Goal: Task Accomplishment & Management: Complete application form

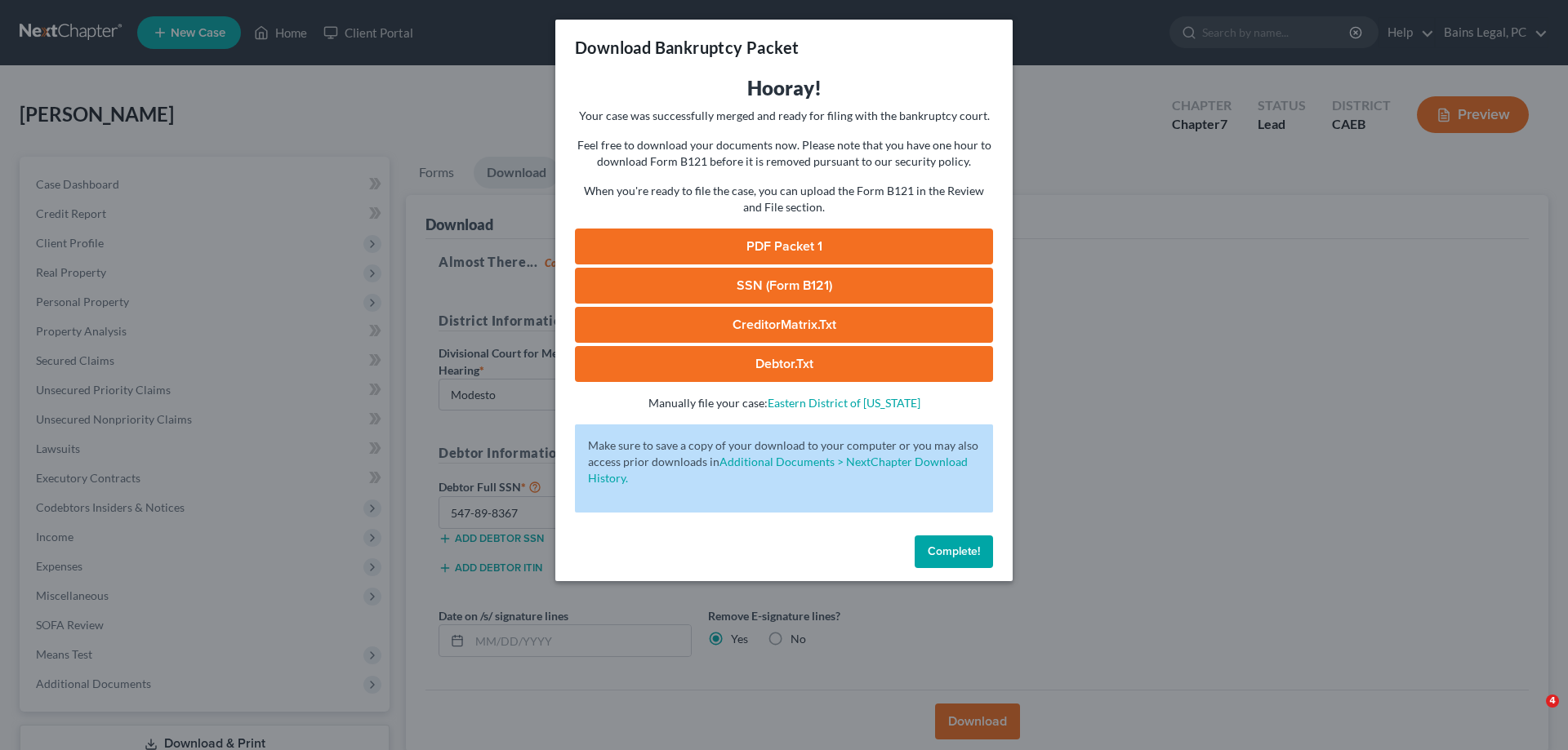
select select "1"
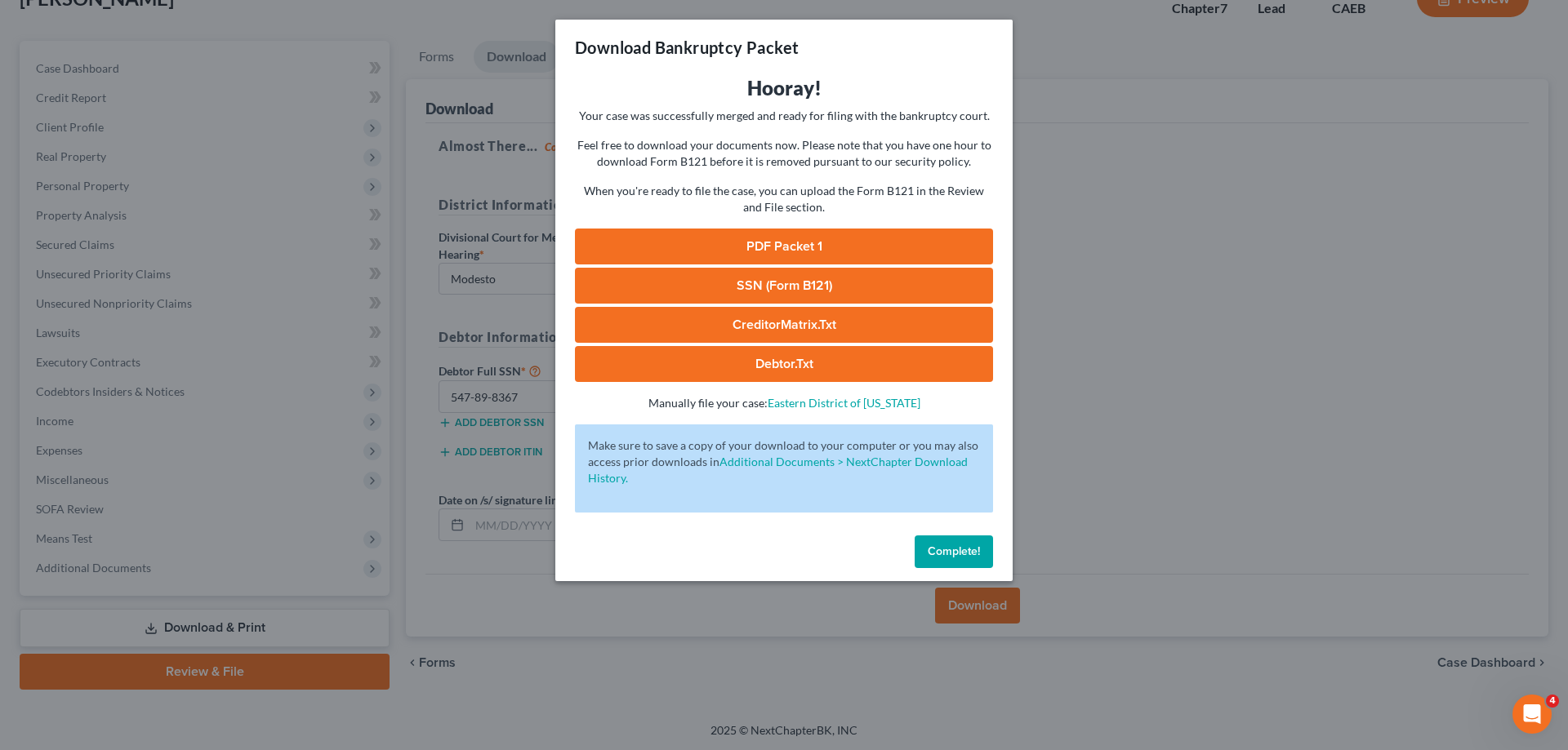
scroll to position [116, 0]
click at [957, 562] on button "Complete!" at bounding box center [953, 552] width 78 height 33
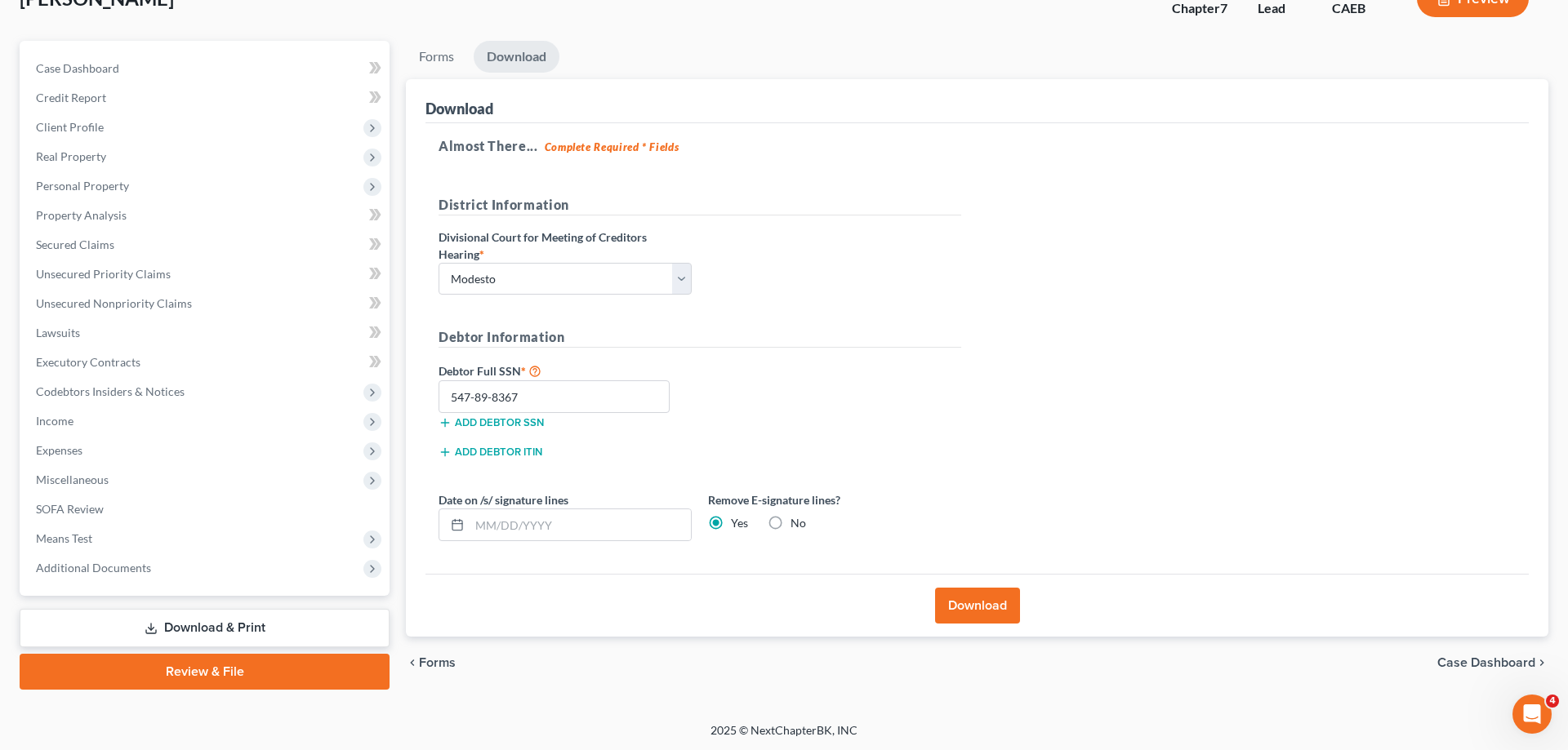
scroll to position [0, 0]
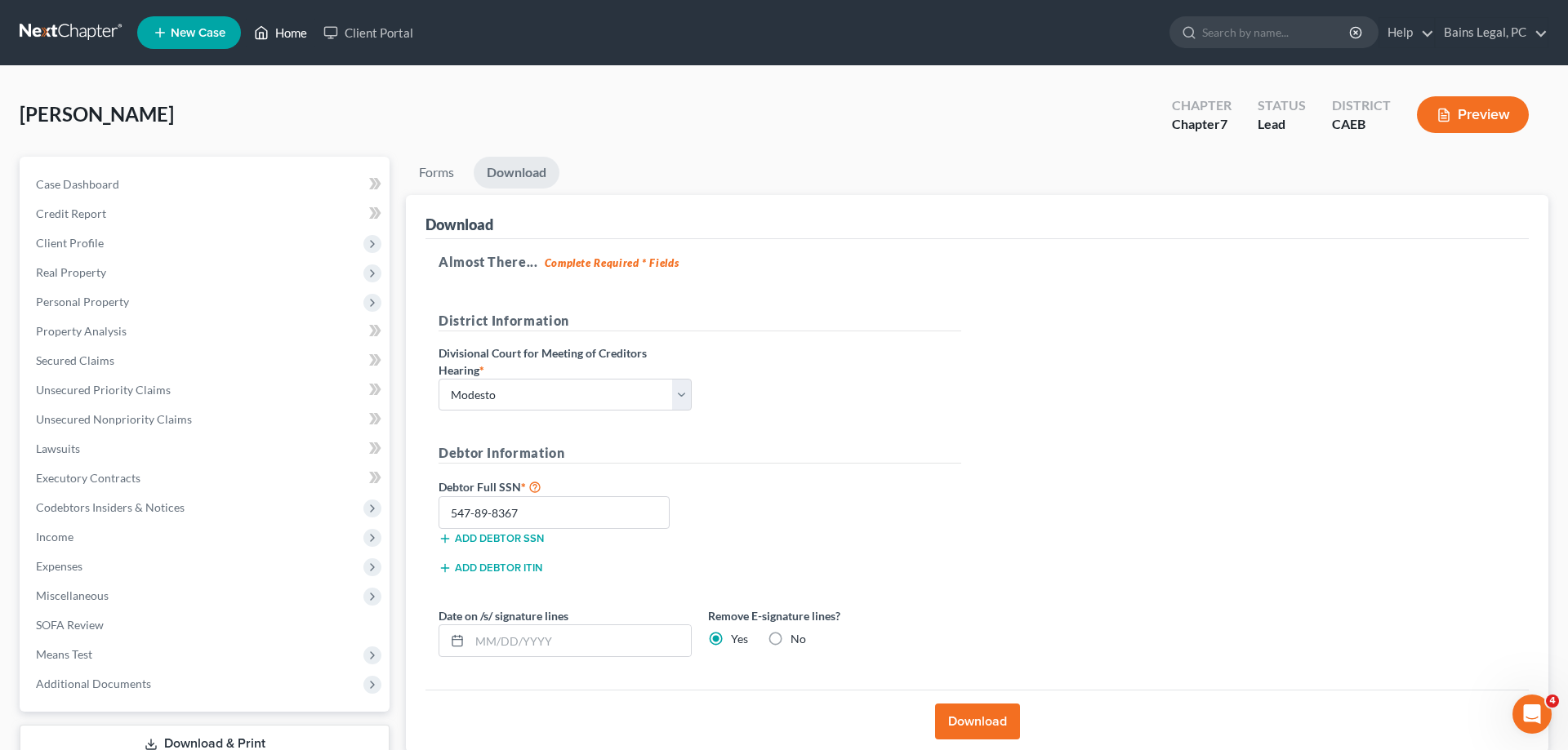
click at [295, 31] on link "Home" at bounding box center [280, 33] width 69 height 30
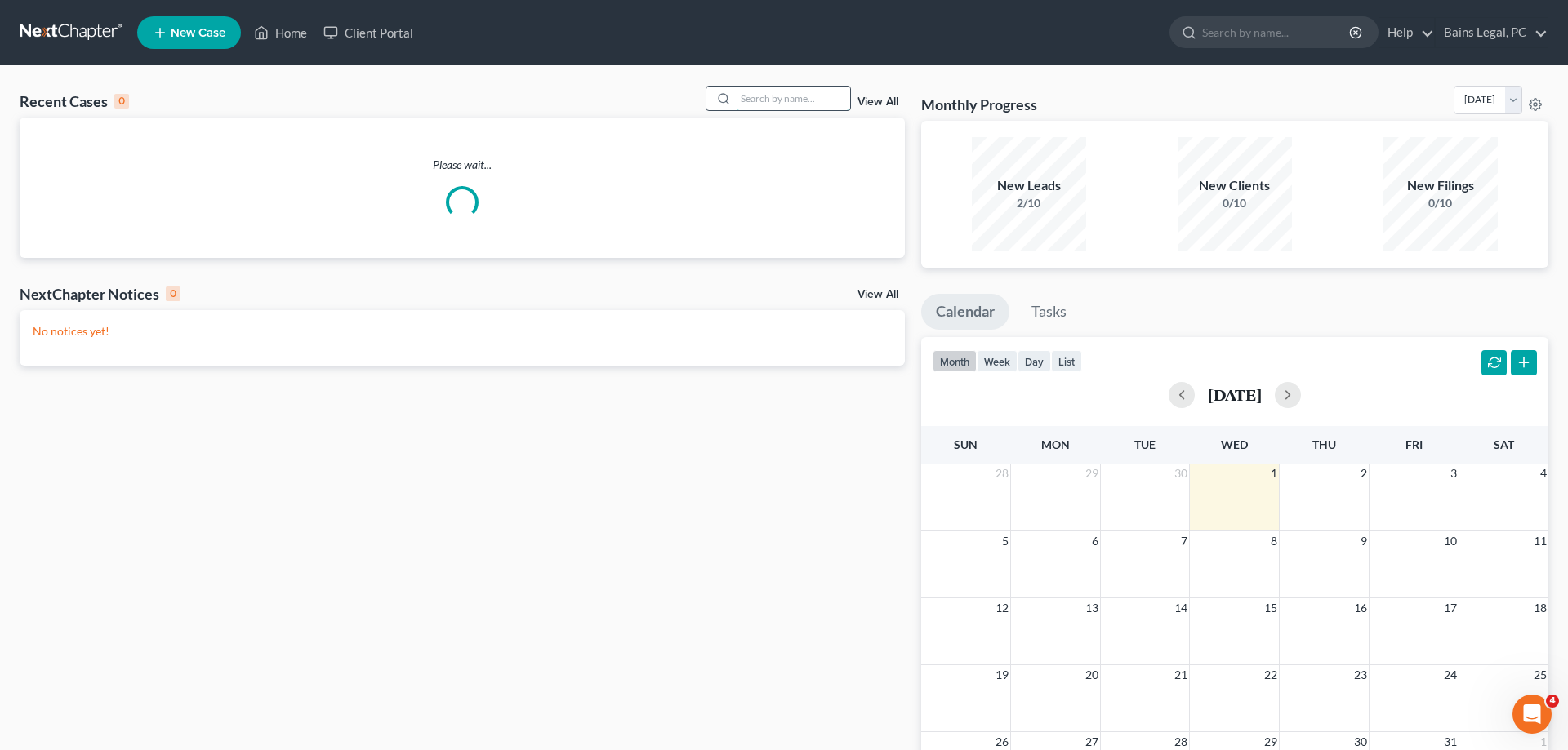
click at [757, 104] on input "search" at bounding box center [792, 98] width 114 height 24
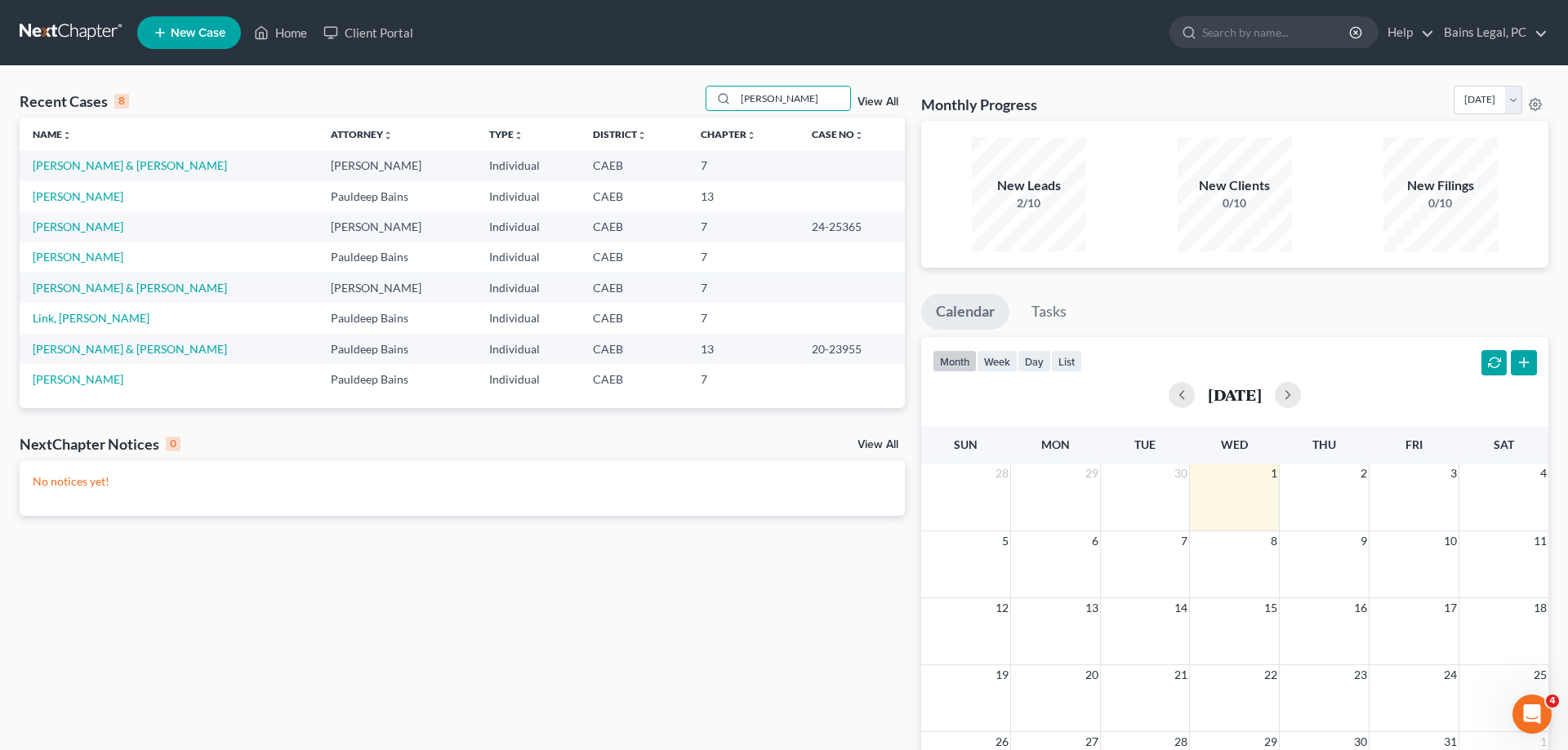
type input "[PERSON_NAME]"
click at [213, 40] on link "New Case" at bounding box center [188, 32] width 104 height 33
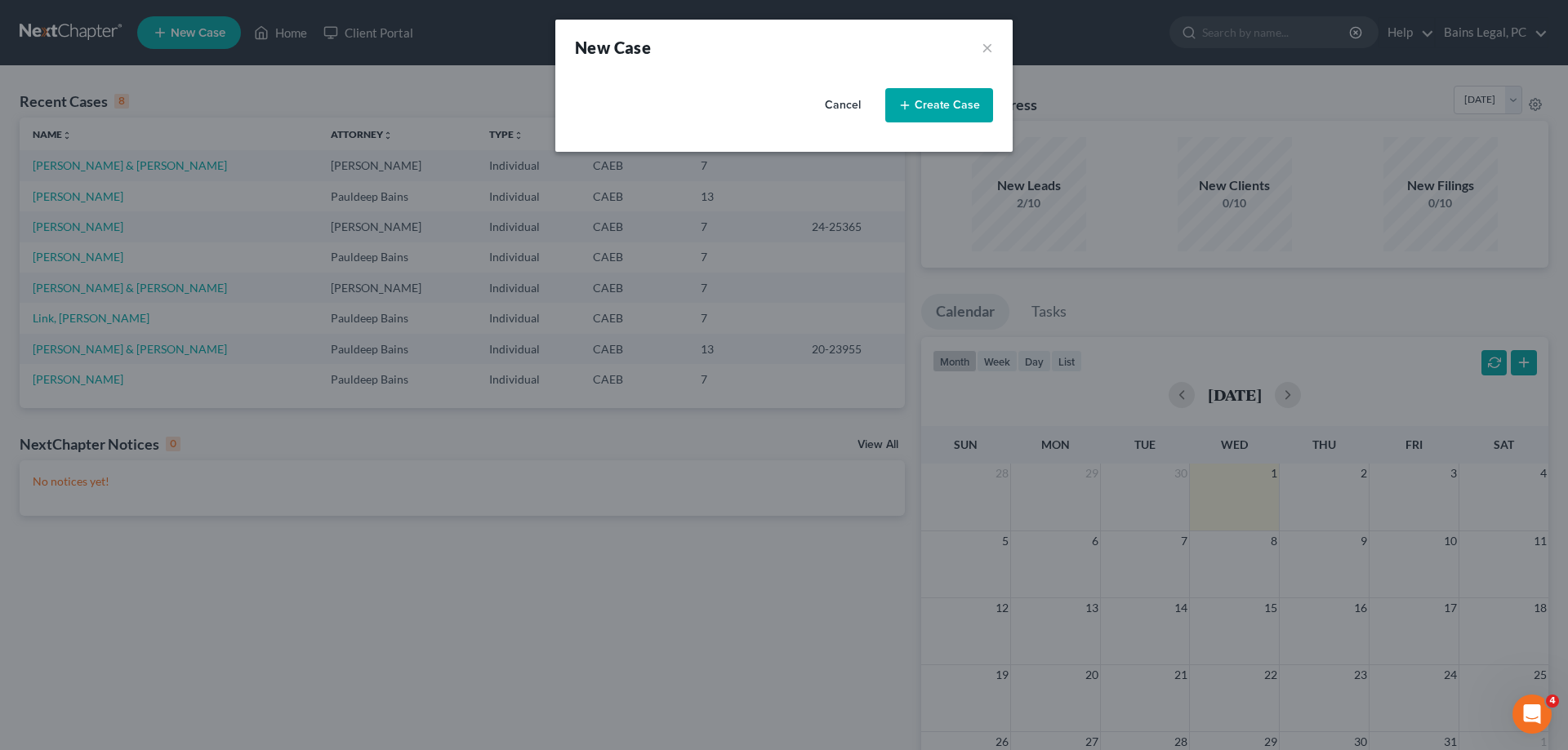
select select "8"
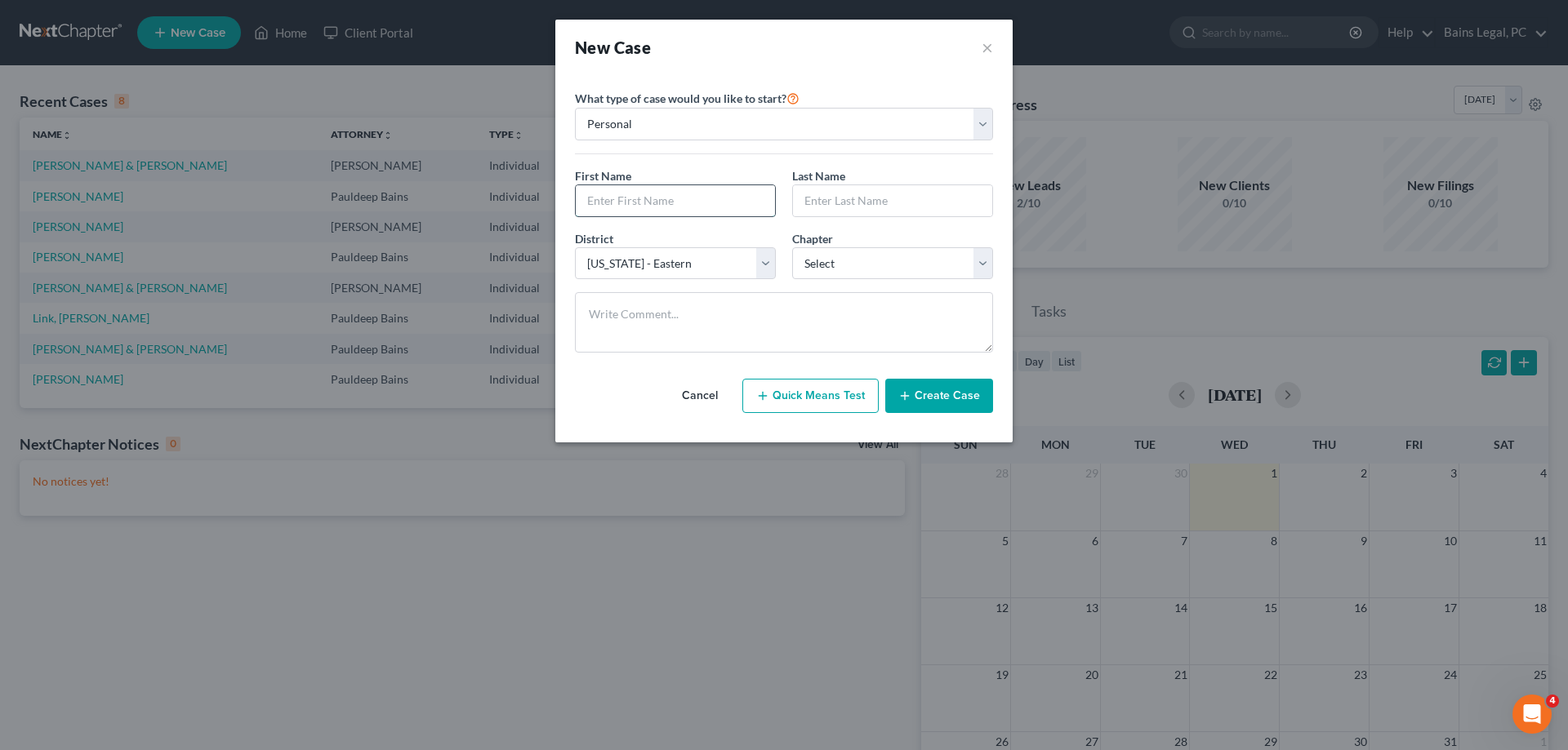
click at [749, 200] on input "text" at bounding box center [675, 200] width 199 height 31
type input "[PERSON_NAME]"
type input "[GEOGRAPHIC_DATA]"
click at [792, 248] on select "Select 7 11 12 13" at bounding box center [892, 264] width 201 height 33
select select "0"
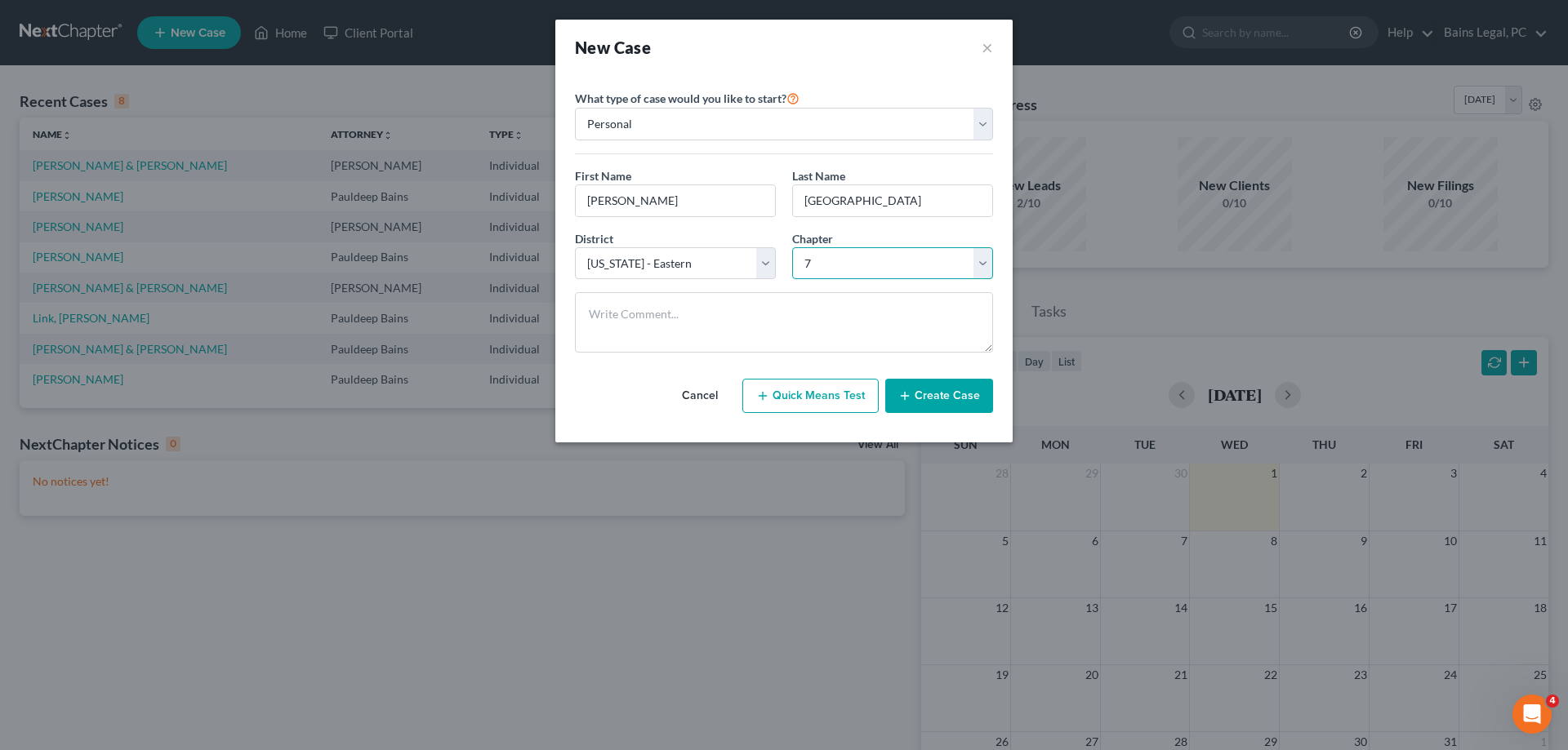
click option "7" at bounding box center [0, 0] width 0 height 0
drag, startPoint x: 934, startPoint y: 404, endPoint x: 943, endPoint y: 407, distance: 9.5
click at [935, 404] on button "Create Case" at bounding box center [939, 395] width 108 height 35
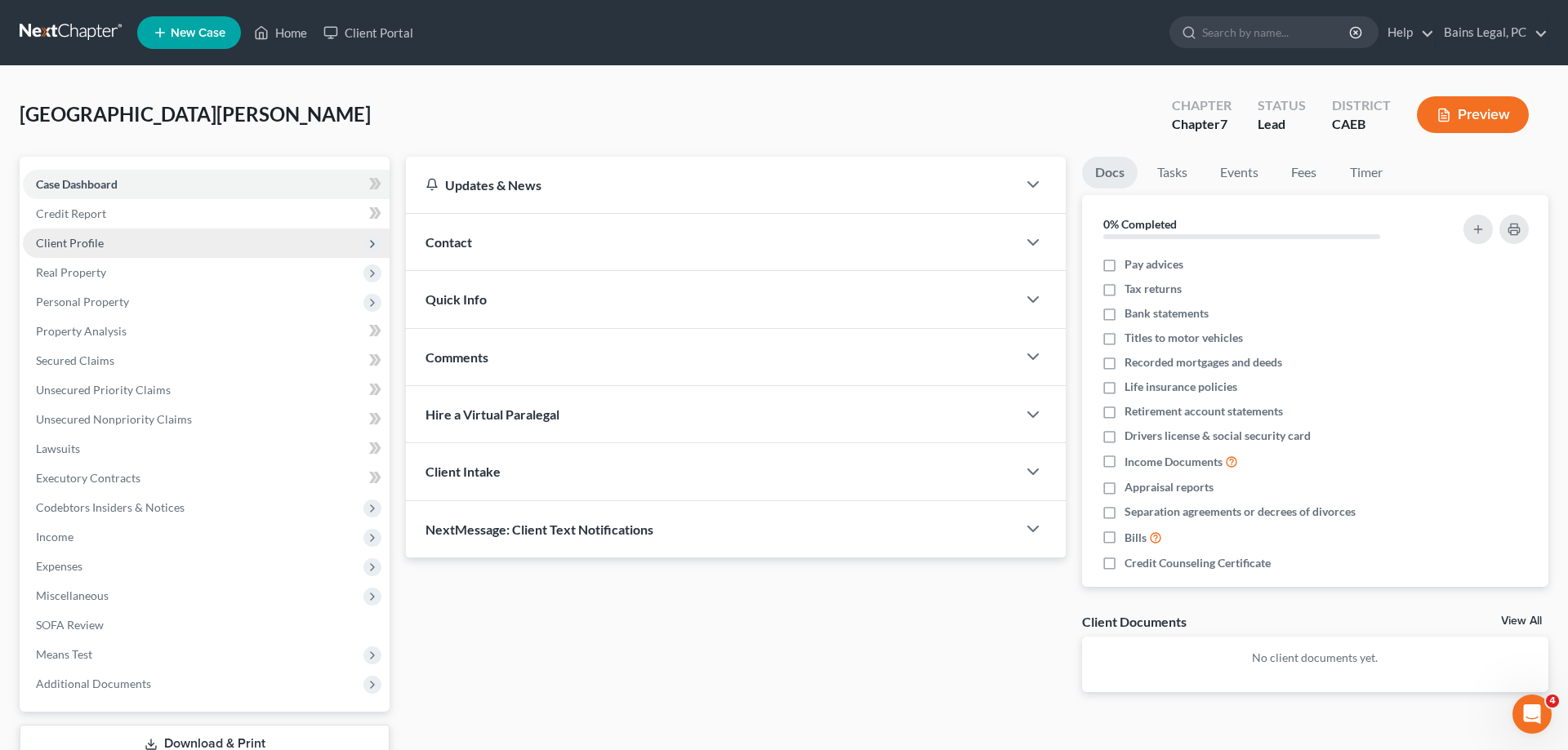
drag, startPoint x: 154, startPoint y: 255, endPoint x: 168, endPoint y: 257, distance: 14.1
click at [154, 254] on span "Client Profile" at bounding box center [206, 244] width 367 height 30
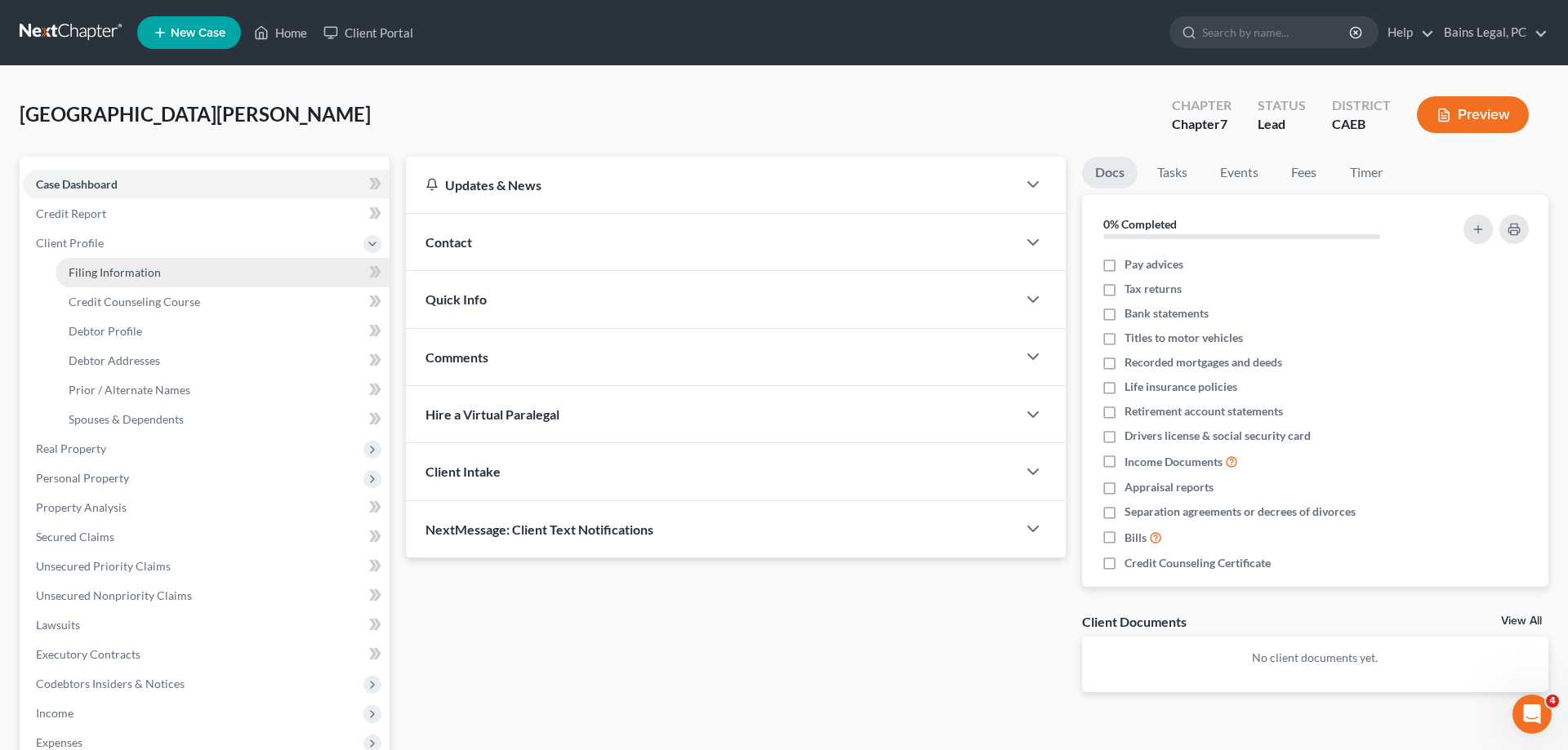
click at [216, 276] on link "Filing Information" at bounding box center [222, 272] width 334 height 30
select select "1"
select select "0"
select select "8"
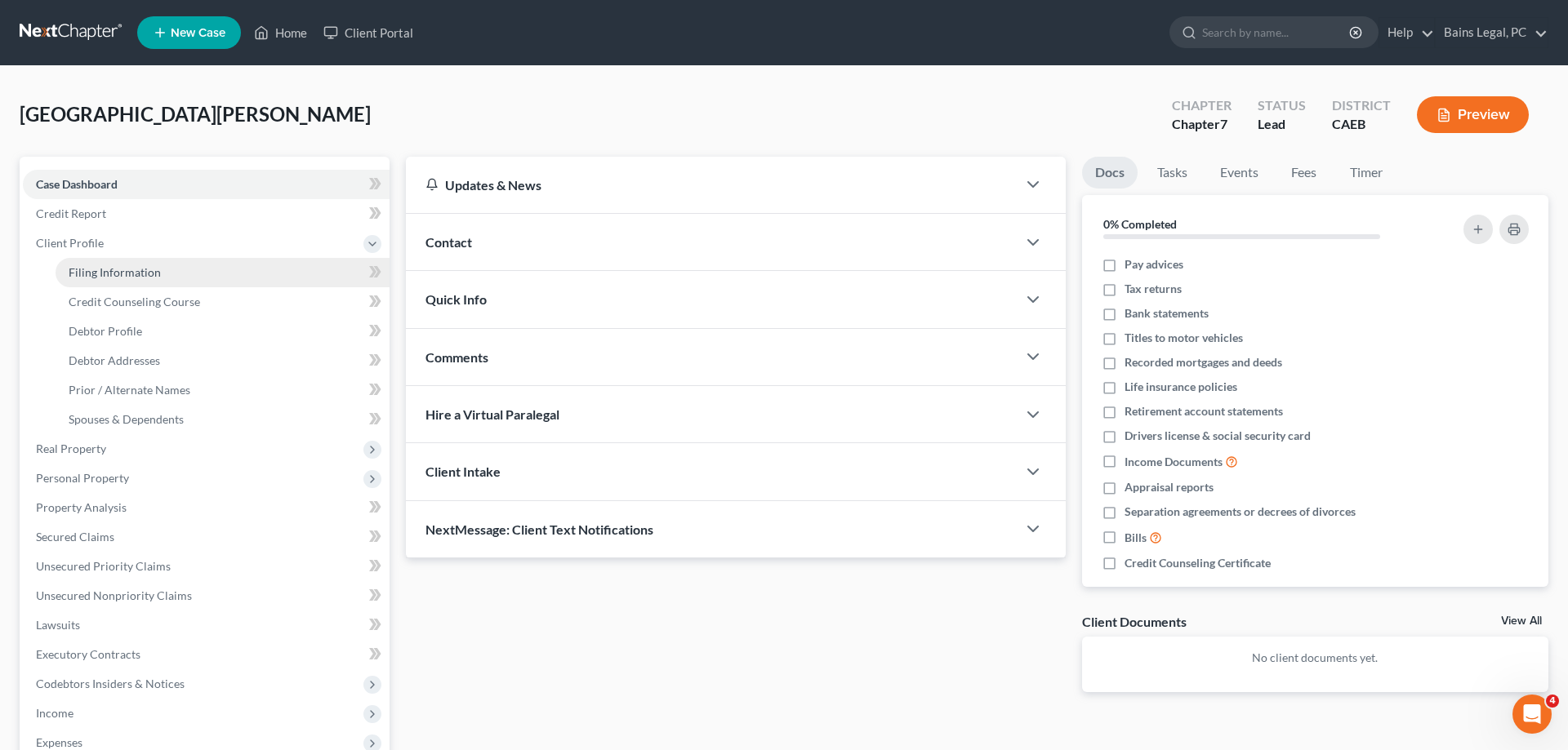
select select "4"
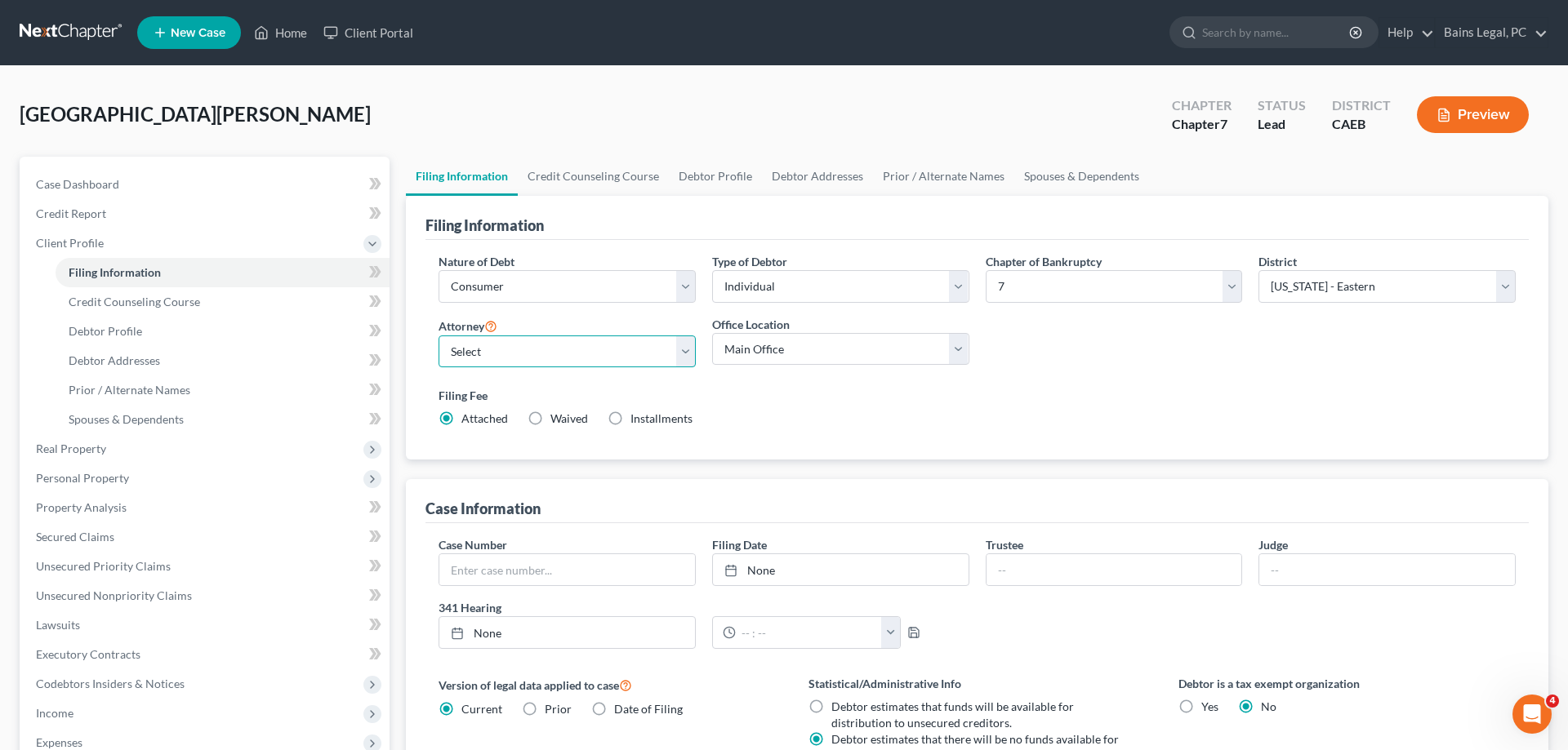
click at [438, 336] on select "Select Pauldeep Bains - CAEB [GEOGRAPHIC_DATA] - CAEB [GEOGRAPHIC_DATA][PERSON_…" at bounding box center [567, 352] width 258 height 33
select select "2"
click option "[PERSON_NAME] - CAEB" at bounding box center [0, 0] width 0 height 0
click at [713, 333] on select "Main Office Bains and [GEOGRAPHIC_DATA], [GEOGRAPHIC_DATA]" at bounding box center [841, 349] width 258 height 33
select select "0"
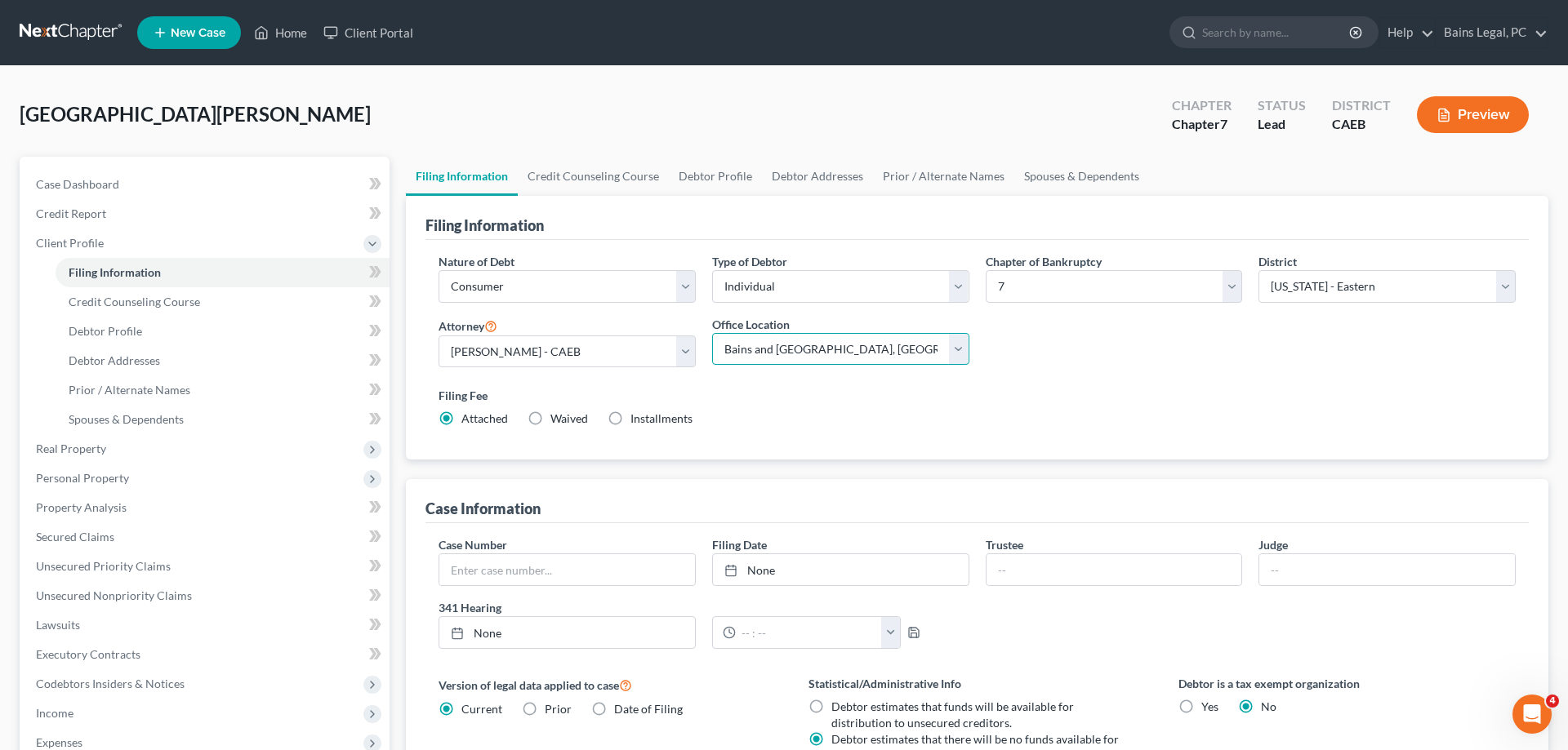
click option "Bains and [GEOGRAPHIC_DATA], [GEOGRAPHIC_DATA]" at bounding box center [0, 0] width 0 height 0
click at [1079, 442] on div "Nature of Debt Select Business Consumer Other Nature of Business Select Clearin…" at bounding box center [976, 350] width 1103 height 220
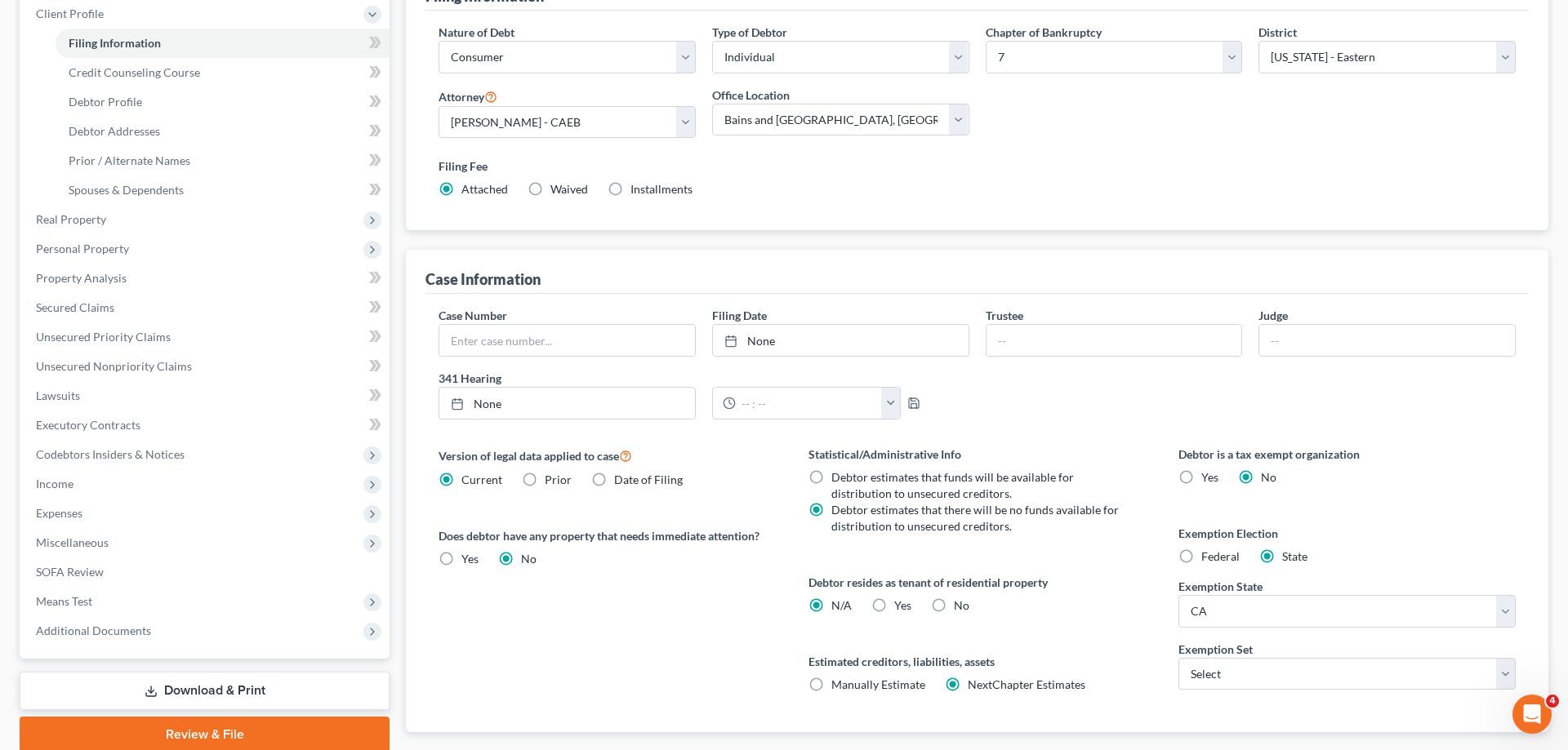
scroll to position [250, 0]
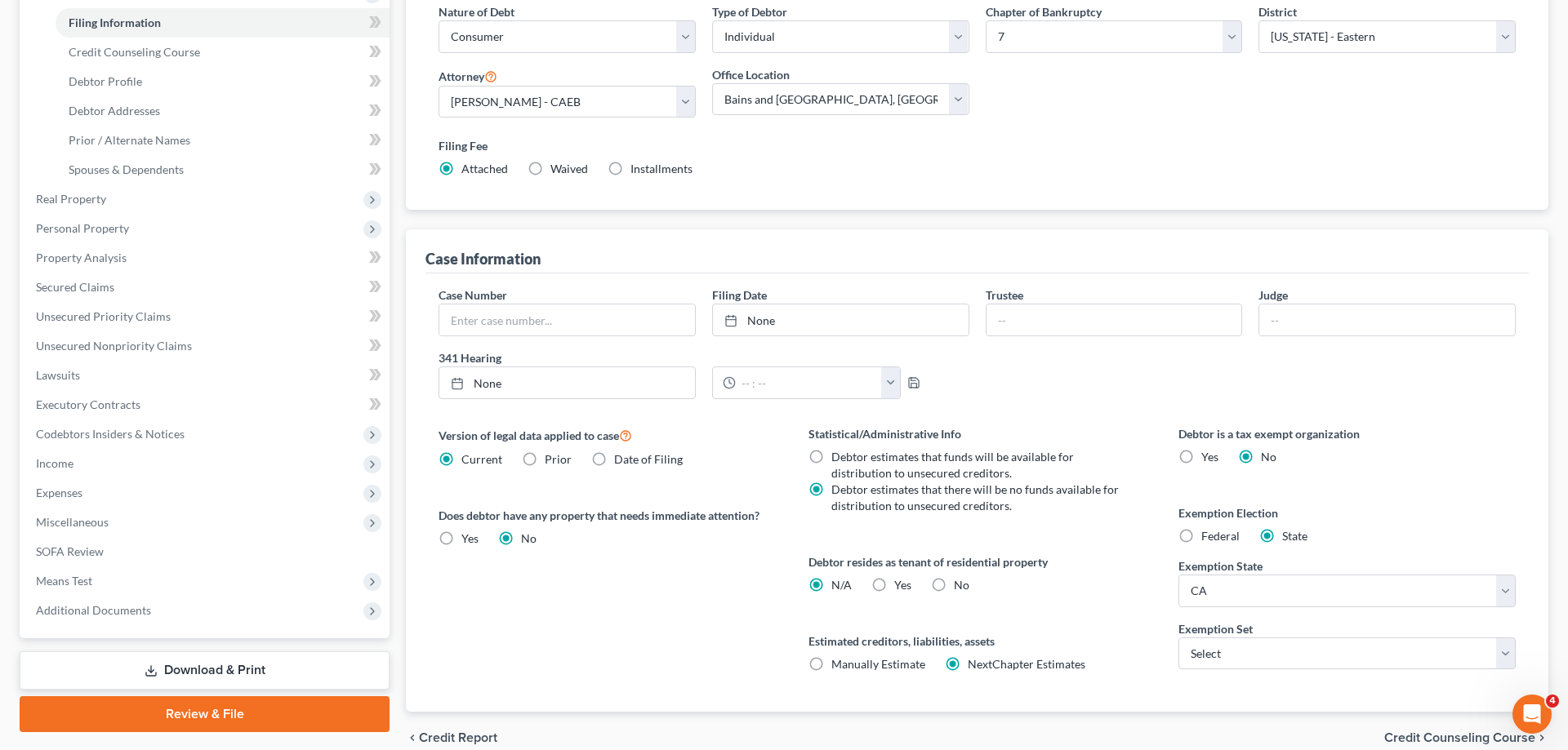
click at [894, 585] on label "Yes Yes" at bounding box center [902, 586] width 17 height 16
click at [901, 585] on input "Yes Yes" at bounding box center [906, 583] width 11 height 11
radio input "true"
radio input "false"
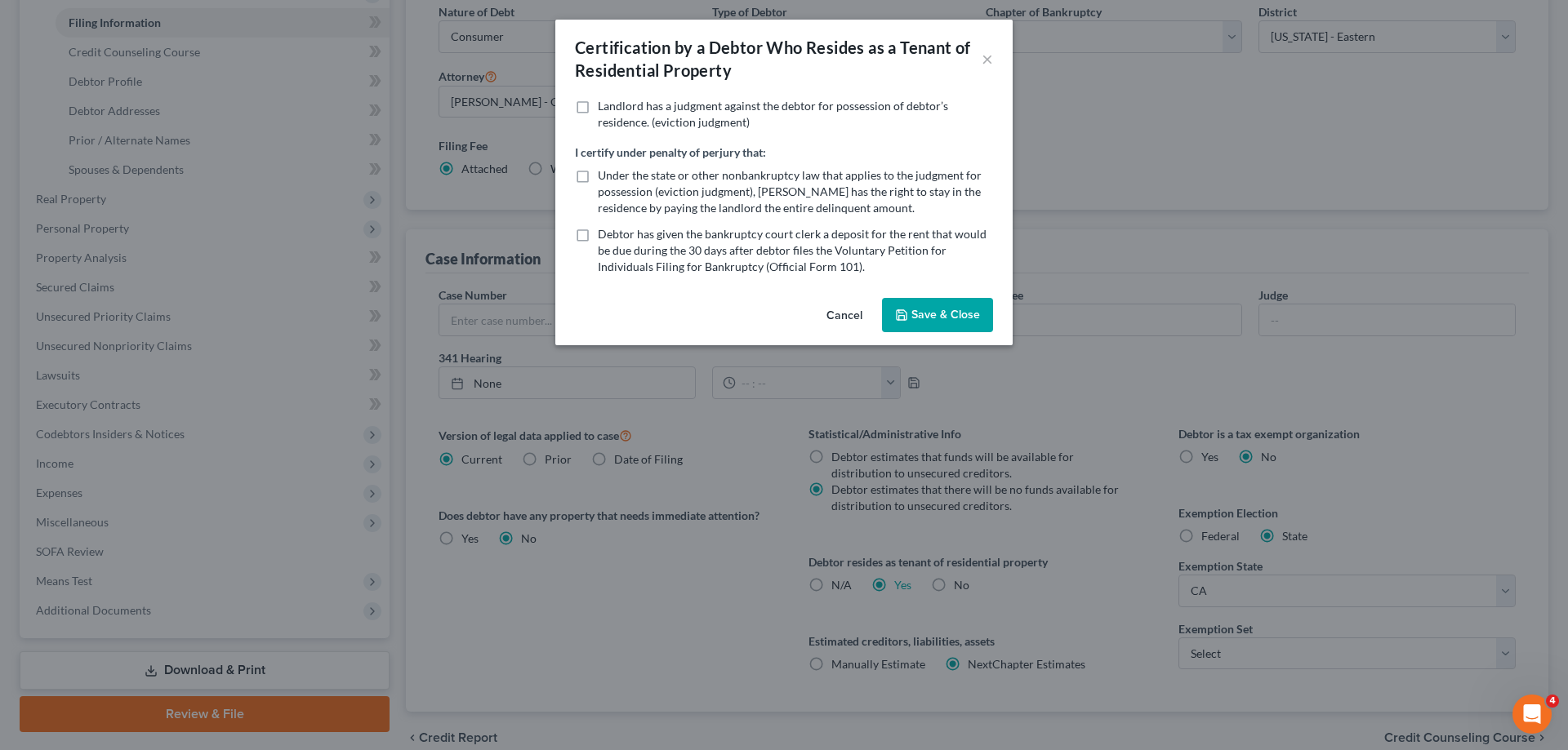
drag, startPoint x: 956, startPoint y: 326, endPoint x: 1079, endPoint y: 387, distance: 137.3
click at [956, 325] on button "Save & Close" at bounding box center [938, 315] width 111 height 35
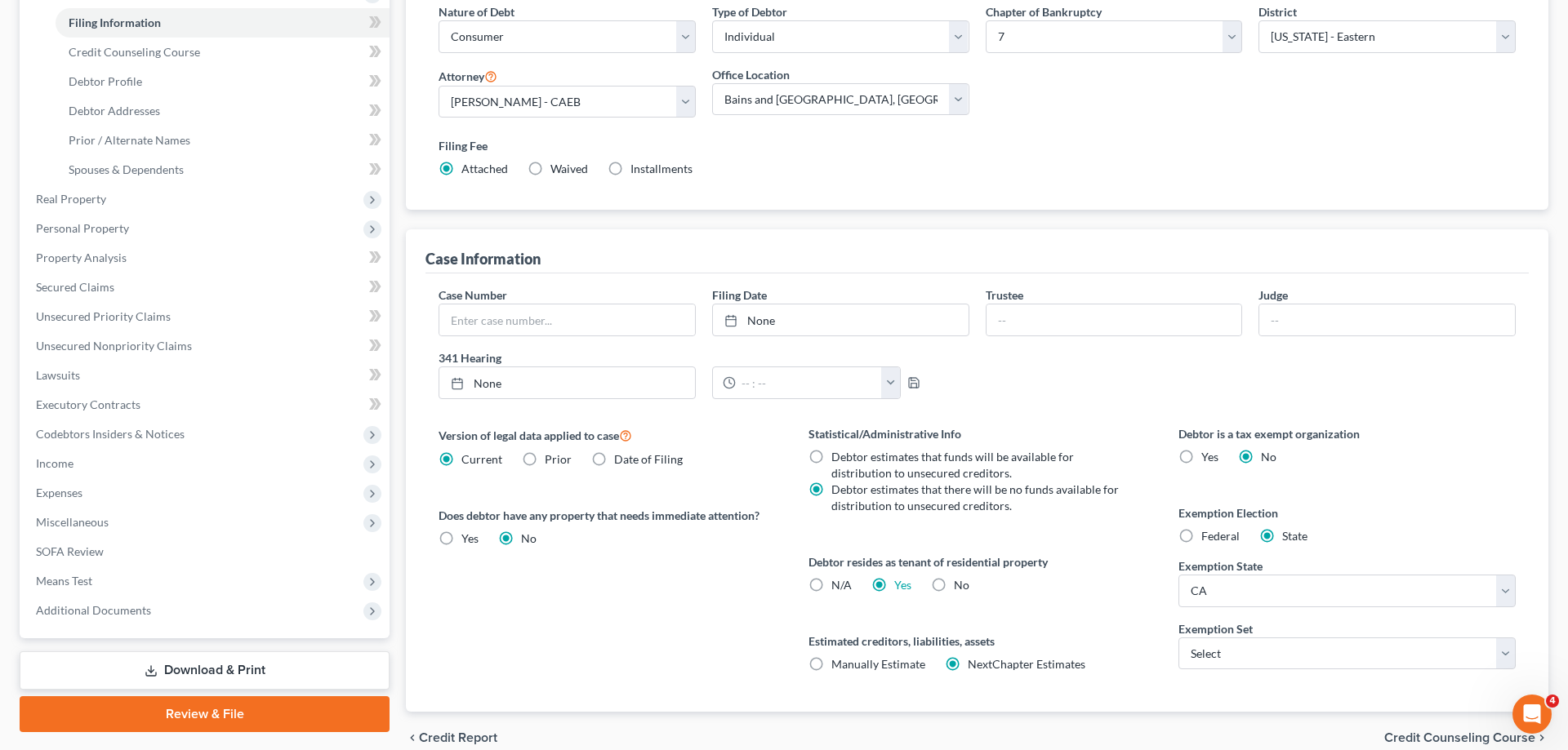
drag, startPoint x: 1354, startPoint y: 670, endPoint x: 1335, endPoint y: 674, distance: 19.4
click at [1351, 666] on div "Debtor is a tax exempt organization Yes No Exemption Election Federal State Exe…" at bounding box center [1347, 568] width 370 height 286
click at [1178, 638] on select "Select 703 704" at bounding box center [1347, 654] width 337 height 33
select select "0"
click option "703" at bounding box center [0, 0] width 0 height 0
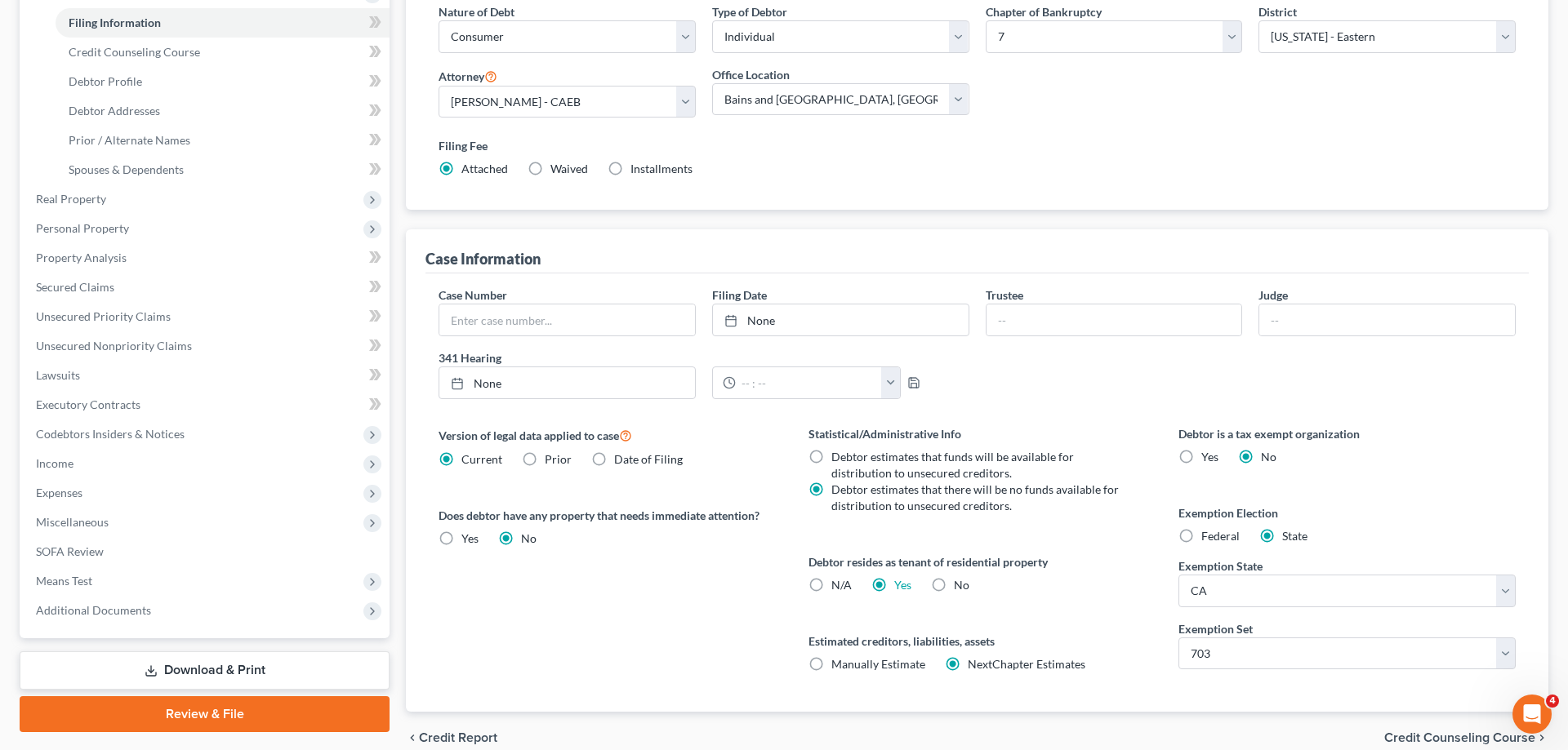
drag, startPoint x: 1150, startPoint y: 642, endPoint x: 1183, endPoint y: 619, distance: 40.2
click at [1152, 640] on div "Statistical/Administrative Info Debtor estimates that funds will be available f…" at bounding box center [976, 568] width 370 height 286
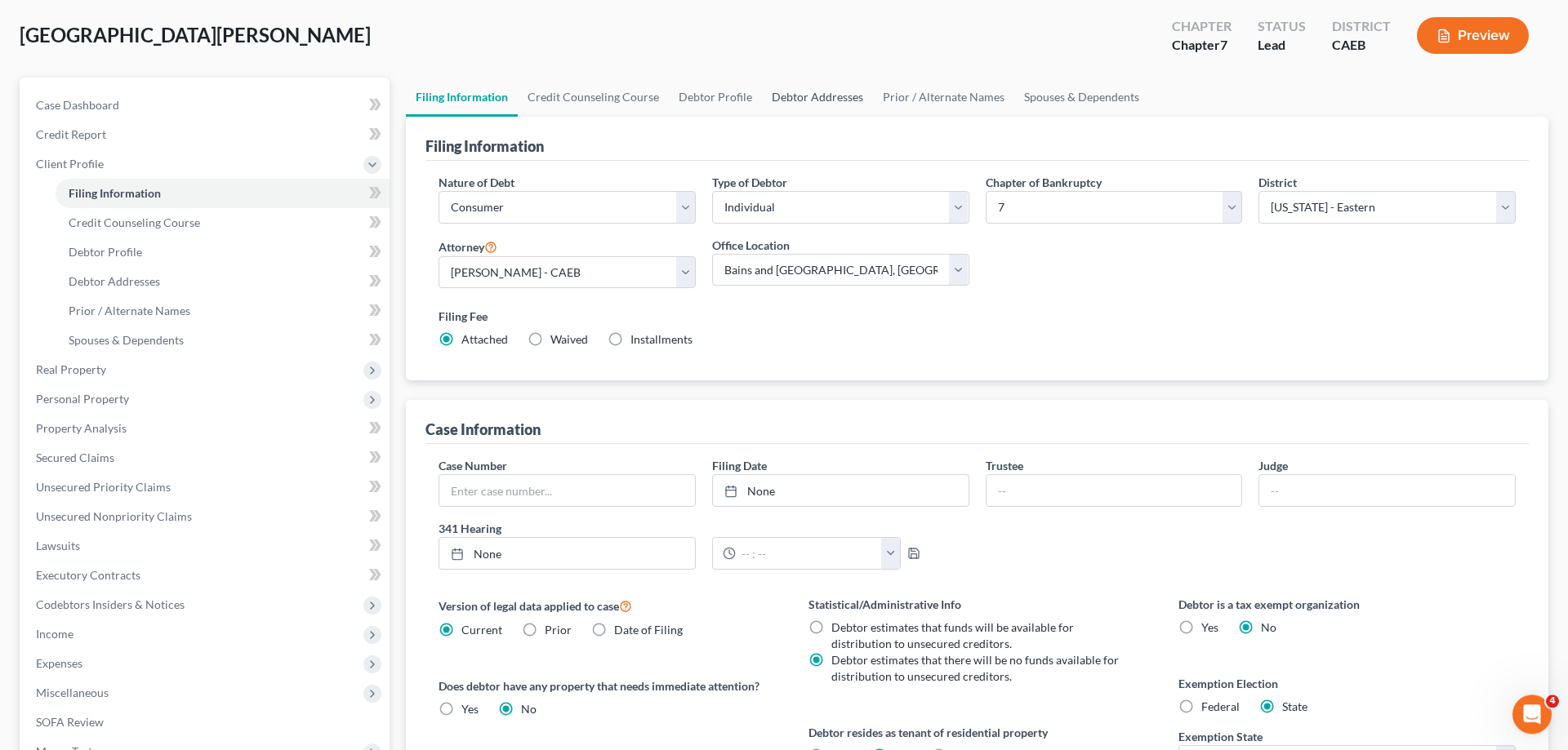
scroll to position [0, 0]
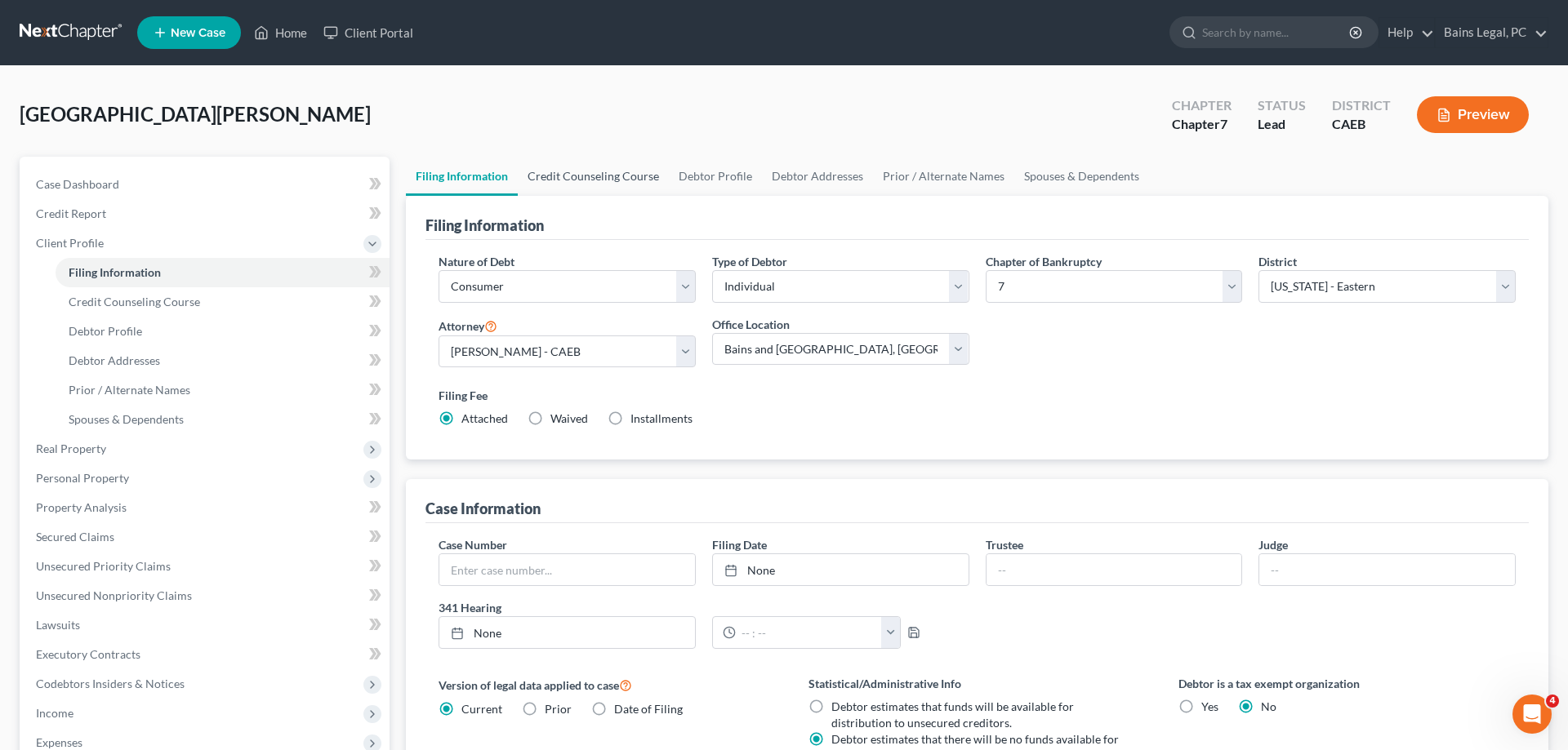
click at [628, 175] on link "Credit Counseling Course" at bounding box center [593, 176] width 151 height 40
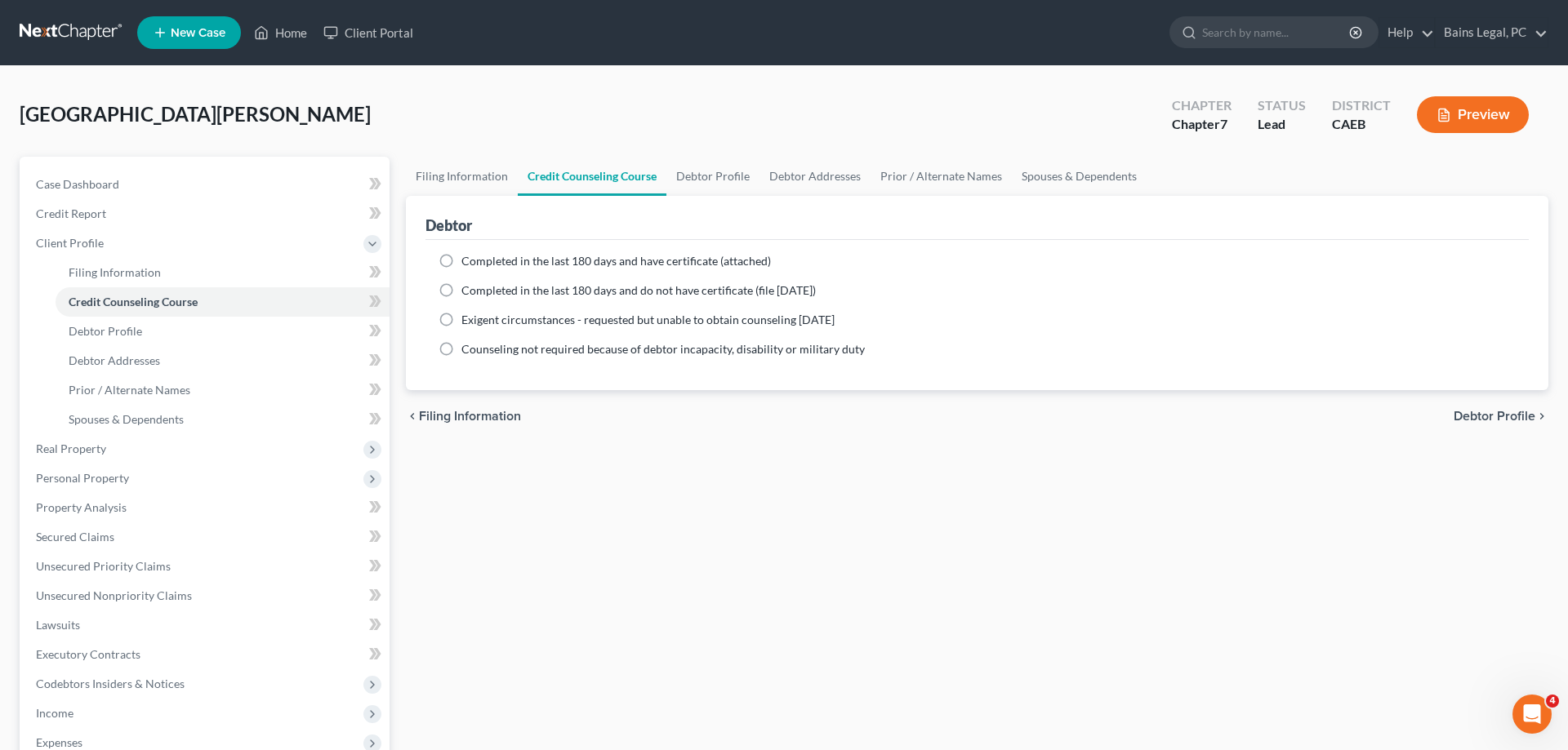
click at [578, 256] on span "Completed in the last 180 days and have certificate (attached)" at bounding box center [616, 261] width 309 height 14
click at [479, 256] on input "Completed in the last 180 days and have certificate (attached)" at bounding box center [473, 258] width 11 height 11
radio input "true"
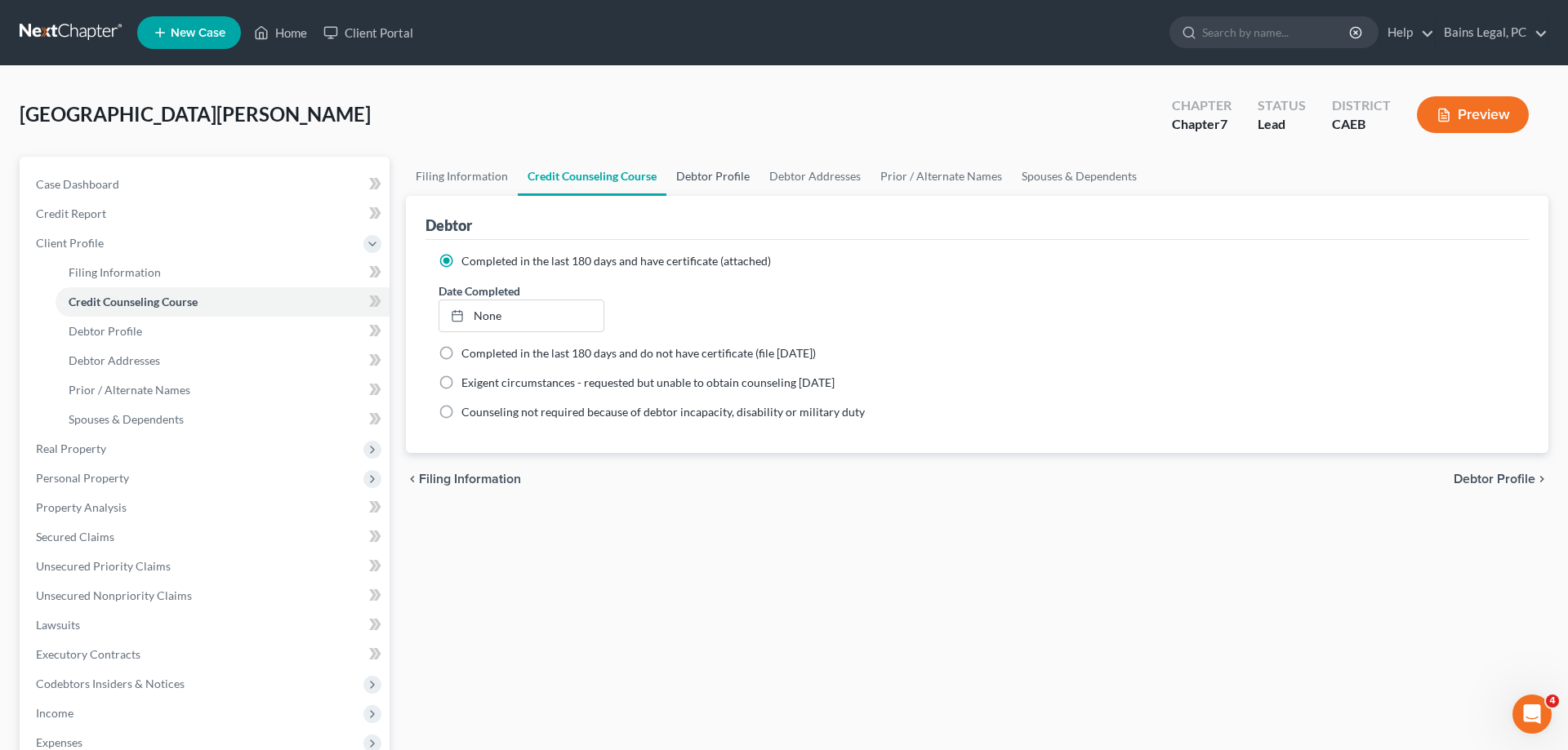
click at [708, 160] on link "Debtor Profile" at bounding box center [713, 176] width 93 height 40
select select "0"
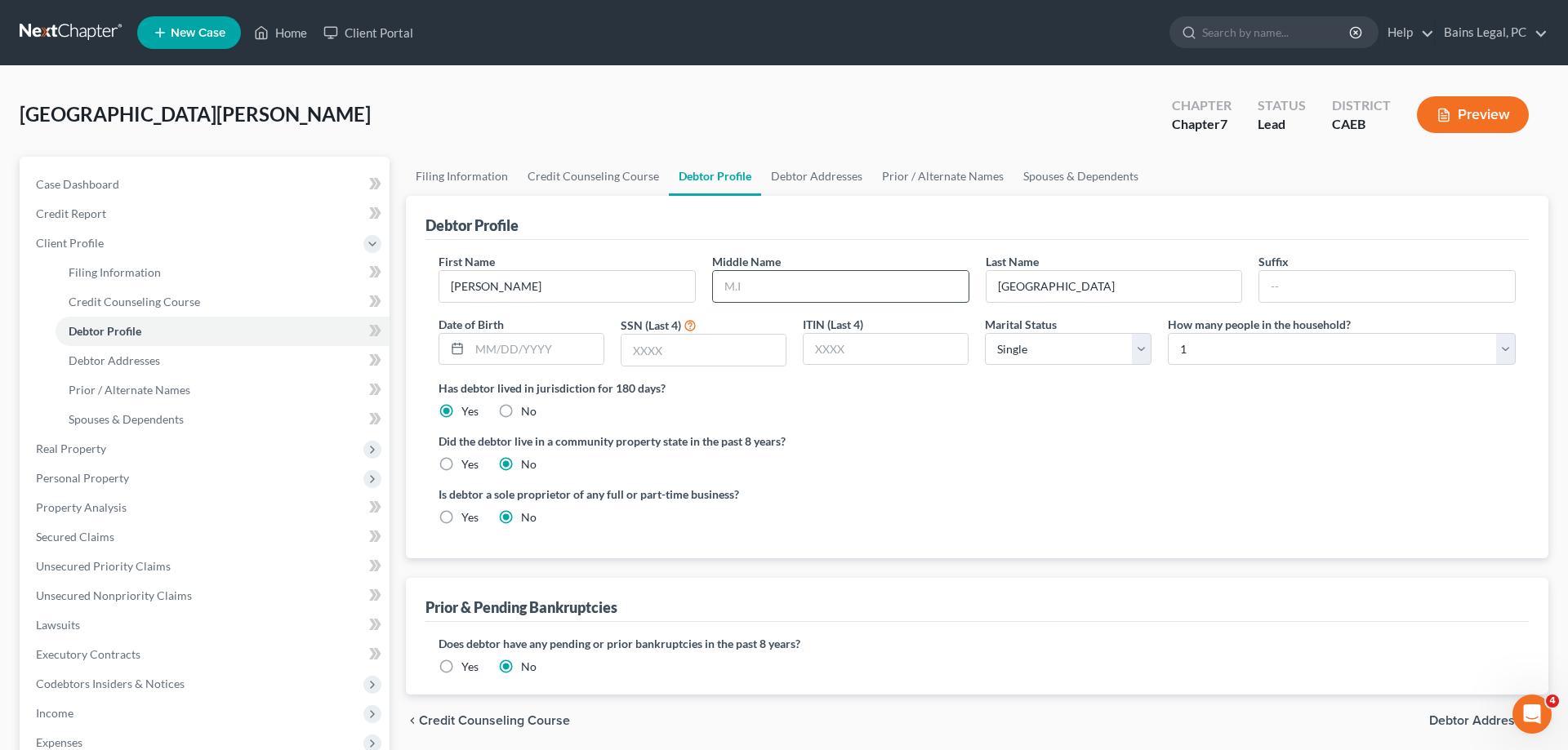
click at [877, 282] on input "text" at bounding box center [840, 286] width 256 height 31
type input "[PERSON_NAME]"
type input "[DATE]"
click at [653, 346] on input "text" at bounding box center [704, 350] width 165 height 31
type input "8694"
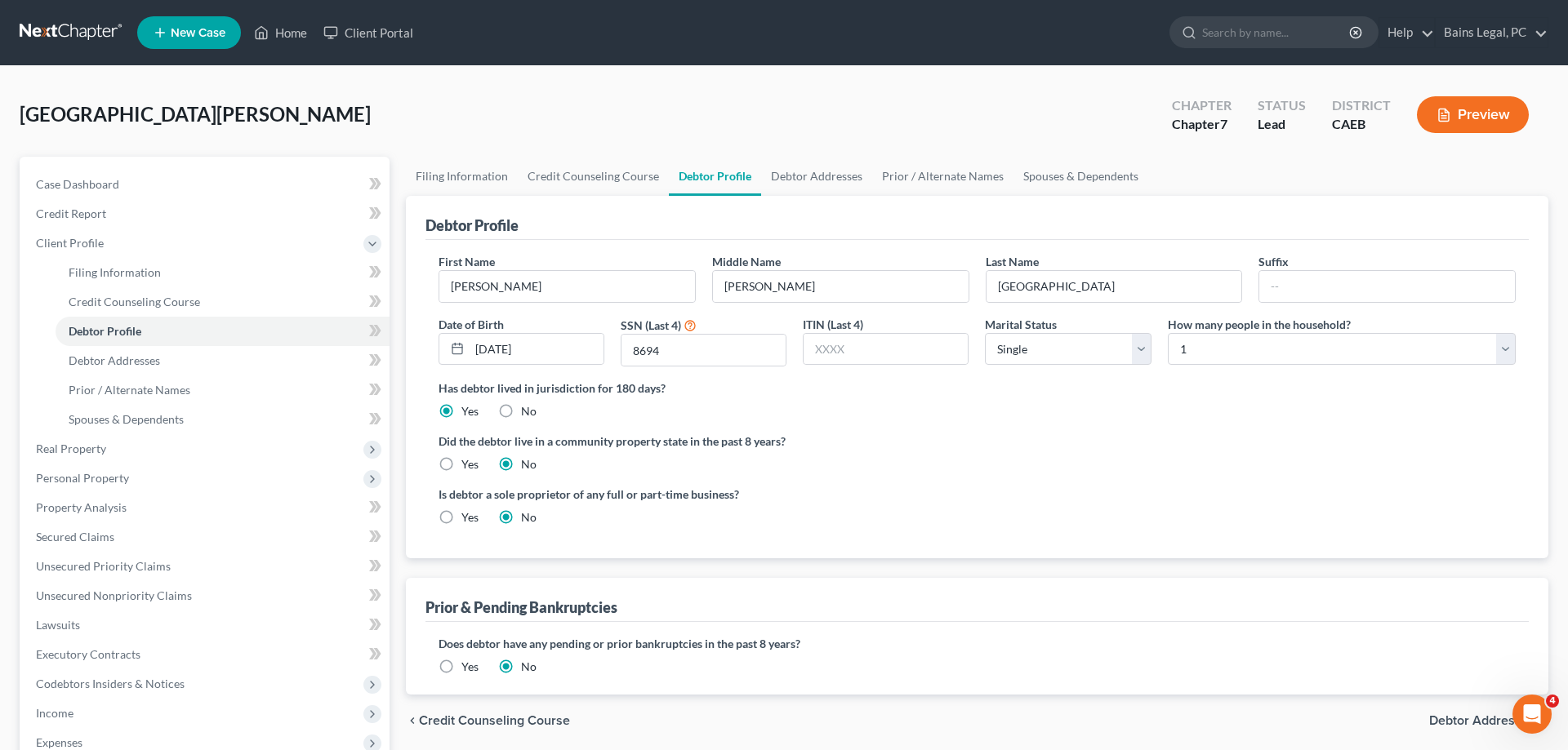
click at [462, 464] on label "Yes" at bounding box center [470, 465] width 17 height 16
click at [468, 464] on input "Yes" at bounding box center [473, 462] width 11 height 11
radio input "true"
radio input "false"
click at [811, 194] on link "Debtor Addresses" at bounding box center [817, 176] width 111 height 40
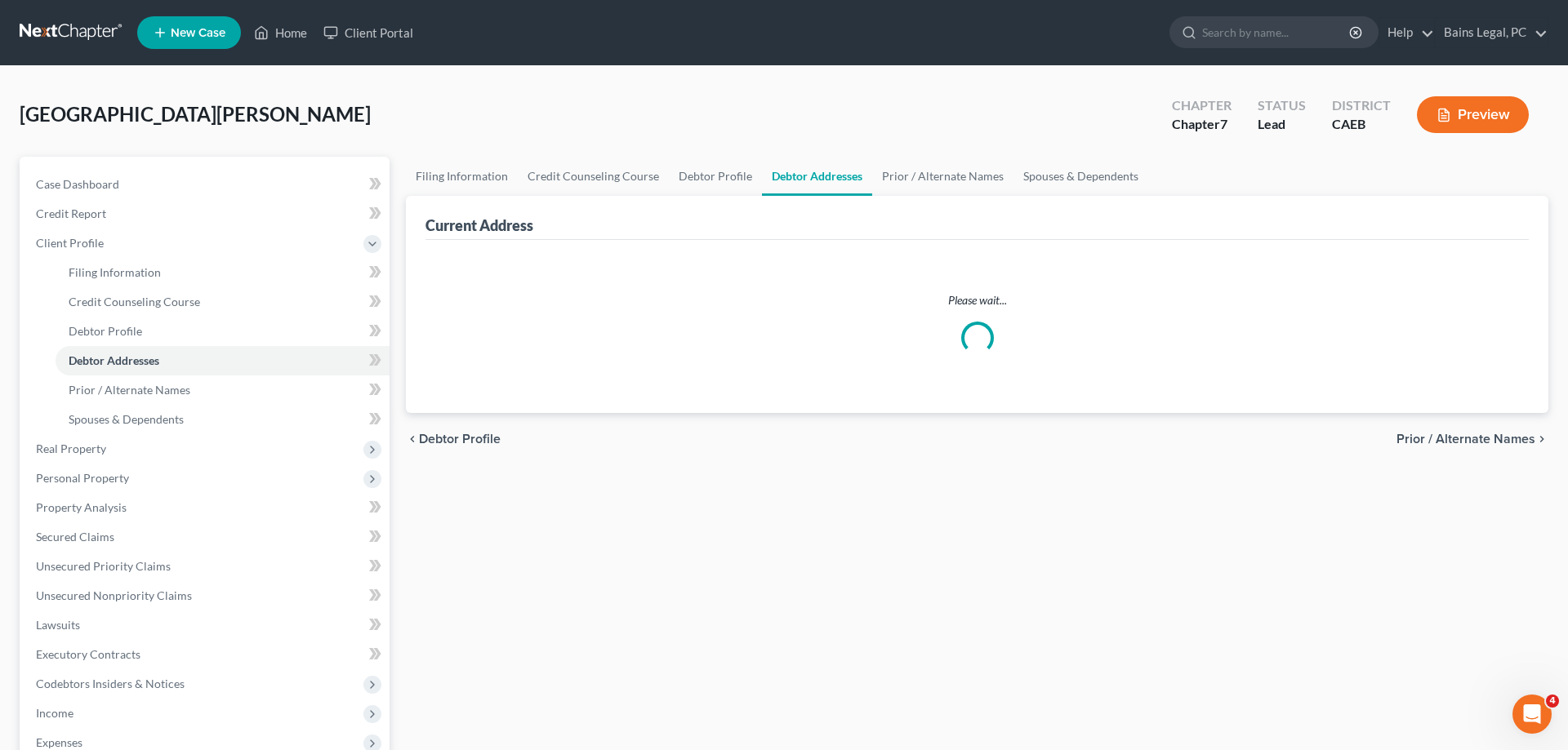
select select "0"
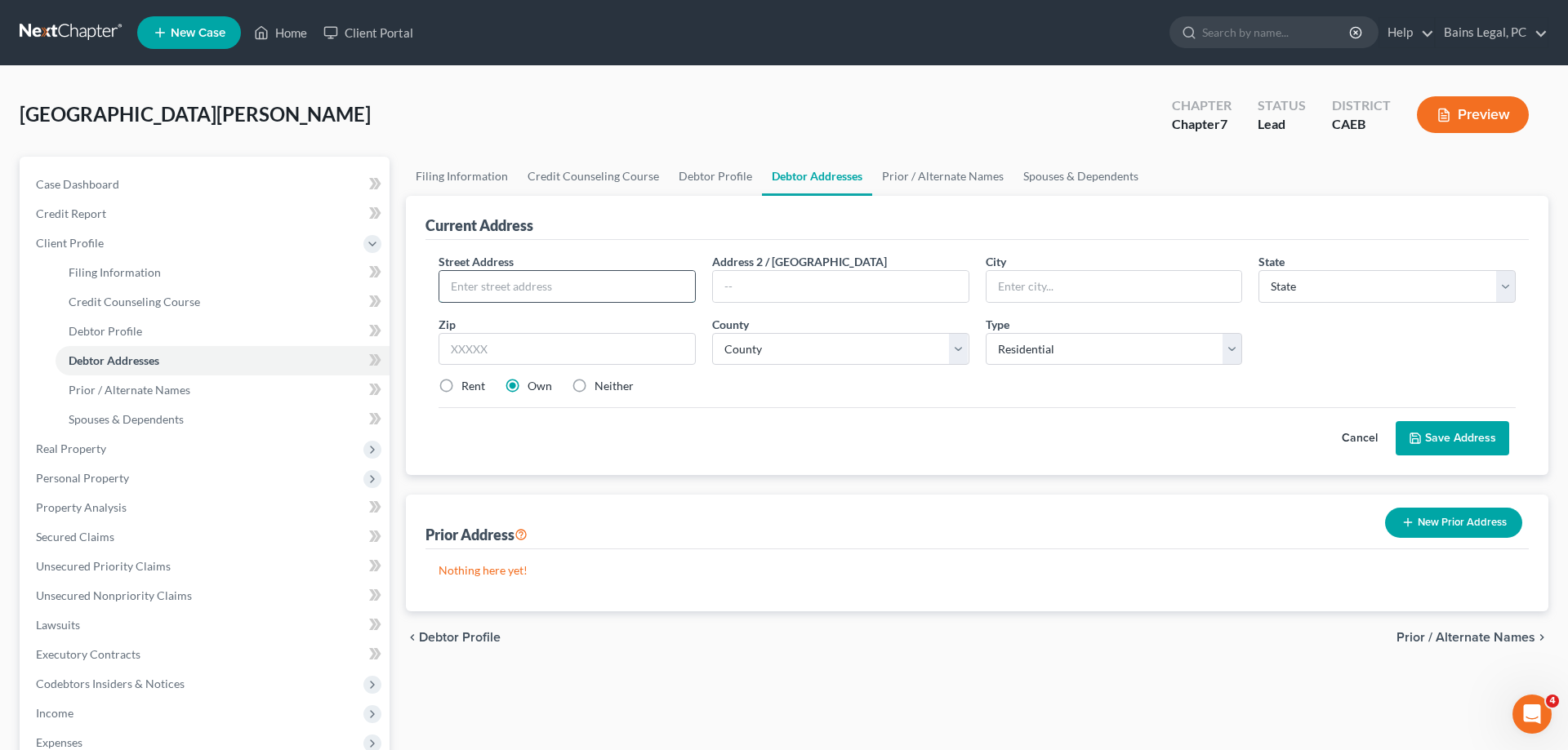
click at [531, 273] on input "text" at bounding box center [567, 286] width 256 height 31
type input "[STREET_ADDRESS]"
type input "95370"
type input "[GEOGRAPHIC_DATA]"
select select "4"
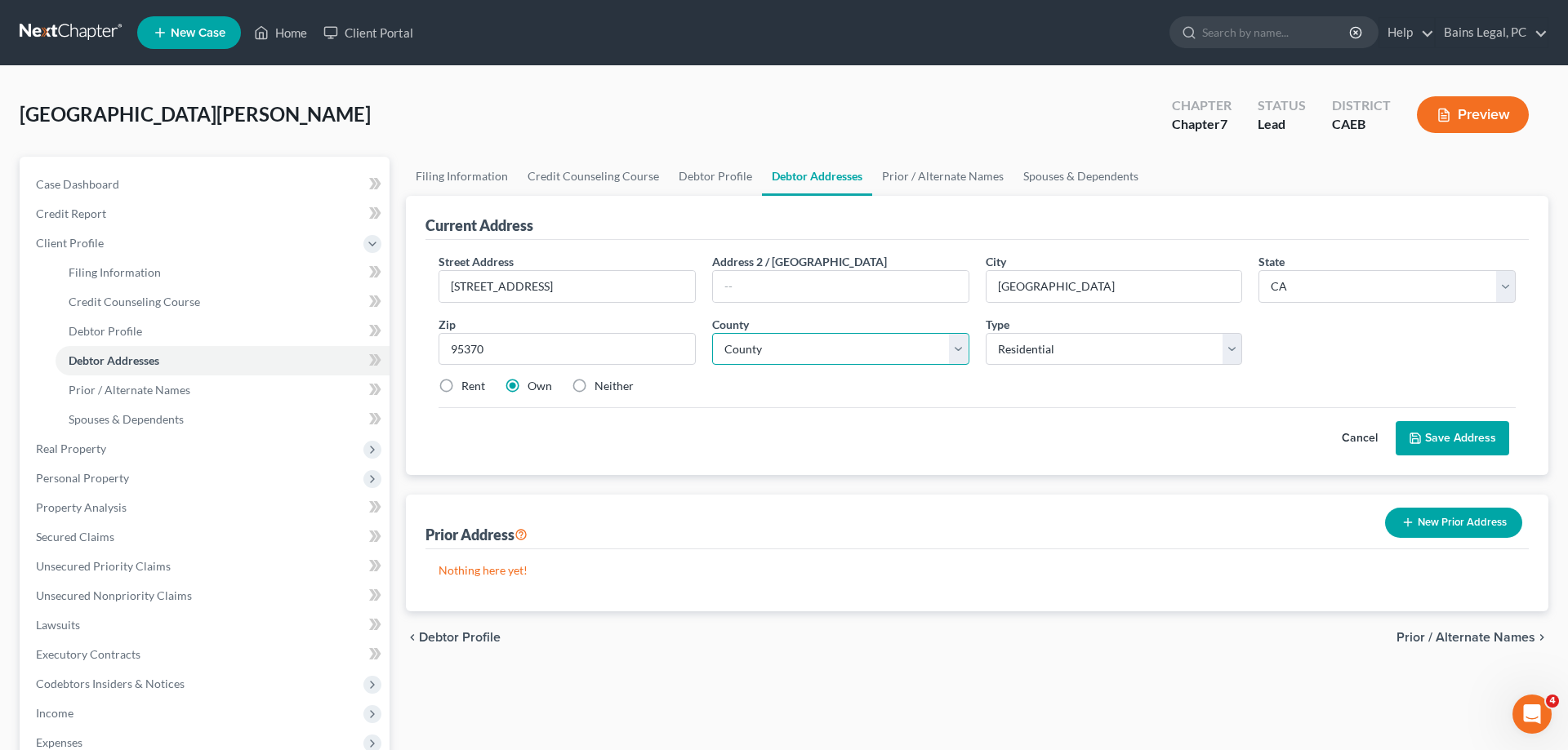
click at [713, 333] on select "County [GEOGRAPHIC_DATA] [GEOGRAPHIC_DATA] [GEOGRAPHIC_DATA] [GEOGRAPHIC_DATA] …" at bounding box center [841, 349] width 258 height 33
select select "54"
click option "[GEOGRAPHIC_DATA]" at bounding box center [0, 0] width 0 height 0
click at [459, 392] on div "Rent" at bounding box center [461, 386] width 47 height 16
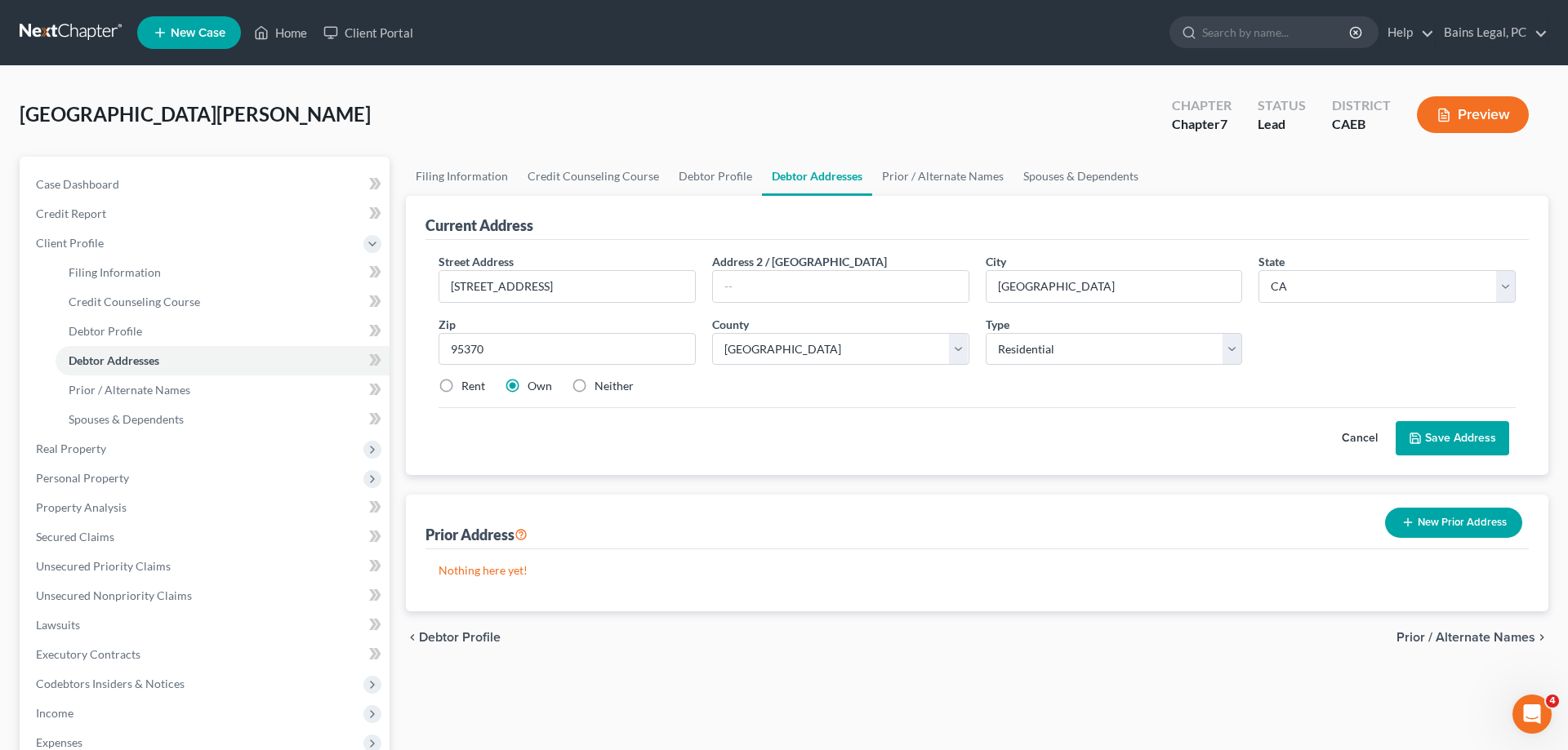
click at [461, 387] on div "Rent" at bounding box center [461, 386] width 47 height 16
click at [462, 386] on label "Rent" at bounding box center [474, 386] width 24 height 16
click at [468, 386] on input "Rent" at bounding box center [473, 383] width 11 height 11
radio input "true"
click at [1478, 432] on button "Save Address" at bounding box center [1452, 438] width 114 height 35
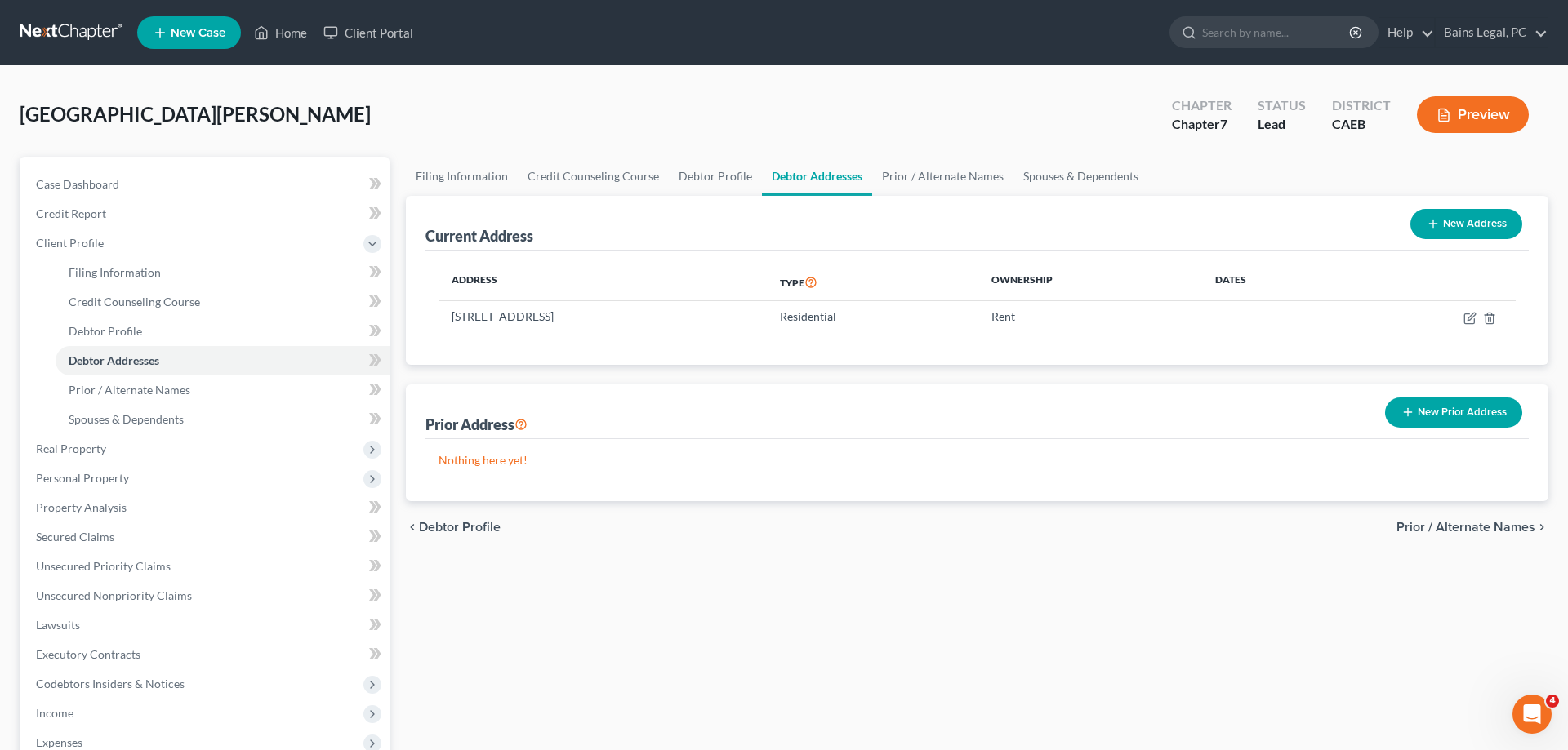
click at [1439, 412] on button "New Prior Address" at bounding box center [1454, 412] width 137 height 30
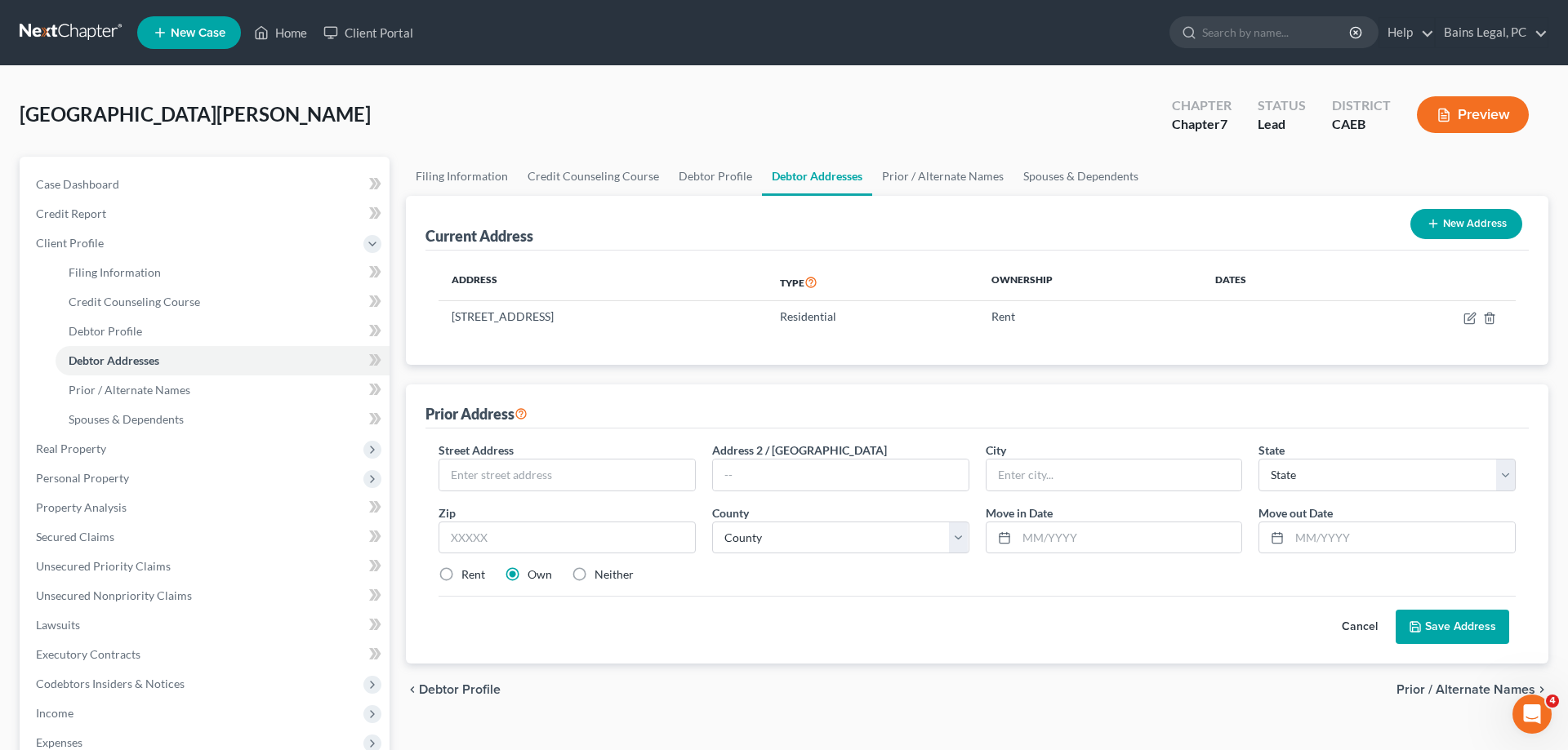
click at [700, 472] on div "Street Address *" at bounding box center [567, 467] width 274 height 50
click at [688, 472] on input "text" at bounding box center [567, 475] width 256 height 31
type input "1745 Lyonesse St"
type input "9"
type input "80027"
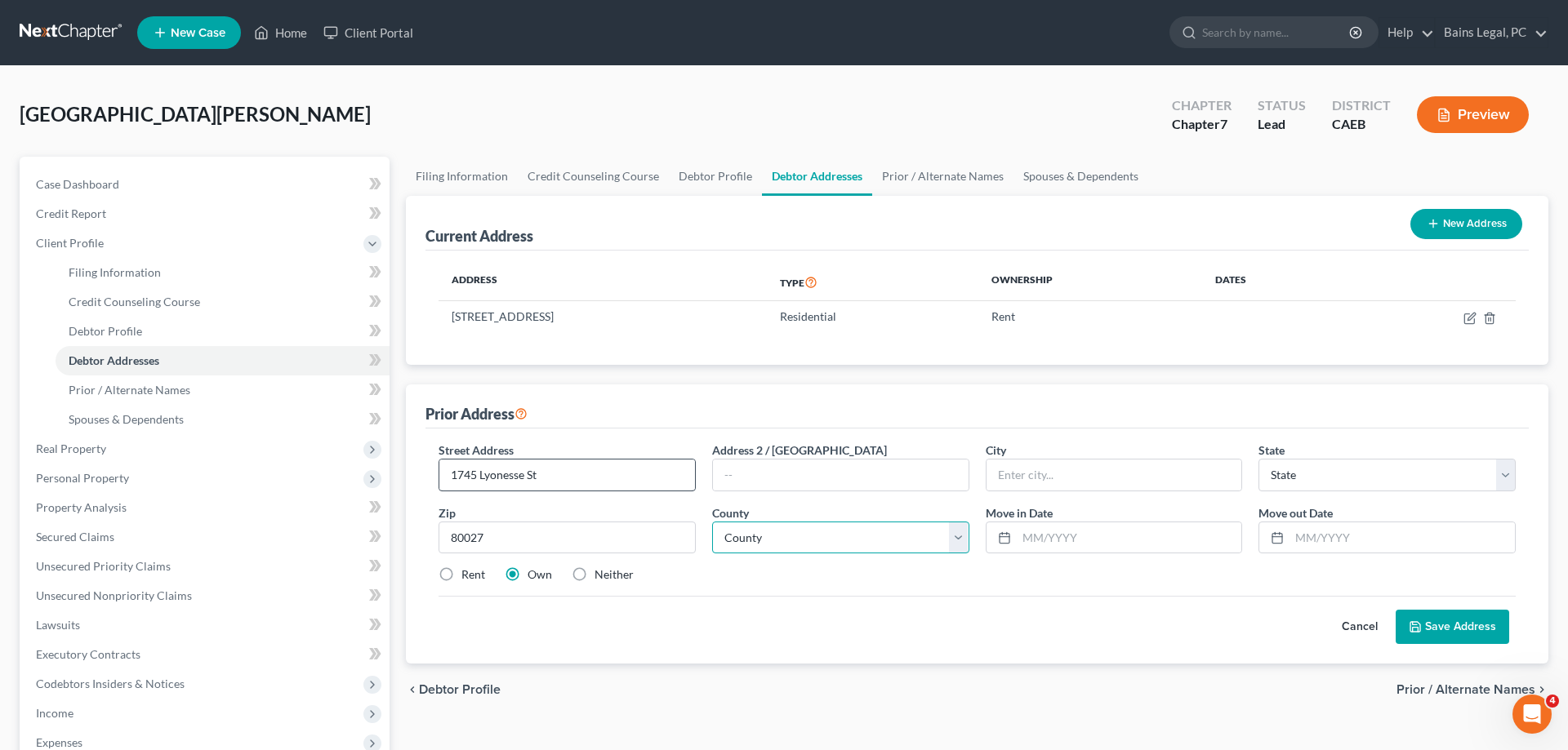
type input "[GEOGRAPHIC_DATA]"
select select "5"
click at [539, 541] on input "80027" at bounding box center [567, 538] width 258 height 33
type input "80022"
type input "[GEOGRAPHIC_DATA]"
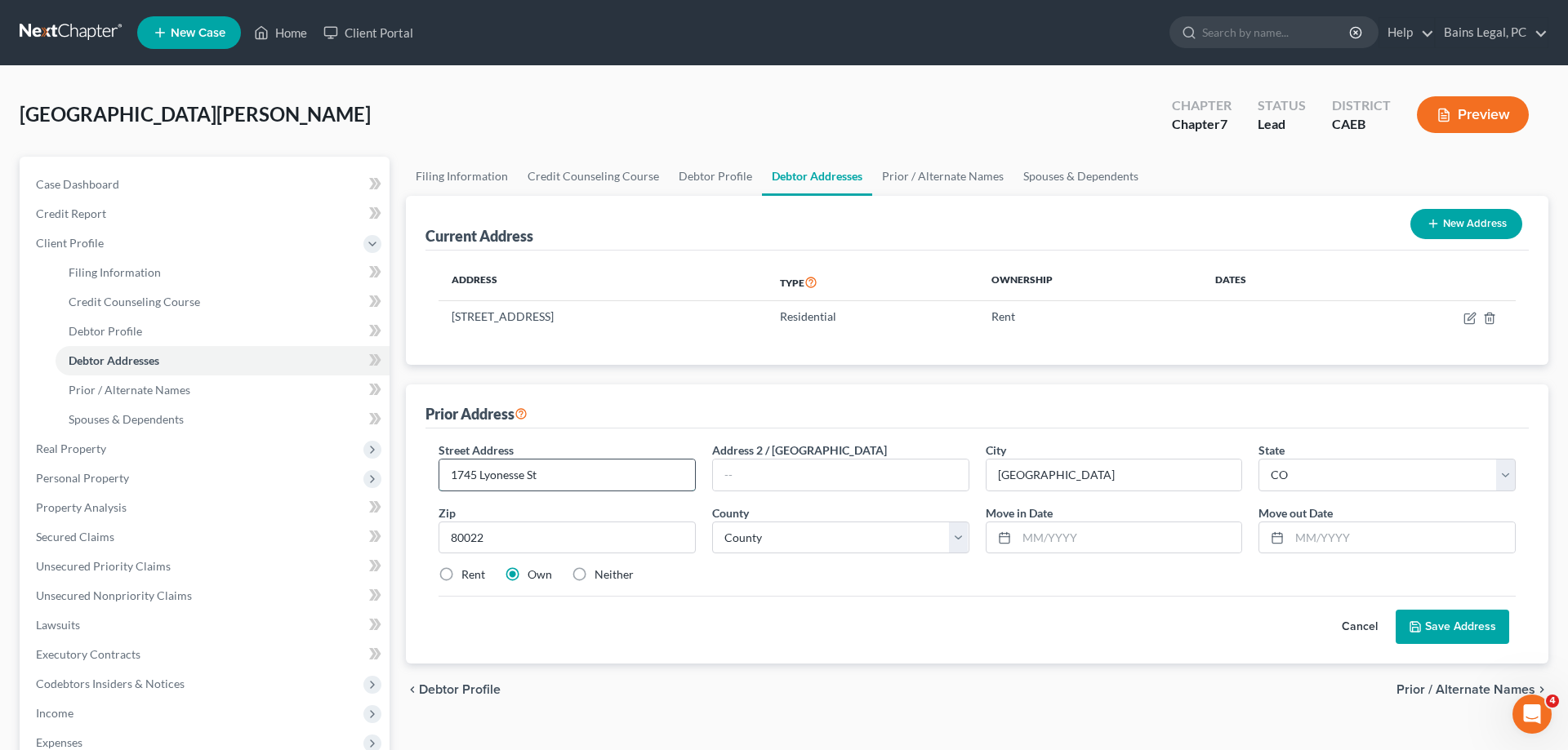
drag, startPoint x: 599, startPoint y: 465, endPoint x: 390, endPoint y: 462, distance: 209.0
click at [439, 462] on input "1745 Lyonesse St" at bounding box center [567, 475] width 256 height 31
click at [499, 545] on input "80022" at bounding box center [567, 538] width 258 height 33
drag, startPoint x: 499, startPoint y: 545, endPoint x: 429, endPoint y: 531, distance: 71.4
click at [438, 530] on input "80022" at bounding box center [567, 538] width 258 height 33
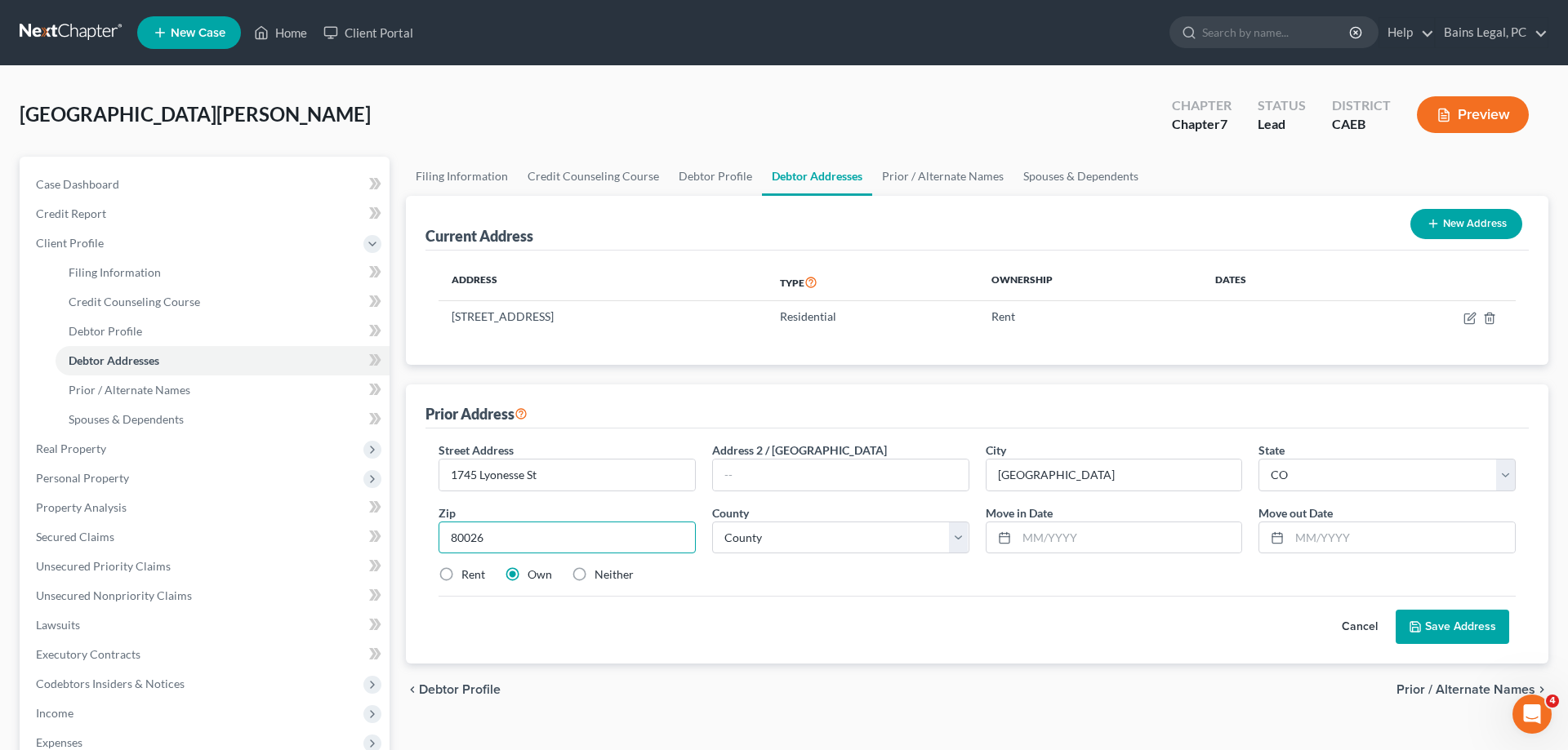
type input "80026"
type input "[GEOGRAPHIC_DATA]"
select select "6"
click option "[GEOGRAPHIC_DATA]" at bounding box center [0, 0] width 0 height 0
click at [1177, 550] on input "text" at bounding box center [1129, 537] width 225 height 31
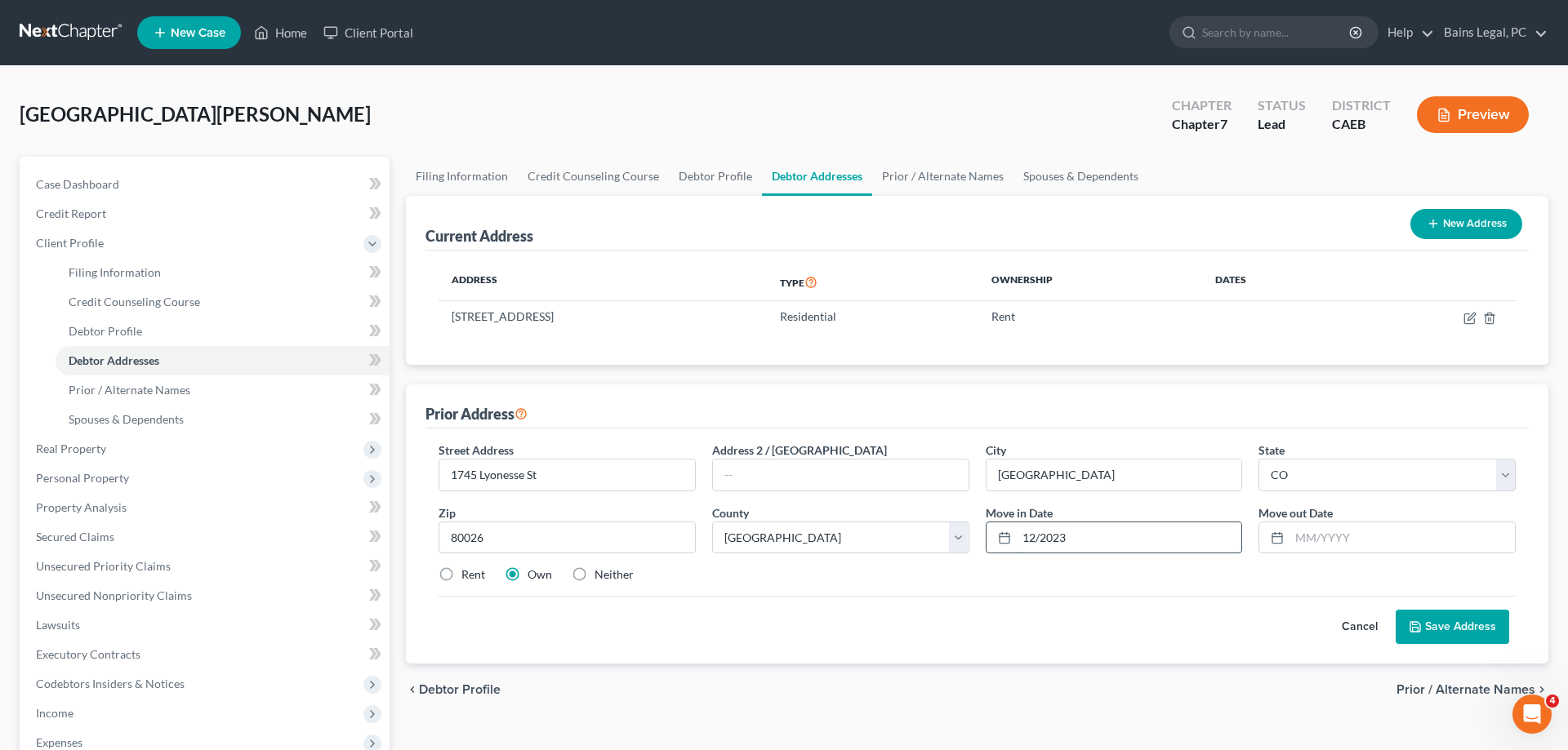
type input "12/2023"
type input "10/2024"
click at [608, 564] on div "Street Address * [STREET_ADDRESS] Address 2 / [GEOGRAPHIC_DATA] * [GEOGRAPHIC_D…" at bounding box center [976, 519] width 1093 height 156
click at [612, 575] on label "Neither" at bounding box center [615, 575] width 40 height 16
click at [612, 575] on input "Neither" at bounding box center [606, 572] width 11 height 11
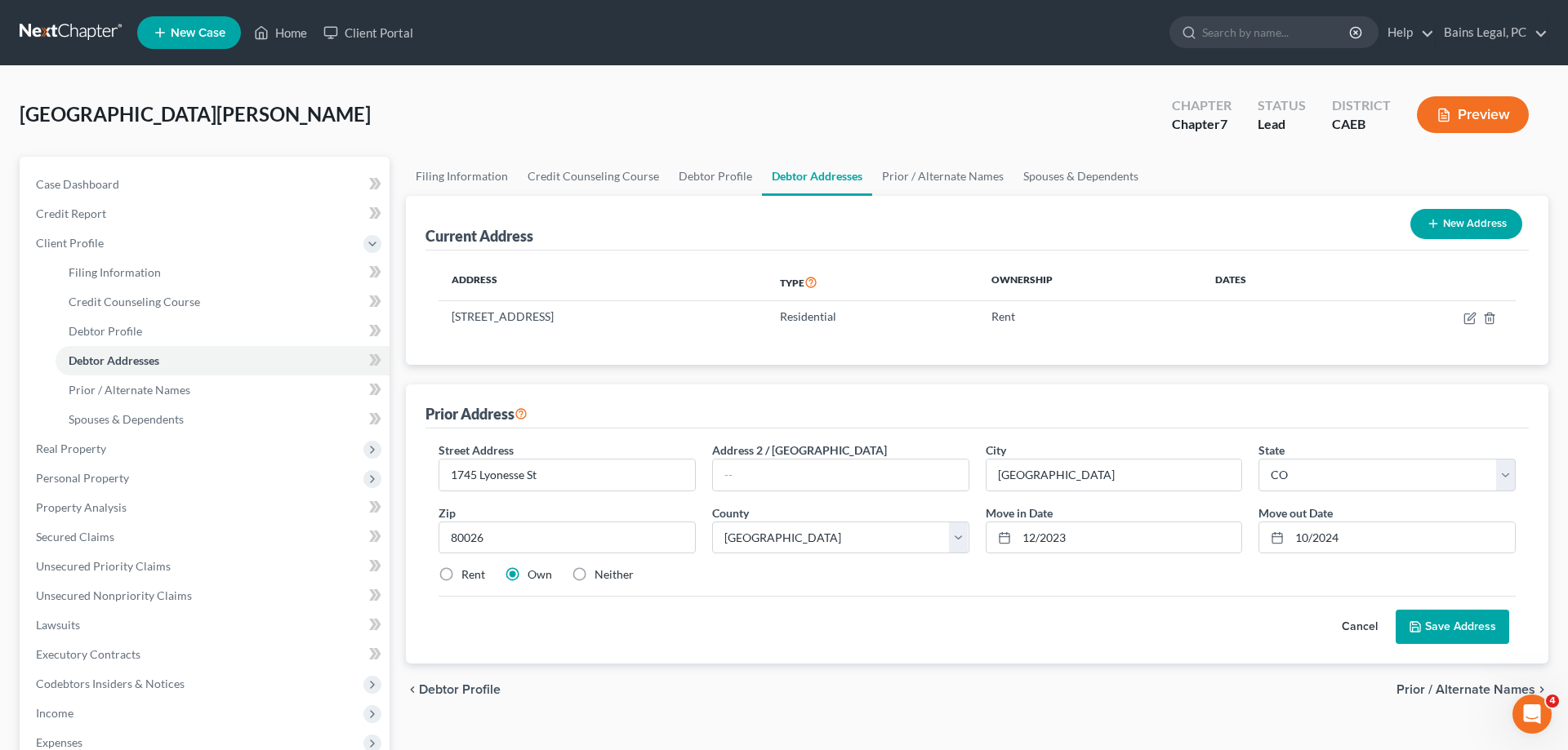
radio input "true"
click at [1471, 624] on button "Save Address" at bounding box center [1452, 627] width 114 height 35
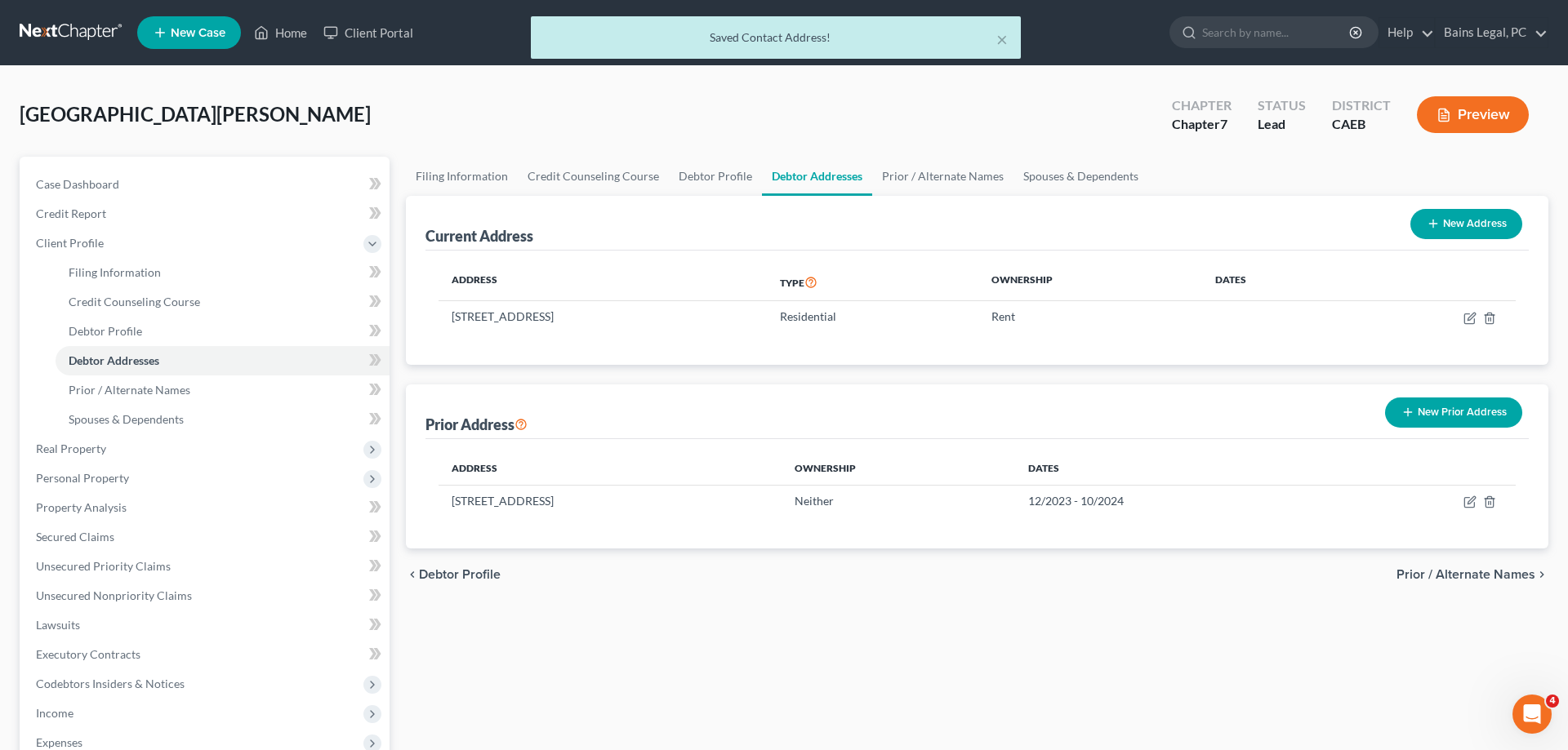
click at [1487, 410] on button "New Prior Address" at bounding box center [1454, 412] width 137 height 30
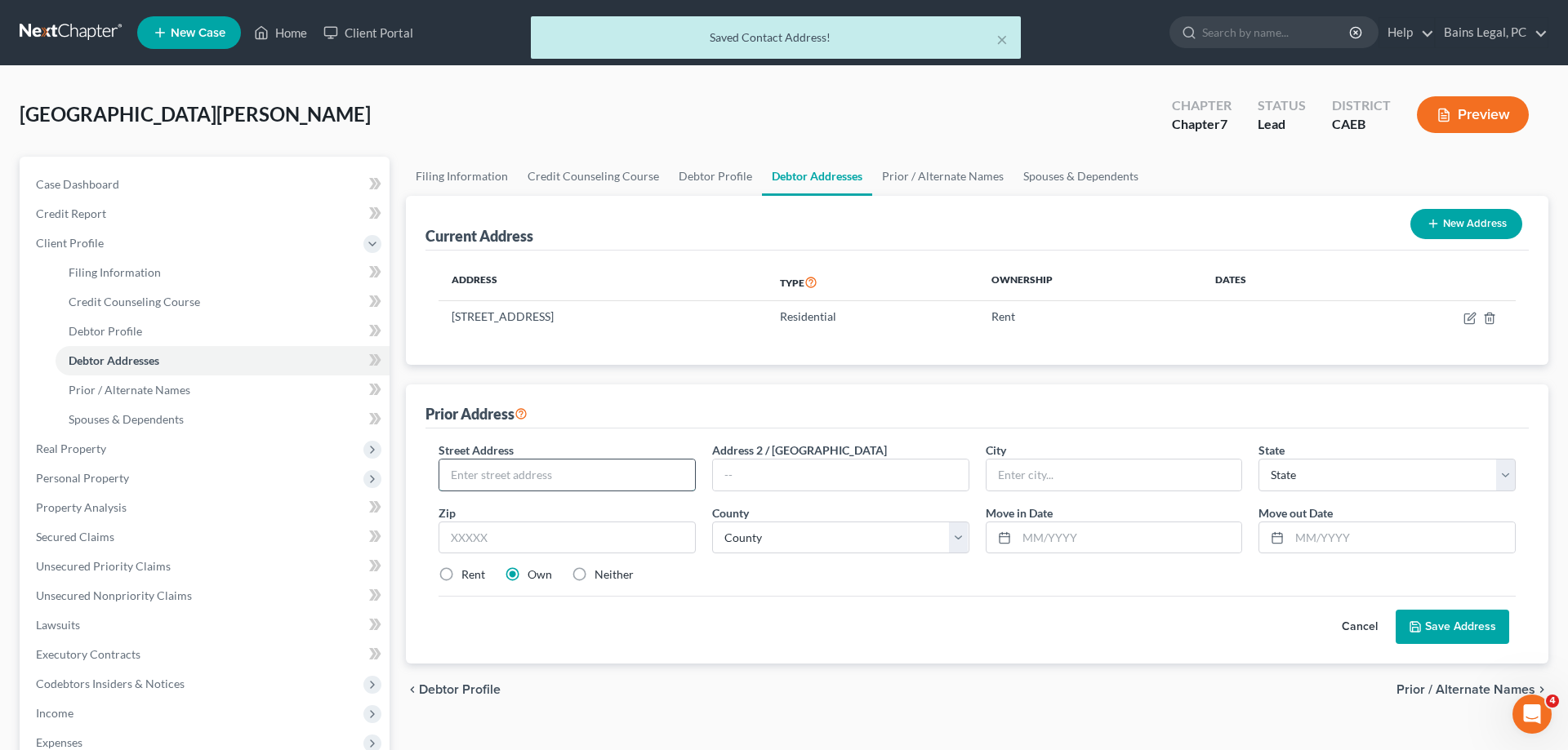
click at [674, 469] on input "text" at bounding box center [567, 475] width 256 height 31
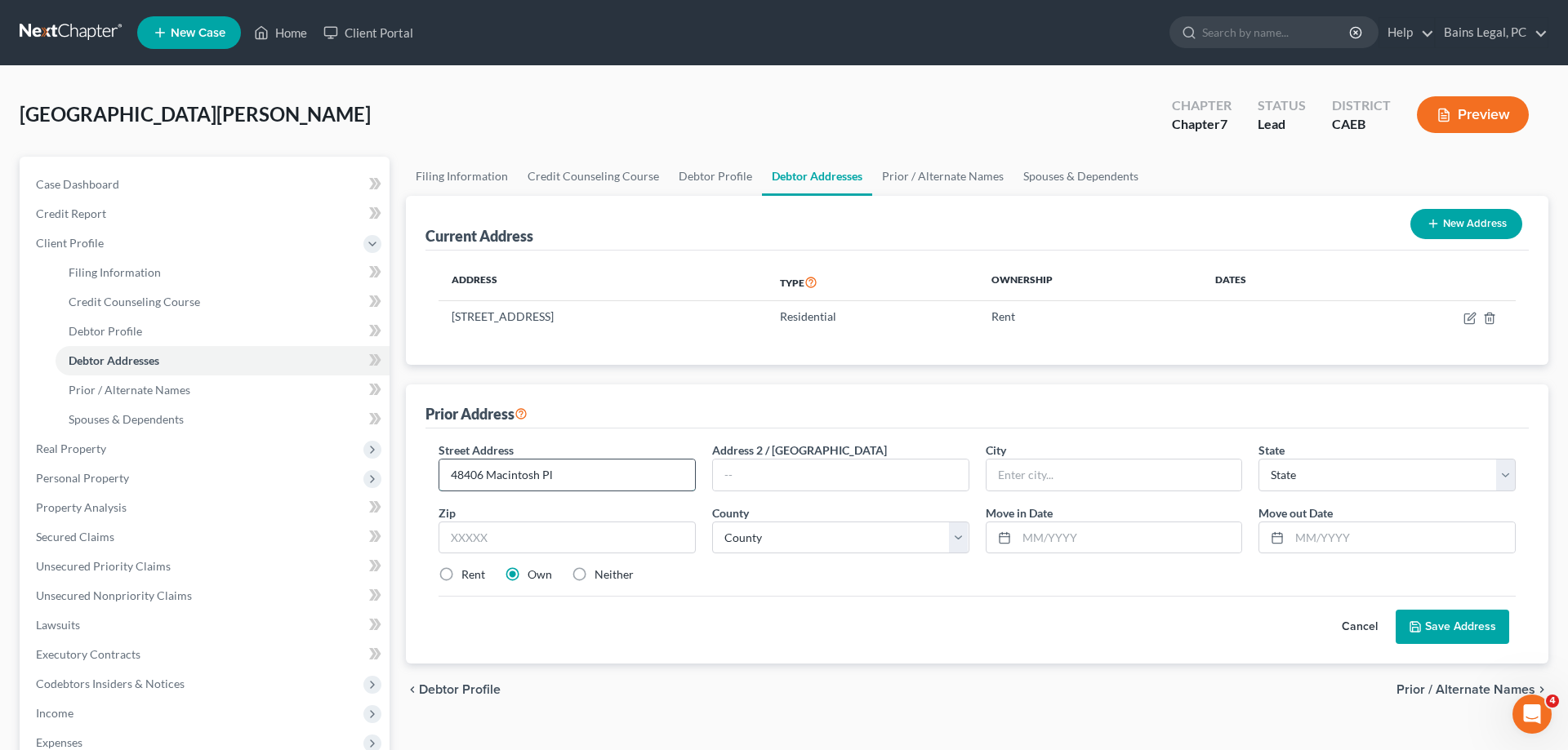
type input "48406 Macintosh Pl"
type input "80301"
type input "[GEOGRAPHIC_DATA]"
select select "5"
click at [713, 522] on select "County [GEOGRAPHIC_DATA] [GEOGRAPHIC_DATA] [GEOGRAPHIC_DATA] [GEOGRAPHIC_DATA] …" at bounding box center [841, 538] width 258 height 33
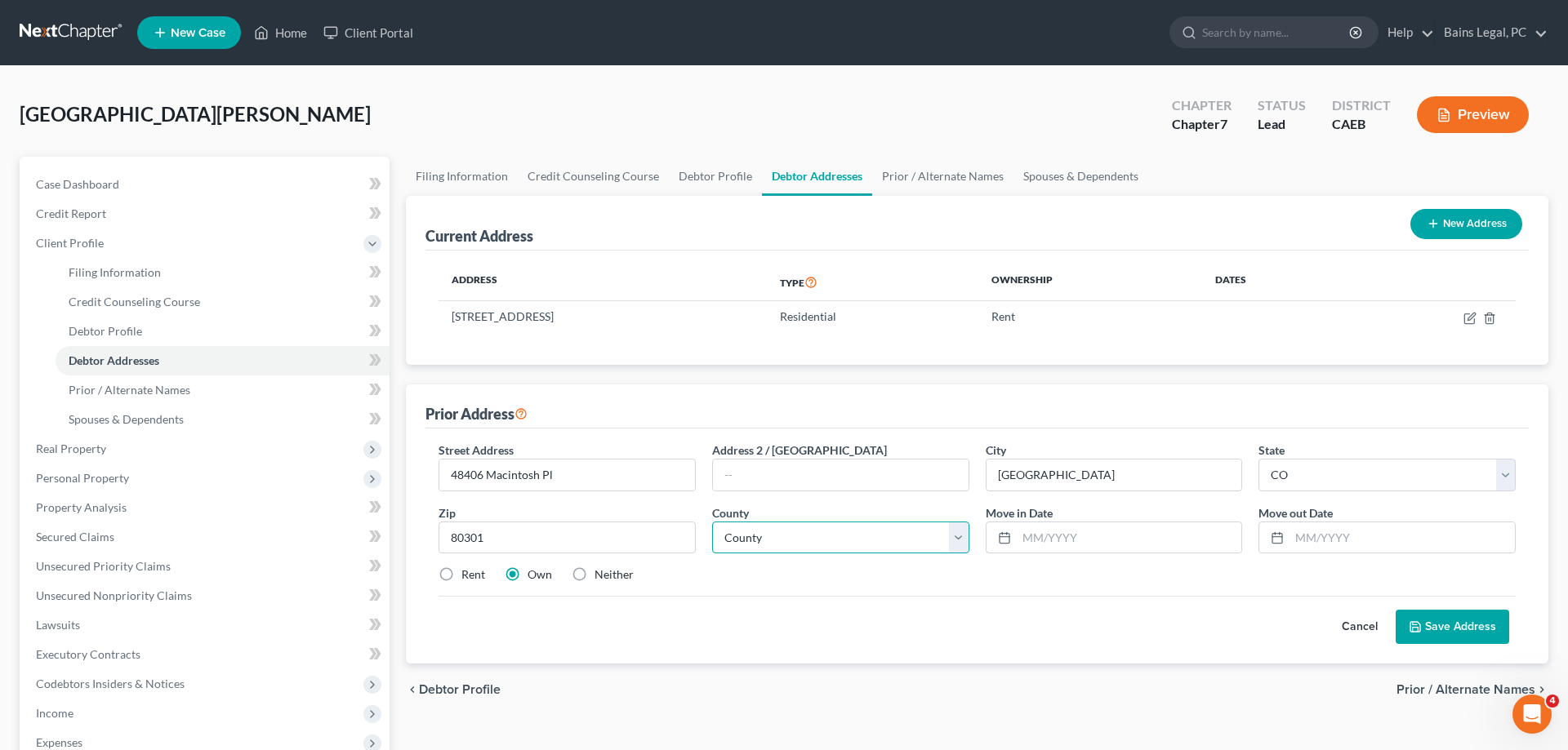
select select "6"
click option "[GEOGRAPHIC_DATA]" at bounding box center [0, 0] width 0 height 0
click at [1092, 549] on input "text" at bounding box center [1129, 537] width 225 height 31
click at [1043, 534] on input "text" at bounding box center [1129, 537] width 225 height 31
type input "09/2021"
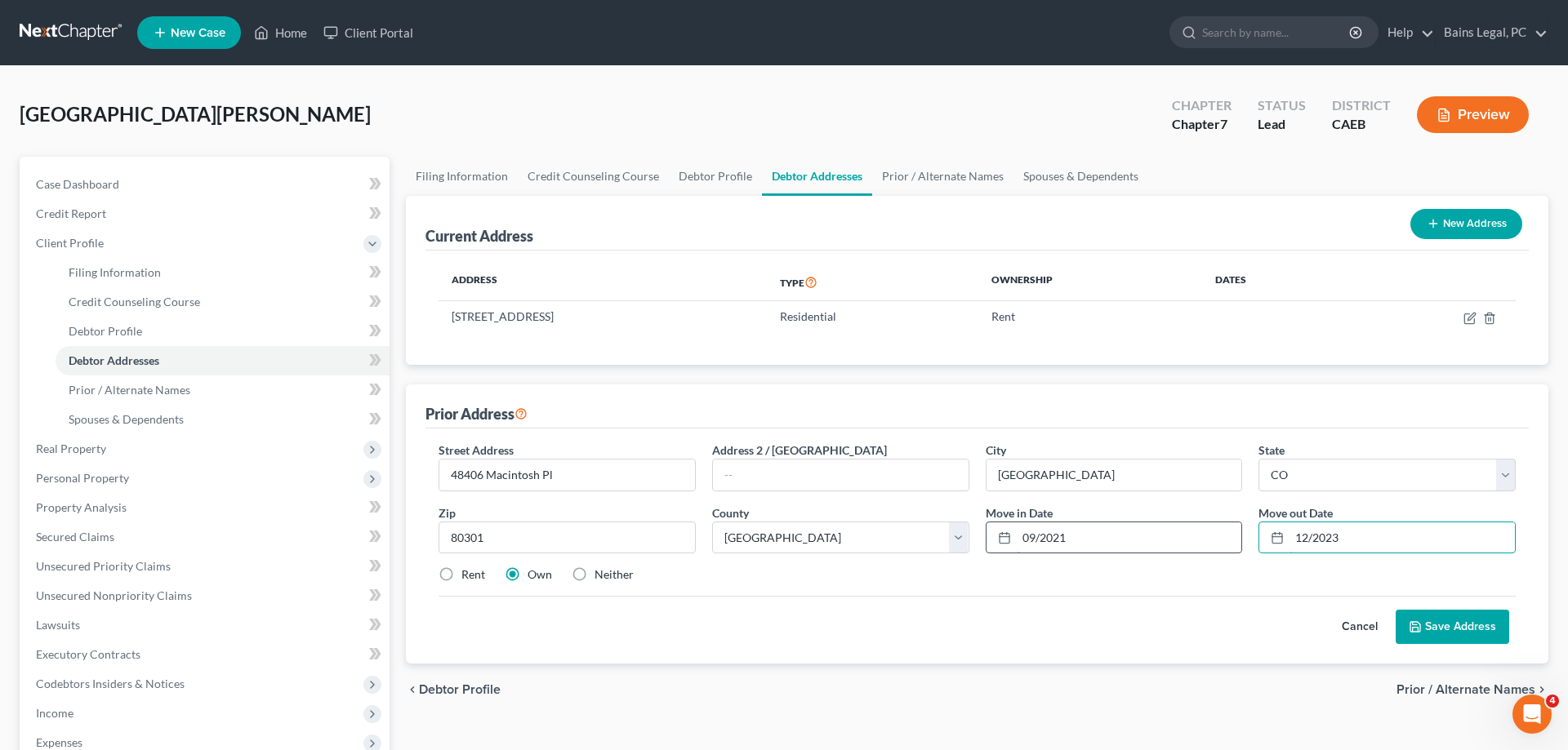
type input "12/2023"
click at [1473, 626] on button "Save Address" at bounding box center [1452, 627] width 114 height 35
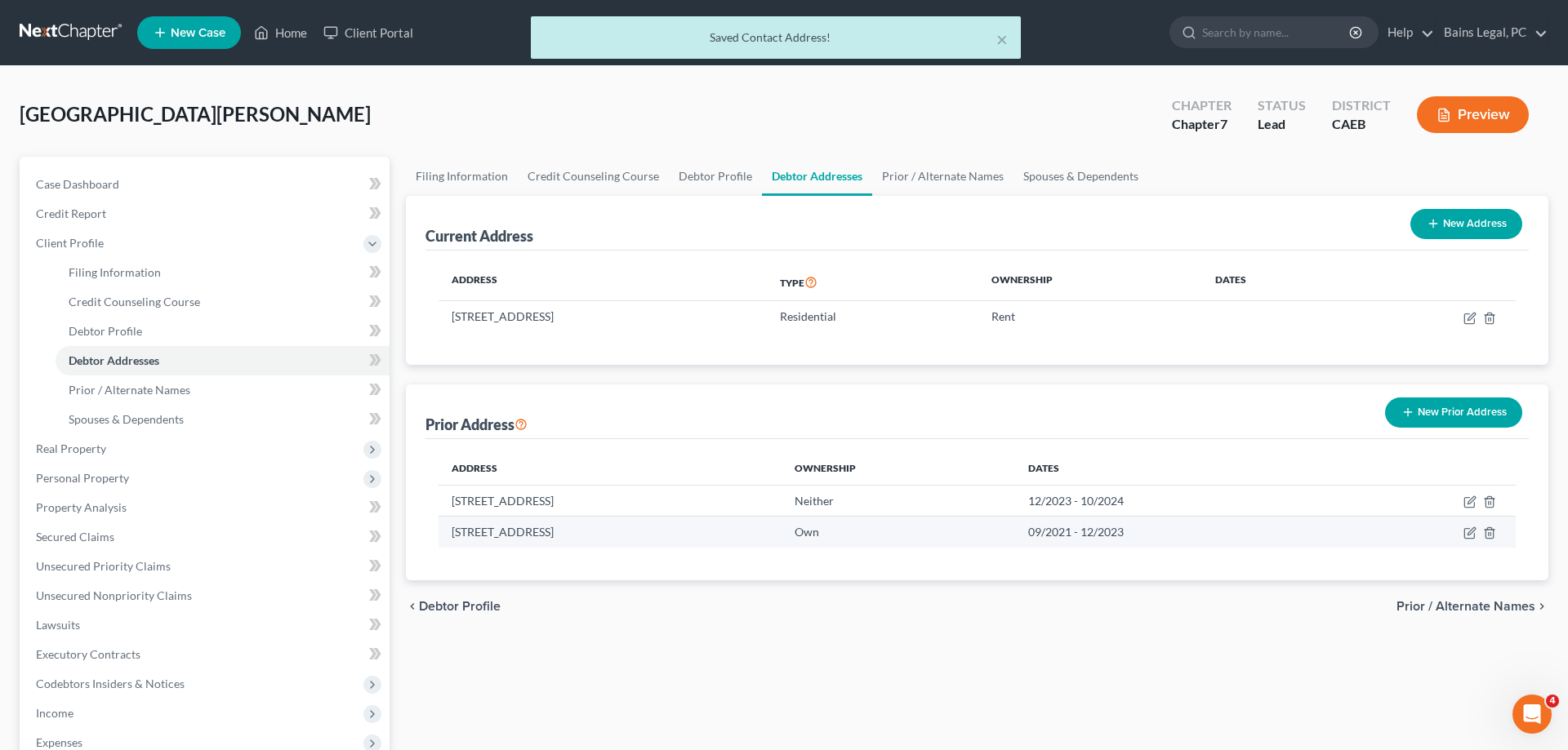
click at [1474, 540] on td at bounding box center [1428, 532] width 174 height 31
click at [1463, 531] on td at bounding box center [1428, 532] width 174 height 31
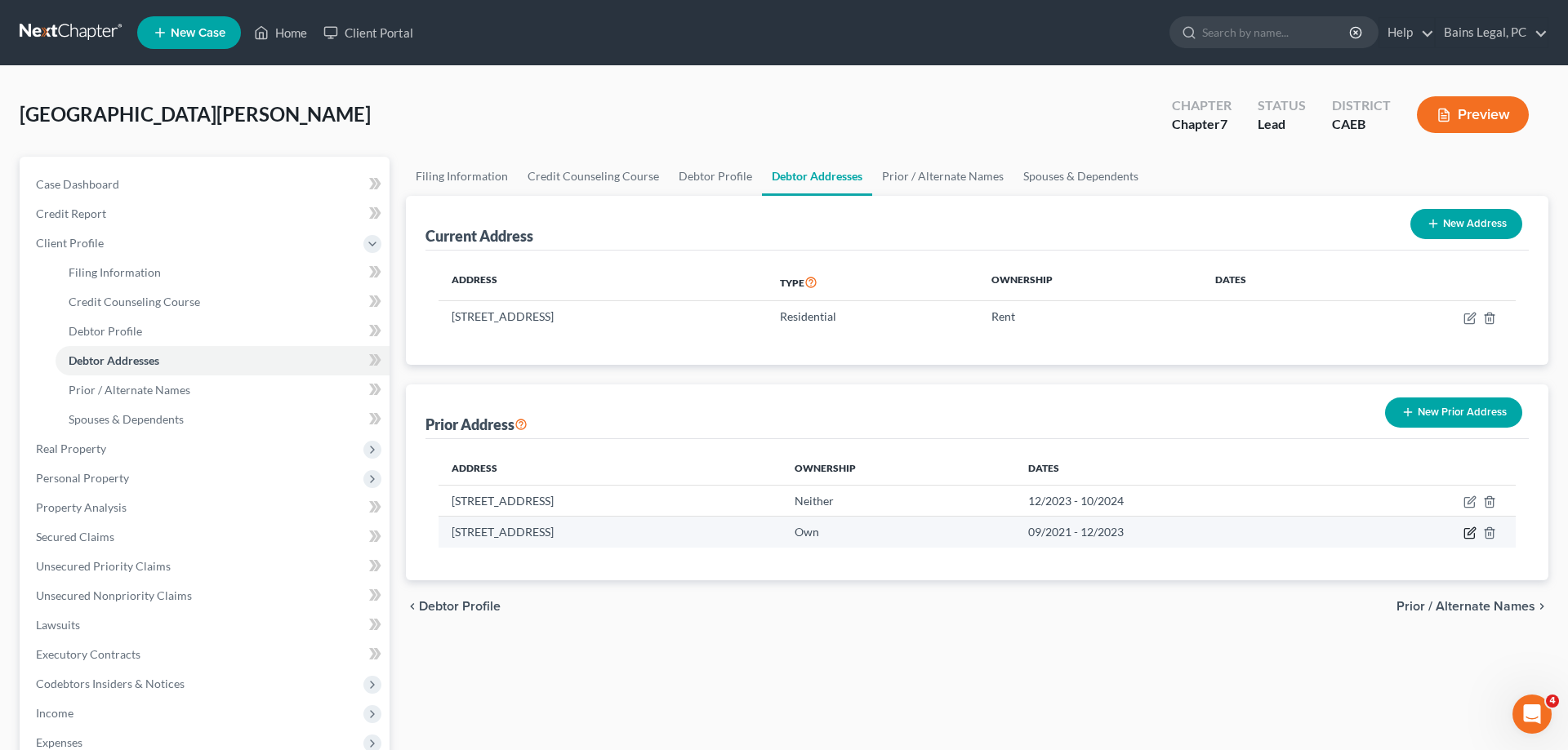
click at [1466, 533] on icon "button" at bounding box center [1470, 532] width 13 height 13
select select "5"
select select "6"
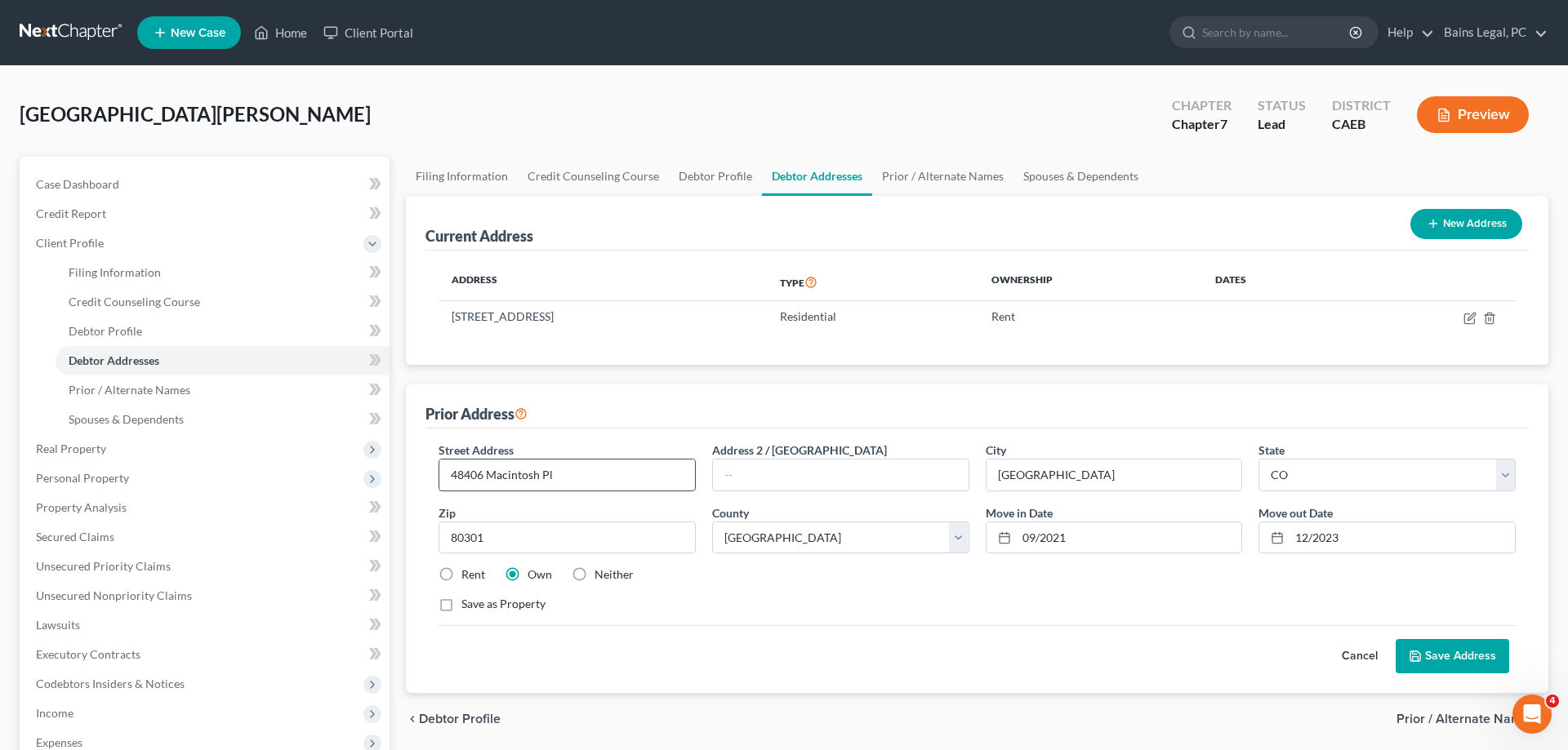
click at [471, 474] on input "48406 Macintosh Pl" at bounding box center [567, 475] width 256 height 31
type input "[STREET_ADDRESS]"
click at [1425, 649] on button "Save Address" at bounding box center [1452, 656] width 114 height 35
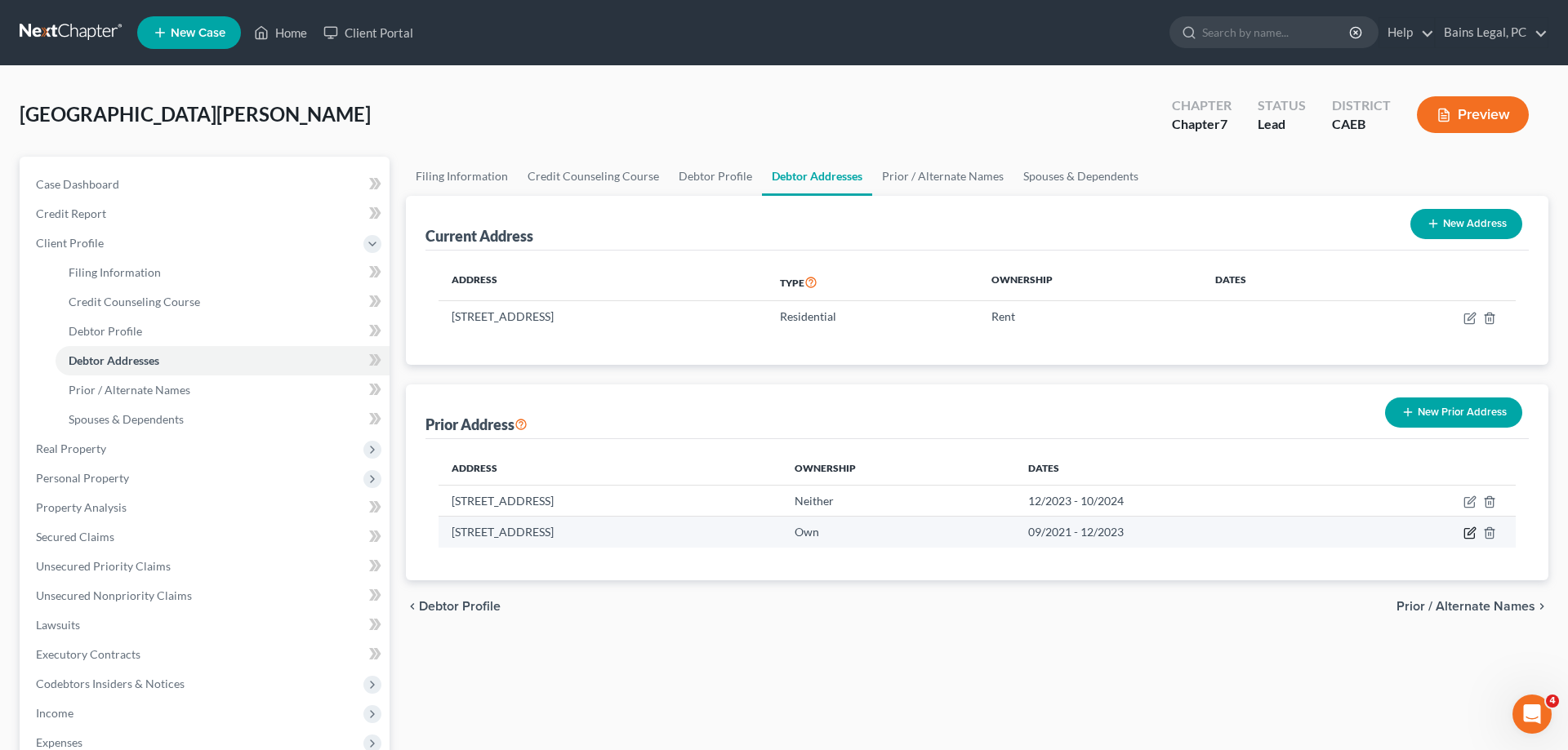
click at [1464, 527] on icon "button" at bounding box center [1470, 532] width 13 height 13
select select "5"
select select "6"
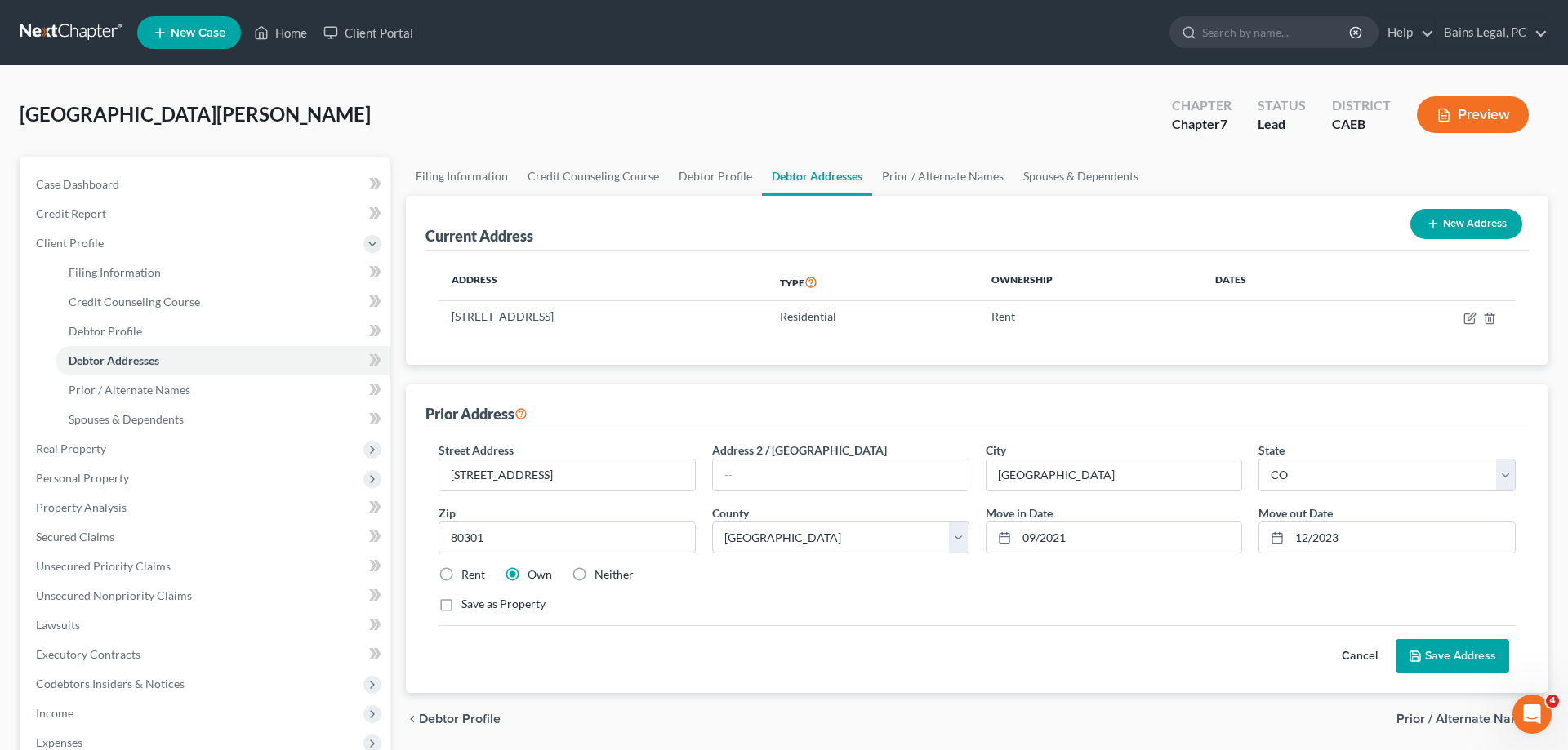
drag, startPoint x: 598, startPoint y: 578, endPoint x: 615, endPoint y: 578, distance: 17.0
click at [599, 578] on label "Neither" at bounding box center [615, 575] width 40 height 16
click at [601, 578] on input "Neither" at bounding box center [606, 572] width 11 height 11
radio input "true"
click at [1450, 661] on button "Save Address" at bounding box center [1452, 656] width 114 height 35
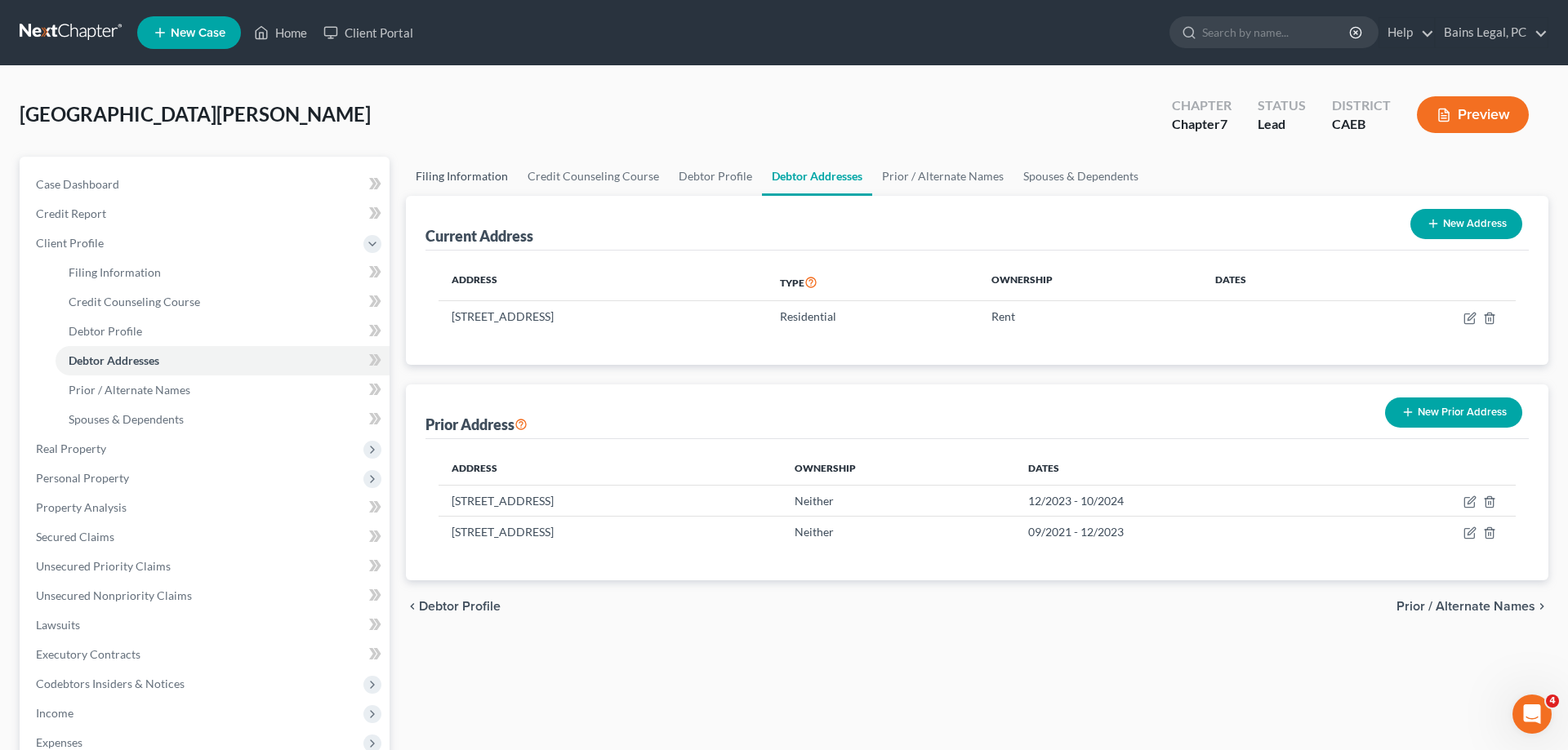
click at [481, 189] on link "Filing Information" at bounding box center [462, 176] width 112 height 40
select select "1"
select select "0"
select select "8"
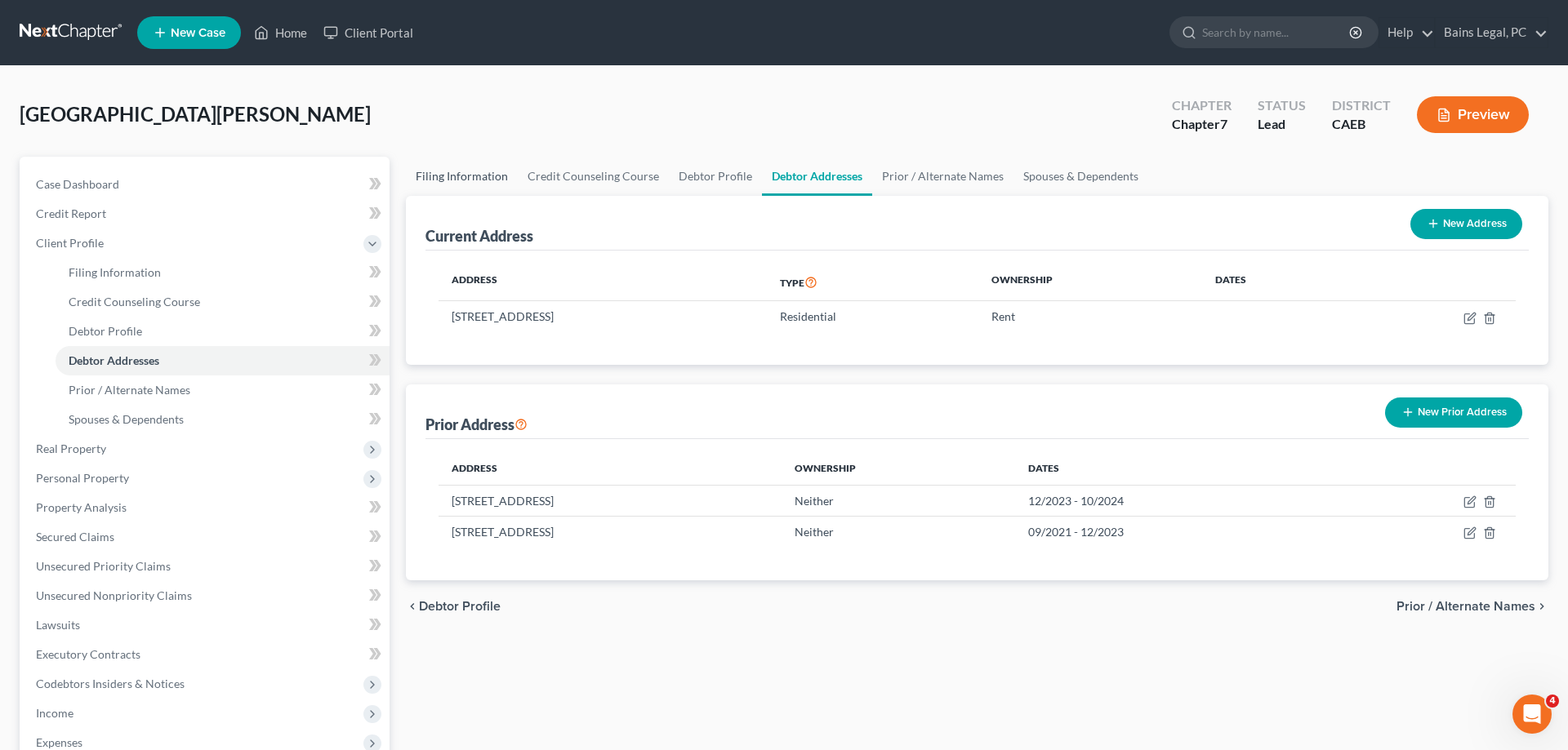
select select "2"
select select "0"
select select "4"
select select "0"
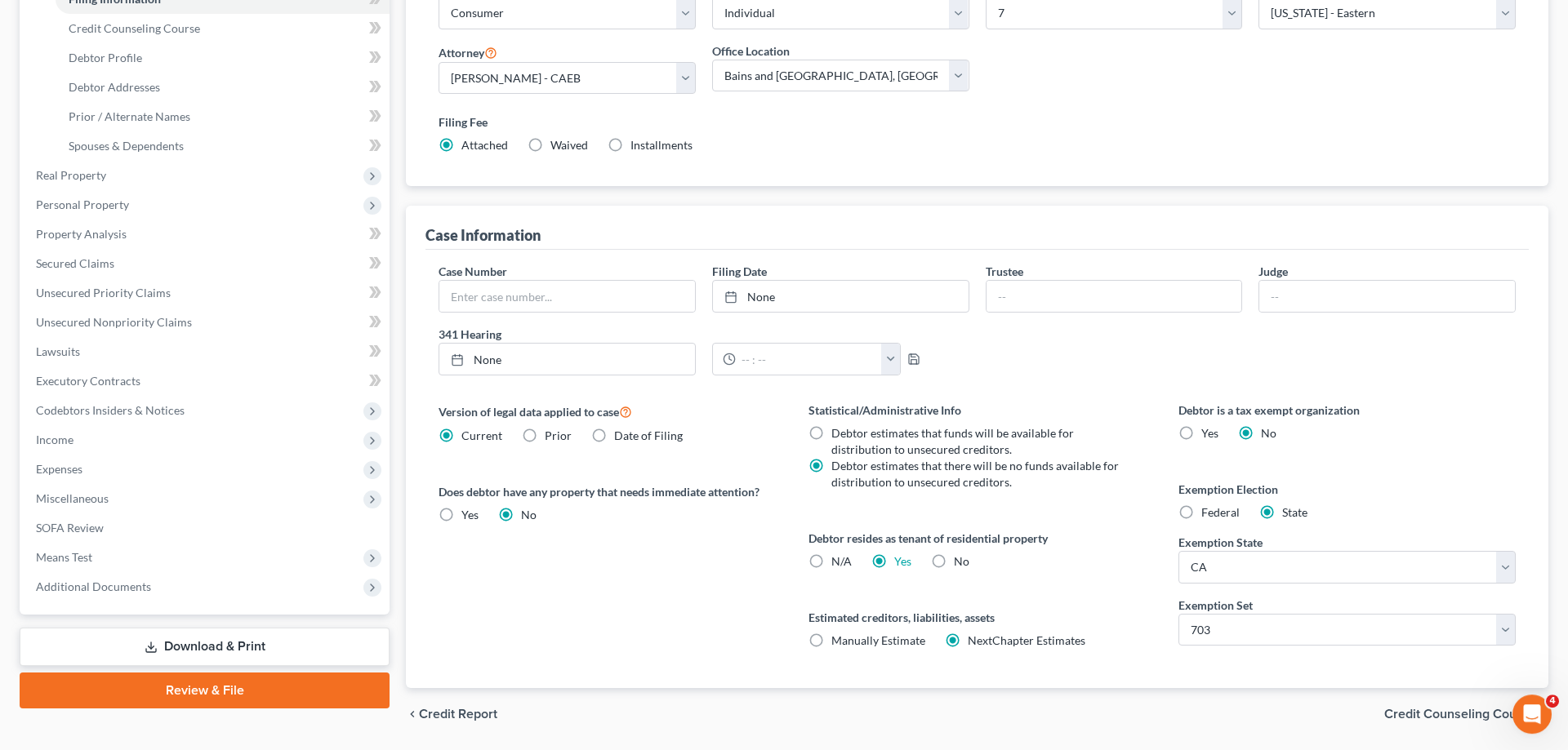
scroll to position [325, 0]
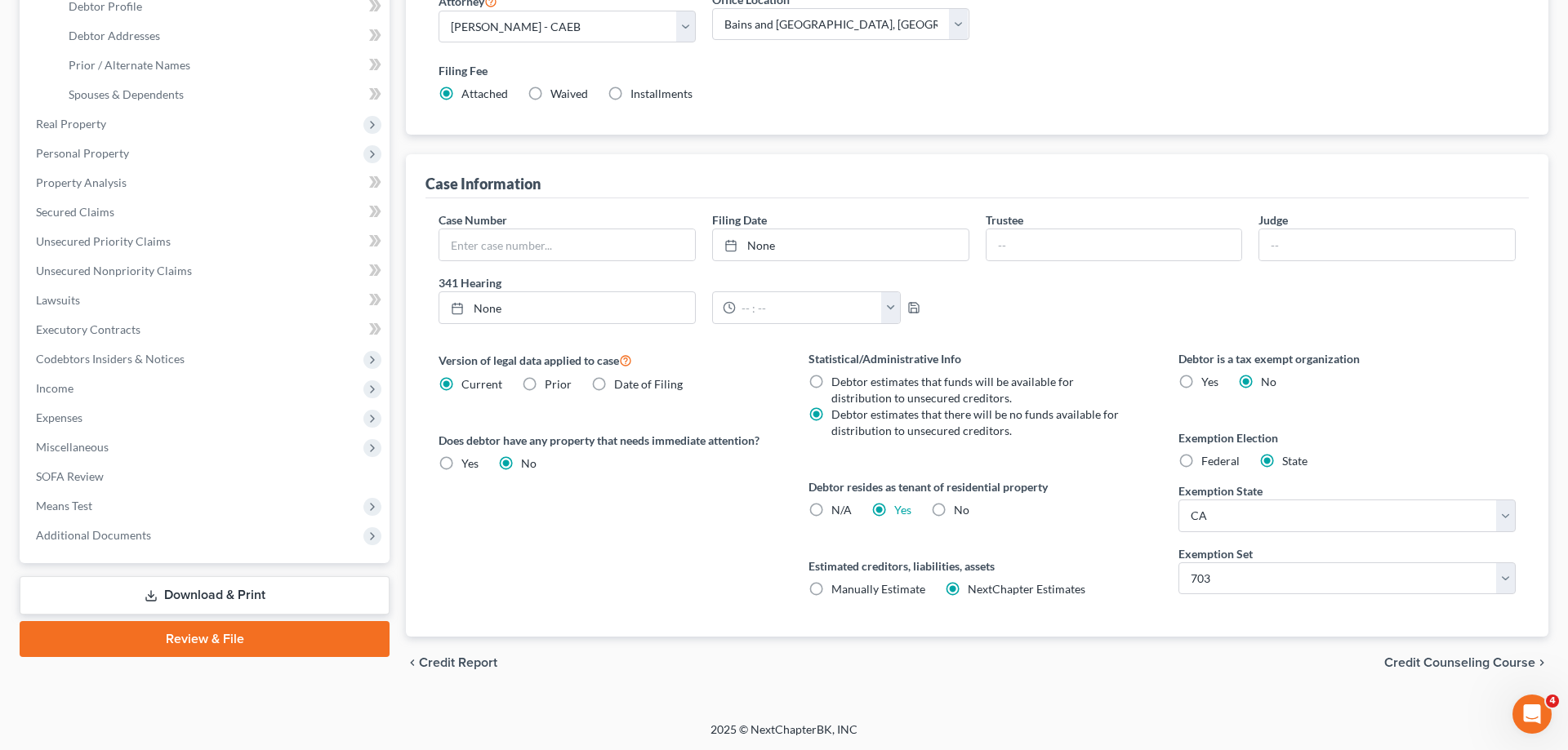
click at [1201, 461] on label "Federal" at bounding box center [1220, 461] width 39 height 16
click at [1208, 461] on input "Federal" at bounding box center [1213, 458] width 11 height 11
radio input "true"
radio input "false"
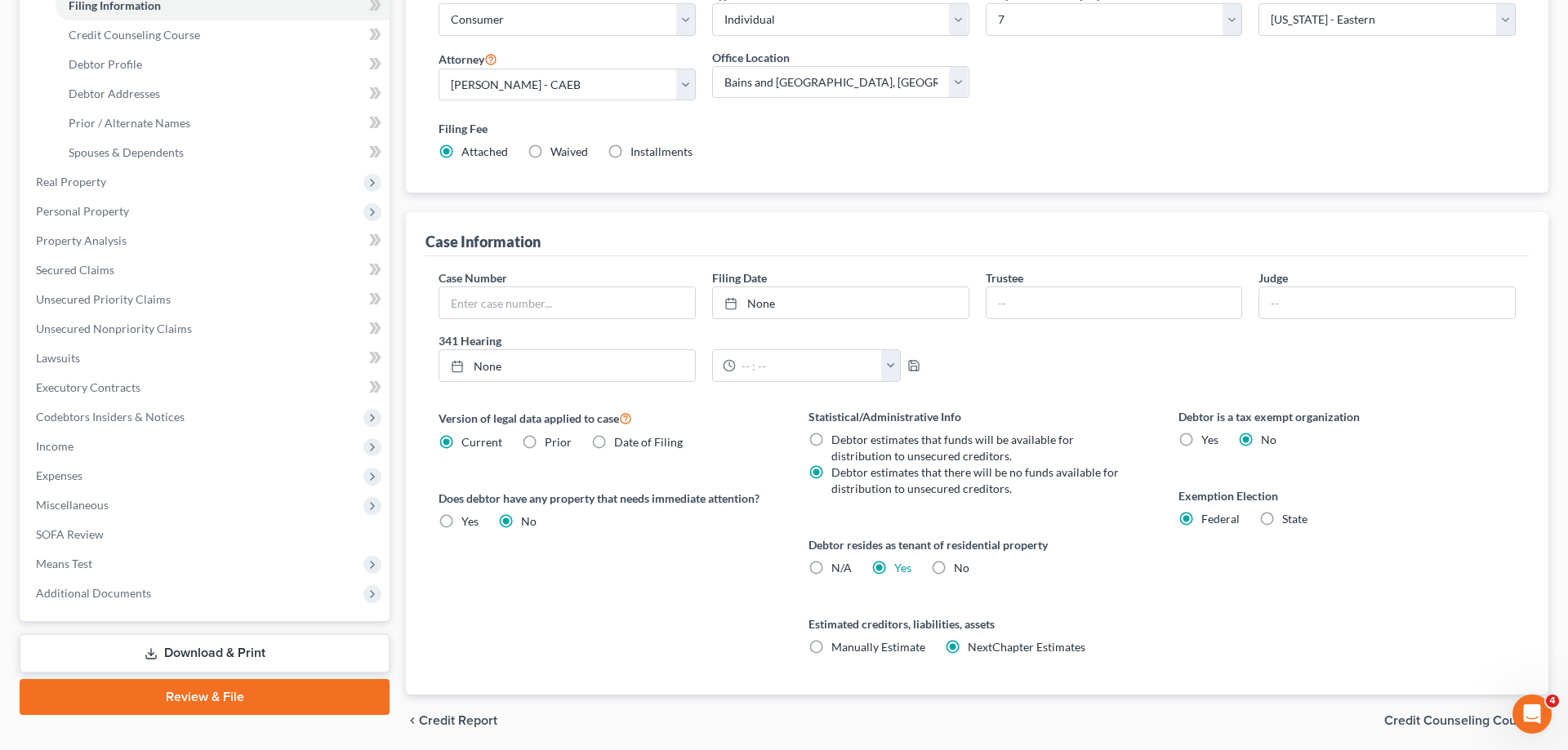
scroll to position [0, 0]
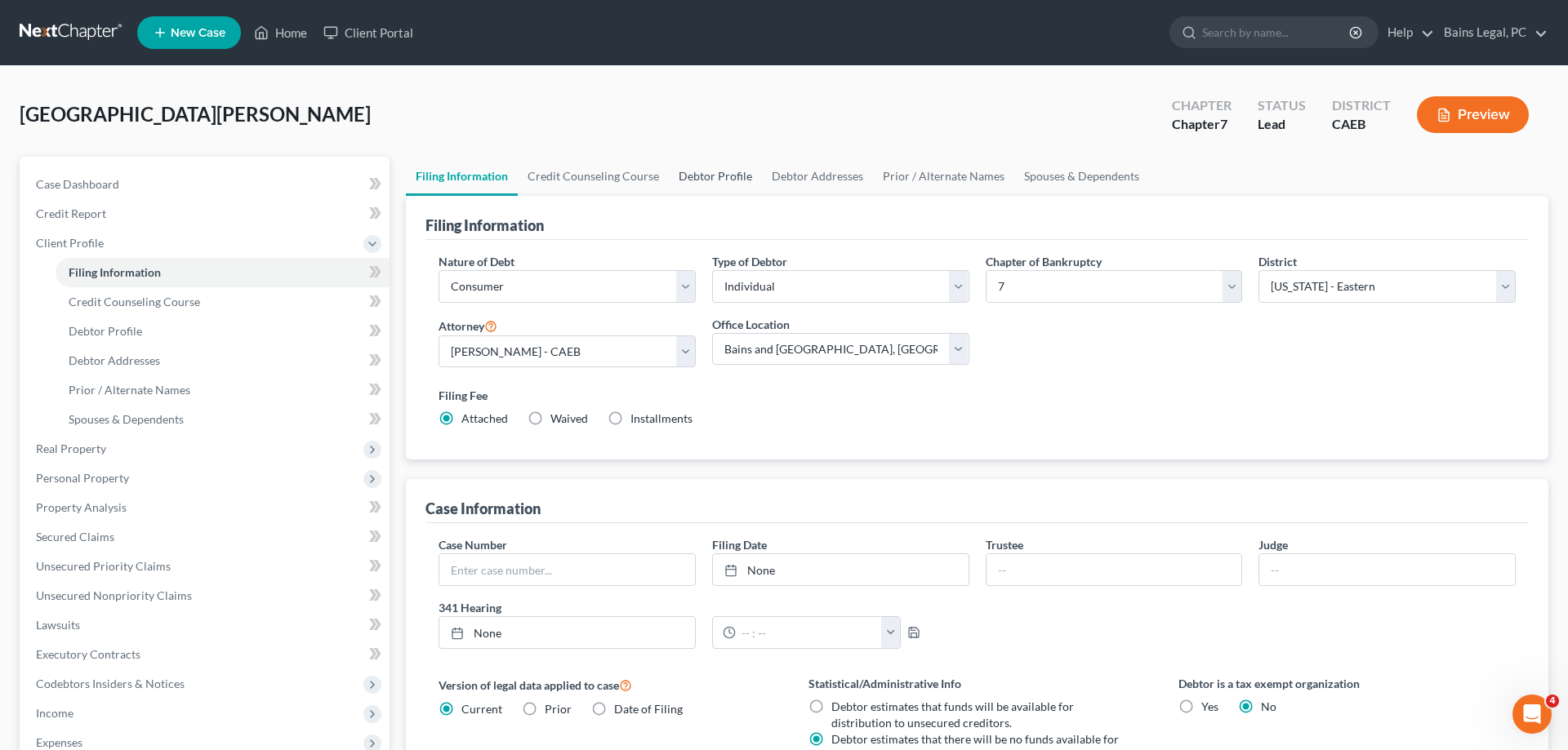
click at [722, 162] on link "Debtor Profile" at bounding box center [716, 176] width 93 height 40
select select "0"
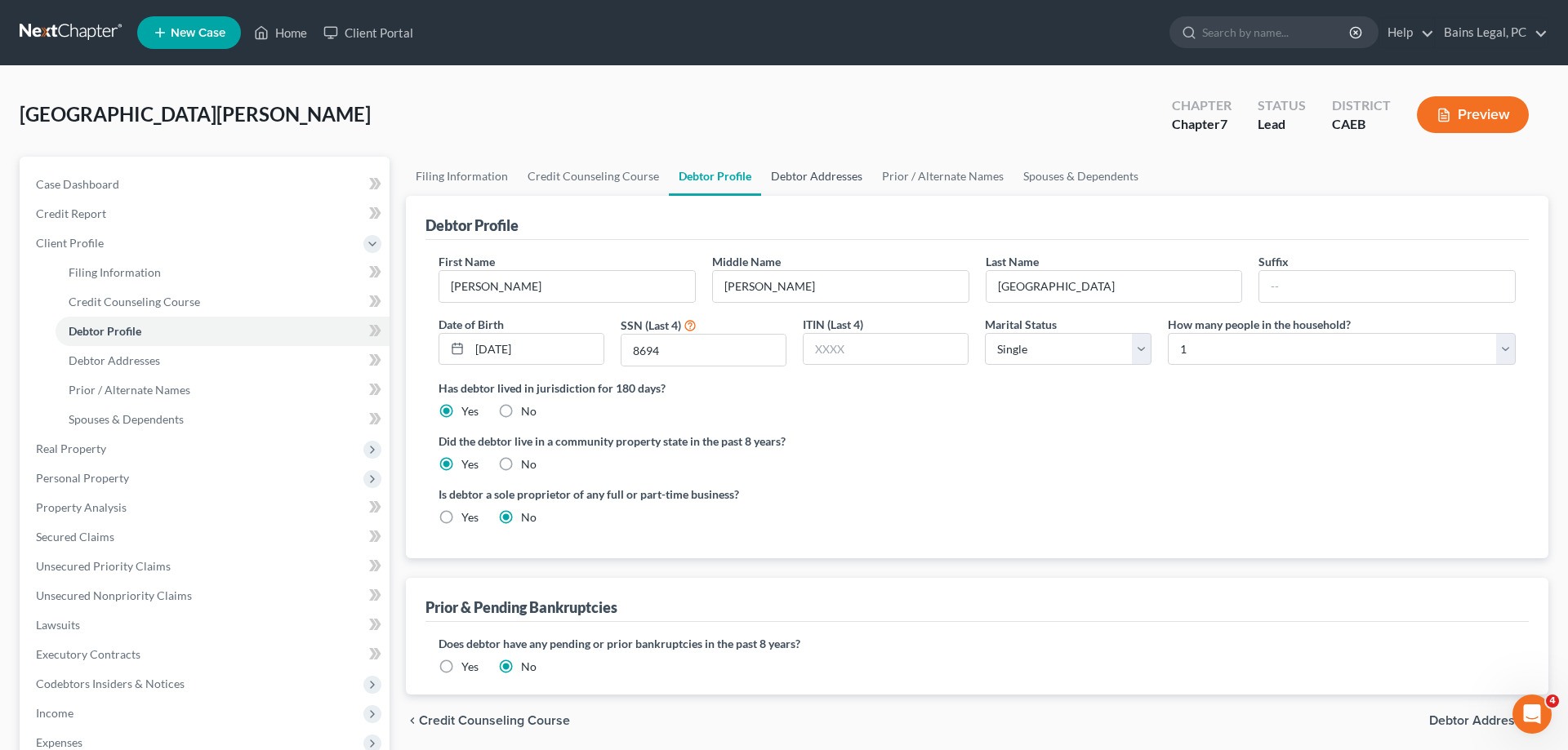
click at [800, 174] on link "Debtor Addresses" at bounding box center [817, 176] width 111 height 40
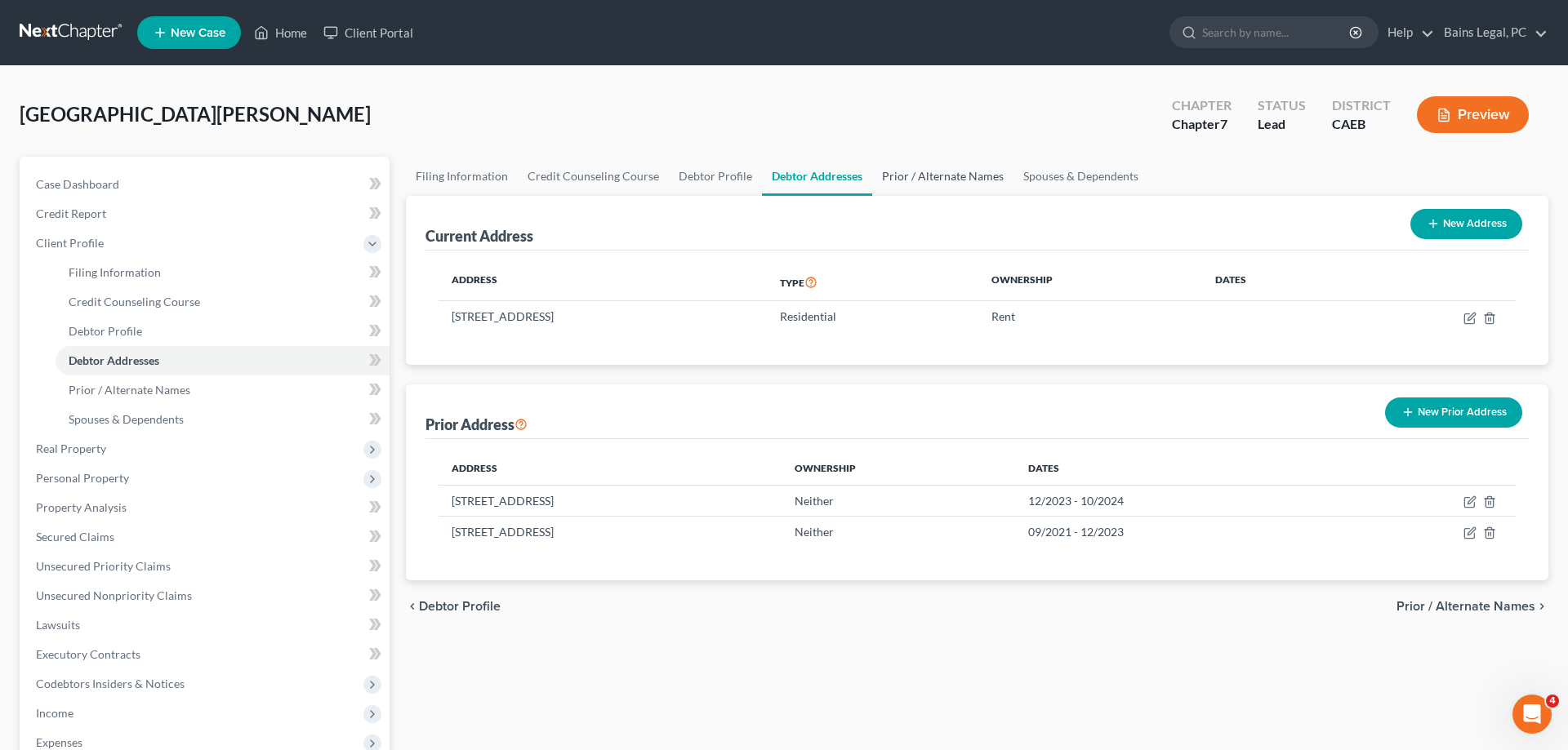
click at [905, 170] on link "Prior / Alternate Names" at bounding box center [943, 176] width 142 height 40
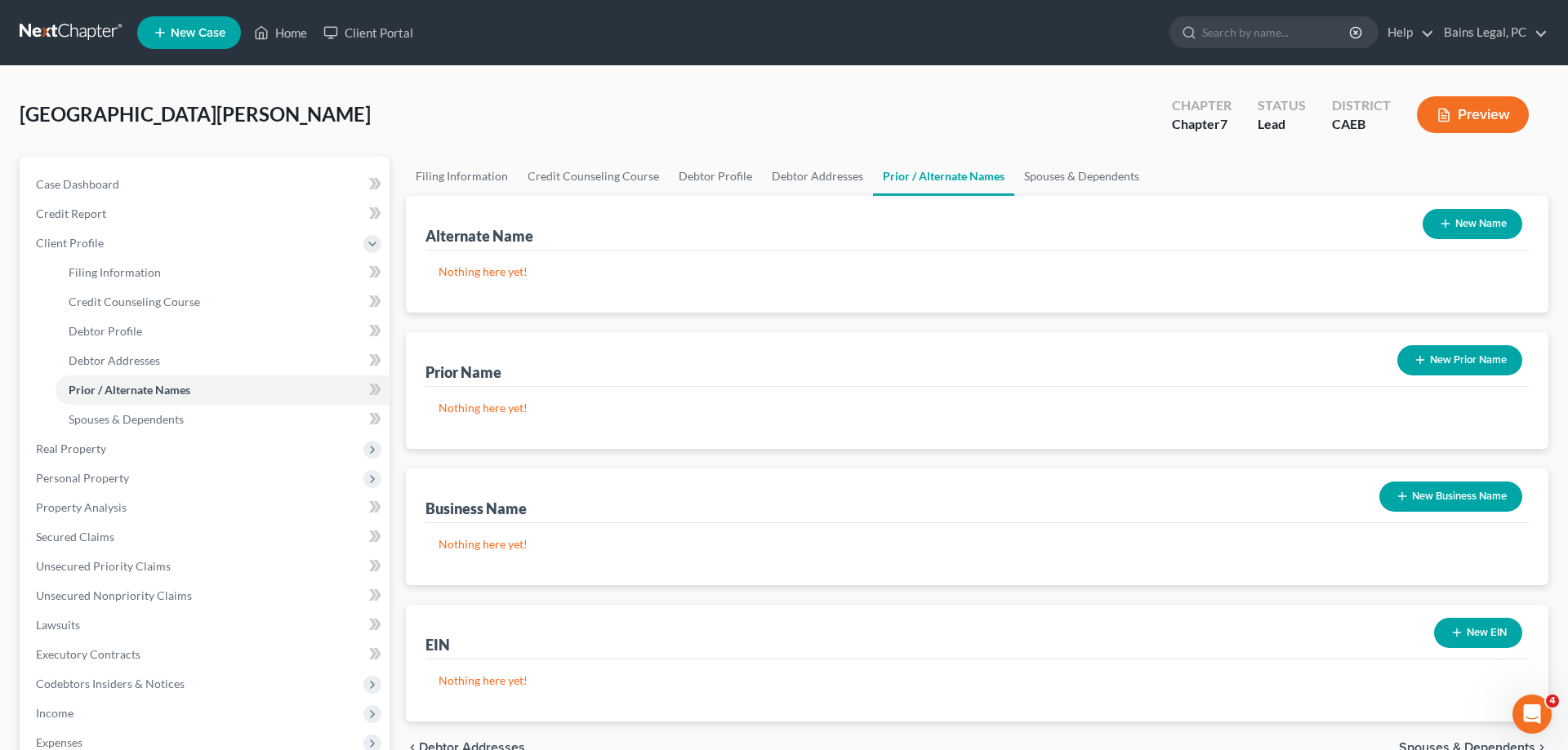
drag, startPoint x: 1459, startPoint y: 218, endPoint x: 1107, endPoint y: 216, distance: 352.0
click at [1453, 223] on button "New Name" at bounding box center [1472, 224] width 100 height 30
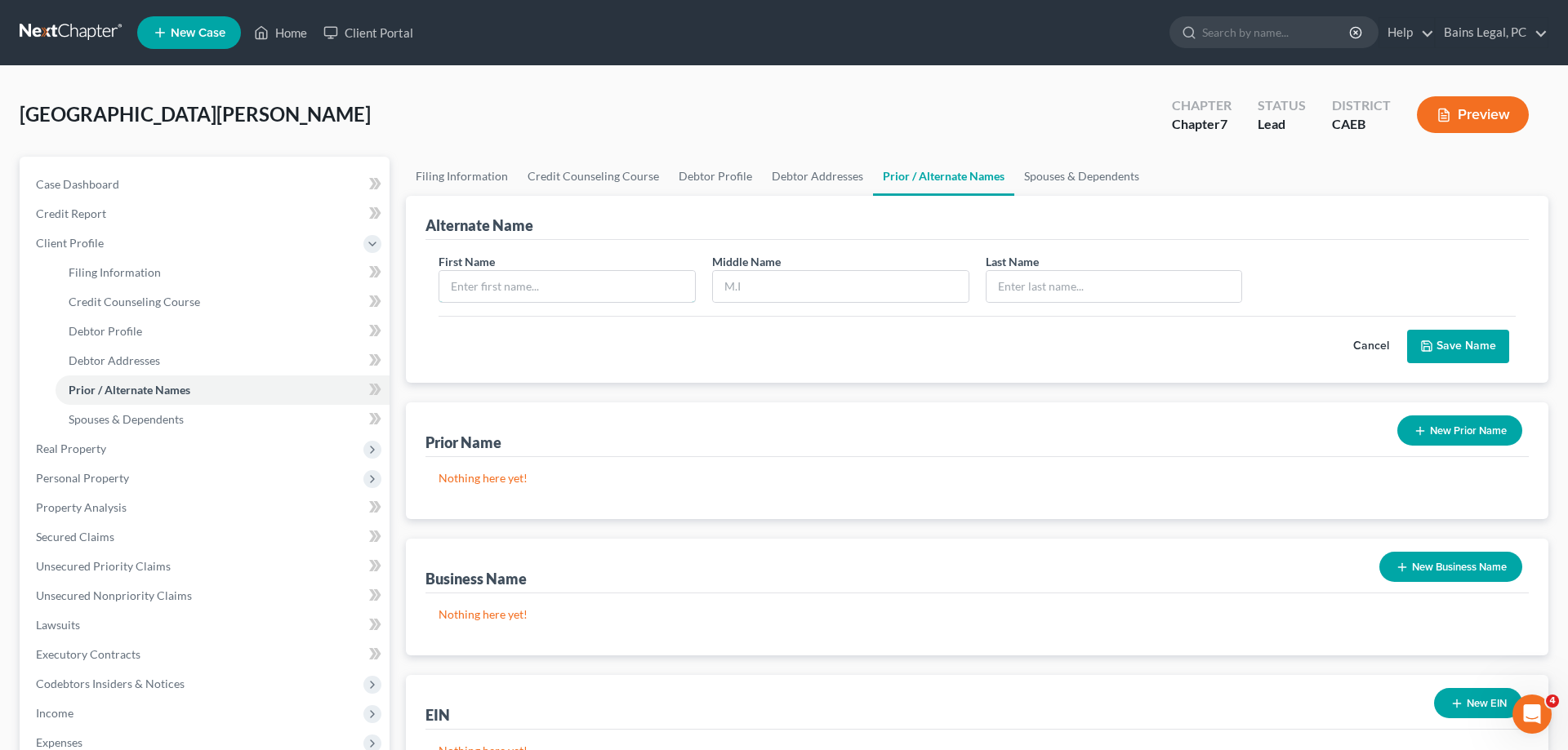
drag, startPoint x: 550, startPoint y: 285, endPoint x: 536, endPoint y: 268, distance: 22.0
click at [543, 284] on input "text" at bounding box center [567, 286] width 256 height 31
type input "[PERSON_NAME]"
type input "G"
type input "[GEOGRAPHIC_DATA]"
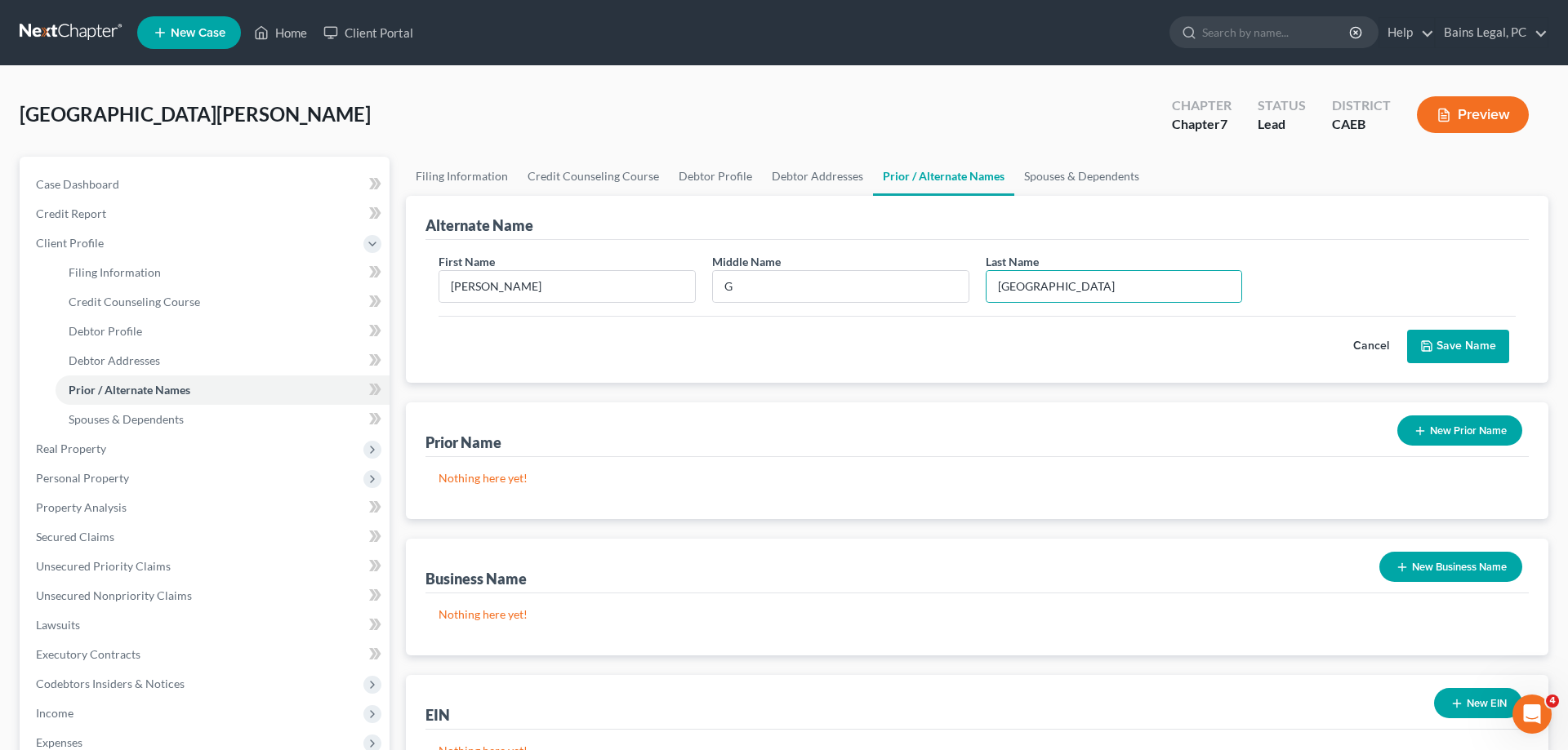
click at [1431, 344] on icon "submit" at bounding box center [1427, 346] width 10 height 10
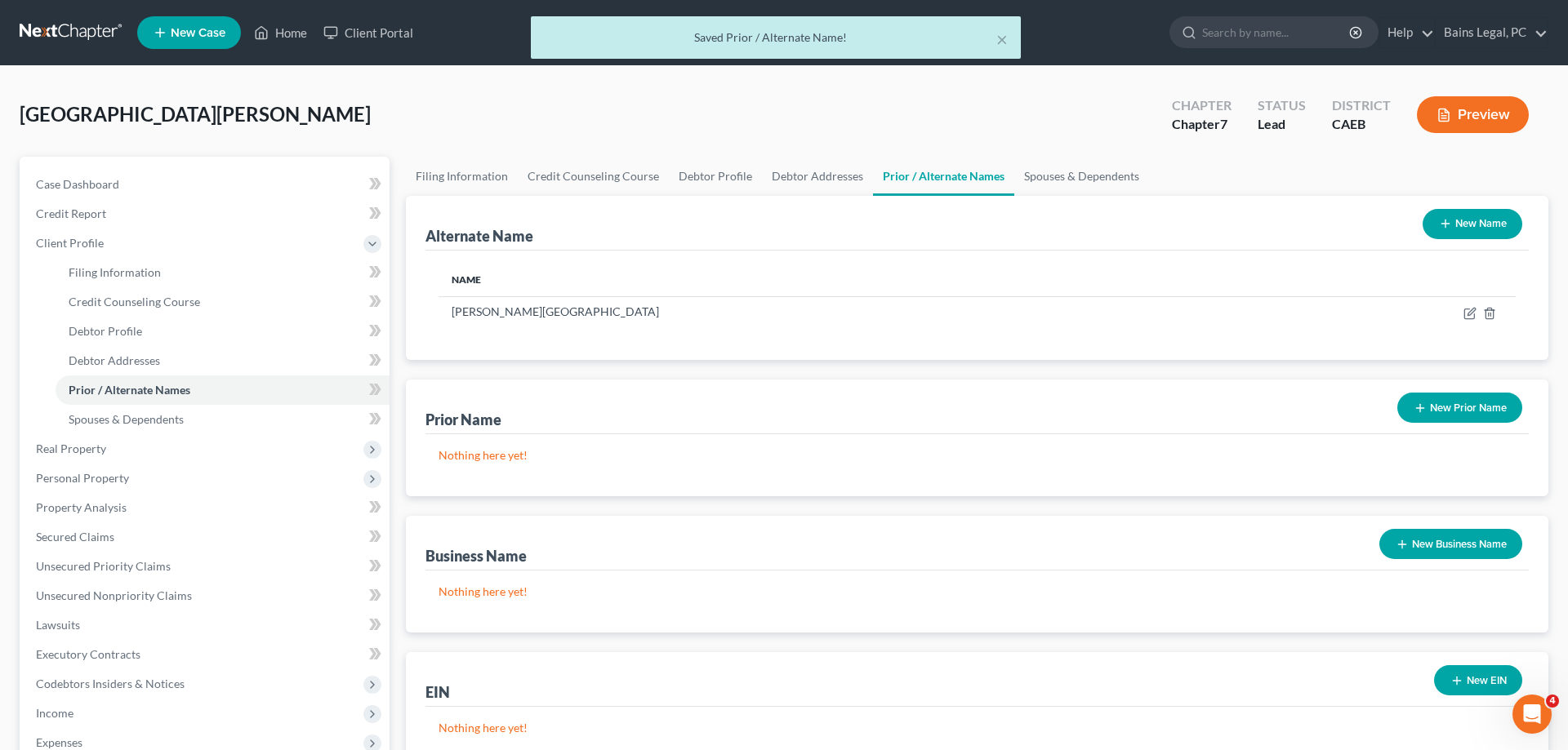
click at [1469, 230] on button "New Name" at bounding box center [1472, 224] width 100 height 30
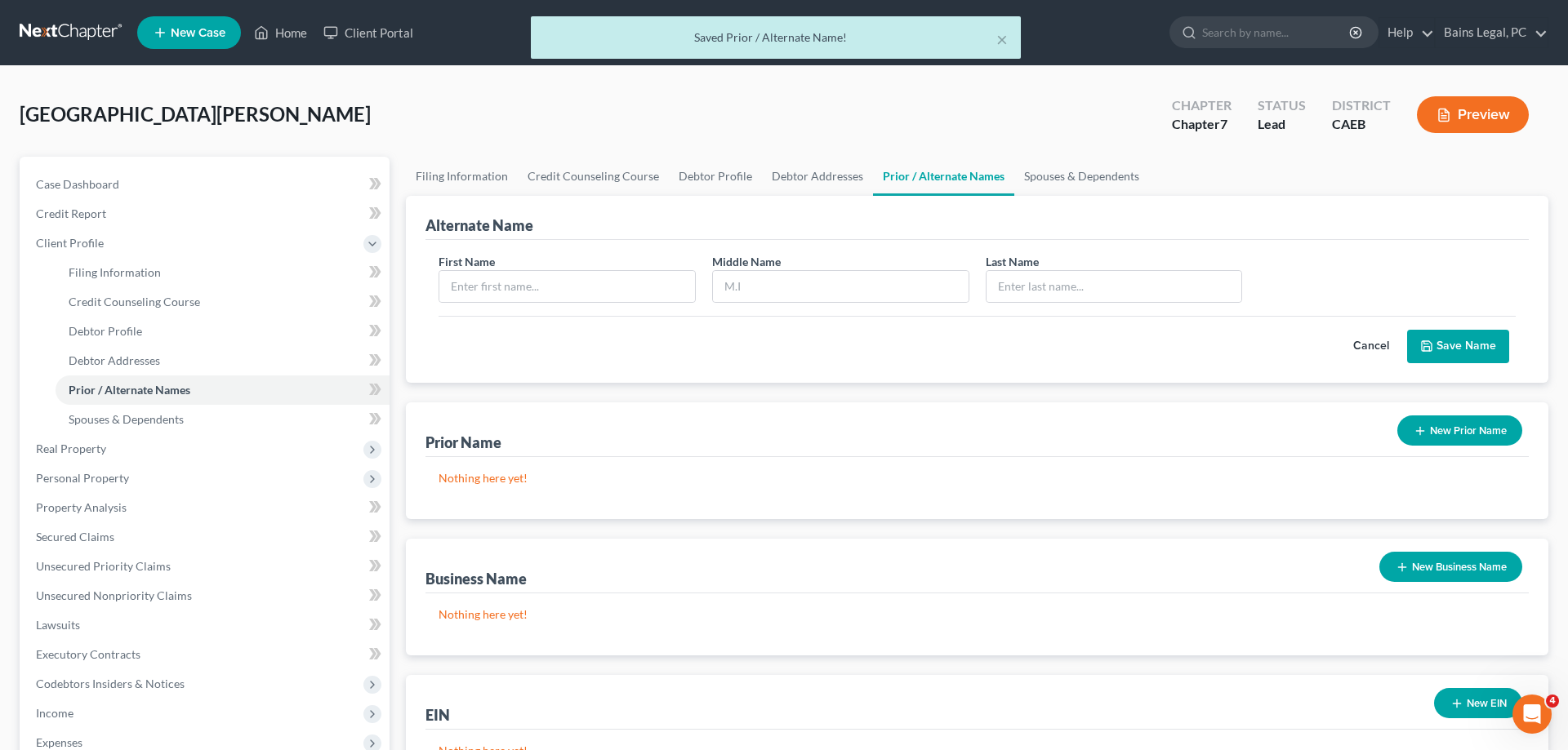
click at [514, 311] on div "First Name Middle Name Last Name *" at bounding box center [976, 283] width 1093 height 62
click at [581, 290] on input "text" at bounding box center [567, 286] width 256 height 31
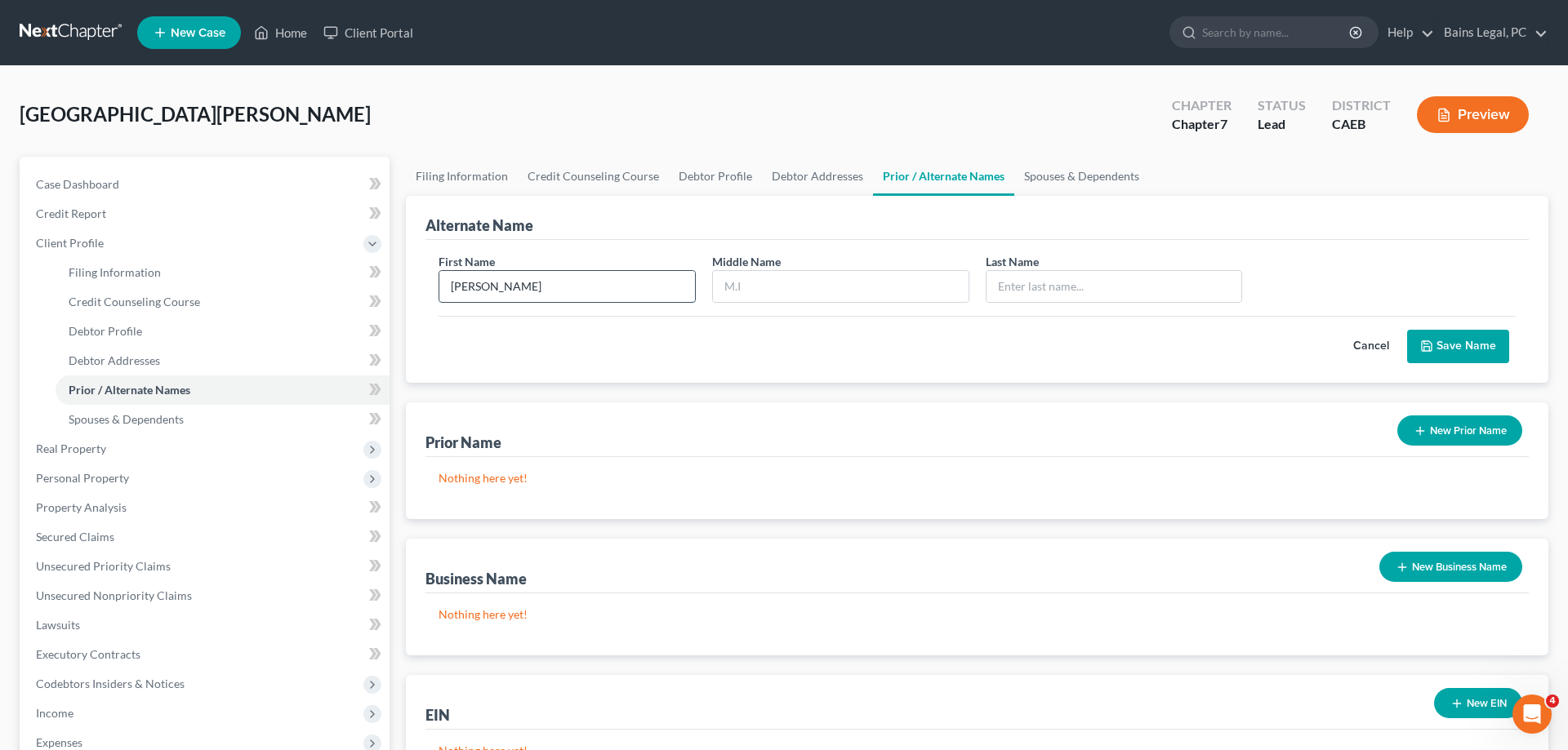
type input "[PERSON_NAME]"
type input "[GEOGRAPHIC_DATA]"
click at [1427, 342] on icon "submit" at bounding box center [1426, 346] width 13 height 13
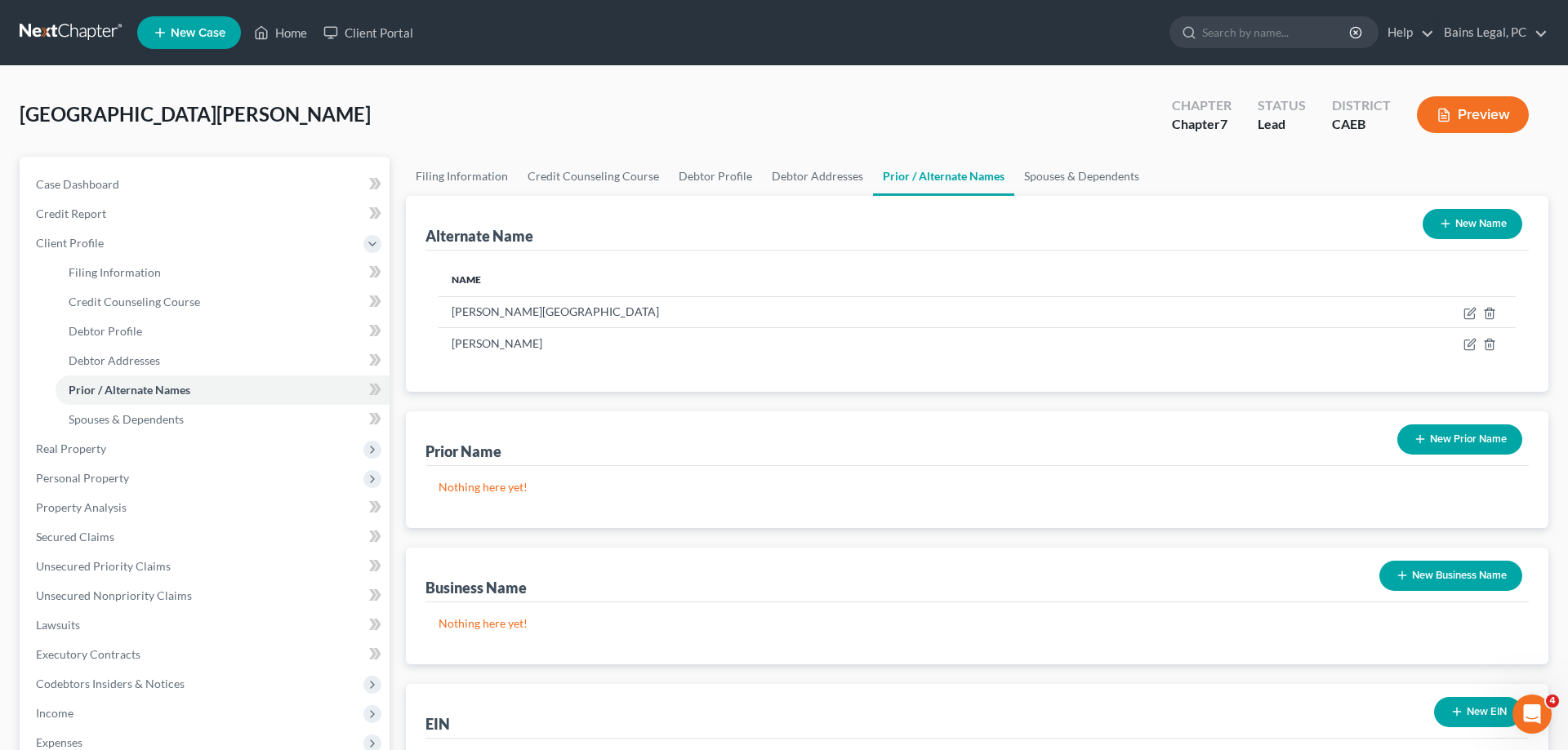
click at [1484, 236] on button "New Name" at bounding box center [1472, 224] width 100 height 30
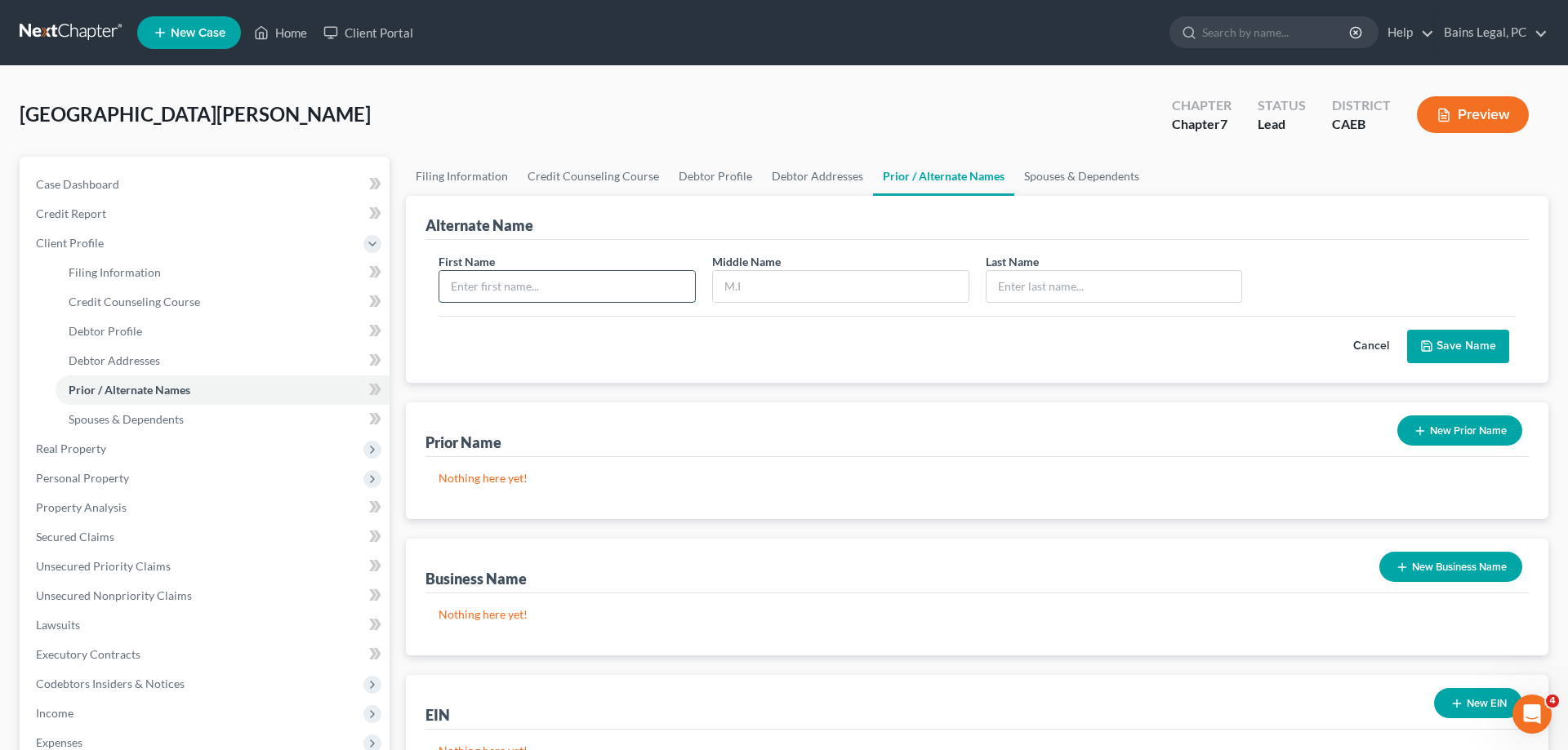
click at [545, 289] on input "text" at bounding box center [567, 286] width 256 height 31
type input "[PERSON_NAME]"
type input "[GEOGRAPHIC_DATA]"
click at [1470, 343] on button "Save Name" at bounding box center [1458, 347] width 102 height 35
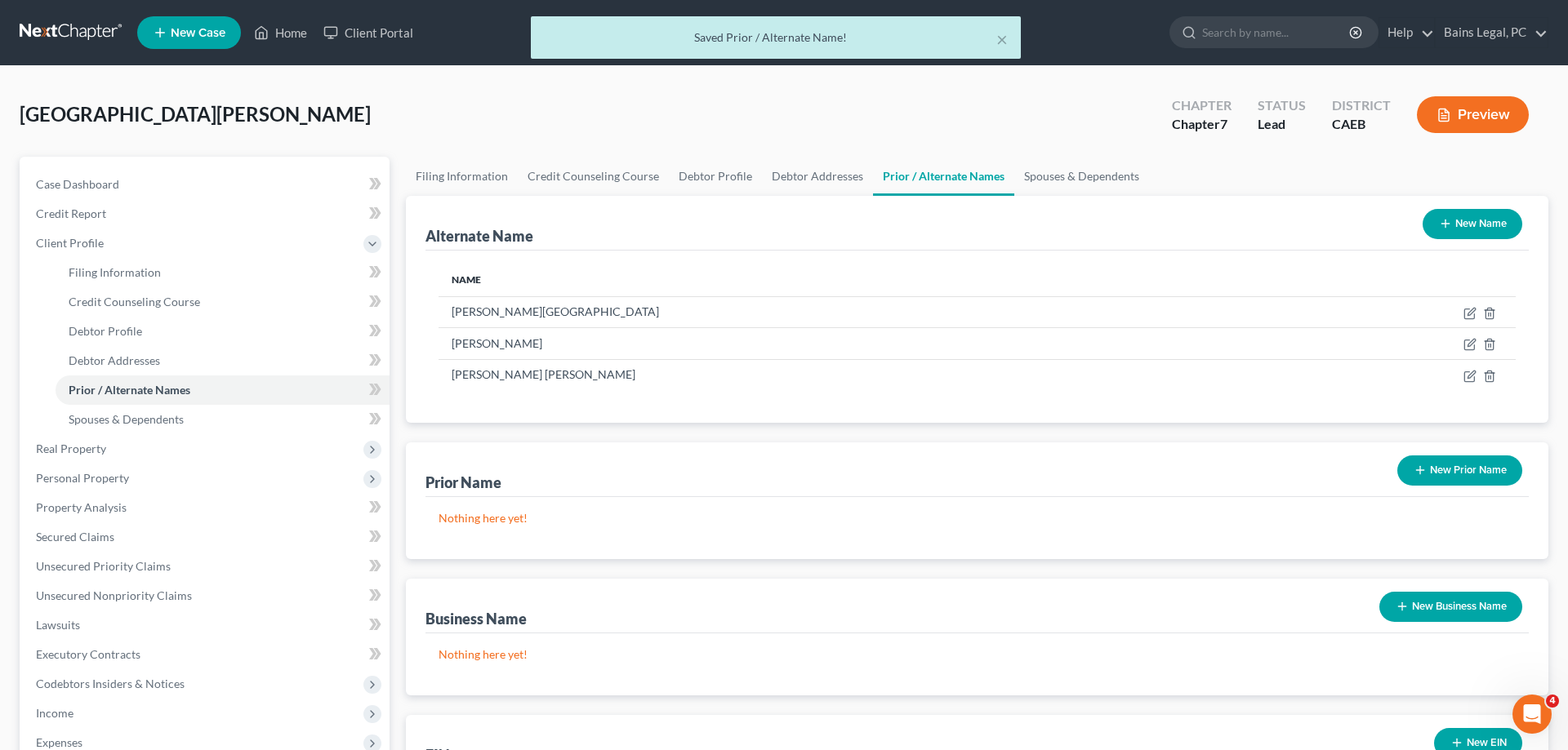
click at [1484, 229] on button "New Name" at bounding box center [1472, 224] width 100 height 30
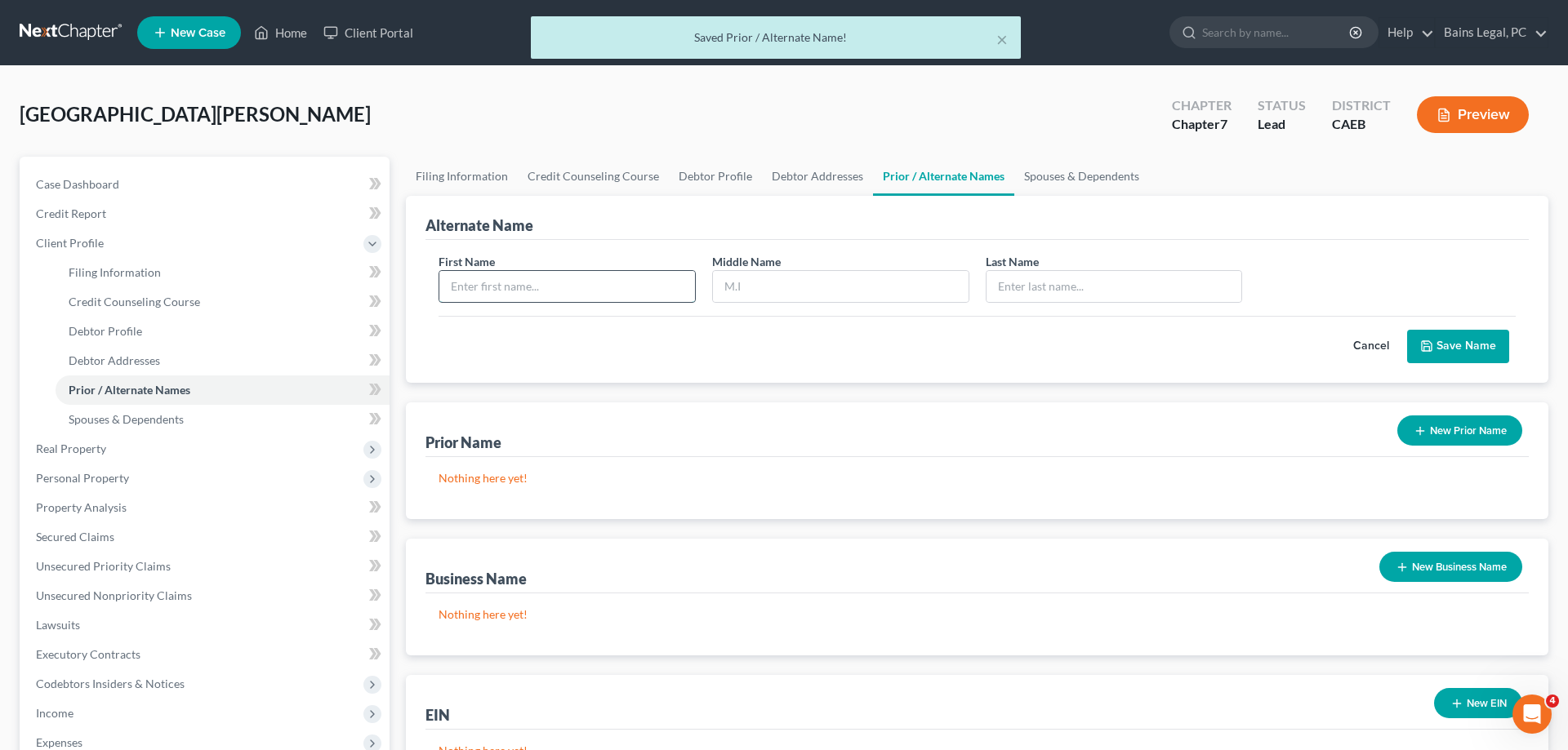
click at [633, 281] on input "text" at bounding box center [567, 286] width 256 height 31
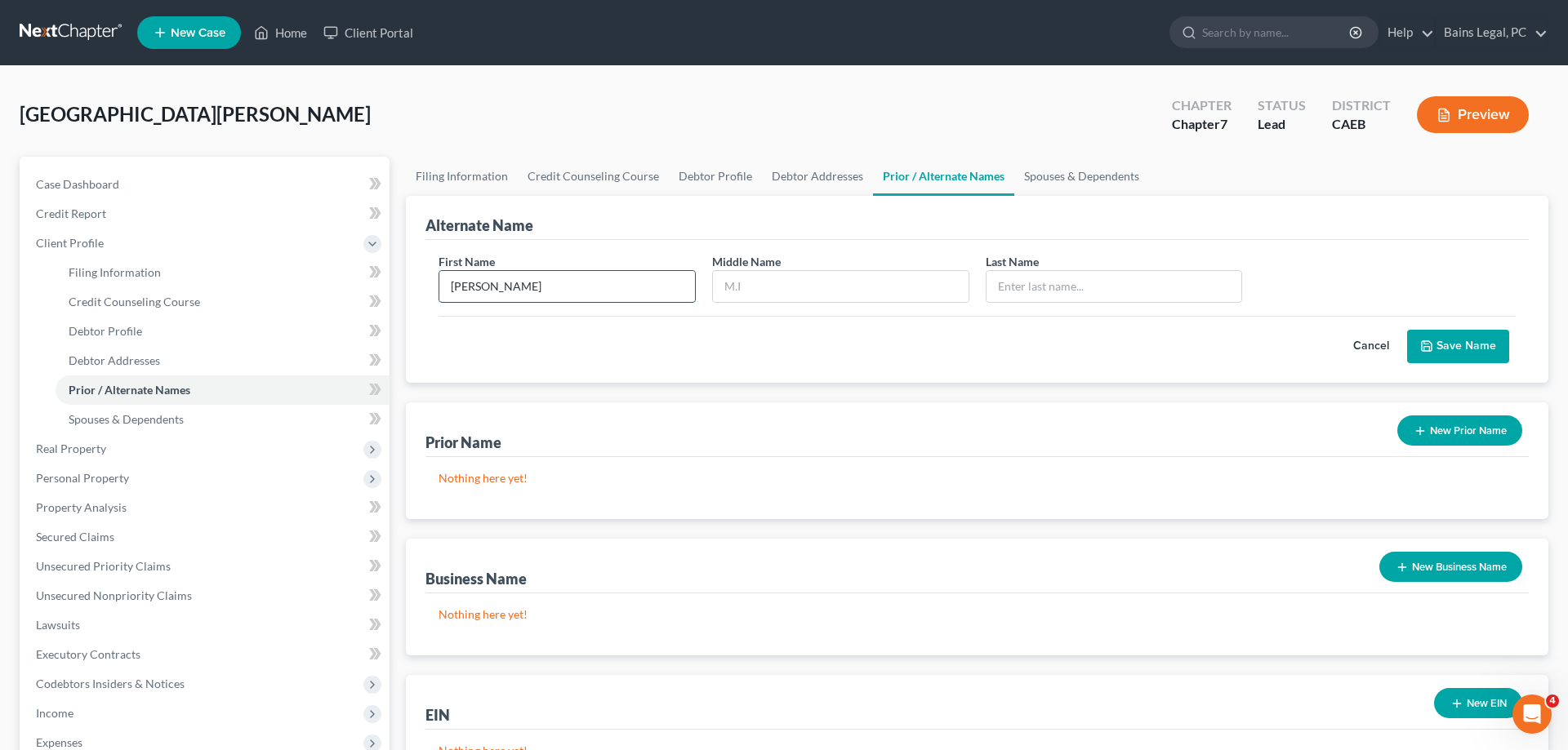
type input "[PERSON_NAME]"
type input "[GEOGRAPHIC_DATA]"
click at [1440, 341] on button "Save Name" at bounding box center [1458, 347] width 102 height 35
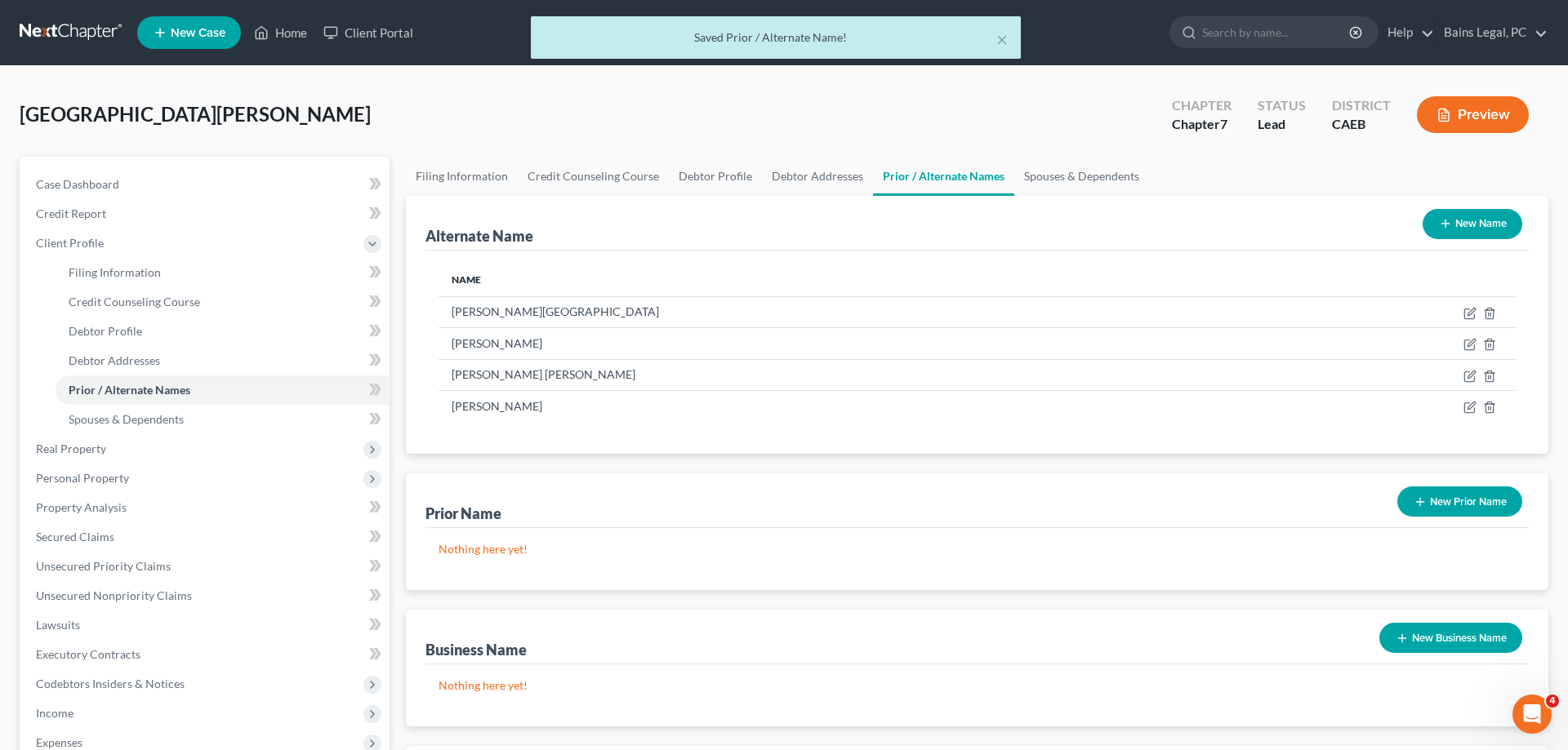
click at [1497, 218] on button "New Name" at bounding box center [1472, 224] width 100 height 30
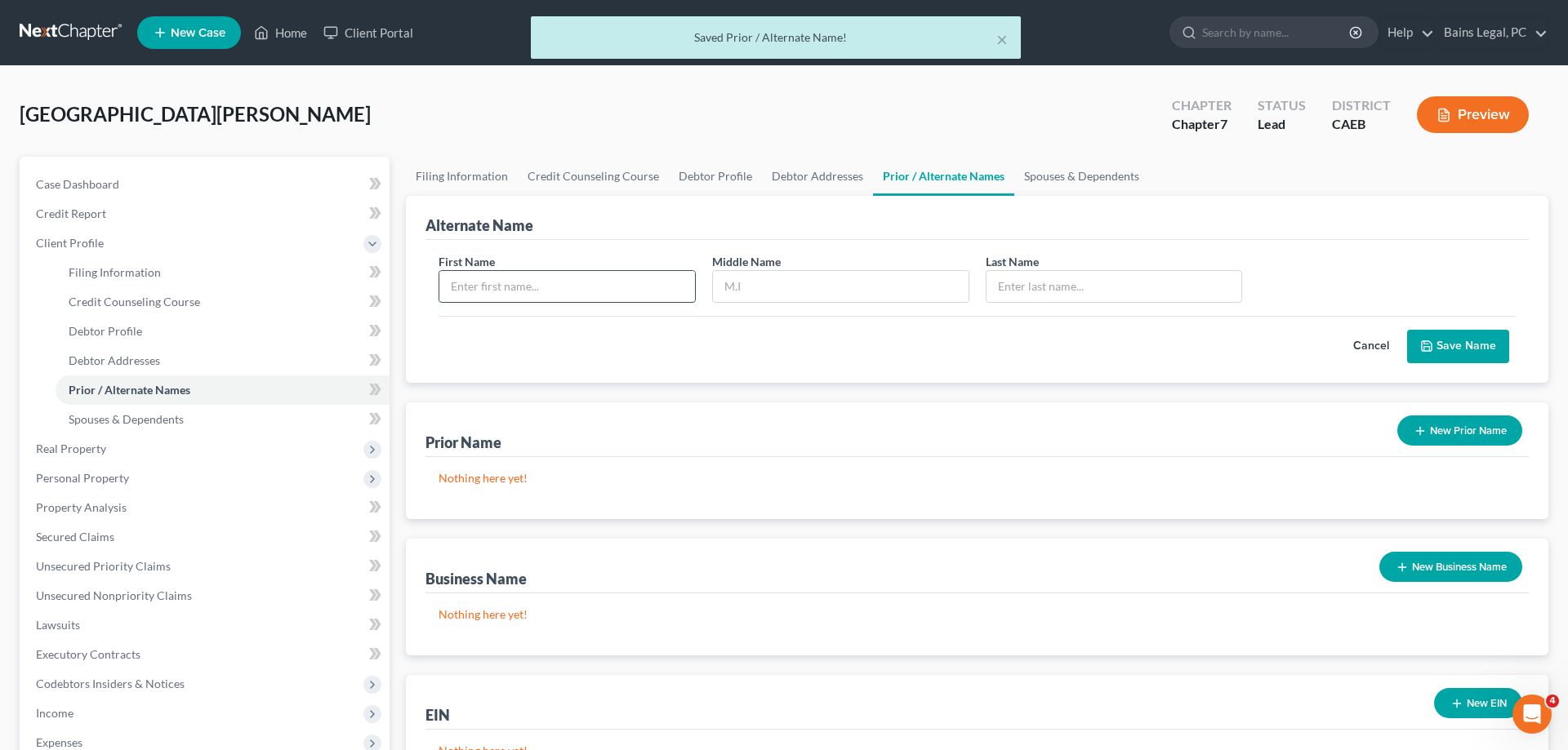
click at [631, 286] on input "text" at bounding box center [567, 286] width 256 height 31
type input "[PERSON_NAME]"
type input "R"
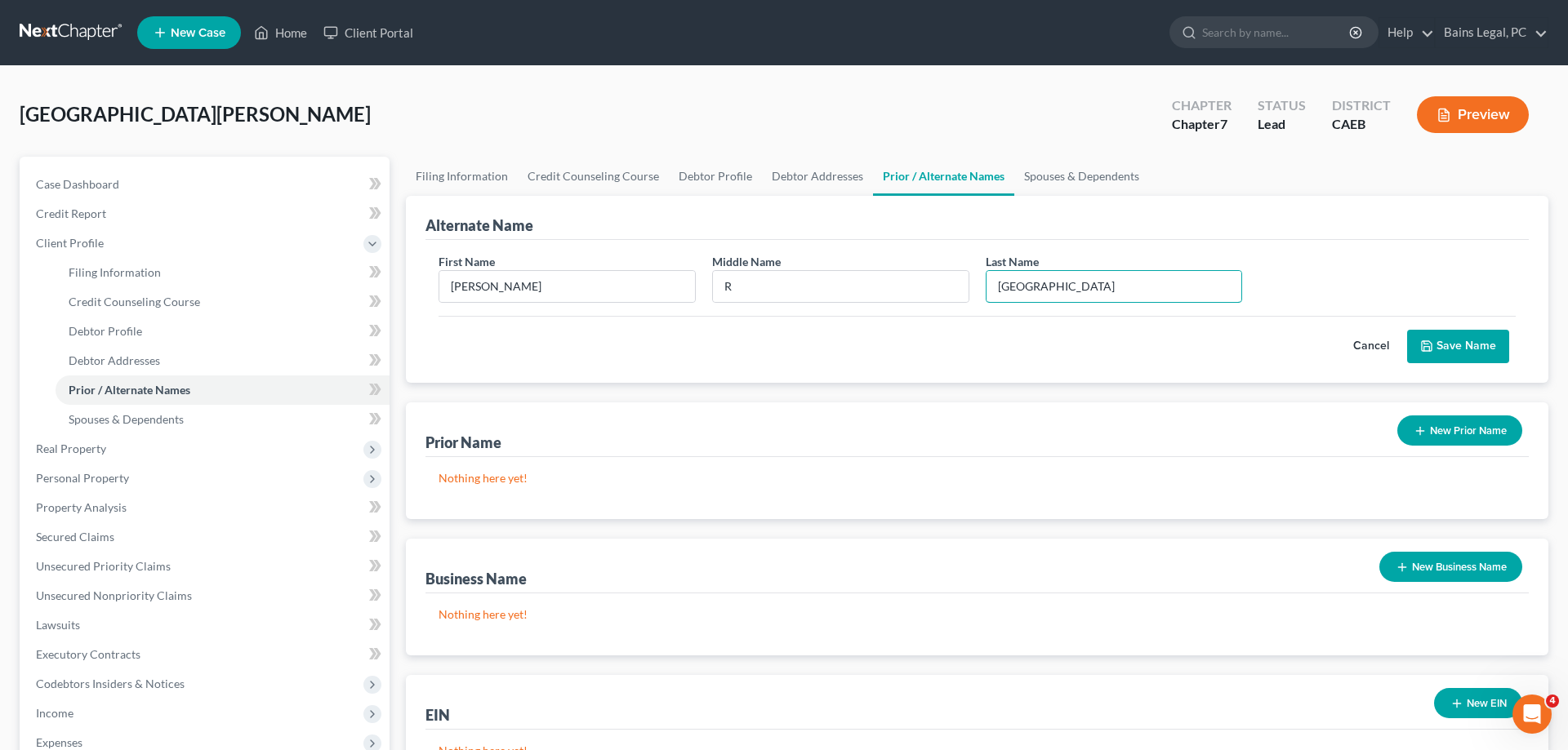
type input "[GEOGRAPHIC_DATA]"
click at [1456, 348] on button "Save Name" at bounding box center [1458, 347] width 102 height 35
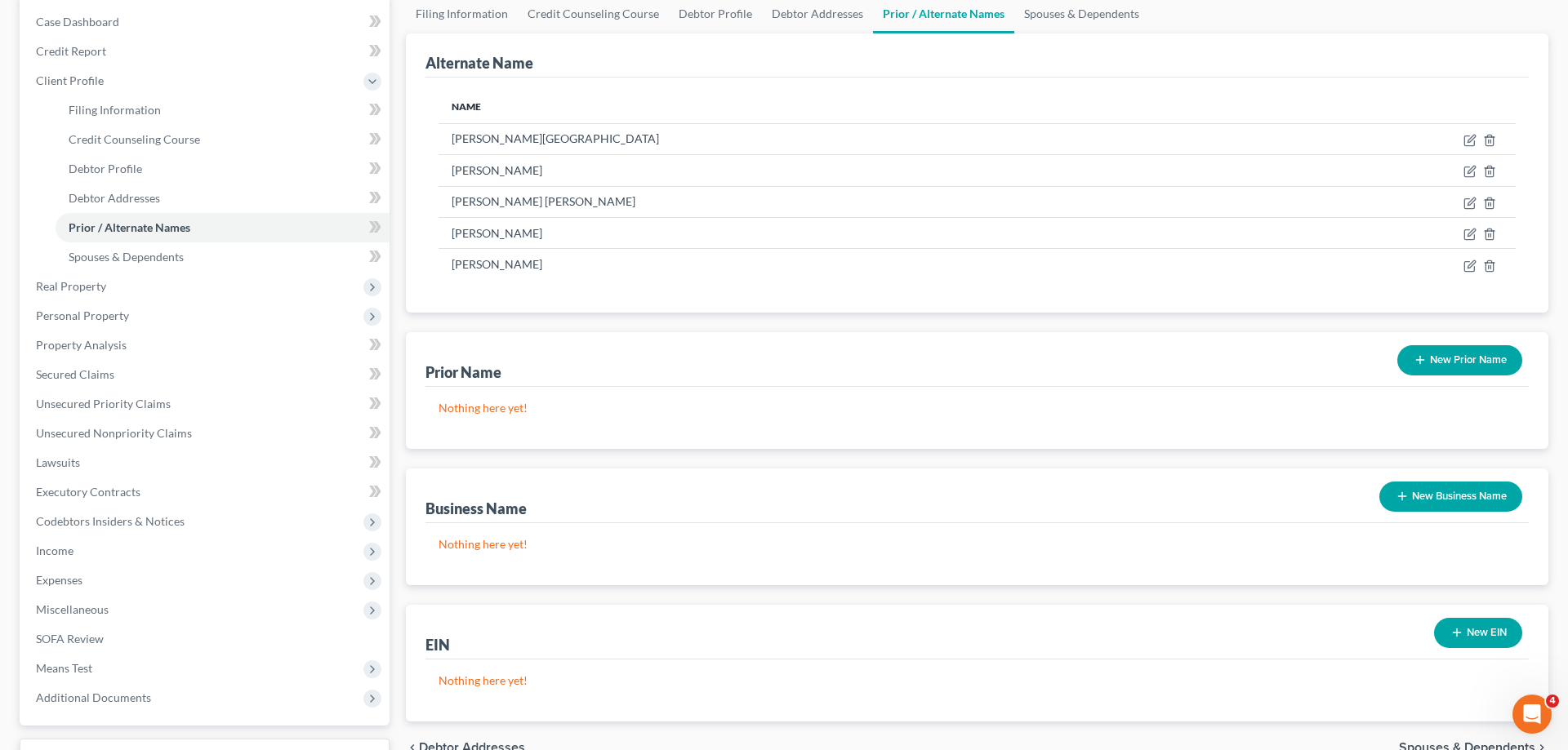
scroll to position [166, 0]
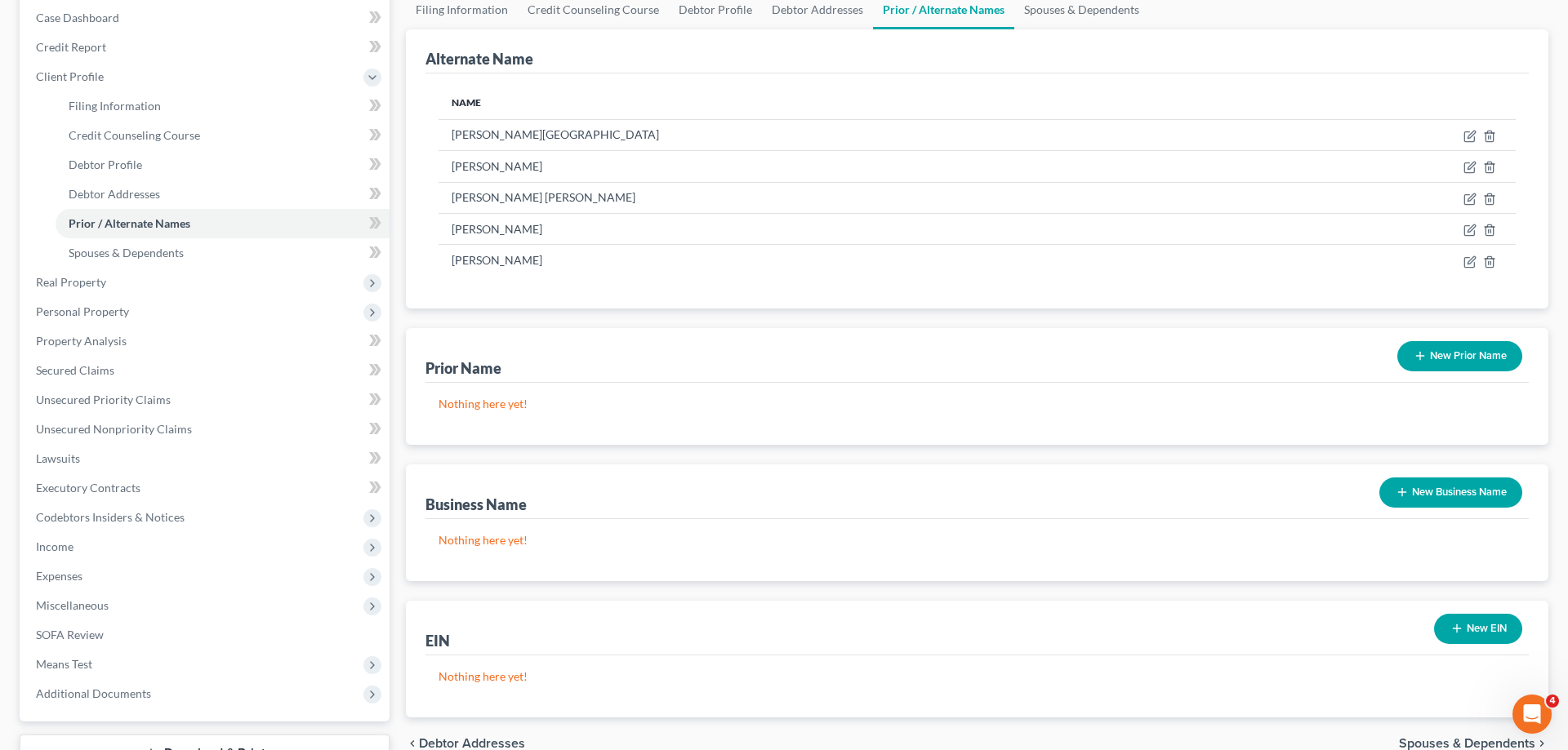
click at [1481, 629] on button "New EIN" at bounding box center [1478, 629] width 88 height 30
click at [554, 694] on input "text" at bounding box center [612, 694] width 346 height 31
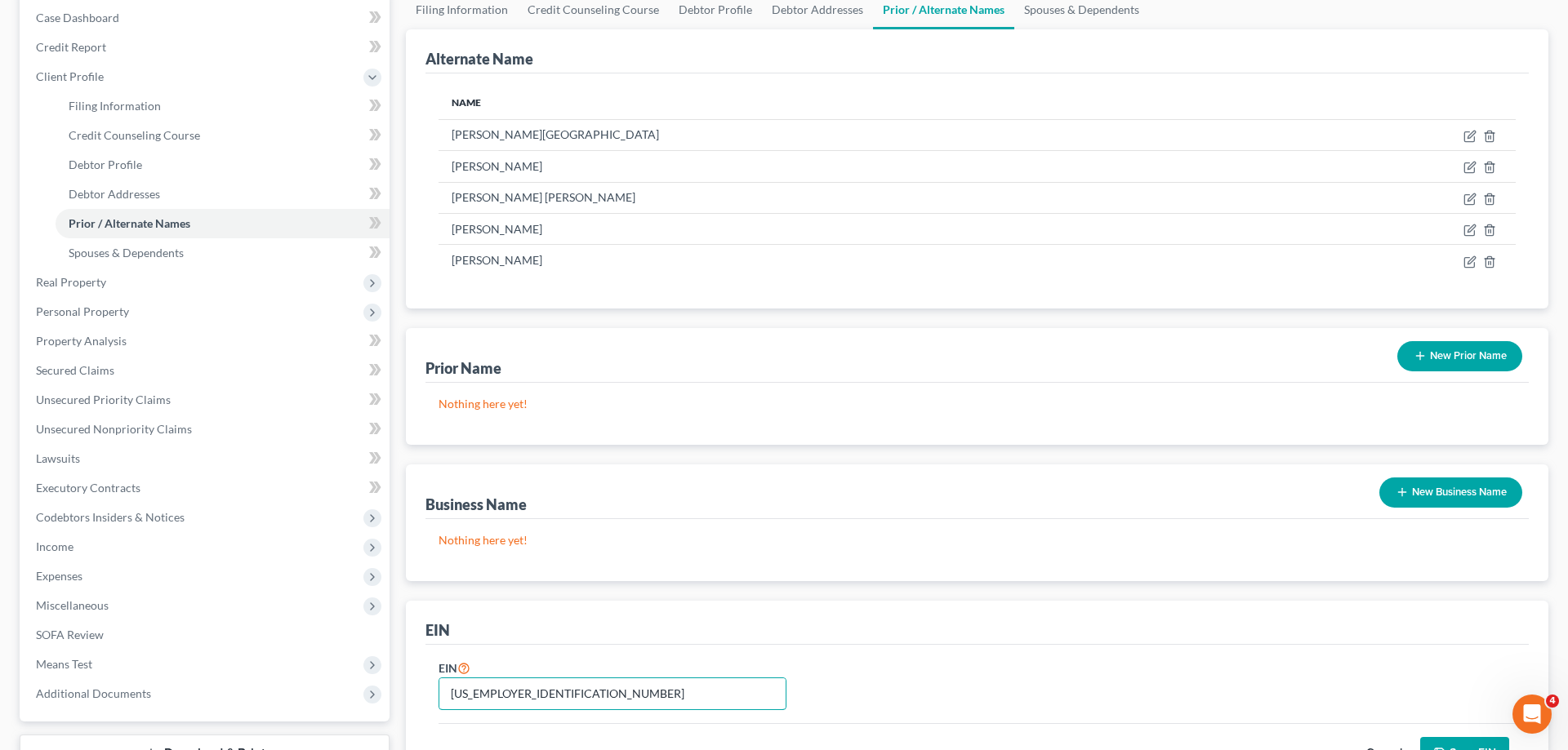
type input "[US_EMPLOYER_IDENTIFICATION_NUMBER]"
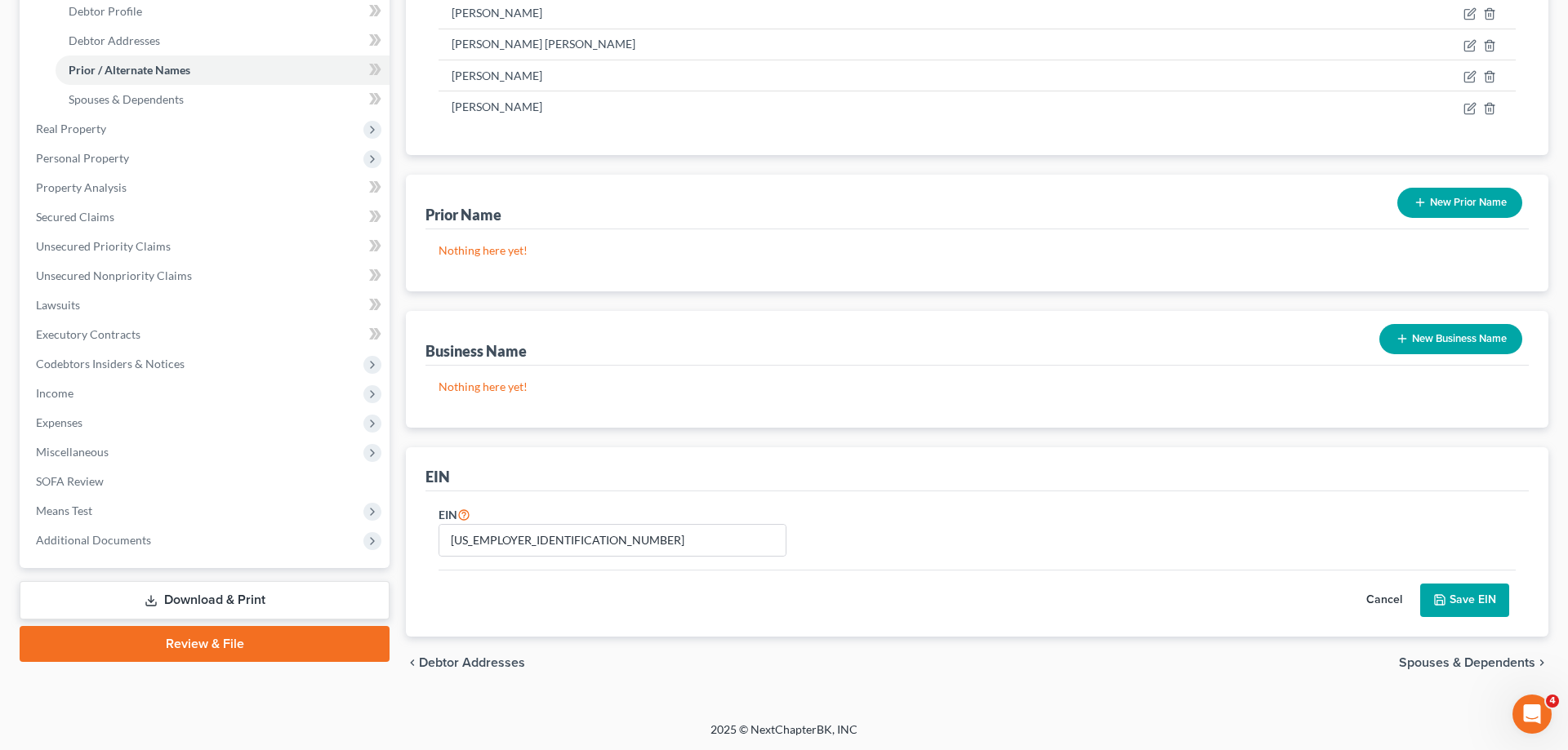
click at [1447, 597] on button "Save EIN" at bounding box center [1465, 600] width 89 height 35
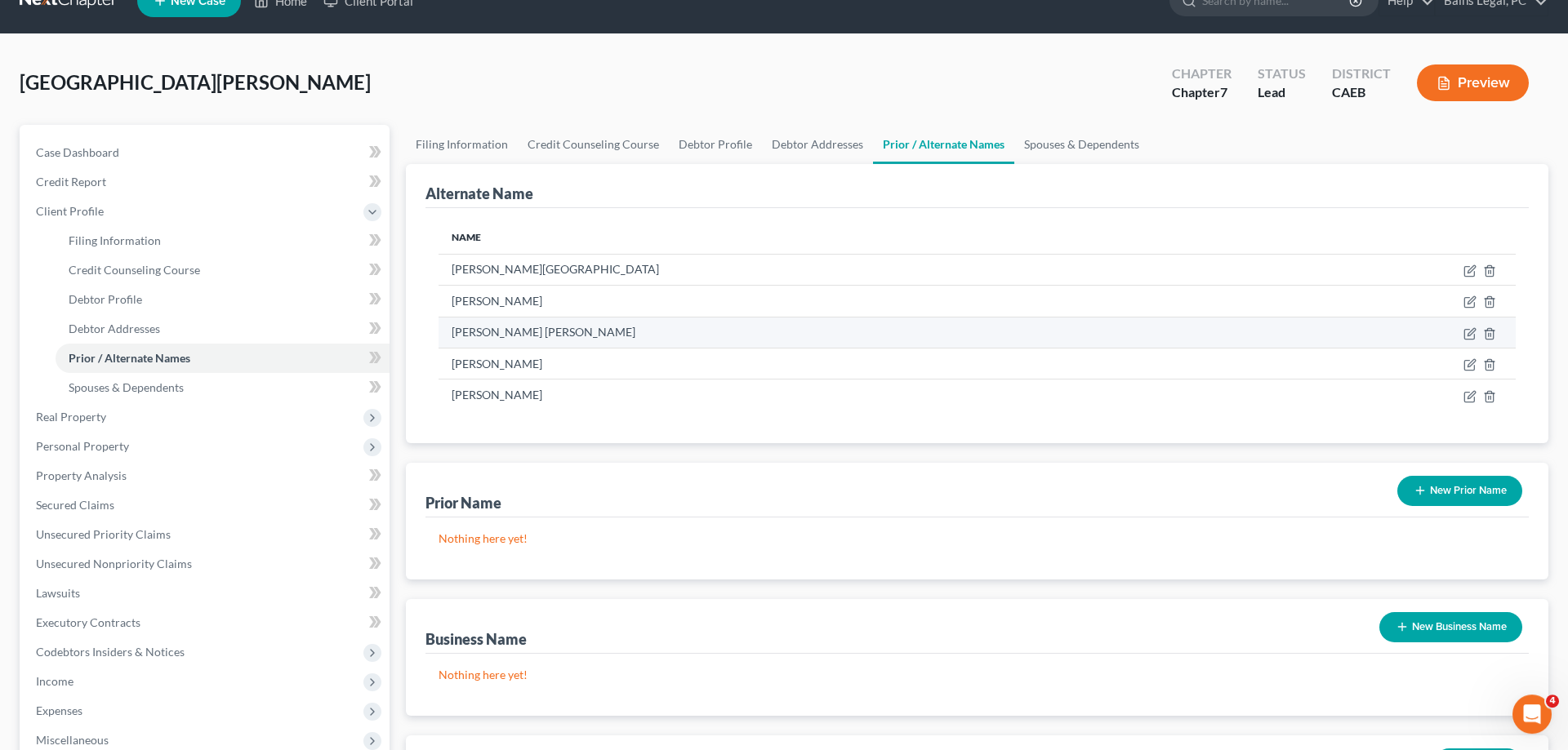
scroll to position [0, 0]
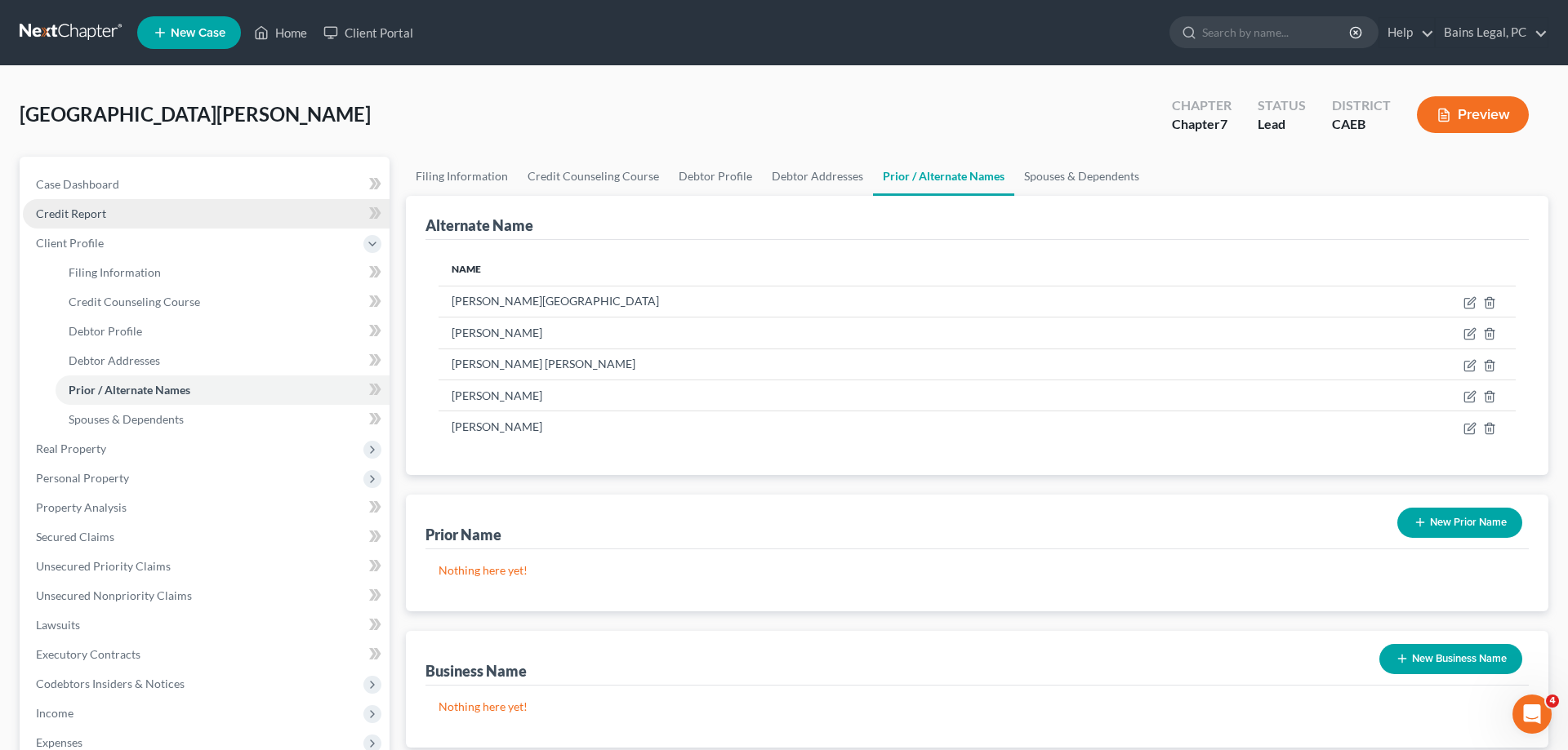
drag, startPoint x: 62, startPoint y: 211, endPoint x: 981, endPoint y: 134, distance: 922.2
click at [64, 211] on span "Credit Report" at bounding box center [70, 213] width 70 height 14
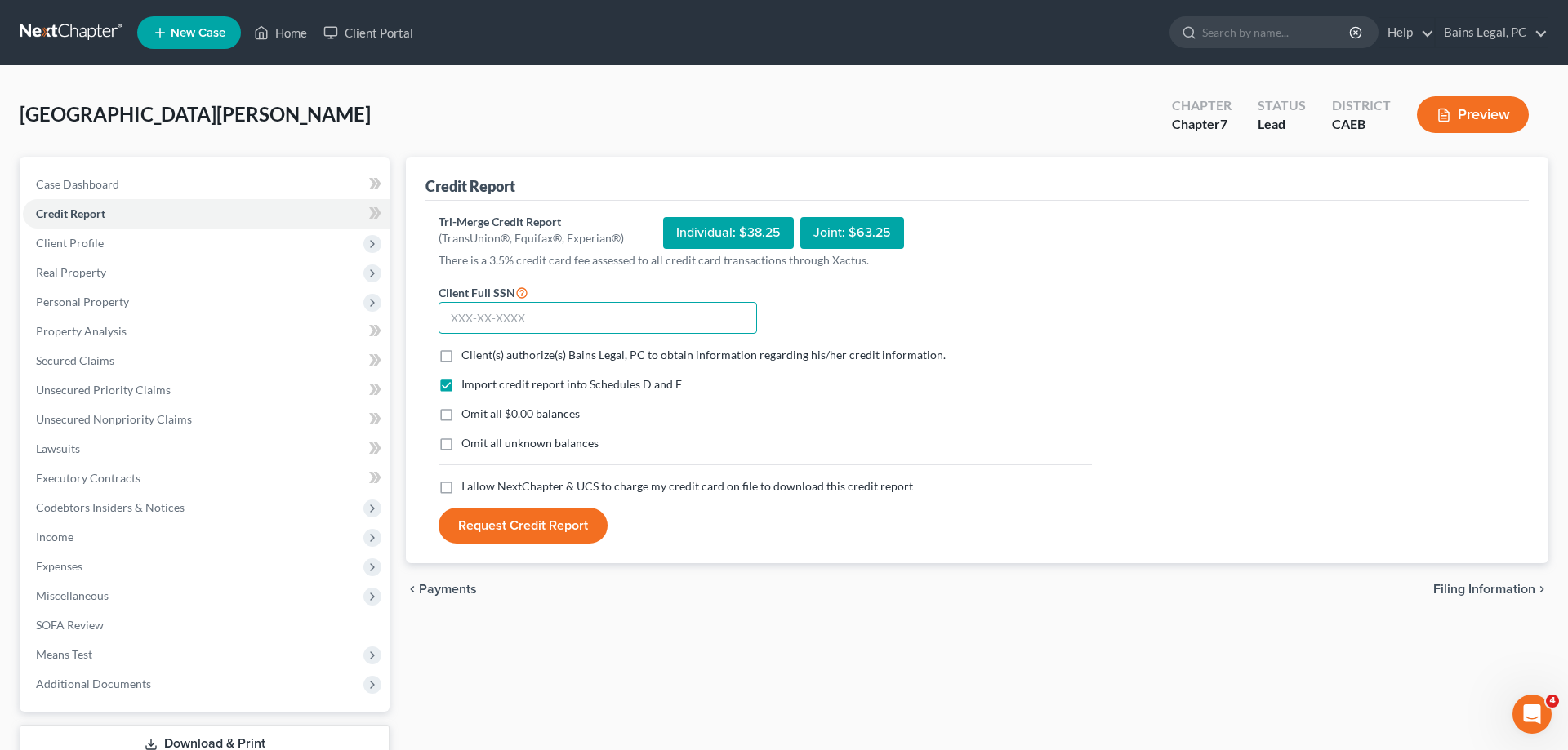
click at [519, 313] on input "text" at bounding box center [597, 318] width 318 height 33
type input "567-25-8694"
click at [462, 355] on label "Client(s) authorize(s) Bains Legal, PC to obtain information regarding his/her …" at bounding box center [704, 355] width 485 height 16
click at [468, 355] on input "Client(s) authorize(s) Bains Legal, PC to obtain information regarding his/her …" at bounding box center [473, 352] width 11 height 11
checkbox input "true"
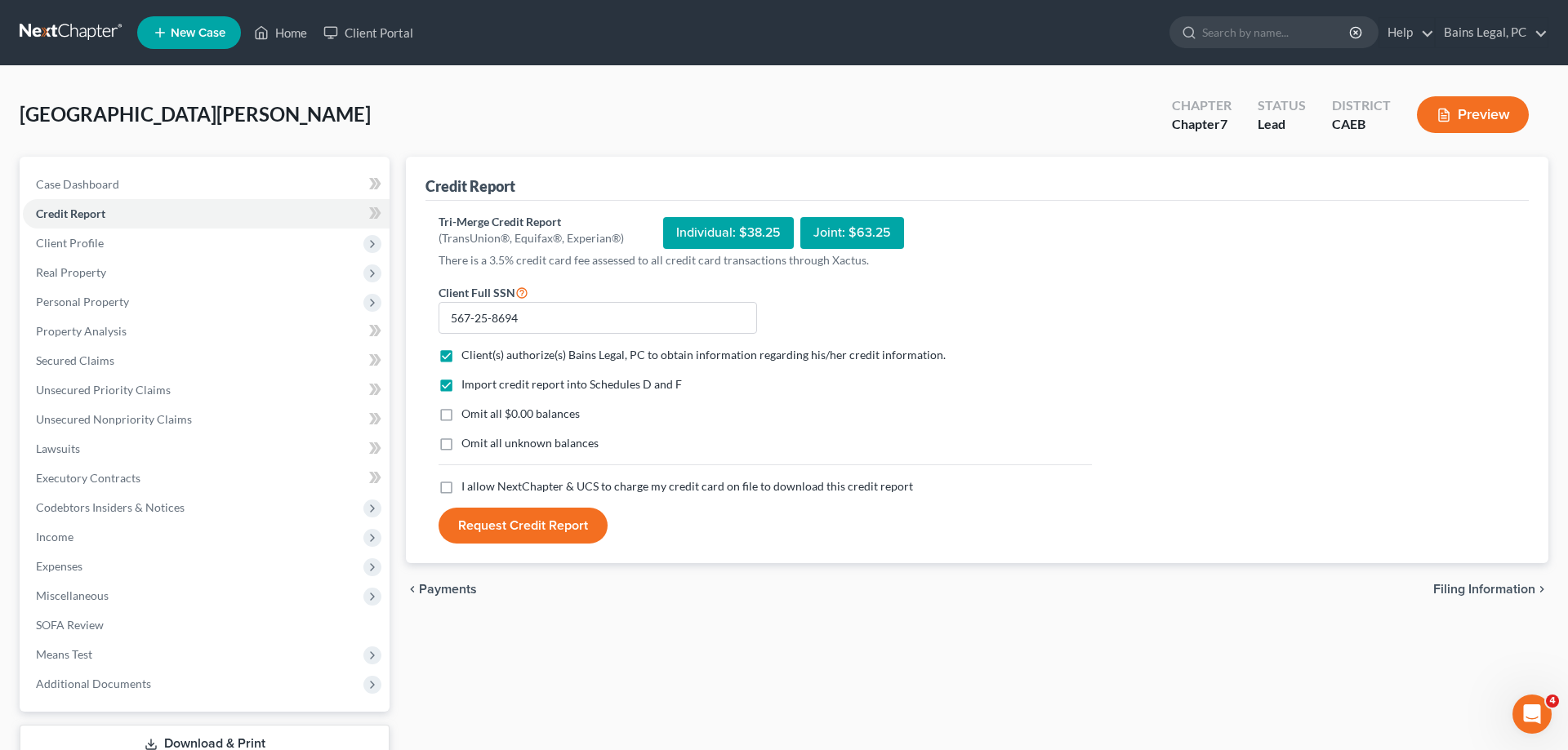
click at [462, 408] on label "Omit all $0.00 balances" at bounding box center [520, 414] width 118 height 16
click at [468, 408] on input "Omit all $0.00 balances" at bounding box center [473, 411] width 11 height 11
checkbox input "true"
click at [462, 442] on label "Omit all unknown balances" at bounding box center [530, 443] width 137 height 16
click at [468, 442] on input "Omit all unknown balances" at bounding box center [473, 440] width 11 height 11
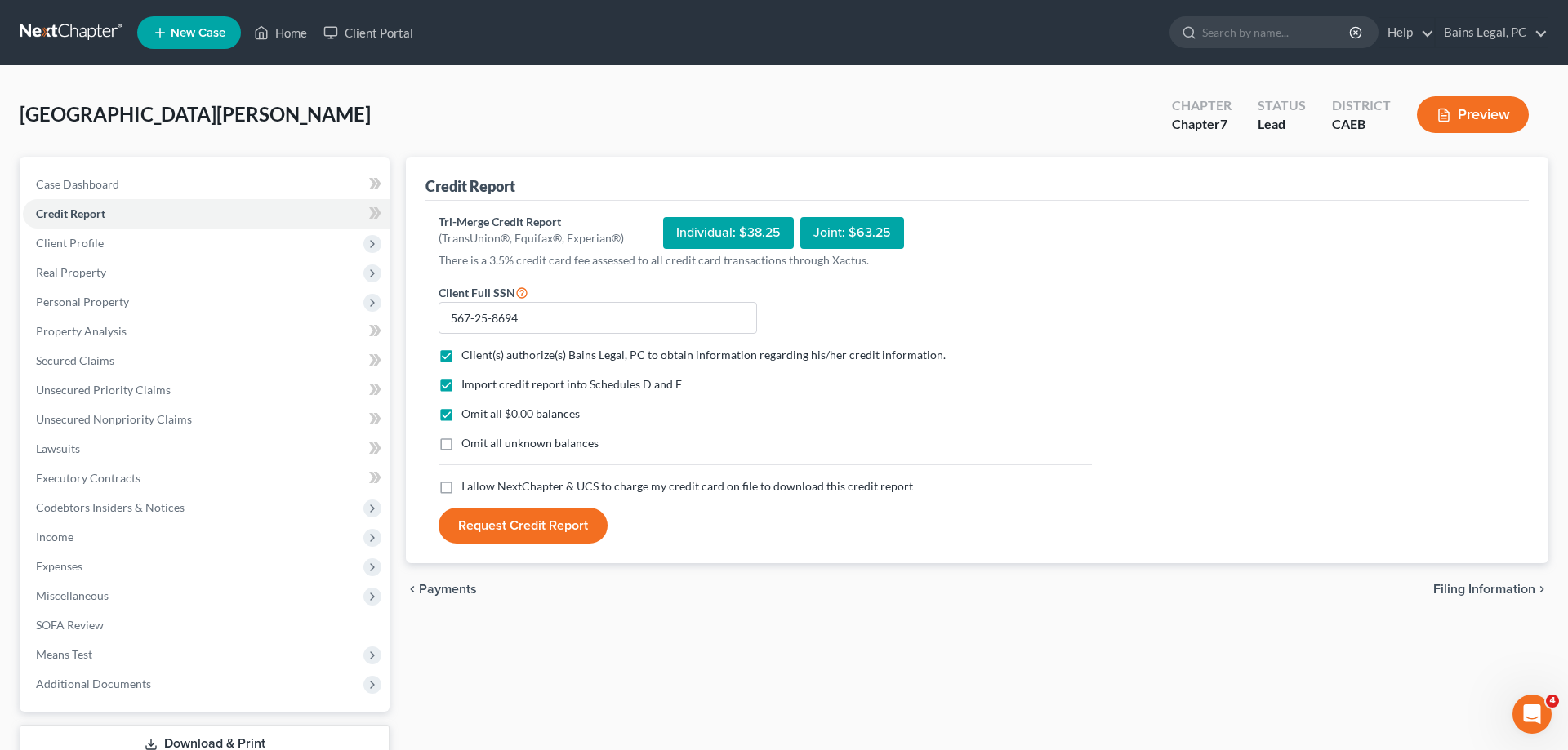
checkbox input "true"
click at [462, 494] on label "I allow NextChapter & UCS to charge my credit card on file to download this cre…" at bounding box center [688, 486] width 452 height 16
click at [468, 489] on input "I allow NextChapter & UCS to charge my credit card on file to download this cre…" at bounding box center [473, 483] width 11 height 11
checkbox input "true"
click at [470, 523] on button "Request Credit Report" at bounding box center [522, 526] width 169 height 36
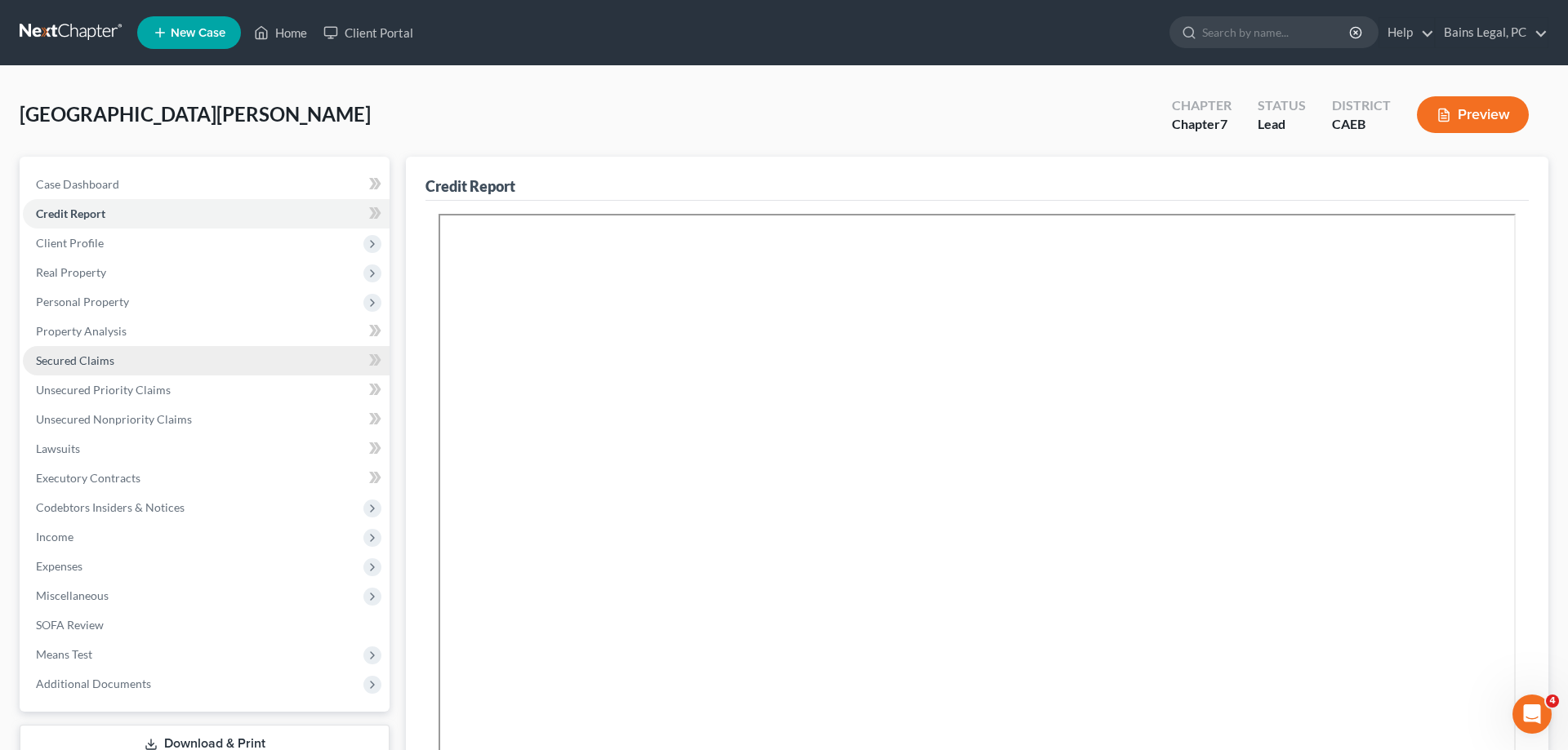
click at [99, 365] on span "Secured Claims" at bounding box center [74, 361] width 78 height 14
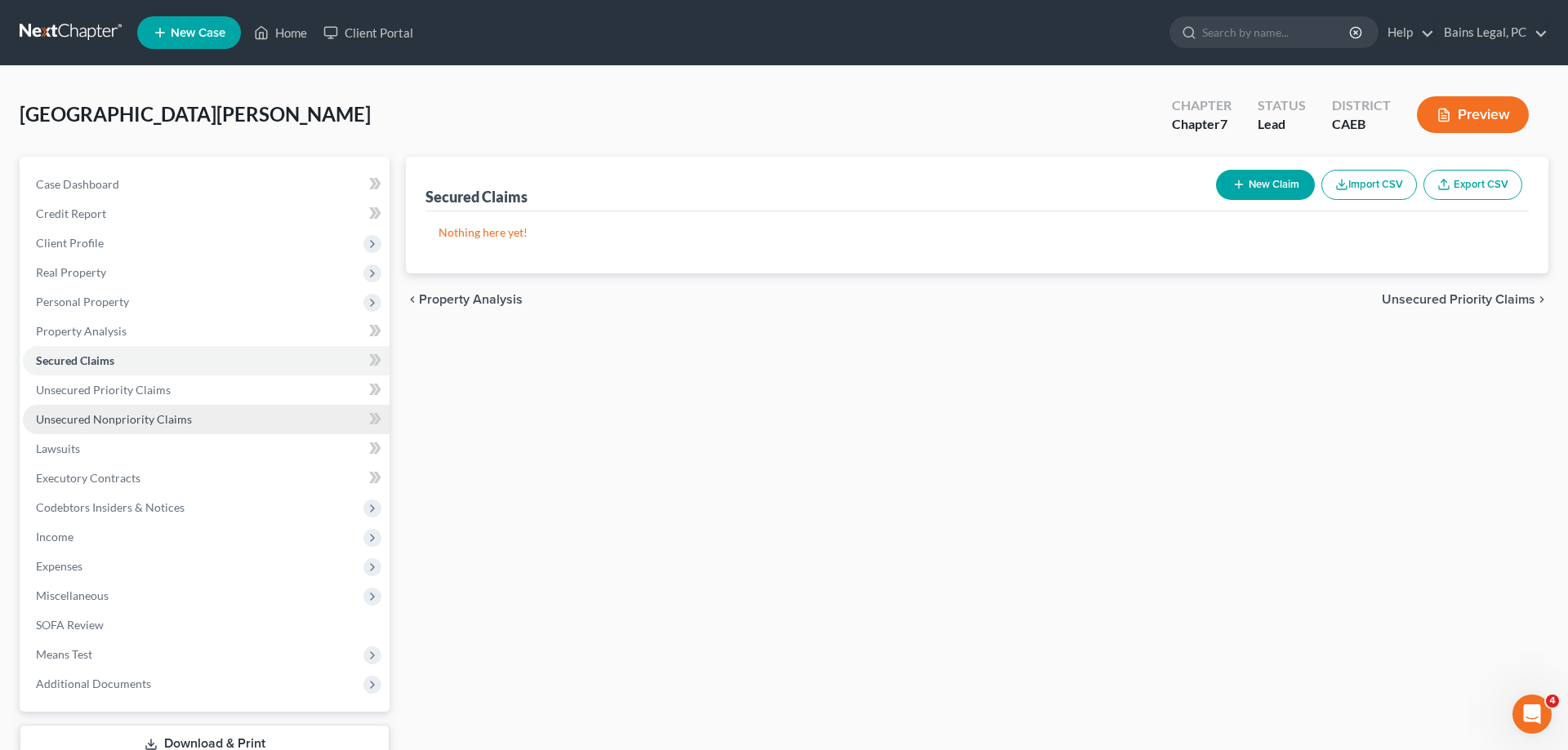
click at [118, 427] on link "Unsecured Nonpriority Claims" at bounding box center [206, 420] width 367 height 30
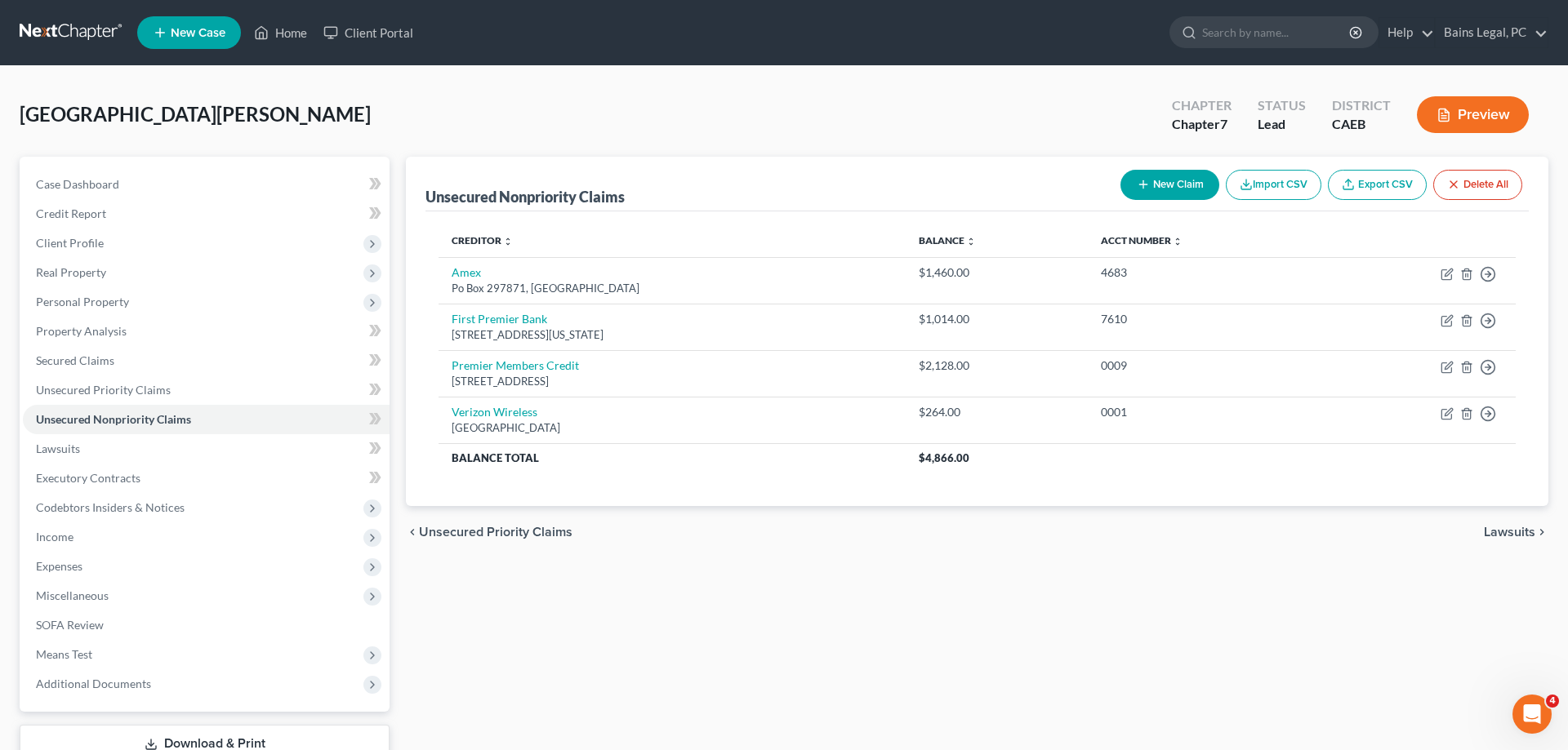
click at [1176, 196] on button "New Claim" at bounding box center [1171, 184] width 99 height 30
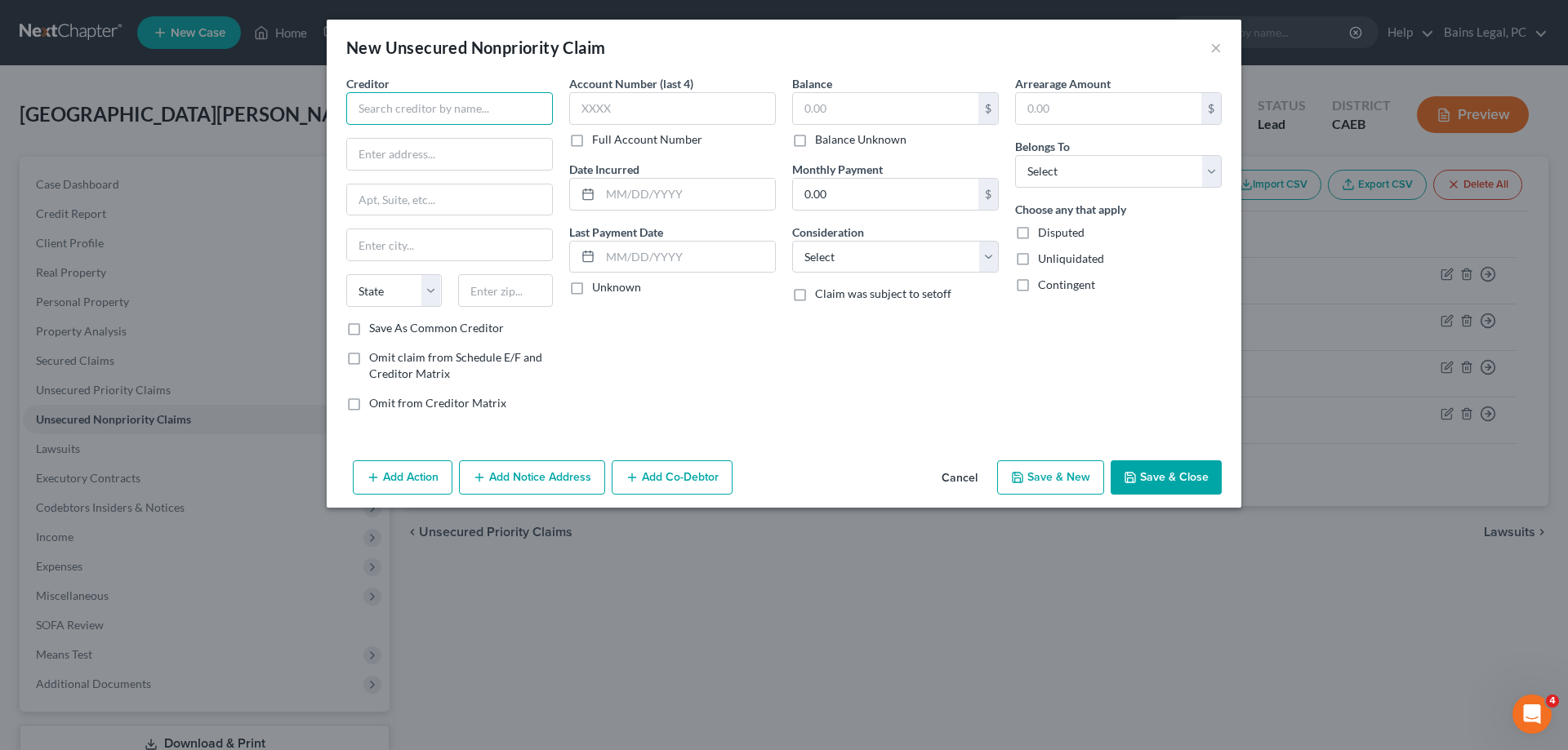
click at [396, 115] on input "text" at bounding box center [449, 108] width 206 height 33
drag, startPoint x: 537, startPoint y: 109, endPoint x: 327, endPoint y: 120, distance: 210.3
click at [346, 120] on input "E-470 Public Highway Authority" at bounding box center [449, 108] width 206 height 33
type input "E-470 Public Highway Authority"
click at [530, 157] on input "text" at bounding box center [449, 154] width 205 height 31
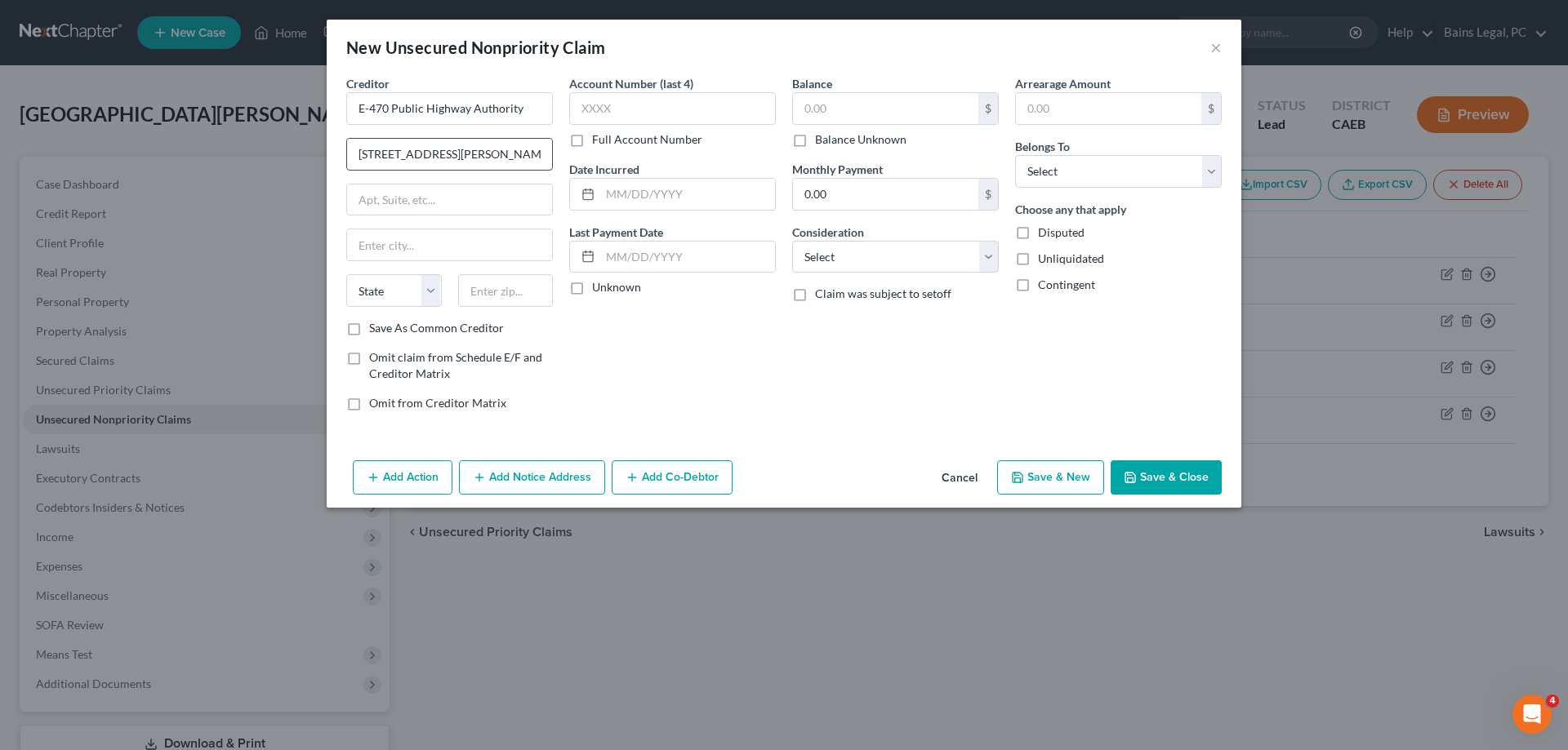
type input "[STREET_ADDRESS][PERSON_NAME]"
type input "80018"
type input "Aurora"
select select "5"
click at [744, 118] on input "text" at bounding box center [672, 108] width 206 height 33
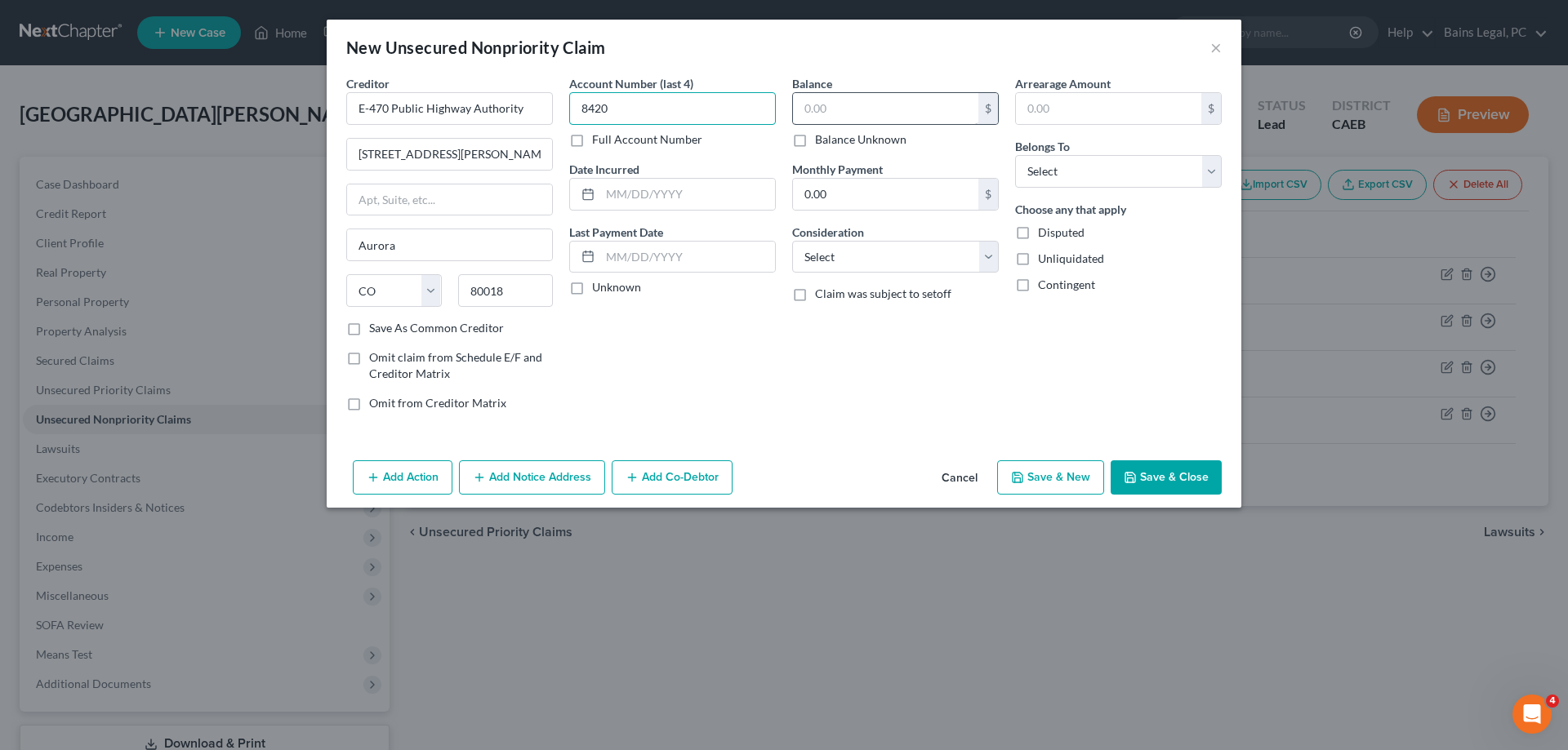
type input "8420"
click at [924, 106] on input "text" at bounding box center [885, 108] width 185 height 31
type input "127.65"
click at [1015, 156] on select "Select Debtor 1 Only Debtor 2 Only Debtor 1 And Debtor 2 Only At Least One Of T…" at bounding box center [1118, 171] width 206 height 33
select select "0"
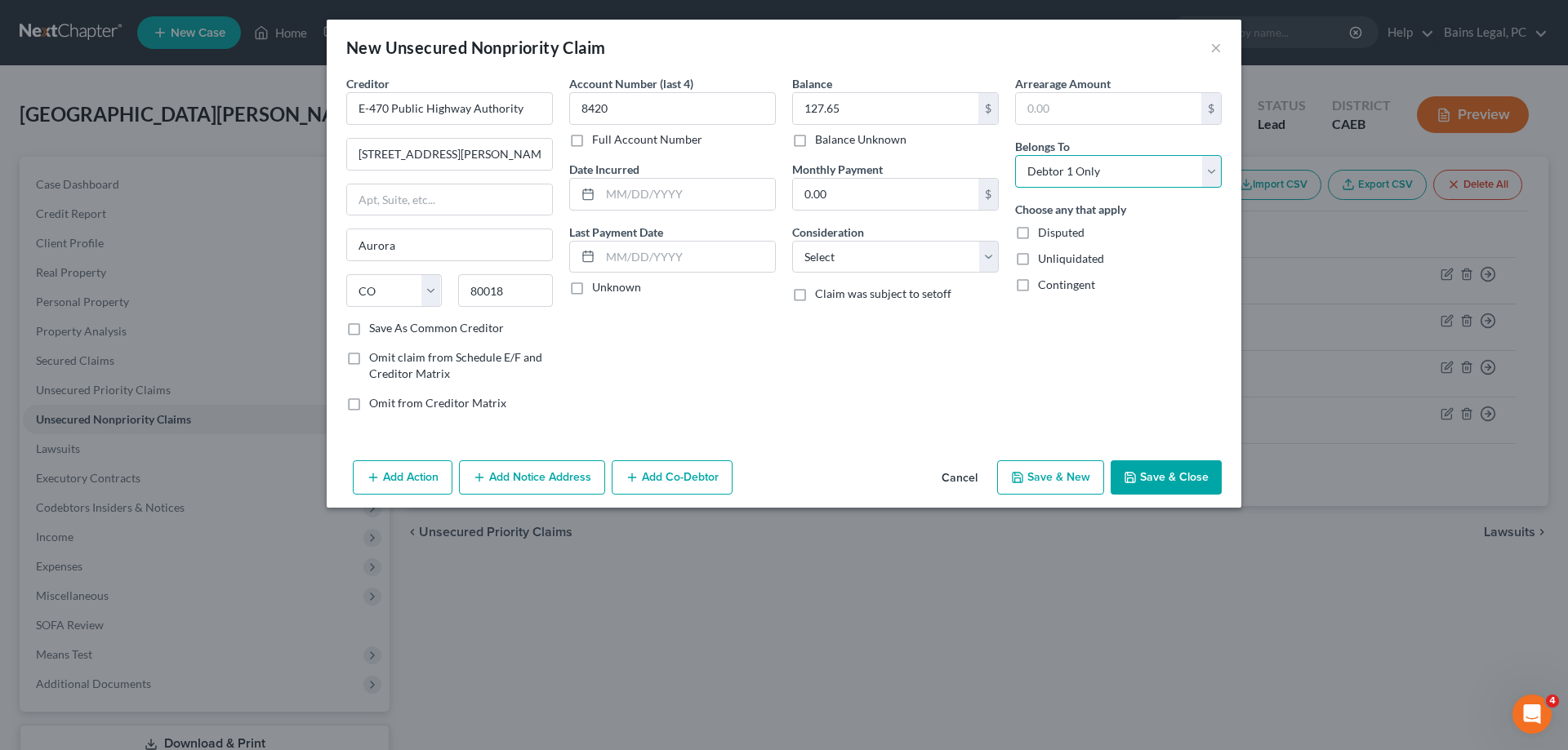
click option "Debtor 1 Only" at bounding box center [0, 0] width 0 height 0
click at [1146, 483] on button "Save & Close" at bounding box center [1167, 478] width 111 height 35
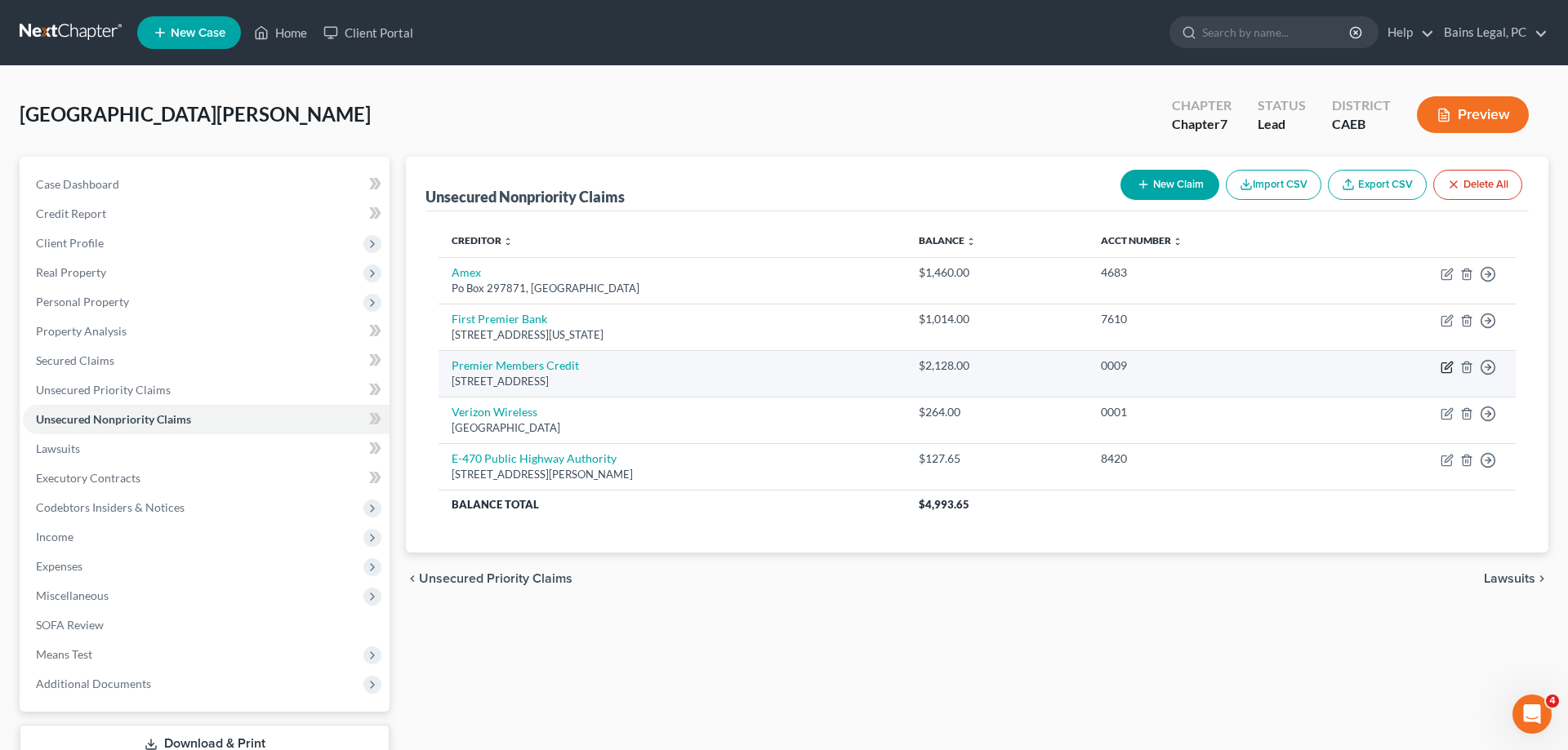
click at [1450, 369] on icon "button" at bounding box center [1447, 367] width 13 height 13
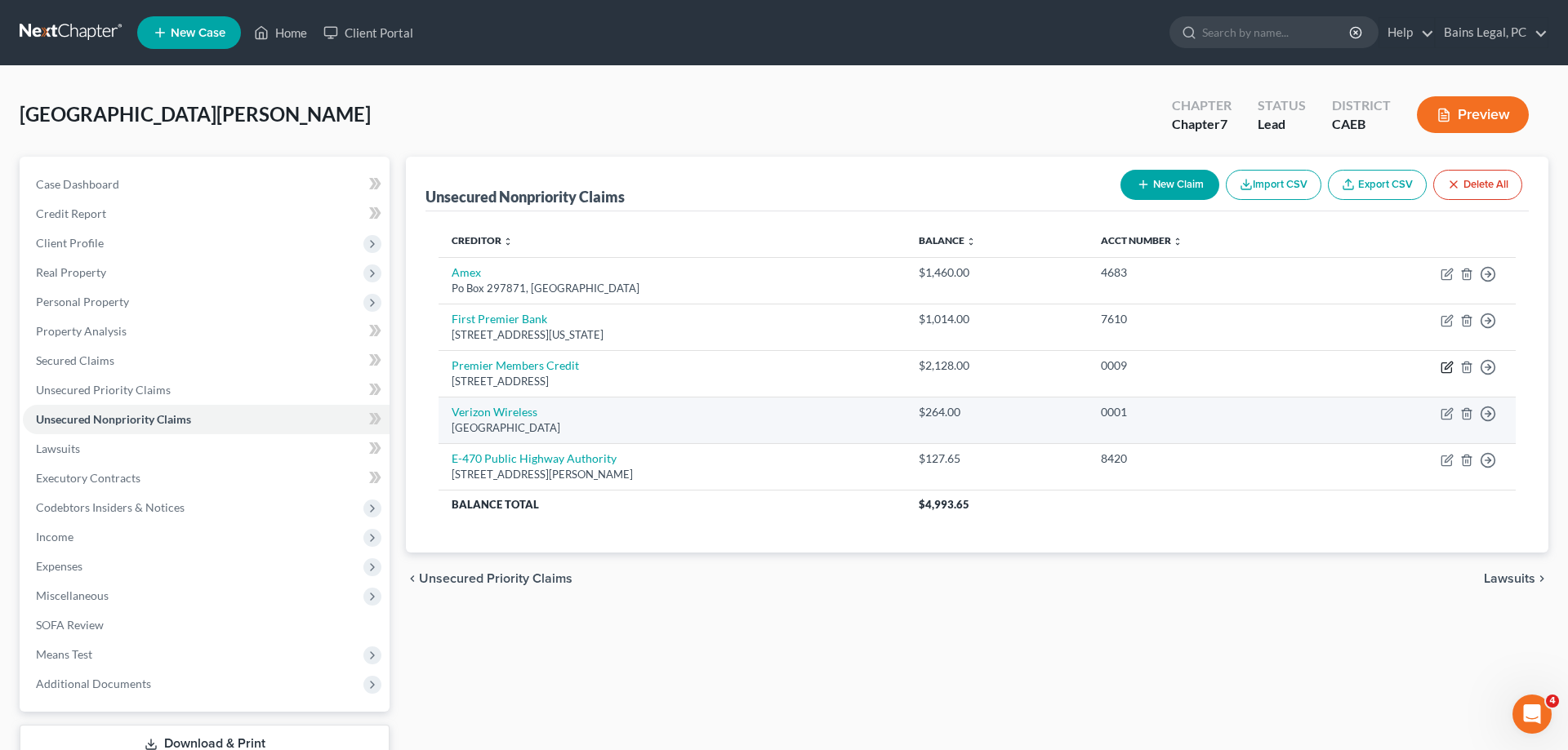
select select "5"
select select "2"
select select "0"
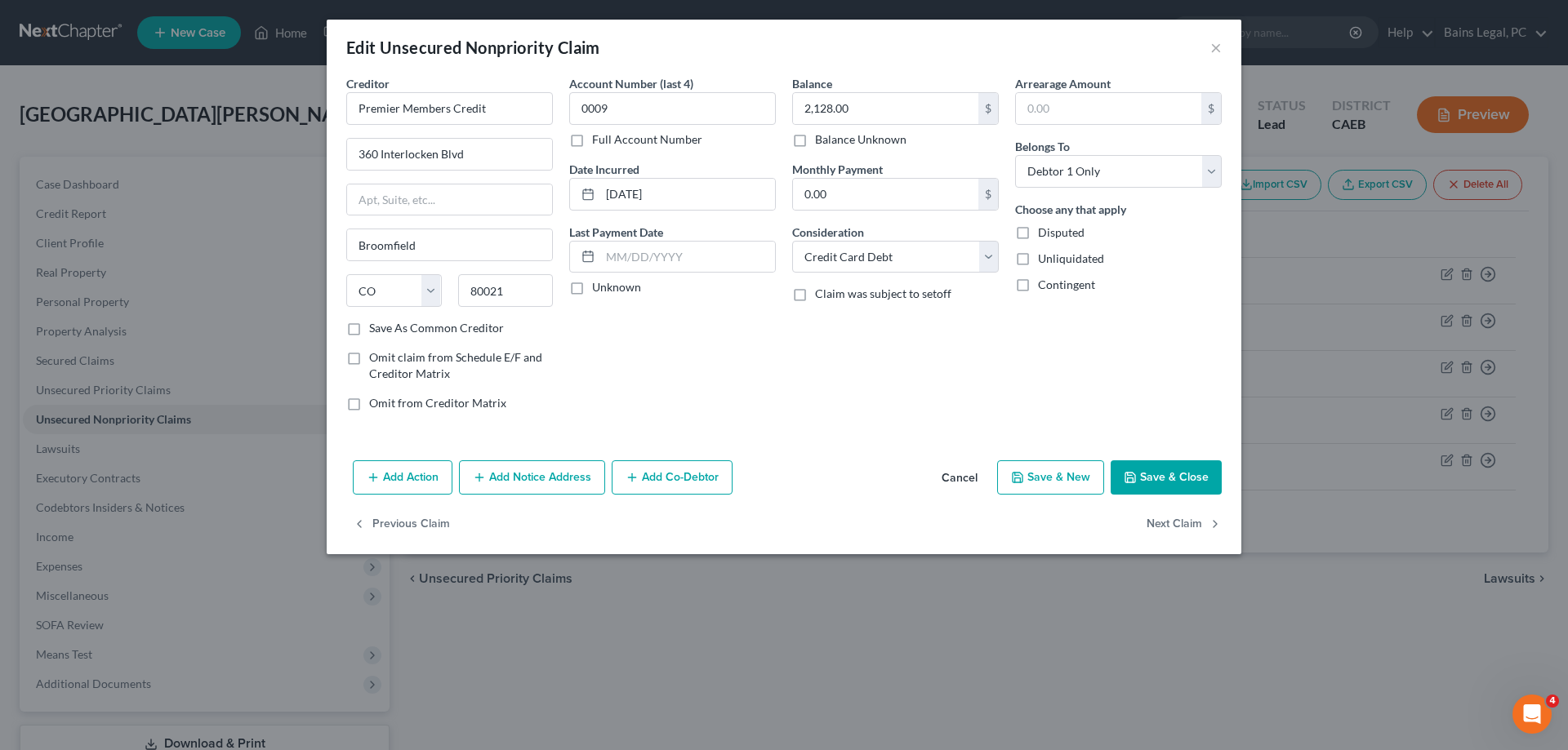
click at [552, 482] on button "Add Notice Address" at bounding box center [531, 478] width 146 height 35
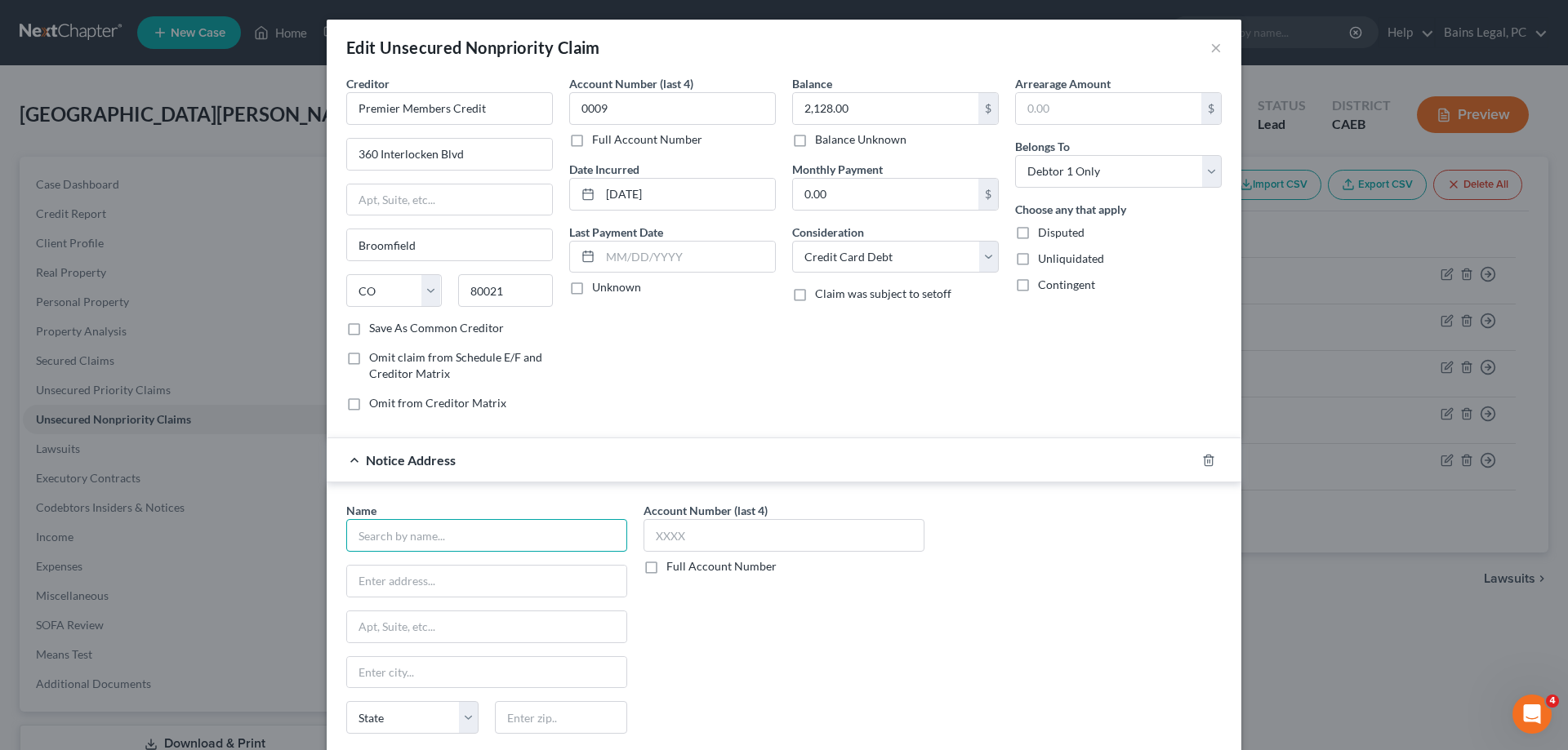
drag, startPoint x: 521, startPoint y: 540, endPoint x: 511, endPoint y: 534, distance: 11.7
click at [521, 539] on input "text" at bounding box center [486, 535] width 280 height 33
type input "TriVerity"
type input "[STREET_ADDRESS]"
type input "Suite 100"
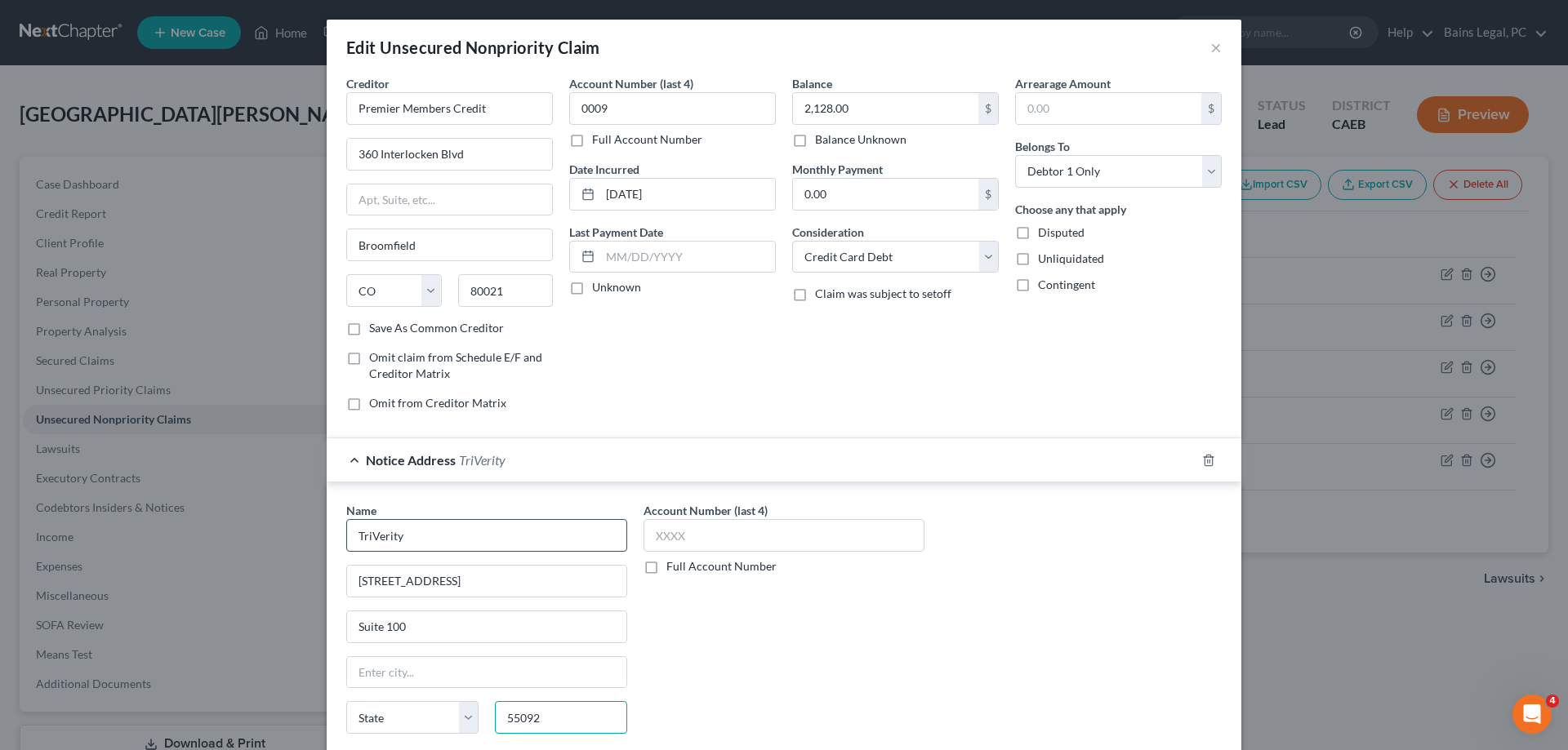
type input "55092"
type input "[US_STATE]"
select select "24"
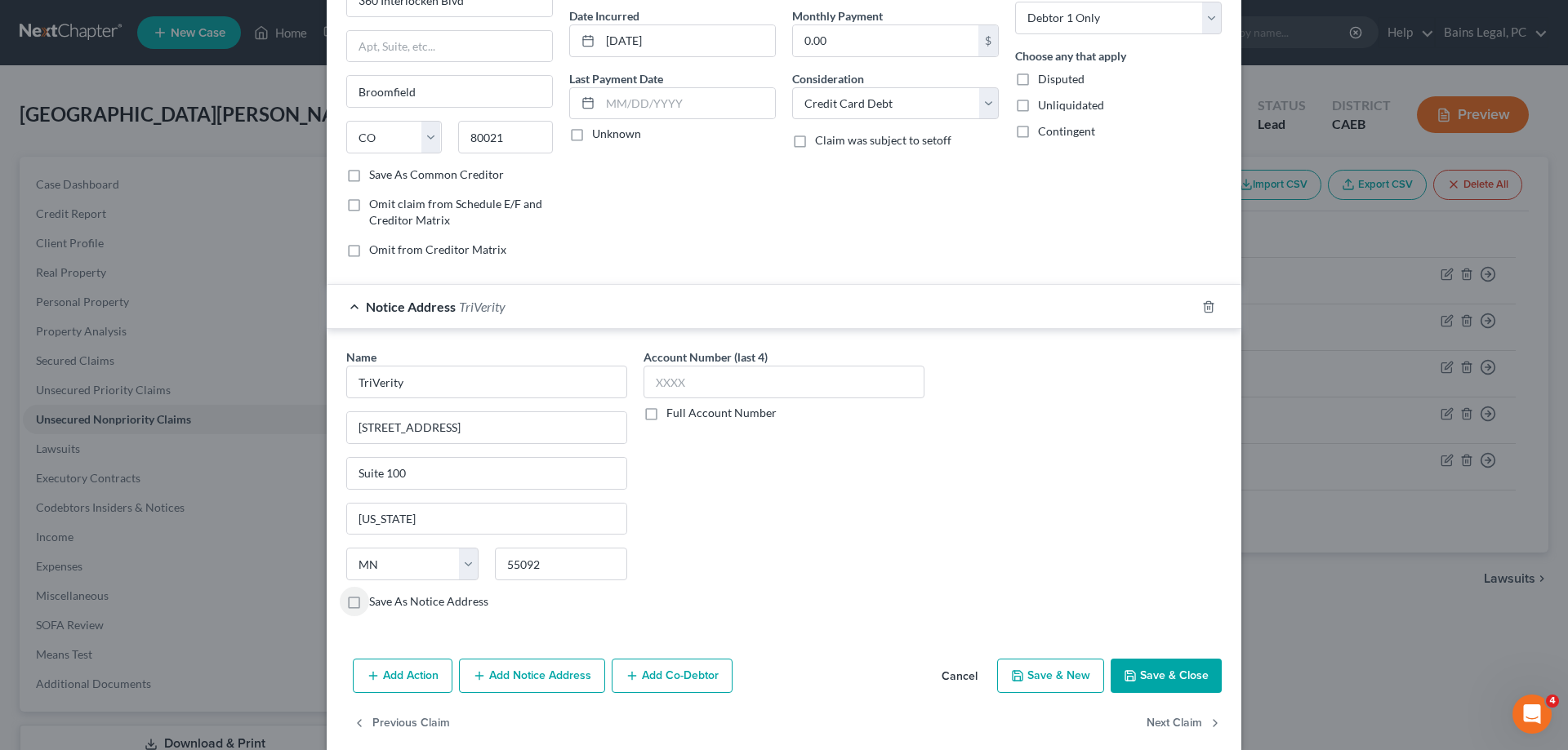
scroll to position [166, 0]
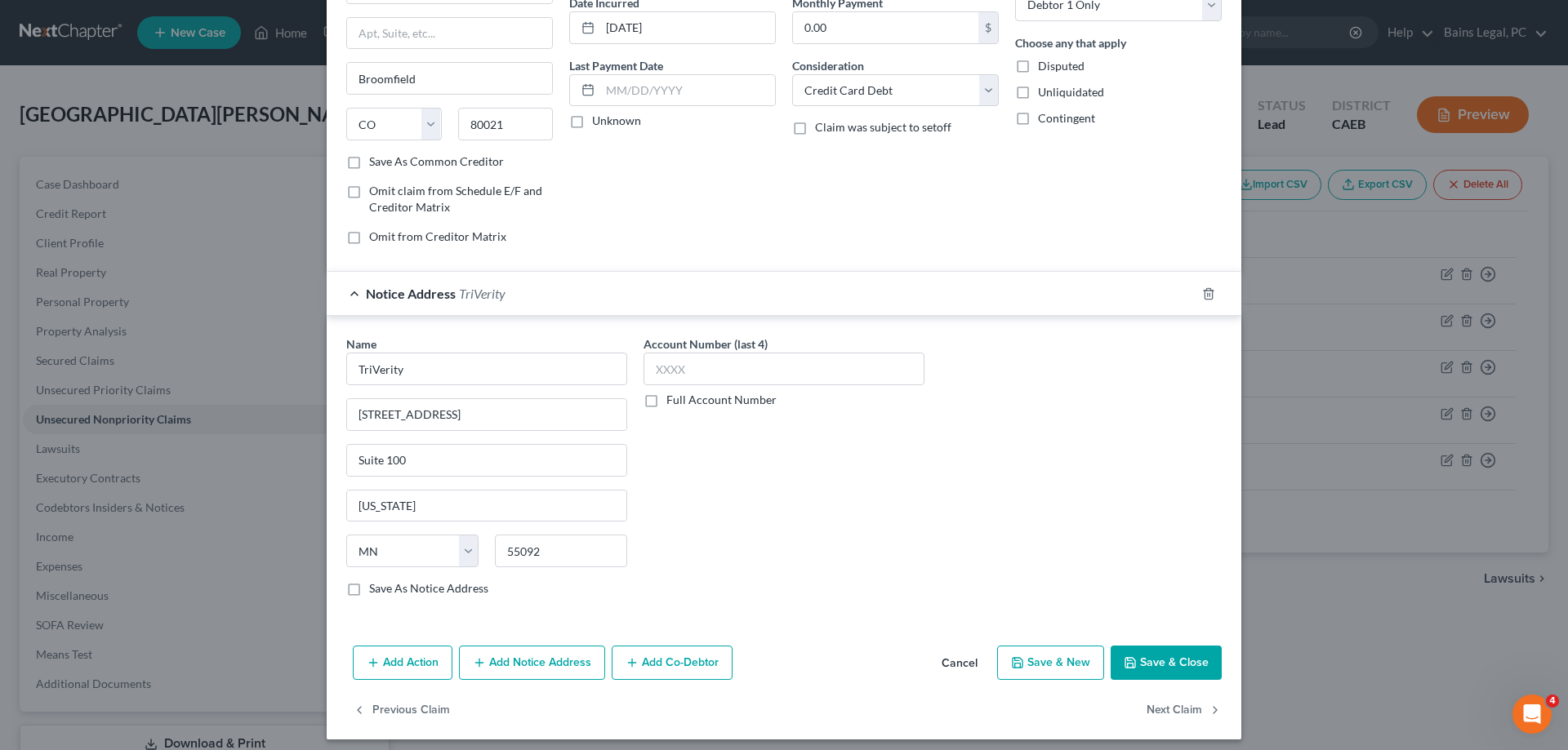
click at [1180, 673] on button "Save & Close" at bounding box center [1167, 663] width 111 height 35
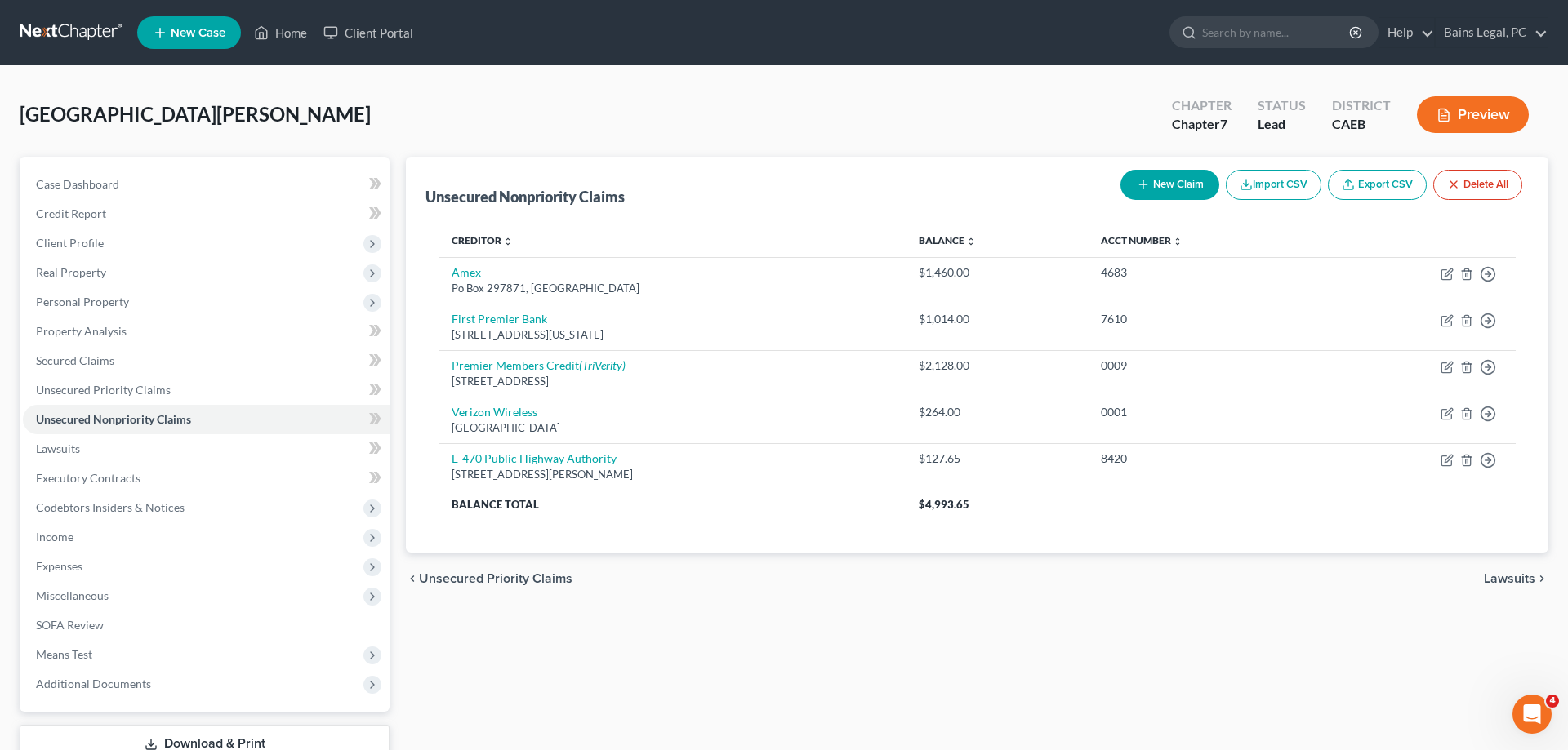
drag, startPoint x: 1171, startPoint y: 190, endPoint x: 401, endPoint y: 227, distance: 770.9
click at [1167, 192] on button "New Claim" at bounding box center [1171, 184] width 99 height 30
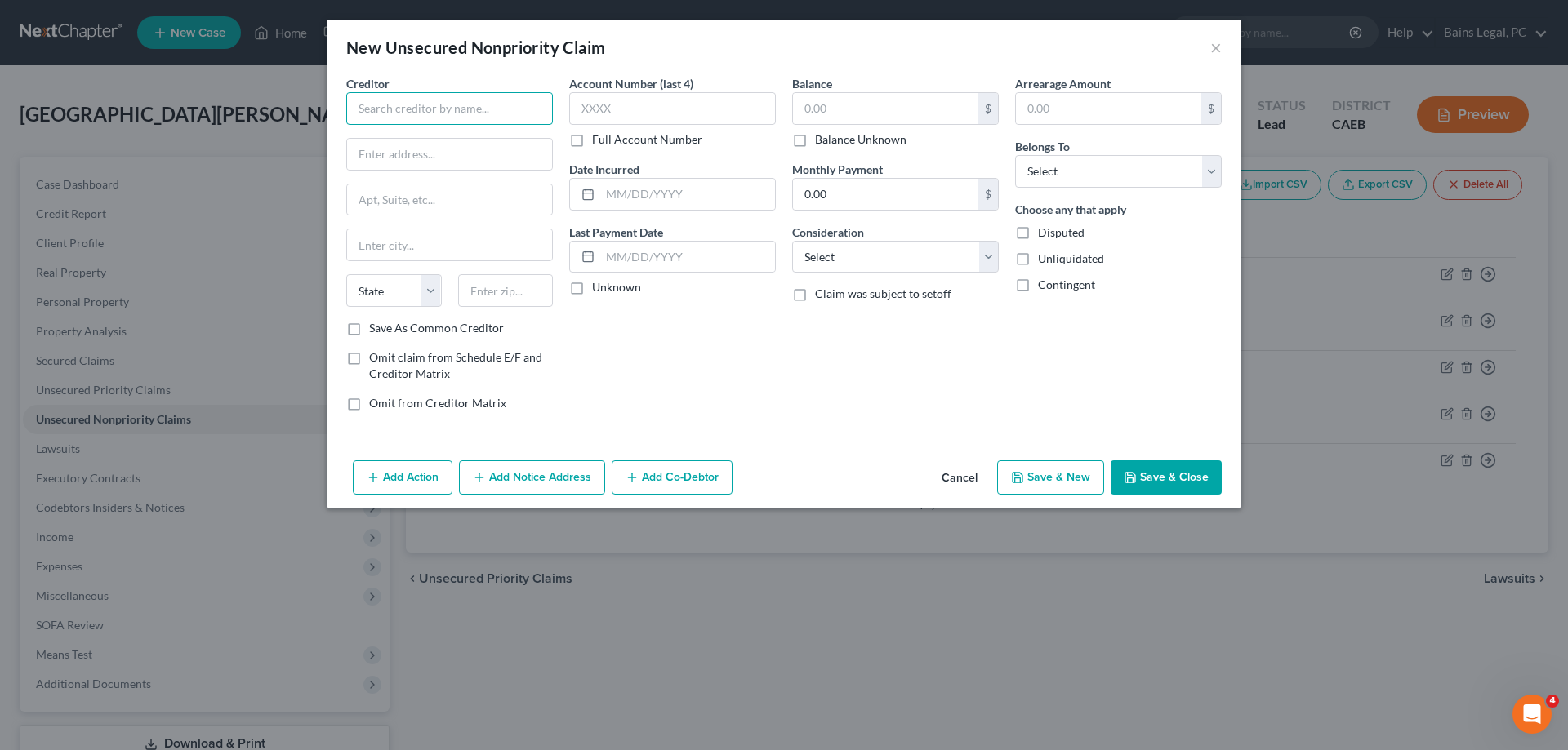
click at [545, 111] on input "text" at bounding box center [449, 108] width 206 height 33
click at [529, 147] on div "[STREET_ADDRESS]" at bounding box center [444, 153] width 169 height 14
type input "USCB America"
type input "[STREET_ADDRESS]"
type input "Suite 3200"
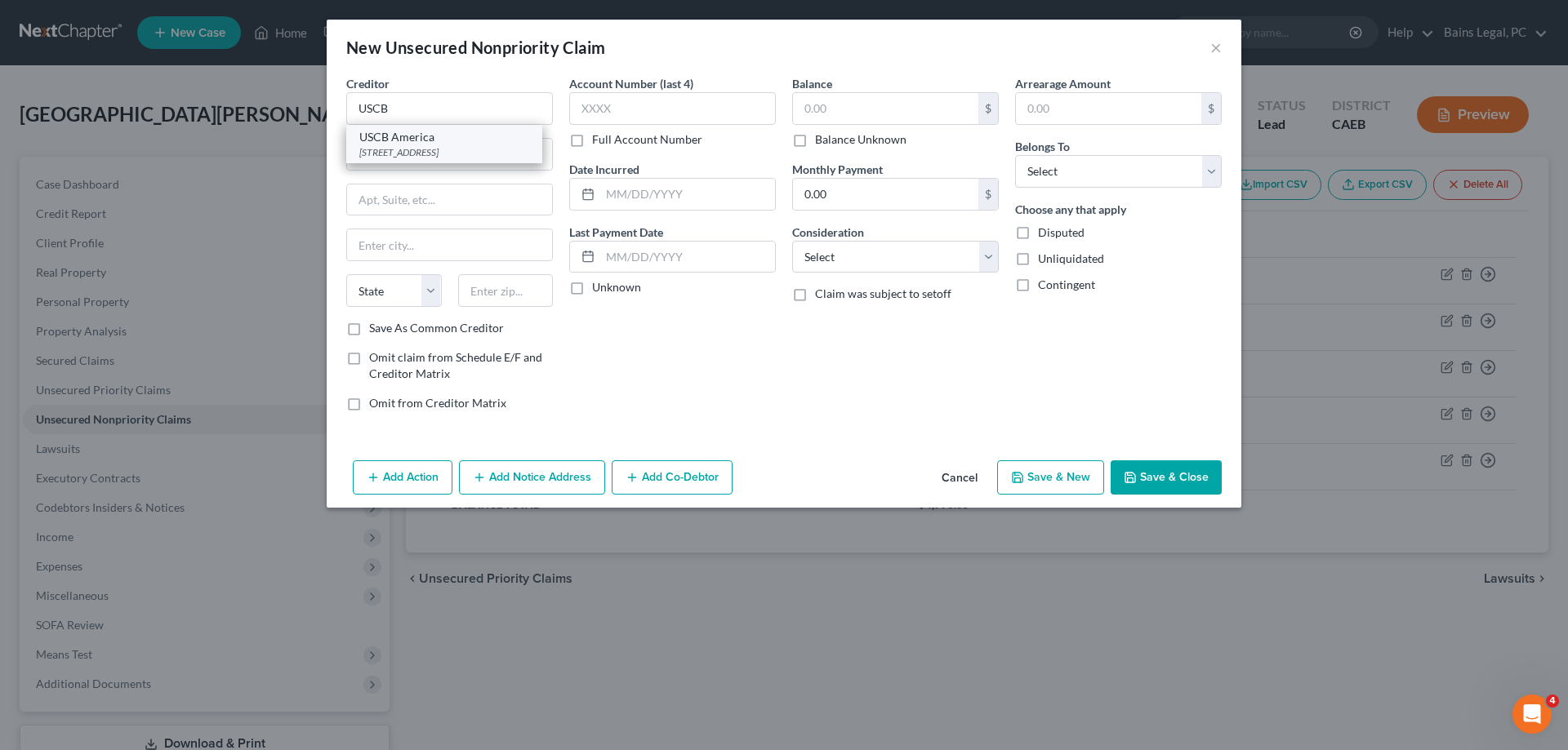
type input "[GEOGRAPHIC_DATA]"
select select "4"
type input "90071"
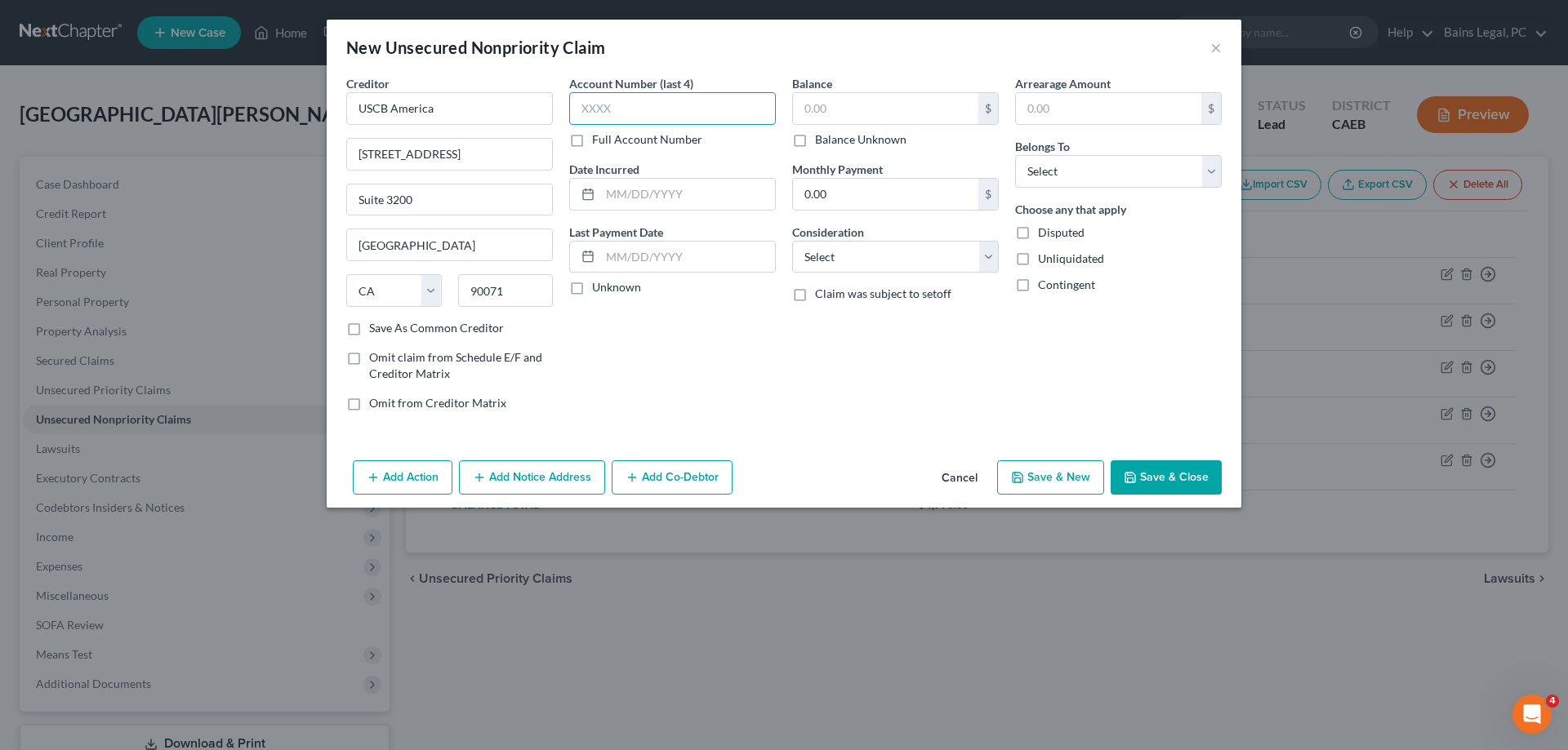
click at [621, 98] on input "text" at bounding box center [672, 108] width 206 height 33
type input "8694"
click at [858, 109] on input "text" at bounding box center [885, 108] width 185 height 31
type input "256.97"
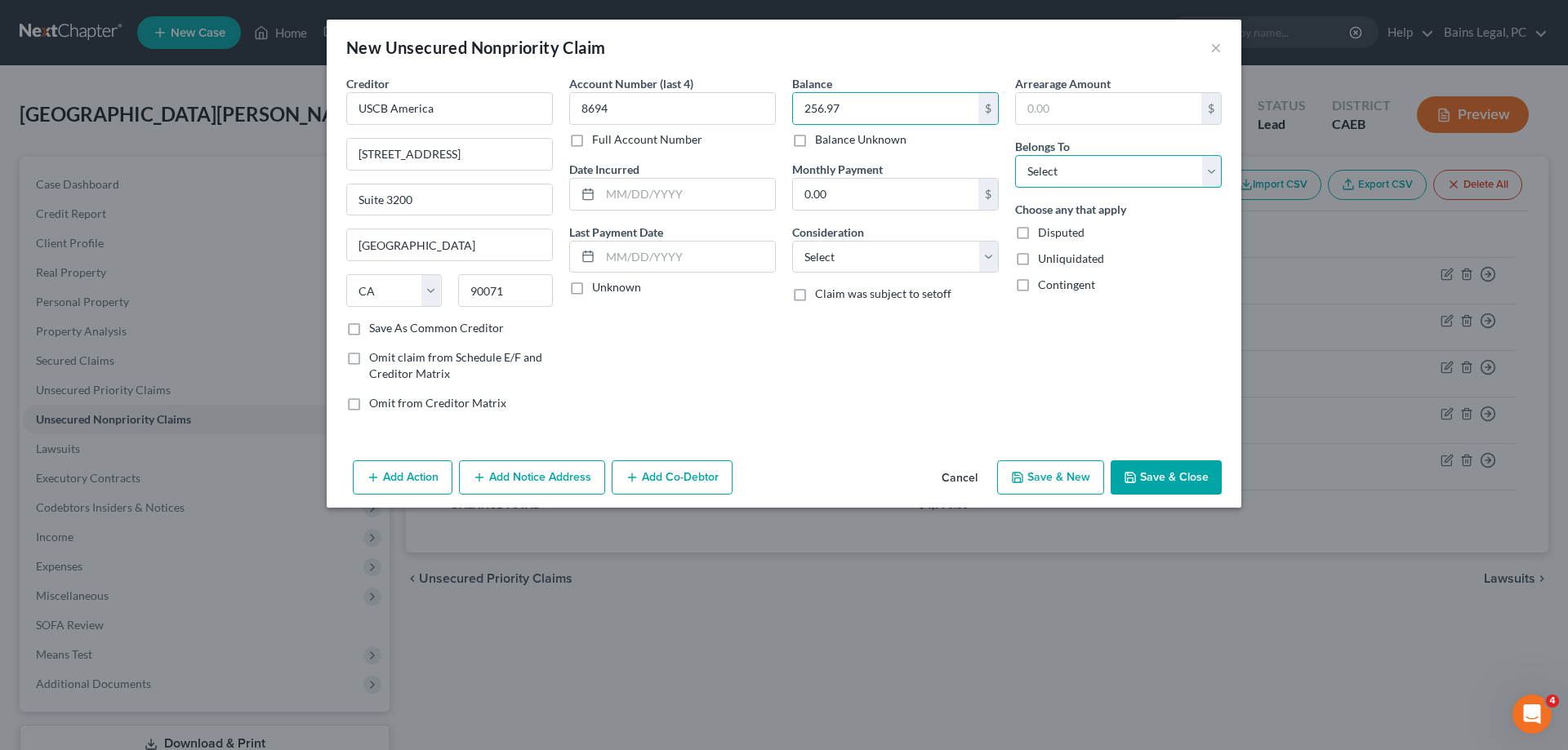
click at [1015, 156] on select "Select Debtor 1 Only Debtor 2 Only Debtor 1 And Debtor 2 Only At Least One Of T…" at bounding box center [1118, 171] width 206 height 33
click option "Debtor 2 Only" at bounding box center [0, 0] width 0 height 0
click at [1015, 156] on select "Select Debtor 1 Only Debtor 2 Only Debtor 1 And Debtor 2 Only At Least One Of T…" at bounding box center [1118, 171] width 206 height 33
select select "0"
click option "Debtor 1 Only" at bounding box center [0, 0] width 0 height 0
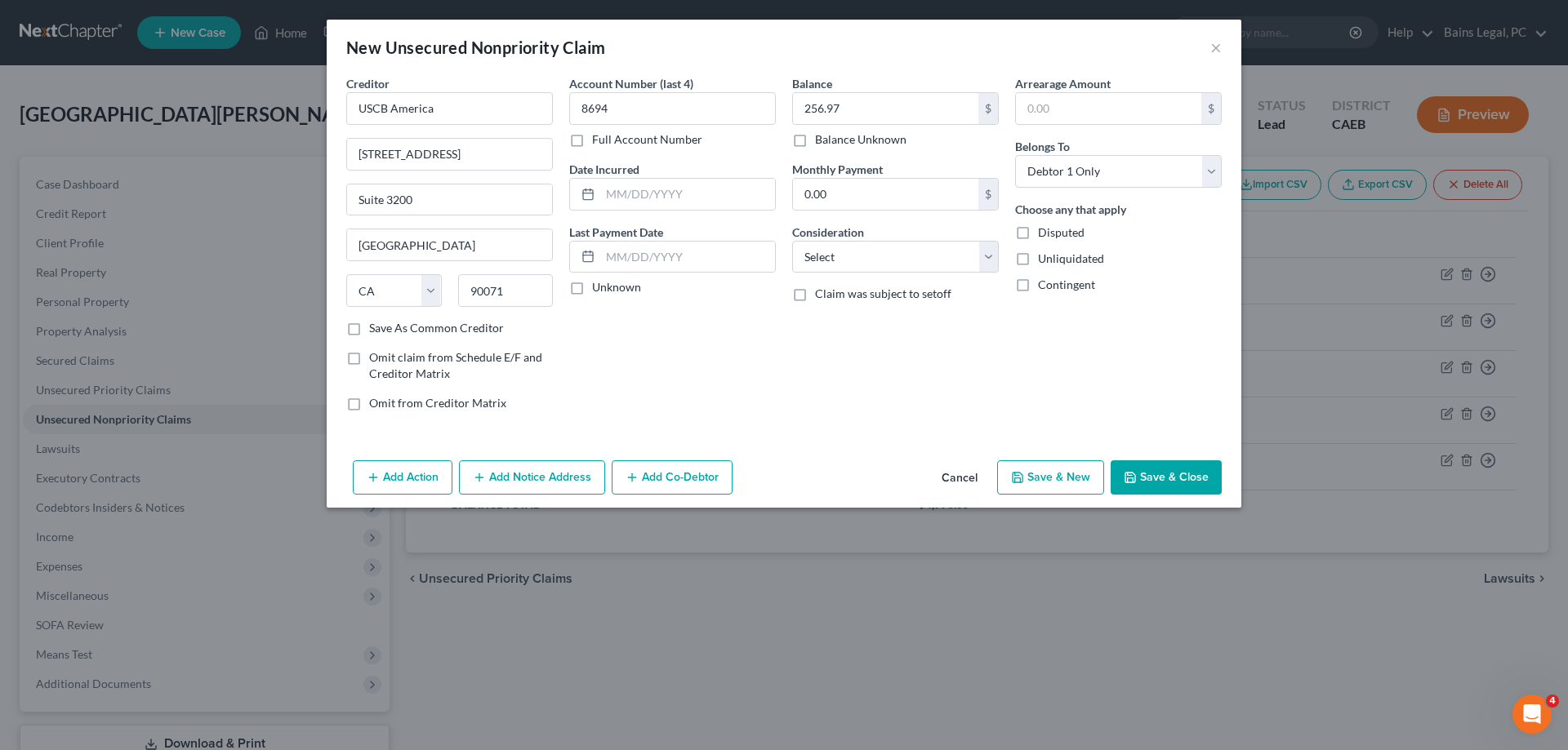
click at [1187, 467] on button "Save & Close" at bounding box center [1167, 478] width 111 height 35
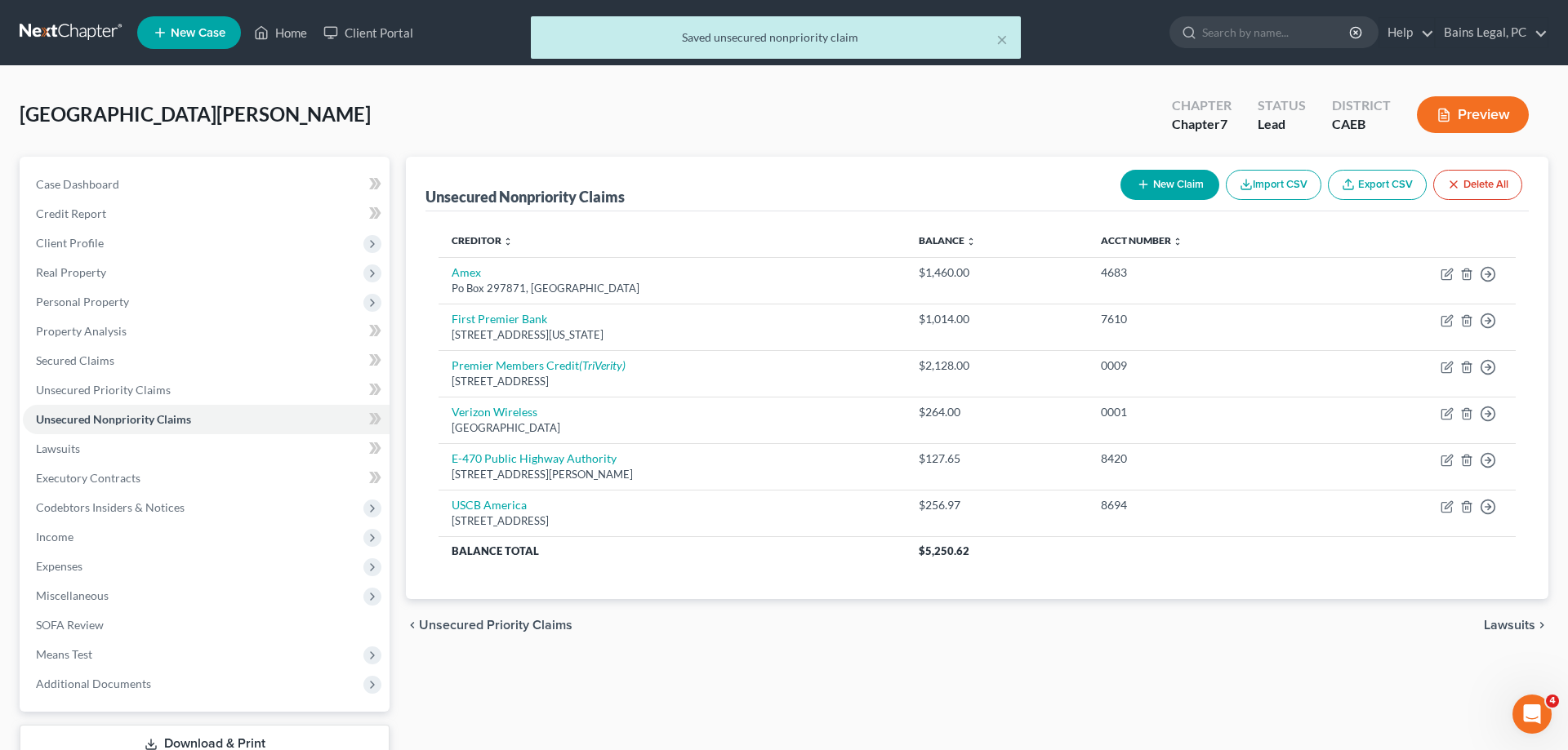
click at [1132, 188] on button "New Claim" at bounding box center [1171, 184] width 99 height 30
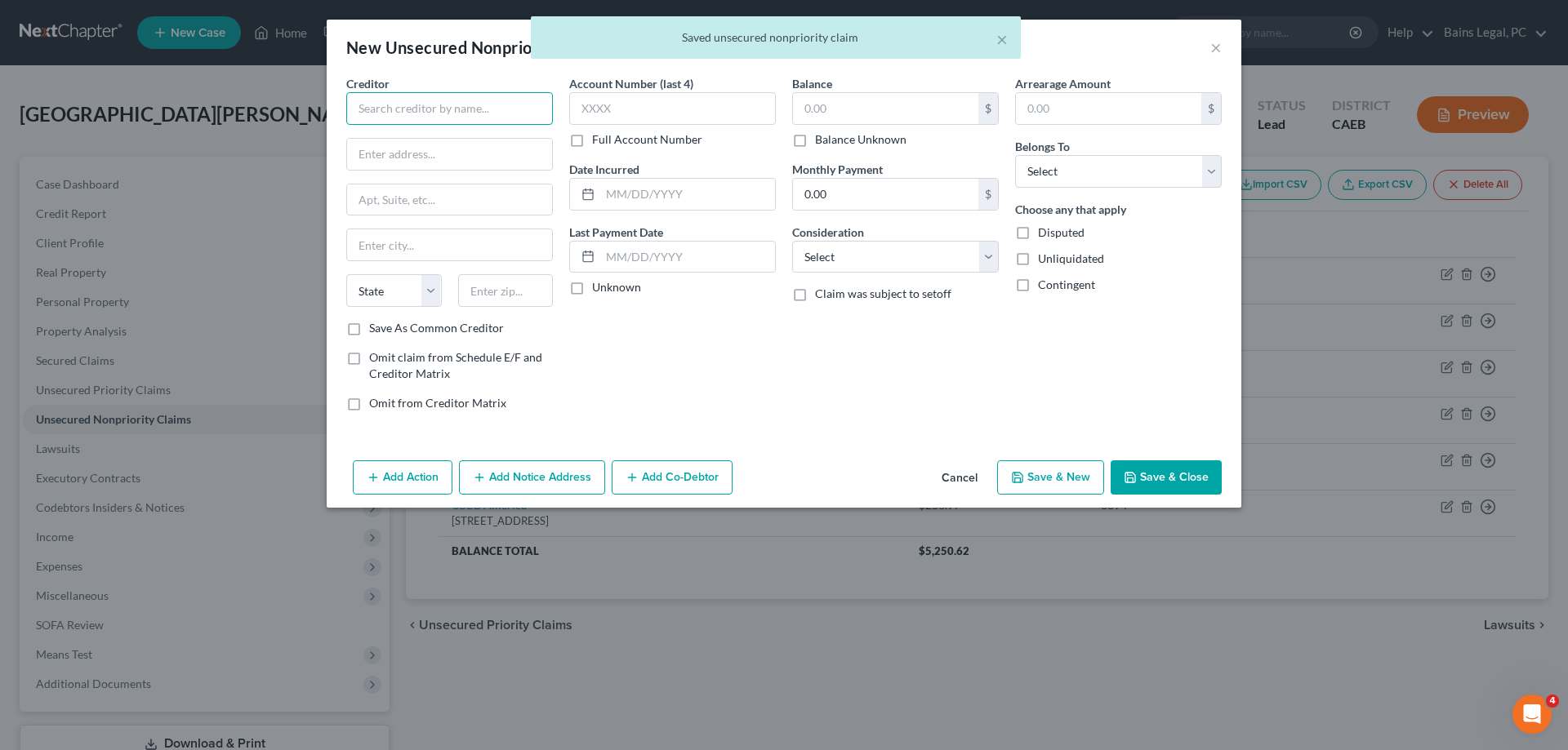
click at [521, 104] on input "text" at bounding box center [449, 108] width 206 height 33
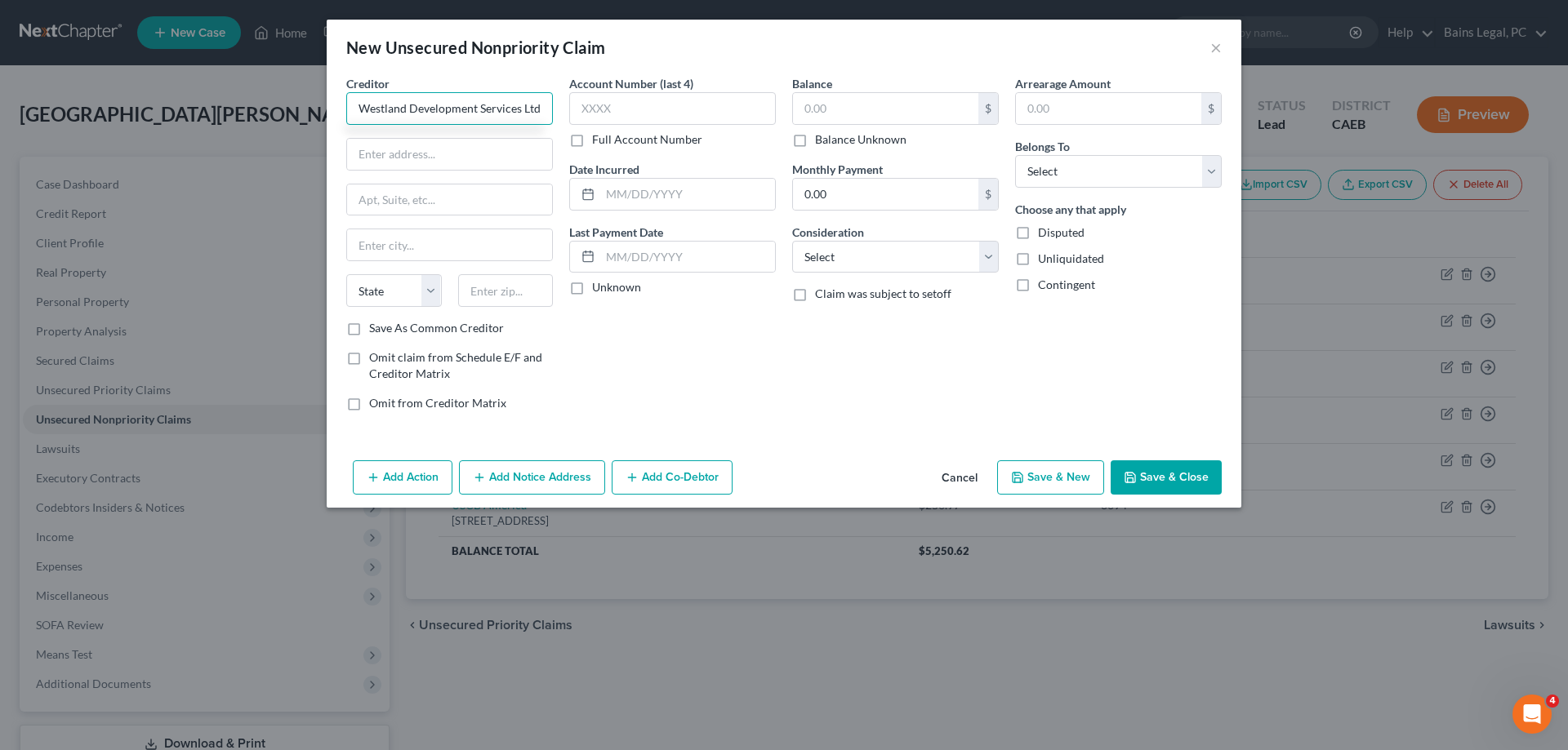
scroll to position [0, 1]
type input "Westland Development Services Ltd."
type input "1644 Conestoga St"
type input "Suite 7"
type input "80301"
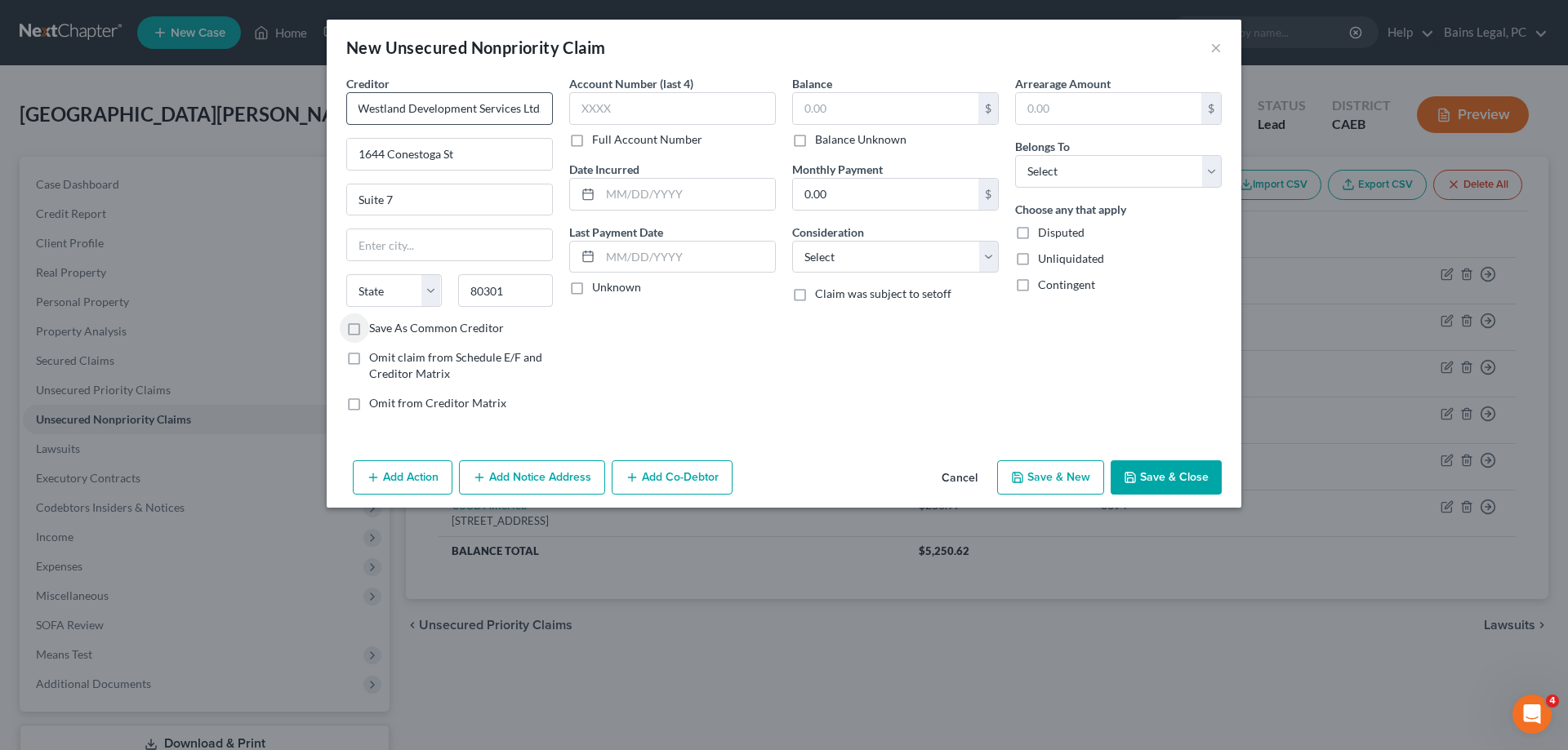
type input "[GEOGRAPHIC_DATA]"
select select "5"
click at [745, 115] on input "text" at bounding box center [672, 108] width 206 height 33
click at [824, 100] on input "text" at bounding box center [885, 108] width 185 height 31
type input "667,486.50"
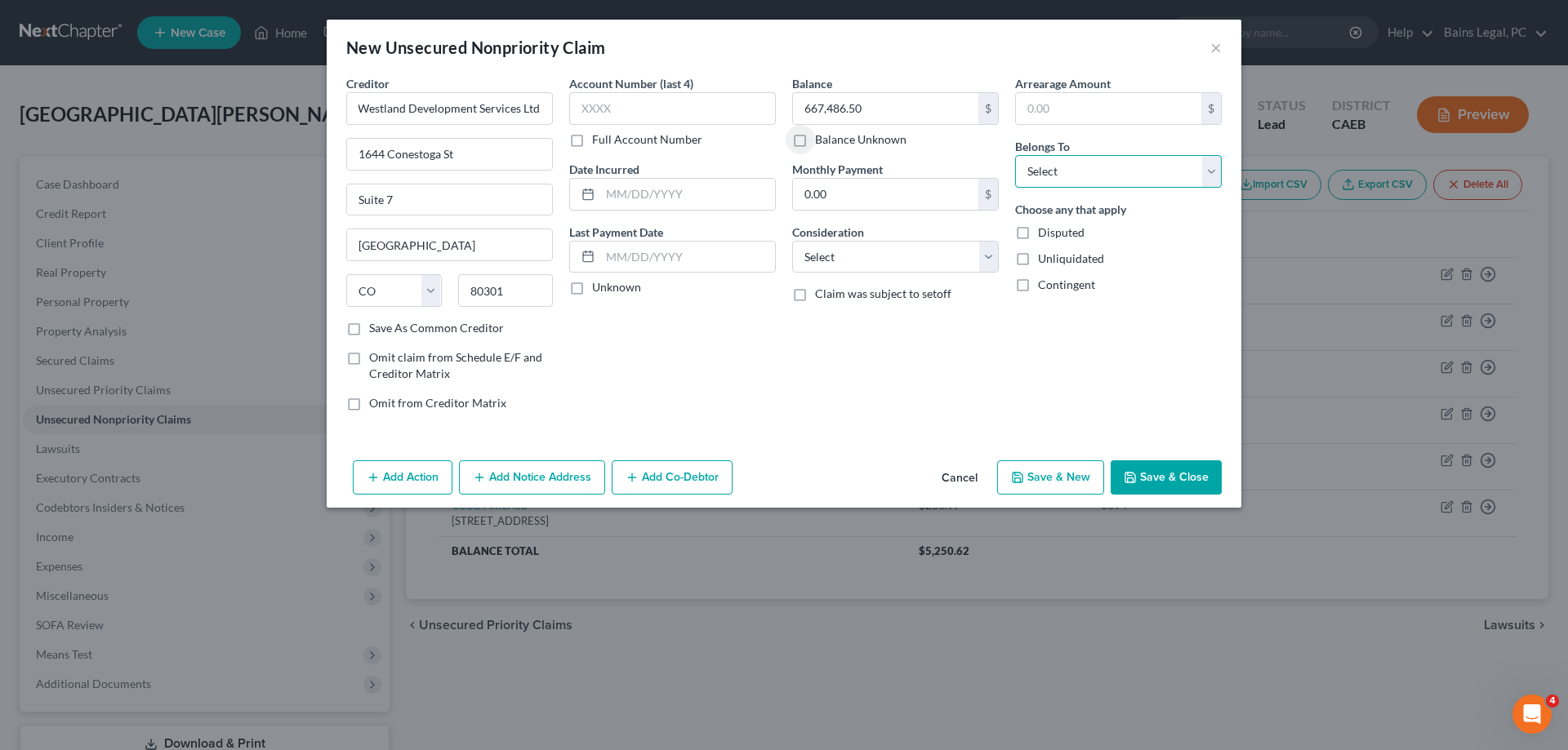
click at [1015, 156] on select "Select Debtor 1 Only Debtor 2 Only Debtor 1 And Debtor 2 Only At Least One Of T…" at bounding box center [1118, 171] width 206 height 33
select select "0"
click option "Debtor 1 Only" at bounding box center [0, 0] width 0 height 0
click at [1199, 471] on button "Save & Close" at bounding box center [1167, 478] width 111 height 35
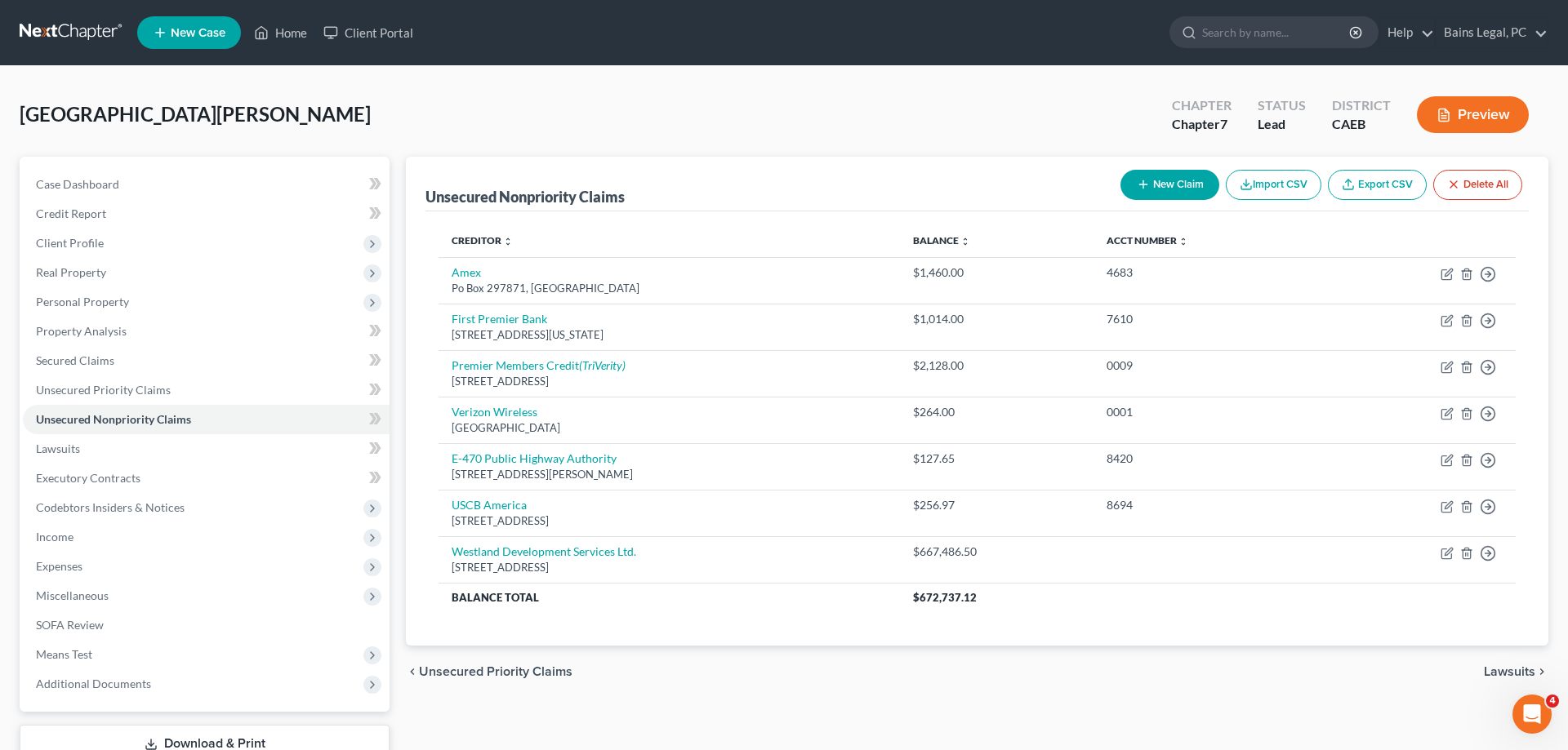
click at [1204, 178] on button "New Claim" at bounding box center [1171, 184] width 99 height 30
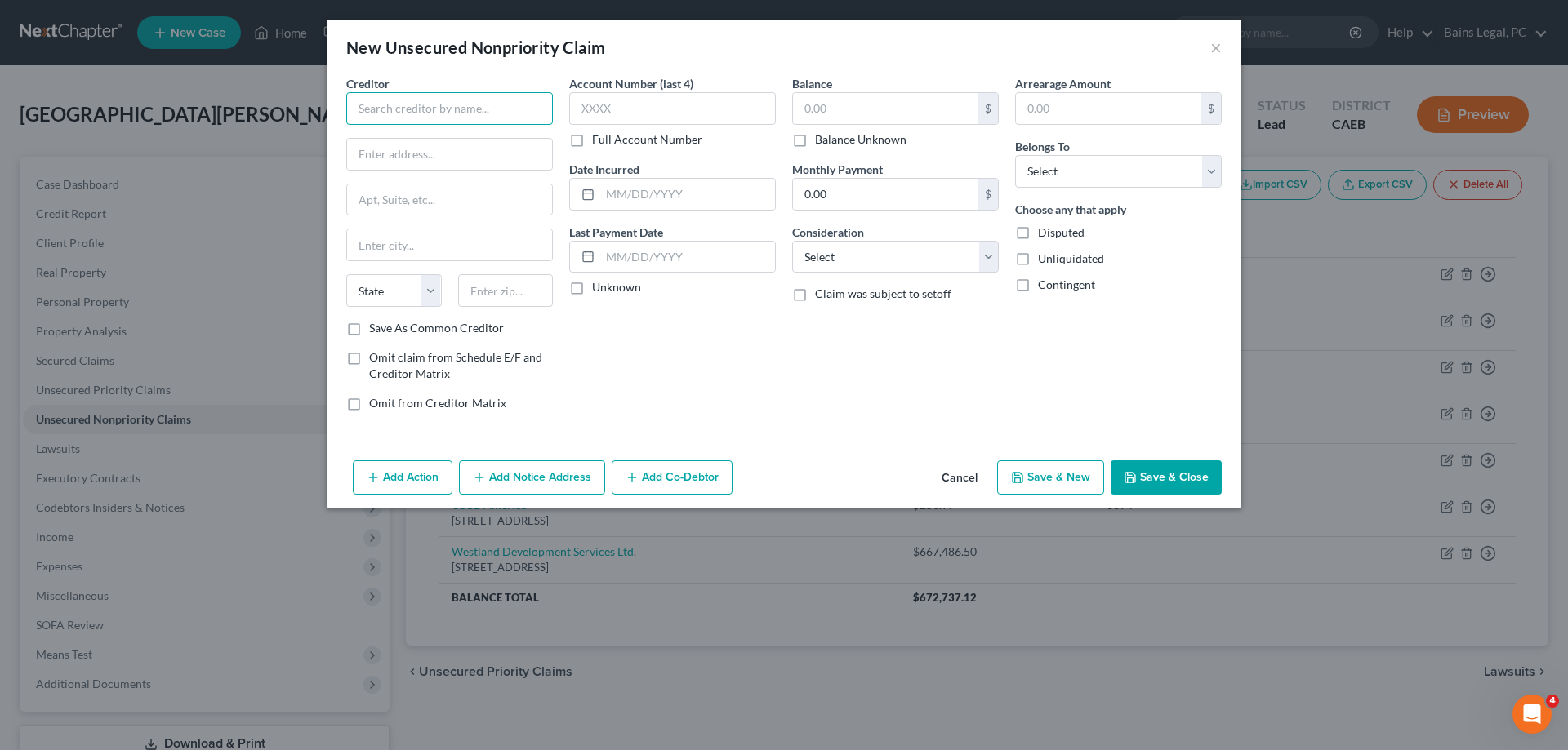
click at [491, 108] on input "text" at bounding box center [449, 108] width 206 height 33
drag, startPoint x: 458, startPoint y: 114, endPoint x: 120, endPoint y: 21, distance: 350.6
click at [346, 96] on input "Small Bus" at bounding box center [449, 108] width 206 height 33
type input "SBA"
click at [423, 151] on div "[STREET_ADDRESS]" at bounding box center [444, 153] width 169 height 14
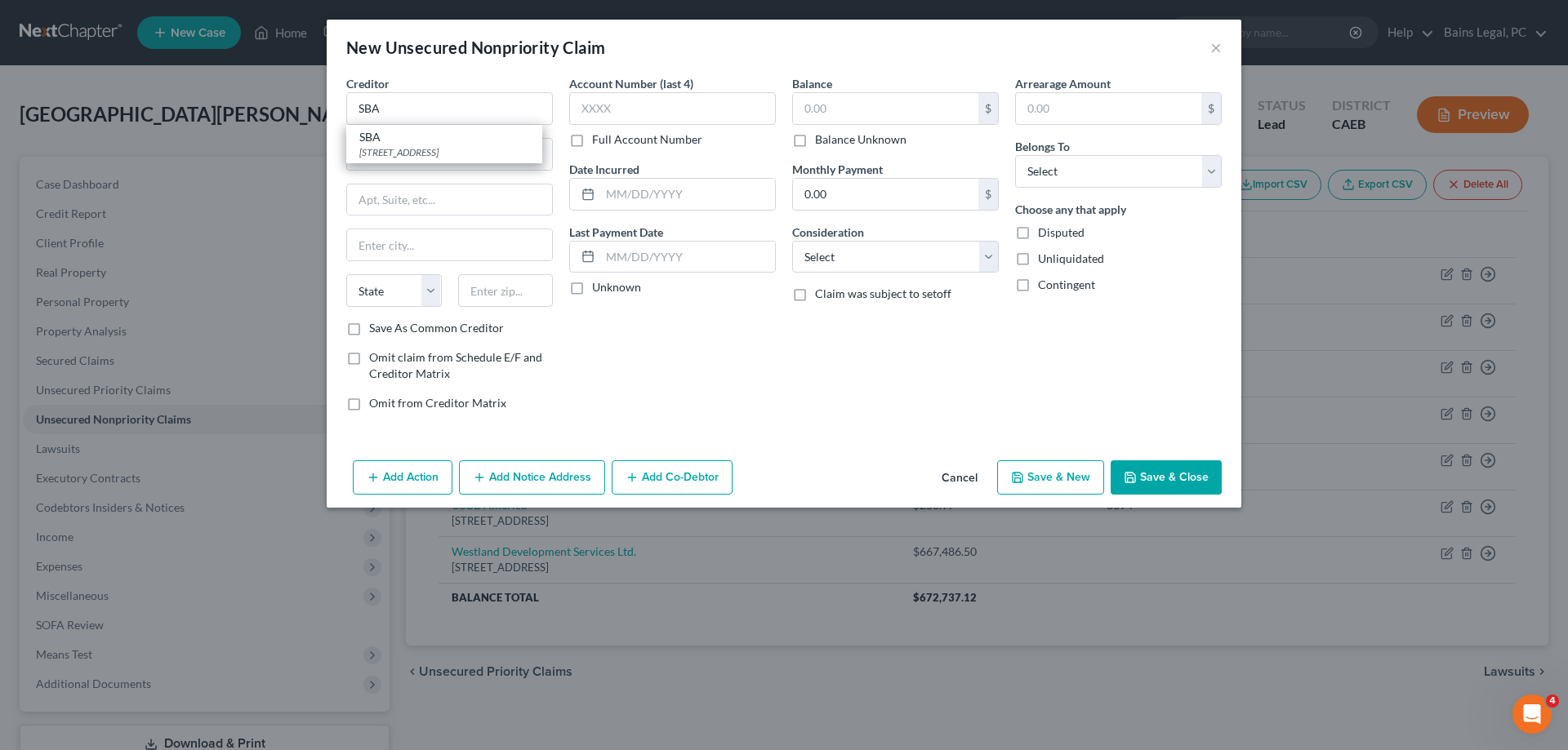
type input "PO Box 3918"
type input "[GEOGRAPHIC_DATA]"
select select "38"
type input "97208"
click at [697, 98] on input "text" at bounding box center [672, 108] width 206 height 33
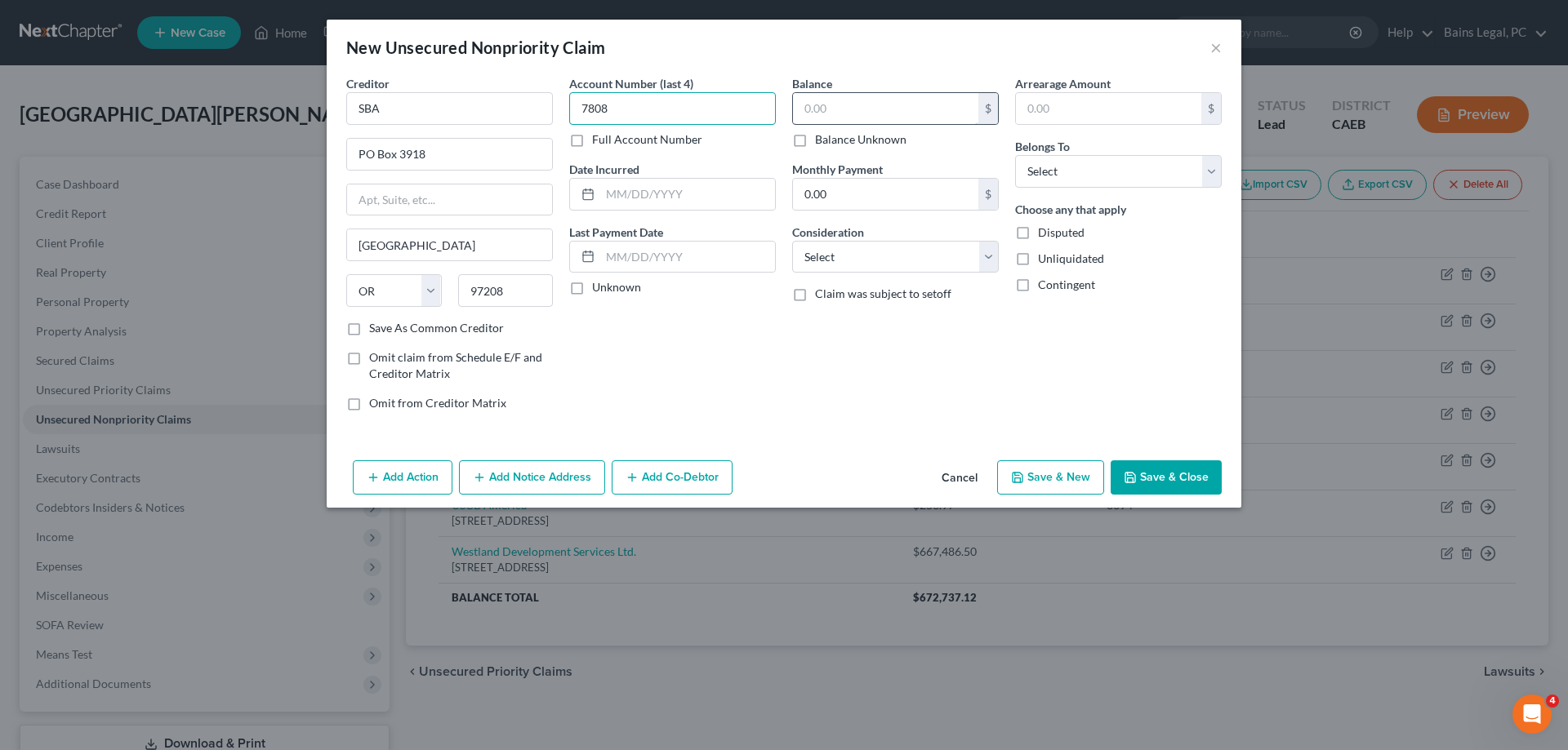
type input "7808"
click at [929, 109] on input "text" at bounding box center [885, 108] width 185 height 31
type input "154,000"
click at [1015, 156] on select "Select Debtor 1 Only Debtor 2 Only Debtor 1 And Debtor 2 Only At Least One Of T…" at bounding box center [1118, 171] width 206 height 33
select select "0"
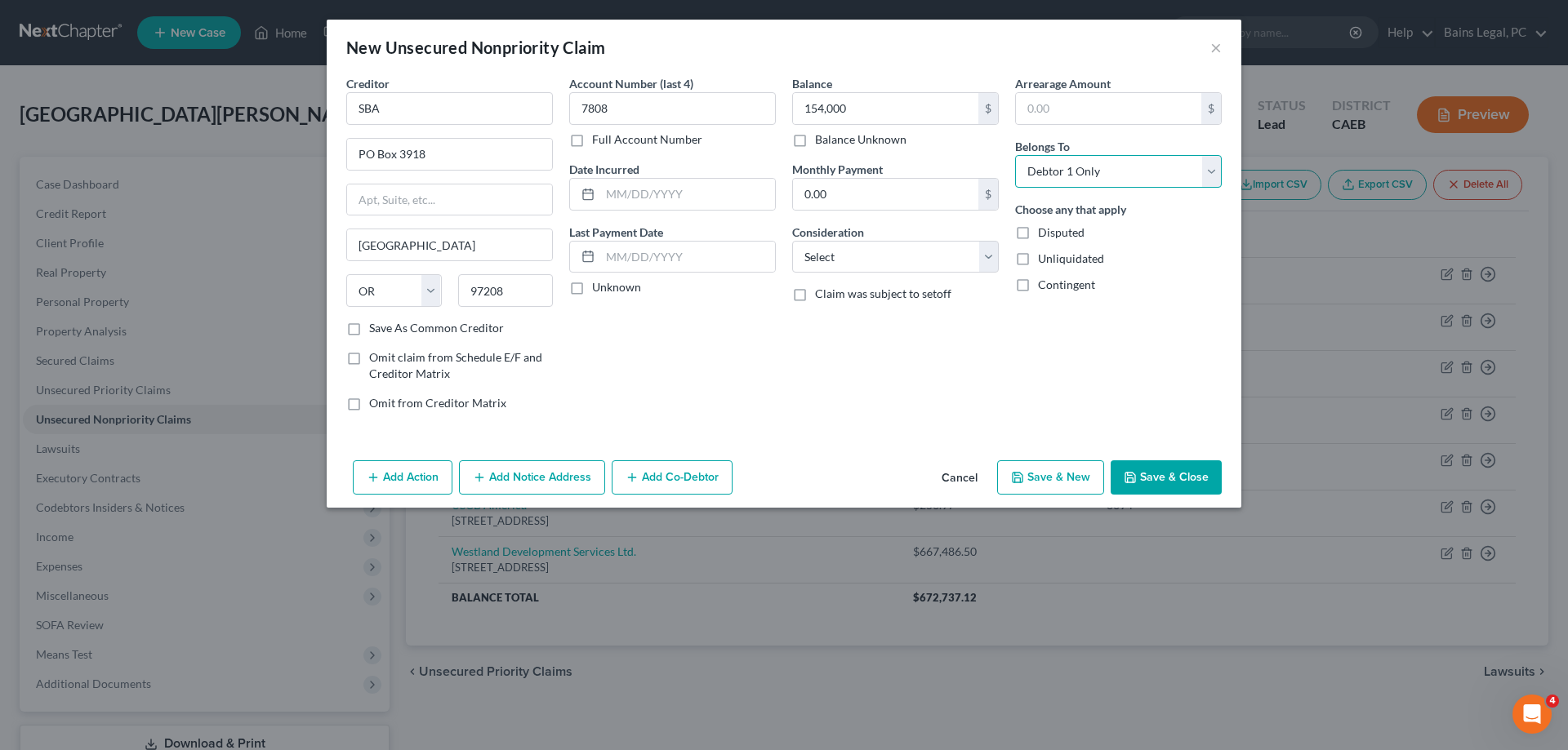
click option "Debtor 1 Only" at bounding box center [0, 0] width 0 height 0
click at [588, 479] on button "Add Notice Address" at bounding box center [531, 478] width 146 height 35
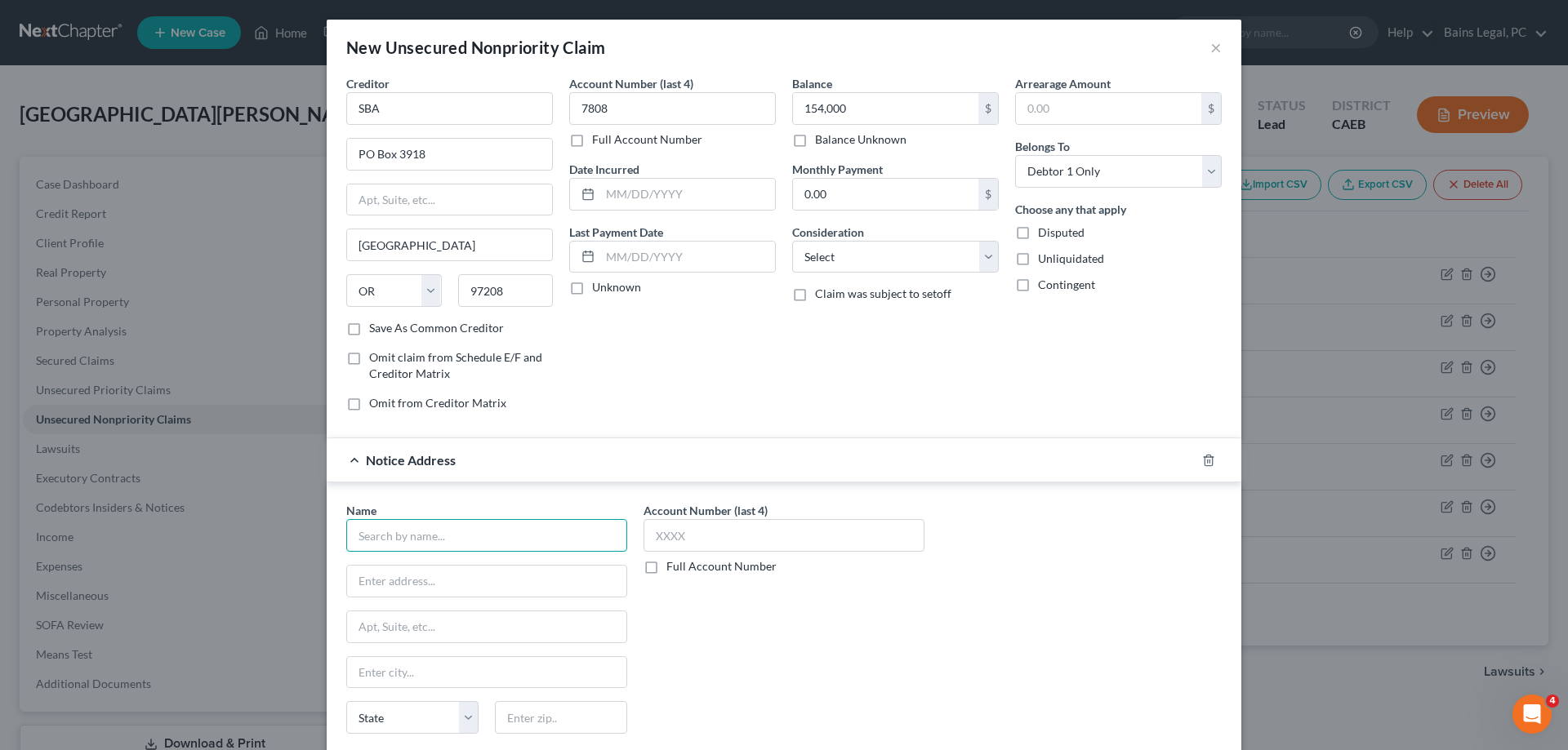
click at [504, 537] on input "text" at bounding box center [486, 535] width 280 height 33
click at [474, 553] on div "U.S. Small Business Administration Attn: District Counsel [STREET_ADDRESS]" at bounding box center [447, 571] width 202 height 39
type input "U.S. Small Business Administration"
type input "Attn: District Counsel"
type input "[STREET_ADDRESS]"
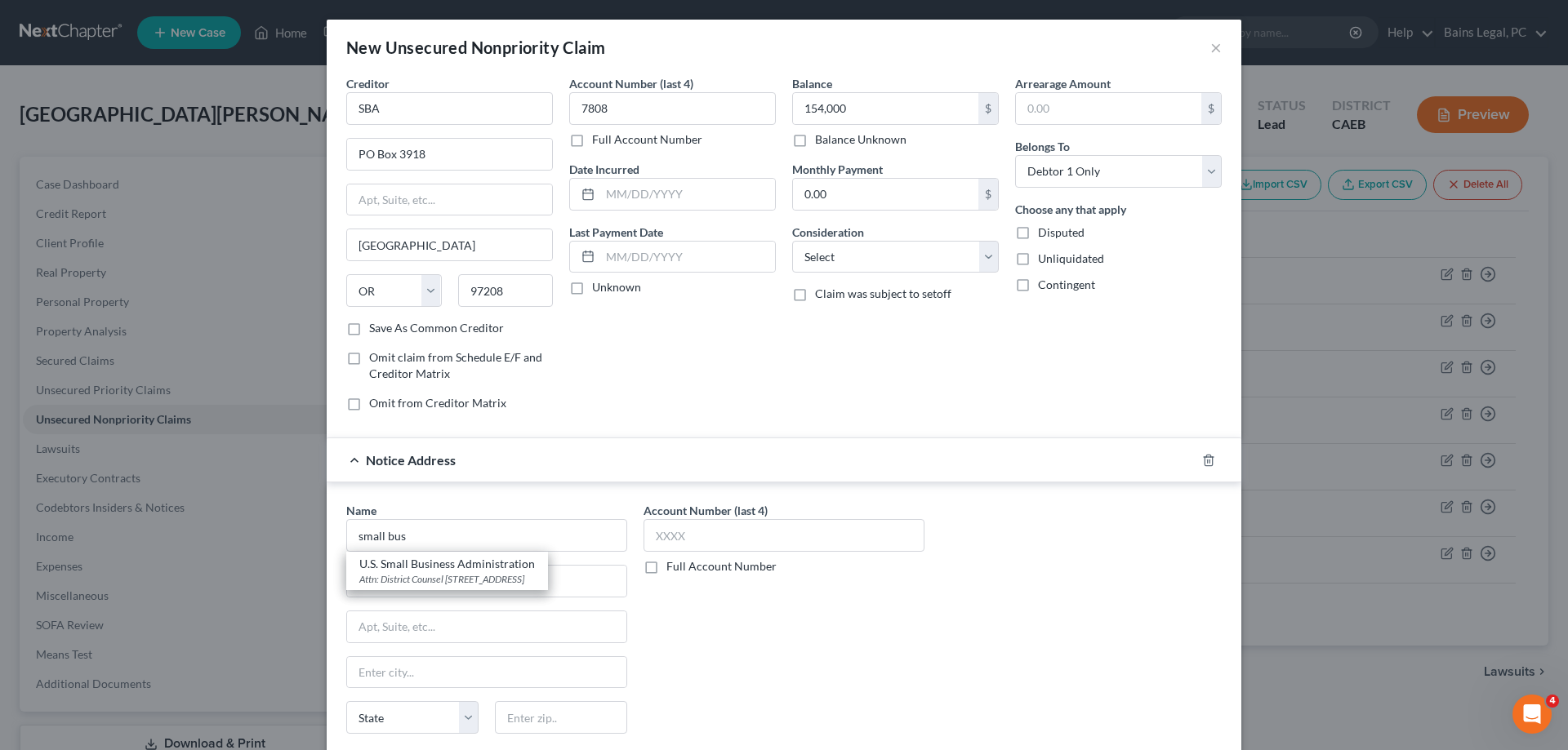
type input "[GEOGRAPHIC_DATA]"
select select "4"
type input "94105"
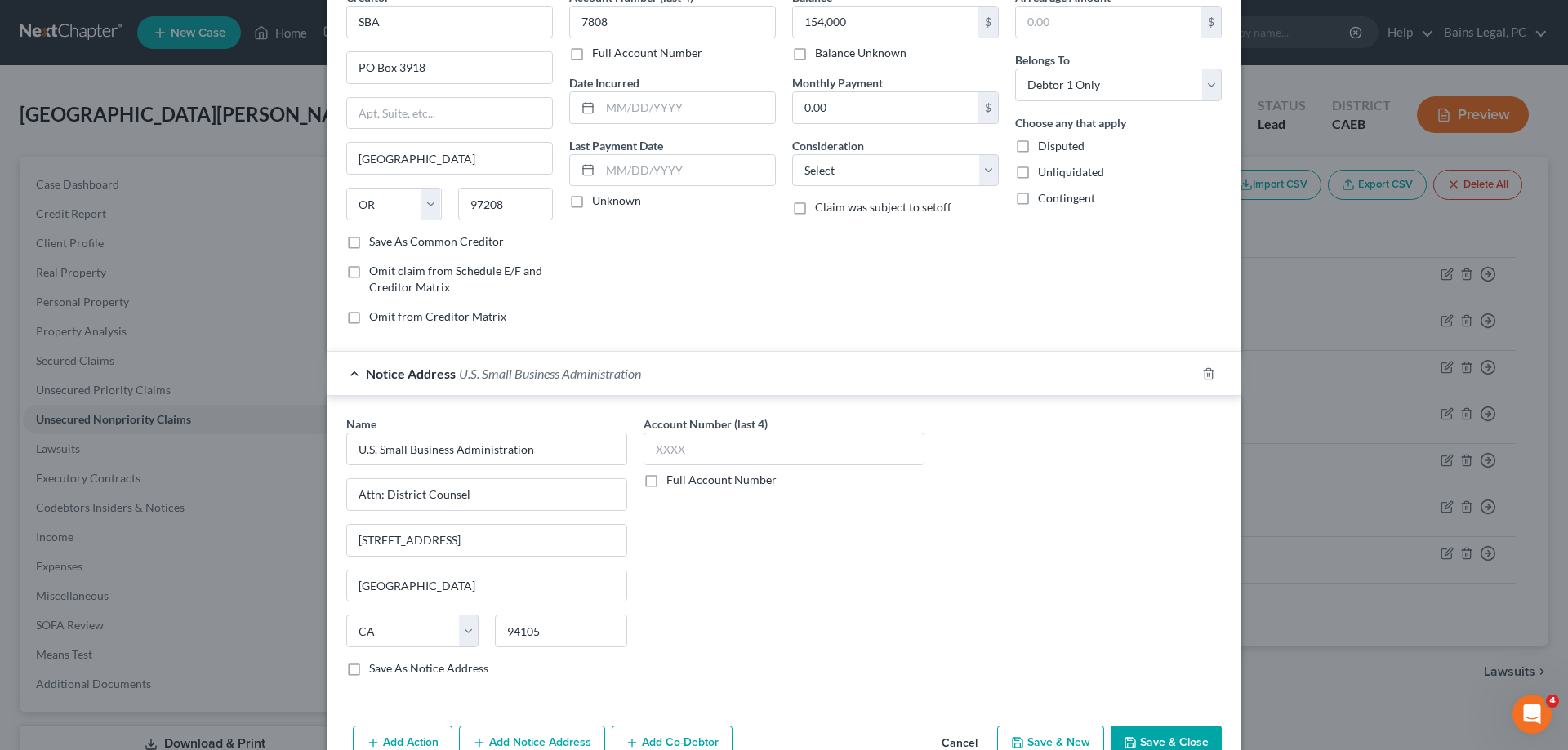
scroll to position [129, 0]
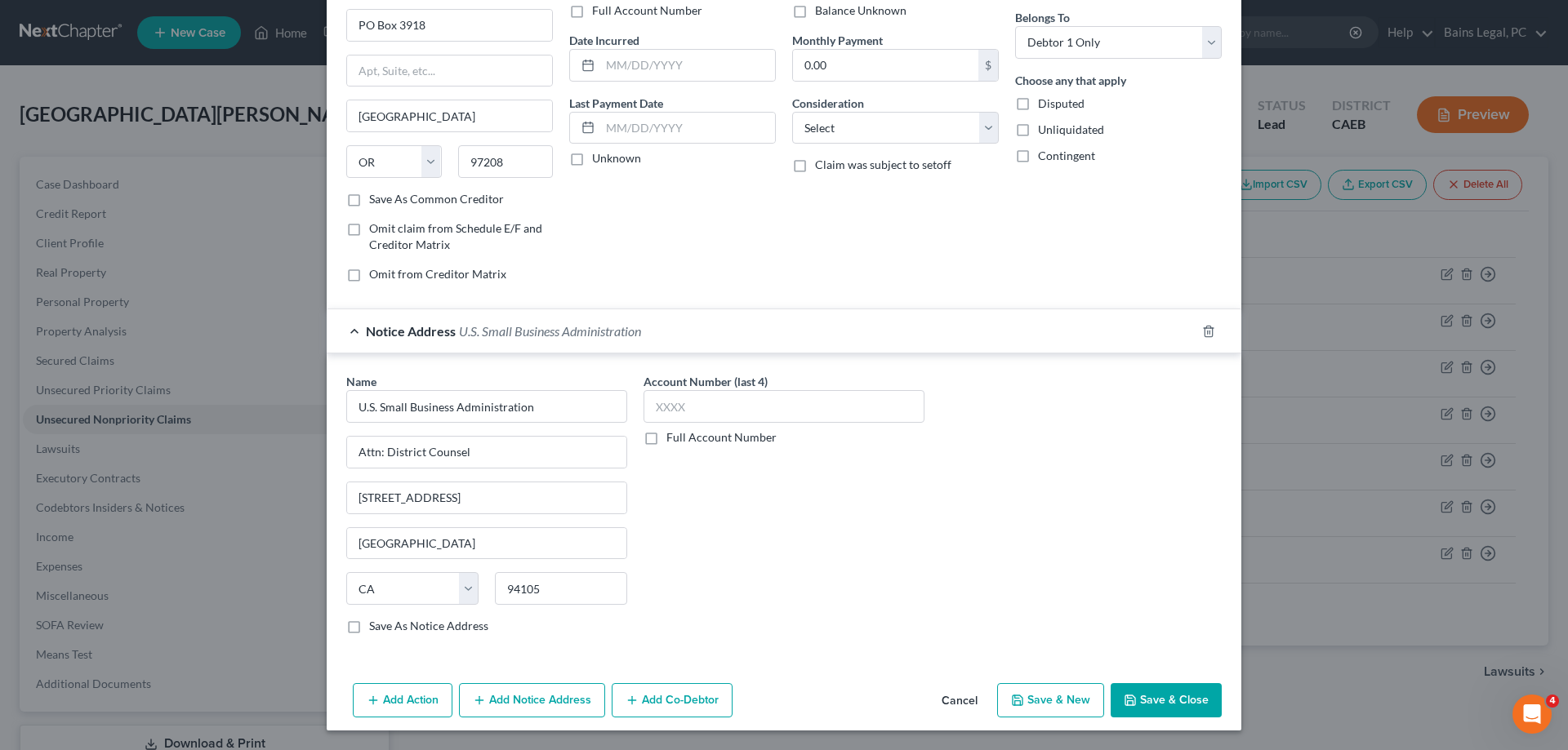
click at [1156, 698] on button "Save & Close" at bounding box center [1167, 700] width 111 height 35
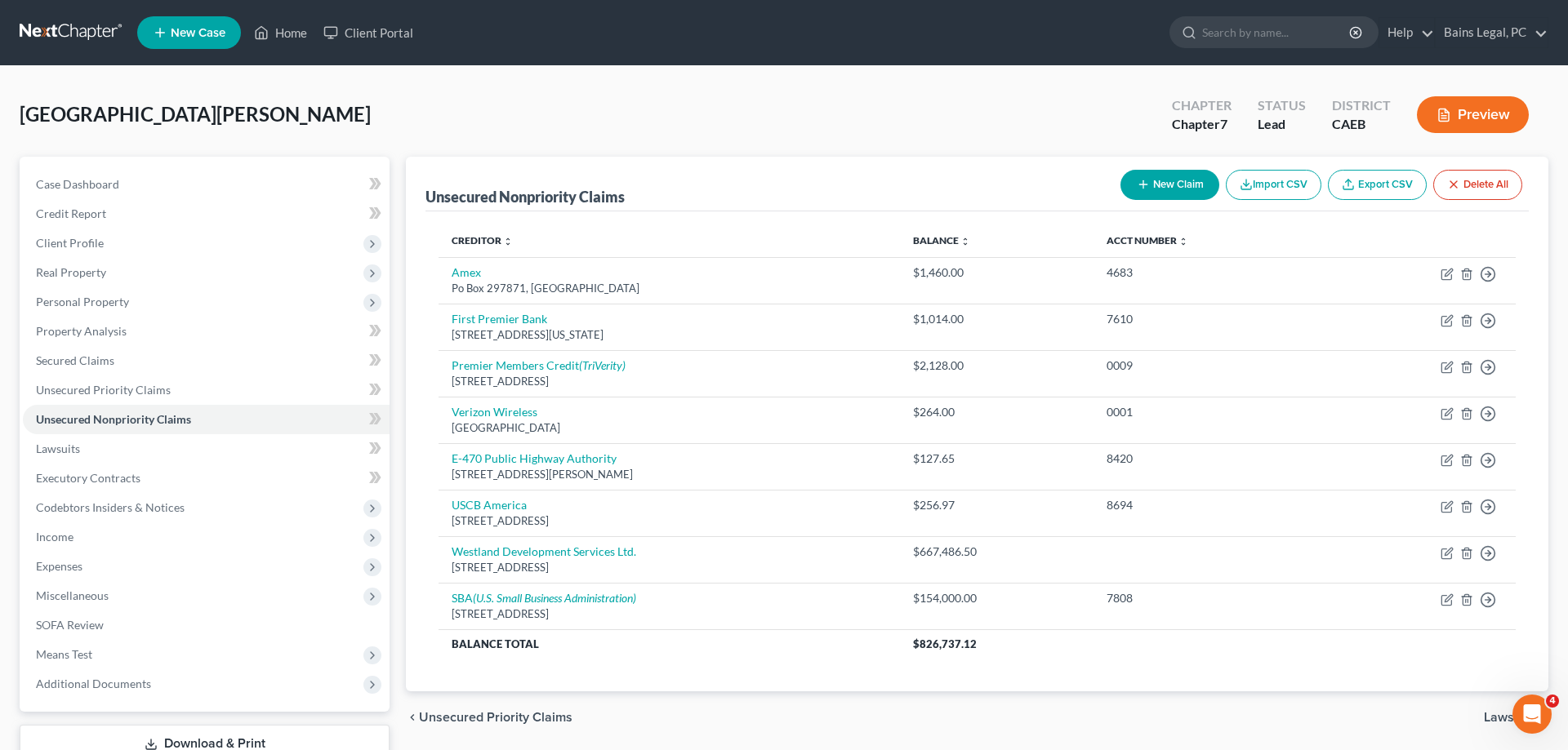
click at [1181, 190] on button "New Claim" at bounding box center [1171, 184] width 99 height 30
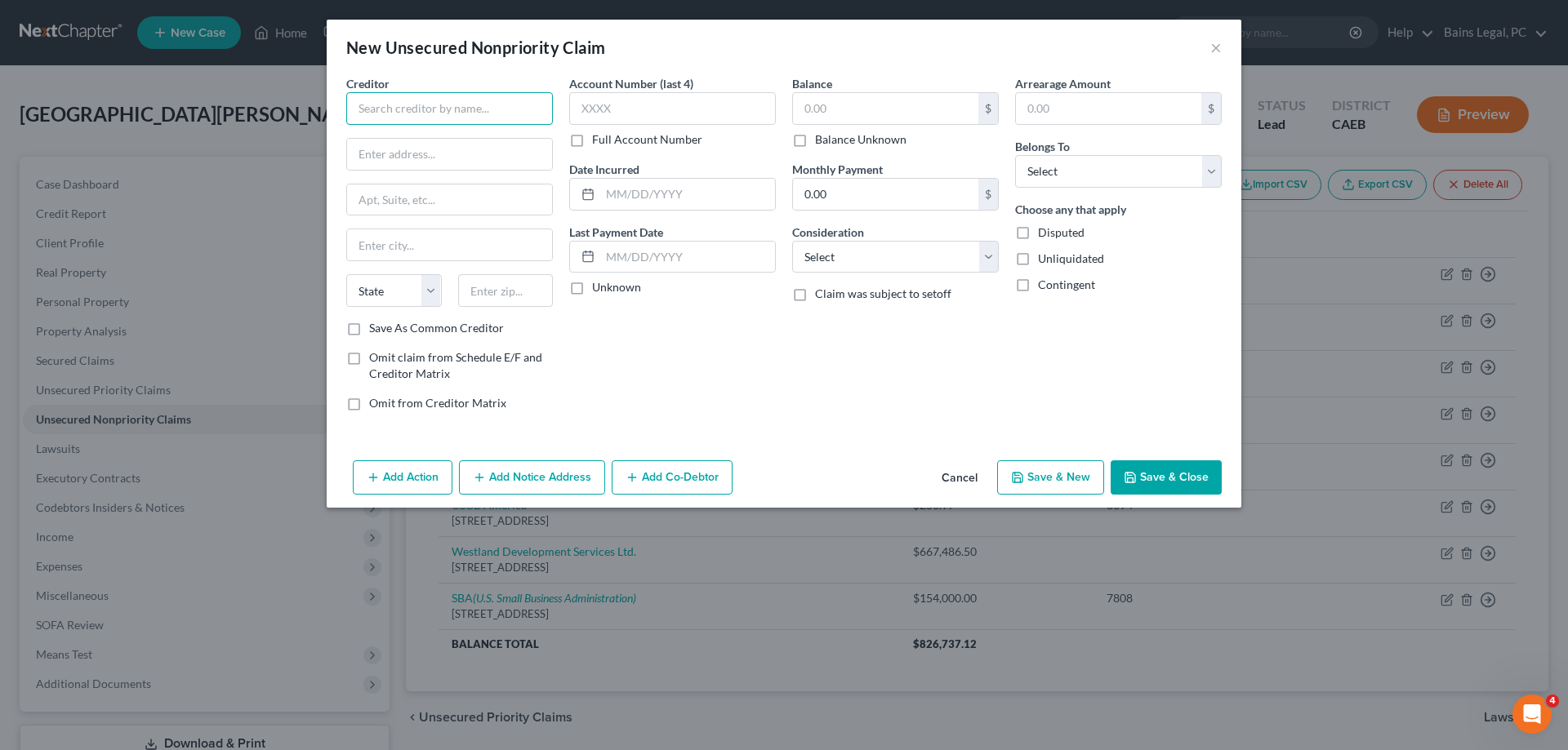
click at [457, 109] on input "text" at bounding box center [449, 108] width 206 height 33
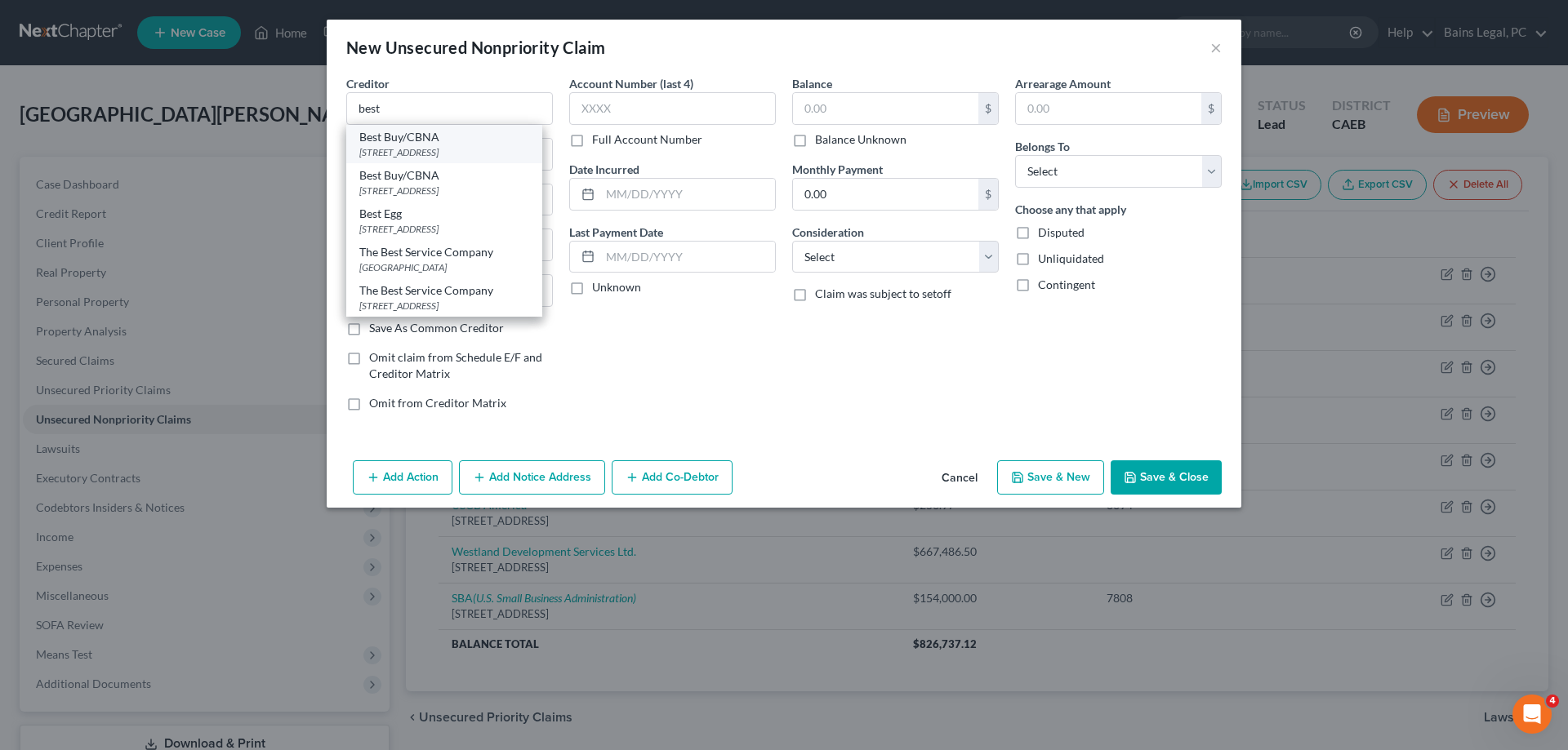
click at [494, 151] on div "[STREET_ADDRESS]" at bounding box center [444, 153] width 169 height 14
type input "Best Buy/CBNA"
type input "PO Box 6497"
type input "[GEOGRAPHIC_DATA]"
select select "43"
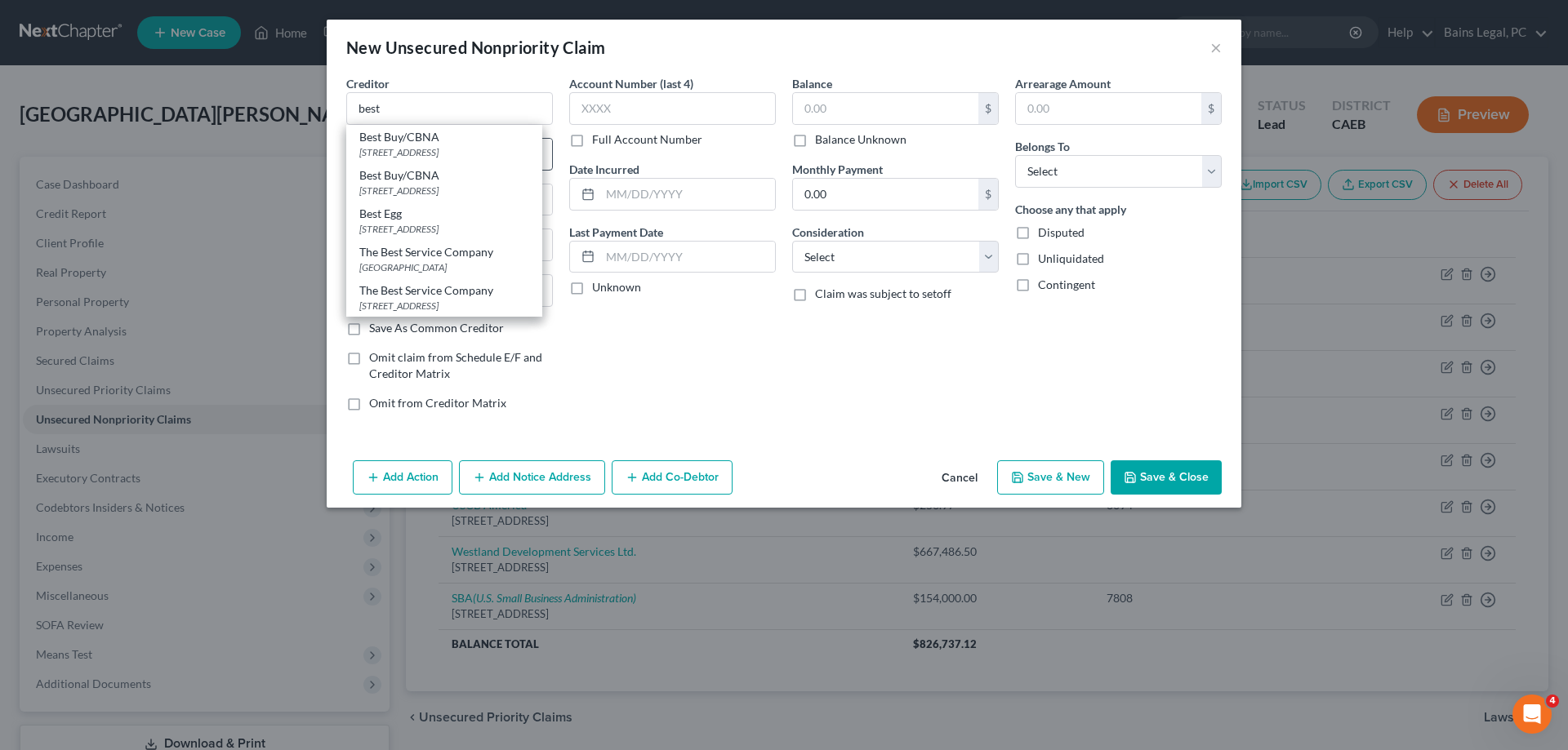
type input "57117"
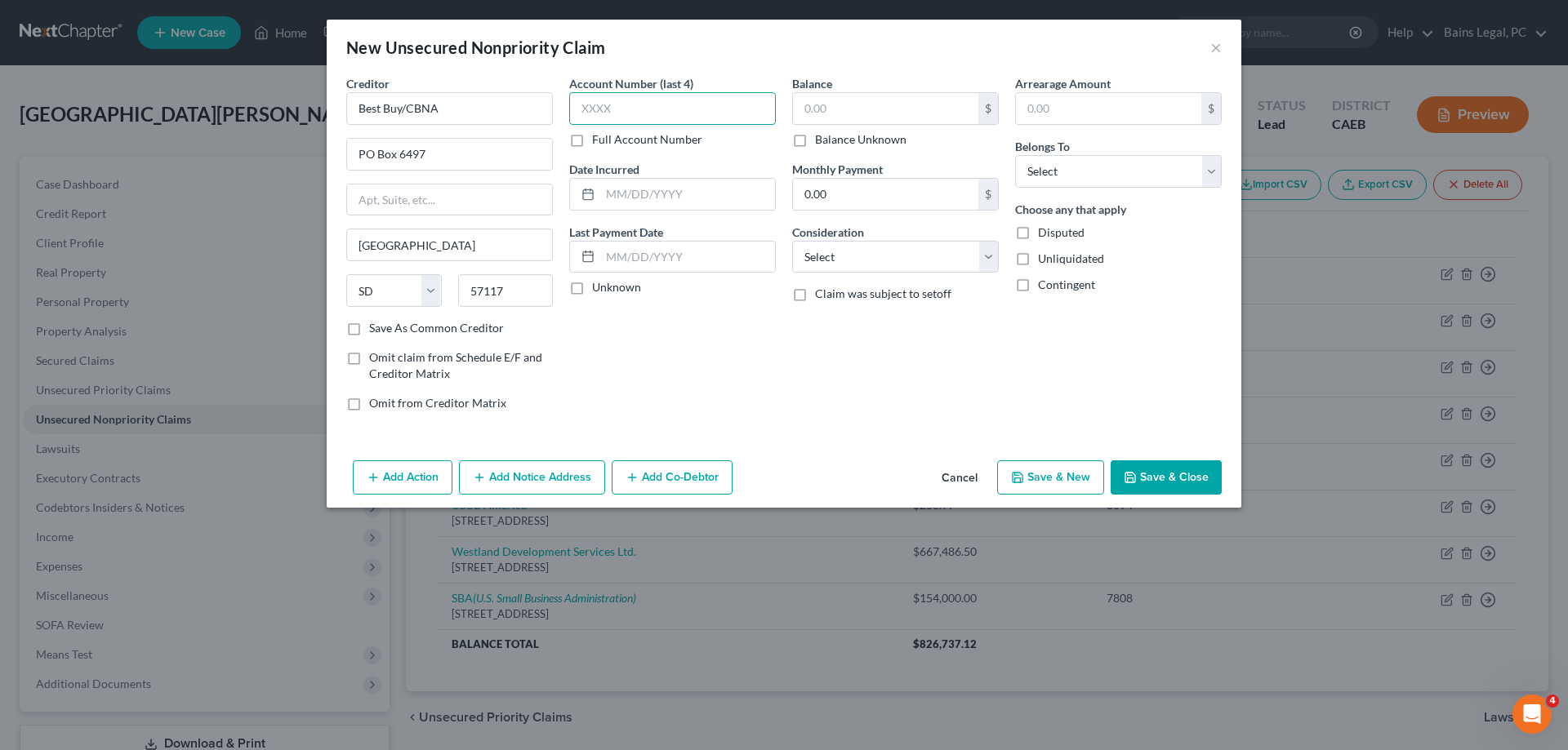
click at [727, 112] on input "text" at bounding box center [672, 108] width 206 height 33
click at [870, 101] on input "text" at bounding box center [885, 108] width 185 height 31
type input "331"
click at [1015, 156] on select "Select Debtor 1 Only Debtor 2 Only Debtor 1 And Debtor 2 Only At Least One Of T…" at bounding box center [1118, 171] width 206 height 33
select select "0"
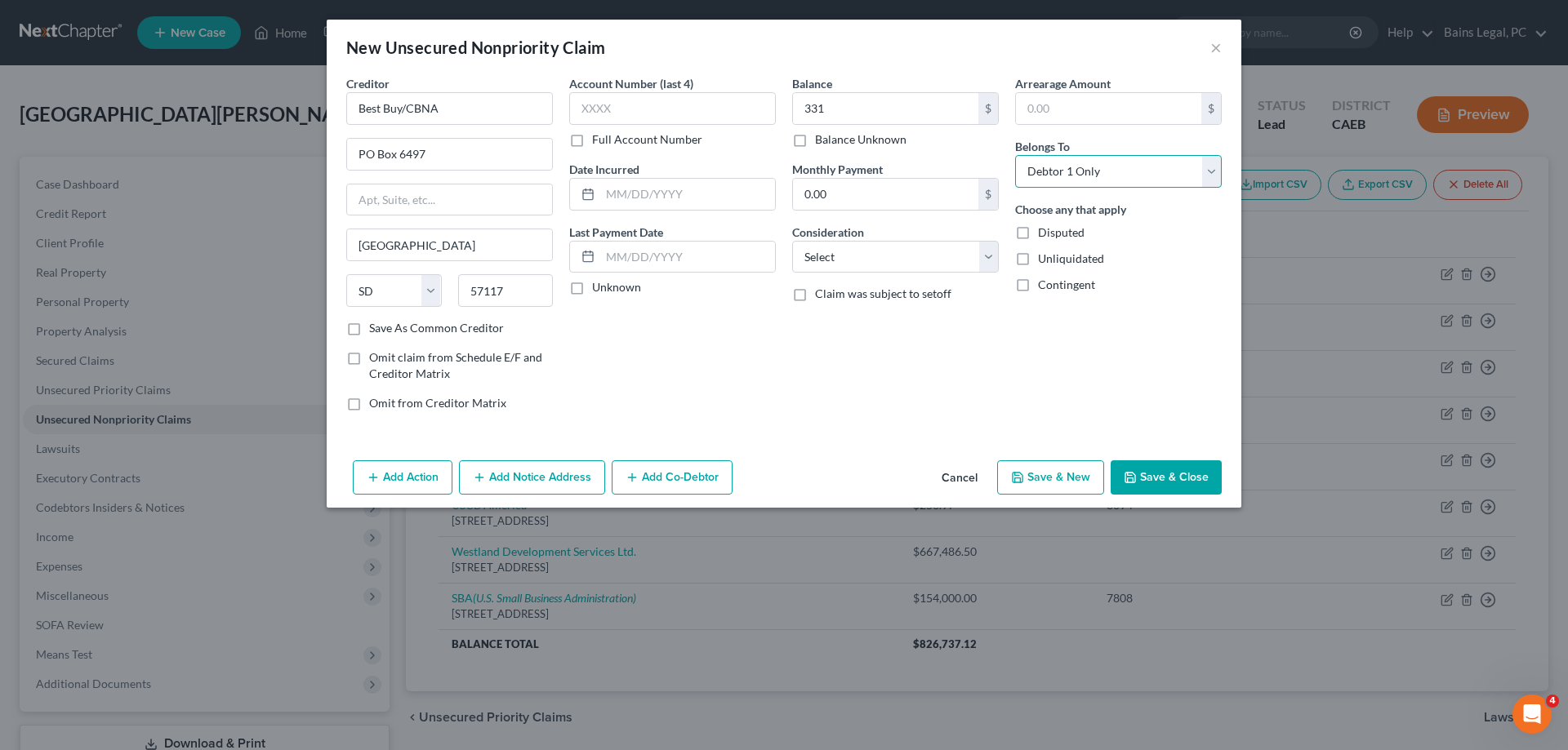
click option "Debtor 1 Only" at bounding box center [0, 0] width 0 height 0
click at [1187, 471] on button "Save & Close" at bounding box center [1167, 478] width 111 height 35
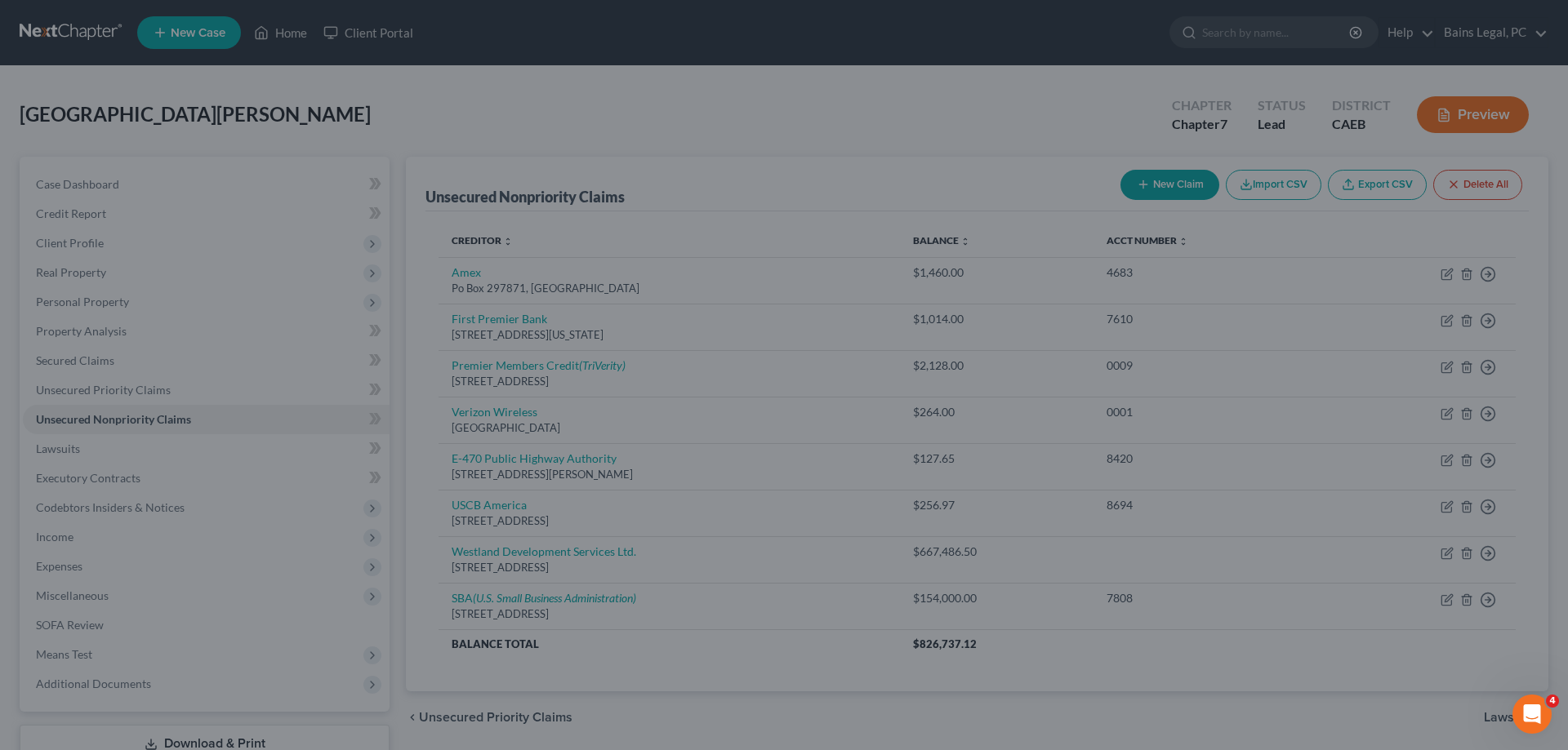
type input "331.00"
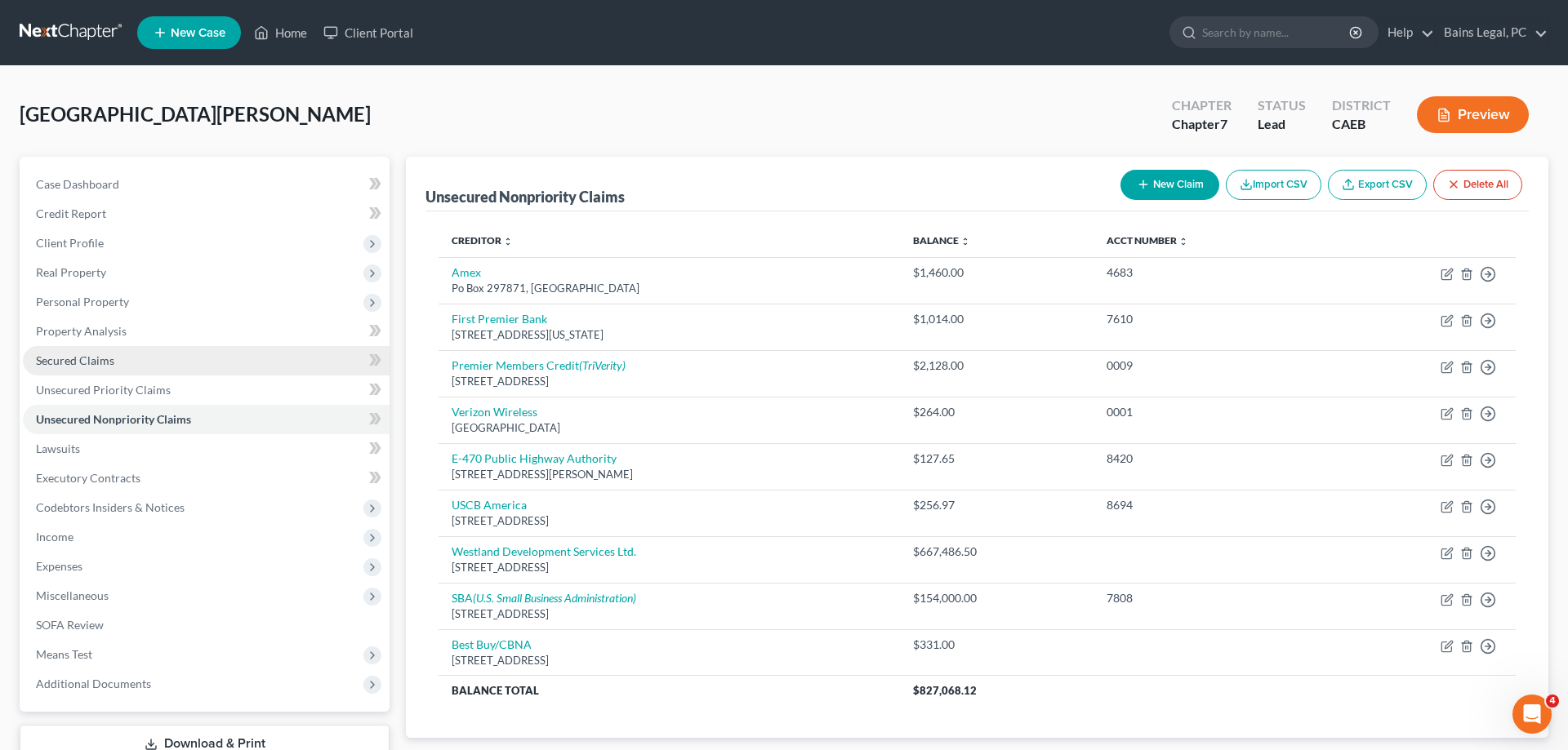
click at [62, 355] on span "Secured Claims" at bounding box center [74, 361] width 78 height 14
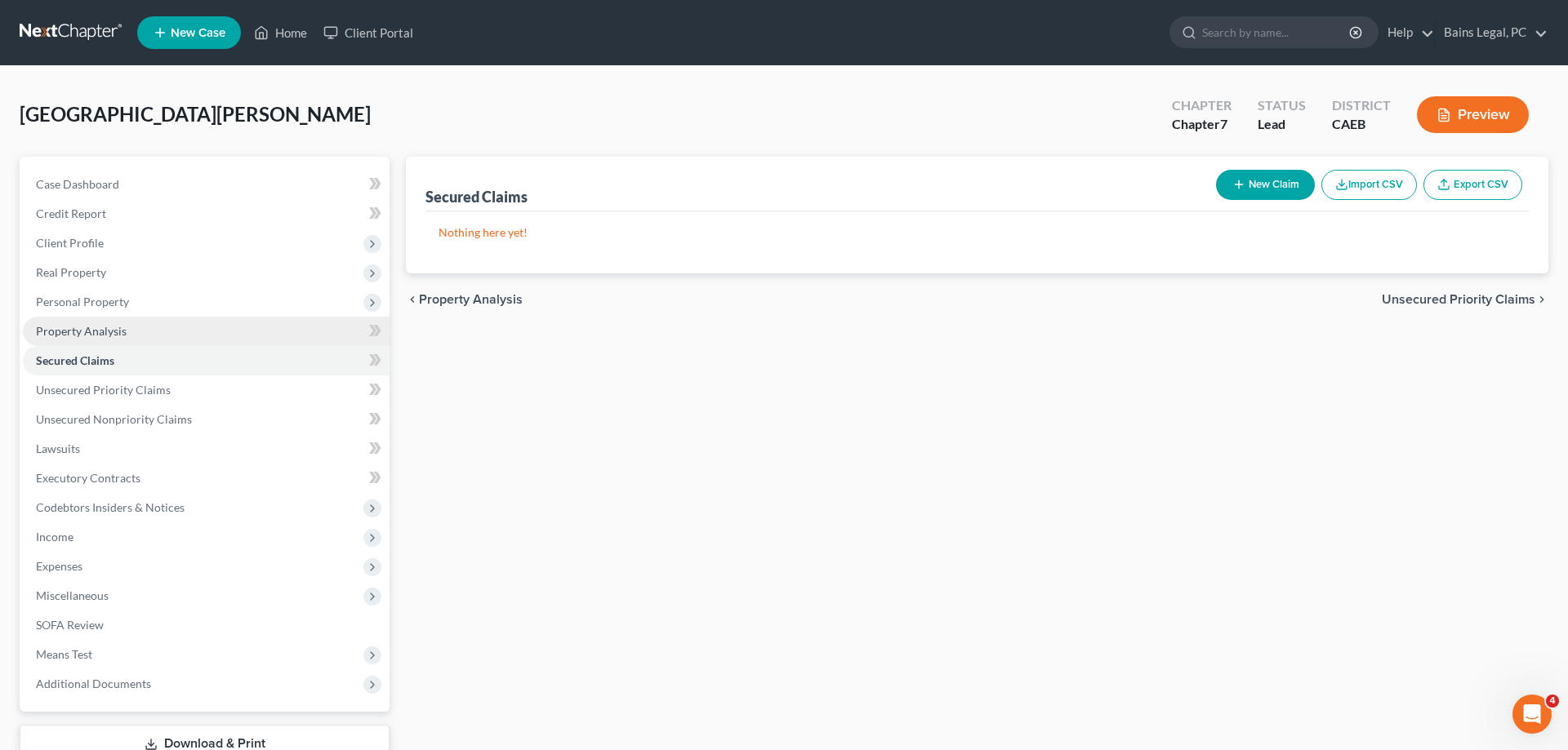
click at [109, 323] on link "Property Analysis" at bounding box center [206, 332] width 367 height 30
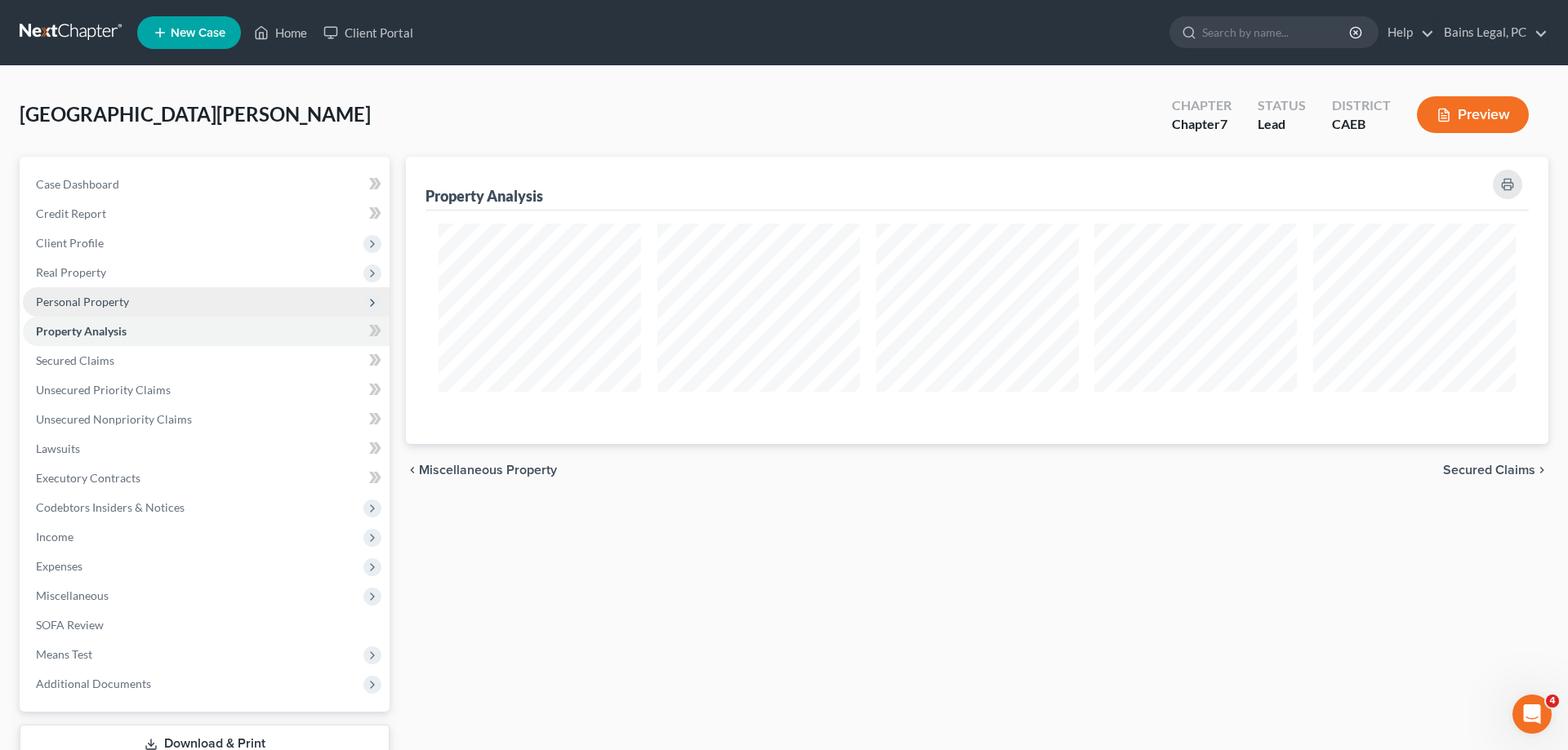
click at [123, 305] on span "Personal Property" at bounding box center [82, 301] width 93 height 14
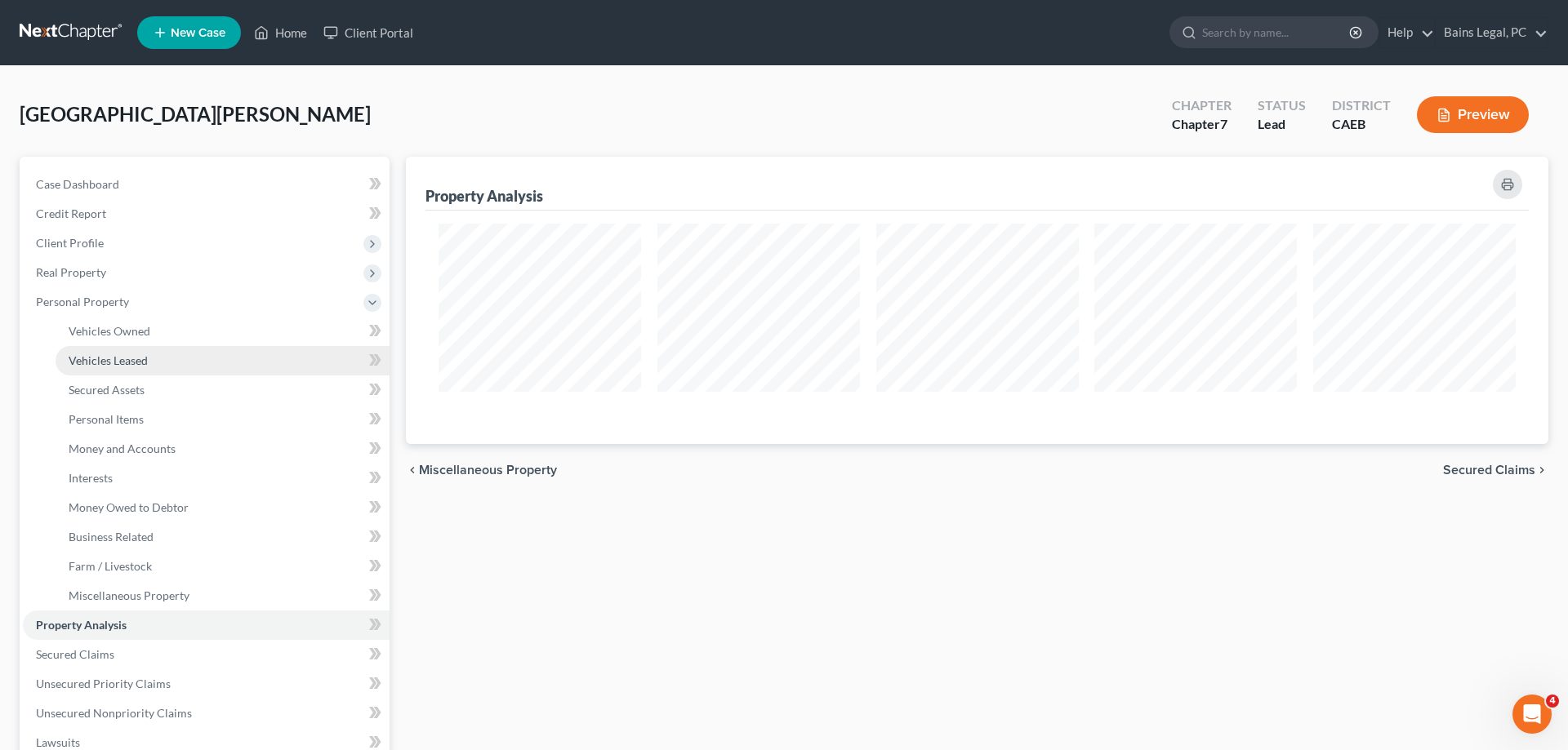
click at [143, 365] on span "Vehicles Leased" at bounding box center [108, 361] width 79 height 14
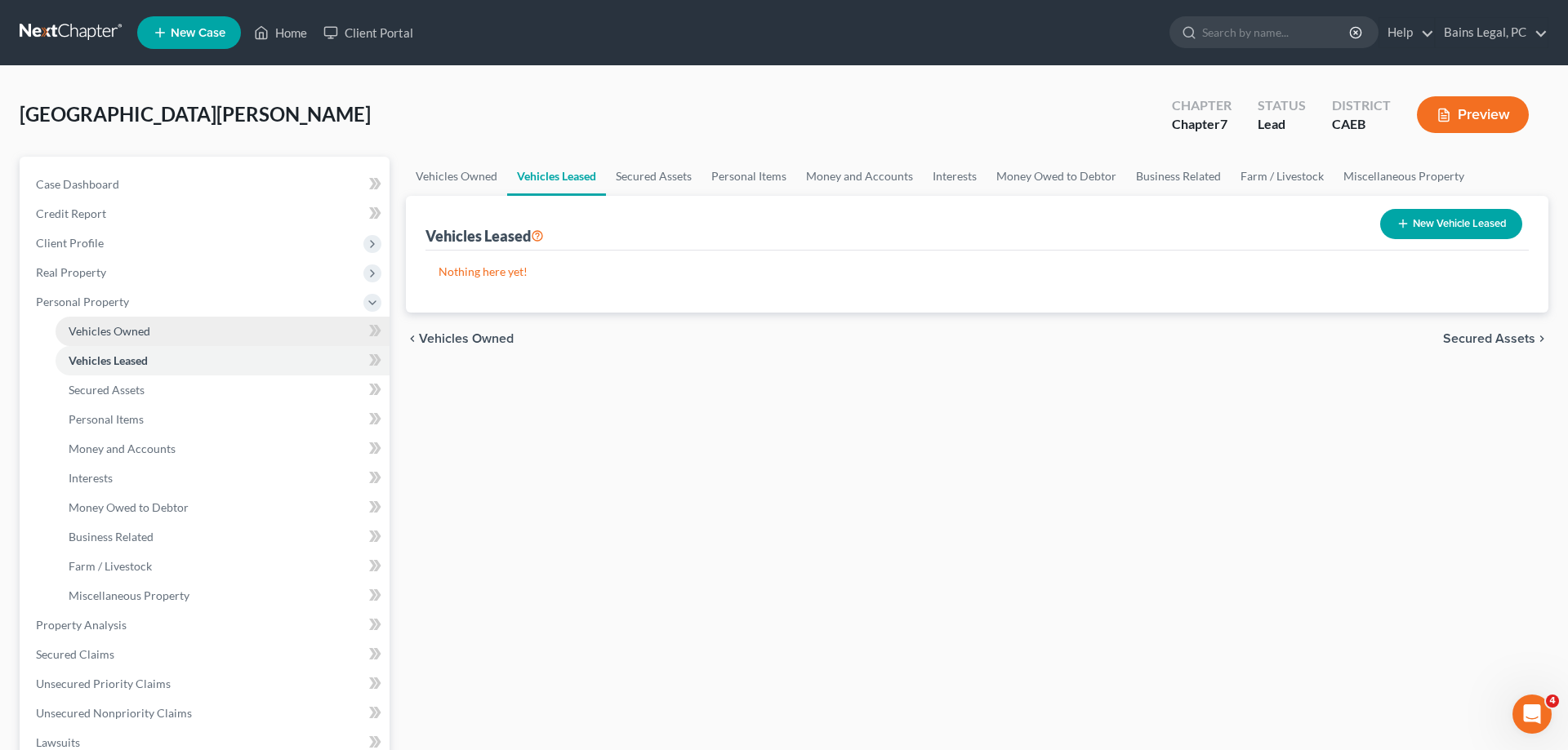
click at [165, 327] on link "Vehicles Owned" at bounding box center [222, 332] width 334 height 30
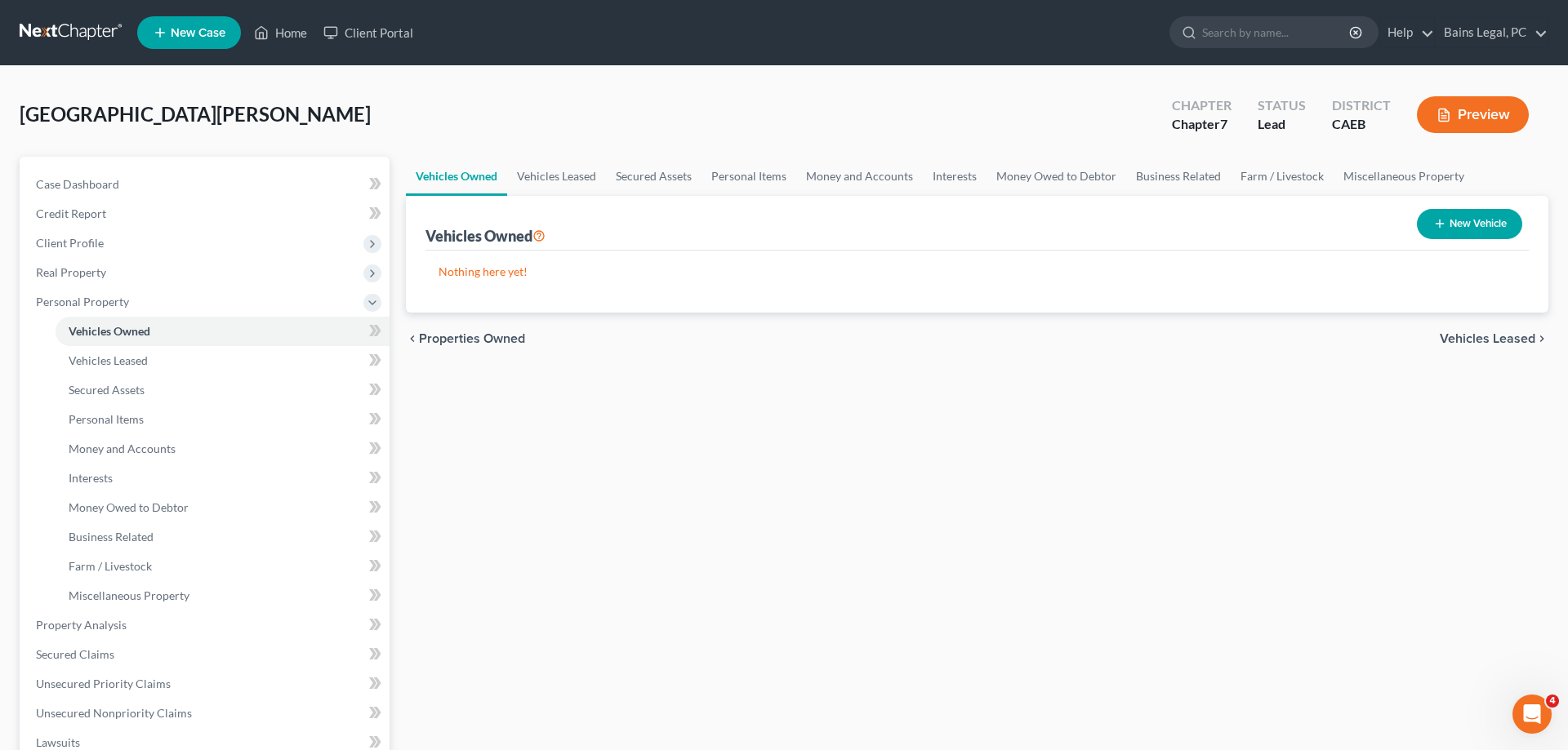
click at [1464, 225] on button "New Vehicle" at bounding box center [1470, 224] width 105 height 30
select select "0"
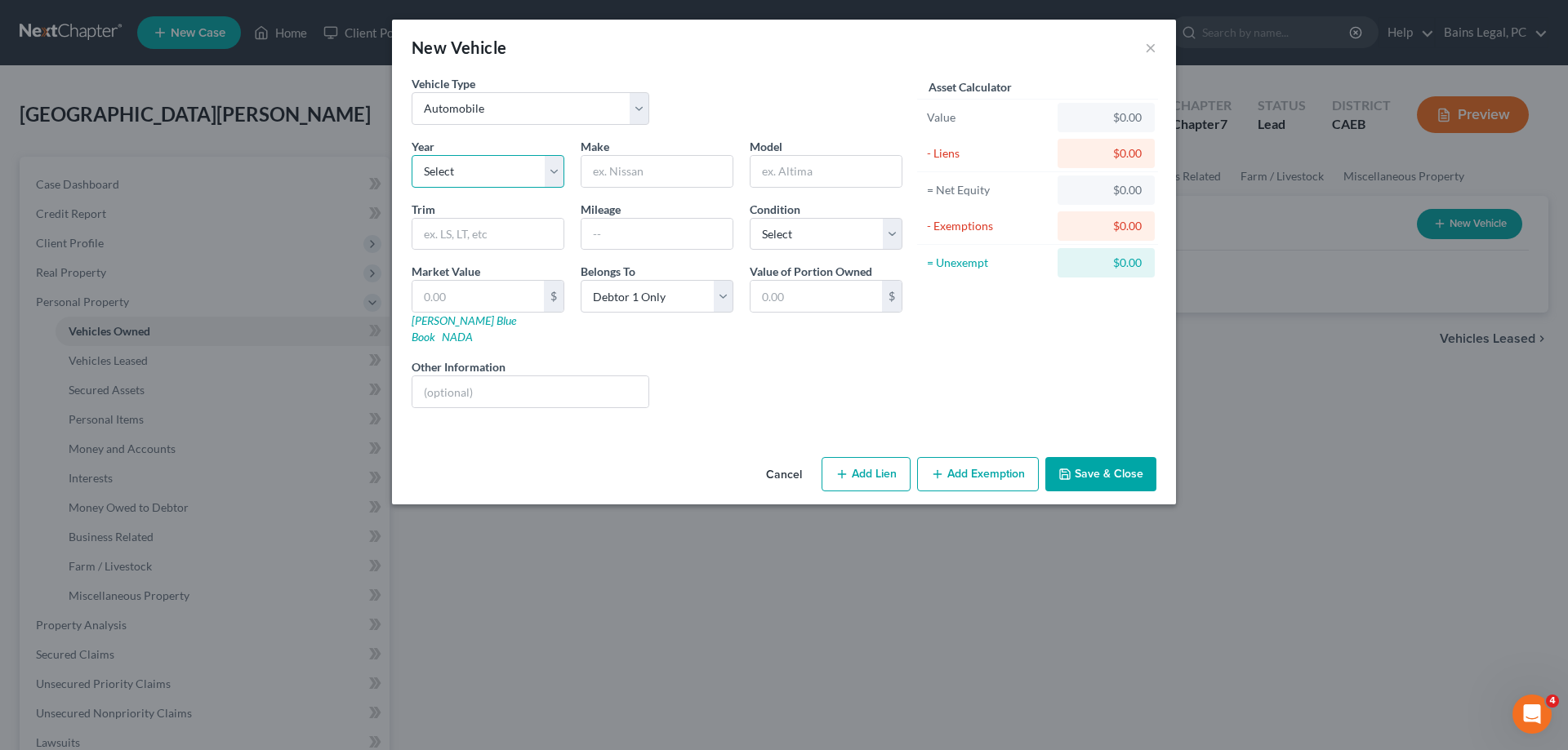
click at [411, 156] on select "Select 2026 2025 2024 2023 2022 2021 2020 2019 2018 2017 2016 2015 2014 2013 20…" at bounding box center [488, 171] width 153 height 33
select select "10"
click option "2016" at bounding box center [0, 0] width 0 height 0
click at [701, 164] on input "text" at bounding box center [657, 170] width 151 height 31
type input "Ram"
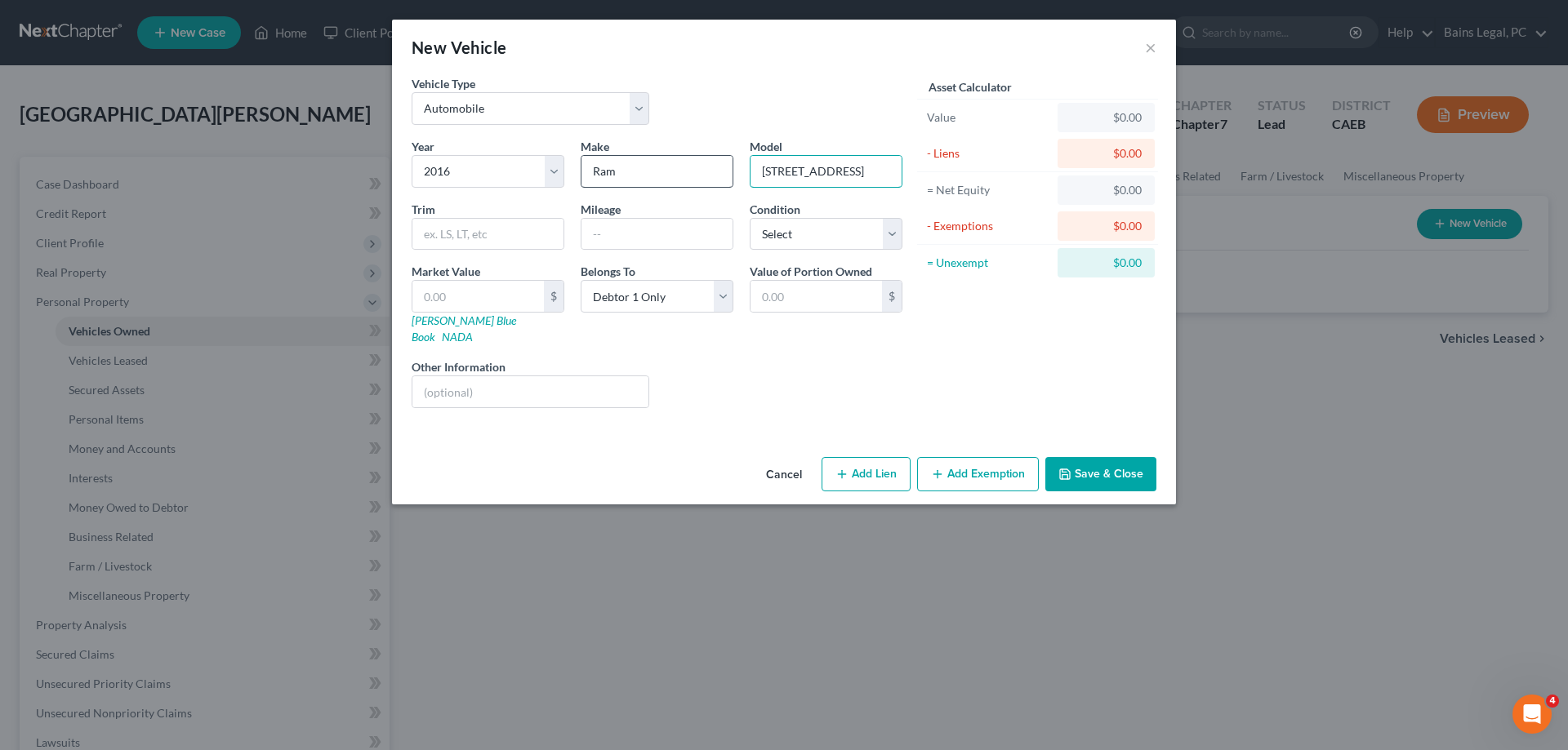
type input "[STREET_ADDRESS]"
type input "160,000"
select select "3"
type input "9"
type input "9.00"
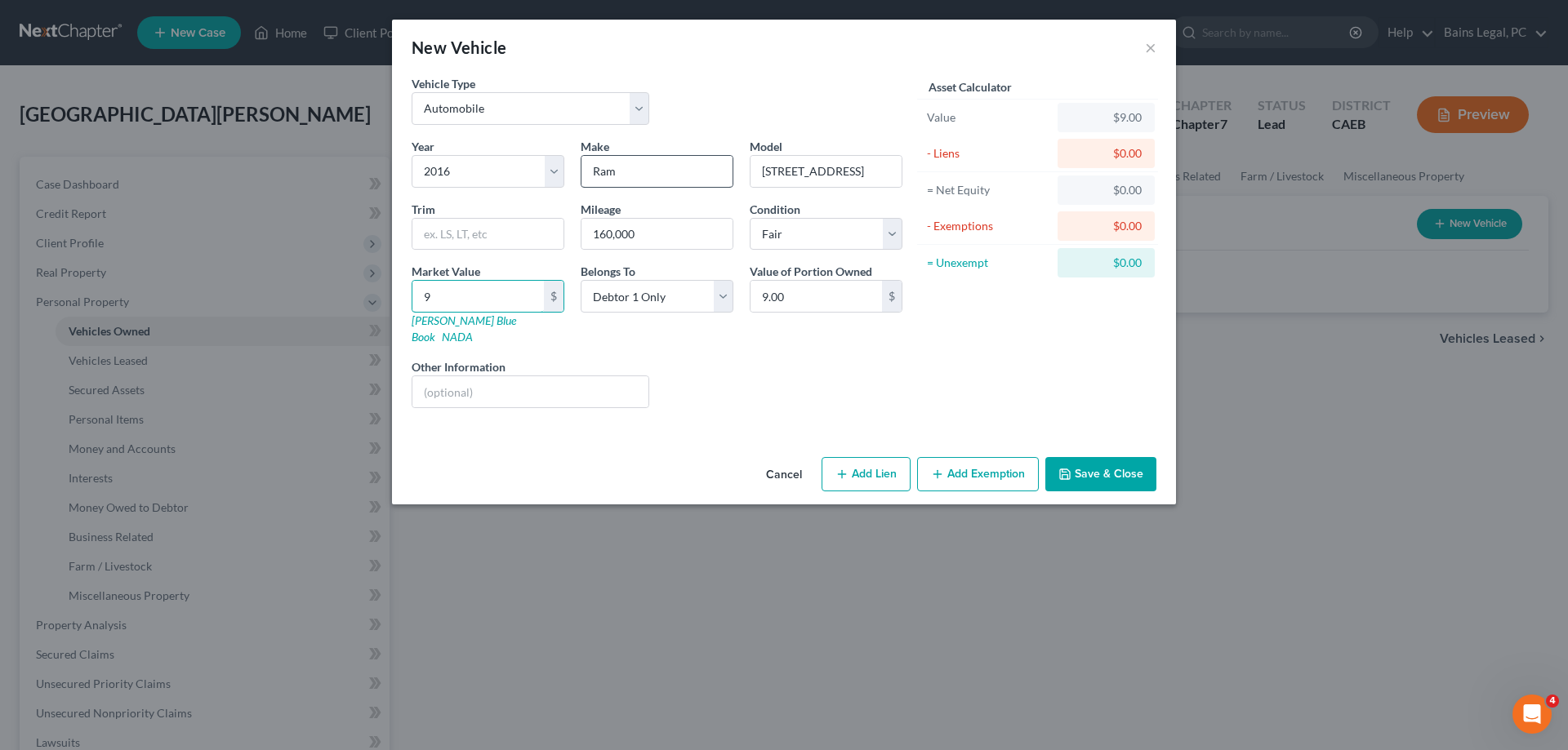
type input "93"
type input "93.00"
type input "939"
type input "939.00"
type input "9397"
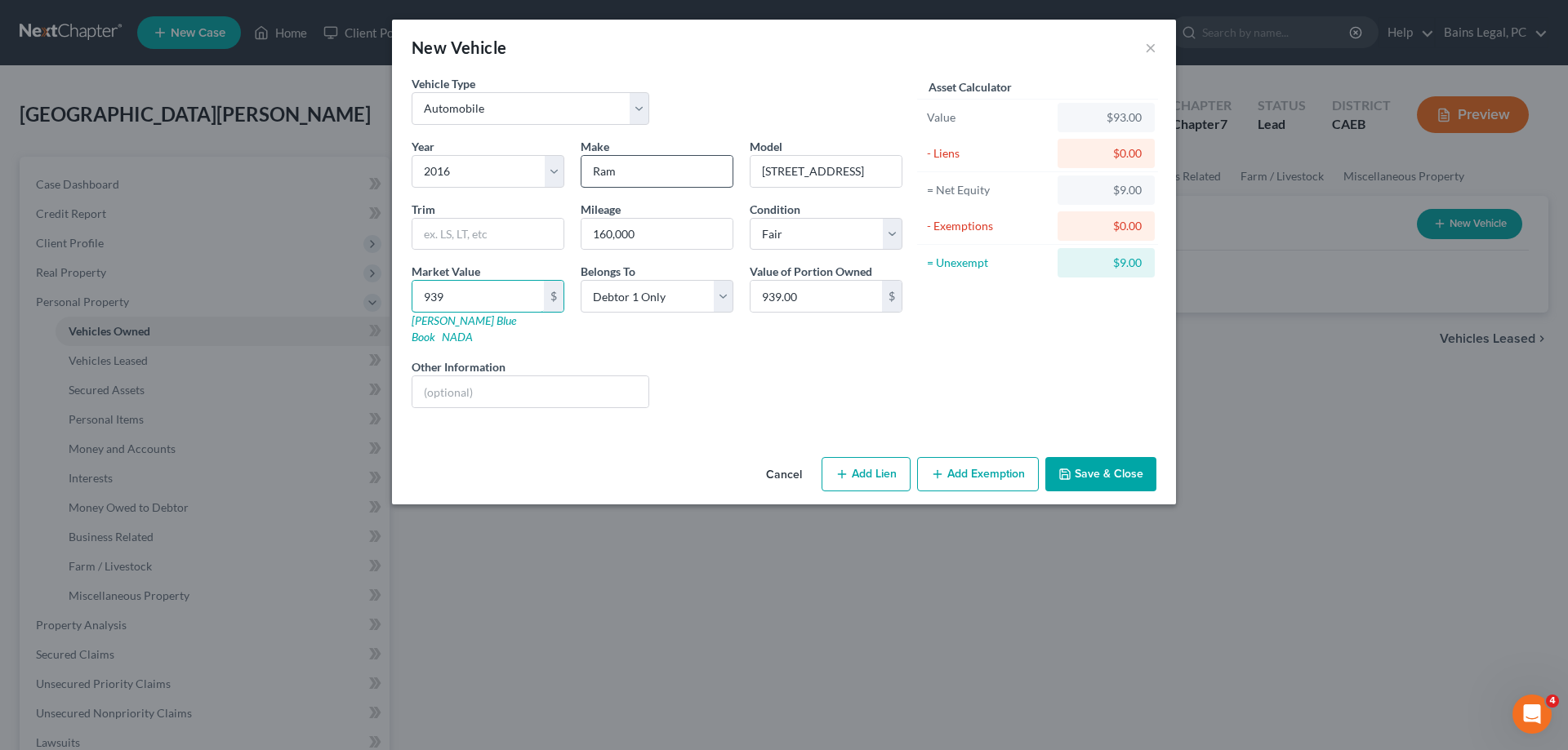
type input "9,397.00"
type input "9,397"
click at [981, 459] on button "Add Exemption" at bounding box center [977, 474] width 122 height 35
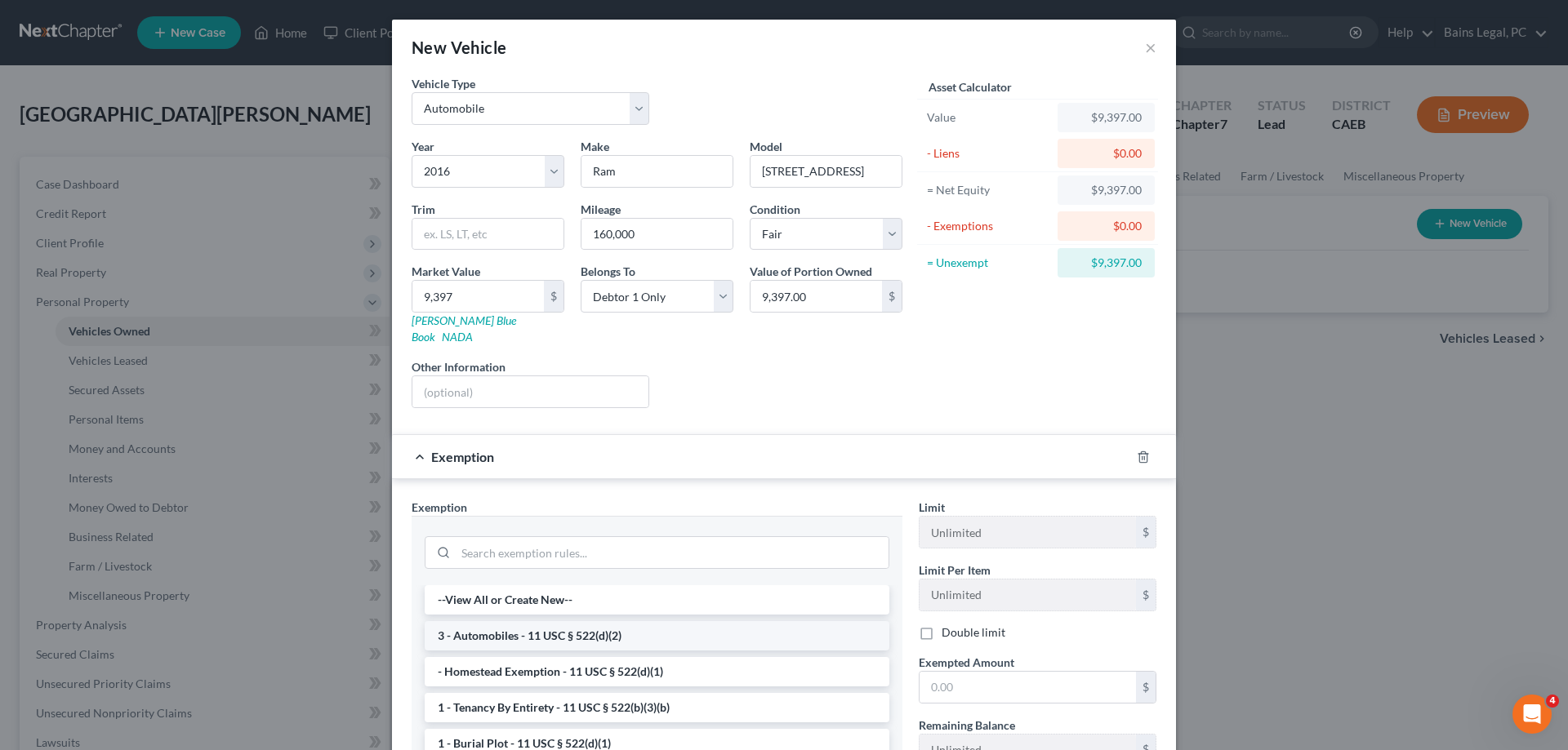
click at [620, 621] on li "3 - Automobiles - 11 USC § 522(d)(2)" at bounding box center [656, 636] width 465 height 30
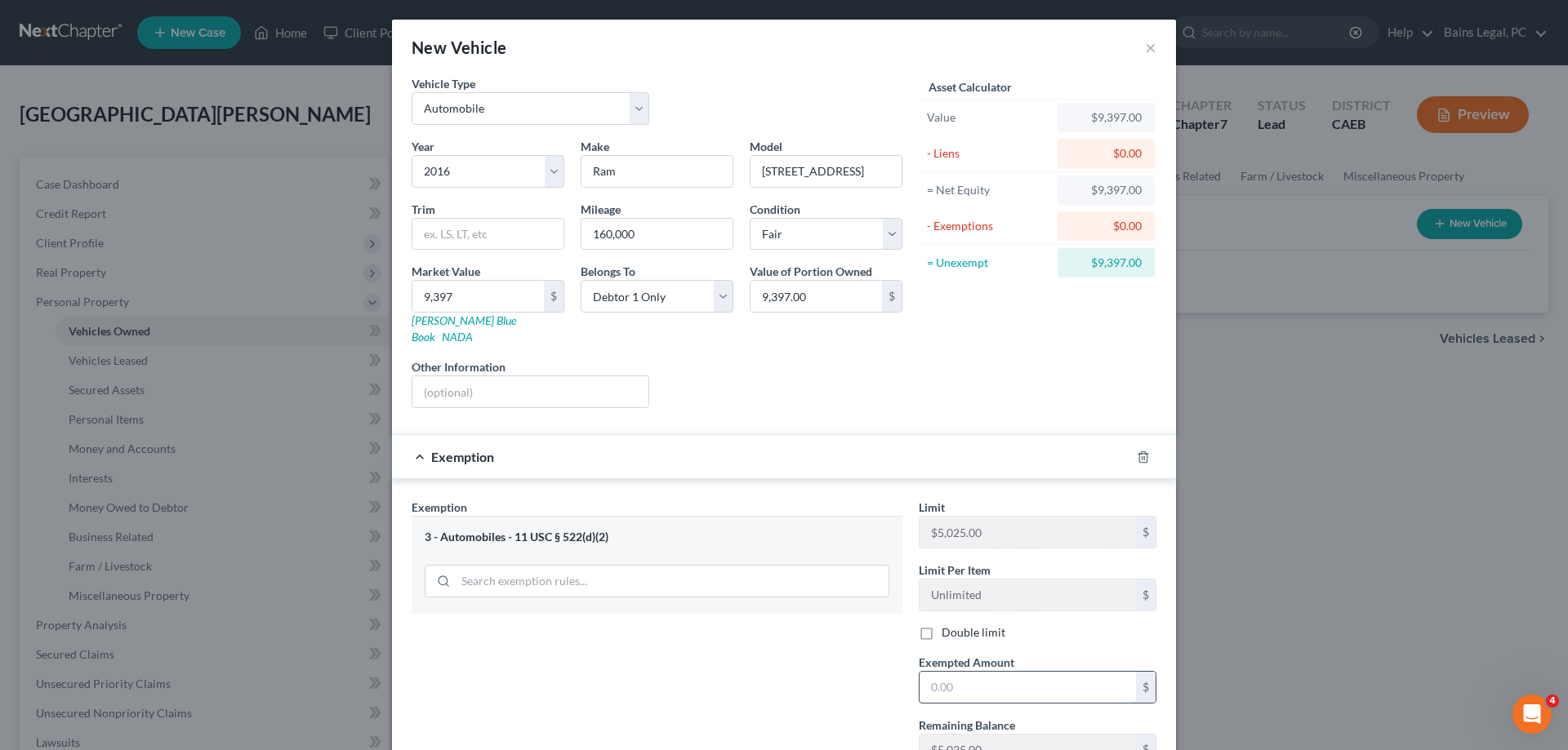
click at [994, 676] on input "text" at bounding box center [1028, 687] width 216 height 31
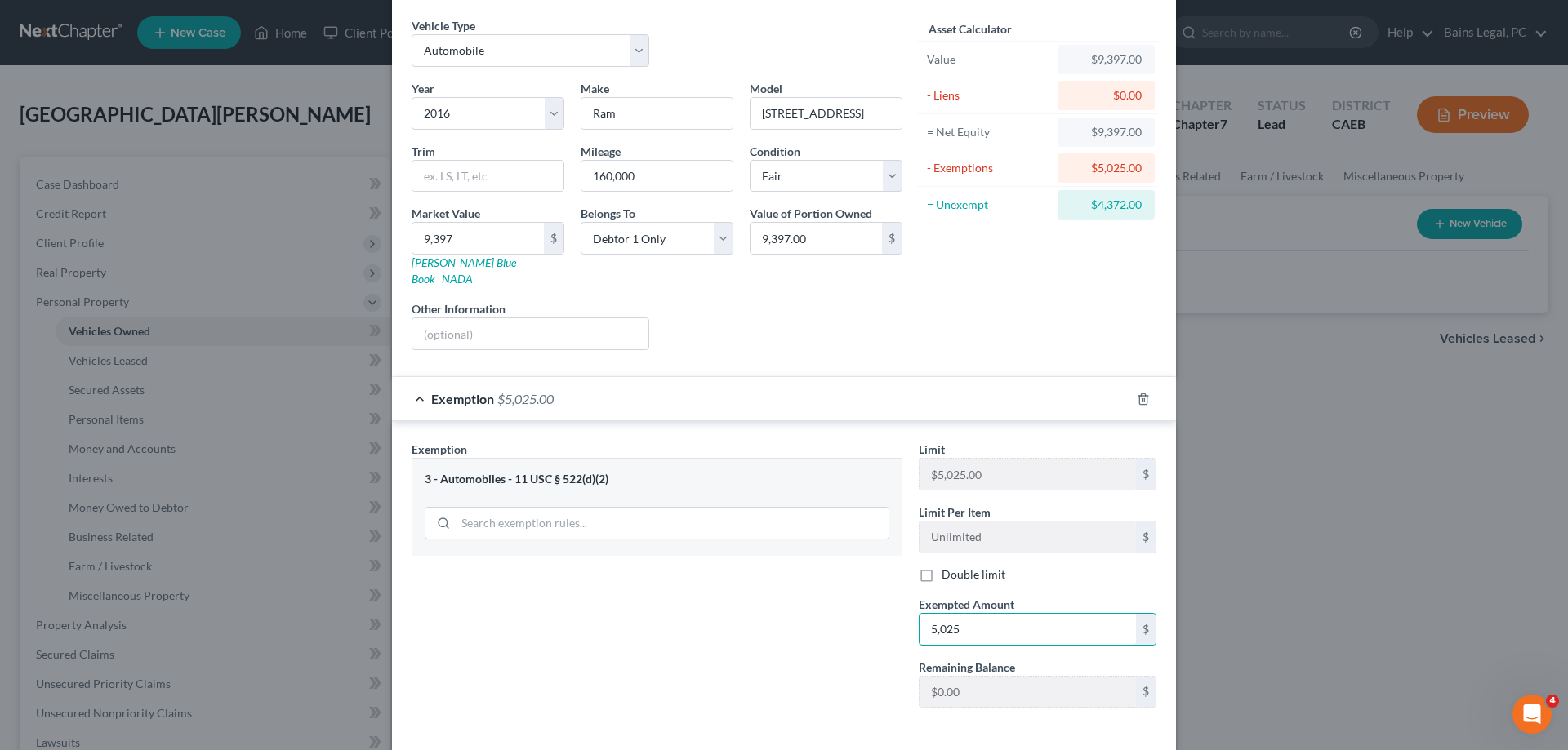
scroll to position [116, 0]
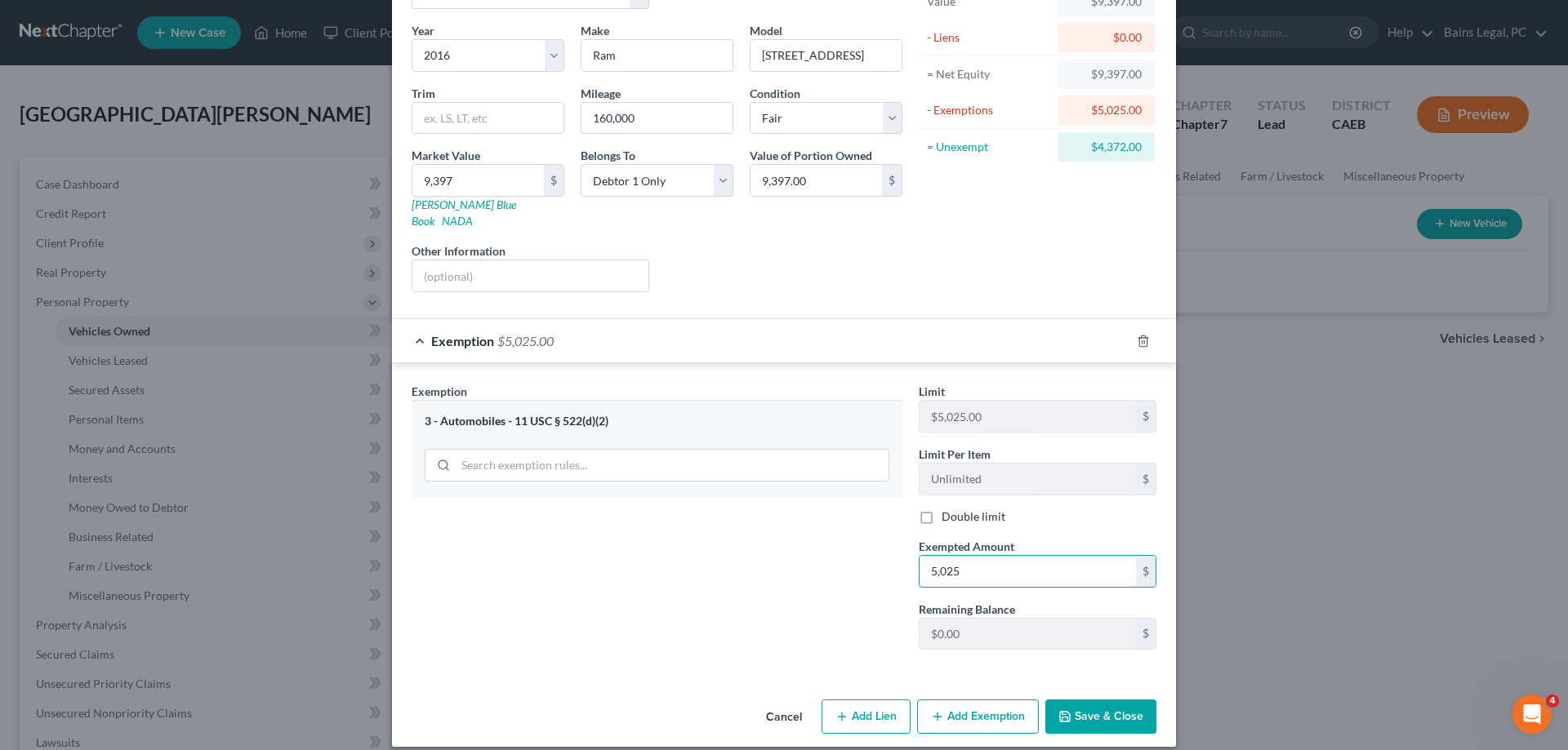
type input "5,025"
click at [979, 708] on button "Add Exemption" at bounding box center [977, 716] width 122 height 35
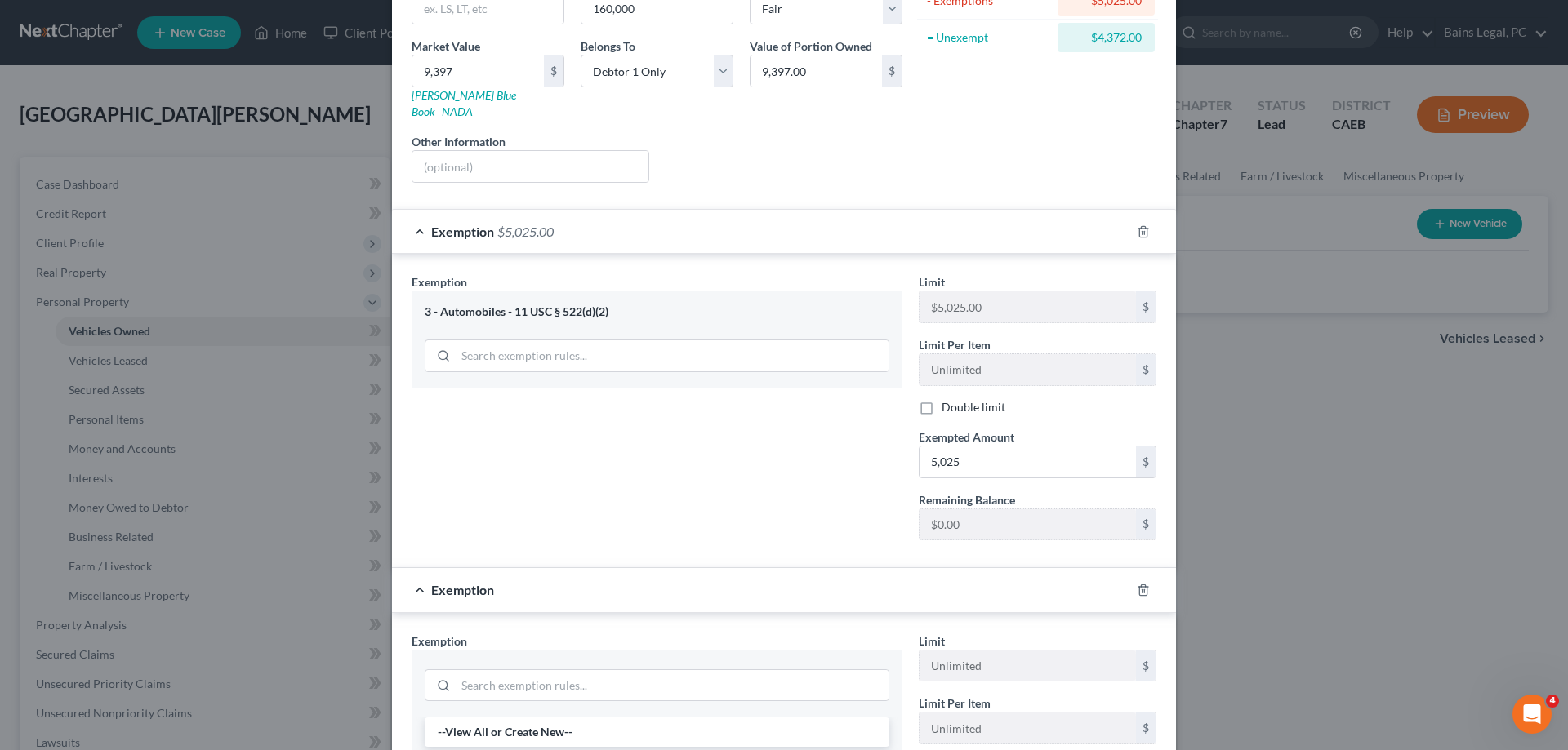
scroll to position [366, 0]
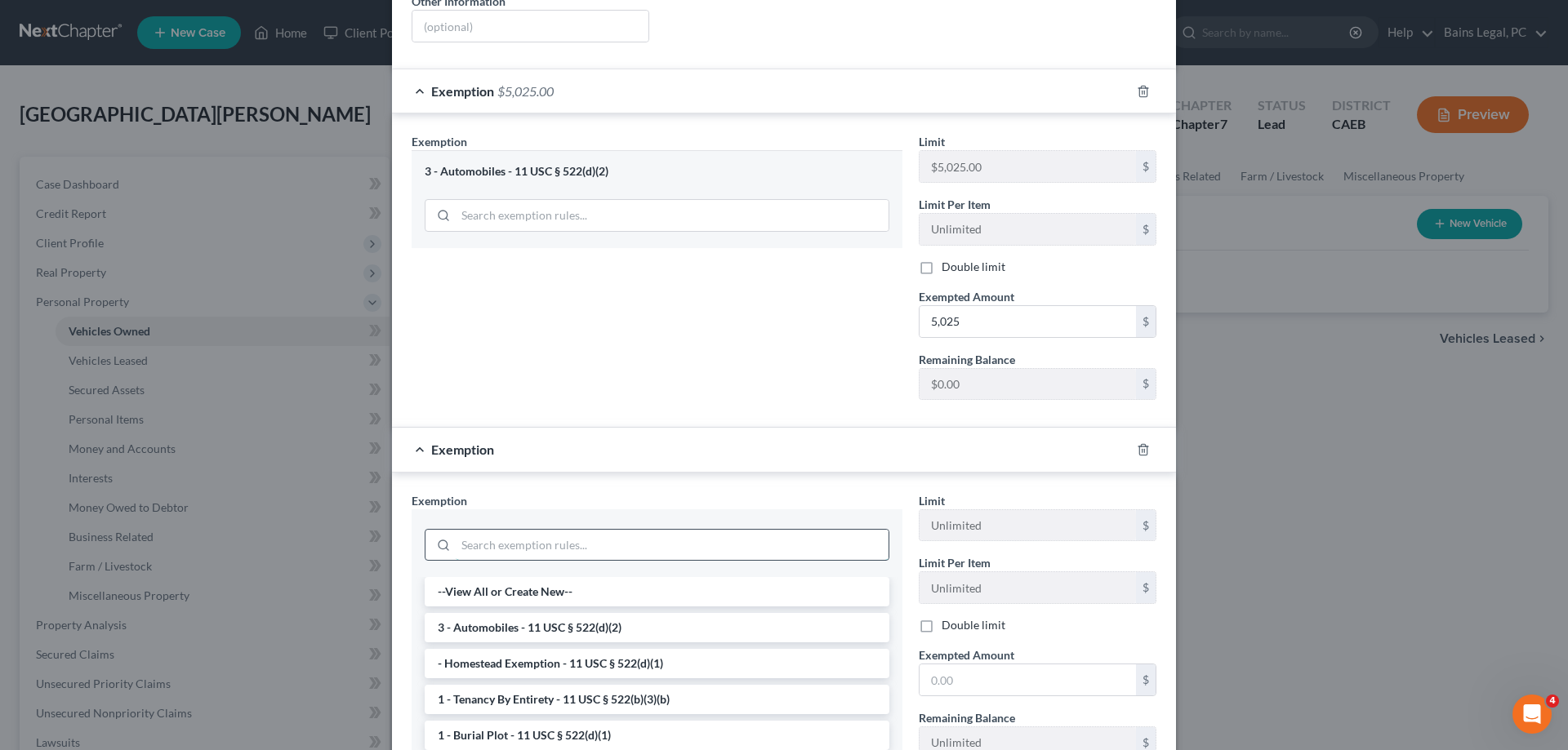
click at [562, 532] on input "search" at bounding box center [672, 545] width 433 height 31
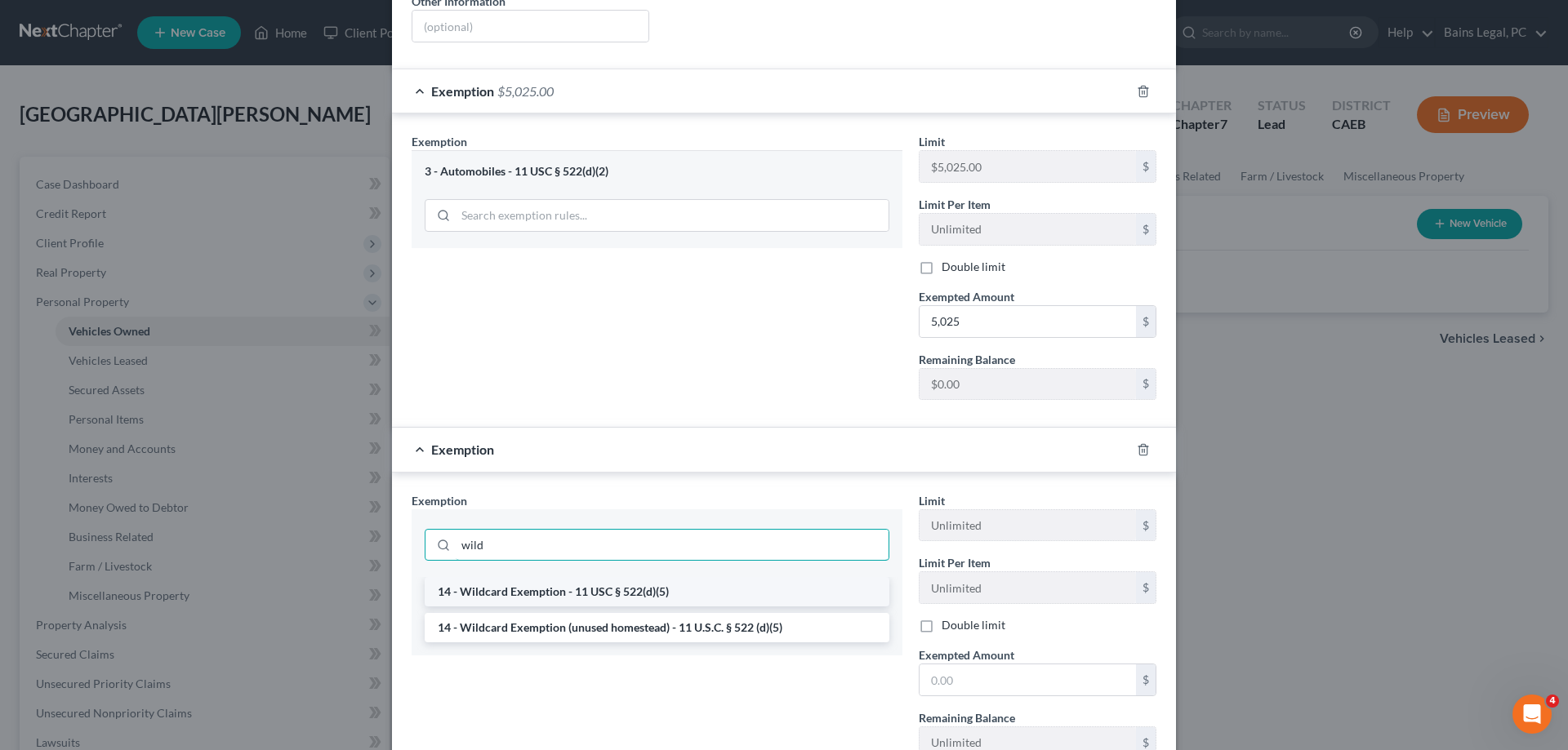
type input "wild"
click at [658, 580] on li "14 - Wildcard Exemption - 11 USC § 522(d)(5)" at bounding box center [656, 592] width 465 height 30
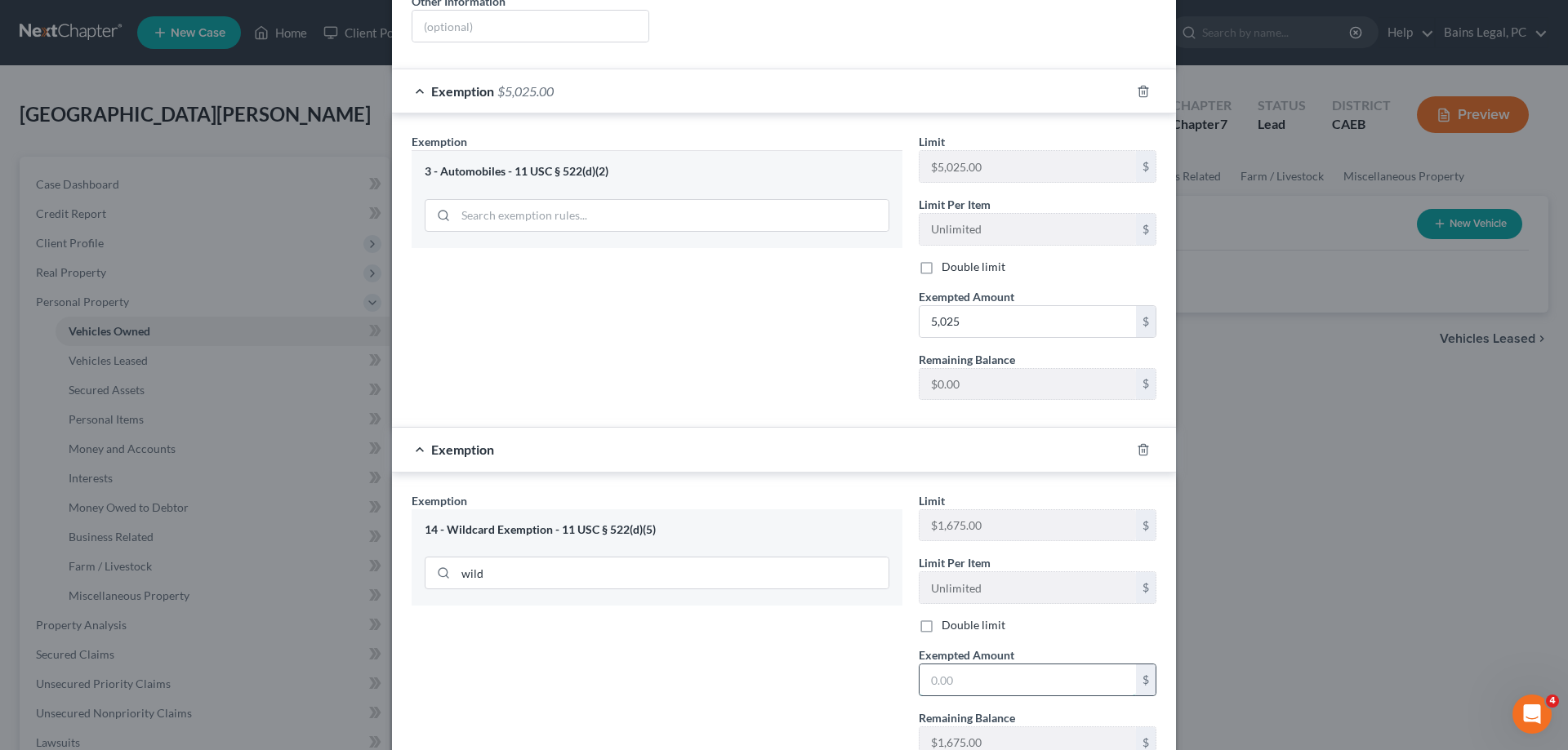
click at [1069, 667] on input "text" at bounding box center [1028, 680] width 216 height 31
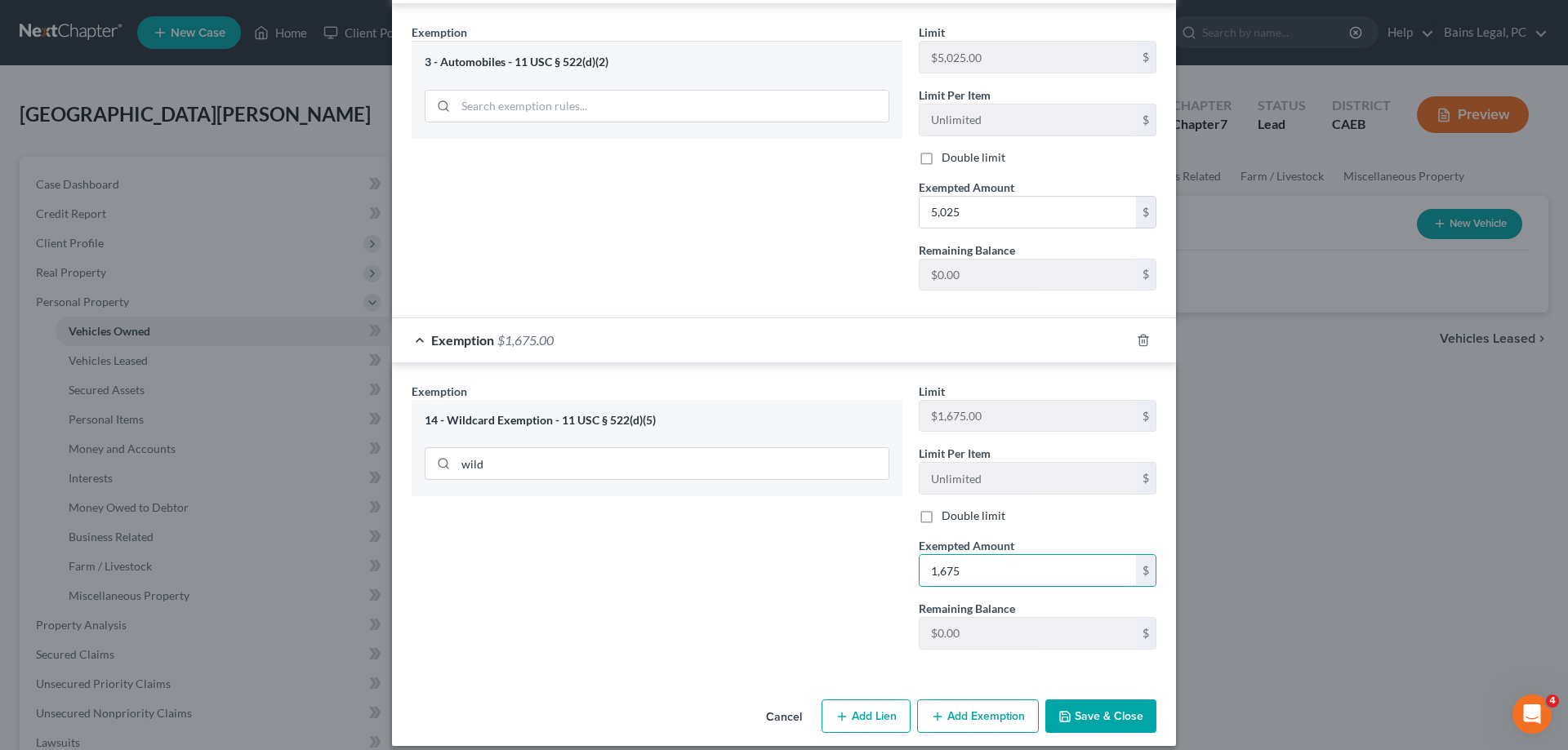
type input "1,675"
click at [977, 699] on button "Add Exemption" at bounding box center [977, 716] width 122 height 35
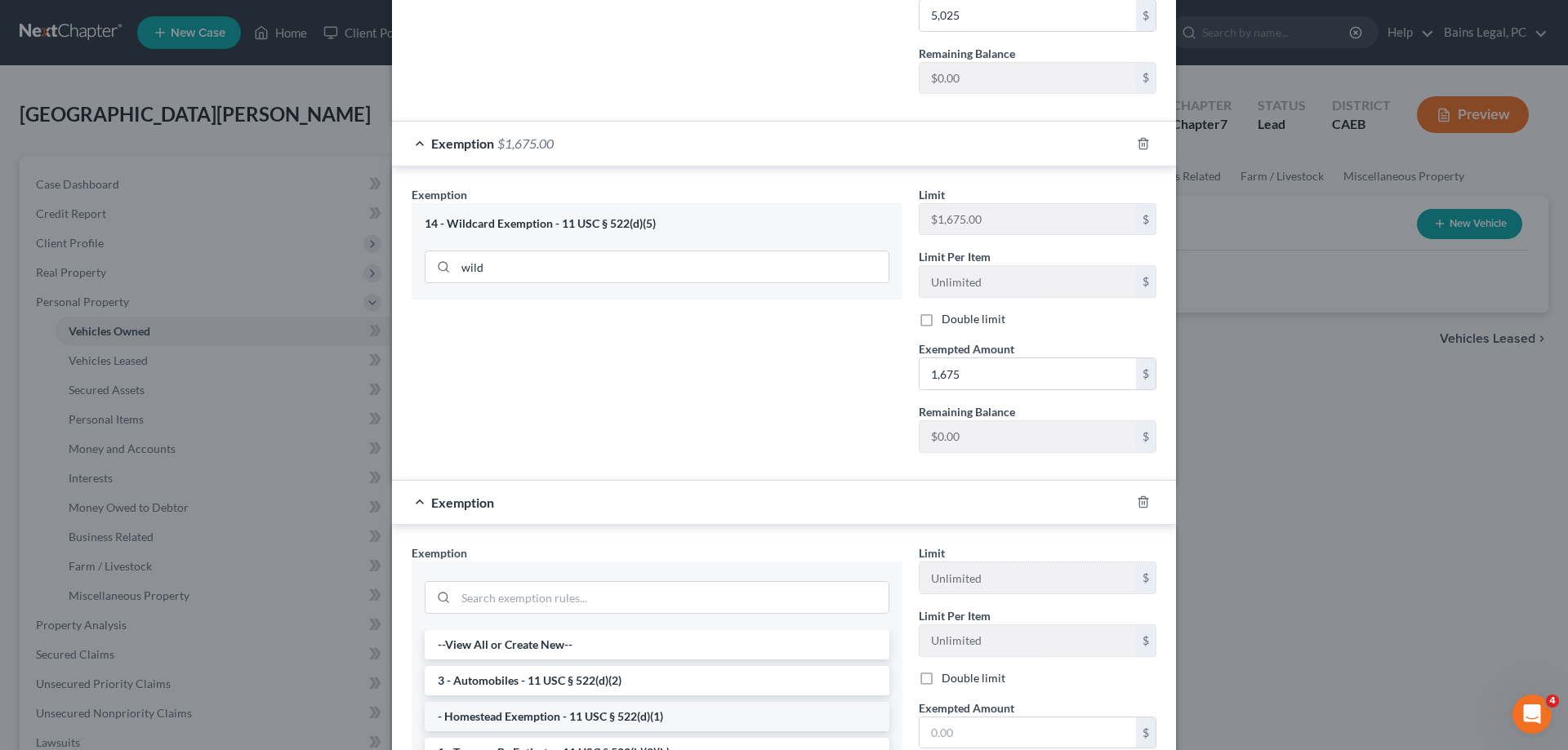
scroll to position [725, 0]
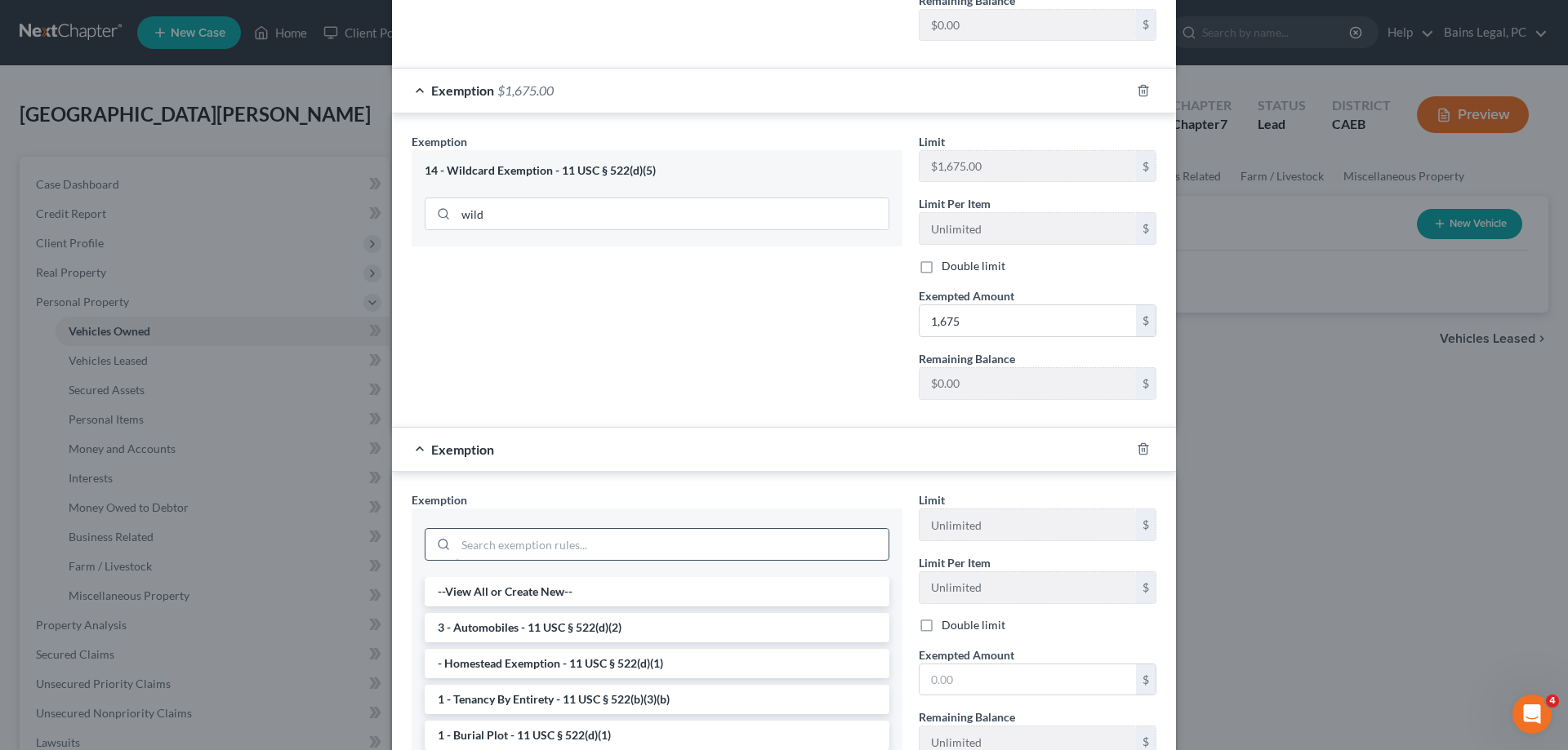
click at [583, 534] on input "search" at bounding box center [672, 544] width 433 height 31
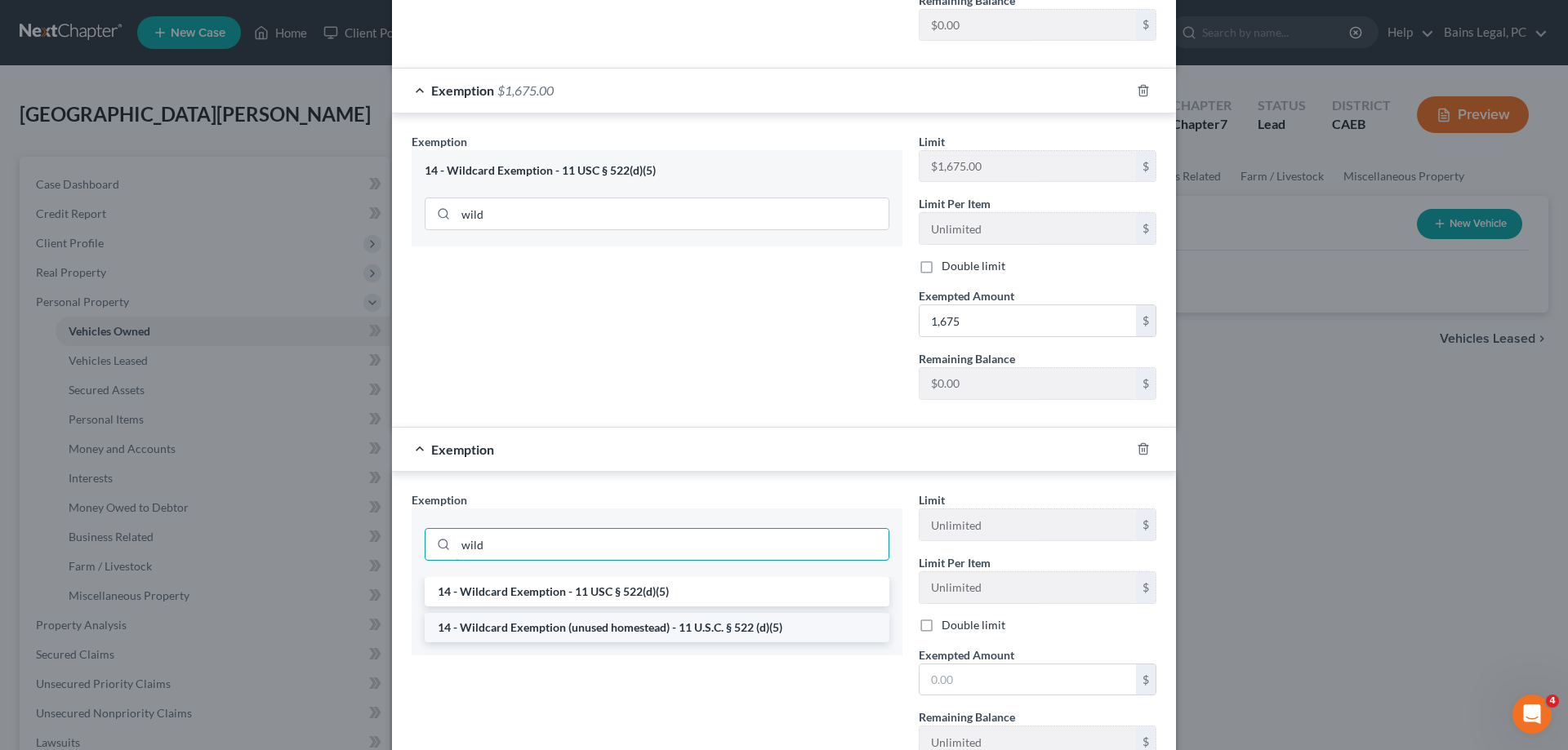
type input "wild"
click at [628, 613] on li "14 - Wildcard Exemption (unused homestead) - 11 U.S.C. § 522 (d)(5)" at bounding box center [656, 628] width 465 height 30
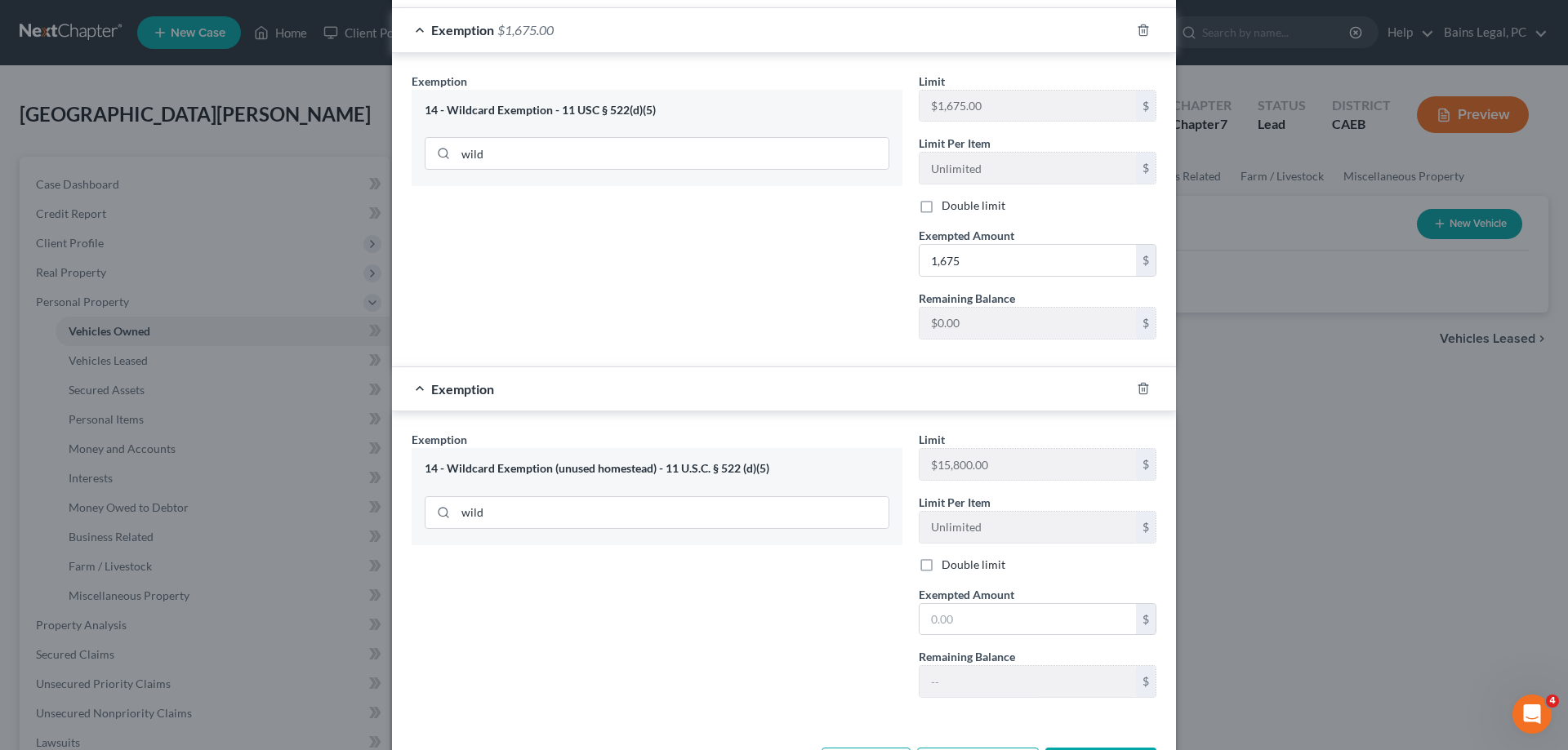
scroll to position [833, 0]
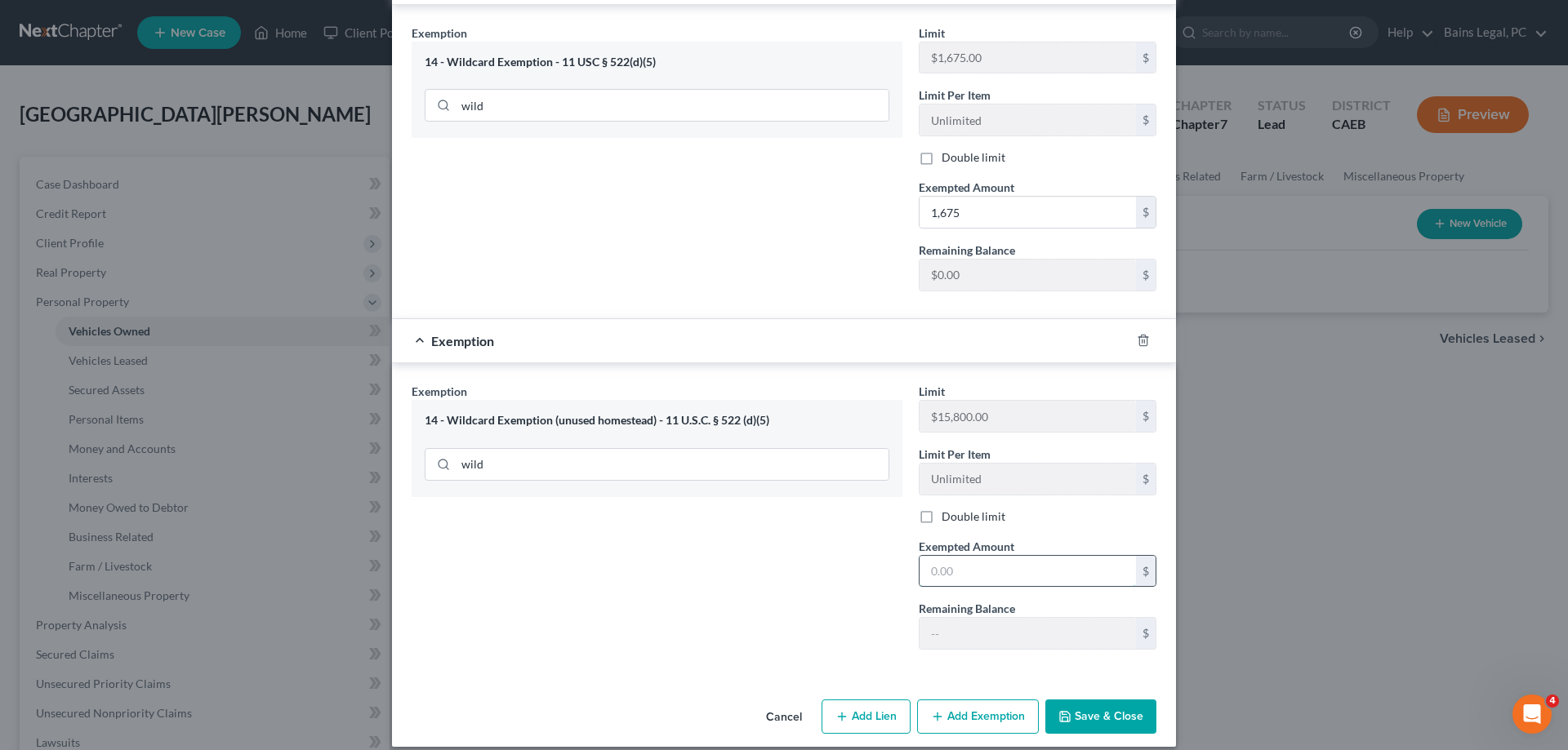
click at [1005, 564] on input "text" at bounding box center [1028, 571] width 216 height 31
type input "2,697"
click at [1104, 718] on div "Cancel Add Lien Add Lease Add Exemption Save & Close" at bounding box center [784, 720] width 784 height 54
click at [1104, 699] on button "Save & Close" at bounding box center [1101, 716] width 111 height 35
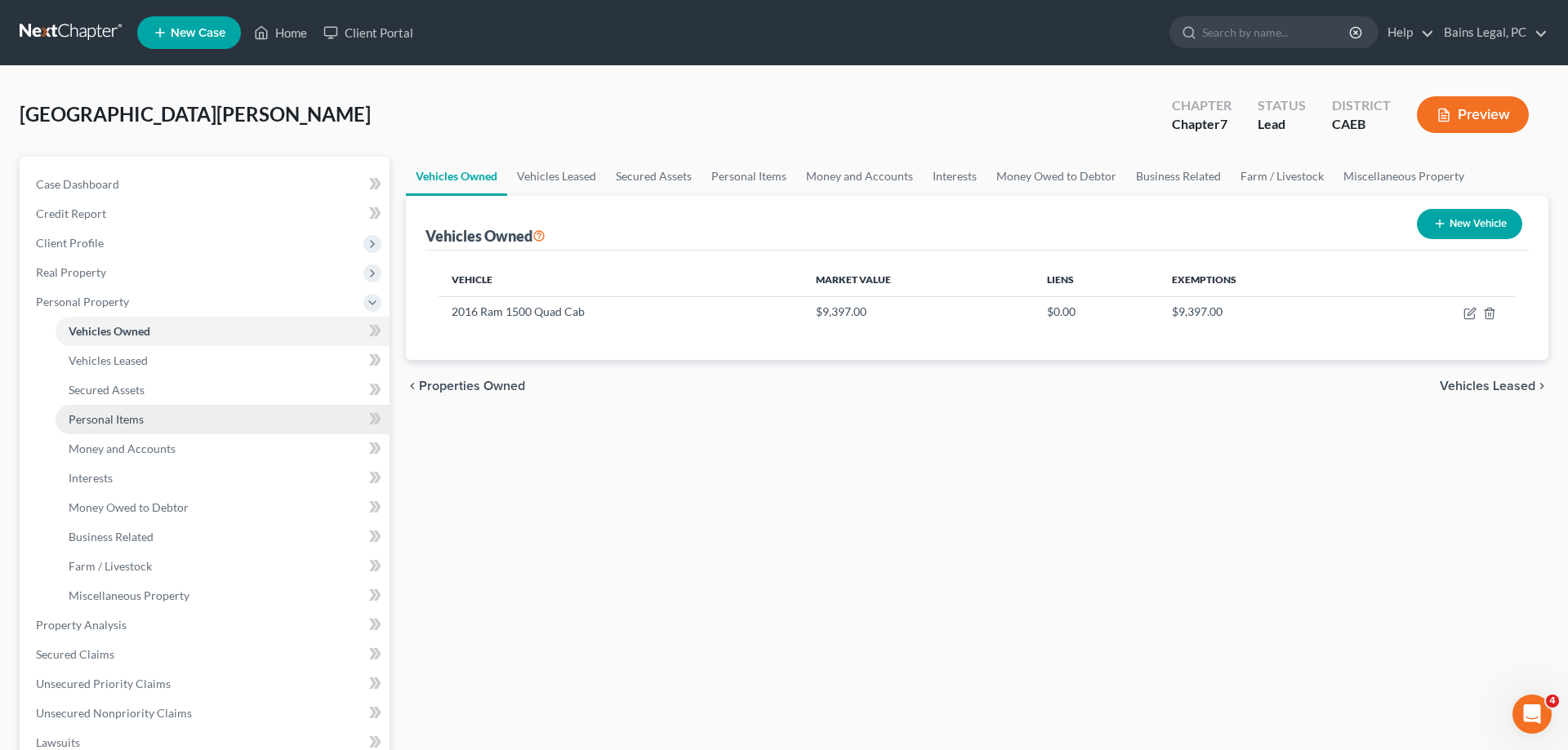
click at [107, 429] on link "Personal Items" at bounding box center [222, 420] width 334 height 30
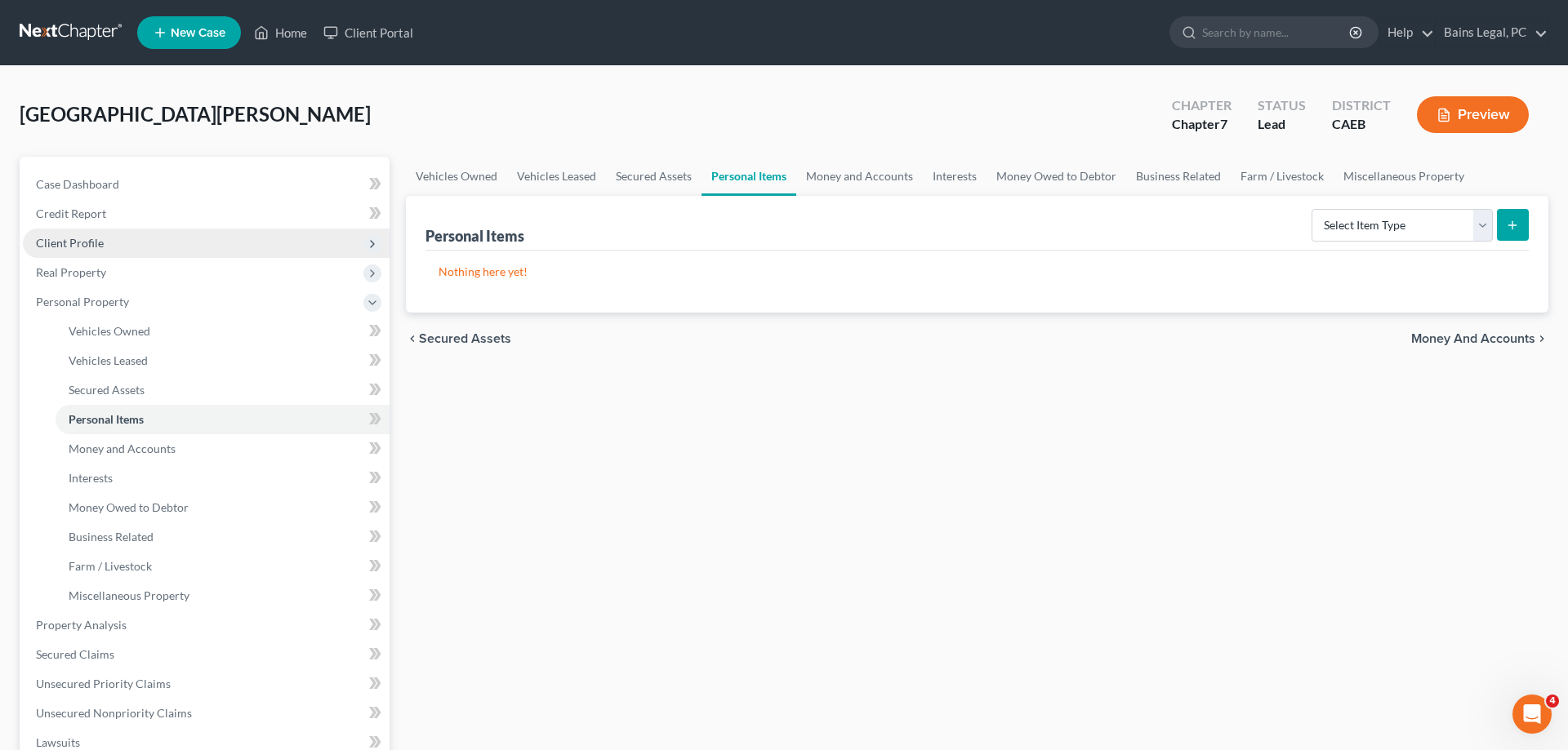
click at [114, 250] on span "Client Profile" at bounding box center [206, 244] width 367 height 30
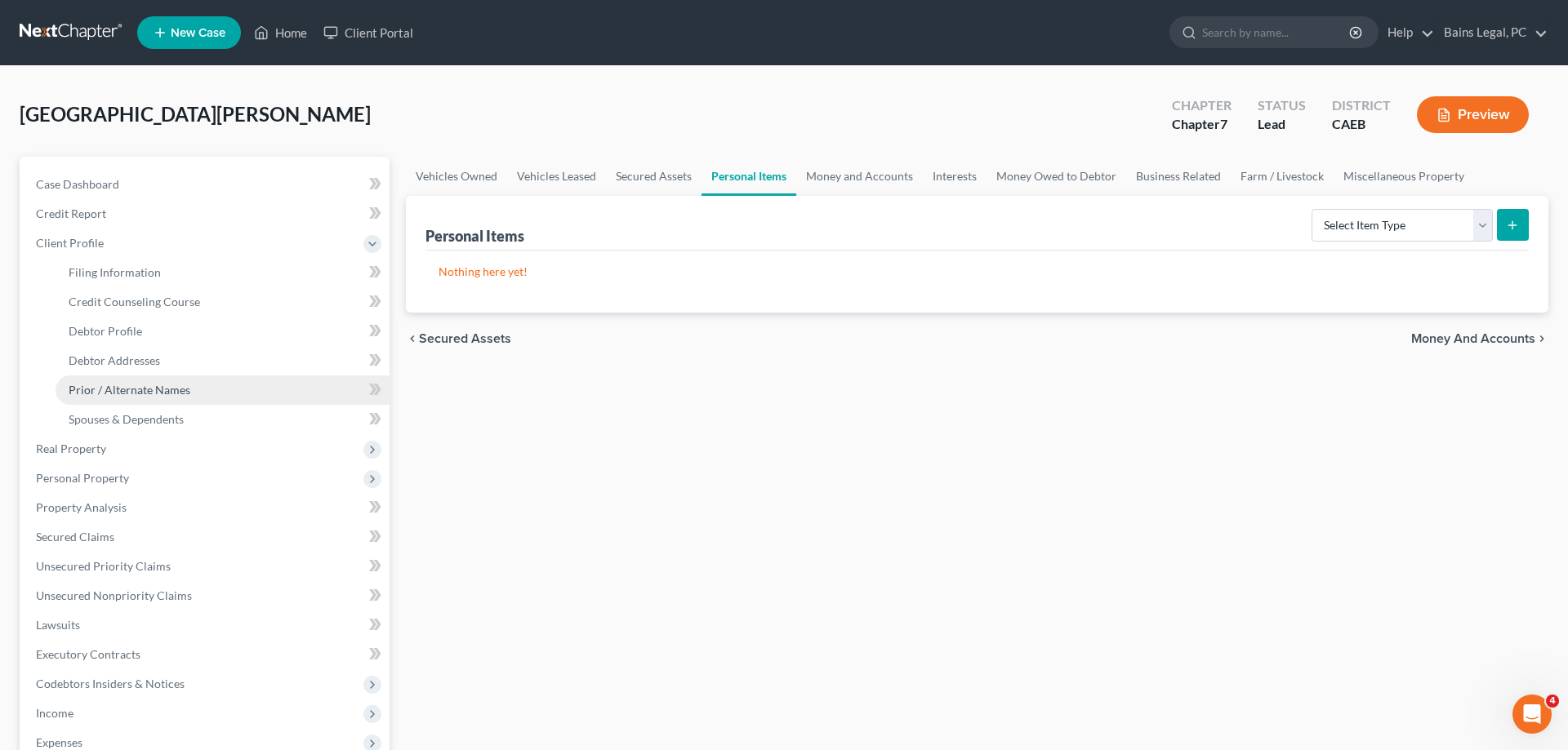
click at [176, 390] on span "Prior / Alternate Names" at bounding box center [129, 389] width 122 height 14
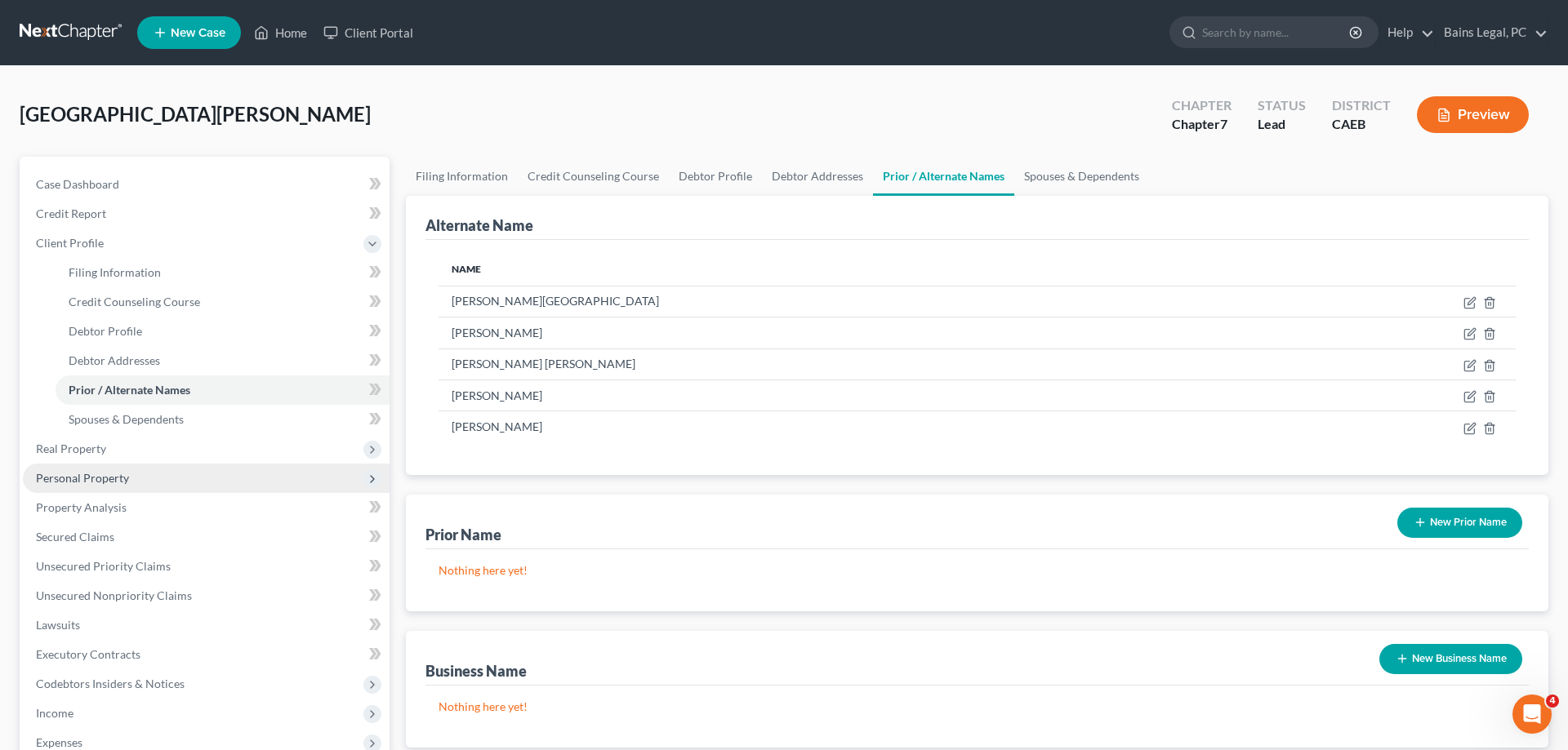
click at [119, 483] on span "Personal Property" at bounding box center [82, 478] width 93 height 14
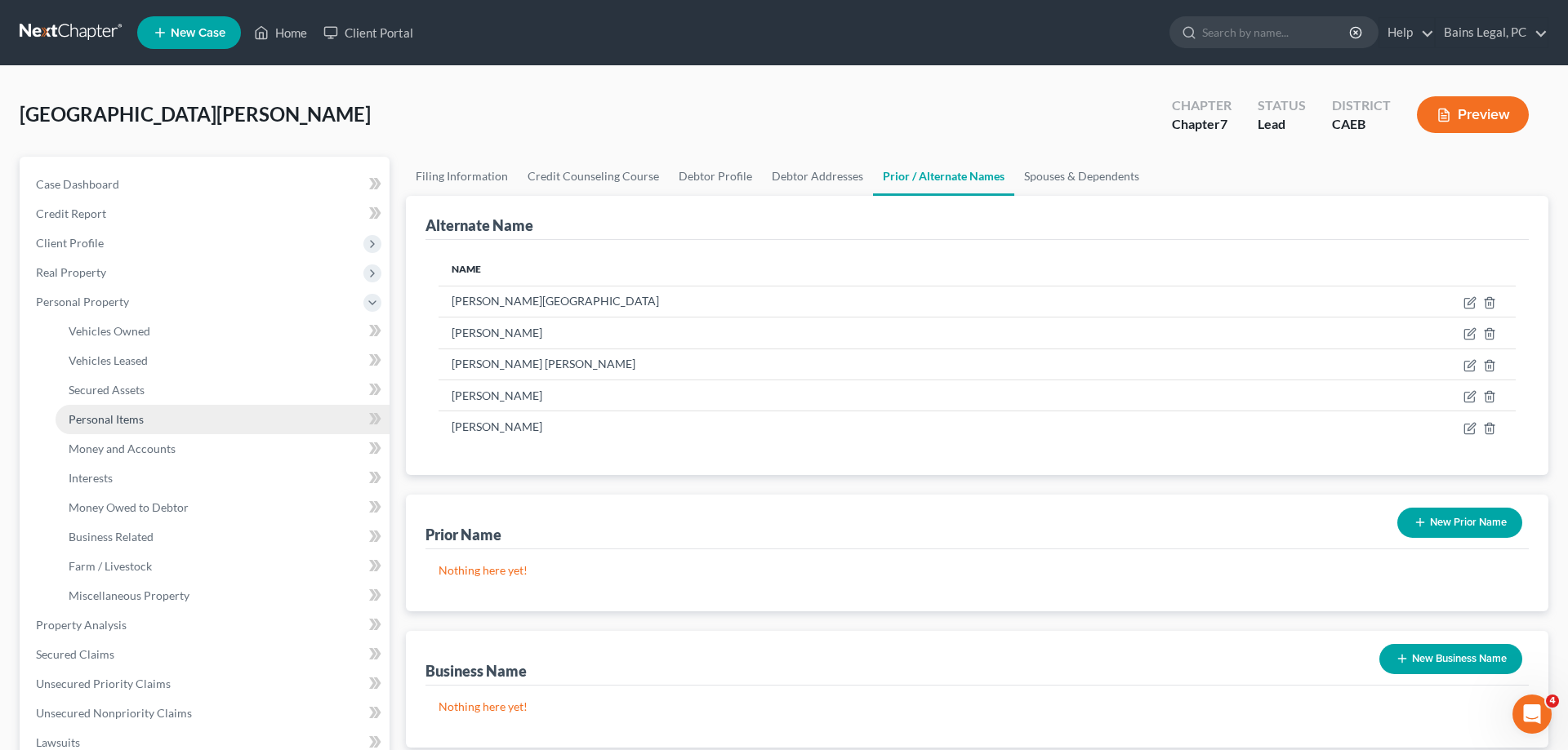
click at [137, 424] on span "Personal Items" at bounding box center [106, 419] width 75 height 14
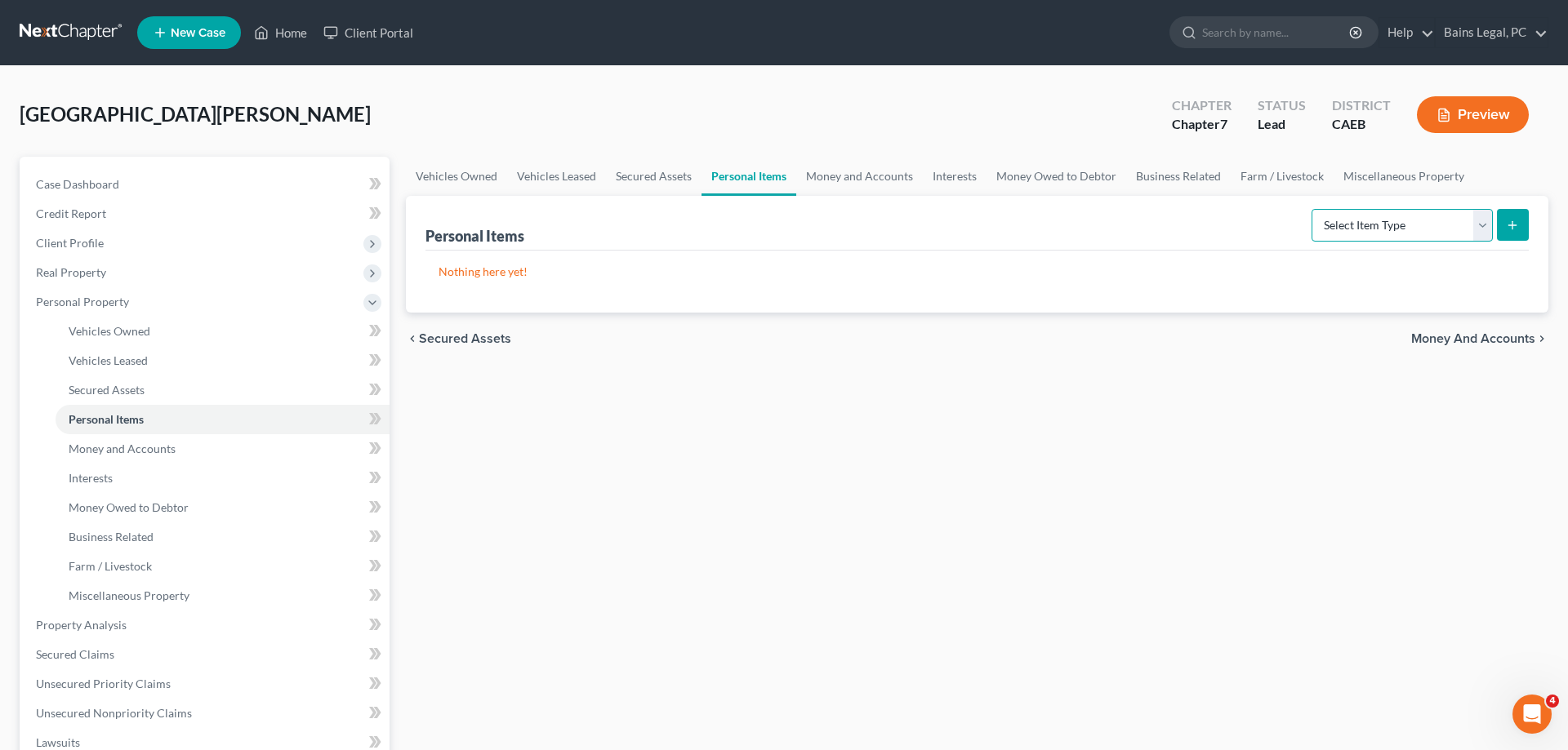
click at [1311, 209] on select "Select Item Type Clothing Collectibles Of Value Electronics Firearms Household …" at bounding box center [1401, 225] width 181 height 33
select select "clothing"
click option "Clothing" at bounding box center [0, 0] width 0 height 0
click at [1504, 225] on button "submit" at bounding box center [1512, 225] width 32 height 32
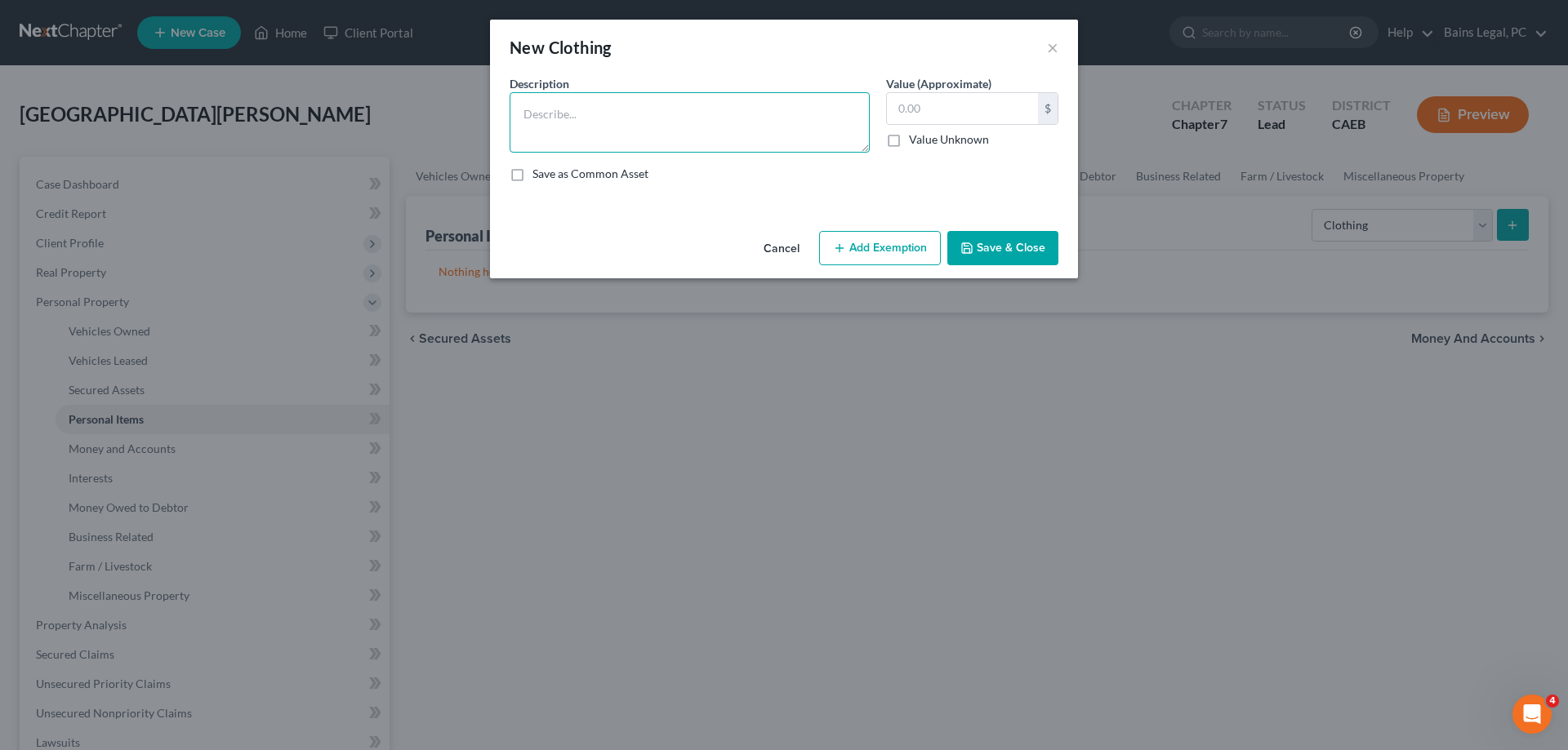
click at [694, 115] on textarea at bounding box center [689, 122] width 360 height 60
type textarea "Clothing"
type input "300"
click at [867, 259] on button "Add Exemption" at bounding box center [879, 248] width 122 height 35
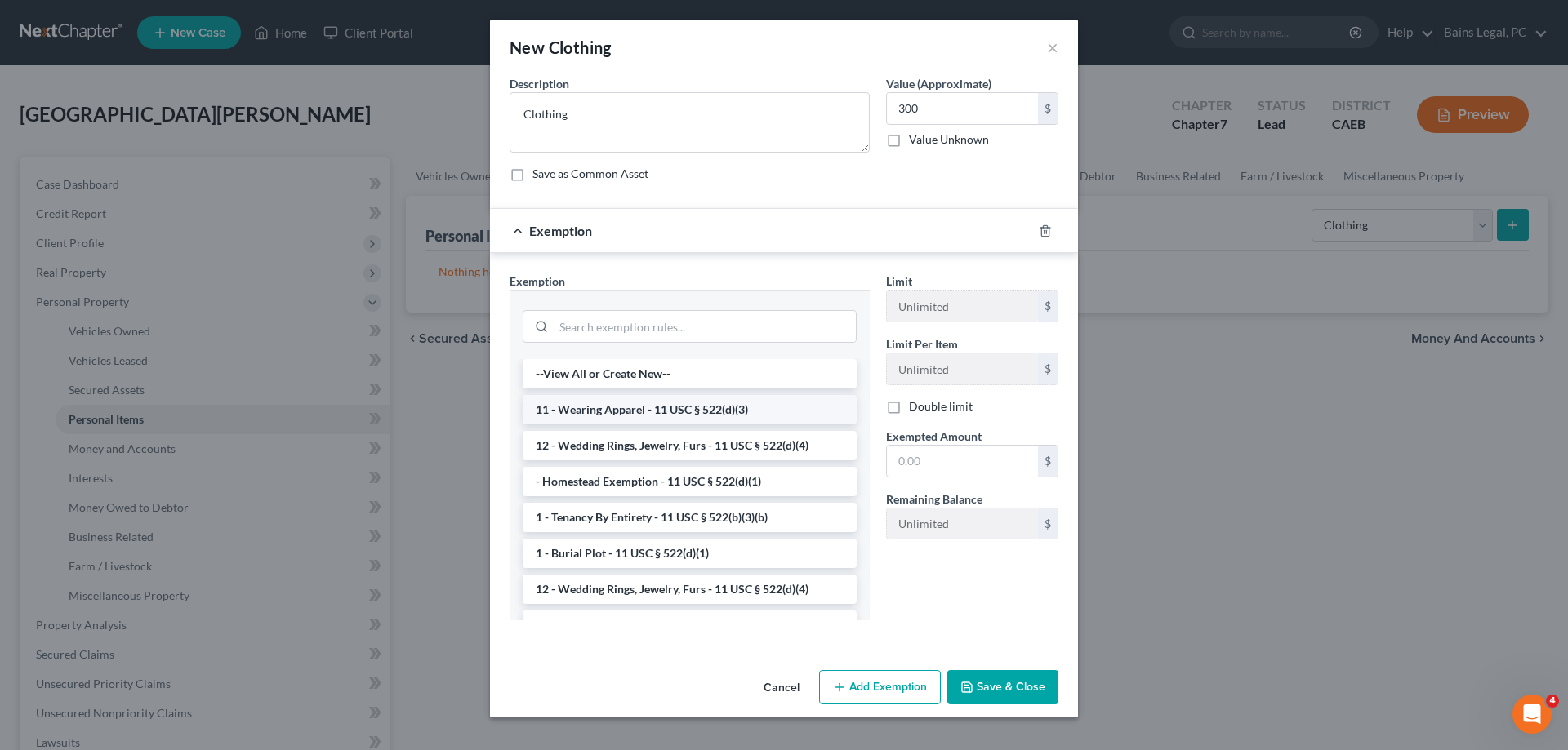
click at [569, 409] on li "11 - Wearing Apparel - 11 USC § 522(d)(3)" at bounding box center [689, 410] width 334 height 30
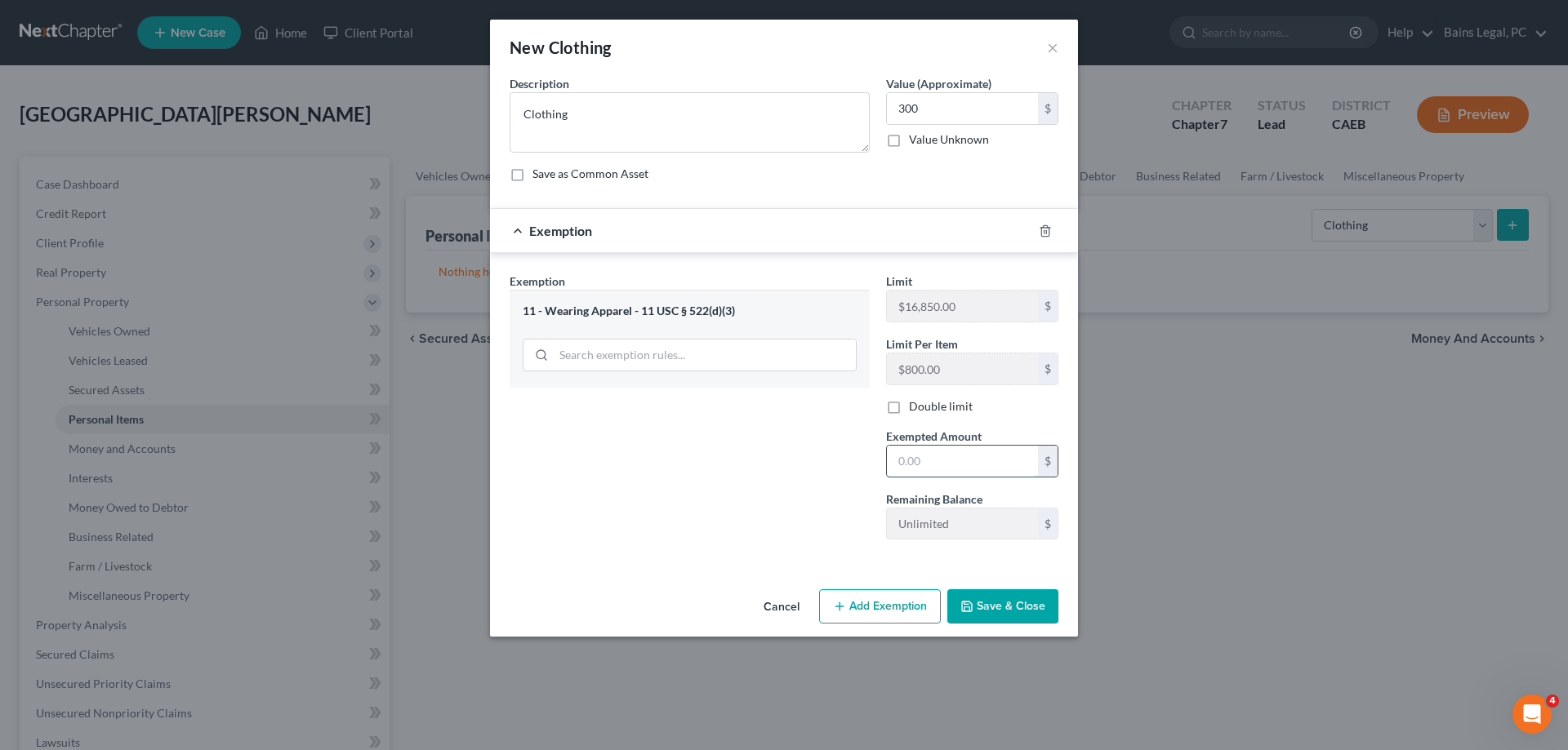
click at [952, 454] on input "text" at bounding box center [962, 461] width 151 height 31
type input "300"
click at [1029, 598] on button "Save & Close" at bounding box center [1003, 606] width 111 height 35
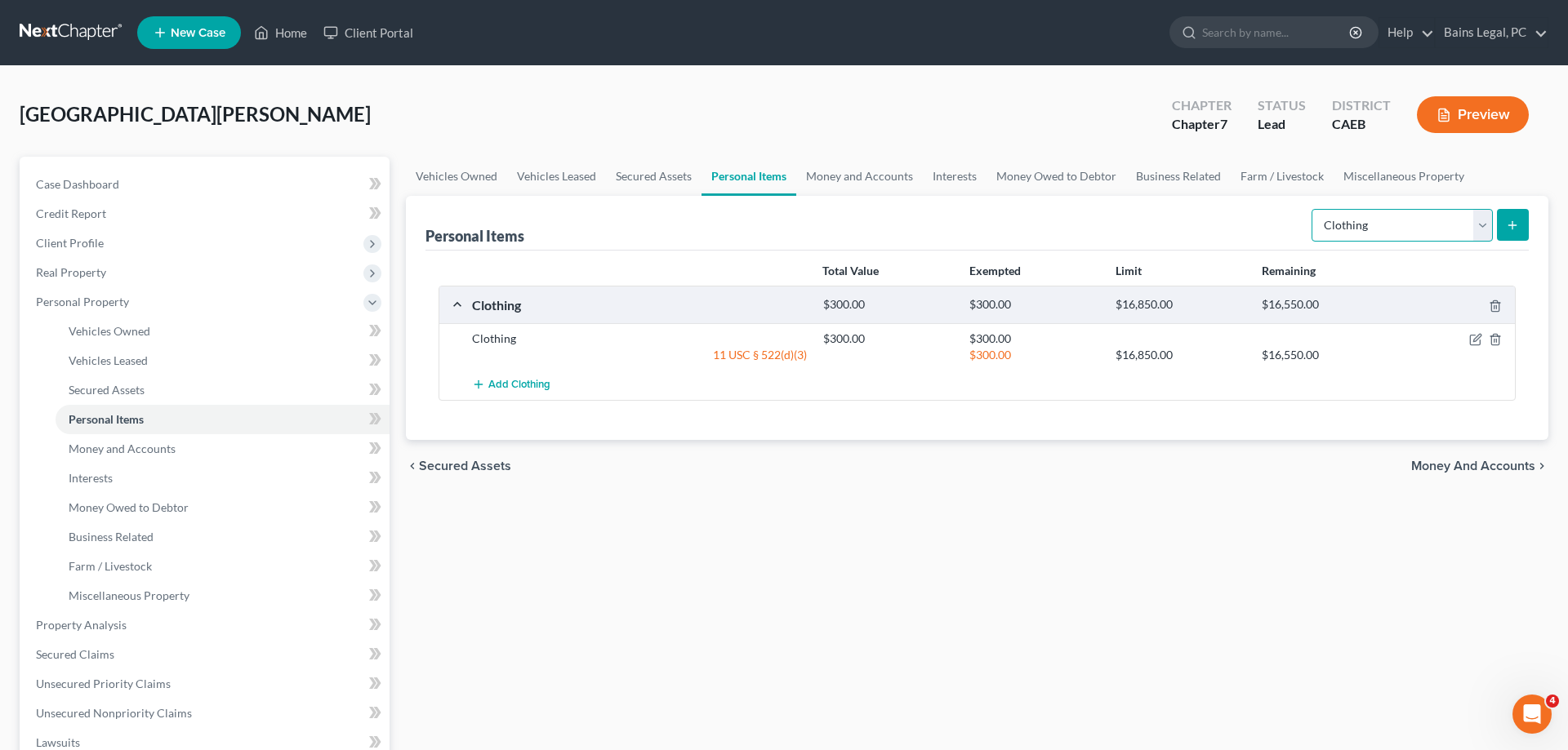
click at [1311, 209] on select "Select Item Type Clothing Collectibles Of Value Electronics Firearms Household …" at bounding box center [1401, 225] width 181 height 33
select select "other"
click option "Other" at bounding box center [0, 0] width 0 height 0
click at [1513, 219] on icon "submit" at bounding box center [1512, 225] width 13 height 13
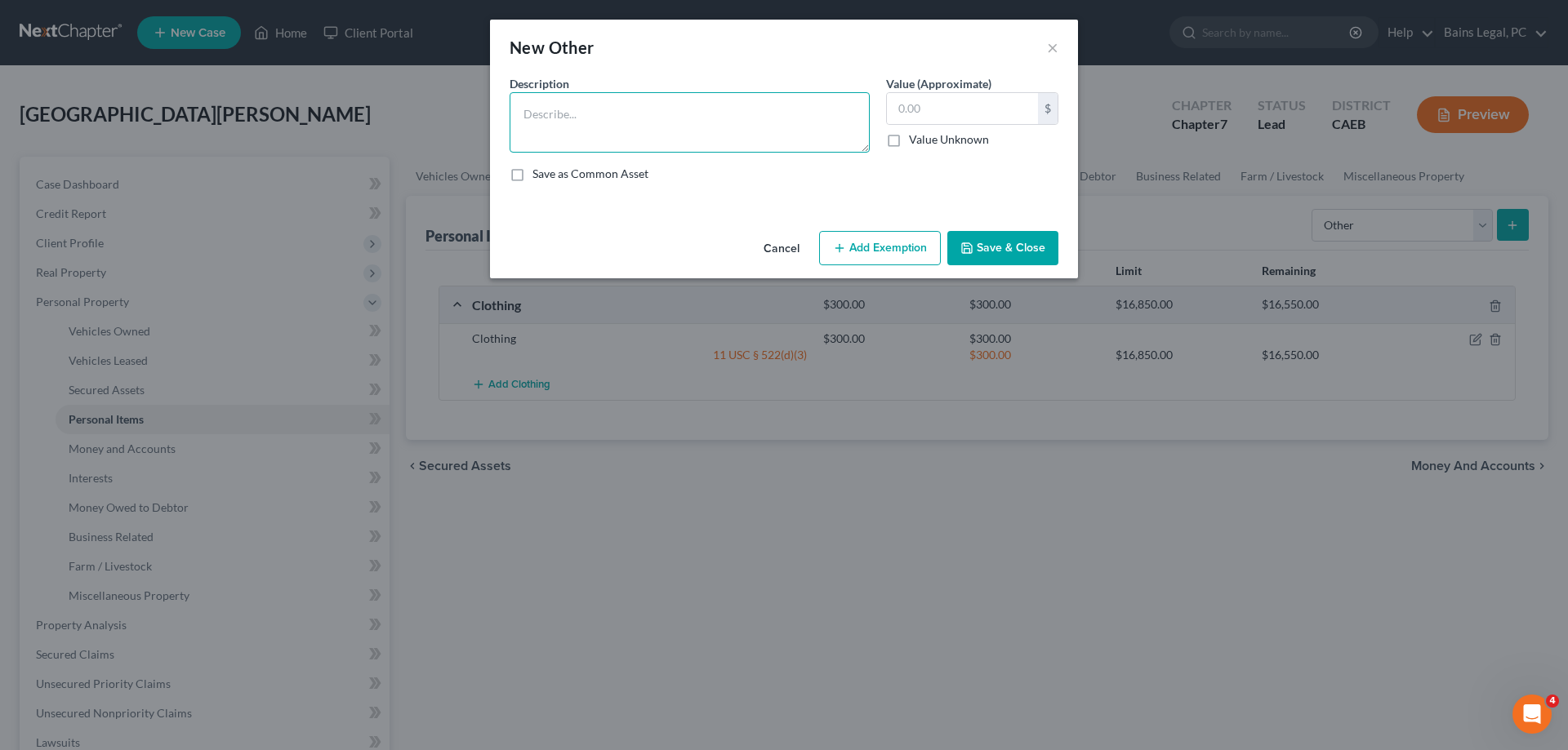
click at [535, 133] on textarea at bounding box center [689, 122] width 360 height 60
type textarea "Tools"
type input "500"
click at [876, 230] on div "Cancel Add Exemption Save & Close" at bounding box center [783, 252] width 588 height 54
click at [886, 251] on button "Add Exemption" at bounding box center [879, 248] width 122 height 35
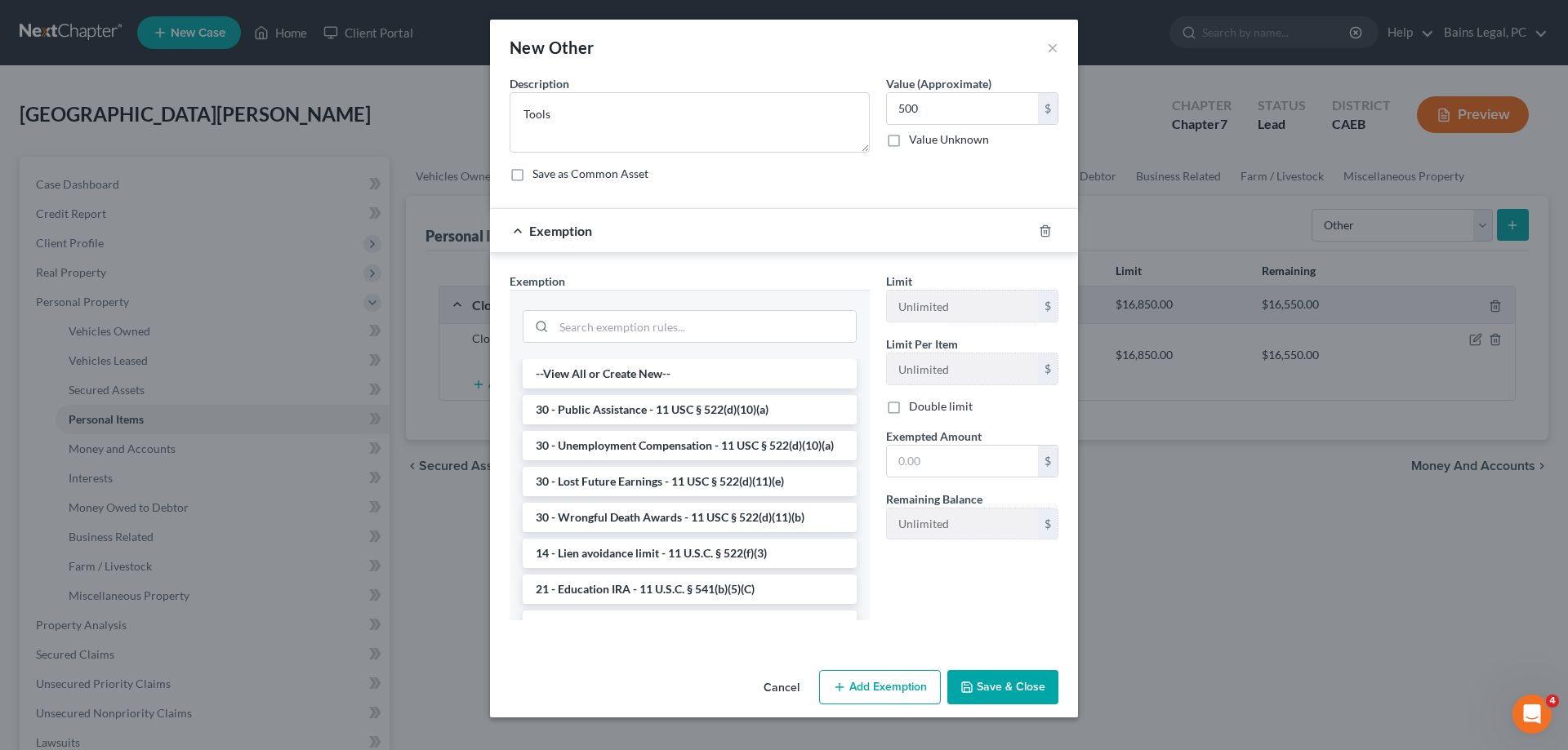
click at [658, 310] on div at bounding box center [689, 325] width 334 height 43
click at [656, 316] on input "search" at bounding box center [705, 326] width 302 height 31
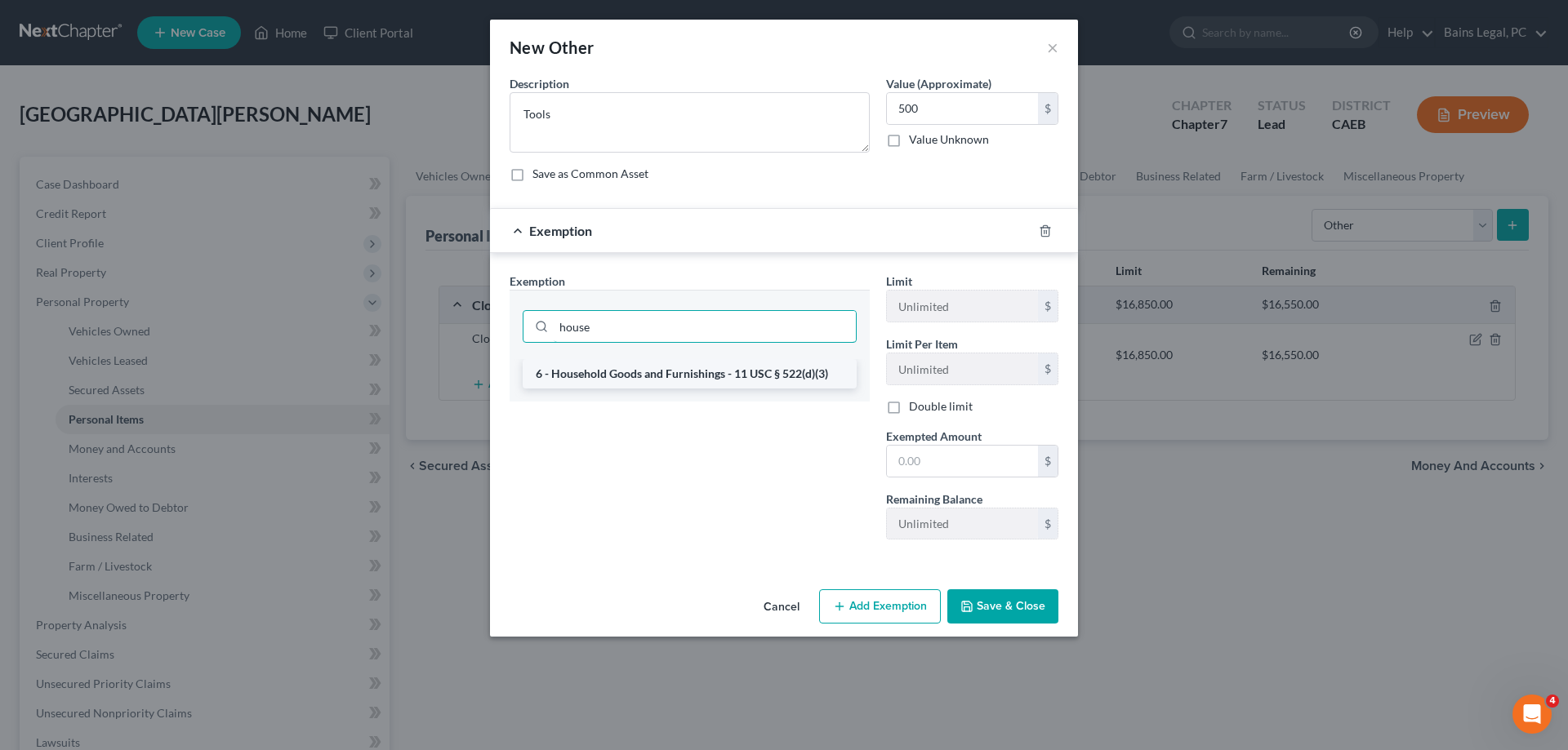
type input "house"
click at [689, 384] on li "6 - Household Goods and Furnishings - 11 USC § 522(d)(3)" at bounding box center [689, 375] width 334 height 30
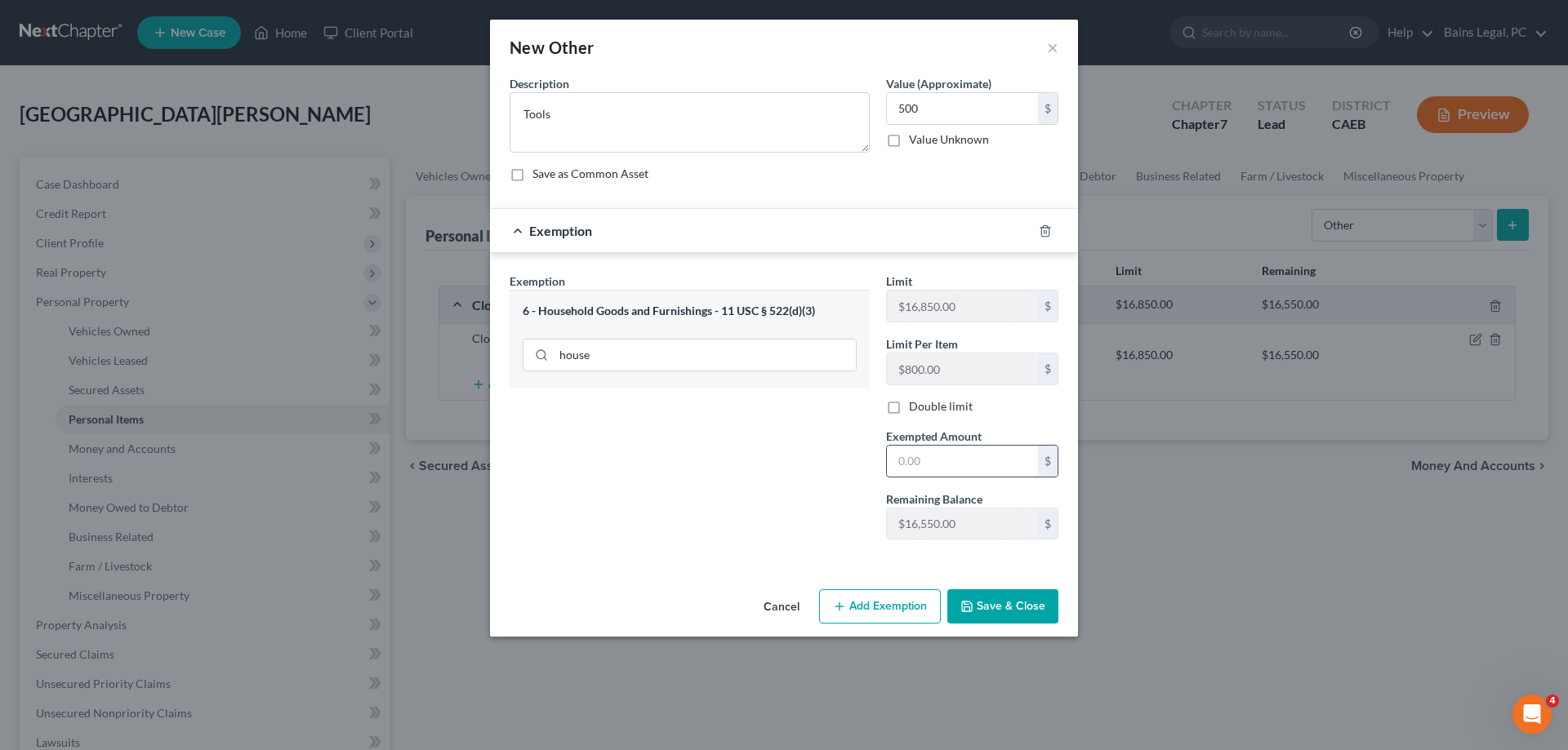
click at [991, 465] on input "text" at bounding box center [962, 461] width 151 height 31
type input "500"
click at [1016, 612] on button "Save & Close" at bounding box center [1003, 606] width 111 height 35
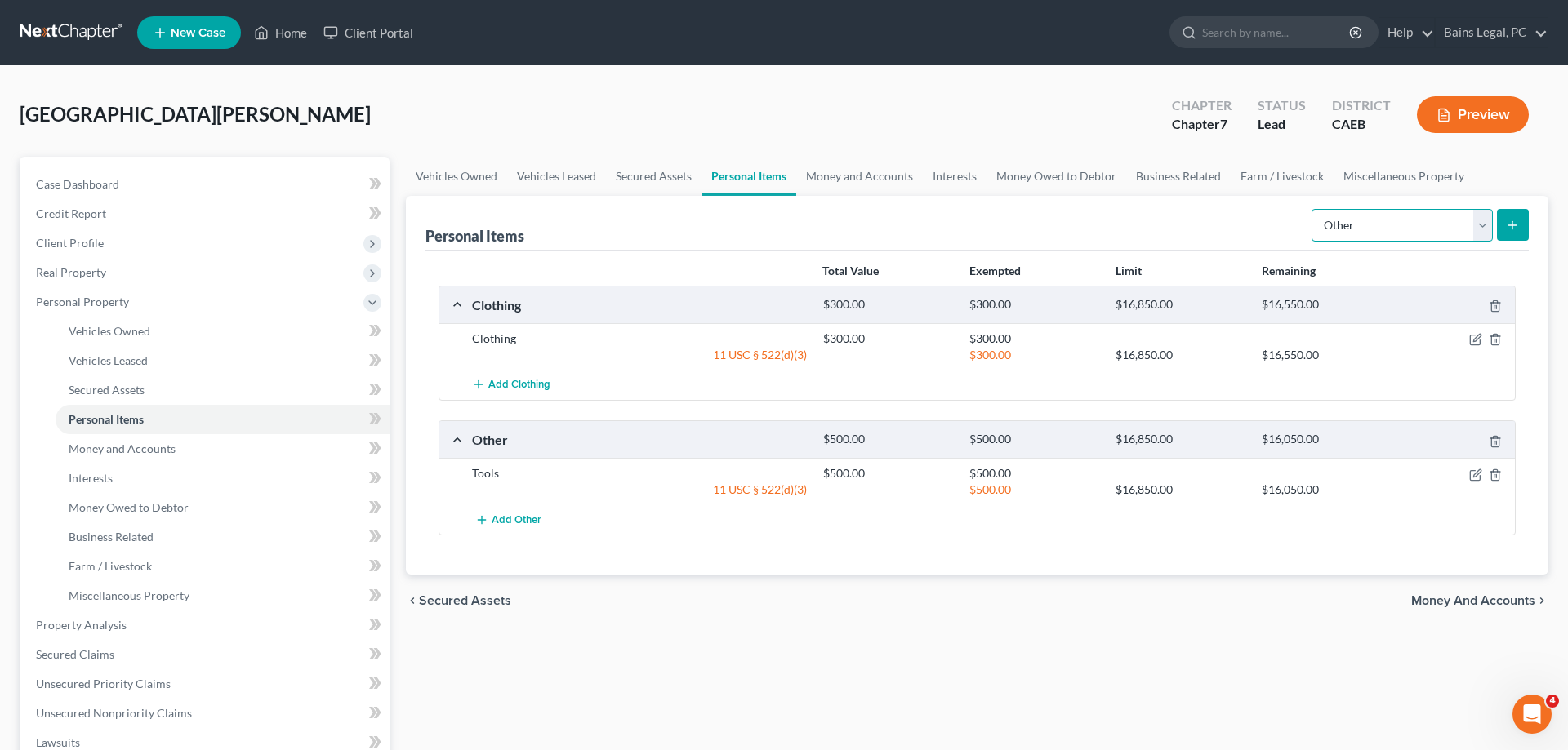
click at [1311, 209] on select "Select Item Type Clothing Collectibles Of Value Electronics Firearms Household …" at bounding box center [1401, 225] width 181 height 33
select select "electronics"
click option "Electronics" at bounding box center [0, 0] width 0 height 0
click at [1515, 225] on line "submit" at bounding box center [1512, 225] width 7 height 0
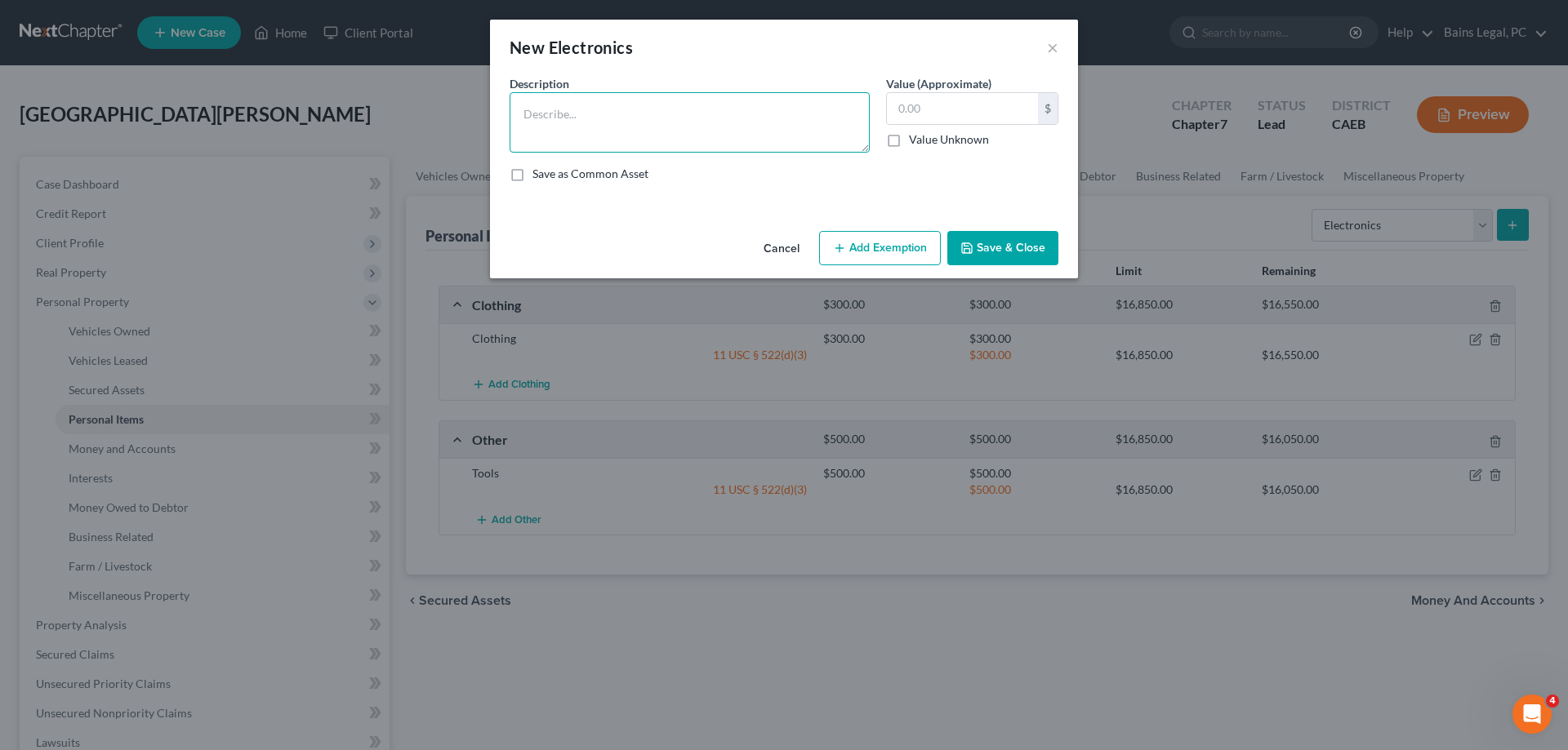
click at [664, 133] on textarea at bounding box center [689, 122] width 360 height 60
type textarea "Electronics"
type input "500"
click at [858, 252] on button "Add Exemption" at bounding box center [879, 248] width 122 height 35
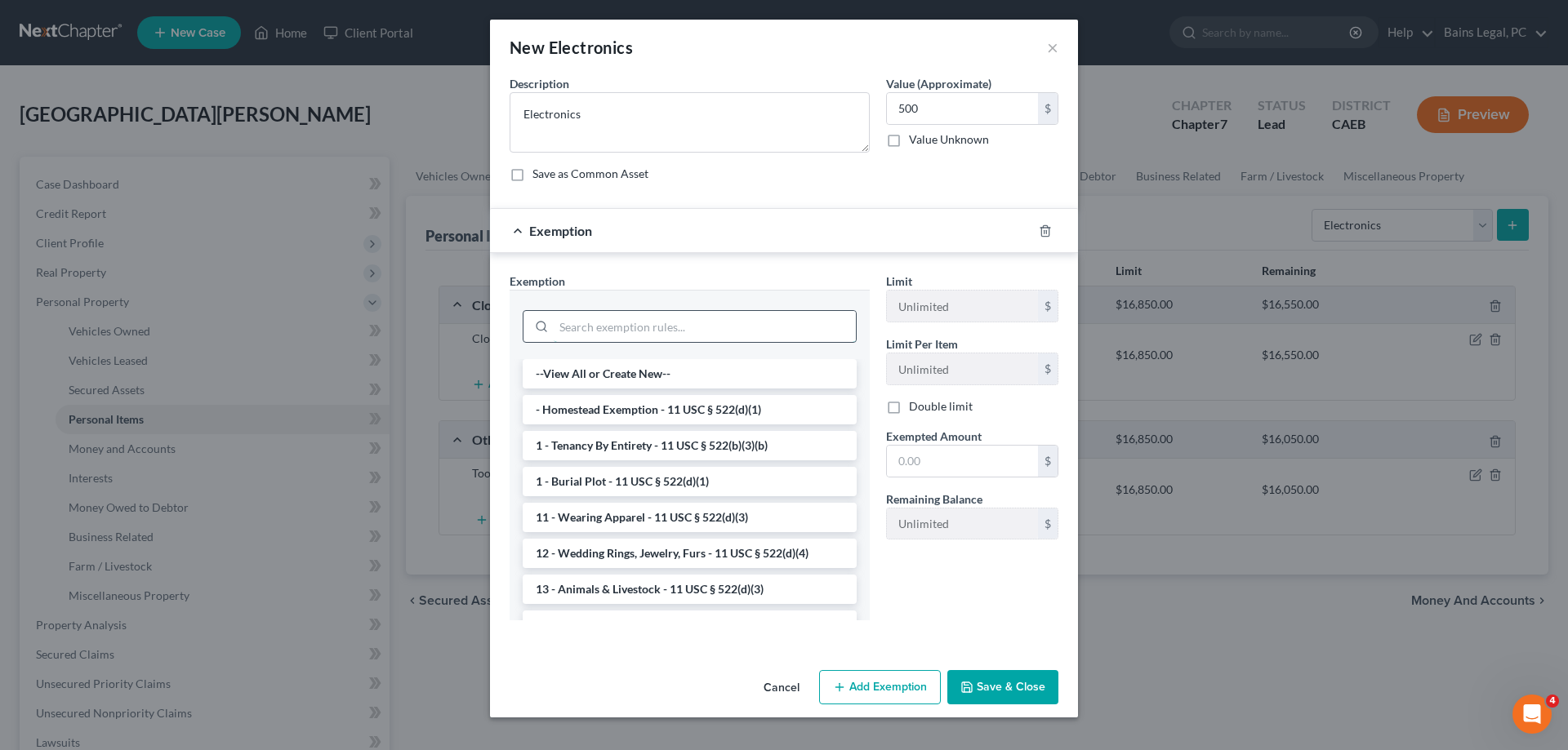
click at [661, 322] on input "search" at bounding box center [705, 326] width 302 height 31
type input "e"
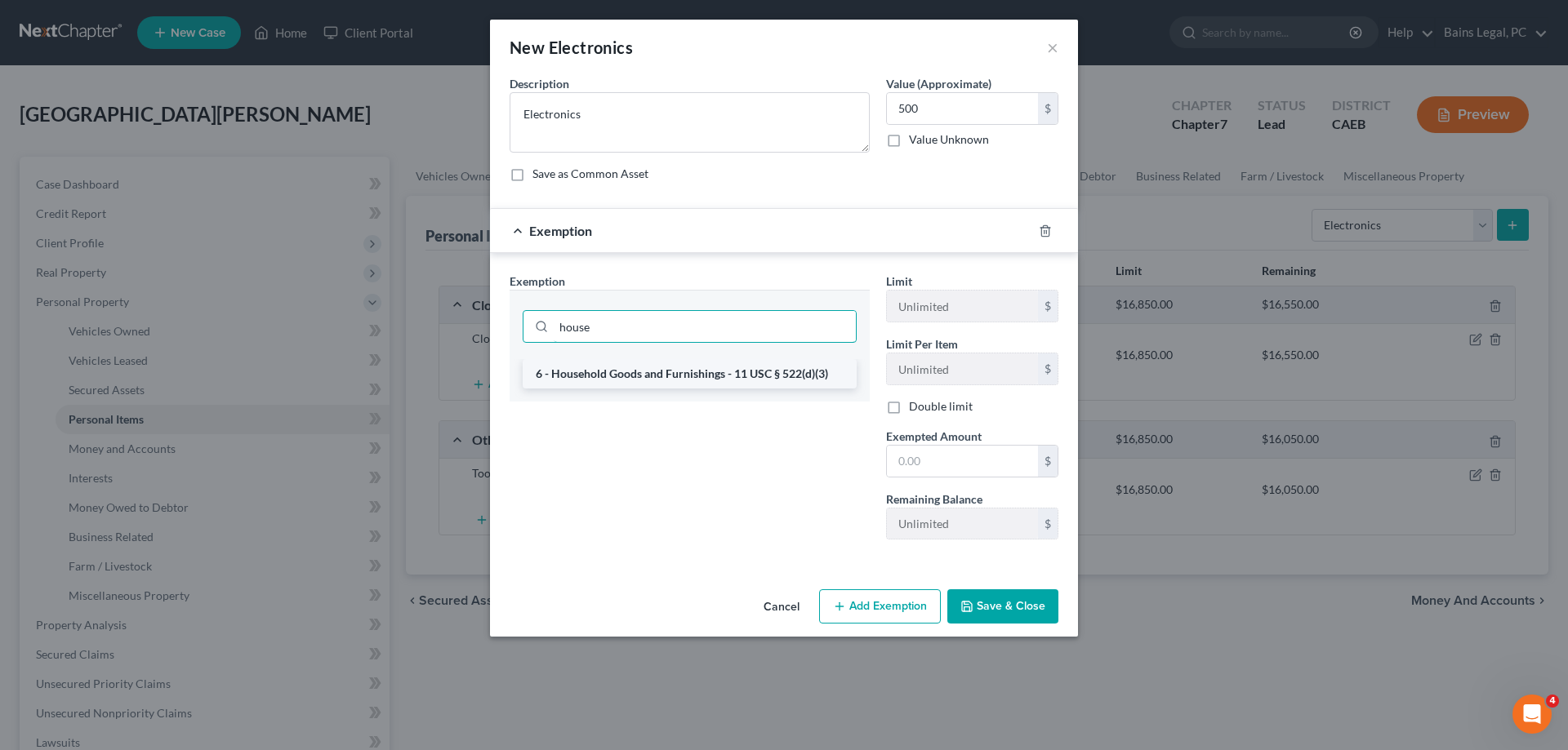
type input "house"
click at [673, 374] on li "6 - Household Goods and Furnishings - 11 USC § 522(d)(3)" at bounding box center [689, 375] width 334 height 30
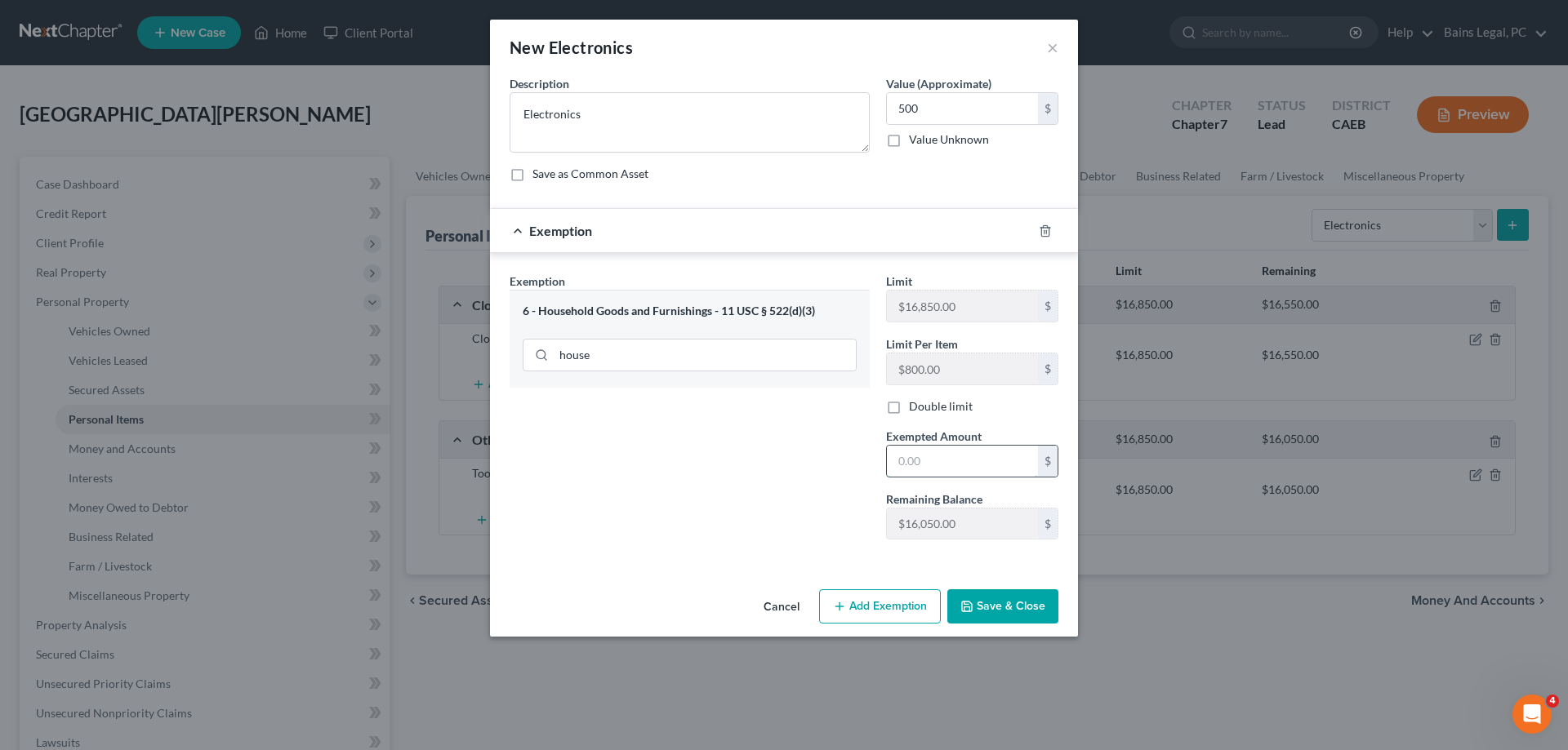
click at [928, 454] on input "text" at bounding box center [962, 461] width 151 height 31
type input "500"
click at [956, 601] on button "Save & Close" at bounding box center [1003, 606] width 111 height 35
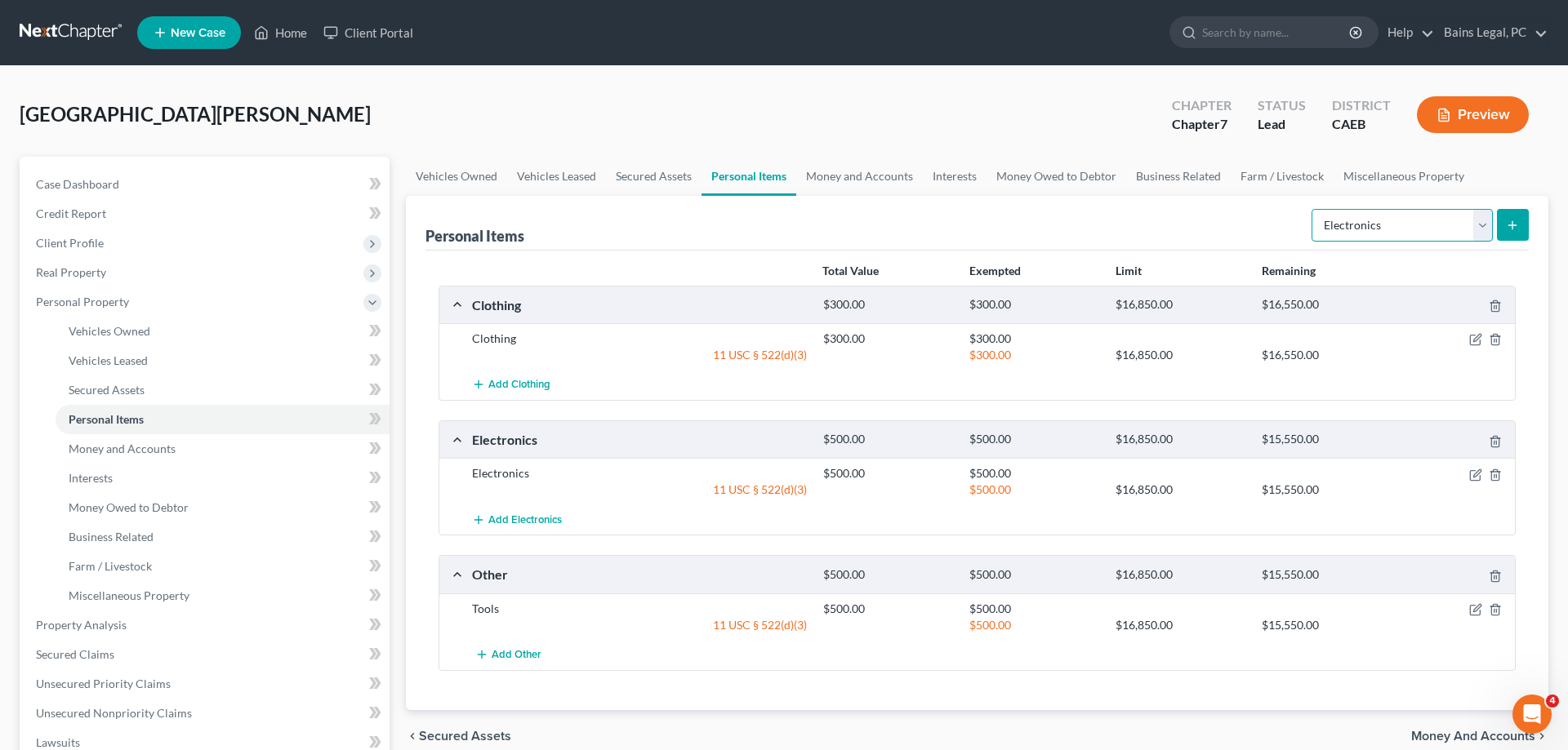
click at [1311, 209] on select "Select Item Type Clothing Collectibles Of Value Electronics Firearms Household …" at bounding box center [1401, 225] width 181 height 33
select select "household_goods"
click option "Household Goods" at bounding box center [0, 0] width 0 height 0
click at [1504, 231] on button "submit" at bounding box center [1512, 225] width 32 height 32
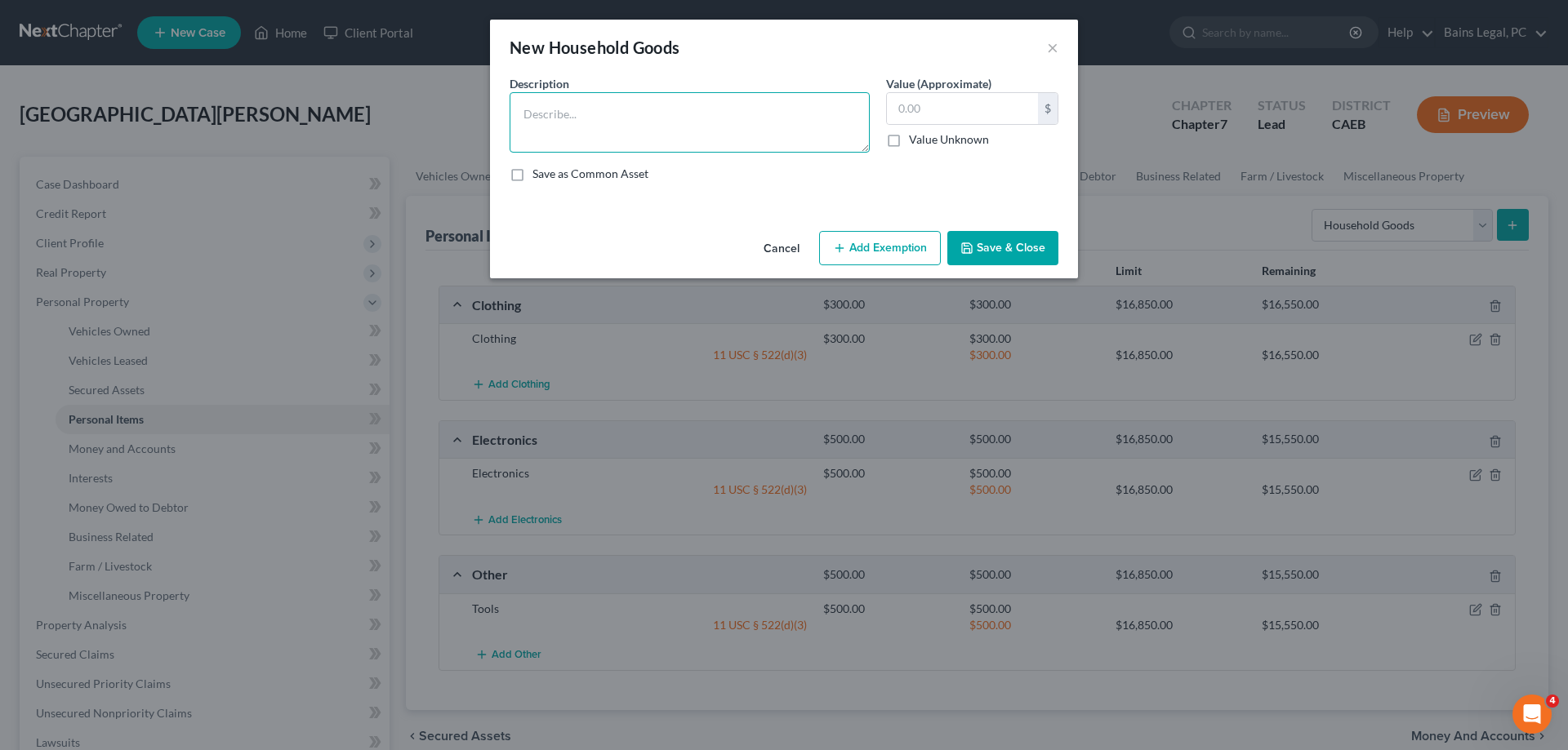
click at [565, 132] on textarea at bounding box center [689, 122] width 360 height 60
type textarea "Household Goods"
type input "700"
click at [869, 242] on button "Add Exemption" at bounding box center [879, 248] width 122 height 35
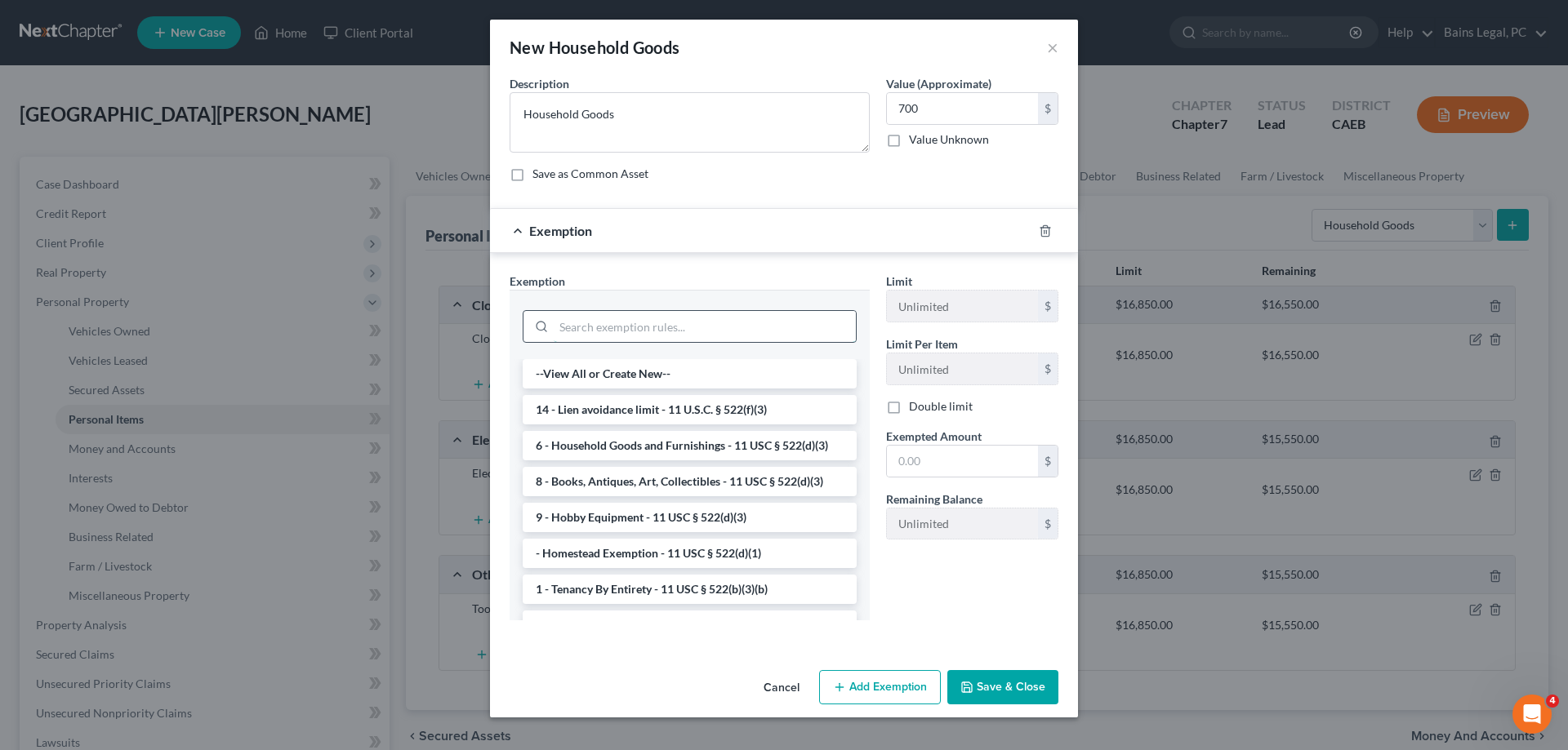
click at [704, 320] on input "search" at bounding box center [705, 326] width 302 height 31
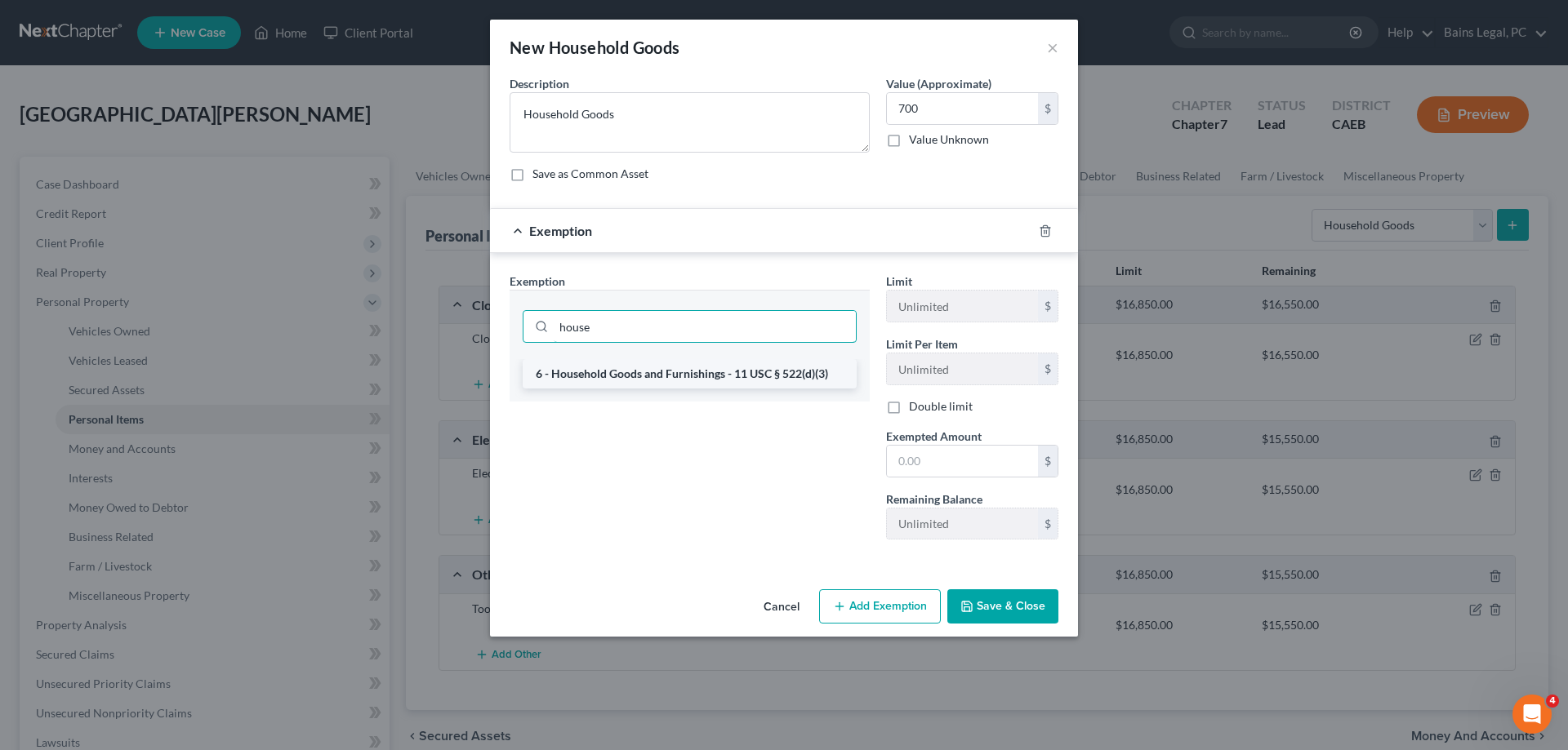
type input "house"
click at [704, 379] on li "6 - Household Goods and Furnishings - 11 USC § 522(d)(3)" at bounding box center [689, 375] width 334 height 30
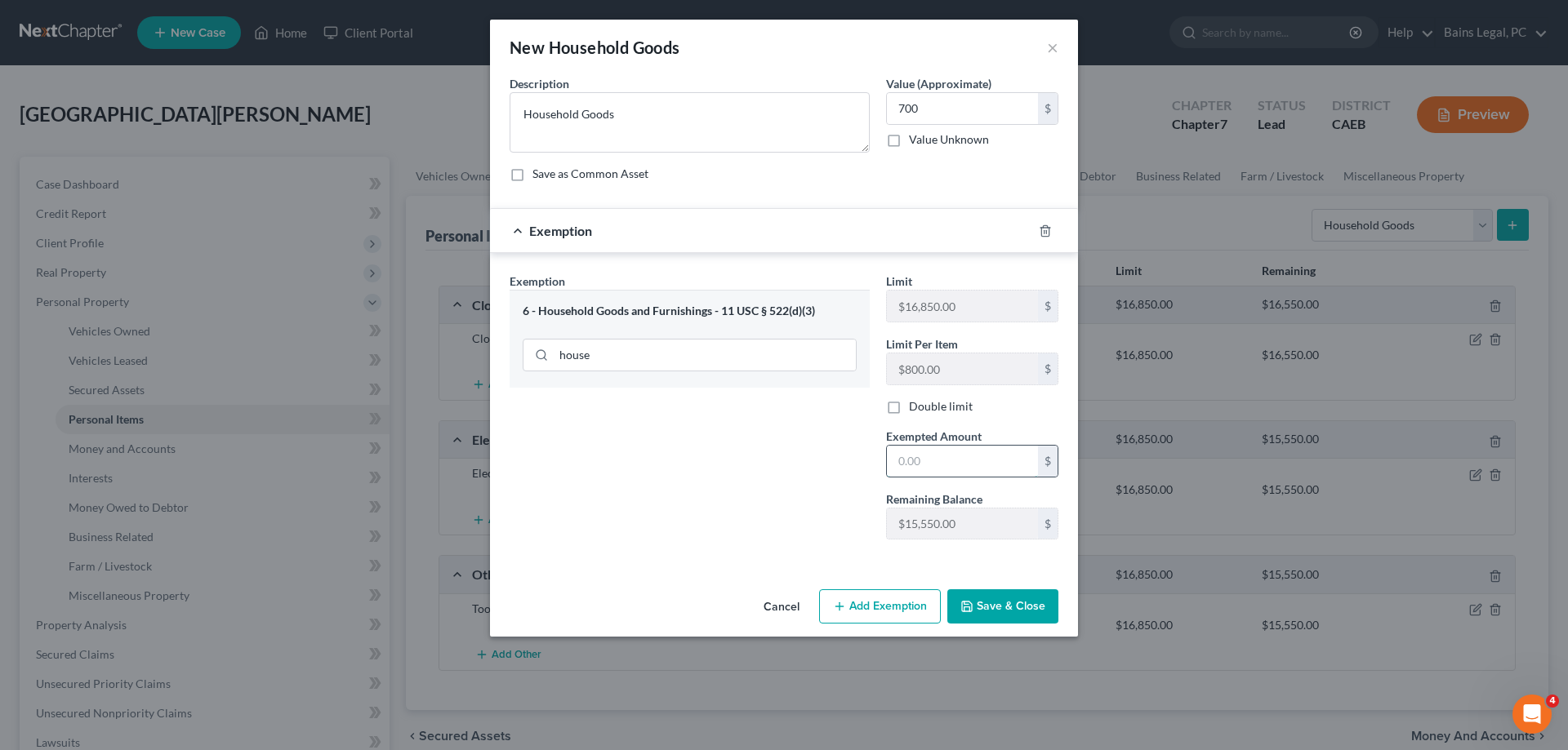
click at [945, 471] on input "text" at bounding box center [962, 461] width 151 height 31
type input "0"
type input "700"
click at [1007, 601] on button "Save & Close" at bounding box center [1003, 606] width 111 height 35
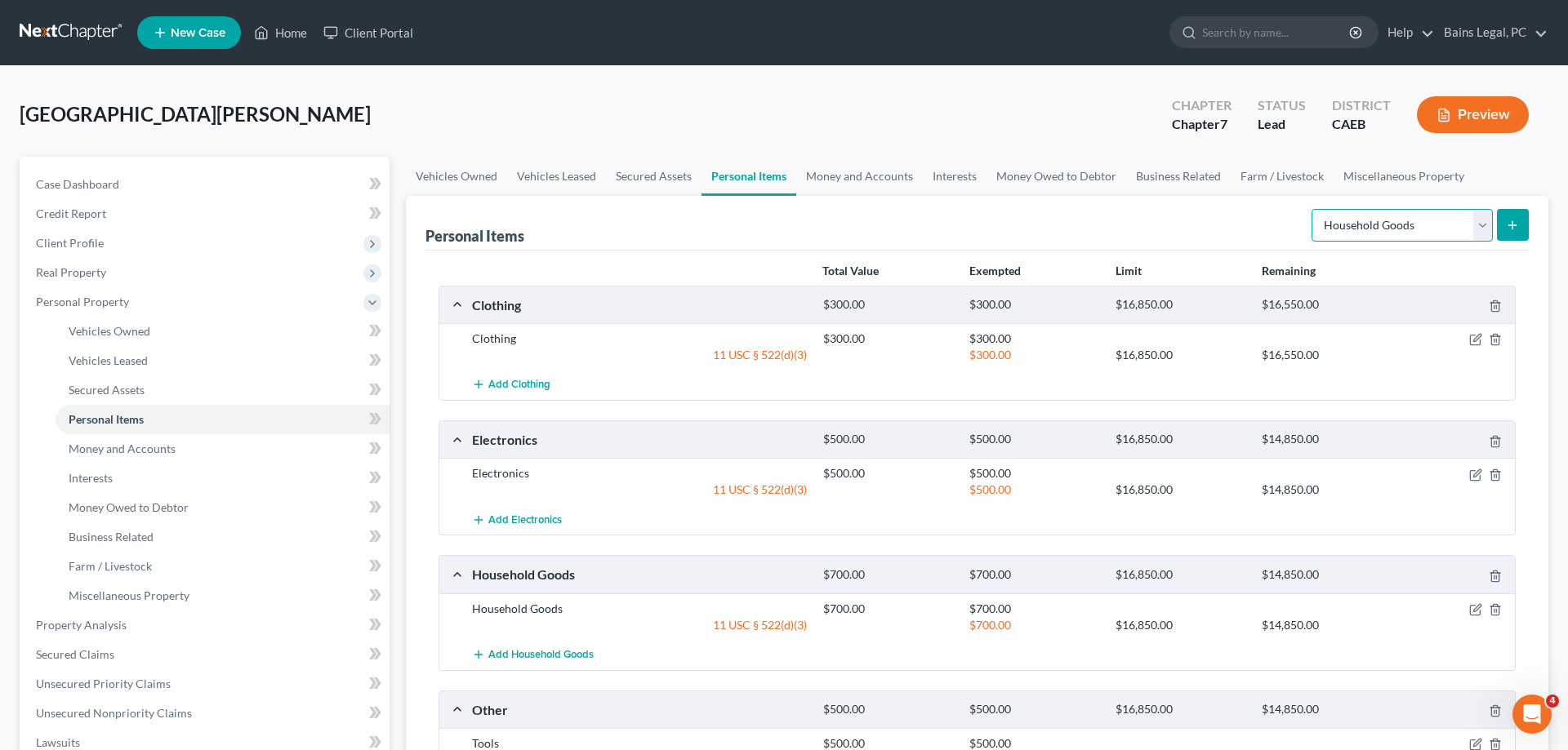
click at [1311, 209] on select "Select Item Type Clothing Collectibles Of Value Electronics Firearms Household …" at bounding box center [1401, 225] width 181 height 33
select select "jewelry"
click option "Jewelry" at bounding box center [0, 0] width 0 height 0
click at [1515, 234] on button "submit" at bounding box center [1512, 225] width 32 height 32
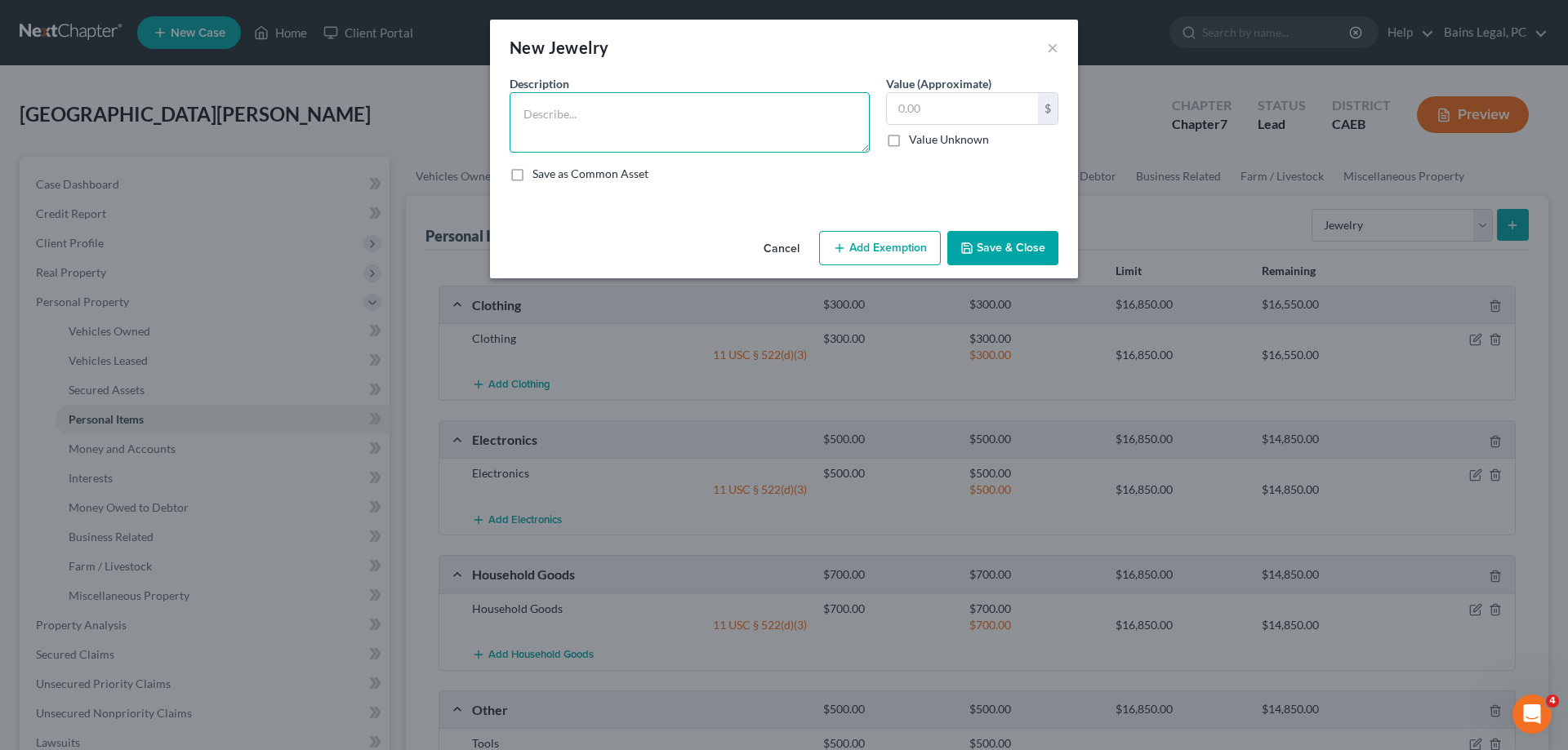
click at [714, 118] on textarea at bounding box center [689, 122] width 360 height 60
type textarea "Jewelry"
type input "300"
click at [893, 241] on button "Add Exemption" at bounding box center [879, 248] width 122 height 35
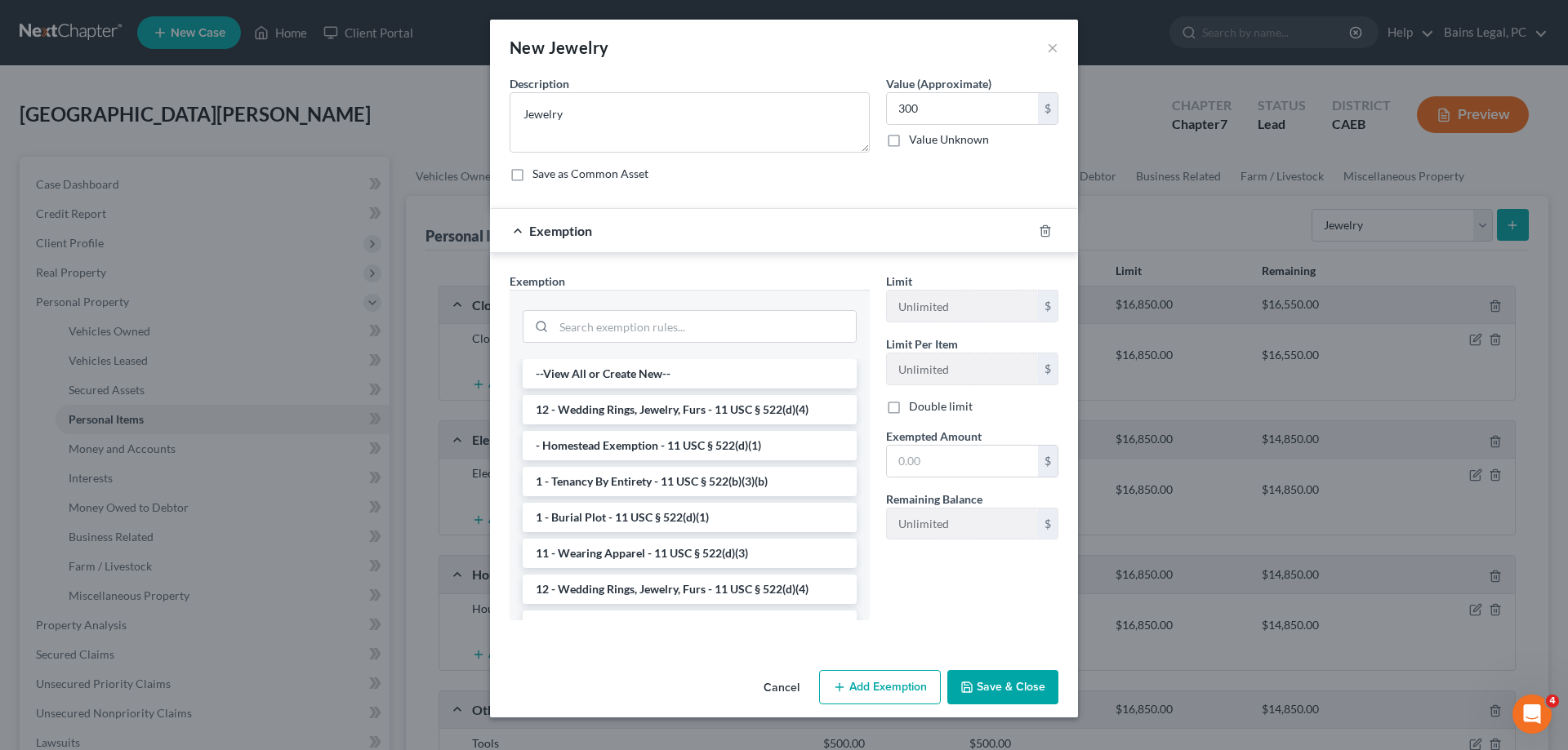
drag, startPoint x: 636, startPoint y: 406, endPoint x: 848, endPoint y: 443, distance: 215.2
click at [636, 407] on li "12 - Wedding Rings, Jewelry, Furs - 11 USC § 522(d)(4)" at bounding box center [689, 410] width 334 height 30
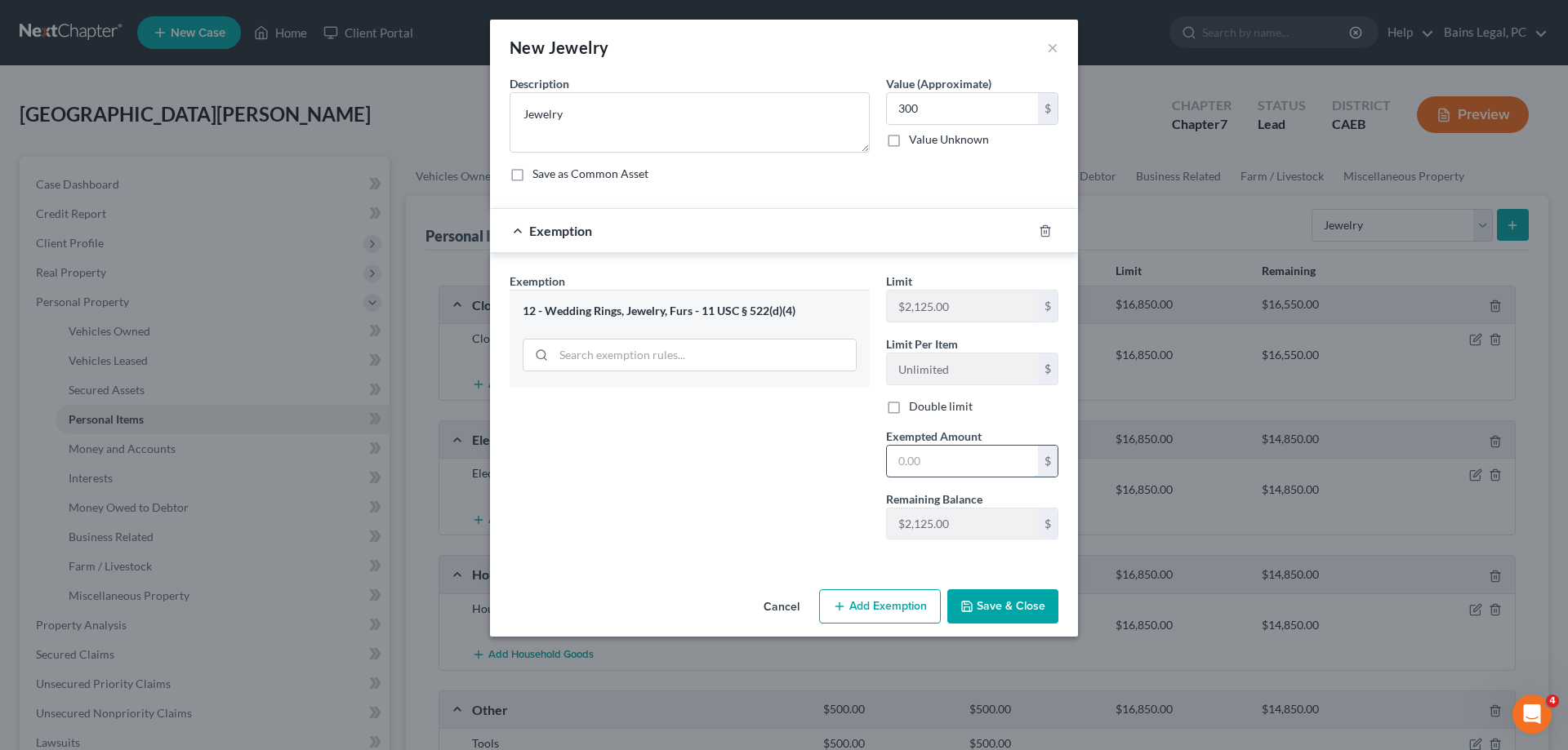
click at [1019, 462] on input "text" at bounding box center [962, 461] width 151 height 31
type input "300"
click at [983, 625] on div "Cancel Add Exemption Save & Close" at bounding box center [783, 609] width 588 height 54
click at [1008, 604] on button "Save & Close" at bounding box center [1003, 606] width 111 height 35
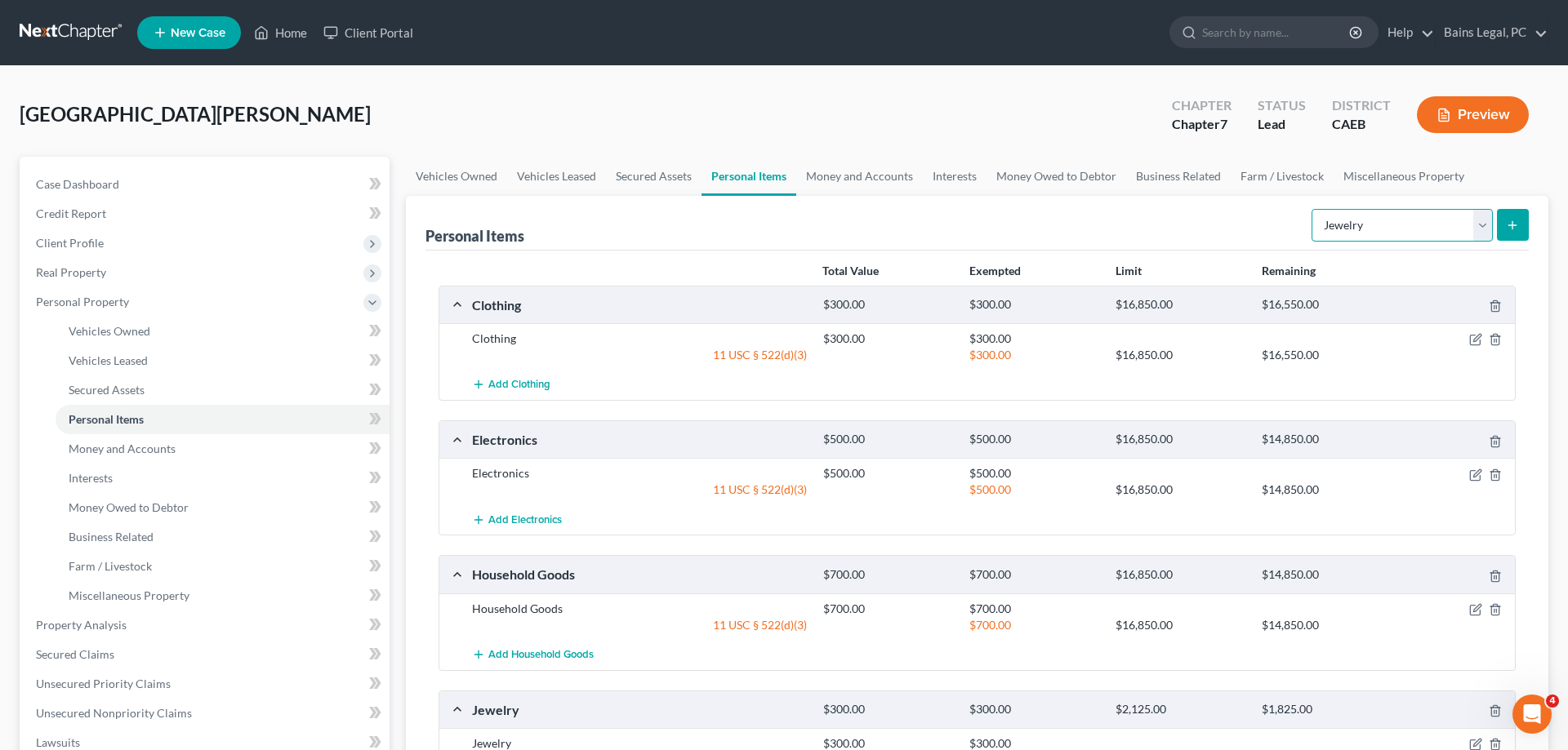
click at [1311, 209] on select "Select Item Type Clothing Collectibles Of Value Electronics Firearms Household …" at bounding box center [1401, 225] width 181 height 33
select select "sports_and_hobby_equipment"
click option "Sports & Hobby Equipment" at bounding box center [0, 0] width 0 height 0
click at [1514, 226] on icon "submit" at bounding box center [1512, 225] width 13 height 13
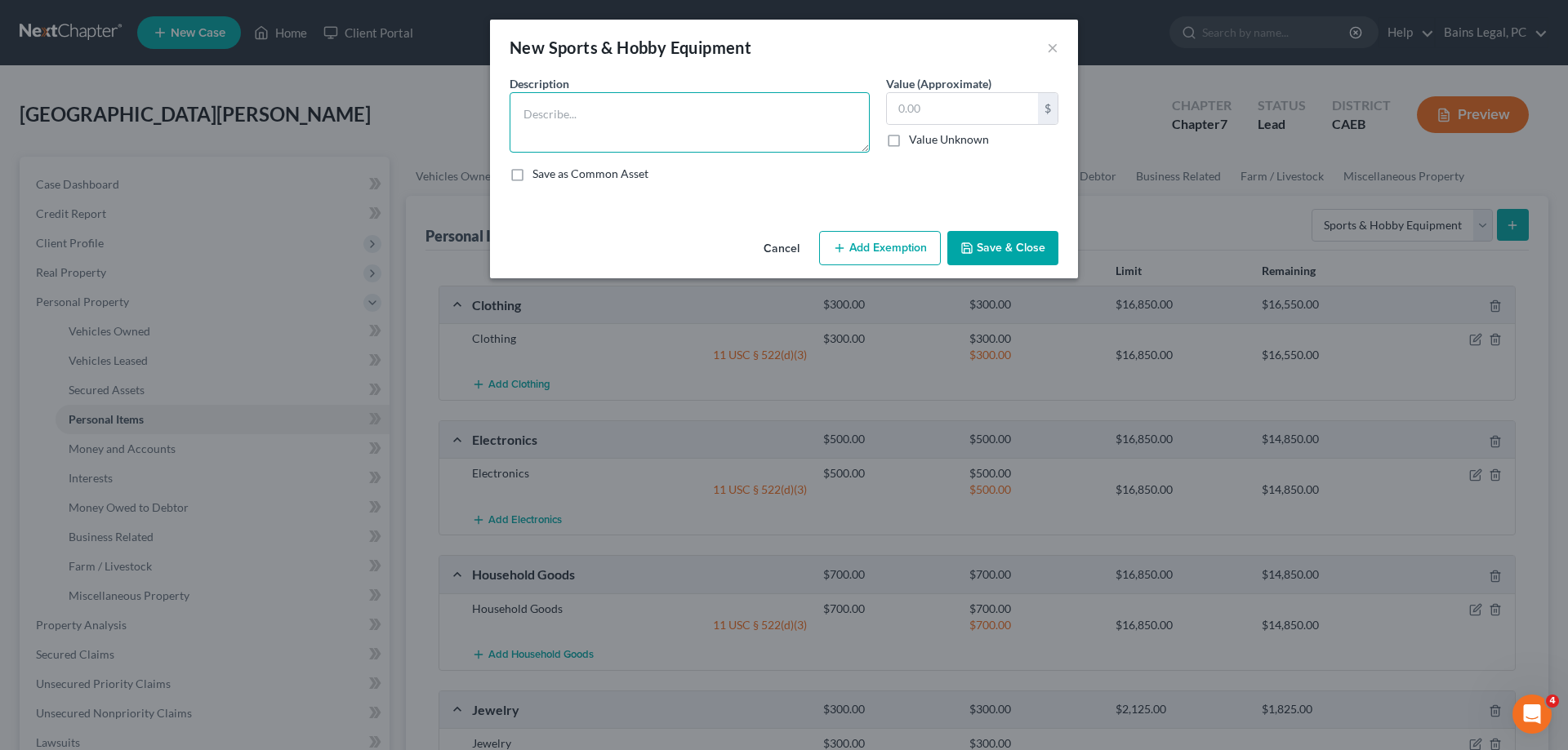
drag, startPoint x: 706, startPoint y: 145, endPoint x: 688, endPoint y: 148, distance: 18.2
click at [706, 144] on textarea at bounding box center [689, 122] width 360 height 60
type textarea "Sports & Hobby Equipment"
type input "400"
click at [865, 257] on button "Add Exemption" at bounding box center [879, 248] width 122 height 35
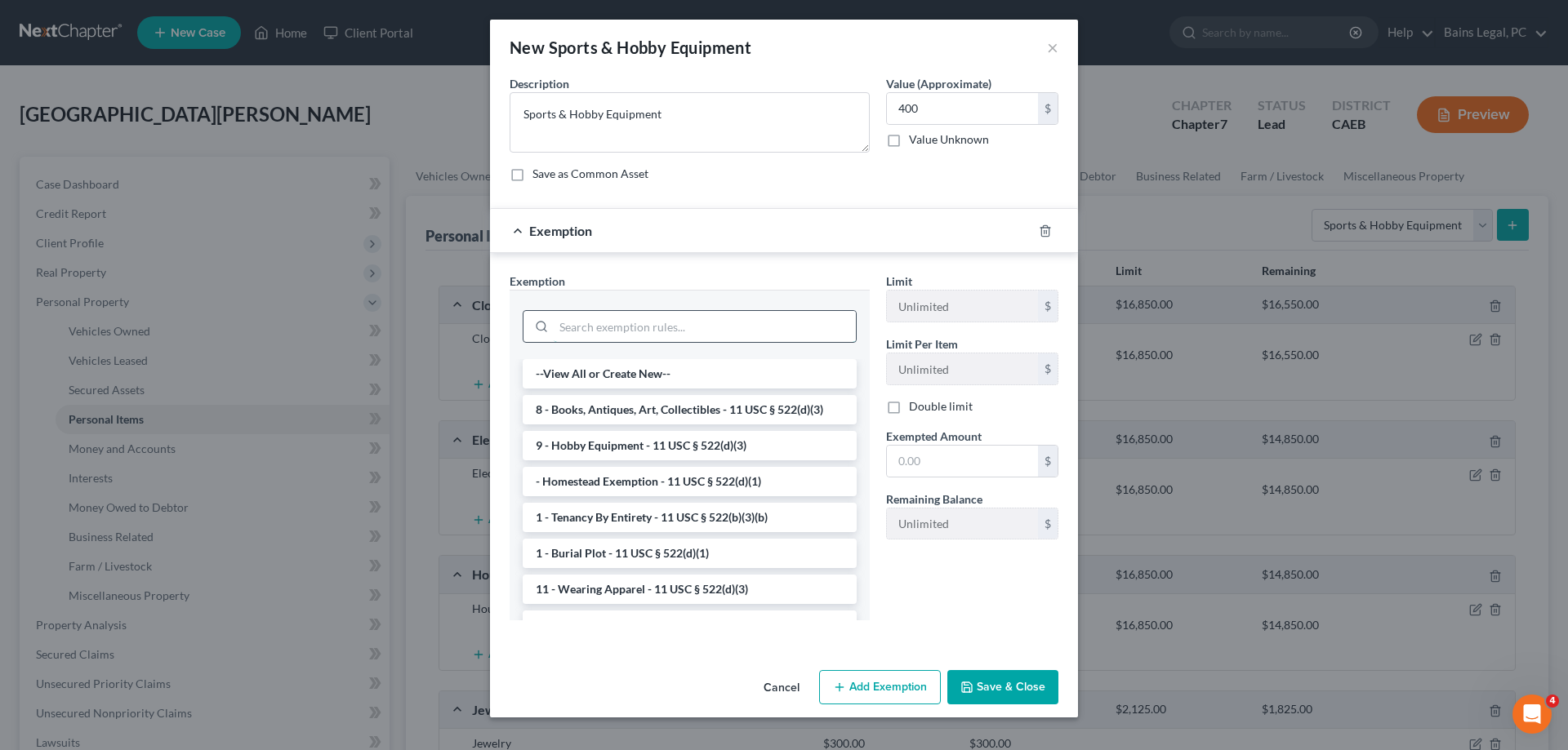
click at [601, 331] on input "search" at bounding box center [705, 326] width 302 height 31
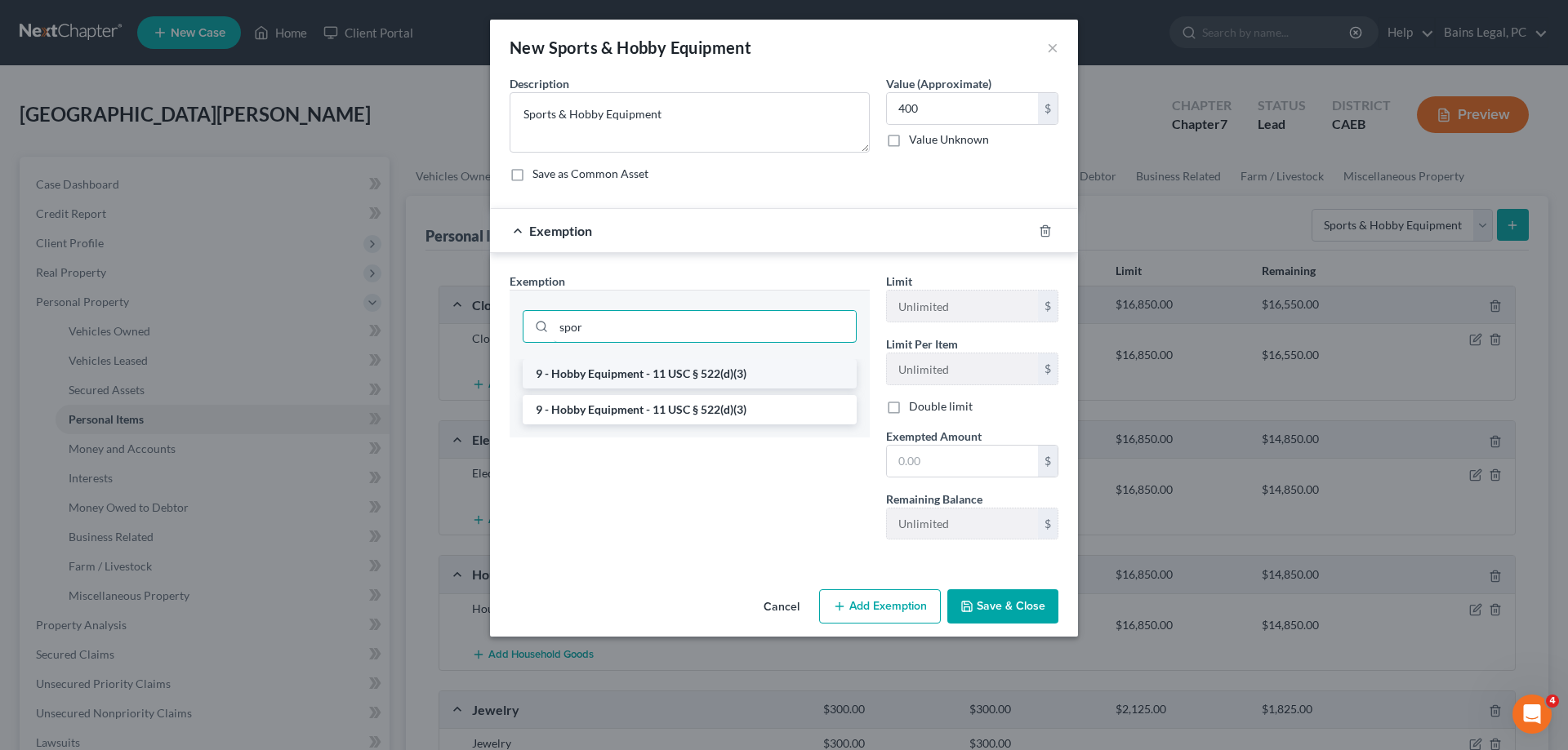
type input "spor"
click at [619, 379] on li "9 - Hobby Equipment - 11 USC § 522(d)(3)" at bounding box center [689, 375] width 334 height 30
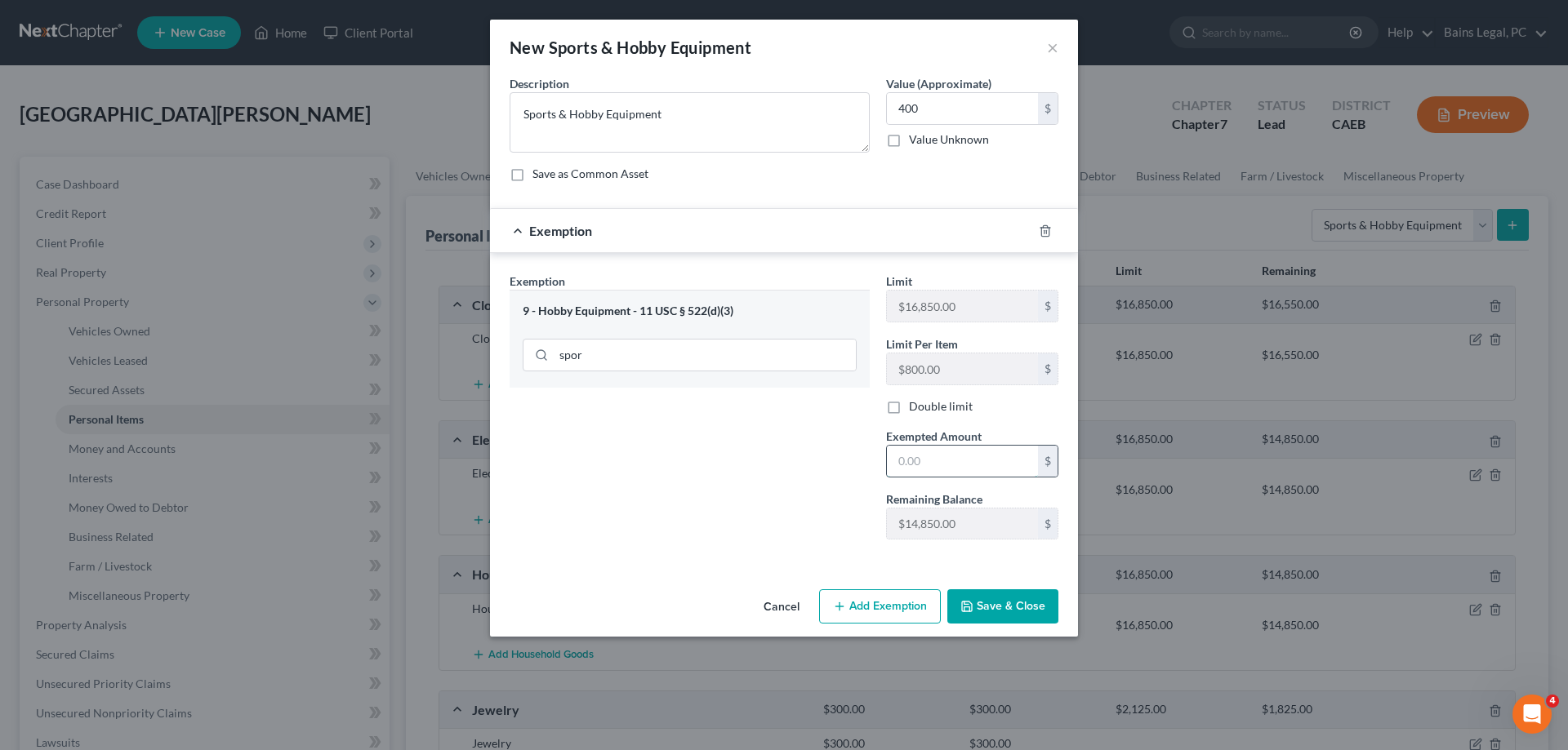
click at [989, 466] on input "text" at bounding box center [962, 461] width 151 height 31
type input "400"
drag, startPoint x: 1033, startPoint y: 615, endPoint x: 1020, endPoint y: 613, distance: 13.2
click at [1032, 615] on button "Save & Close" at bounding box center [1003, 606] width 111 height 35
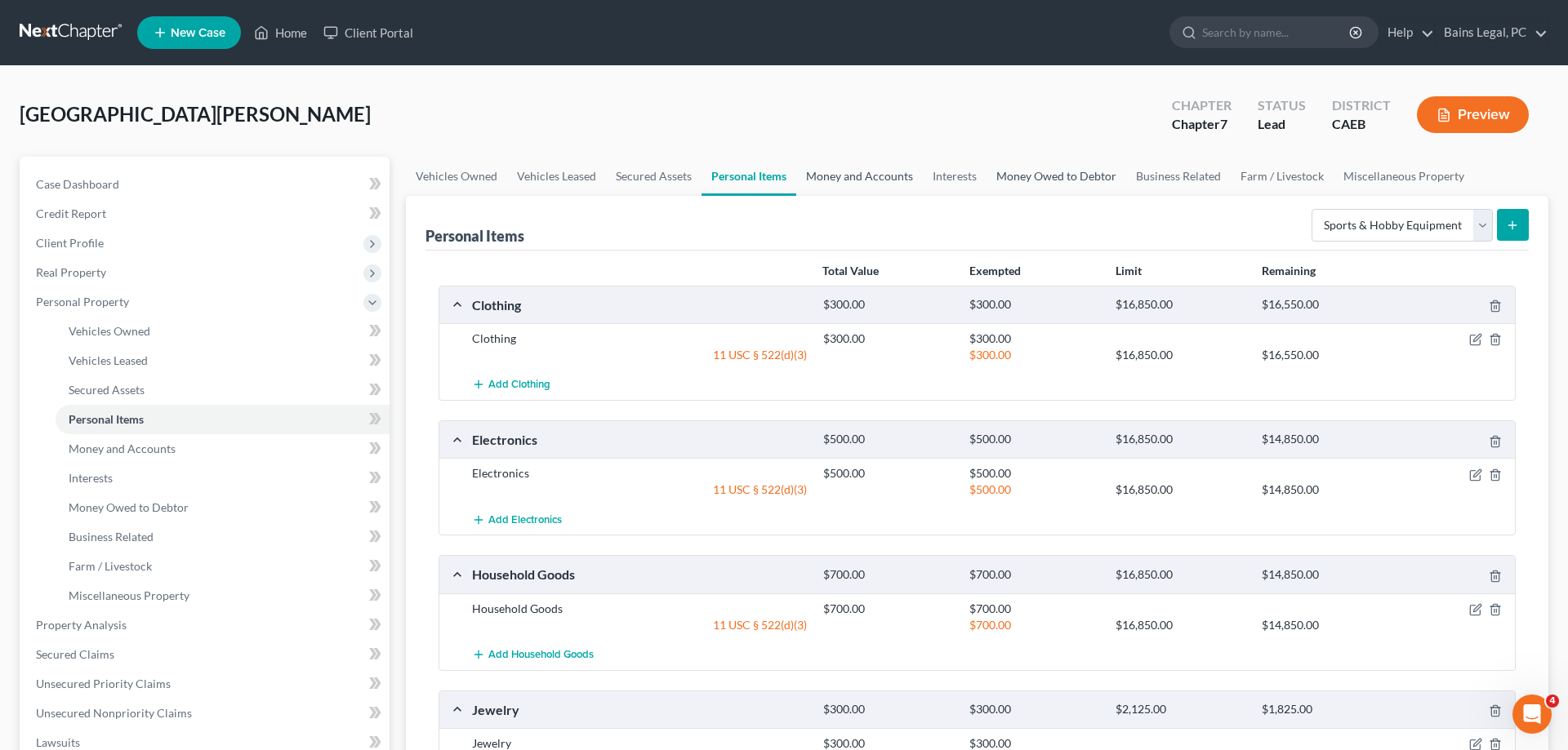
click at [860, 173] on link "Money and Accounts" at bounding box center [859, 176] width 127 height 40
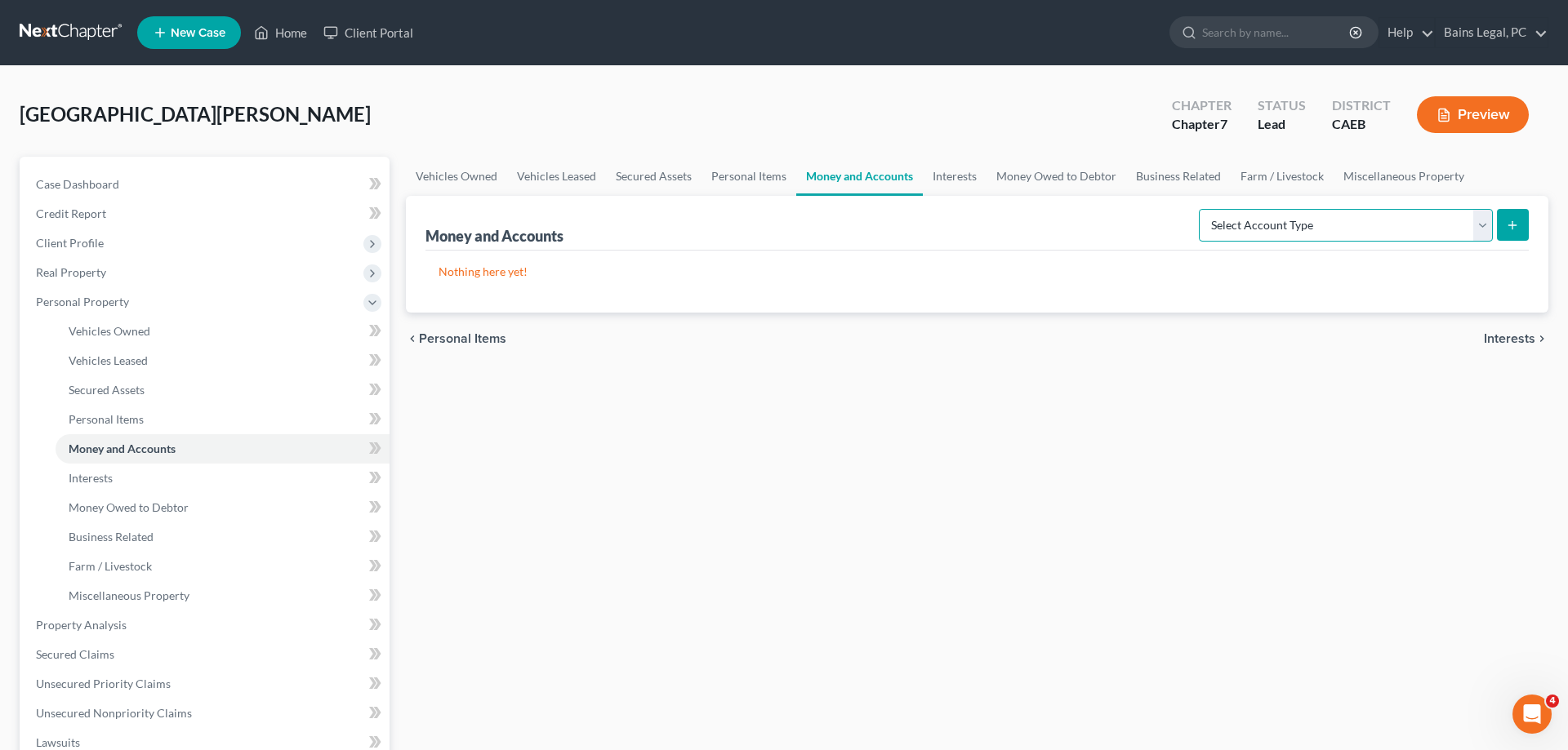
click at [1199, 209] on select "Select Account Type Brokerage Cash on Hand Certificates of Deposit Checking Acc…" at bounding box center [1346, 225] width 294 height 33
select select "cash_on_hand"
click option "Cash on Hand" at bounding box center [0, 0] width 0 height 0
click at [1512, 220] on icon "submit" at bounding box center [1512, 225] width 13 height 13
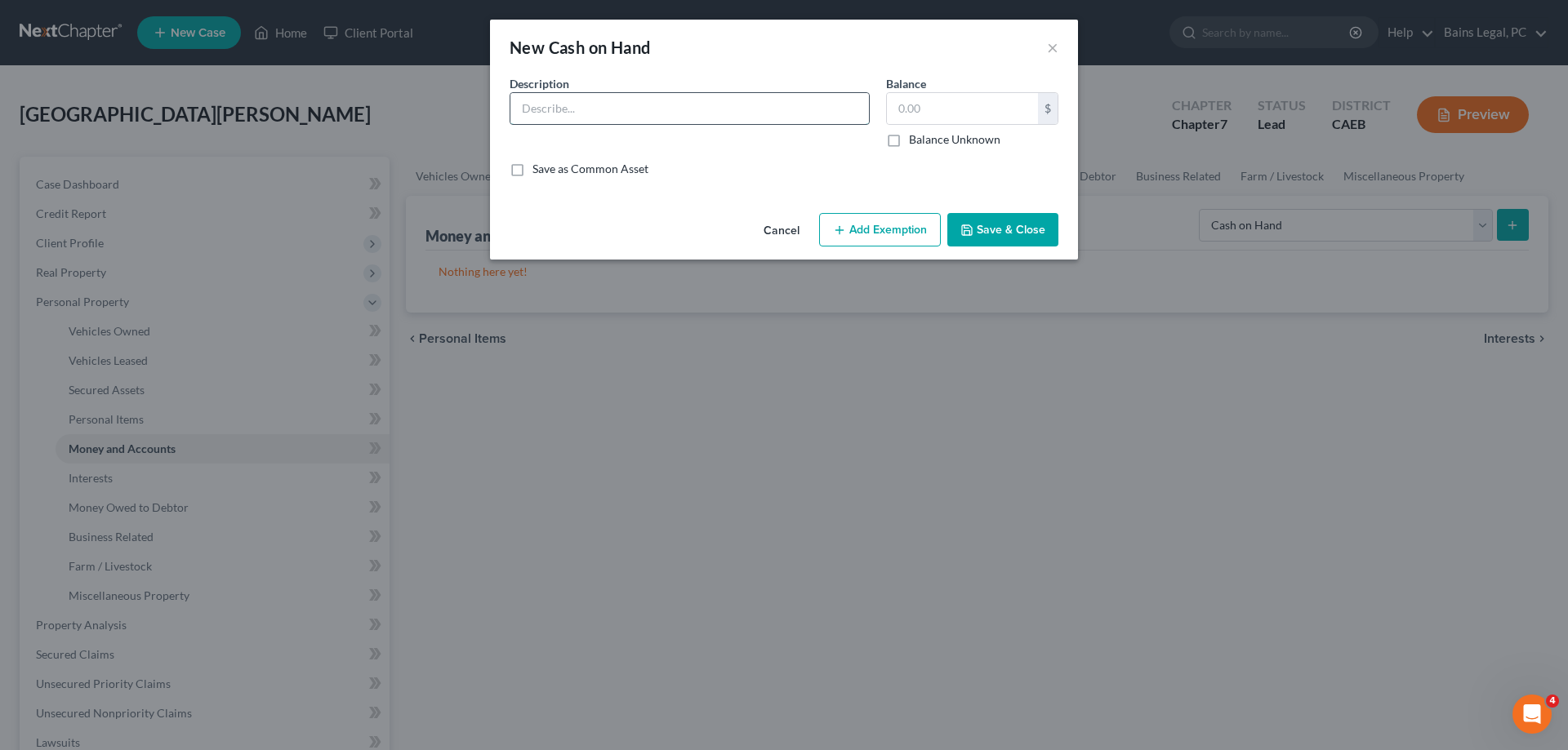
click at [578, 114] on input "text" at bounding box center [690, 108] width 359 height 31
drag, startPoint x: 865, startPoint y: 230, endPoint x: 773, endPoint y: 268, distance: 99.5
click at [861, 231] on button "Add Exemption" at bounding box center [879, 230] width 122 height 35
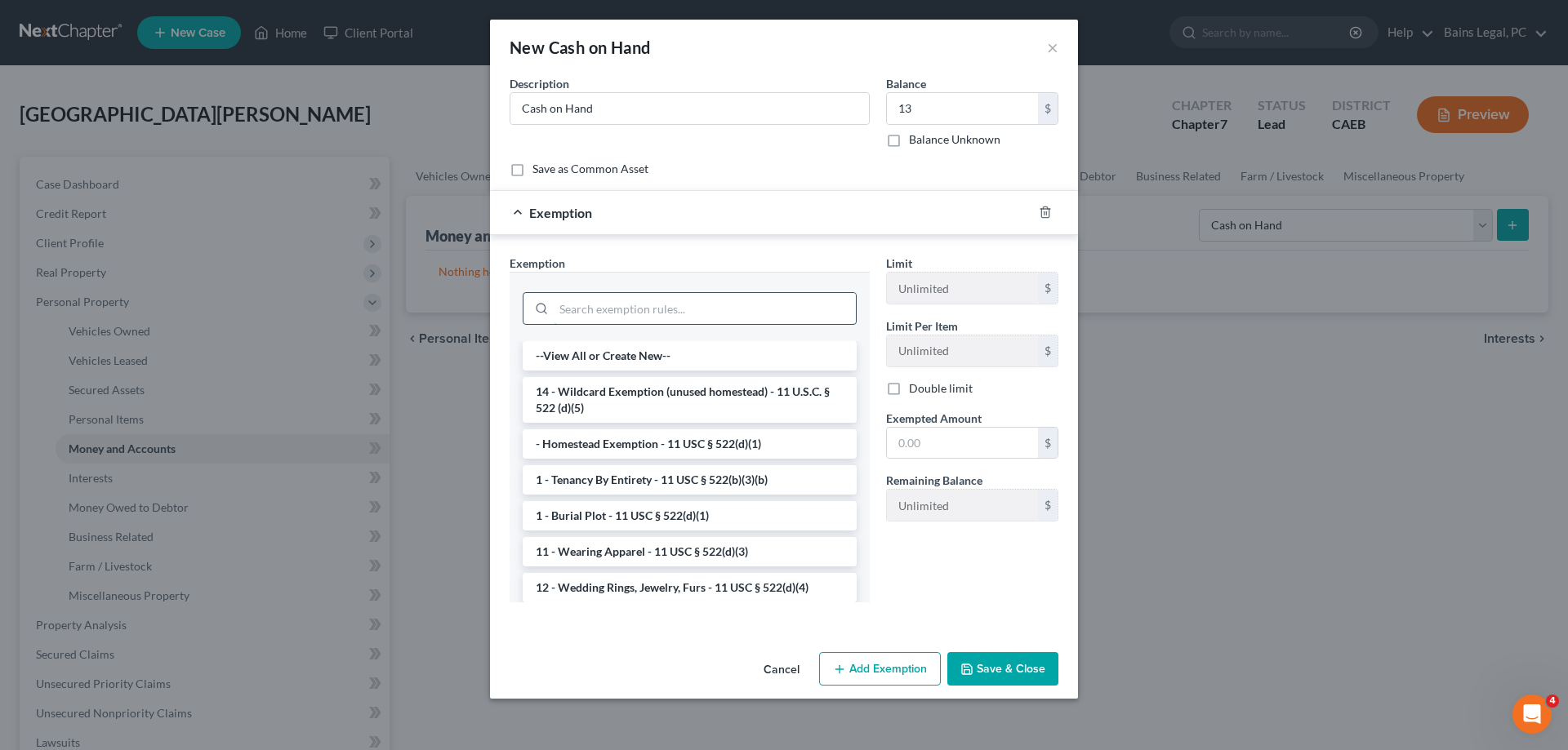
click at [672, 313] on input "search" at bounding box center [705, 308] width 302 height 31
click at [680, 400] on li "14 - Wildcard Exemption (unused homestead) - 11 U.S.C. § 522 (d)(5)" at bounding box center [689, 400] width 334 height 46
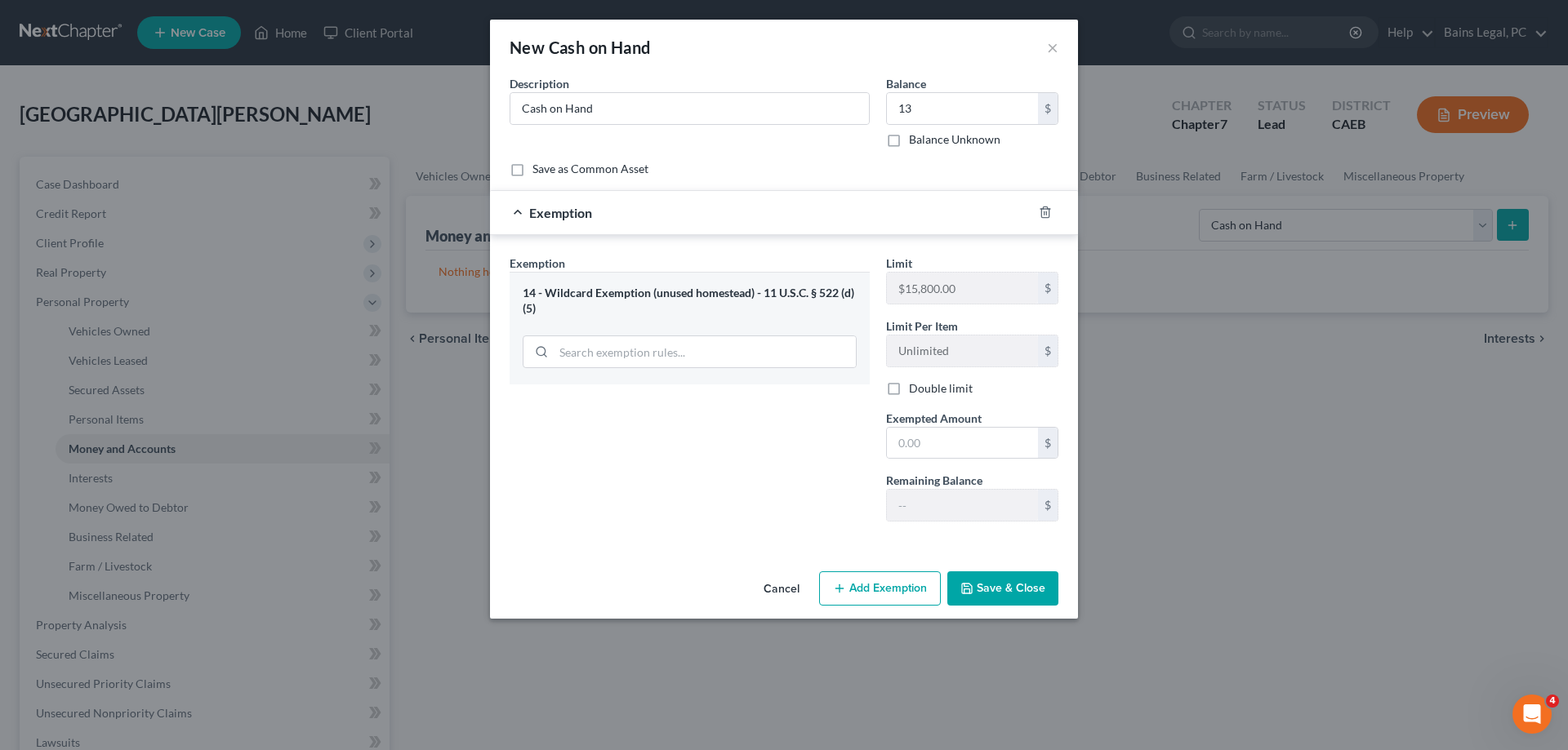
drag, startPoint x: 736, startPoint y: 371, endPoint x: 740, endPoint y: 356, distance: 15.5
click at [736, 368] on div at bounding box center [689, 350] width 334 height 43
click at [740, 355] on input "search" at bounding box center [705, 351] width 302 height 31
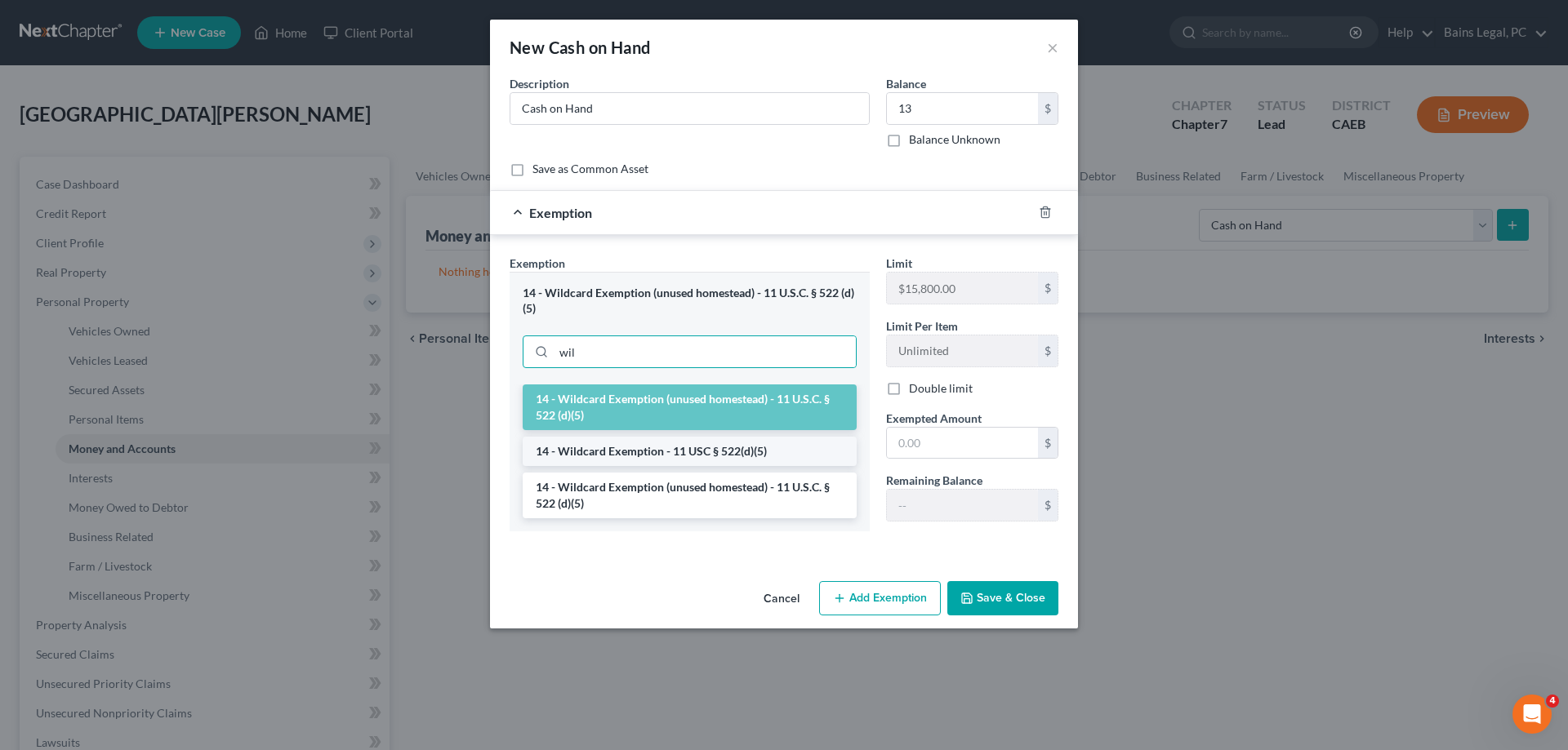
click at [728, 452] on li "14 - Wildcard Exemption - 11 USC § 522(d)(5)" at bounding box center [689, 452] width 334 height 30
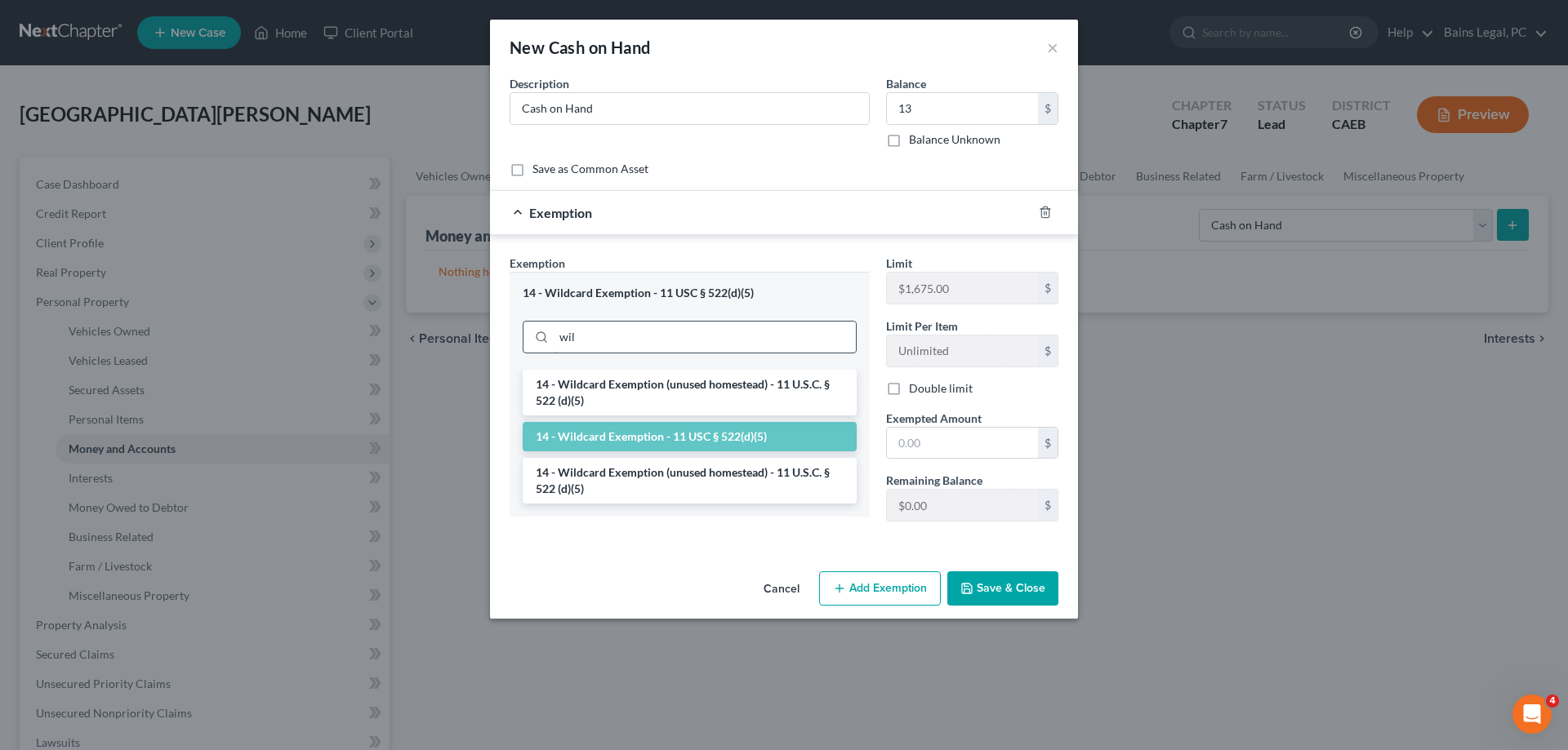
click at [702, 352] on input "wil" at bounding box center [705, 337] width 302 height 31
click at [632, 485] on li "14 - Wildcard Exemption (unused homestead) - 11 U.S.C. § 522 (d)(5)" at bounding box center [689, 481] width 334 height 46
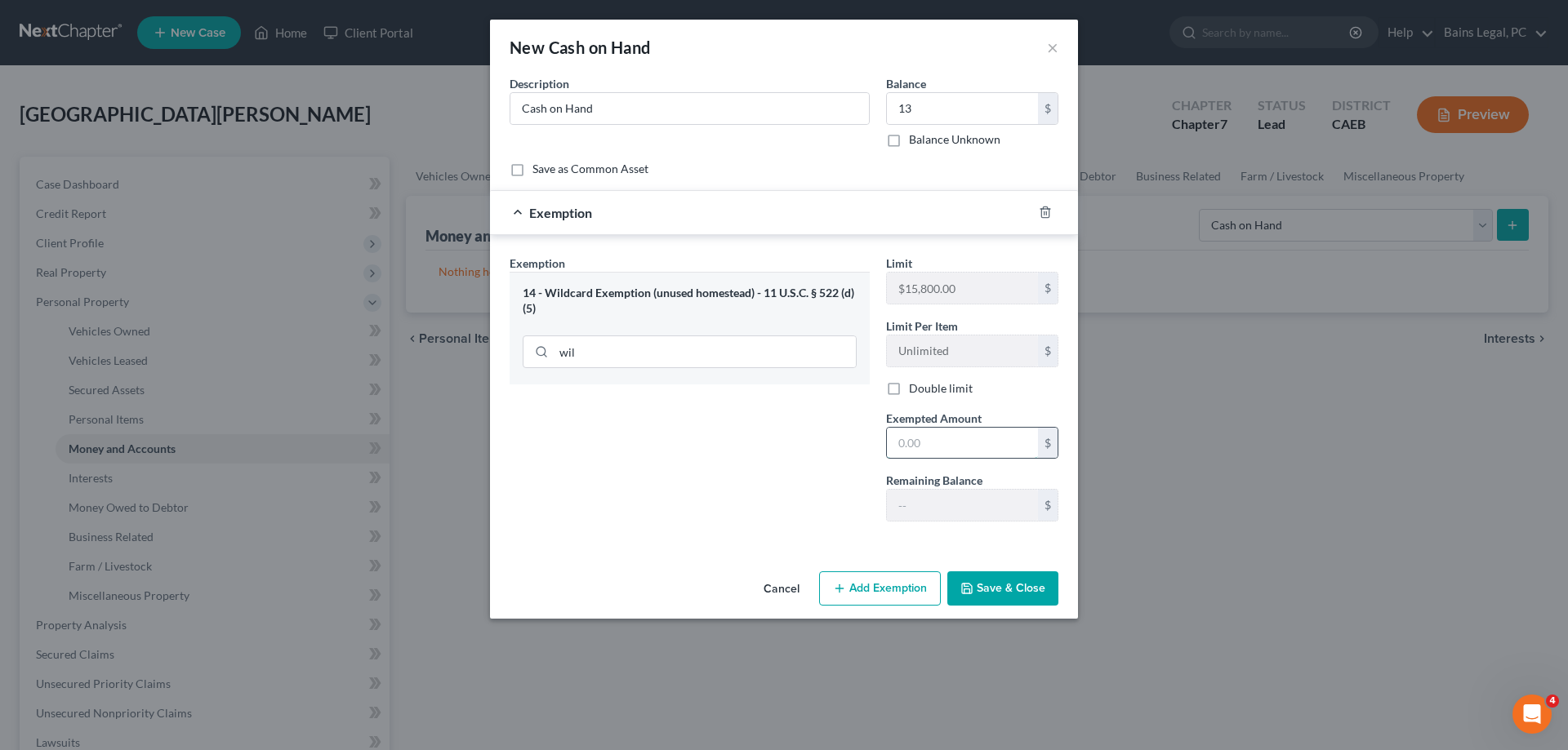
click at [952, 446] on input "text" at bounding box center [962, 443] width 151 height 31
click at [1012, 590] on button "Save & Close" at bounding box center [1003, 589] width 111 height 35
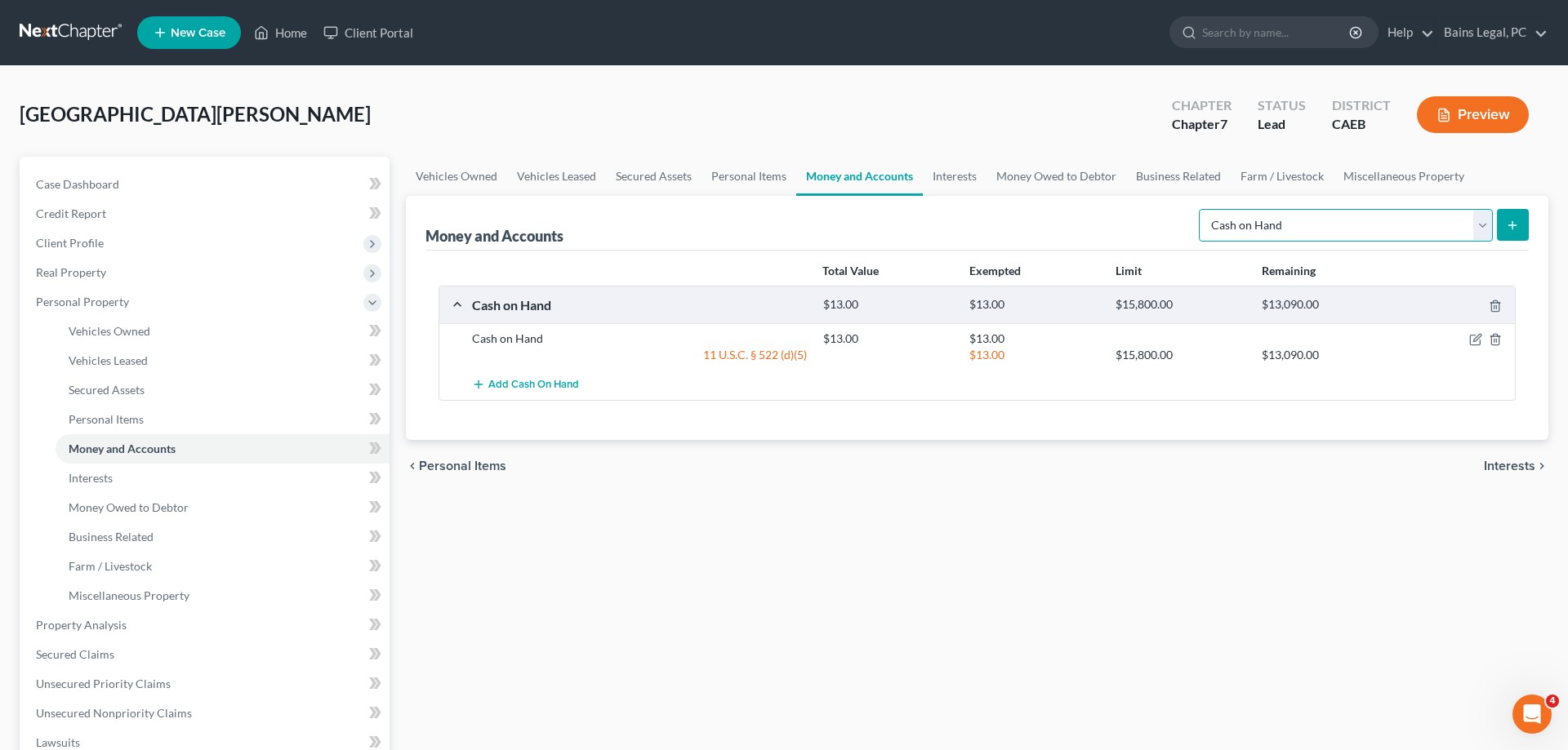
click at [1199, 209] on select "Select Account Type Brokerage Cash on Hand Certificates of Deposit Checking Acc…" at bounding box center [1346, 225] width 294 height 33
click option "Checking Account" at bounding box center [0, 0] width 0 height 0
drag, startPoint x: 1521, startPoint y: 226, endPoint x: 1221, endPoint y: 290, distance: 306.8
click at [1520, 226] on button "submit" at bounding box center [1512, 225] width 32 height 32
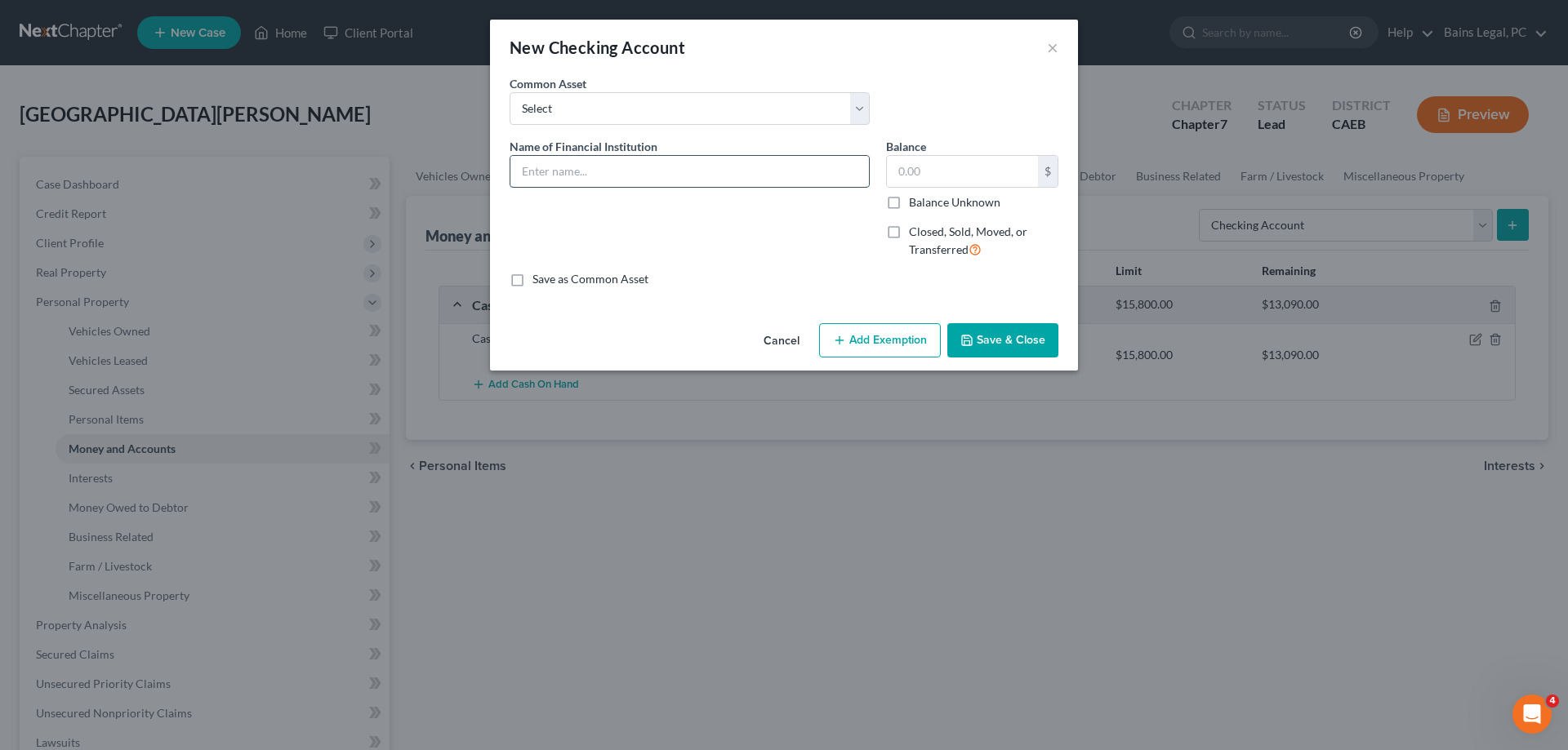
click at [608, 178] on input "text" at bounding box center [690, 170] width 359 height 31
click at [825, 330] on button "Add Exemption" at bounding box center [879, 340] width 122 height 35
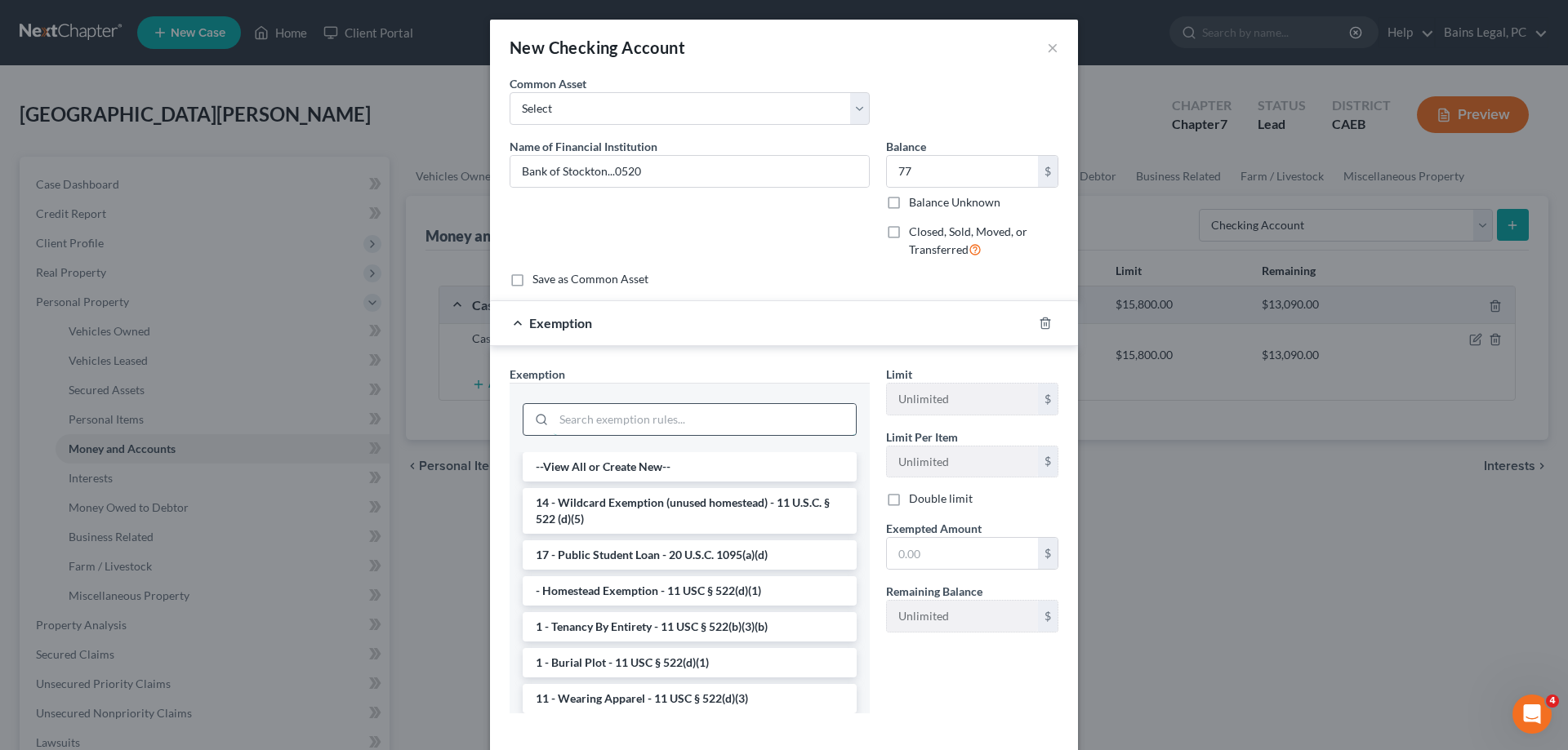
click at [722, 417] on input "search" at bounding box center [705, 419] width 302 height 31
drag, startPoint x: 721, startPoint y: 515, endPoint x: 743, endPoint y: 515, distance: 22.0
click at [722, 514] on li "14 - Wildcard Exemption (unused homestead) - 11 U.S.C. § 522 (d)(5)" at bounding box center [689, 511] width 334 height 46
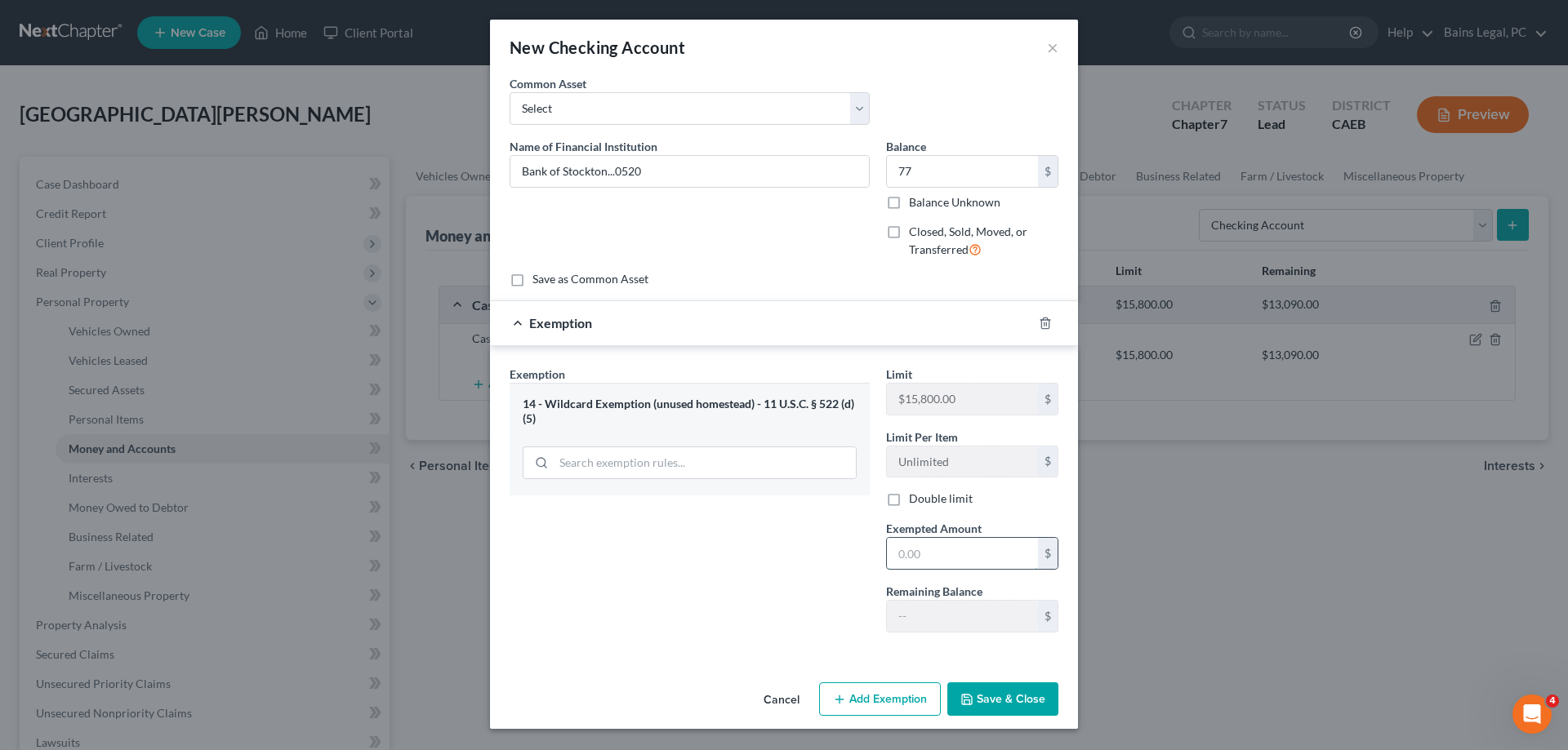
click at [985, 559] on input "text" at bounding box center [962, 553] width 151 height 31
drag, startPoint x: 695, startPoint y: 174, endPoint x: 488, endPoint y: 180, distance: 207.1
click at [510, 180] on input "Bank of Stockton...0520" at bounding box center [690, 170] width 359 height 31
drag, startPoint x: 1009, startPoint y: 705, endPoint x: 1006, endPoint y: 682, distance: 23.2
click at [1010, 704] on button "Save & Close" at bounding box center [1003, 699] width 111 height 35
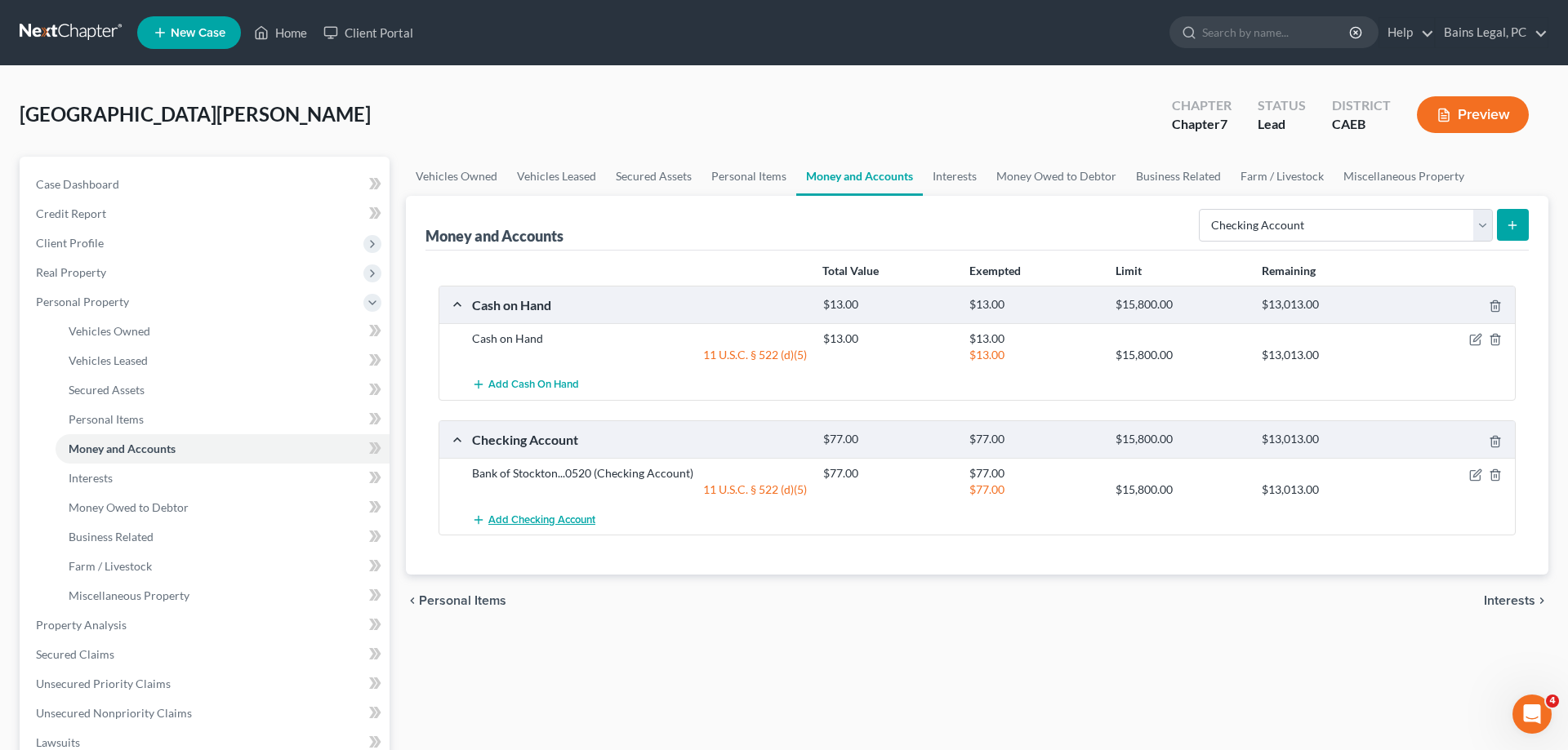
click at [571, 528] on button "Add Checking Account" at bounding box center [533, 519] width 123 height 30
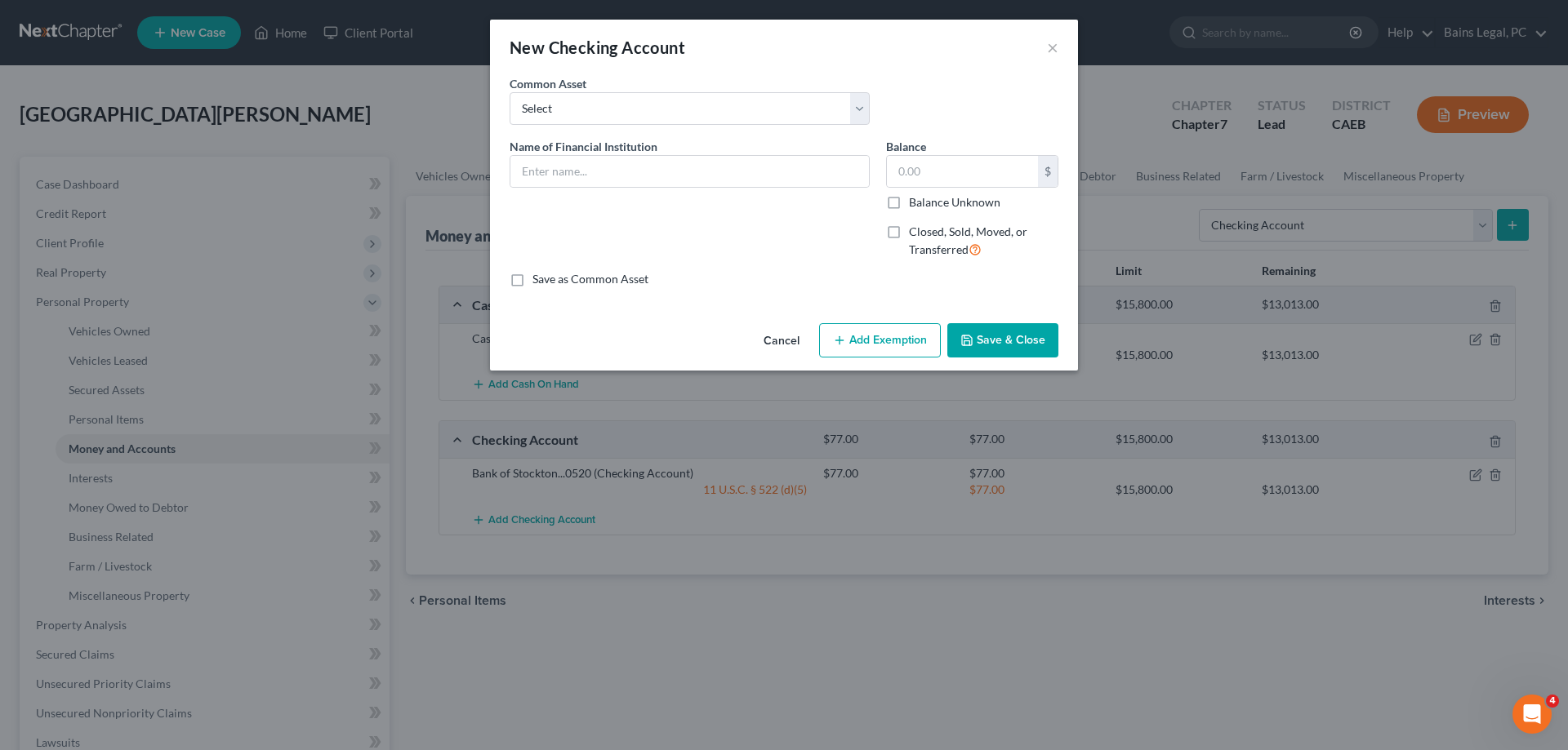
click at [909, 234] on label "Closed, Sold, Moved, or Transferred" at bounding box center [983, 241] width 150 height 35
click at [916, 234] on input "Closed, Sold, Moved, or Transferred" at bounding box center [921, 229] width 11 height 11
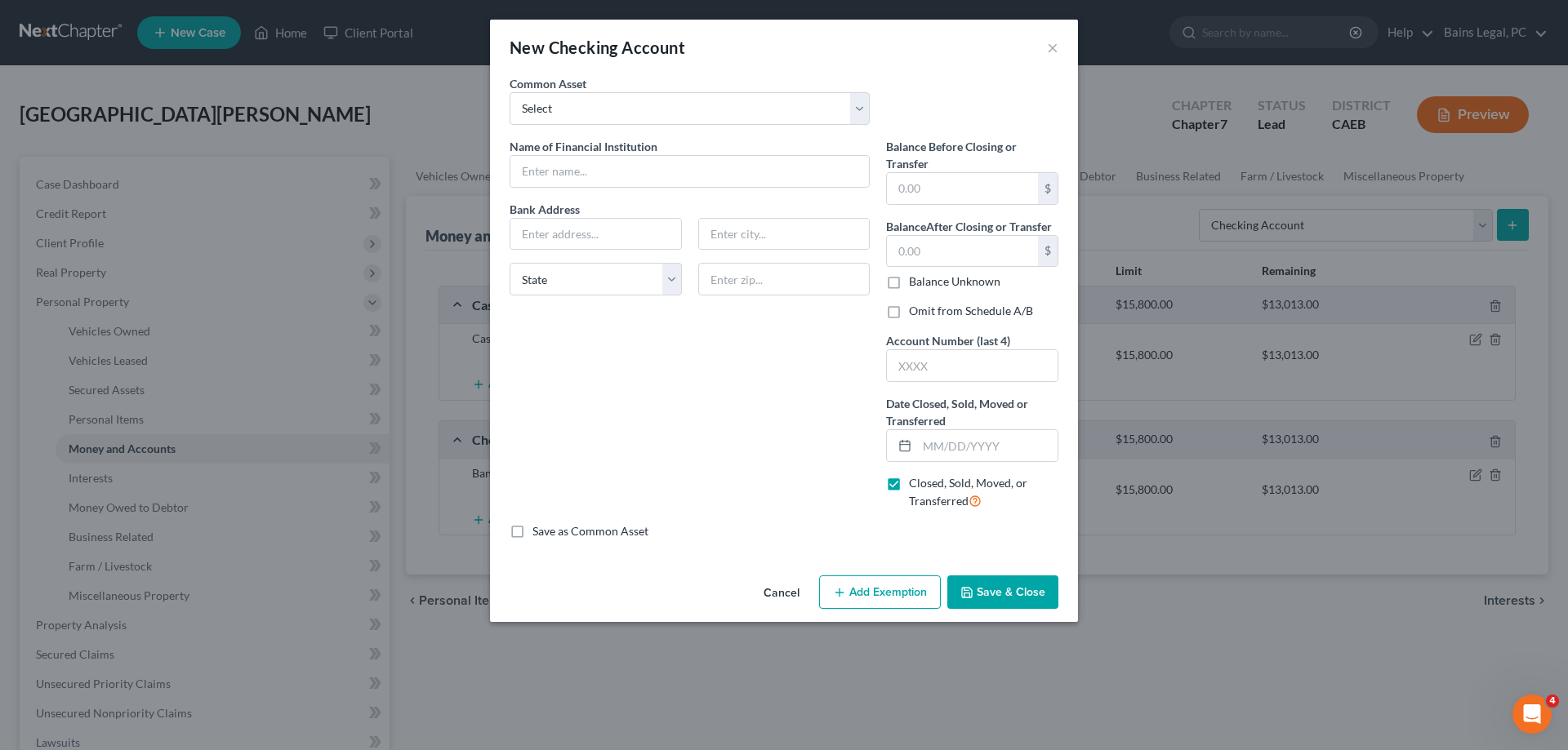
click at [909, 310] on label "Omit from Schedule A/B" at bounding box center [970, 311] width 124 height 16
click at [916, 310] on input "Omit from Schedule A/B" at bounding box center [921, 308] width 11 height 11
click at [597, 170] on input "text" at bounding box center [690, 170] width 359 height 31
drag, startPoint x: 674, startPoint y: 174, endPoint x: 708, endPoint y: 151, distance: 41.0
click at [510, 156] on input "[GEOGRAPHIC_DATA] CU" at bounding box center [690, 170] width 359 height 31
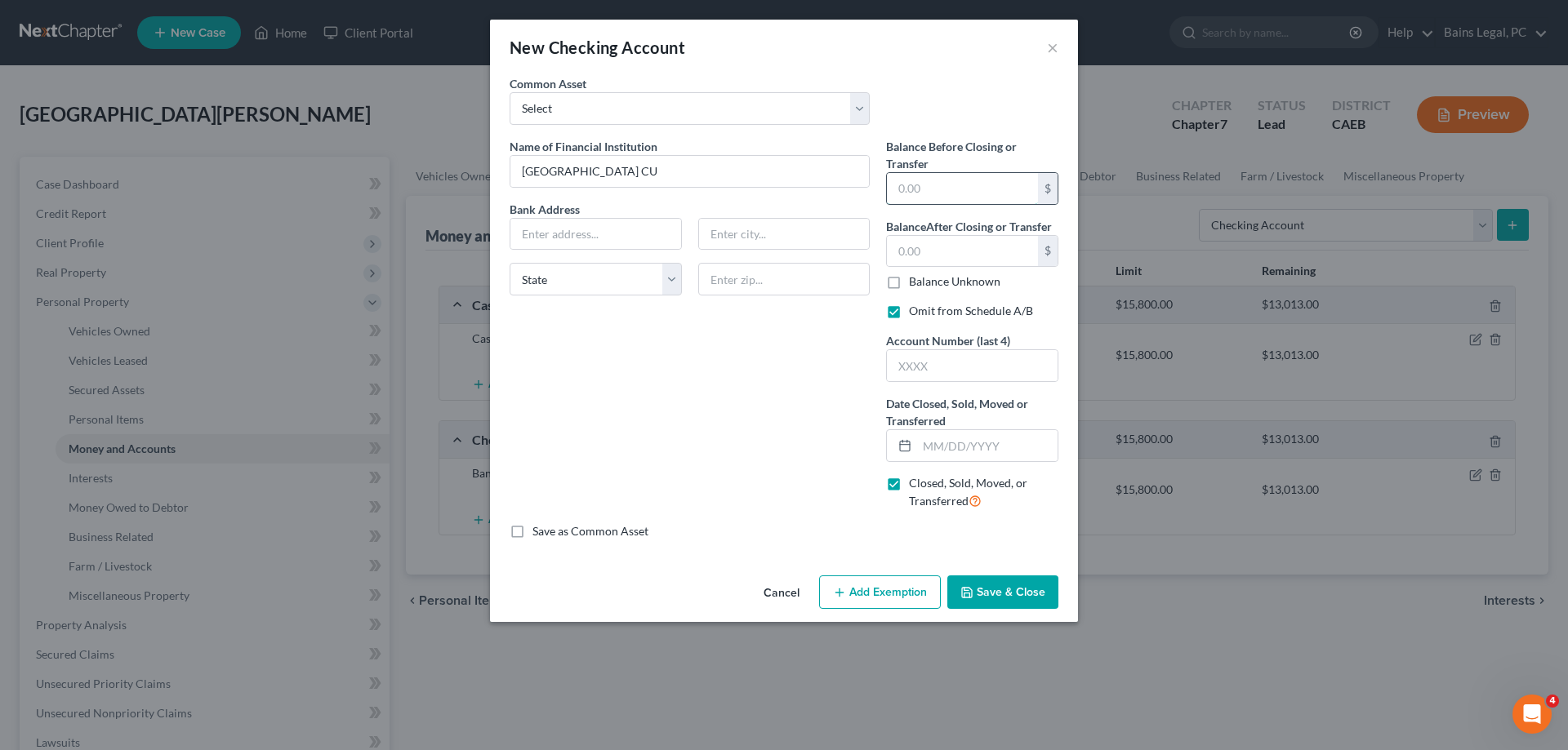
click at [965, 178] on input "text" at bounding box center [962, 188] width 151 height 31
click at [972, 183] on input "text" at bounding box center [962, 188] width 151 height 31
click at [1029, 358] on input "text" at bounding box center [972, 365] width 170 height 31
click at [1006, 440] on input "text" at bounding box center [987, 445] width 141 height 31
click at [992, 594] on button "Save & Close" at bounding box center [1003, 592] width 111 height 35
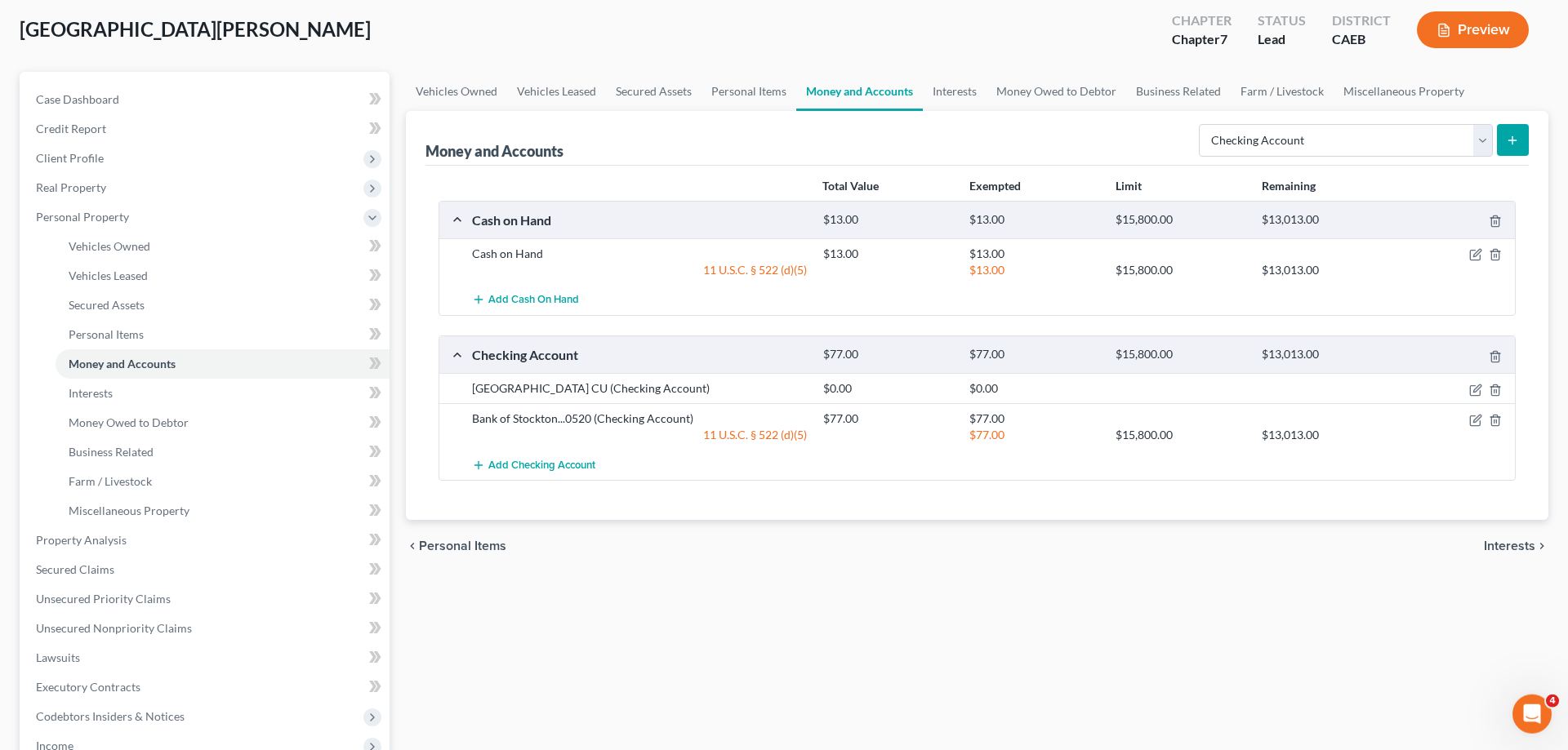
scroll to position [333, 0]
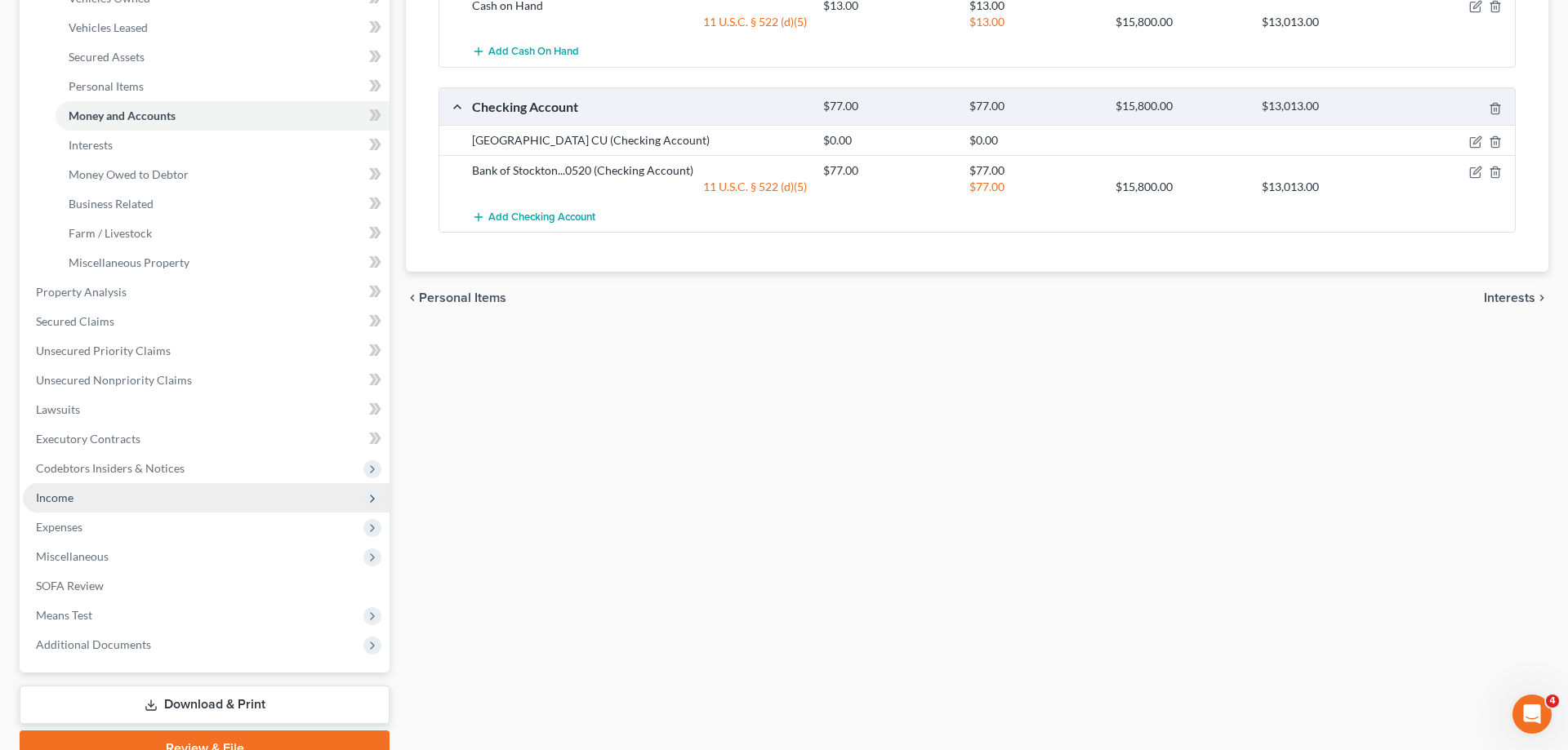
drag, startPoint x: 115, startPoint y: 498, endPoint x: 123, endPoint y: 503, distance: 9.4
click at [116, 498] on span "Income" at bounding box center [206, 498] width 367 height 30
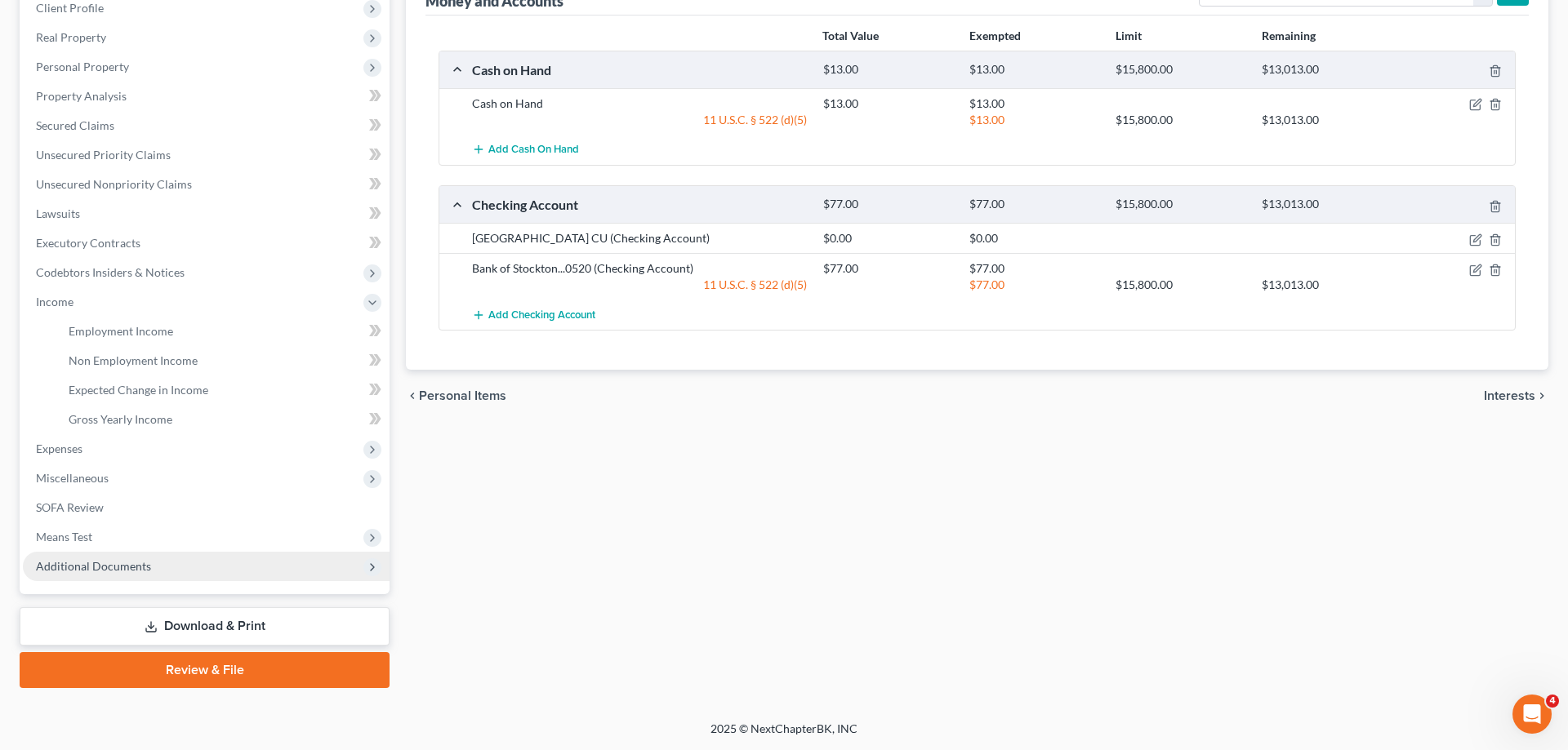
scroll to position [234, 0]
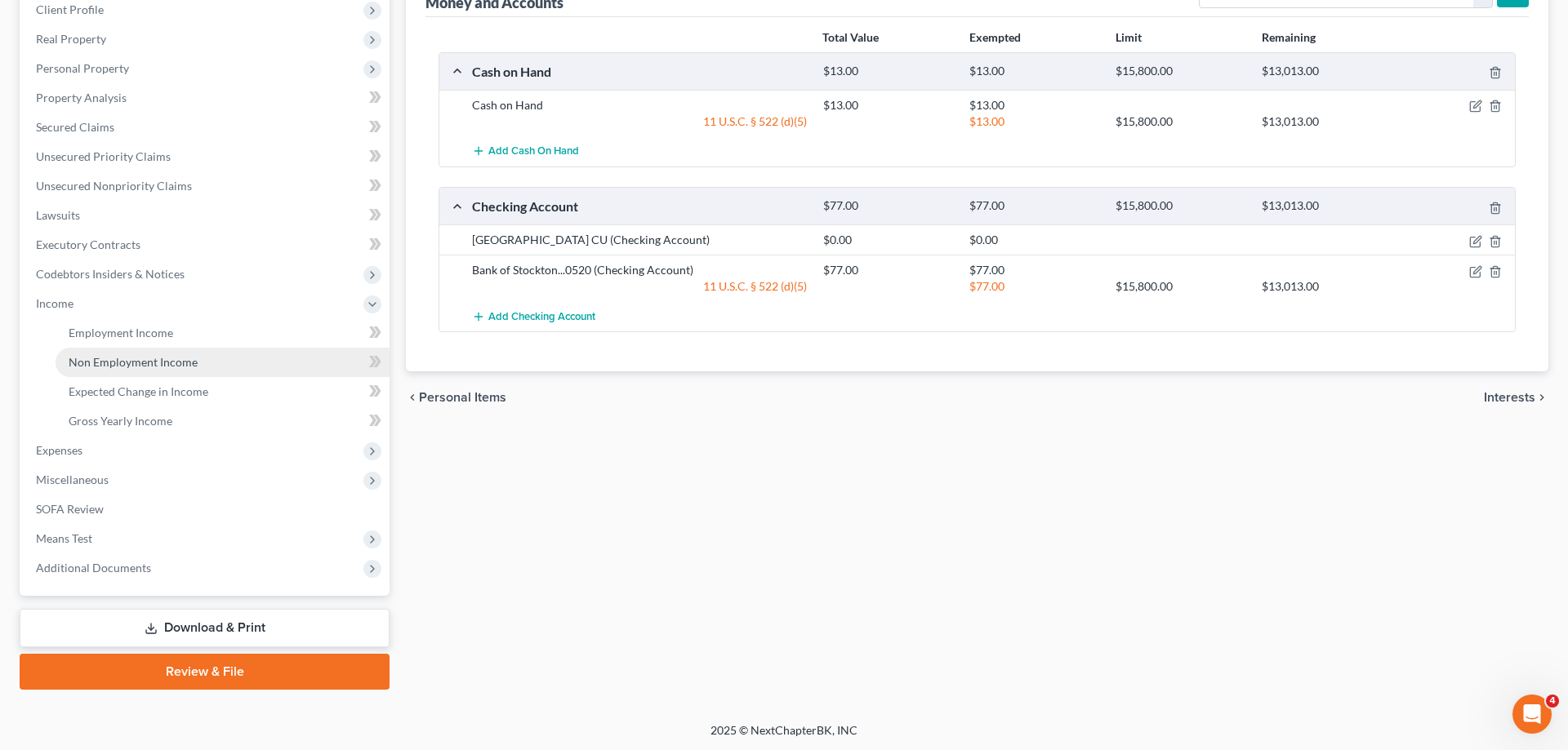
click at [202, 366] on link "Non Employment Income" at bounding box center [222, 363] width 334 height 30
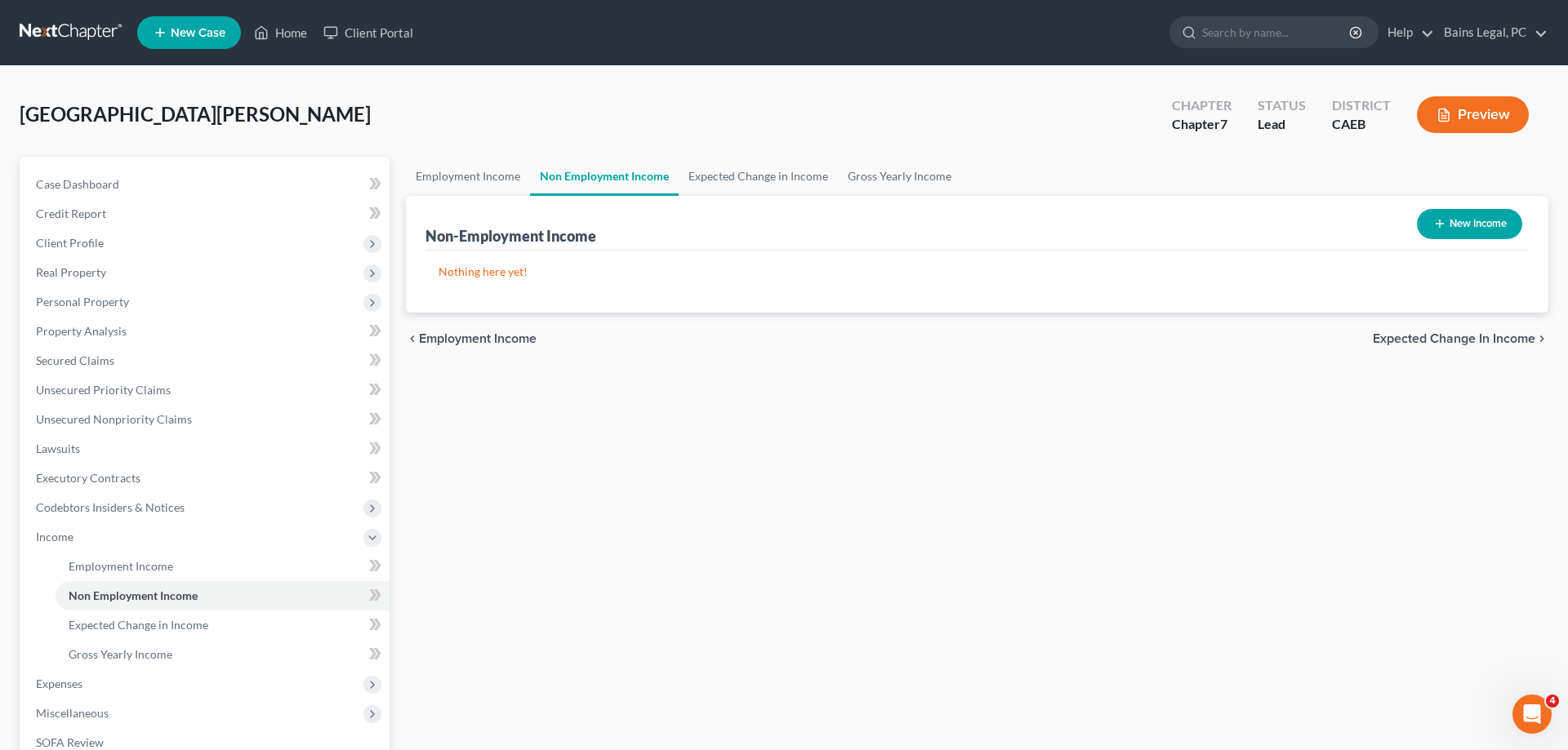
click at [1473, 207] on div "New Income" at bounding box center [1469, 224] width 118 height 44
click at [1467, 226] on button "New Income" at bounding box center [1470, 224] width 105 height 30
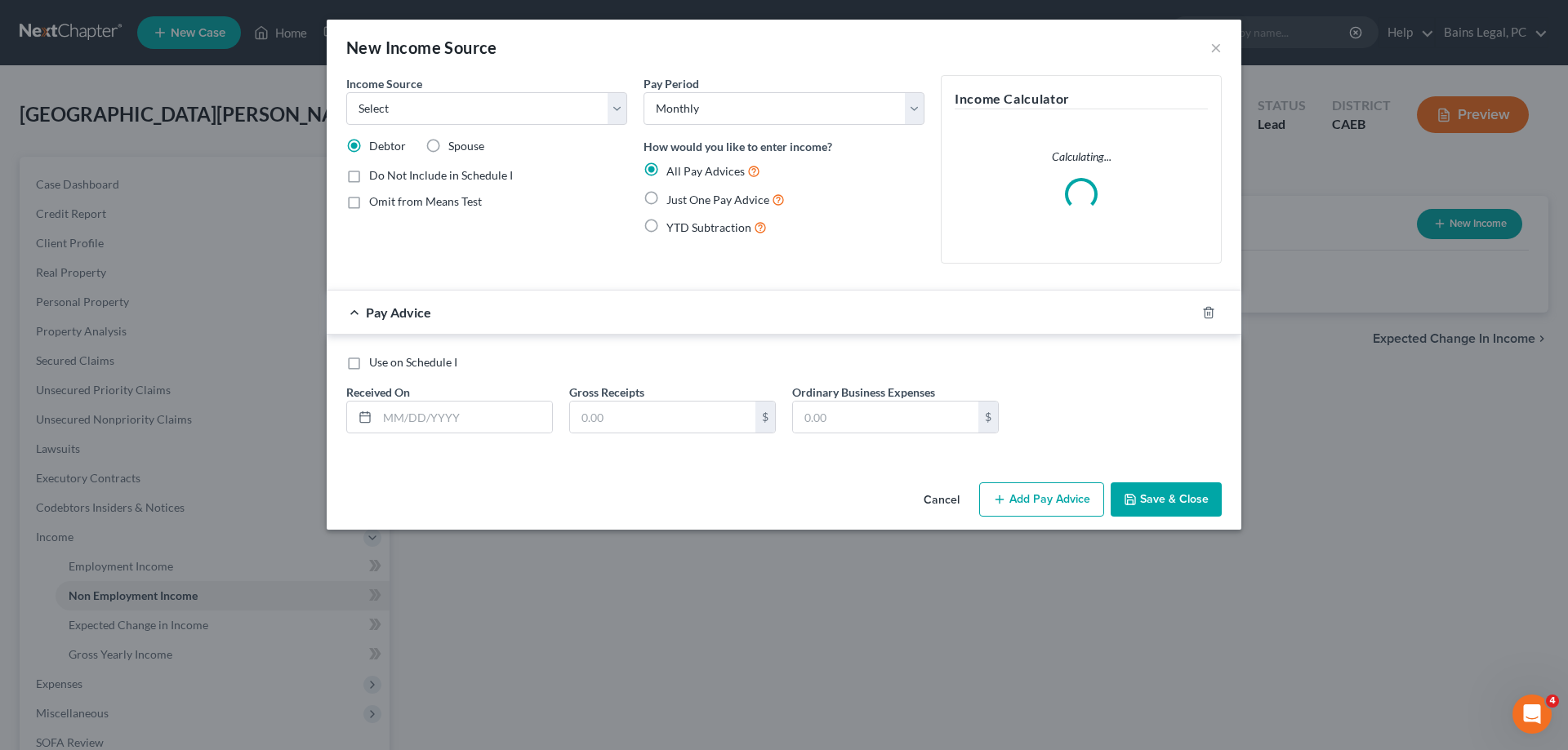
click at [522, 88] on div "Income Source * Select Unemployment Disability (from employer) Pension Retireme…" at bounding box center [486, 100] width 280 height 50
click at [346, 92] on select "Select Unemployment Disability (from employer) Pension Retirement Social Securi…" at bounding box center [486, 108] width 280 height 33
click option "Social Security / Social Security Disability" at bounding box center [0, 0] width 0 height 0
click at [507, 428] on input "text" at bounding box center [465, 416] width 174 height 31
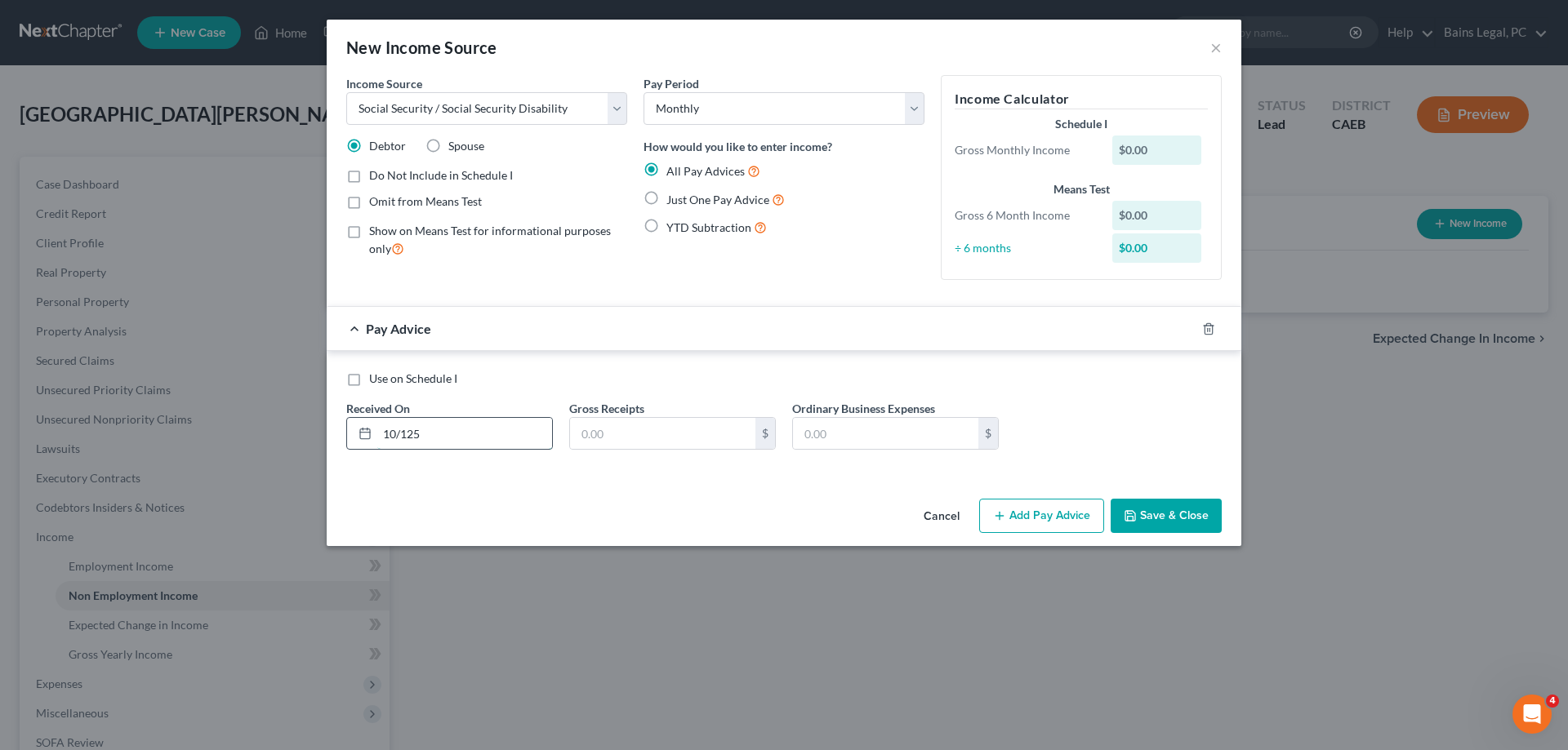
drag, startPoint x: 494, startPoint y: 433, endPoint x: 265, endPoint y: 413, distance: 229.9
click at [378, 418] on input "10/125" at bounding box center [465, 433] width 174 height 31
click at [688, 434] on input "text" at bounding box center [662, 433] width 185 height 31
click at [1181, 520] on button "Save & Close" at bounding box center [1167, 515] width 111 height 35
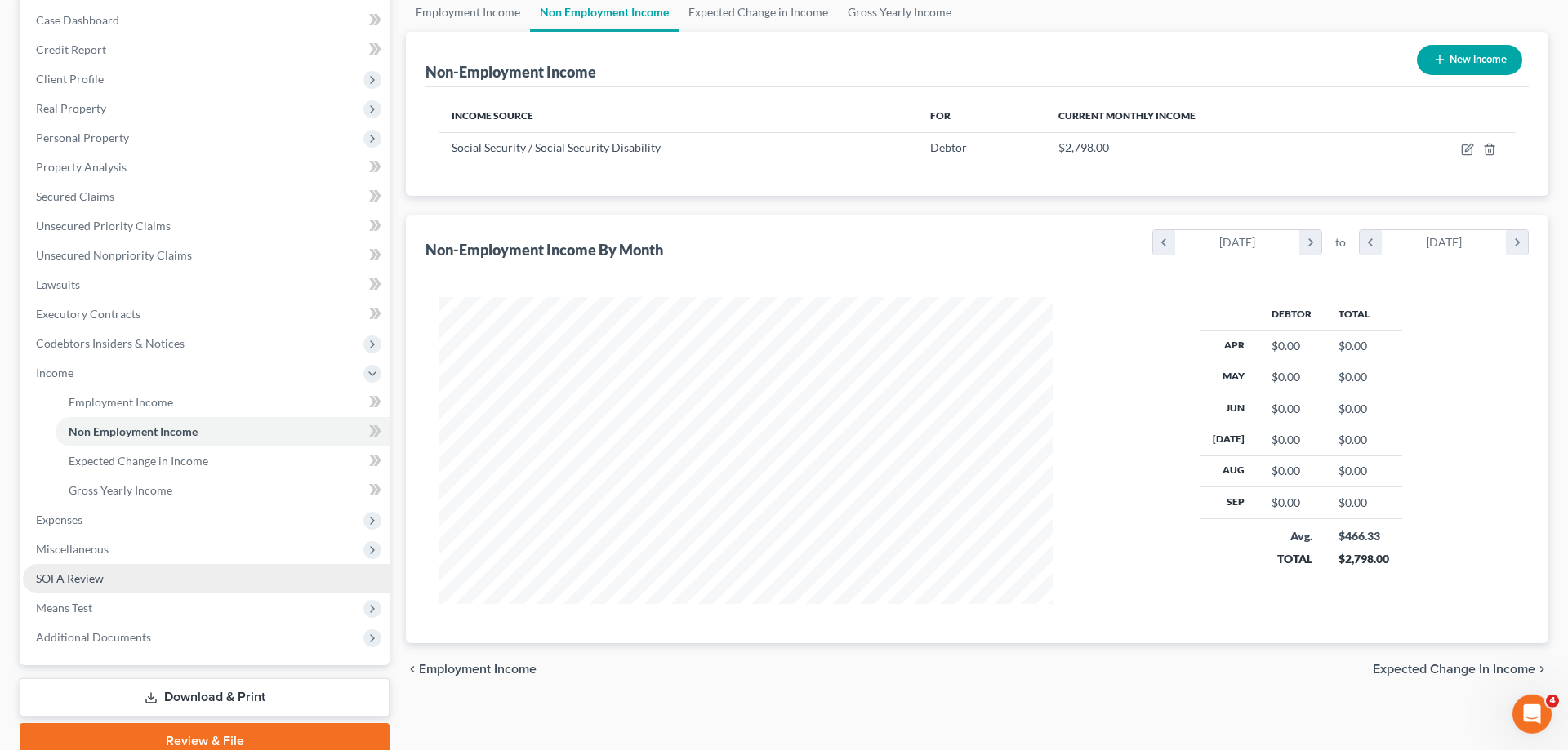
scroll to position [166, 0]
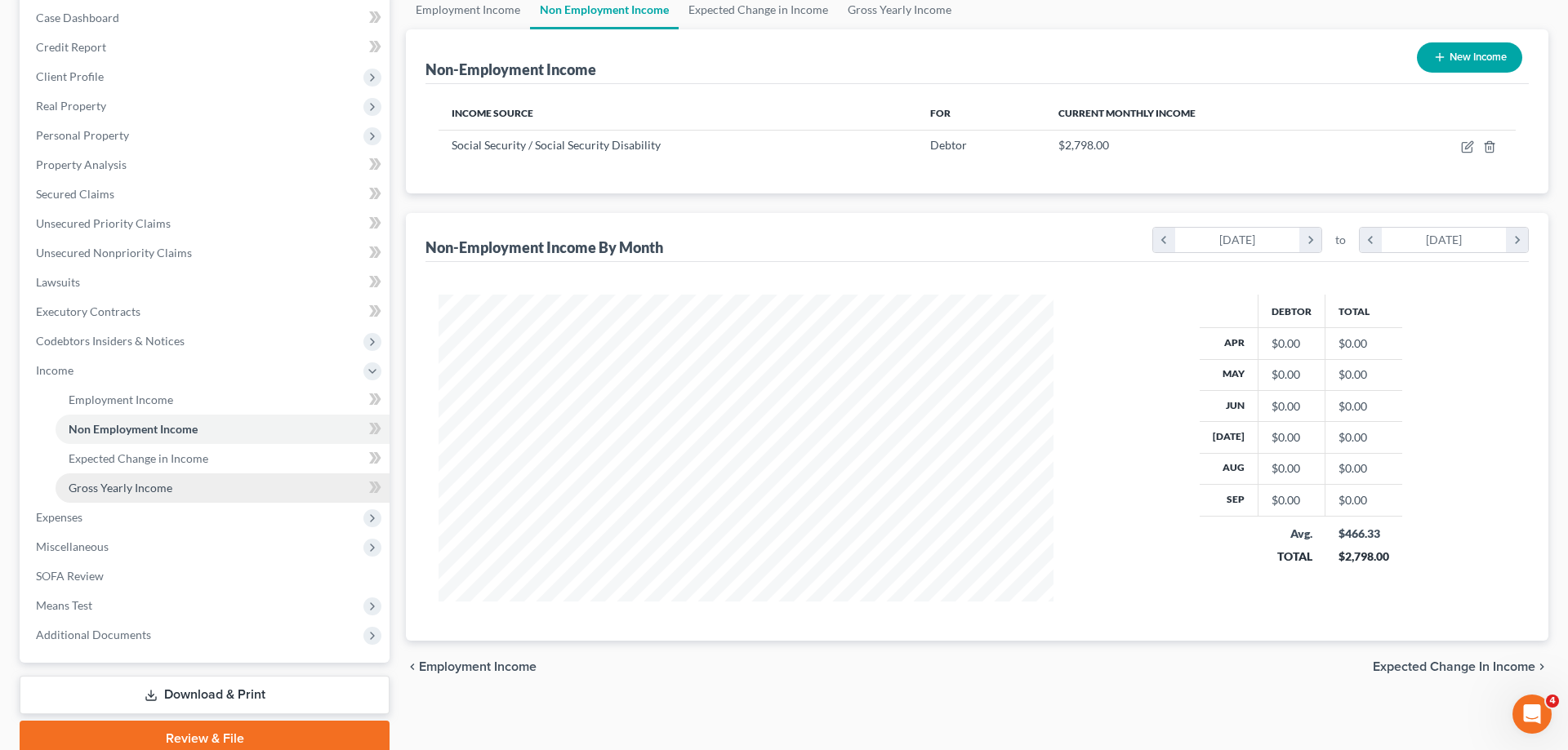
click at [174, 496] on link "Gross Yearly Income" at bounding box center [222, 488] width 334 height 30
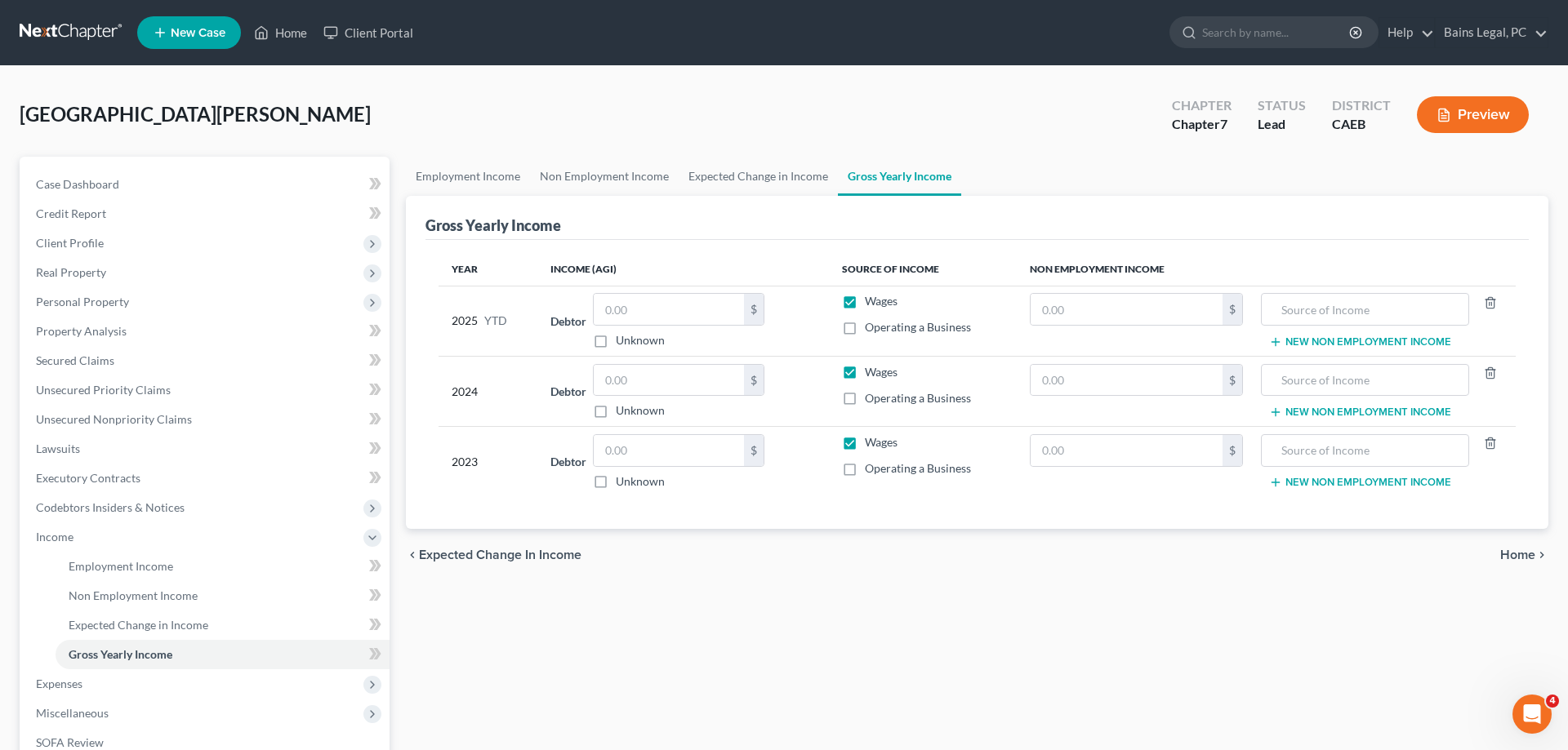
click at [865, 299] on label "Wages" at bounding box center [881, 301] width 33 height 16
click at [871, 299] on input "Wages" at bounding box center [876, 298] width 11 height 11
click at [1068, 308] on input "text" at bounding box center [1127, 309] width 192 height 31
click at [1340, 320] on input "text" at bounding box center [1365, 309] width 190 height 31
drag, startPoint x: 735, startPoint y: 281, endPoint x: 730, endPoint y: 299, distance: 18.7
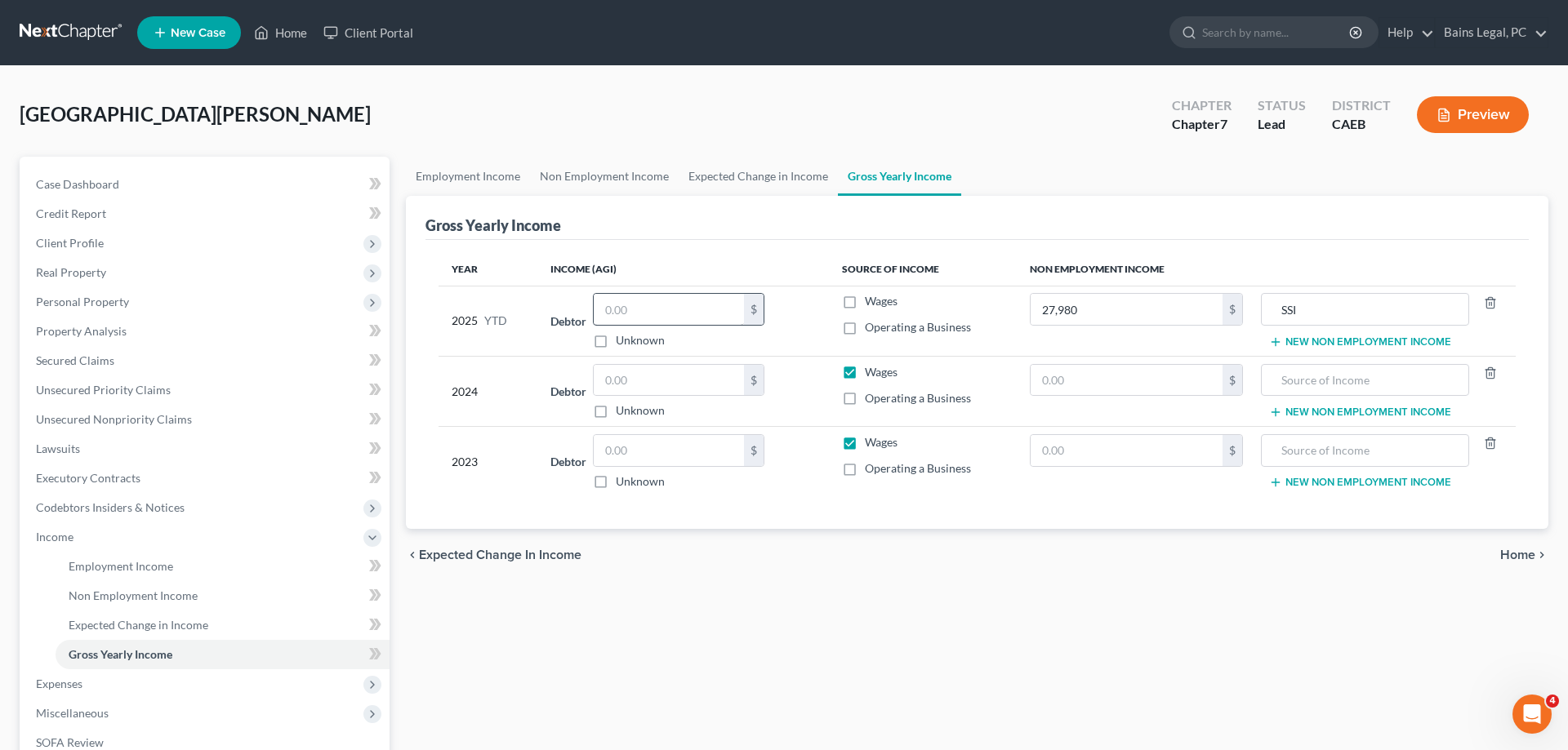
click at [735, 283] on th "Income (AGI)" at bounding box center [682, 268] width 290 height 33
click at [730, 299] on input "text" at bounding box center [669, 309] width 151 height 31
click at [618, 374] on input "text" at bounding box center [669, 379] width 151 height 31
click at [1341, 344] on button "New Non Employment Income" at bounding box center [1360, 342] width 182 height 13
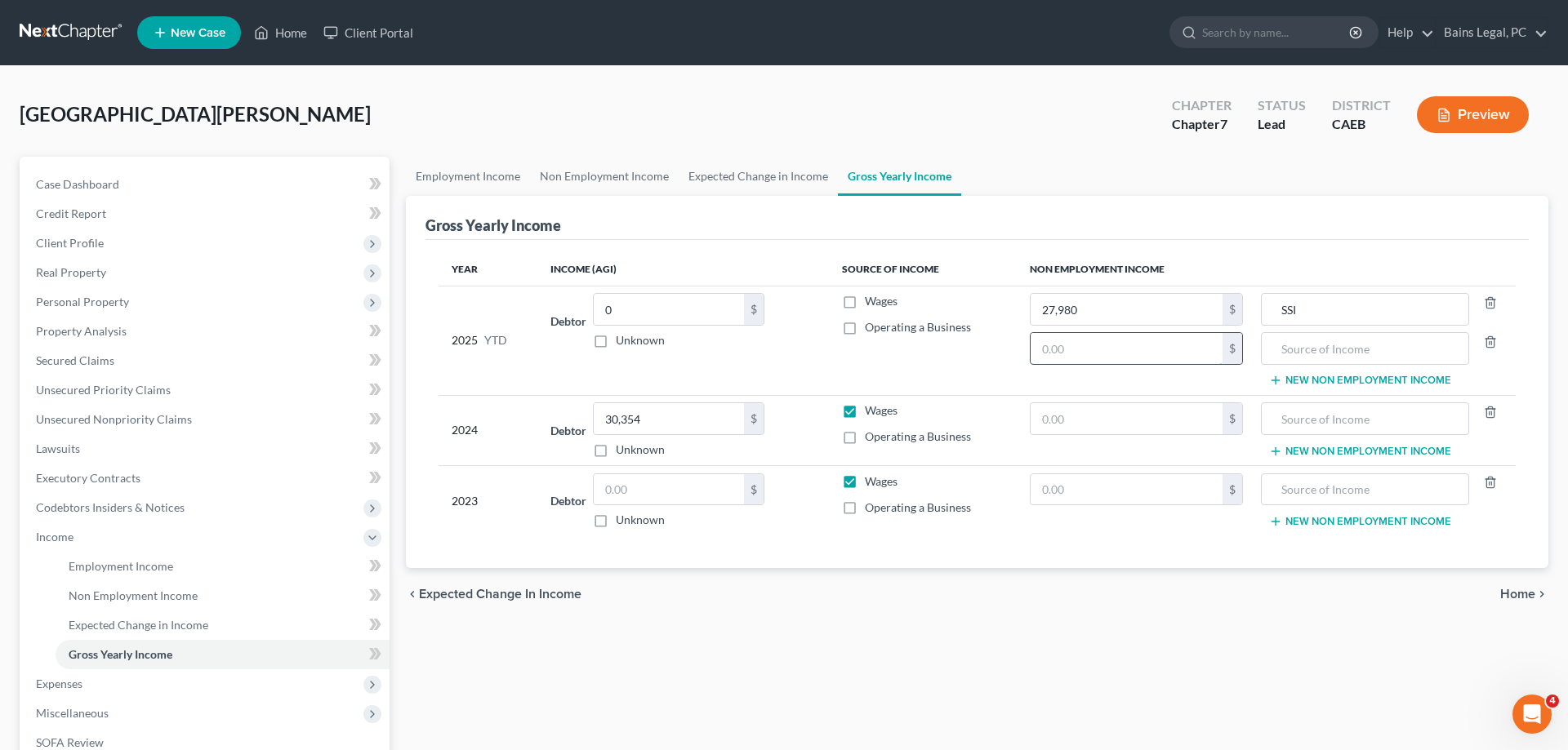
click at [1213, 346] on input "text" at bounding box center [1127, 348] width 192 height 31
click at [1274, 345] on input "text" at bounding box center [1365, 348] width 190 height 31
click at [1176, 420] on input "text" at bounding box center [1127, 418] width 192 height 31
click at [1339, 415] on input "text" at bounding box center [1365, 418] width 190 height 31
click at [1353, 374] on td "SSI 2024 Federal Refund New Non Employment Income" at bounding box center [1386, 340] width 260 height 109
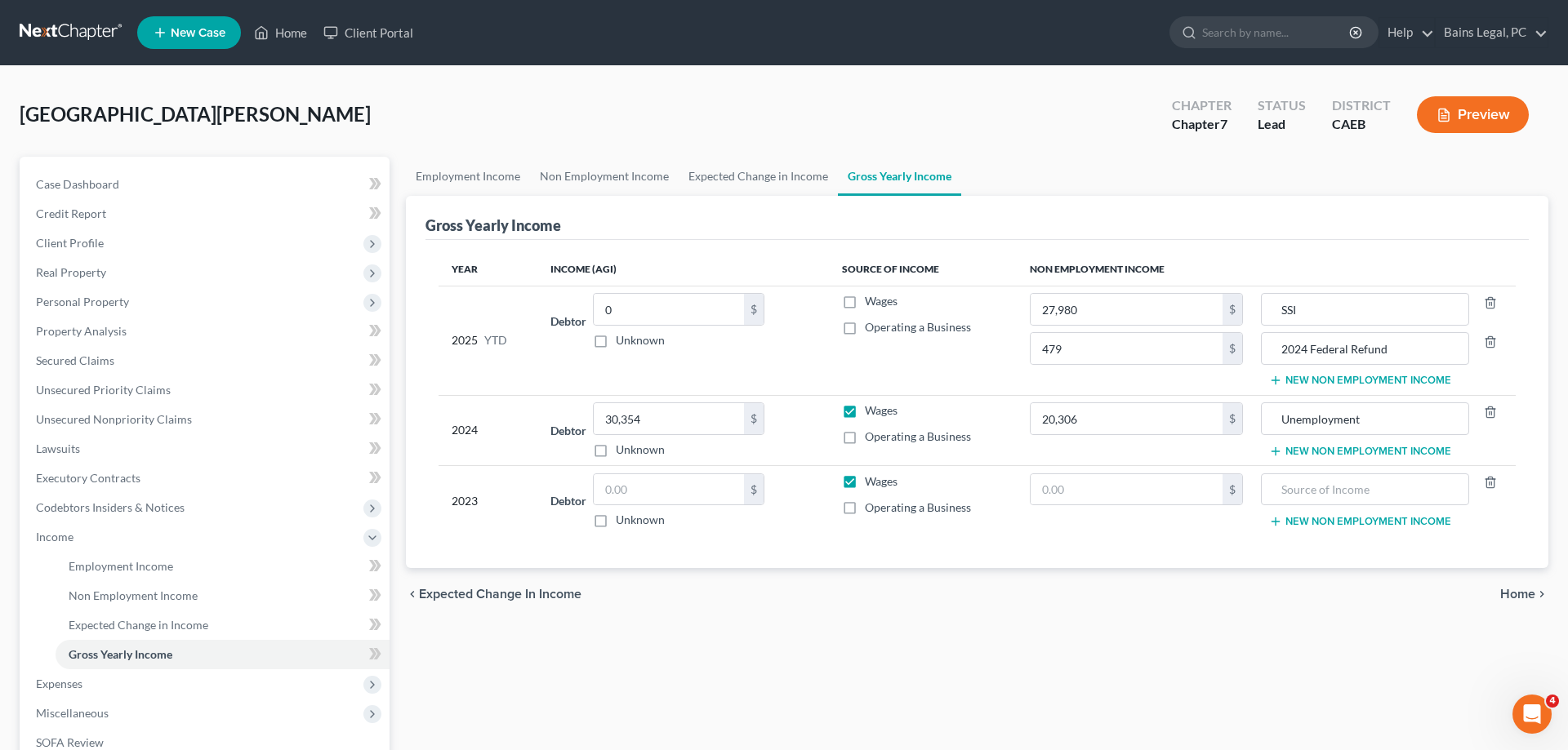
click at [1353, 376] on button "New Non Employment Income" at bounding box center [1360, 379] width 182 height 13
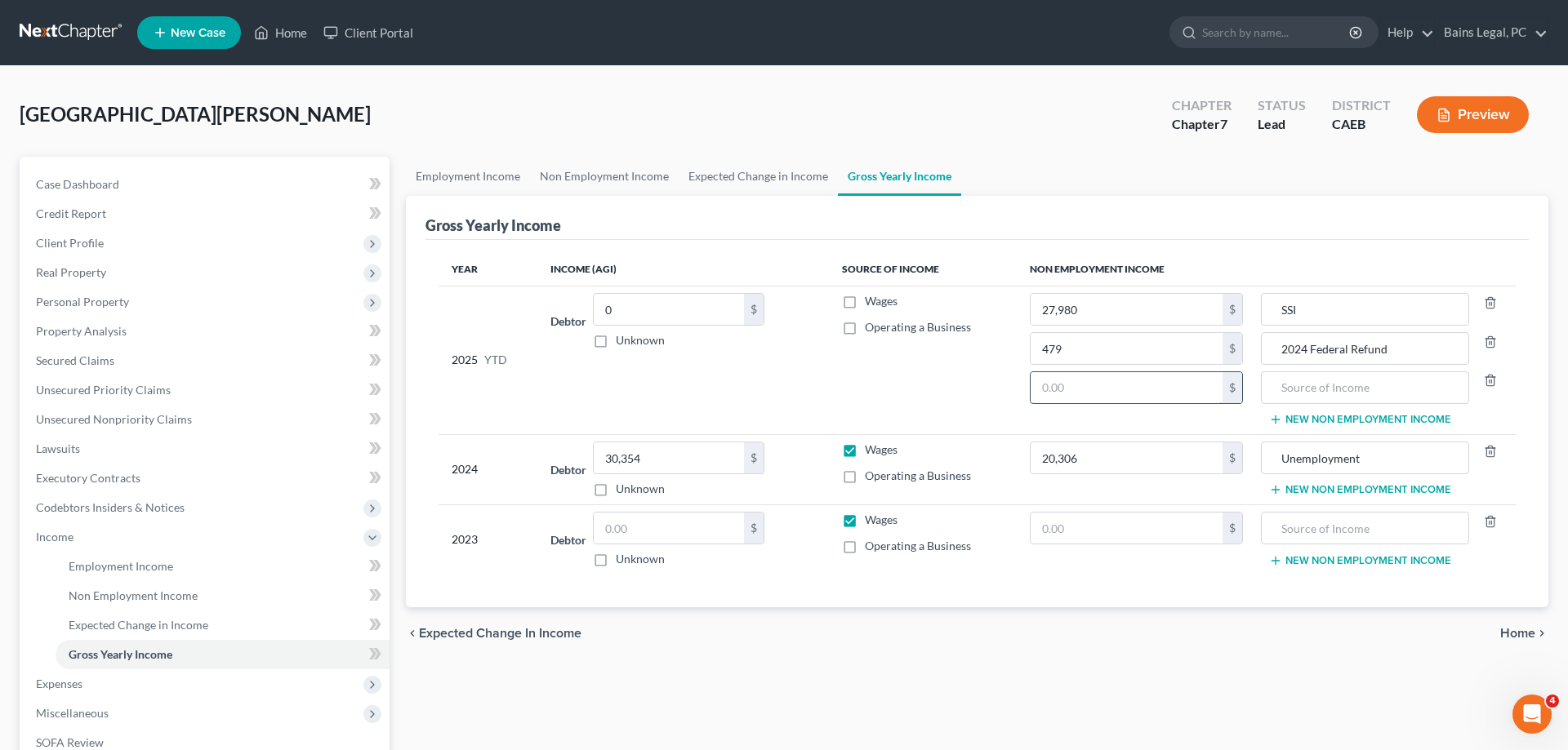
click at [1202, 389] on input "text" at bounding box center [1127, 387] width 192 height 31
click at [1390, 378] on input "text" at bounding box center [1365, 387] width 190 height 31
click at [728, 531] on input "text" at bounding box center [669, 527] width 151 height 31
click at [1357, 490] on button "New Non Employment Income" at bounding box center [1360, 489] width 182 height 13
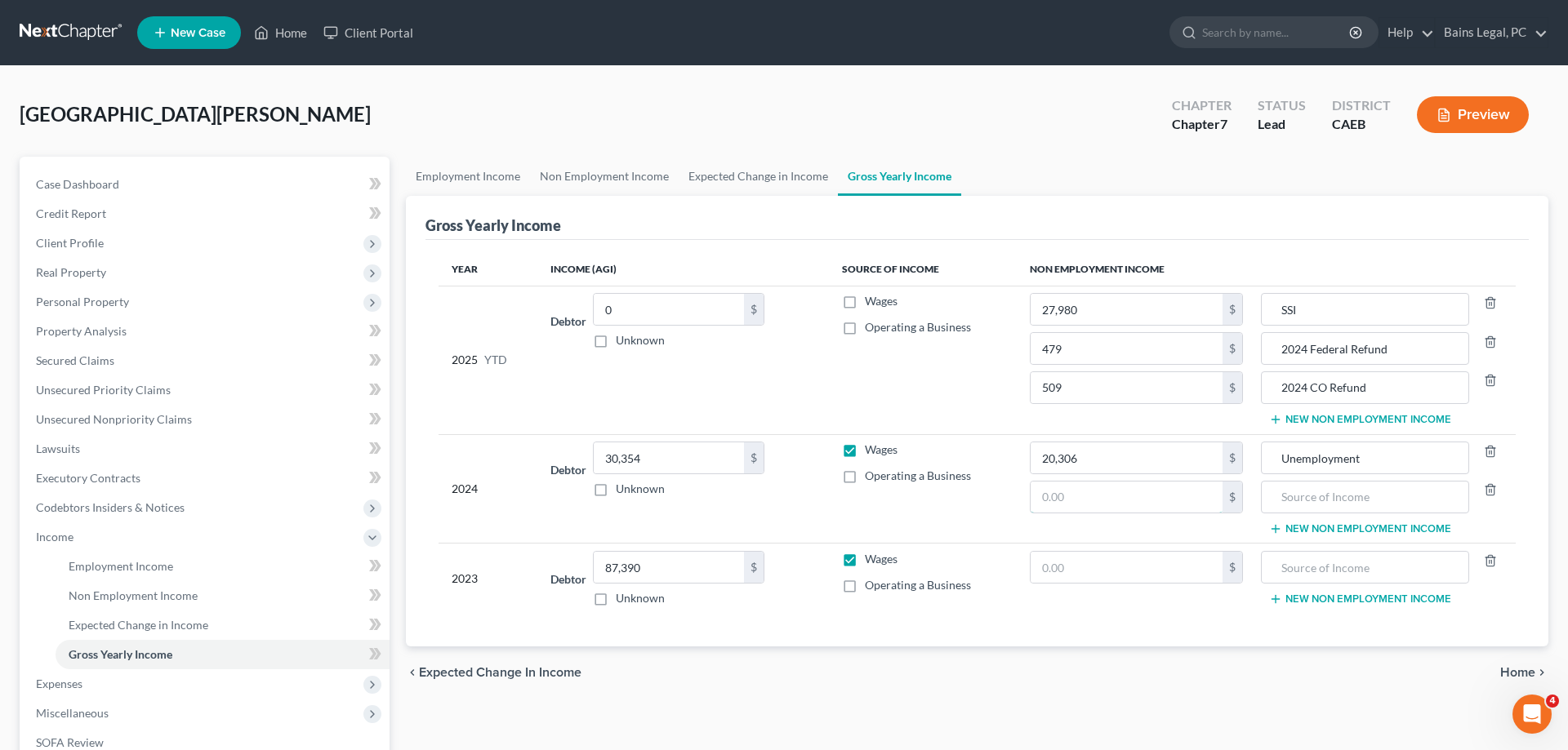
drag, startPoint x: 1164, startPoint y: 495, endPoint x: 1171, endPoint y: 475, distance: 21.2
click at [1164, 496] on input "text" at bounding box center [1127, 496] width 192 height 31
click at [1334, 509] on input "text" at bounding box center [1365, 496] width 190 height 31
click at [1362, 524] on button "New Non Employment Income" at bounding box center [1360, 528] width 182 height 13
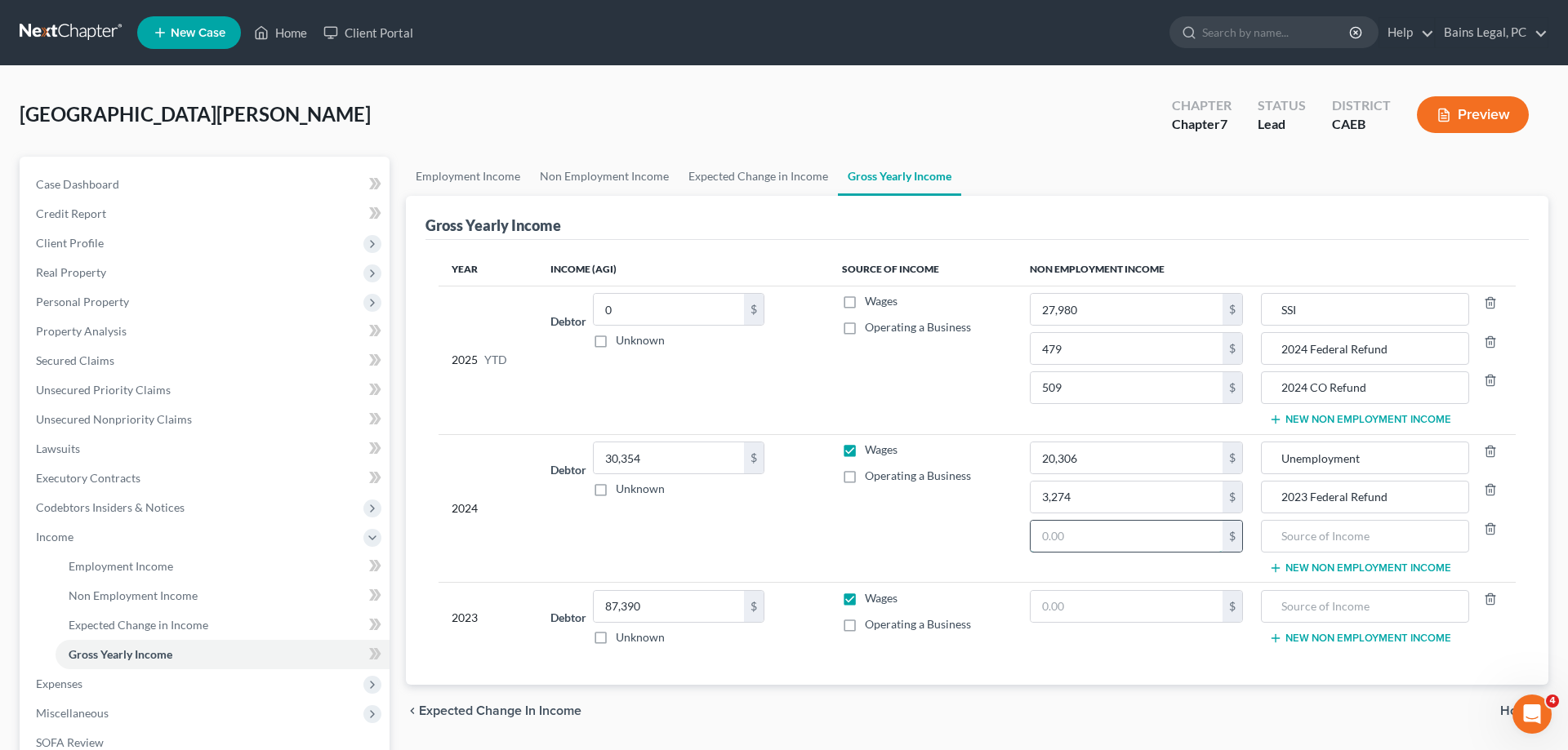
click at [1137, 543] on input "text" at bounding box center [1127, 536] width 192 height 31
click at [1306, 543] on input "text" at bounding box center [1365, 536] width 190 height 31
click at [1164, 608] on input "text" at bounding box center [1127, 606] width 192 height 31
click at [100, 692] on span "Expenses" at bounding box center [206, 685] width 367 height 30
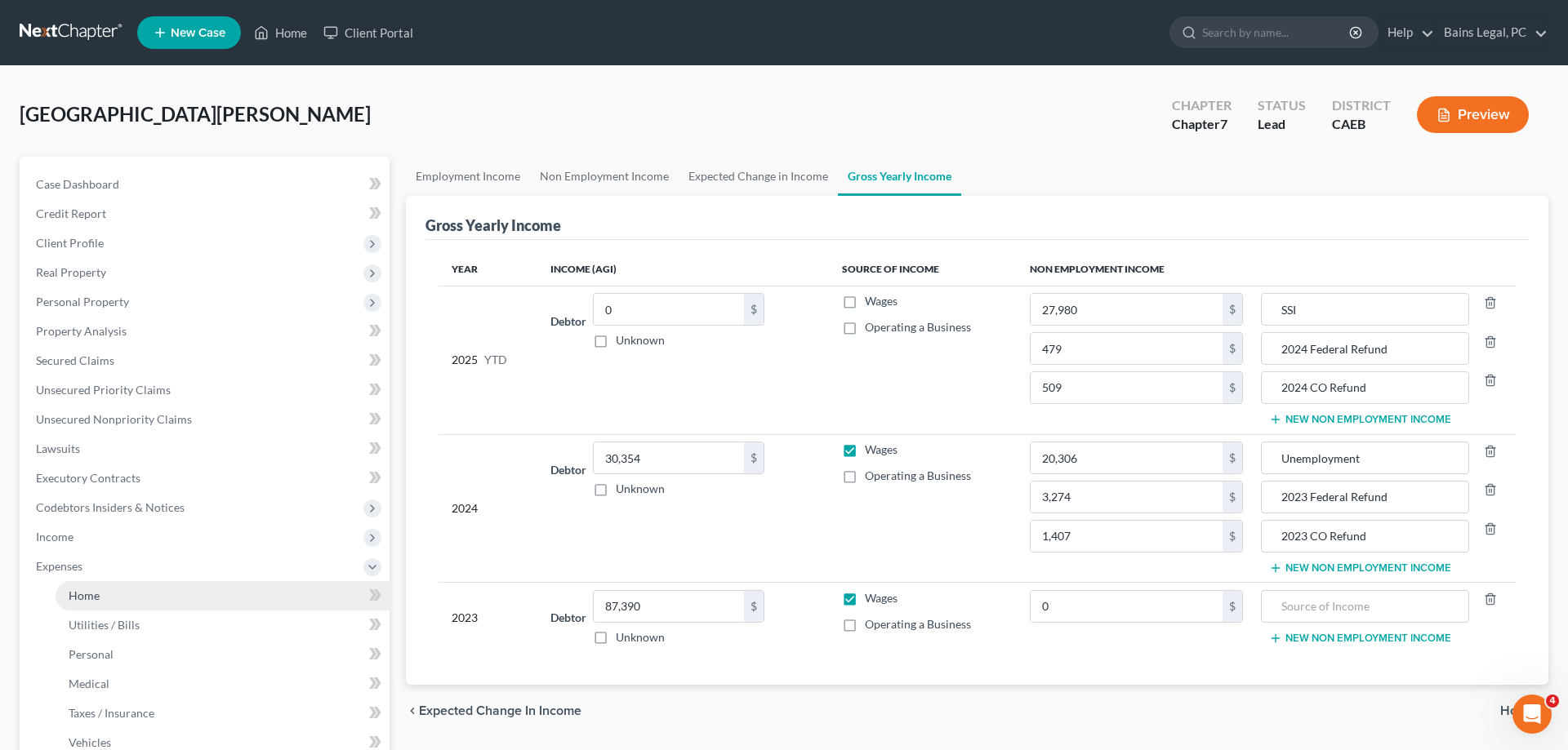
click at [146, 600] on link "Home" at bounding box center [222, 596] width 334 height 30
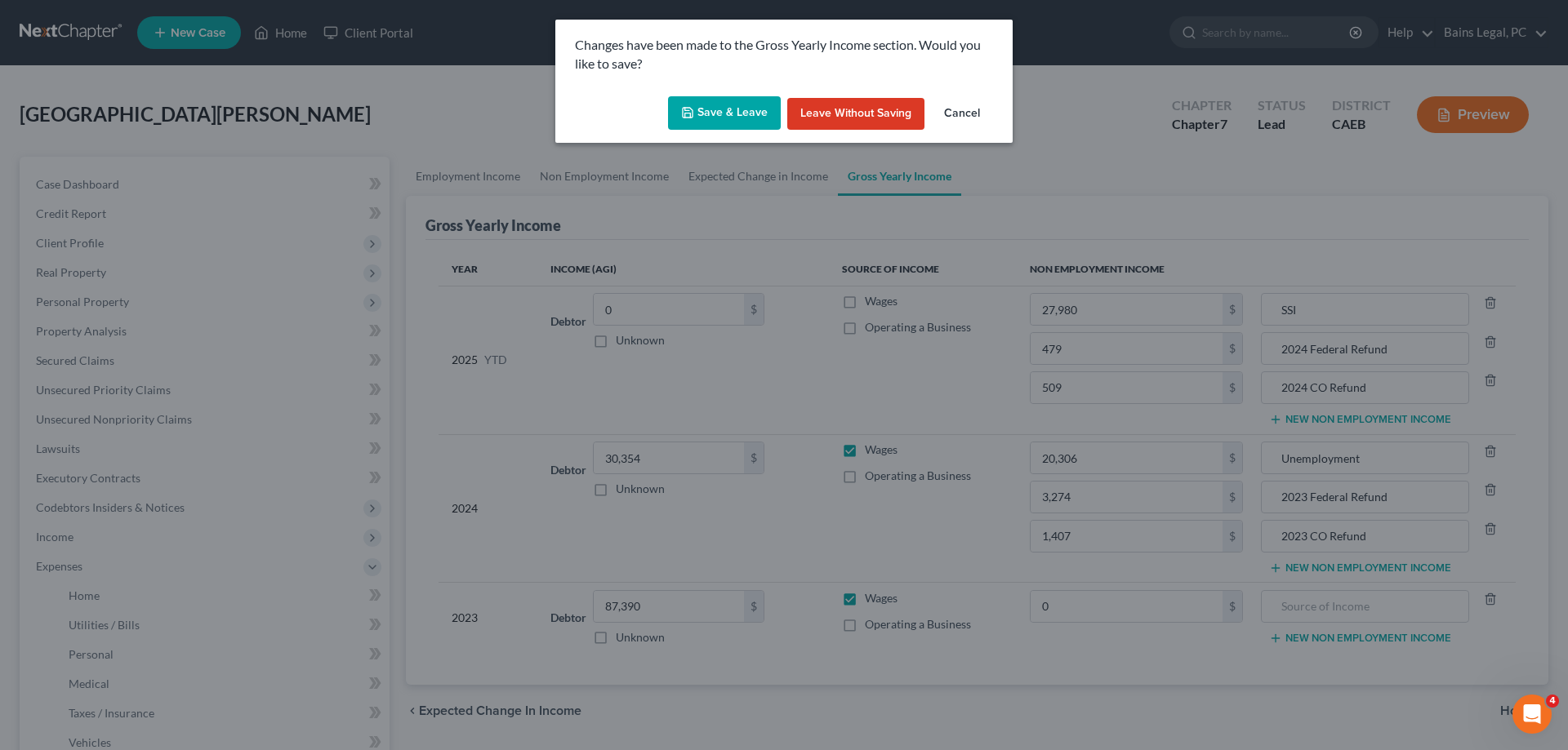
click at [708, 103] on button "Save & Leave" at bounding box center [725, 113] width 113 height 35
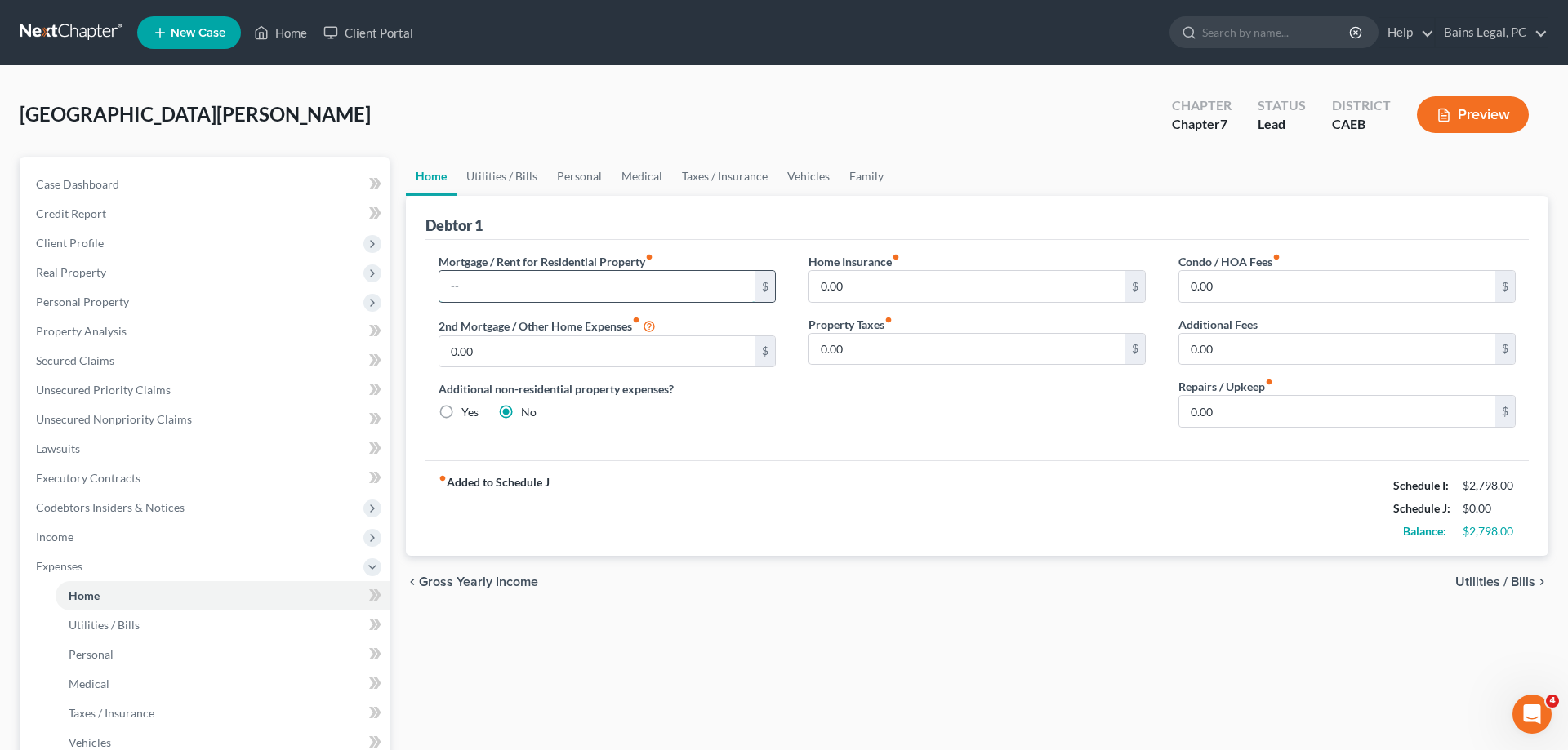
click at [561, 282] on input "text" at bounding box center [597, 286] width 316 height 31
click at [537, 182] on link "Utilities / Bills" at bounding box center [502, 176] width 90 height 40
type input "0.00"
radio input "true"
type input "0.00"
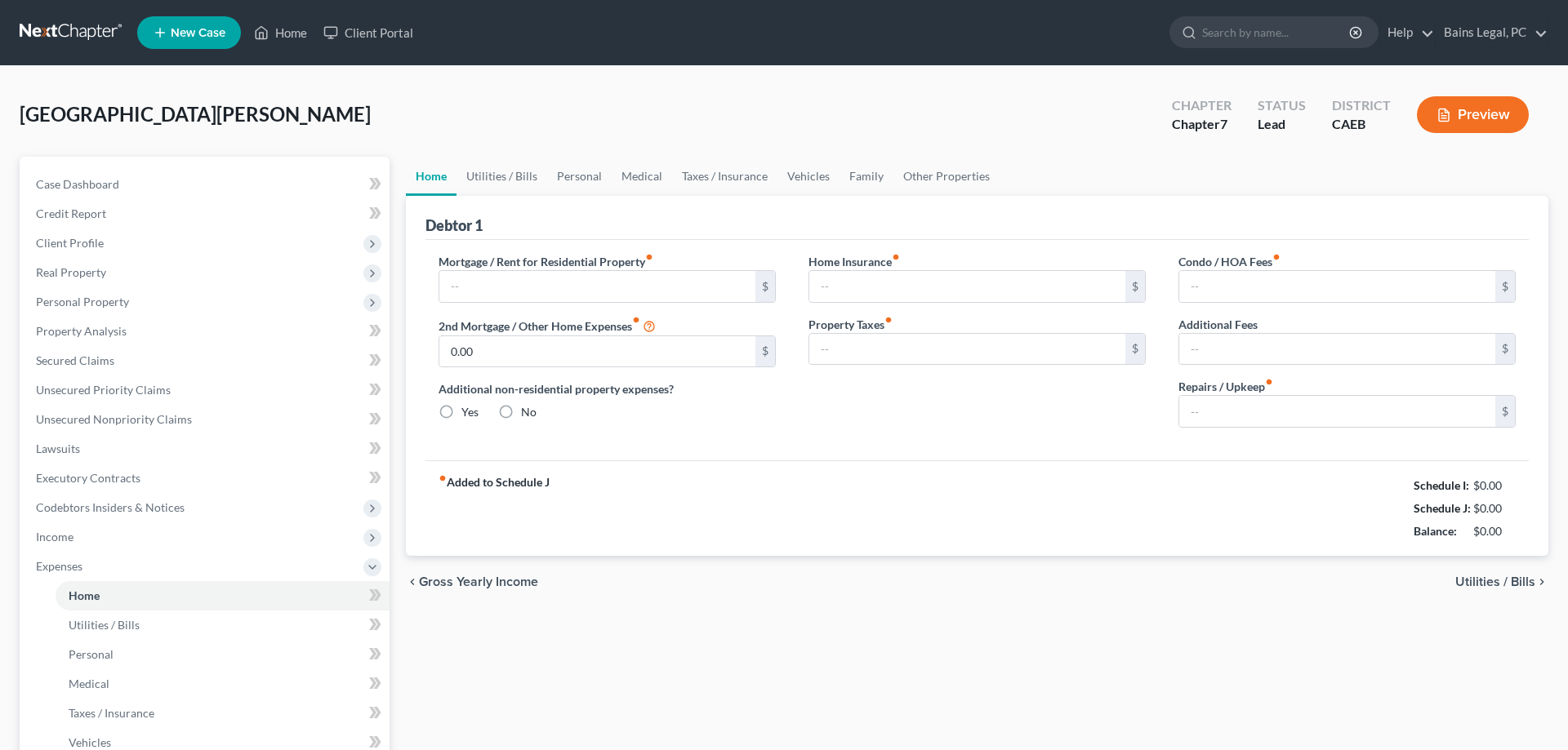
type input "0.00"
click at [540, 286] on input "text" at bounding box center [597, 286] width 316 height 31
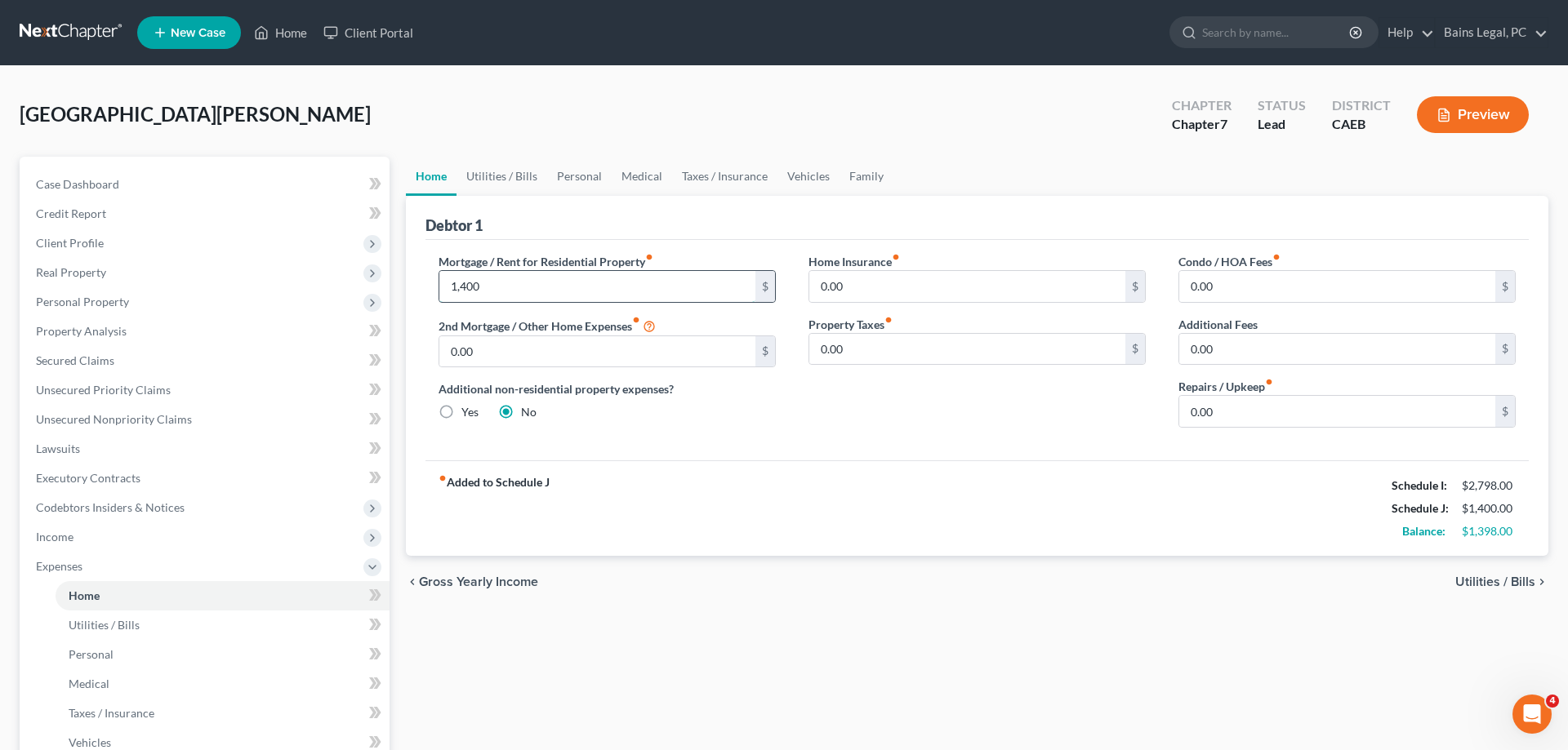
type input "1,400"
click at [520, 180] on link "Utilities / Bills" at bounding box center [502, 176] width 90 height 40
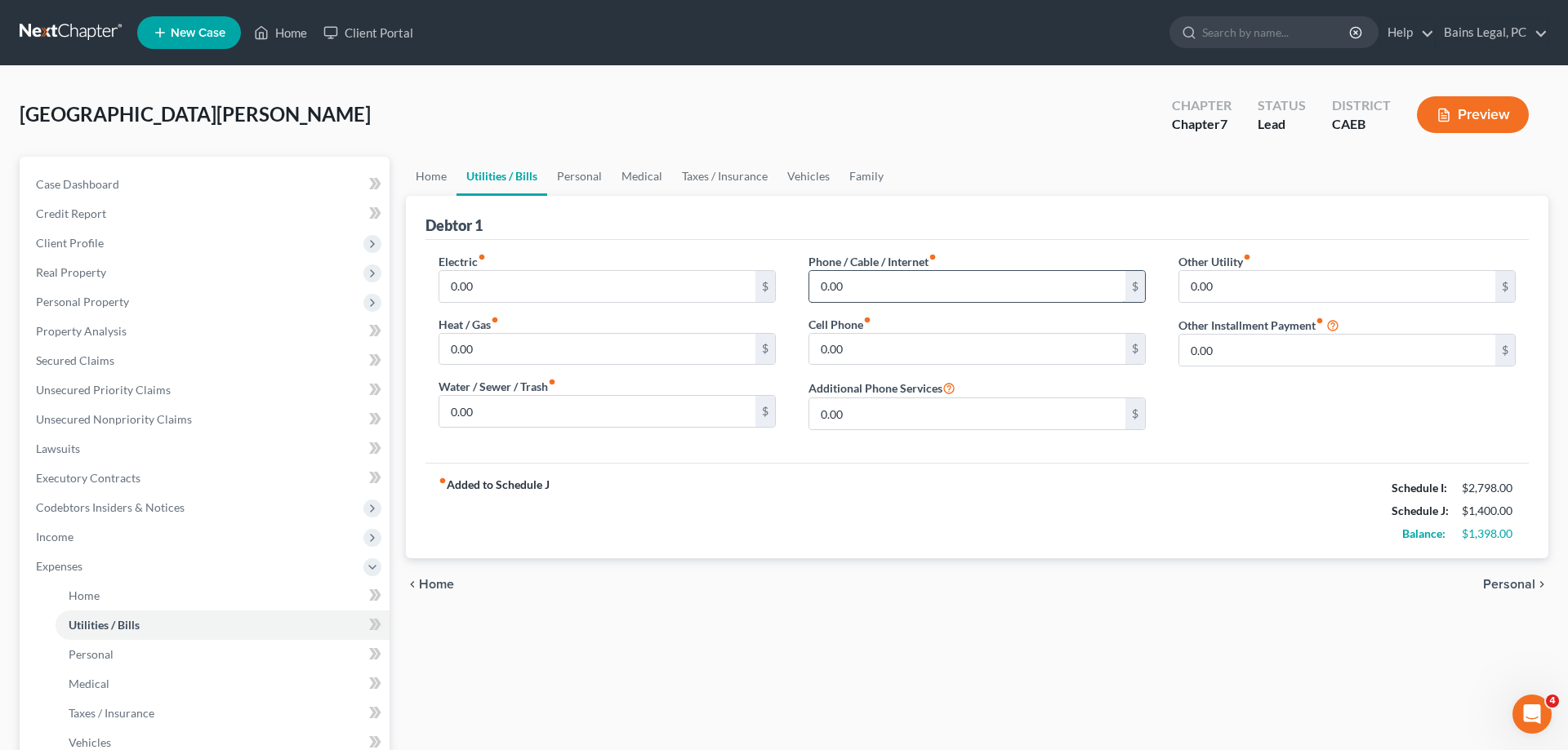
click at [872, 280] on input "0.00" at bounding box center [967, 286] width 316 height 31
type input "175"
type input "25"
click at [587, 181] on link "Personal" at bounding box center [579, 176] width 64 height 40
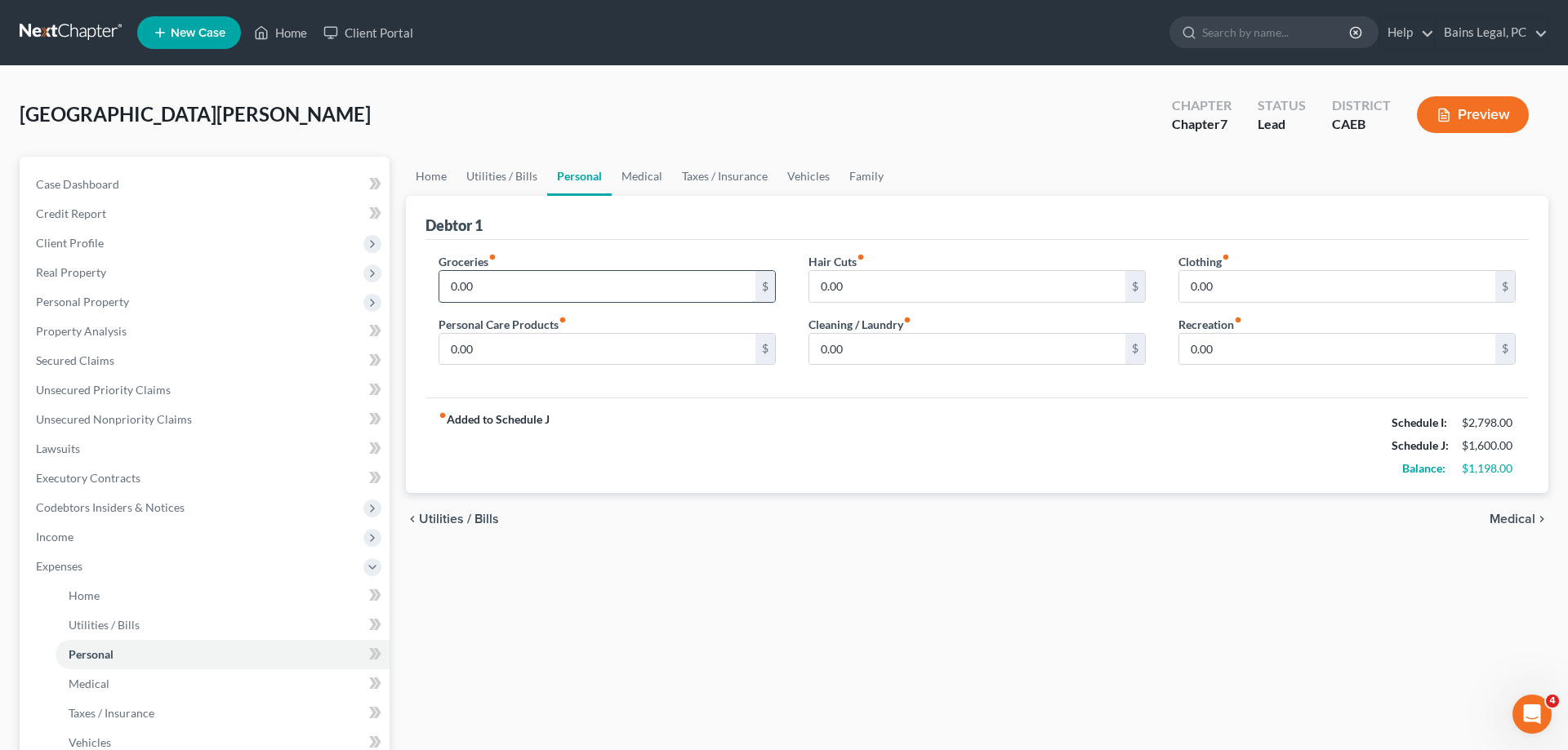
click at [531, 281] on input "0.00" at bounding box center [597, 286] width 316 height 31
type input "400"
type input "20"
click at [1287, 350] on input "0.00" at bounding box center [1337, 349] width 316 height 31
type input "80"
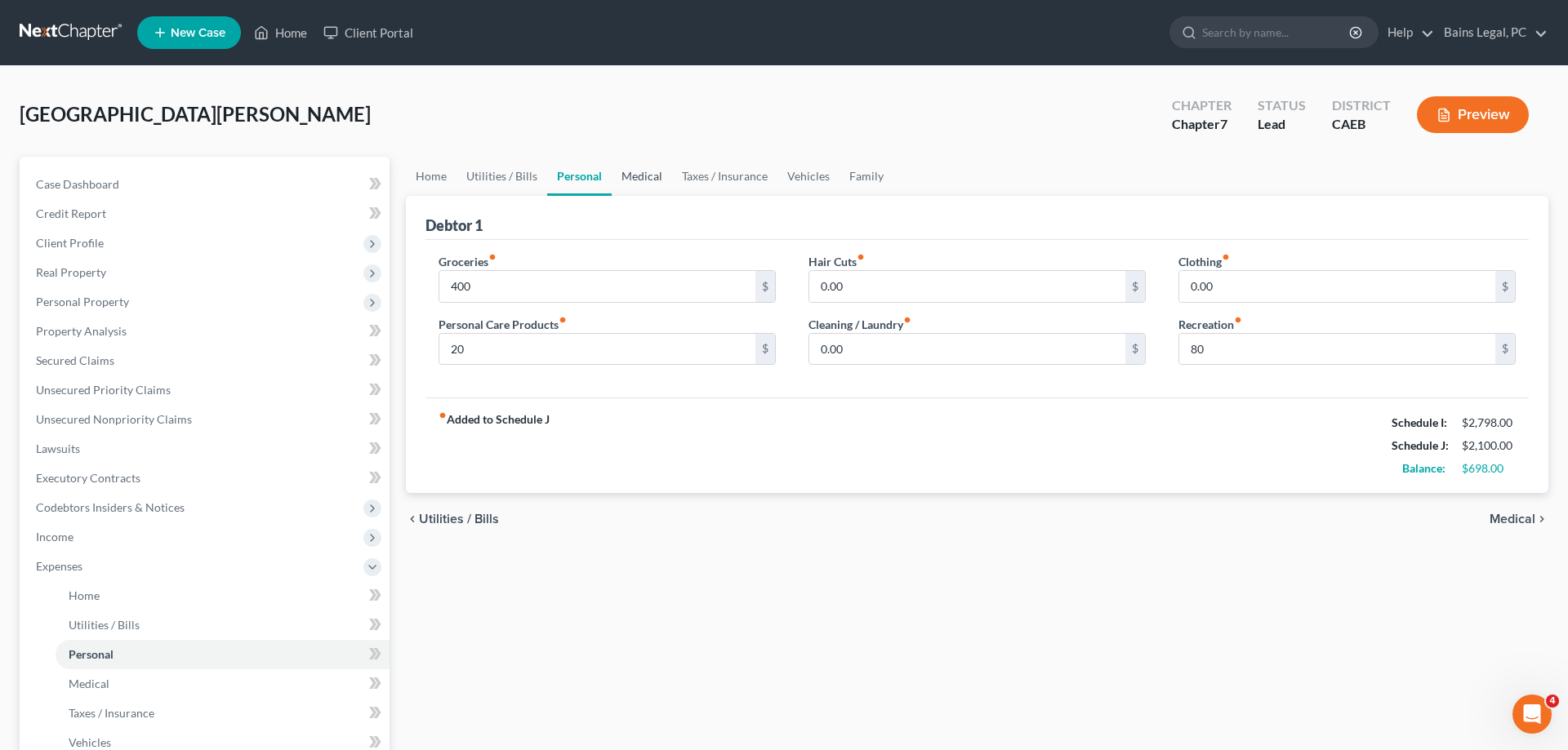
click at [633, 191] on link "Medical" at bounding box center [641, 176] width 60 height 40
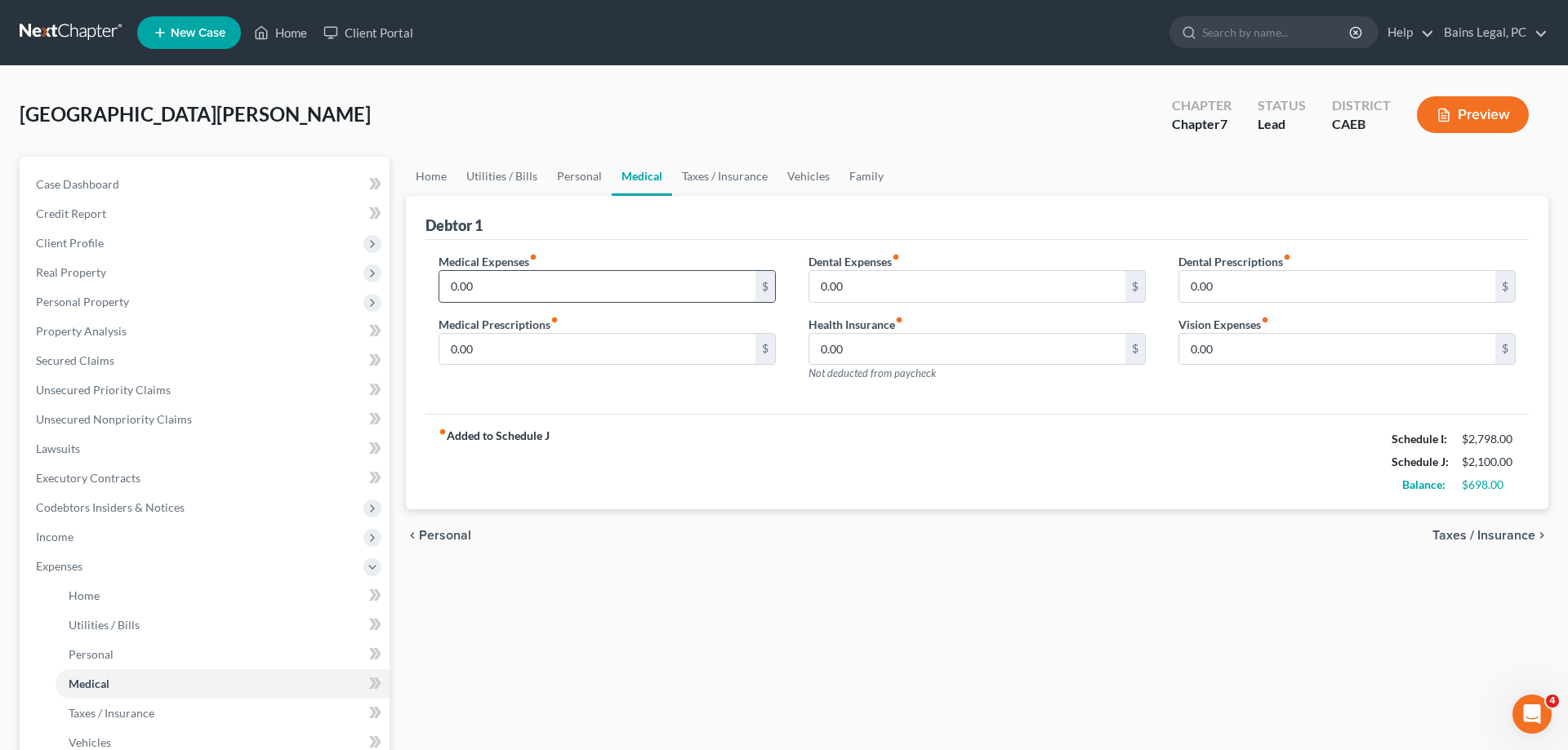
click at [525, 289] on input "0.00" at bounding box center [597, 286] width 316 height 31
type input "160"
click at [927, 346] on input "0.00" at bounding box center [967, 349] width 316 height 31
type input "32.81"
click at [788, 172] on link "Vehicles" at bounding box center [808, 176] width 62 height 40
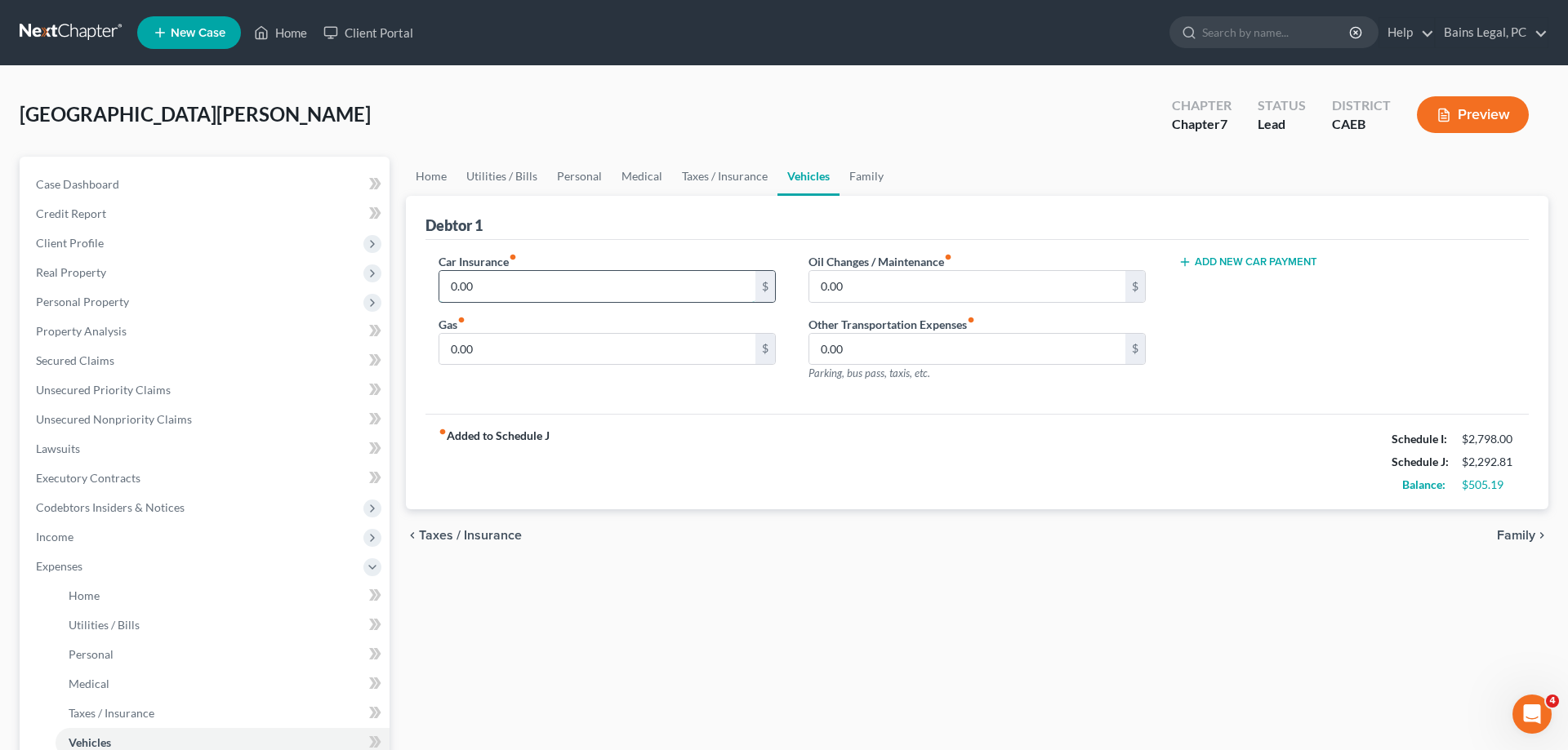
click at [615, 281] on input "0.00" at bounding box center [597, 286] width 316 height 31
type input "55.64"
type input "100"
type input "300"
click at [865, 183] on link "Family" at bounding box center [866, 176] width 54 height 40
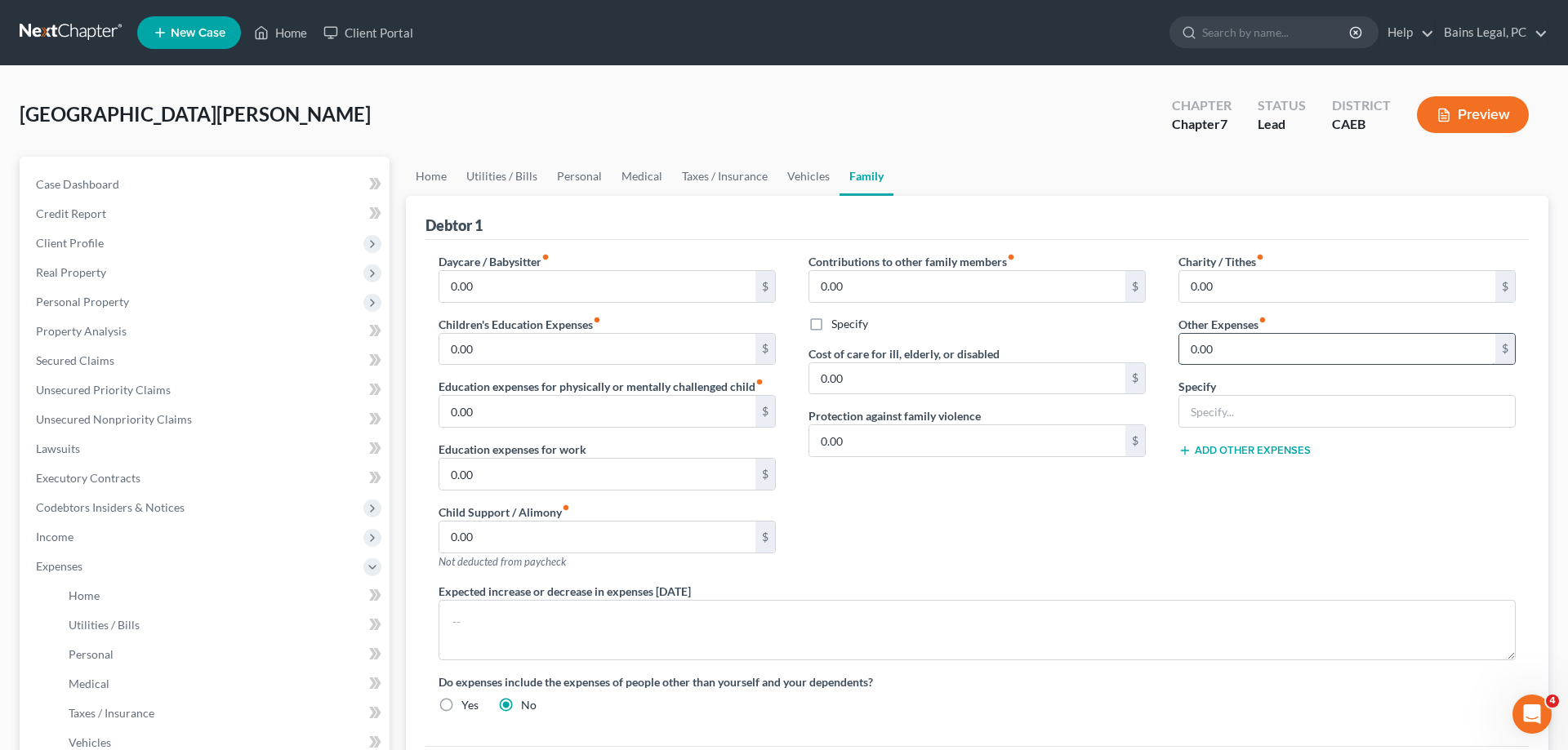
click at [1261, 352] on input "0.00" at bounding box center [1337, 349] width 316 height 31
type input "40"
type input "Auto Registration"
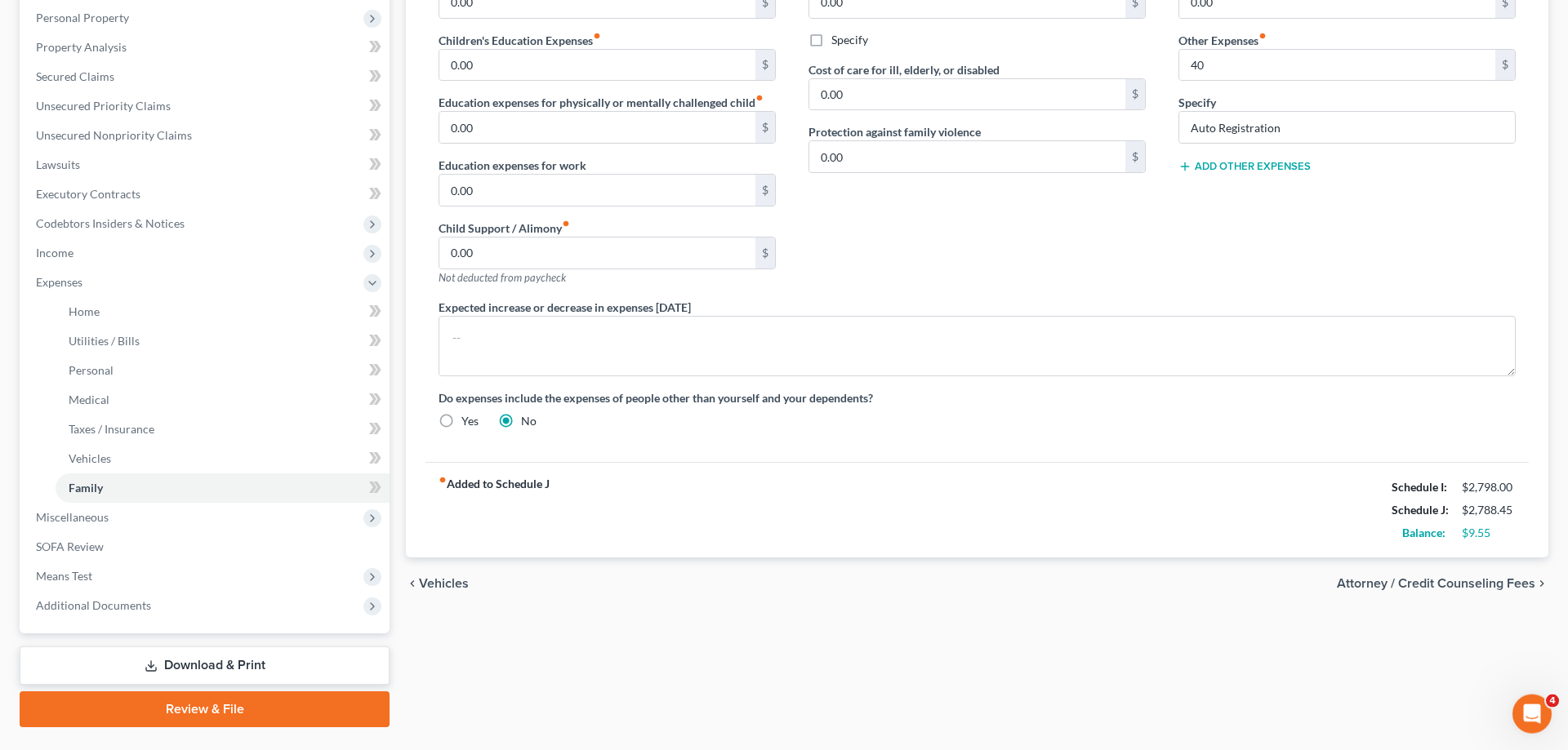
scroll to position [322, 0]
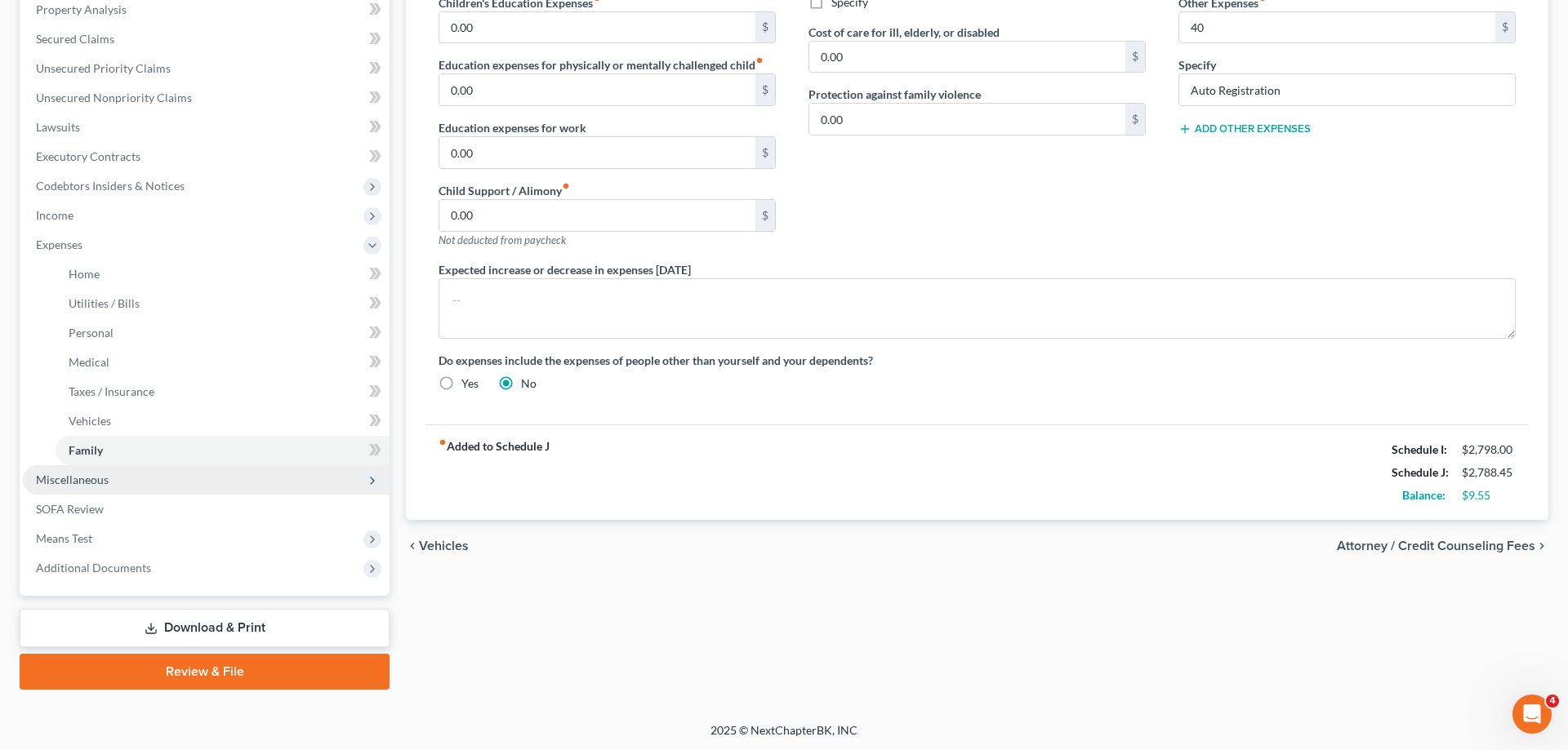
click at [160, 477] on span "Miscellaneous" at bounding box center [206, 481] width 367 height 30
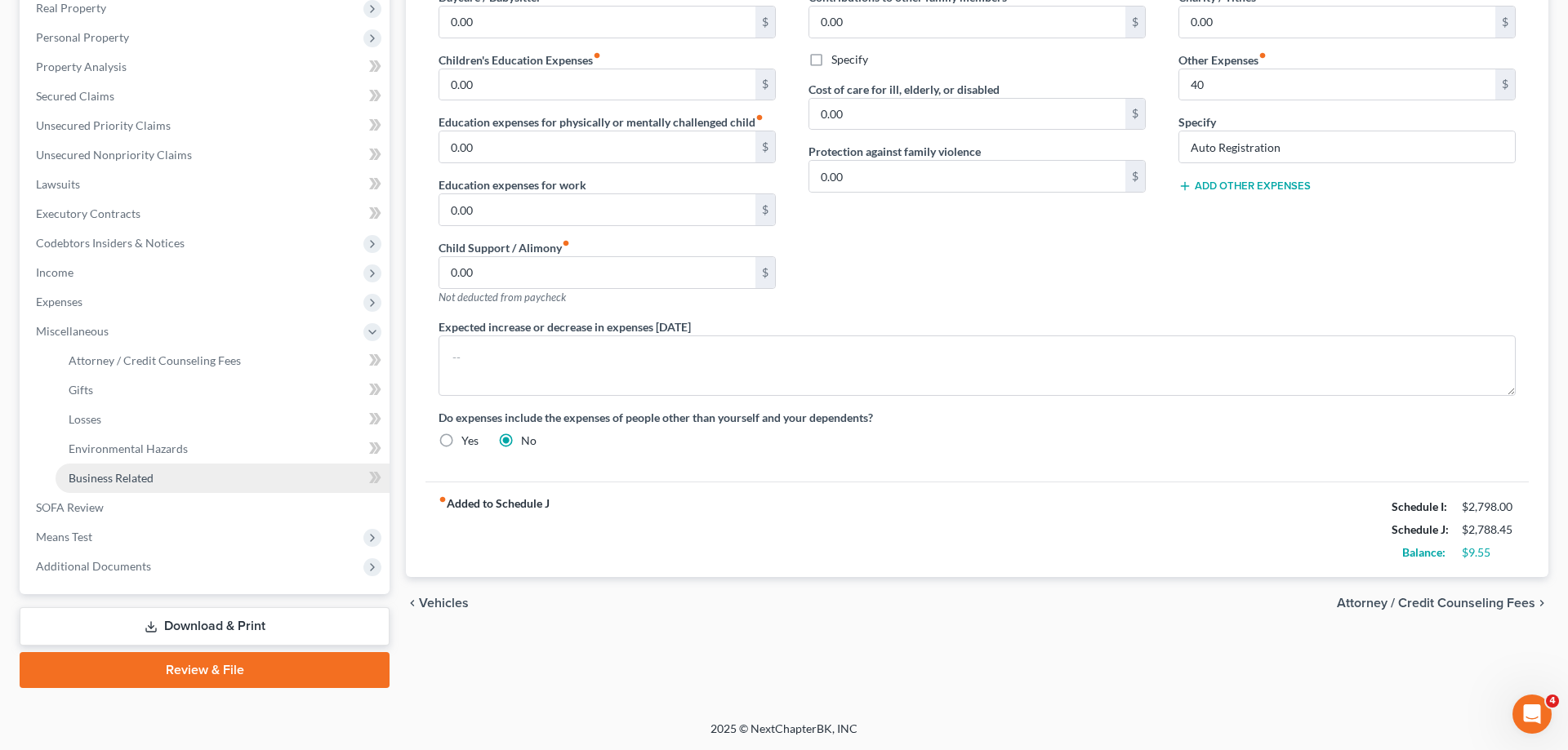
scroll to position [263, 0]
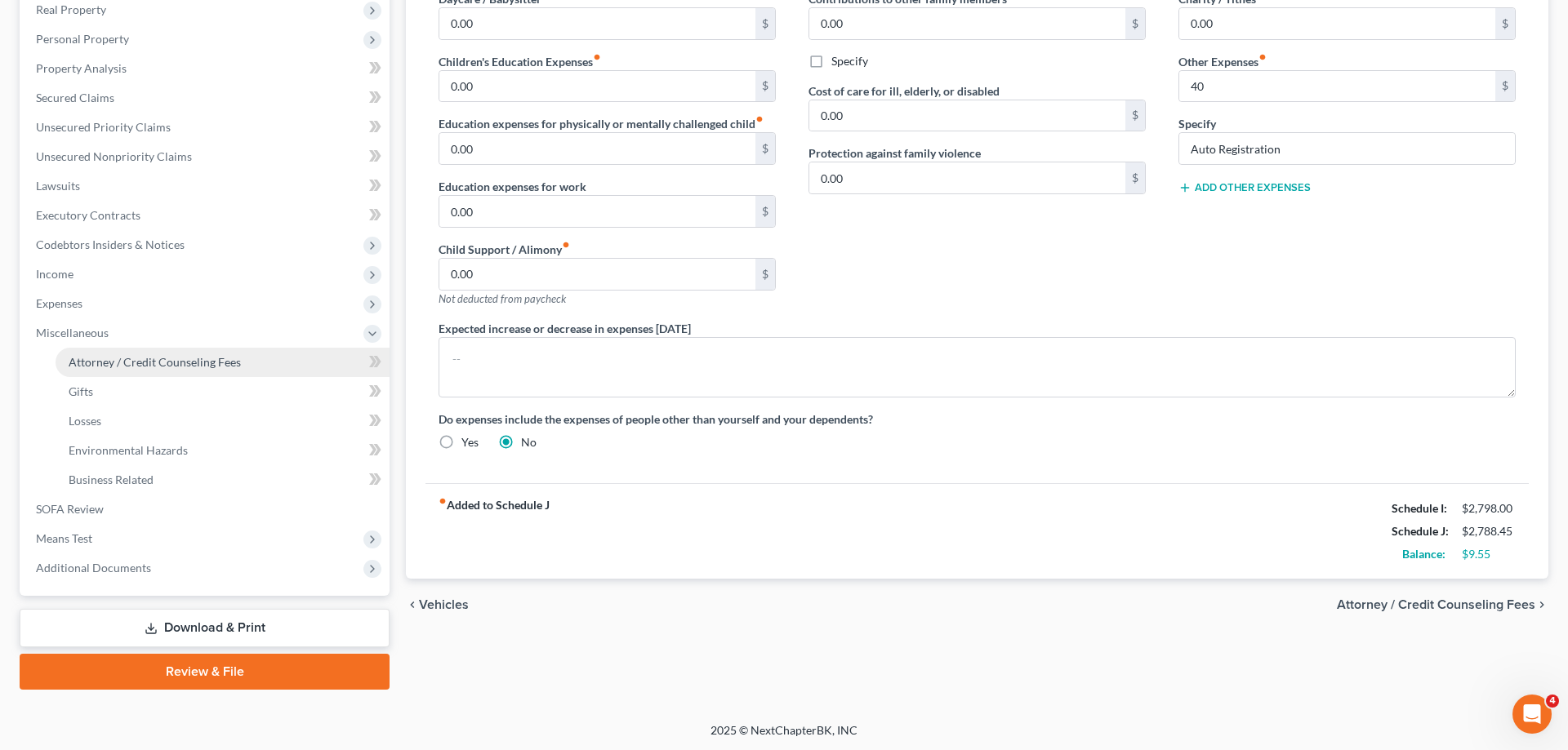
click at [167, 364] on span "Attorney / Credit Counseling Fees" at bounding box center [155, 362] width 172 height 14
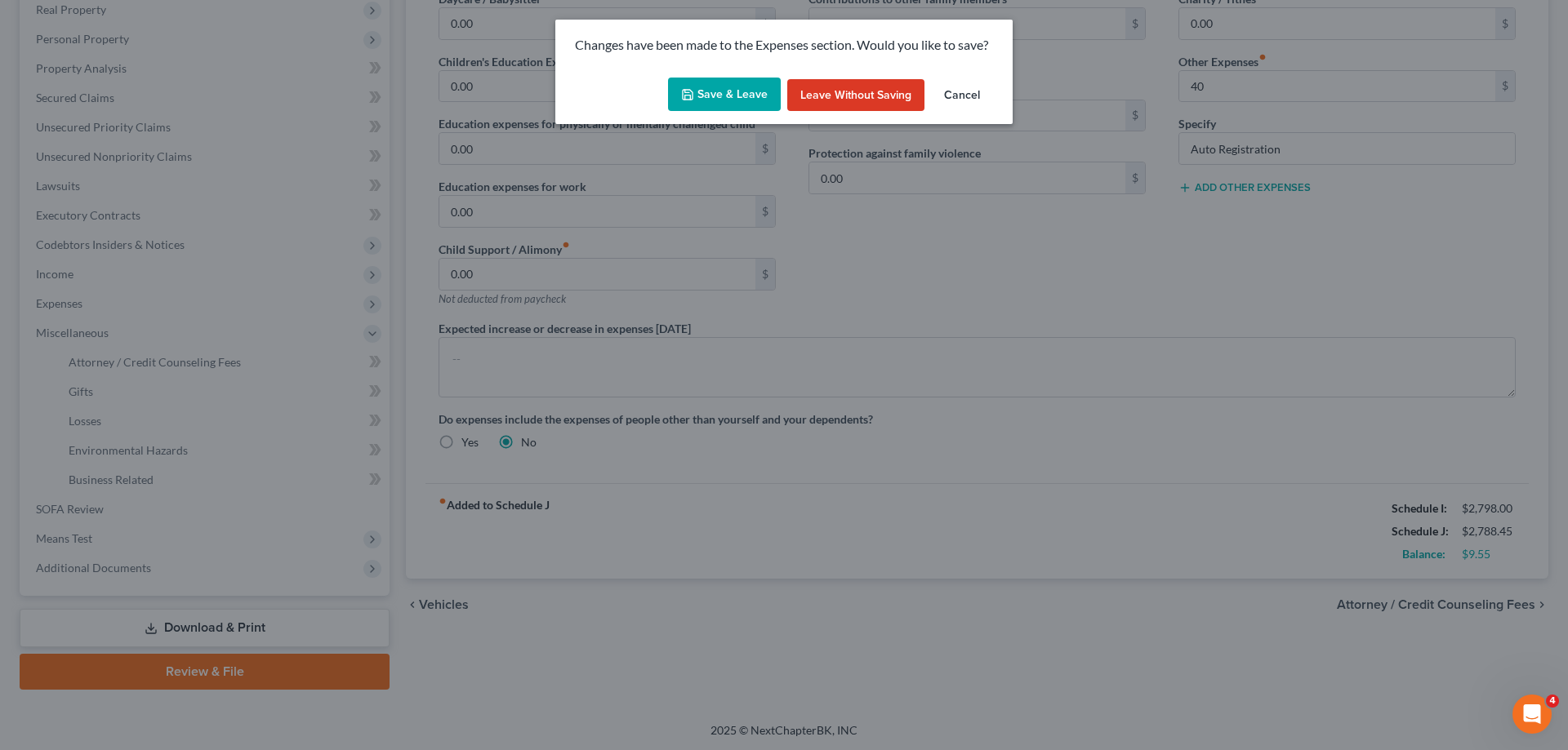
click at [752, 100] on button "Save & Leave" at bounding box center [725, 94] width 113 height 35
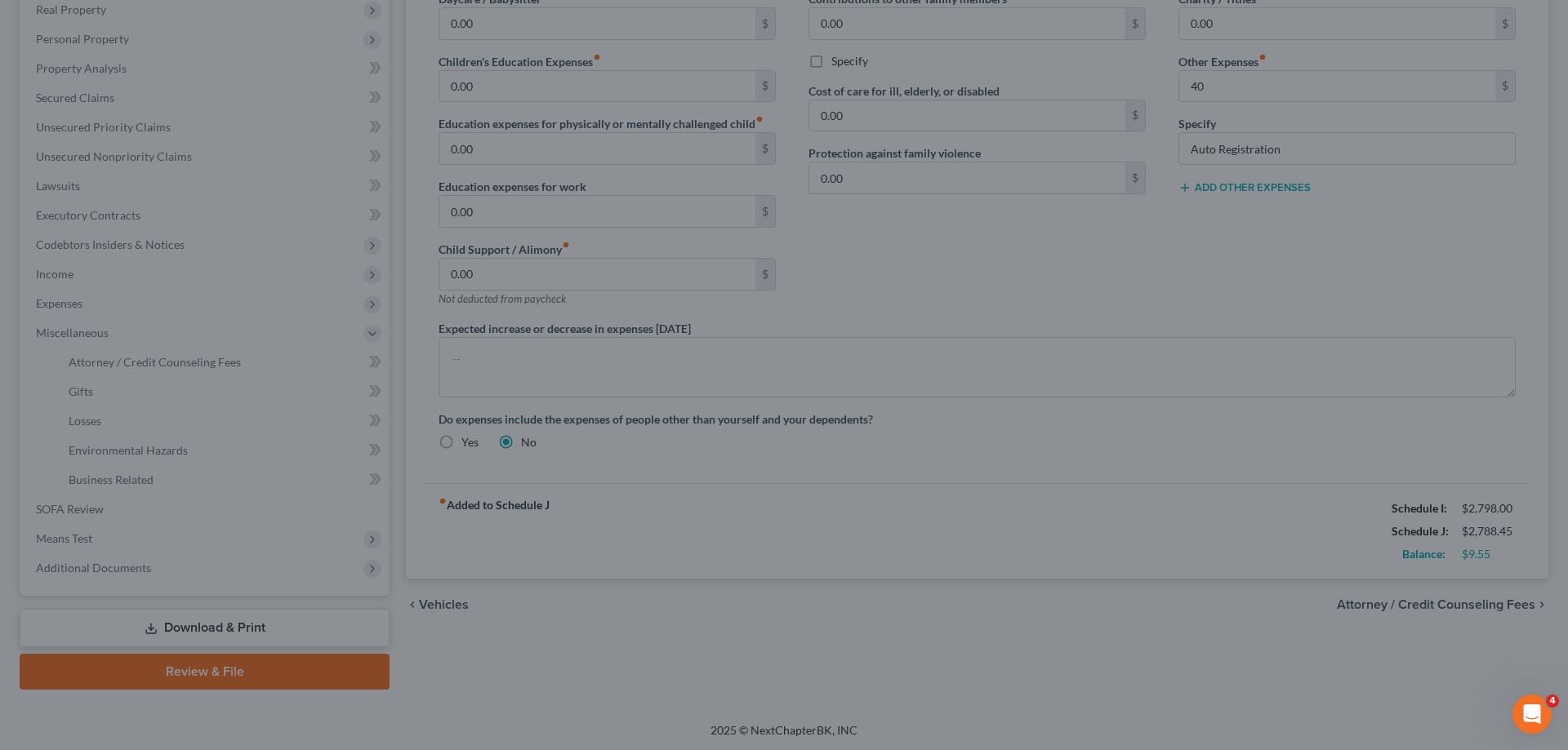
type input "40.00"
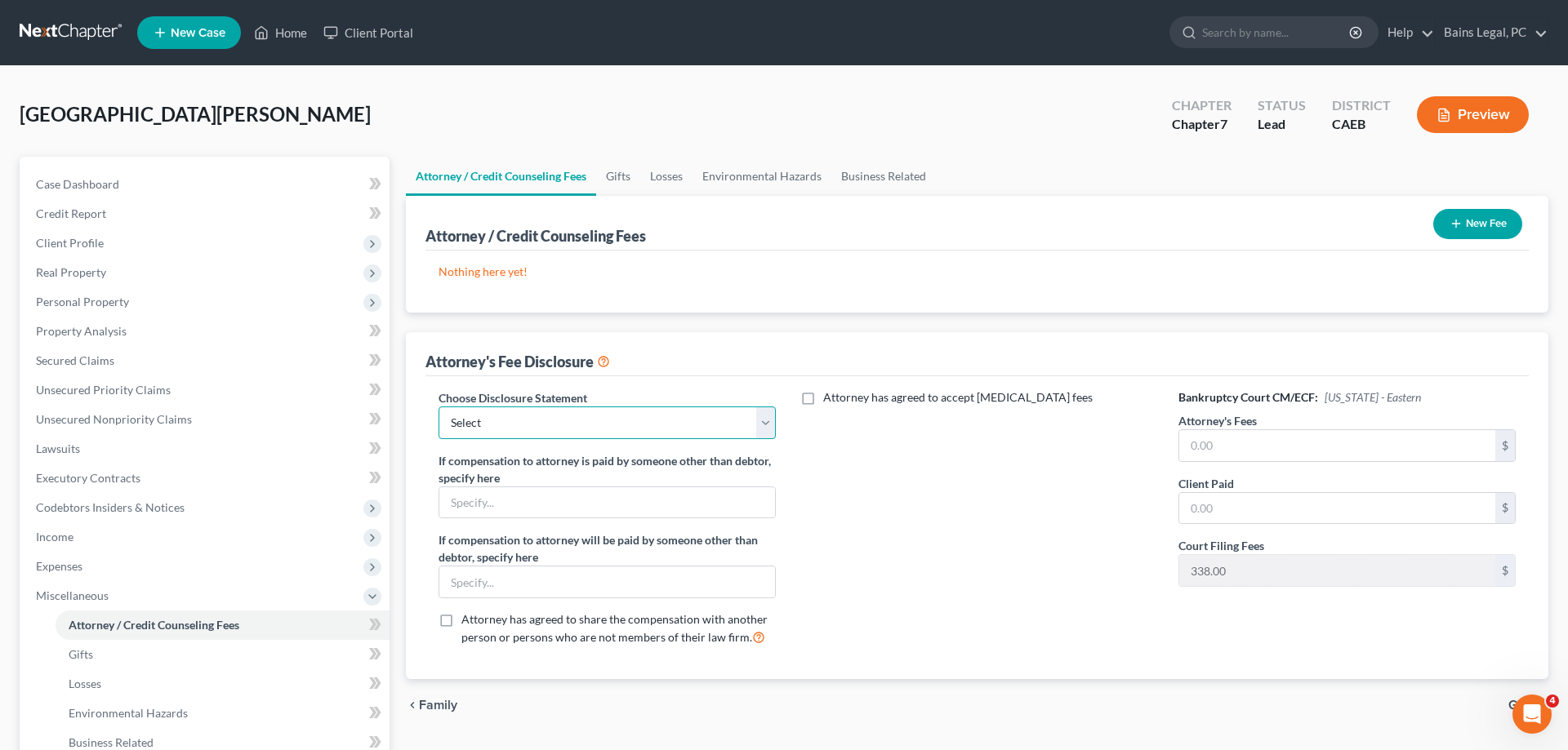
click at [438, 406] on select "Select Fee Disclosure: $2,000 pre; $400 post Fee Discolosure - $1,200 pre; $1,2…" at bounding box center [607, 422] width 337 height 33
select select "36"
click option "Fee Disclosure - All atty fees paid pre filing" at bounding box center [0, 0] width 0 height 0
click at [1396, 447] on input "text" at bounding box center [1337, 445] width 316 height 31
type input "2,000"
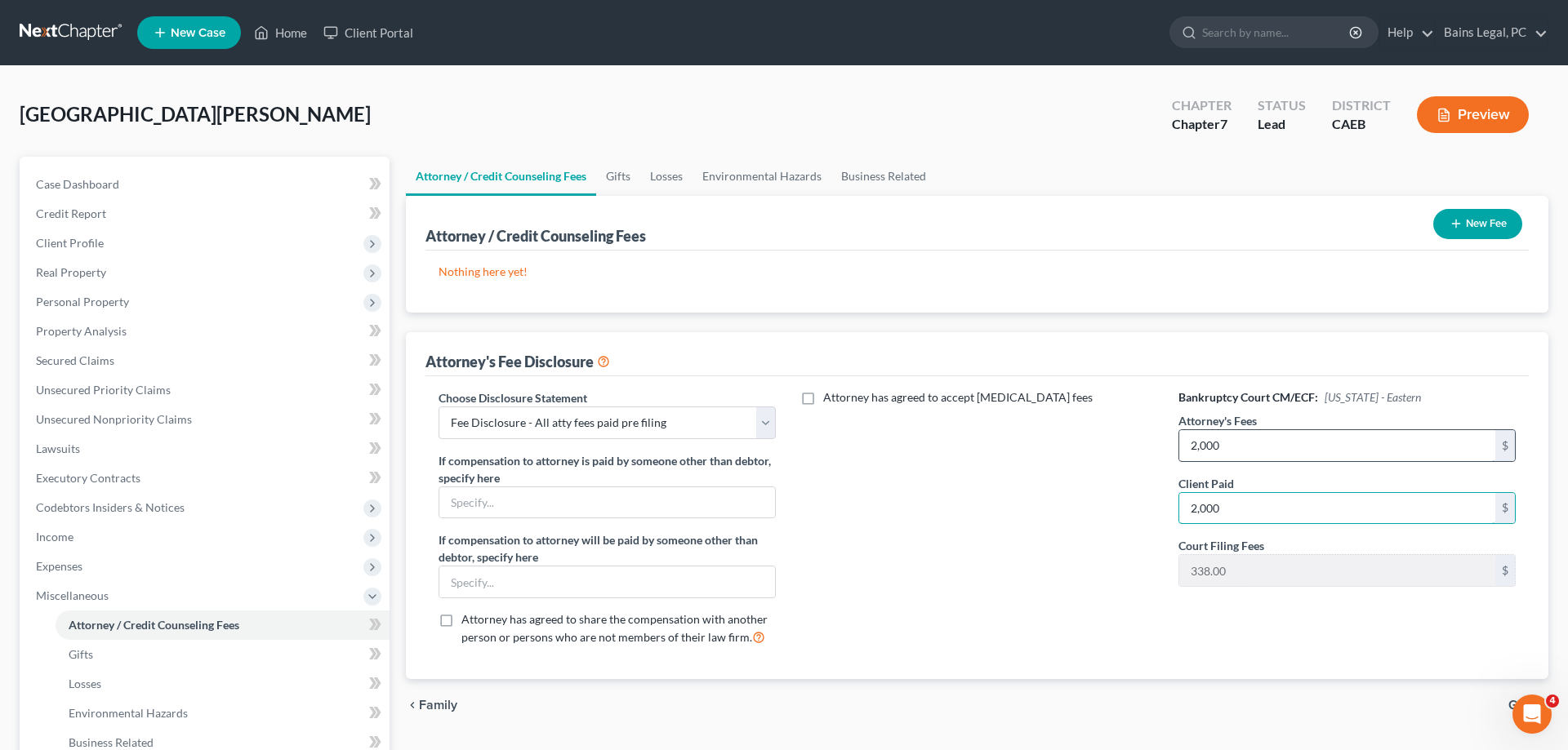
type input "2,000"
drag, startPoint x: 1495, startPoint y: 220, endPoint x: 1093, endPoint y: 225, distance: 402.0
click at [1494, 220] on button "New Fee" at bounding box center [1478, 224] width 89 height 30
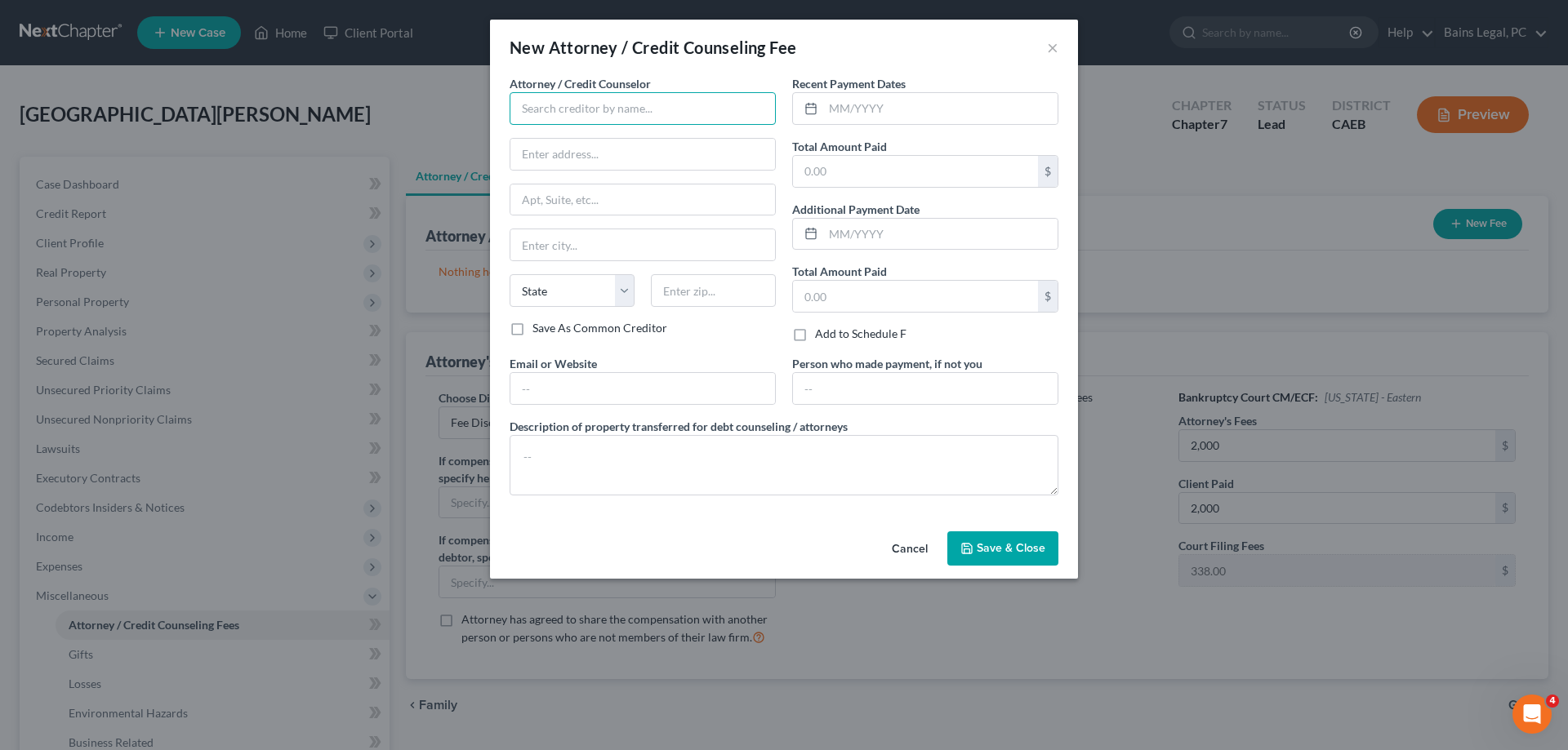
click at [651, 118] on input "text" at bounding box center [642, 108] width 267 height 33
click at [624, 139] on div "Modesto Bankruptcy Attorneys" at bounding box center [607, 137] width 169 height 16
type input "Modesto Bankruptcy Attorneys"
type input "912 11th Street"
type input "Suite 201-9"
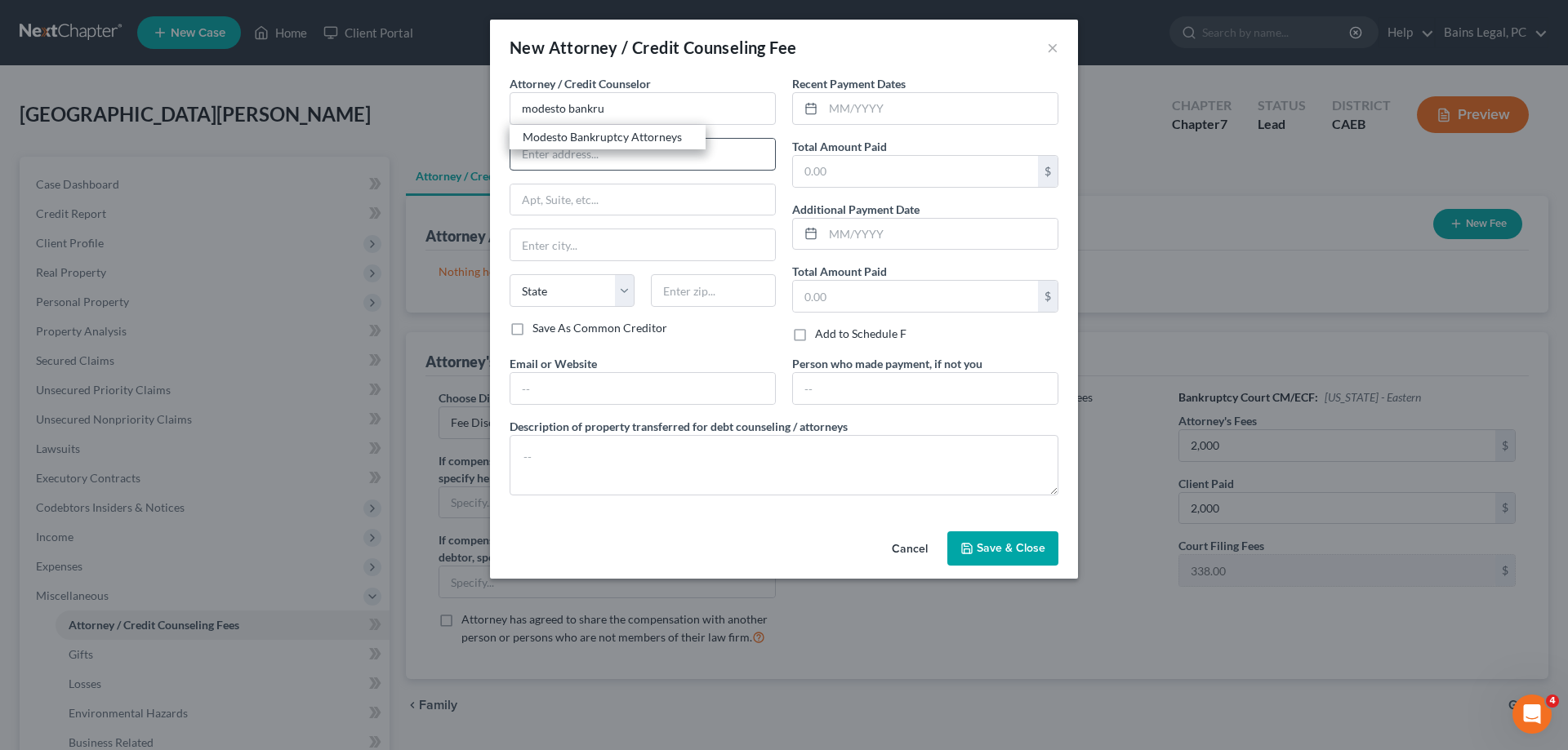
type input "Modesto"
select select "4"
type input "95354"
click at [588, 386] on input "text" at bounding box center [642, 388] width 265 height 31
type input "modestobankruptcyattorneys.com"
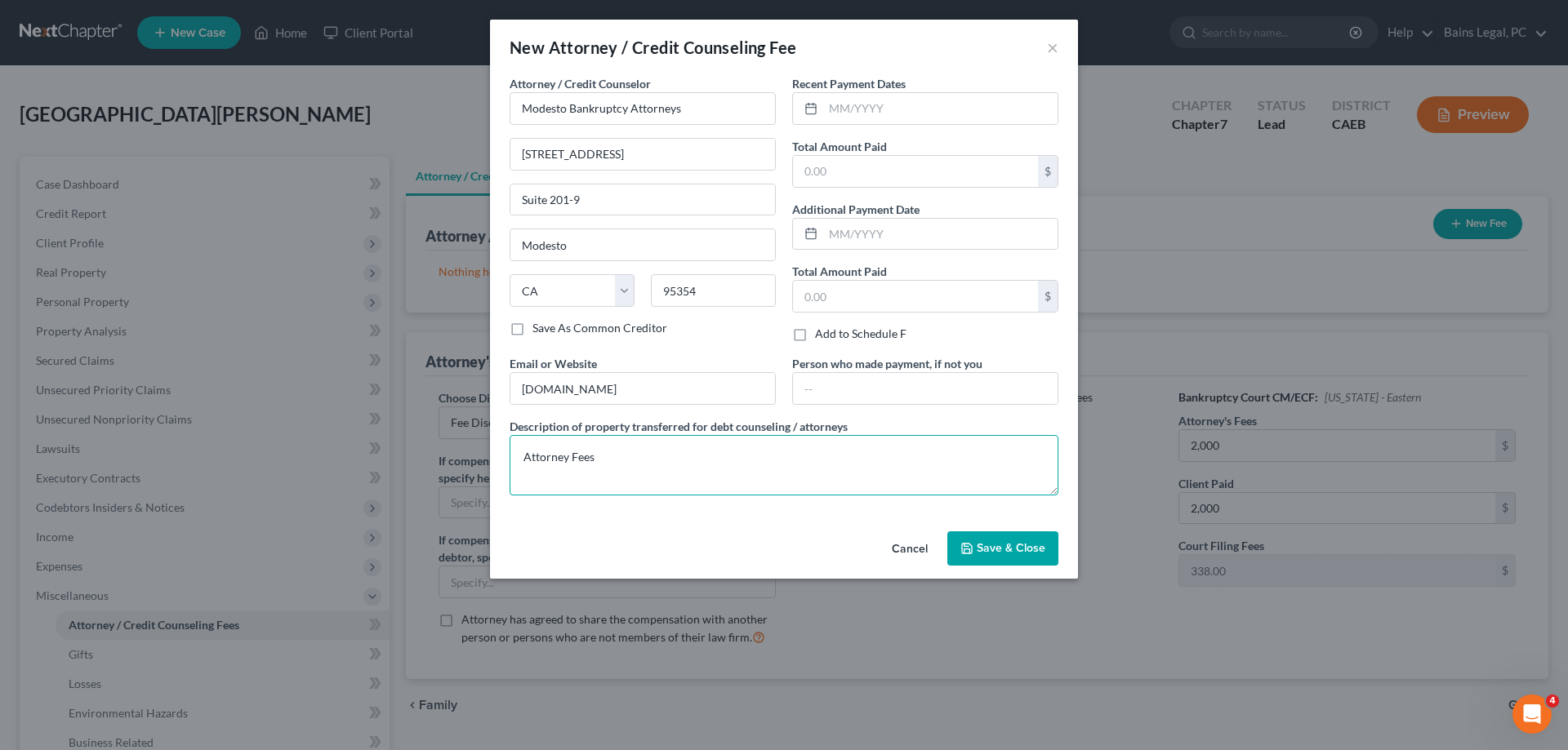
type textarea "Attorney Fees"
click at [909, 382] on input "text" at bounding box center [925, 388] width 265 height 31
paste input "Anthea Neilson"
type input "Anthea Neilson"
click at [907, 110] on input "text" at bounding box center [941, 108] width 234 height 31
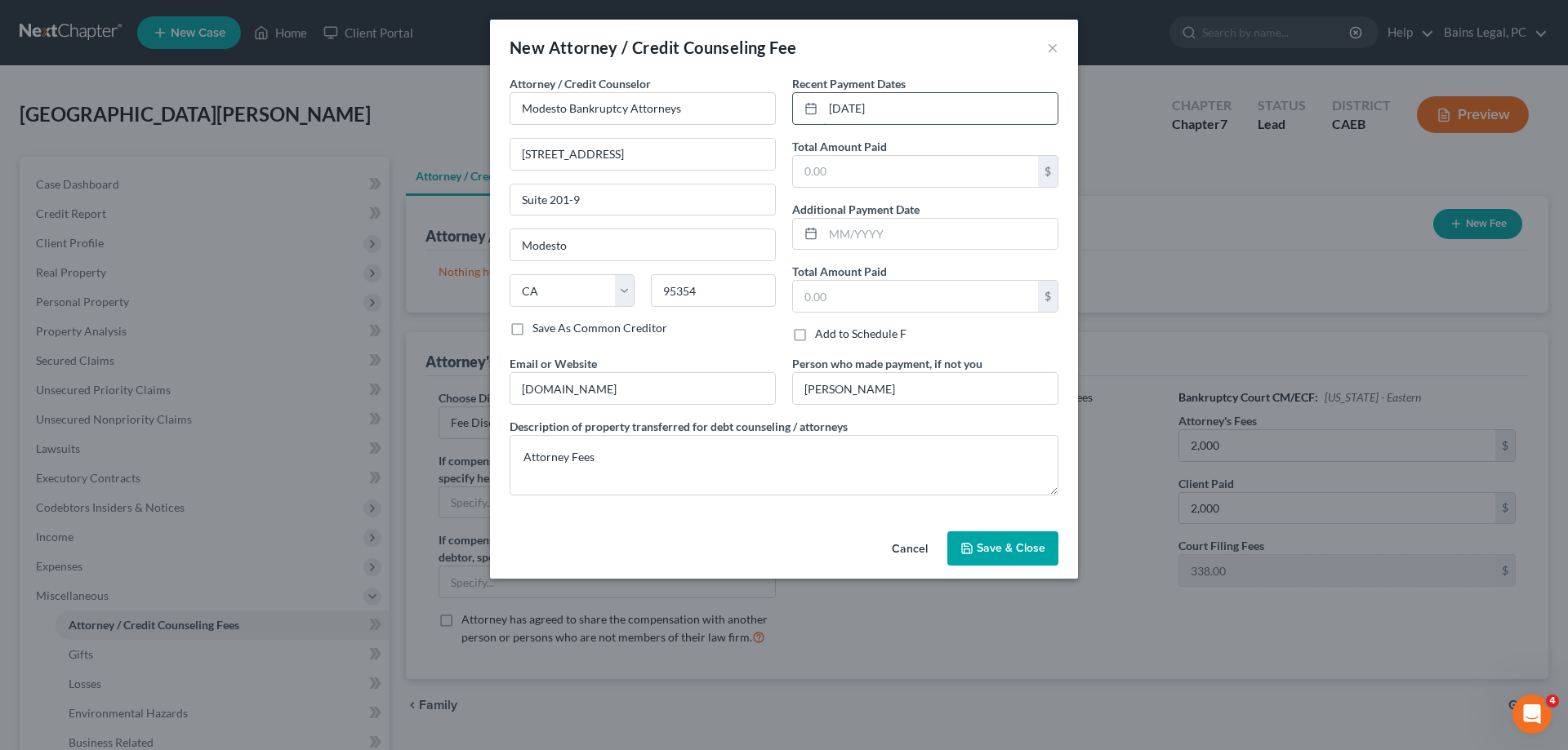
type input "09/11/2025"
type input "2000"
click at [1018, 554] on span "Save & Close" at bounding box center [1011, 548] width 68 height 14
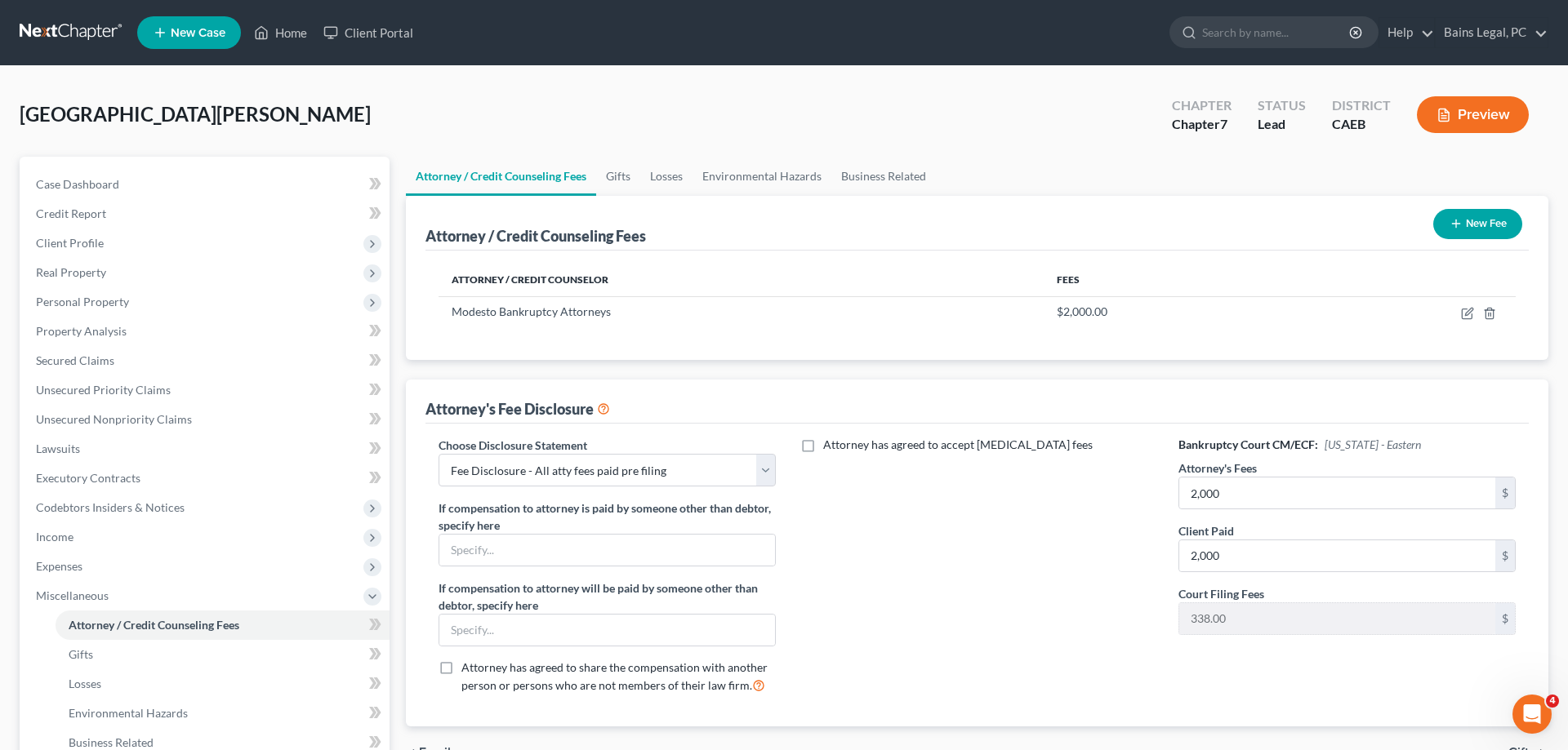
click at [1464, 219] on button "New Fee" at bounding box center [1478, 224] width 89 height 30
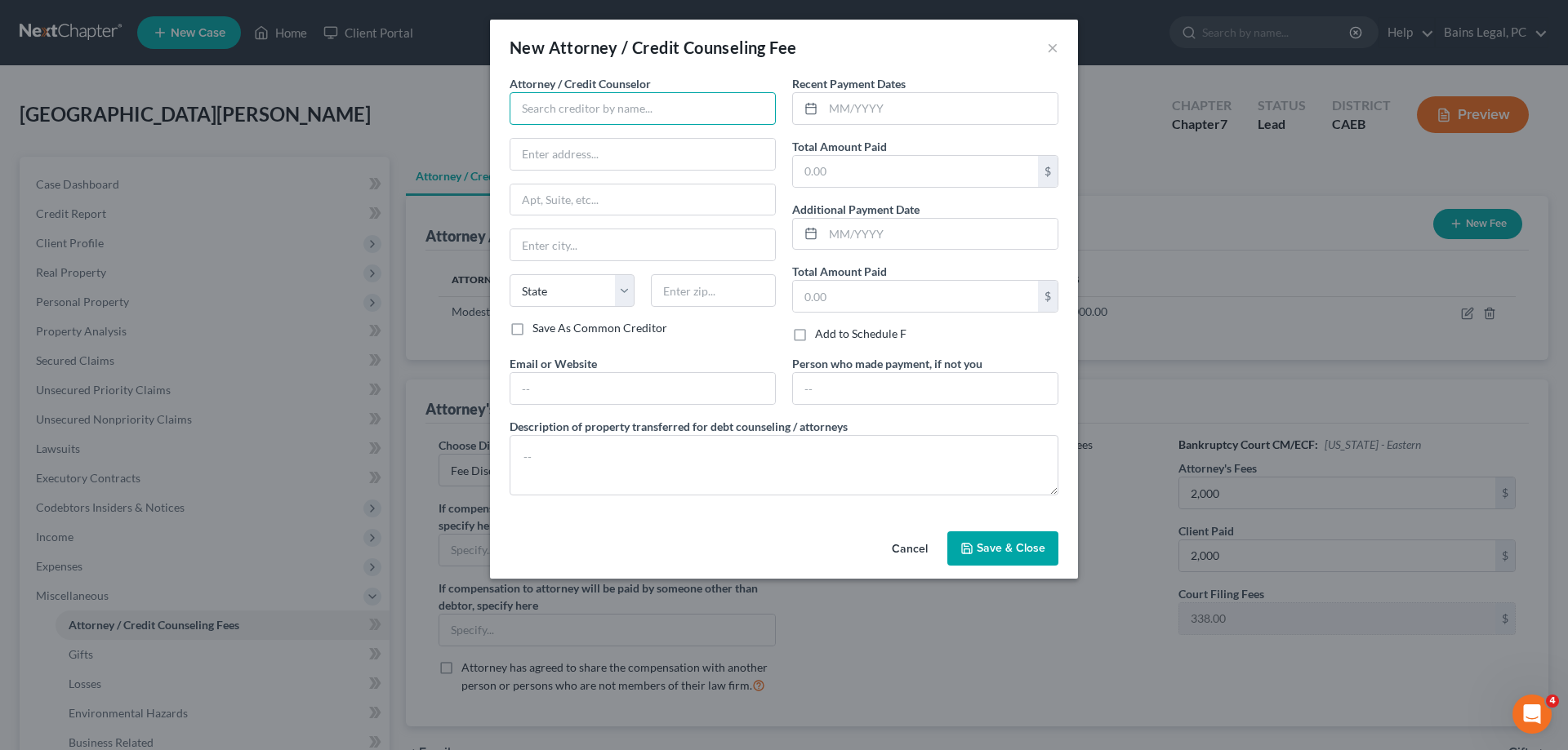
drag, startPoint x: 617, startPoint y: 114, endPoint x: 608, endPoint y: 115, distance: 9.1
click at [617, 113] on input "text" at bounding box center [642, 108] width 267 height 33
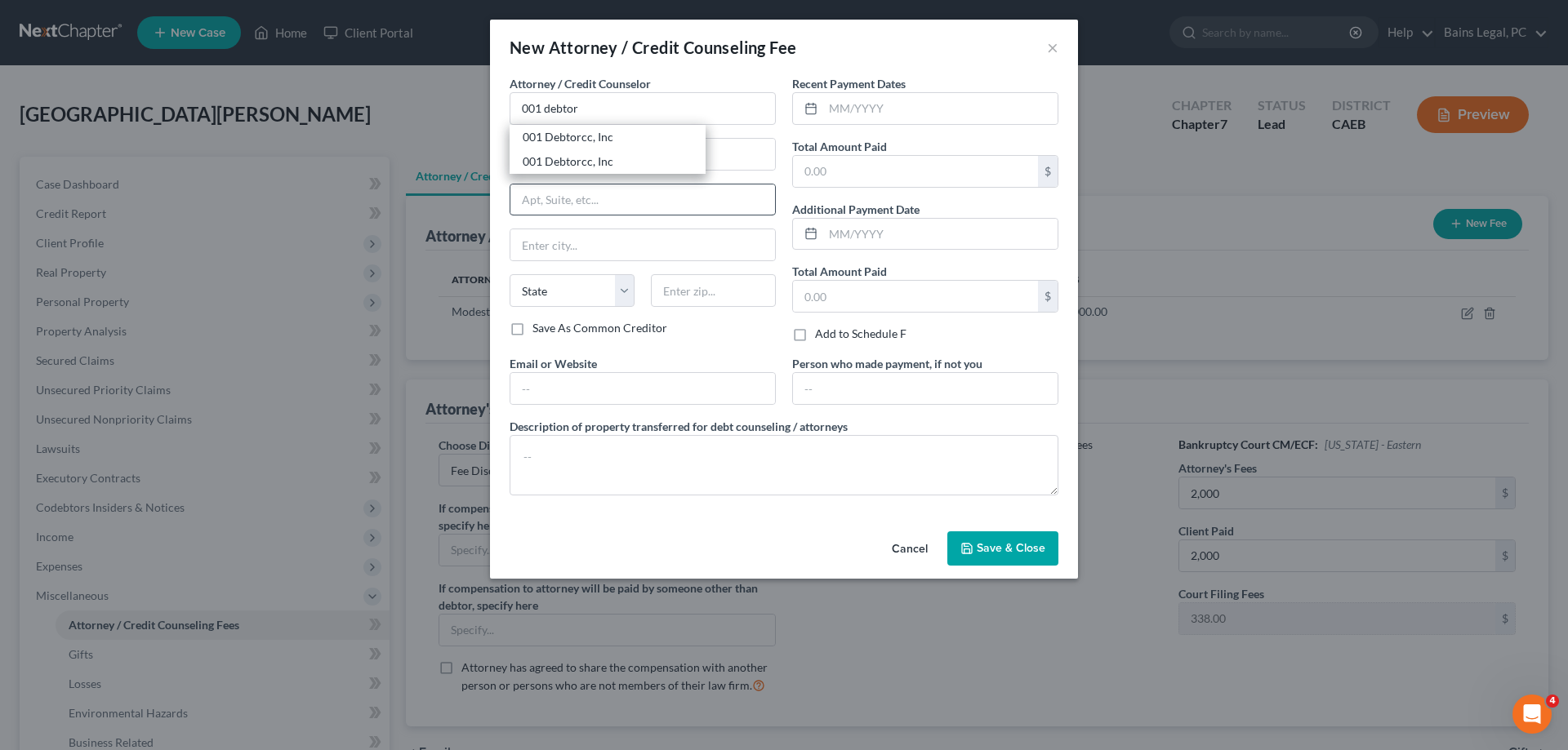
drag, startPoint x: 639, startPoint y: 161, endPoint x: 637, endPoint y: 187, distance: 26.1
click at [639, 162] on div "001 Debtorcc, Inc" at bounding box center [607, 161] width 169 height 16
type input "001 Debtorcc, Inc"
type input "378 Summit Ave."
type input "Jersey City"
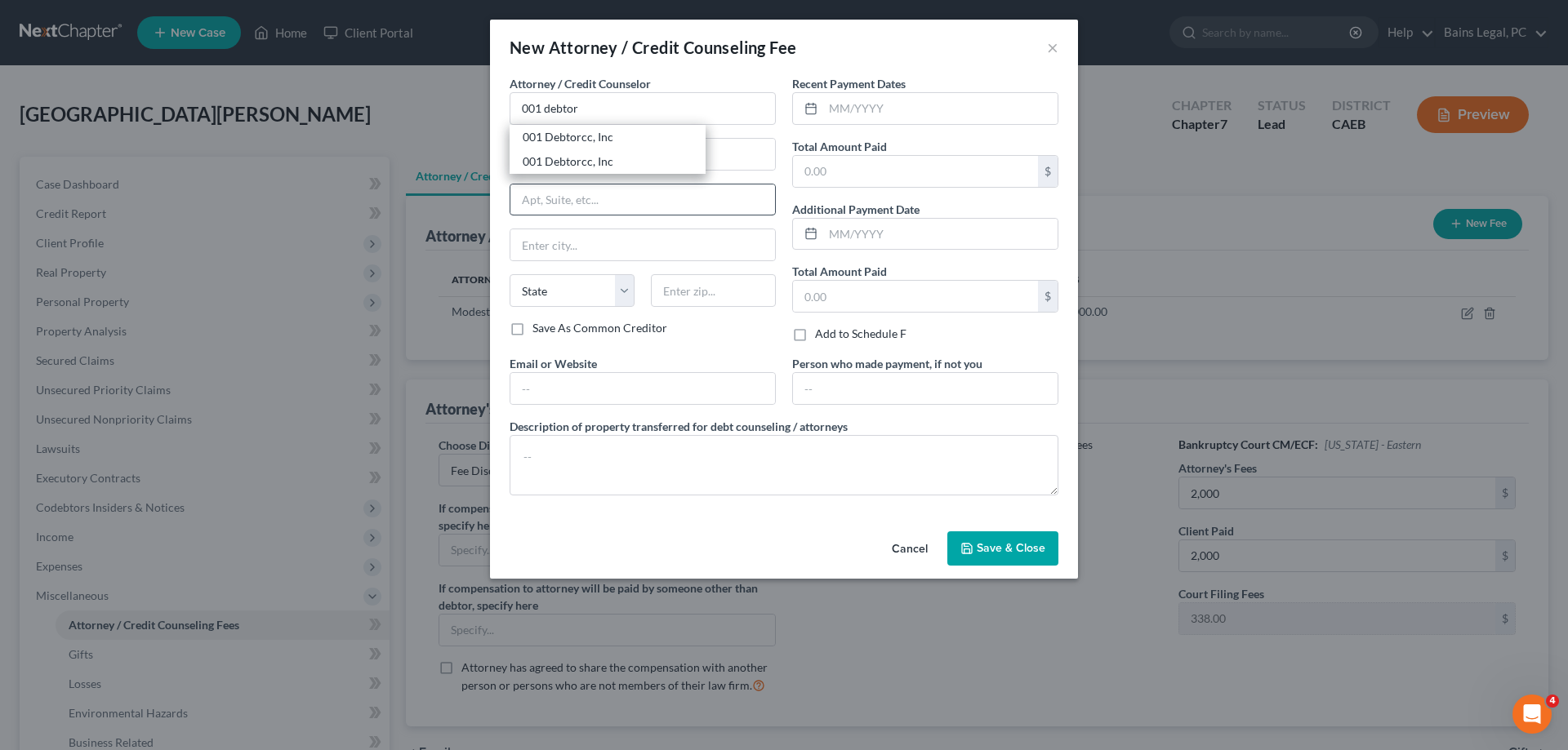
select select "33"
type input "07306"
click at [590, 382] on input "text" at bounding box center [642, 388] width 265 height 31
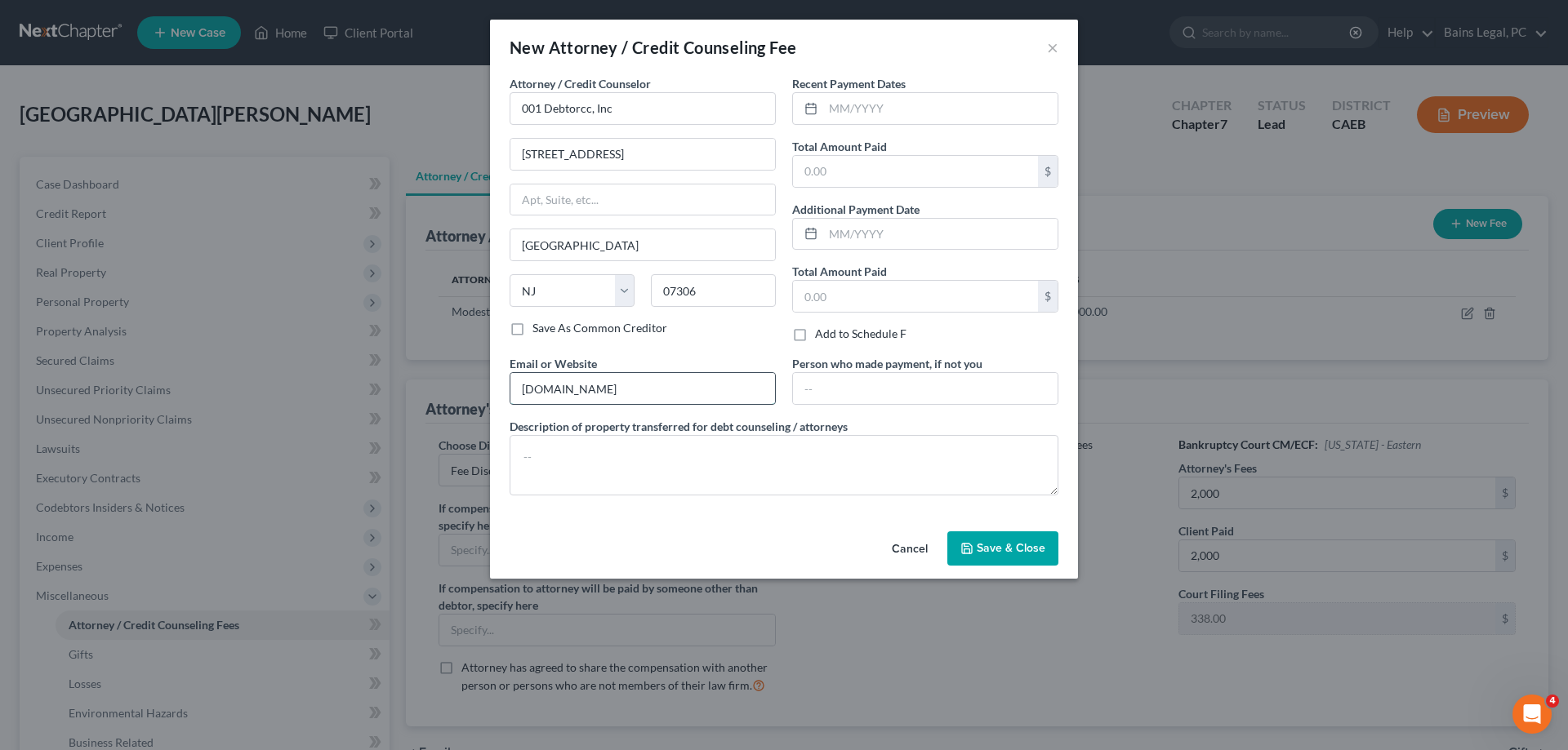
type input "debtorcc.org"
type textarea "Credit Counseling"
click at [975, 106] on input "text" at bounding box center [941, 108] width 234 height 31
type input "09/18/2025"
type input "19.95"
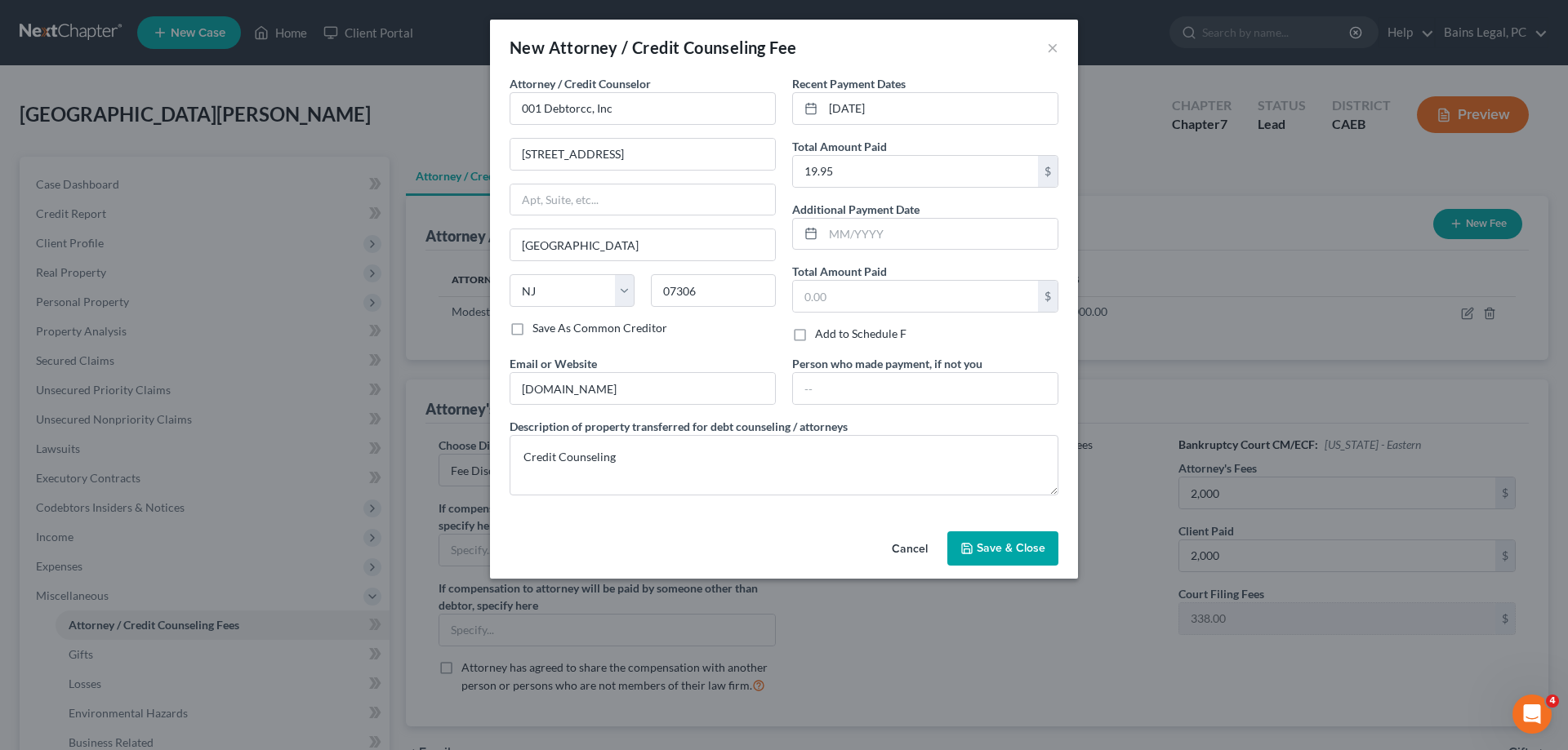
click at [1017, 550] on span "Save & Close" at bounding box center [1011, 548] width 68 height 14
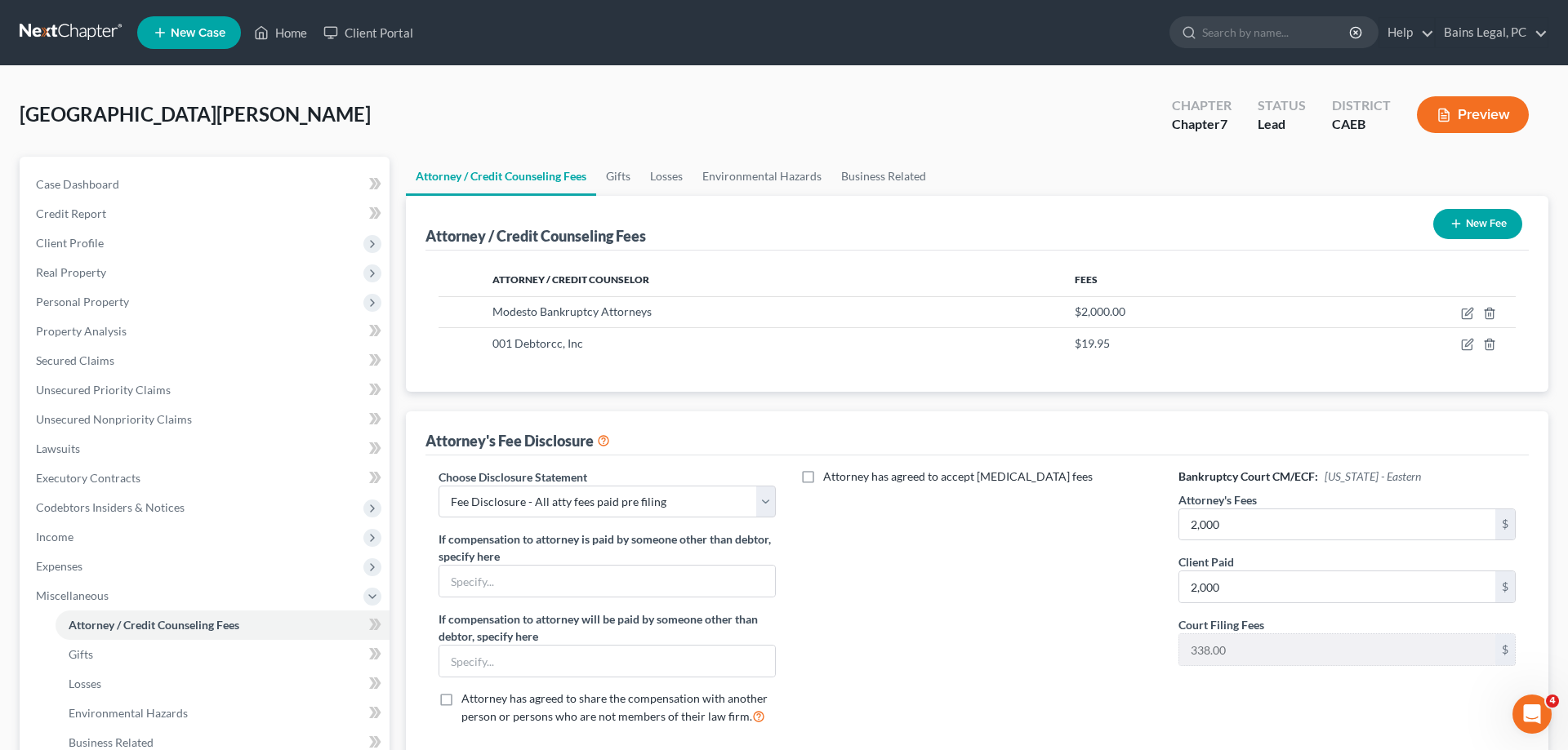
scroll to position [263, 0]
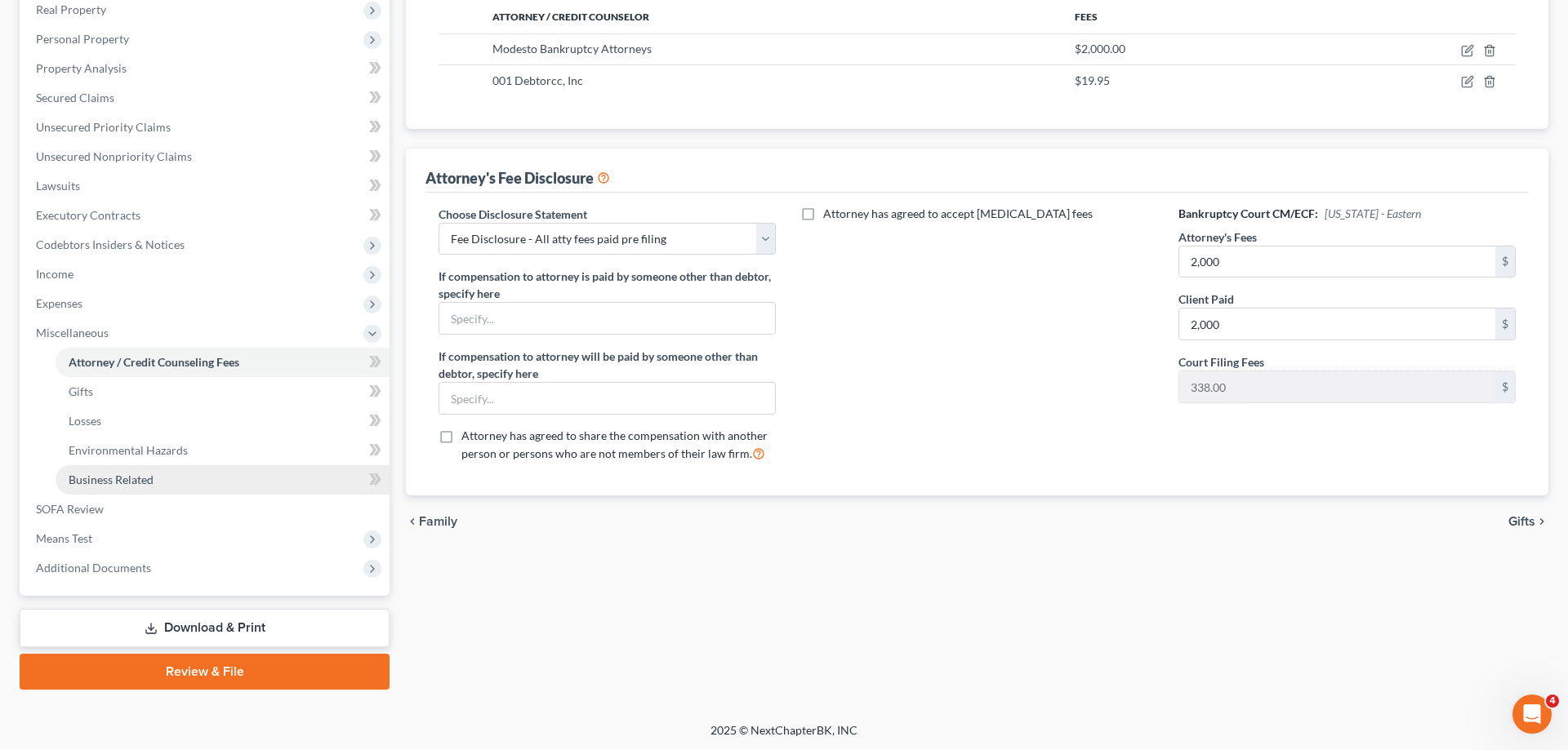
click at [138, 472] on link "Business Related" at bounding box center [222, 481] width 334 height 30
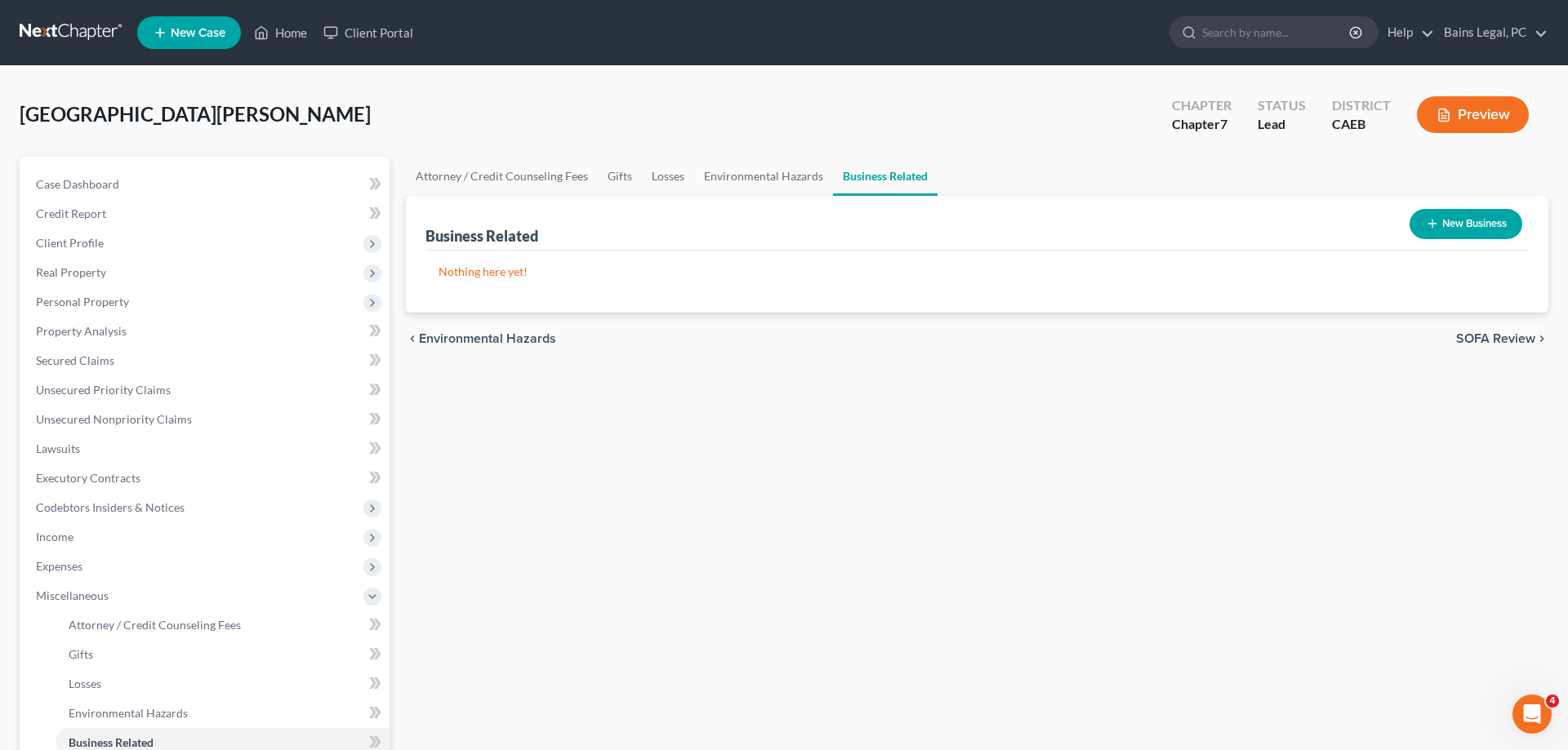
click at [1481, 229] on button "New Business" at bounding box center [1466, 224] width 113 height 30
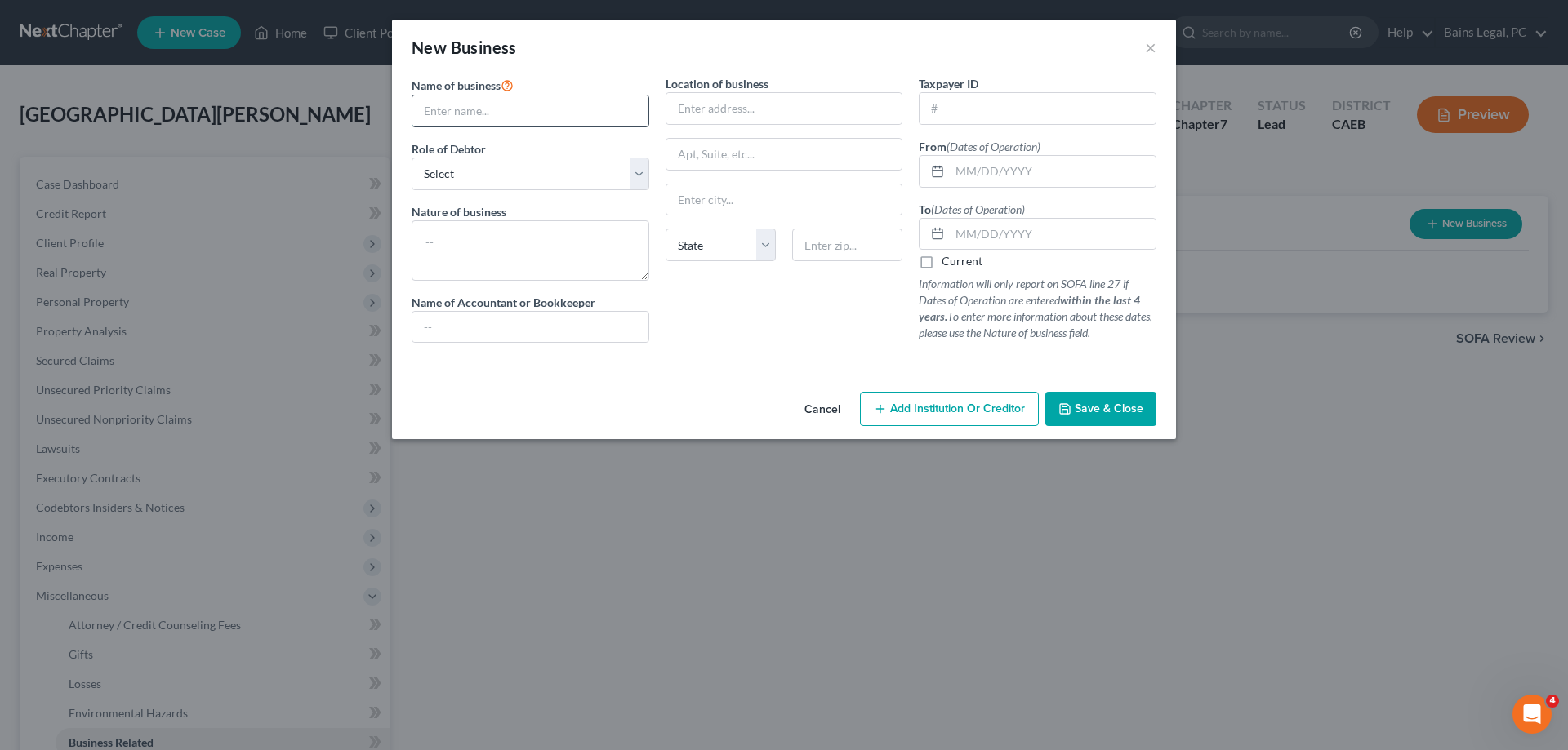
click at [569, 113] on input "text" at bounding box center [530, 110] width 236 height 31
type input "Colorado Teardrops, LLC"
click at [411, 158] on select "Select A member of a limited liability company (LLC) or limited liability partn…" at bounding box center [530, 173] width 238 height 33
select select "member"
click option "A member of a limited liability company (LLC) or limited liability partnership …" at bounding box center [0, 0] width 0 height 0
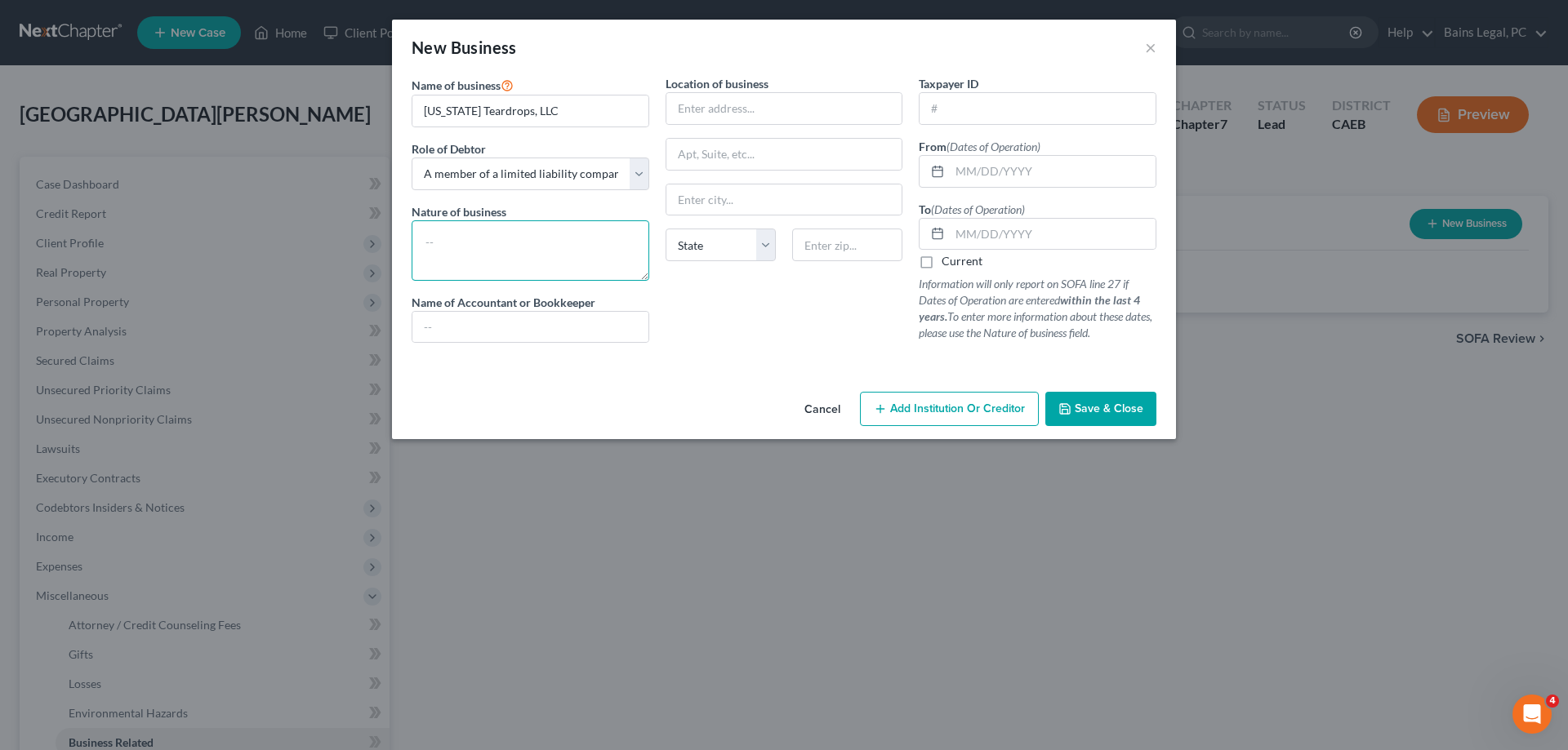
click at [508, 260] on textarea at bounding box center [530, 250] width 238 height 60
type textarea "Camping Trailer Manufacturer"
click at [832, 121] on input "text" at bounding box center [784, 108] width 236 height 31
type input "1780 55th St"
type input "80301"
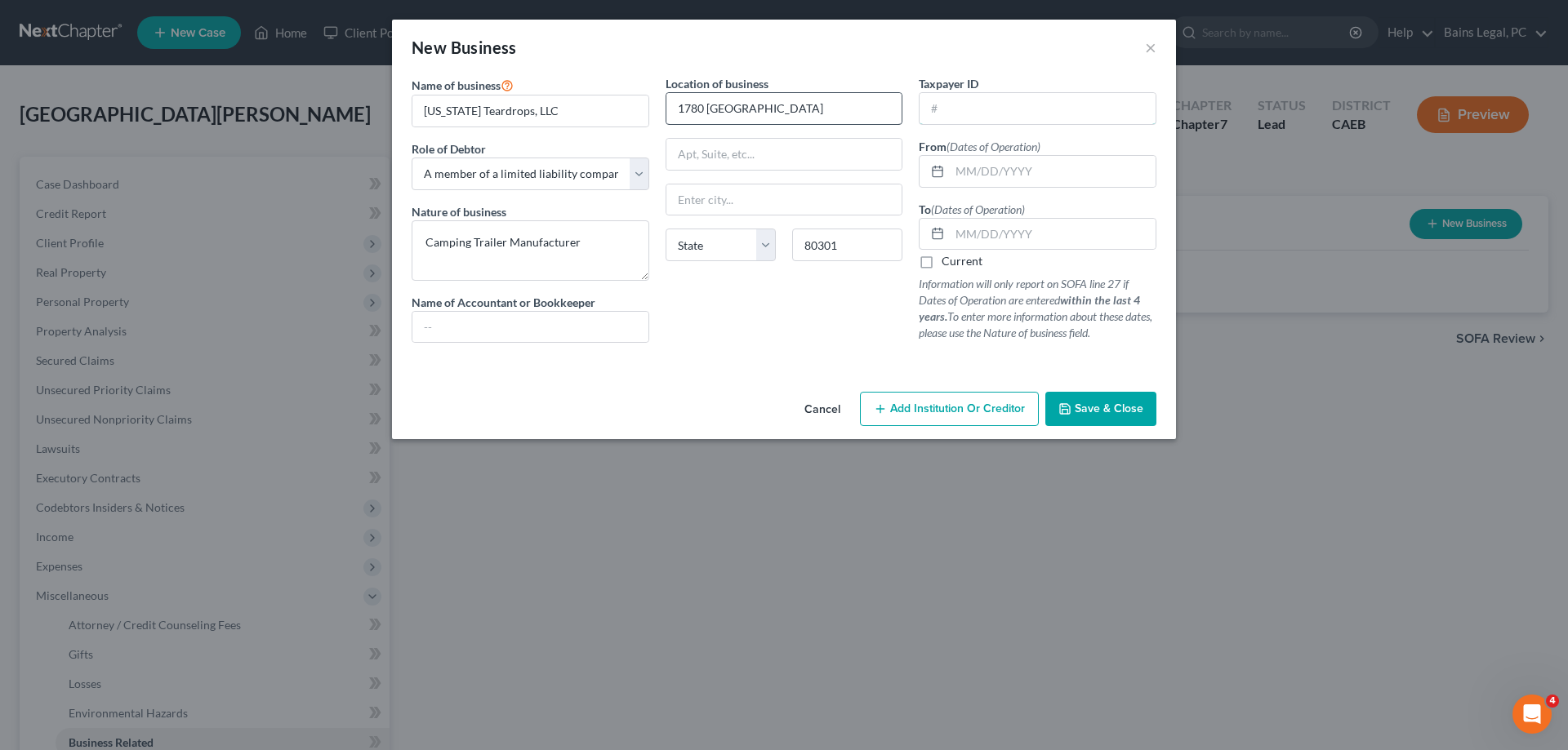
type input "[GEOGRAPHIC_DATA]"
select select "5"
click at [1005, 114] on input "text" at bounding box center [1038, 108] width 236 height 31
type input "[US_EMPLOYER_IDENTIFICATION_NUMBER]"
type input "05/14/2014"
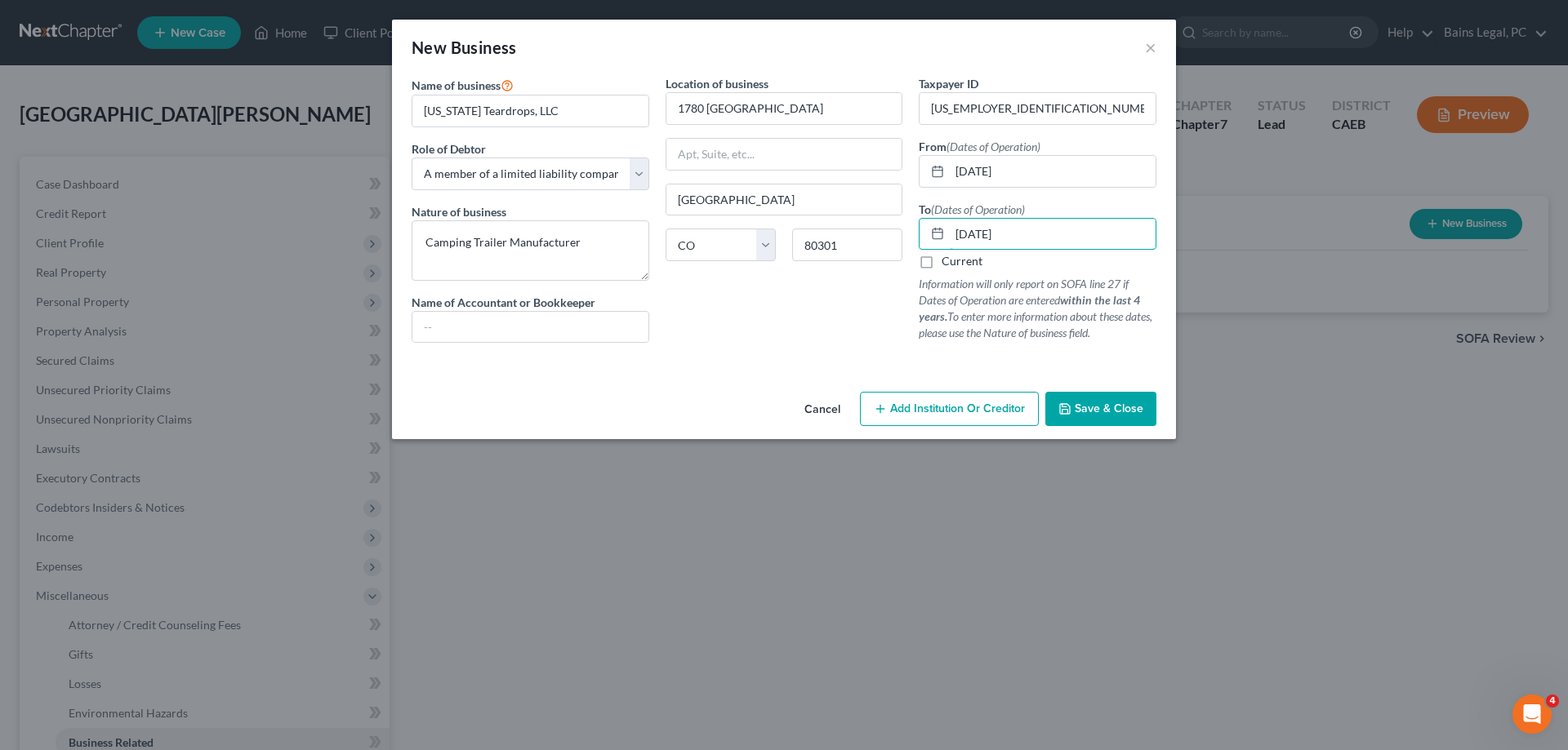
type input "12/31/2023"
click at [1121, 408] on span "Save & Close" at bounding box center [1108, 408] width 68 height 14
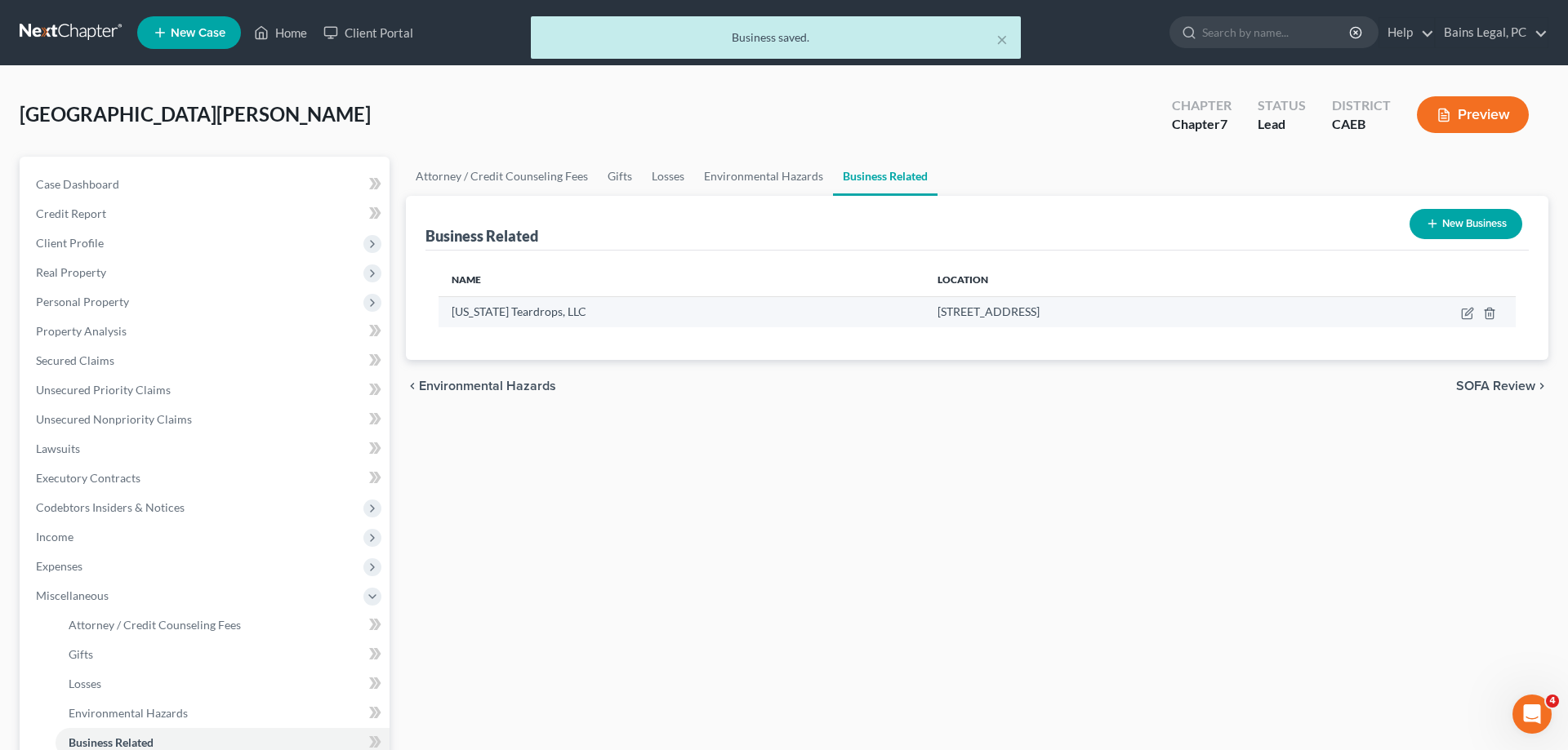
click at [1464, 320] on td at bounding box center [1413, 311] width 205 height 31
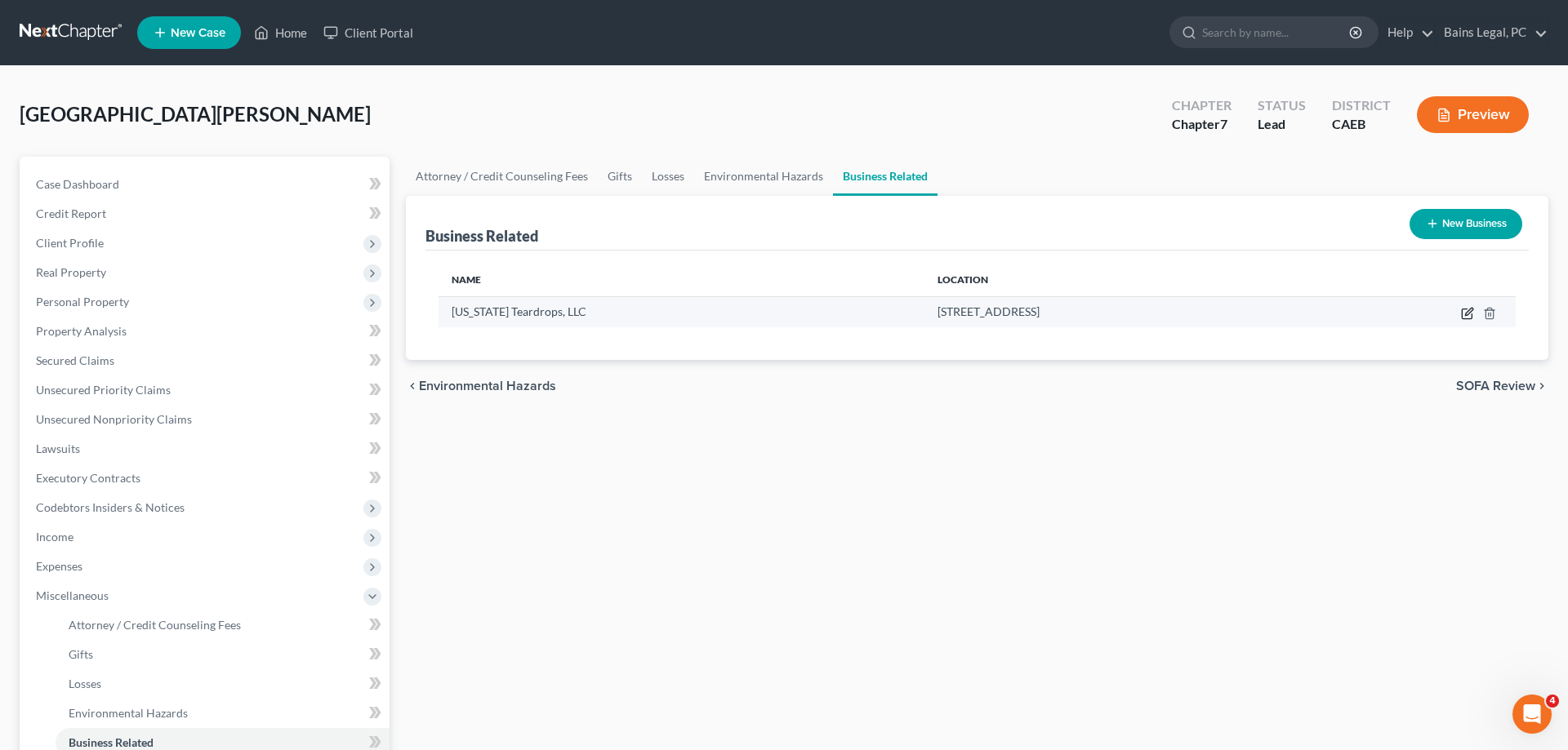
click at [1466, 313] on icon "button" at bounding box center [1467, 313] width 13 height 13
select select "member"
select select "5"
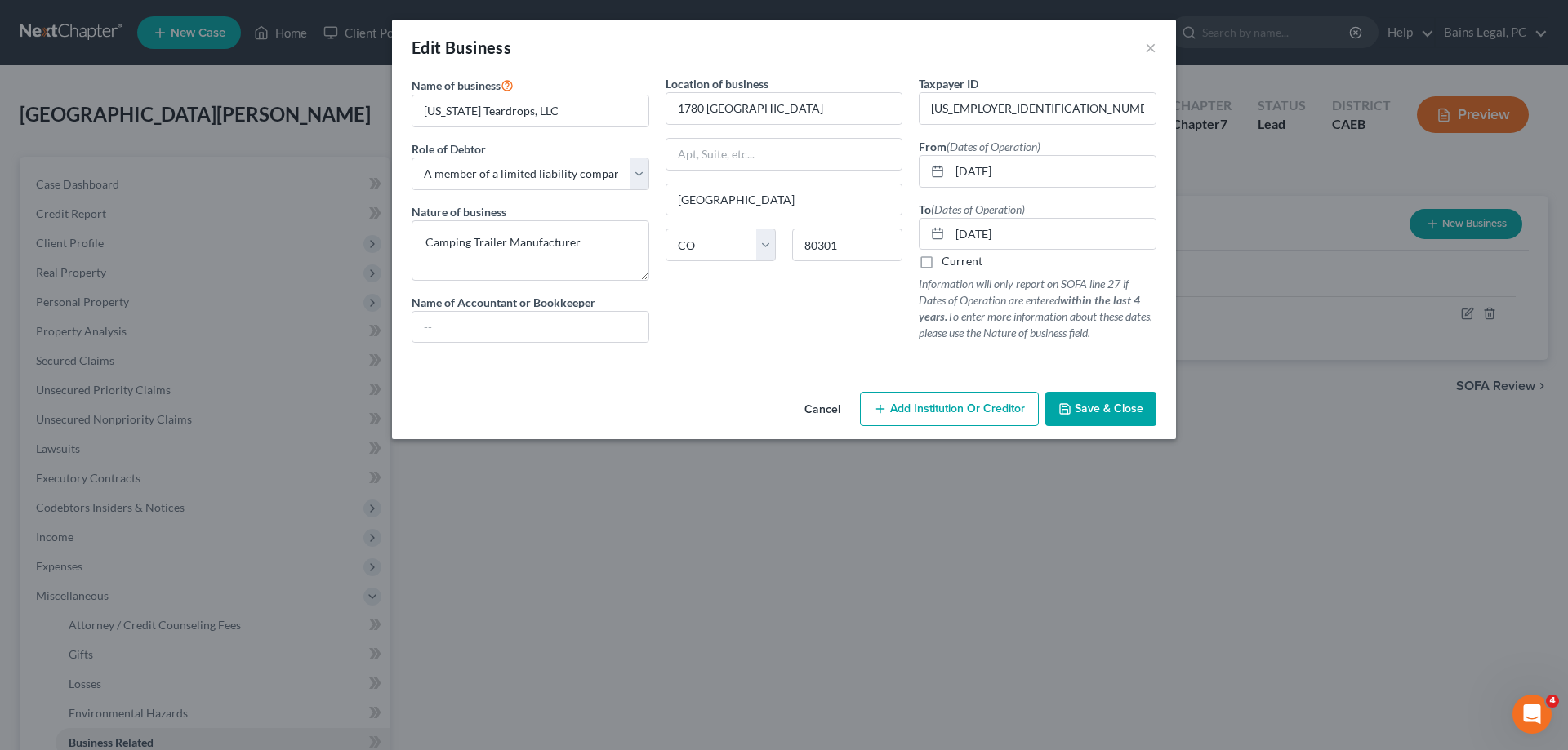
click at [1117, 406] on span "Save & Close" at bounding box center [1108, 408] width 68 height 14
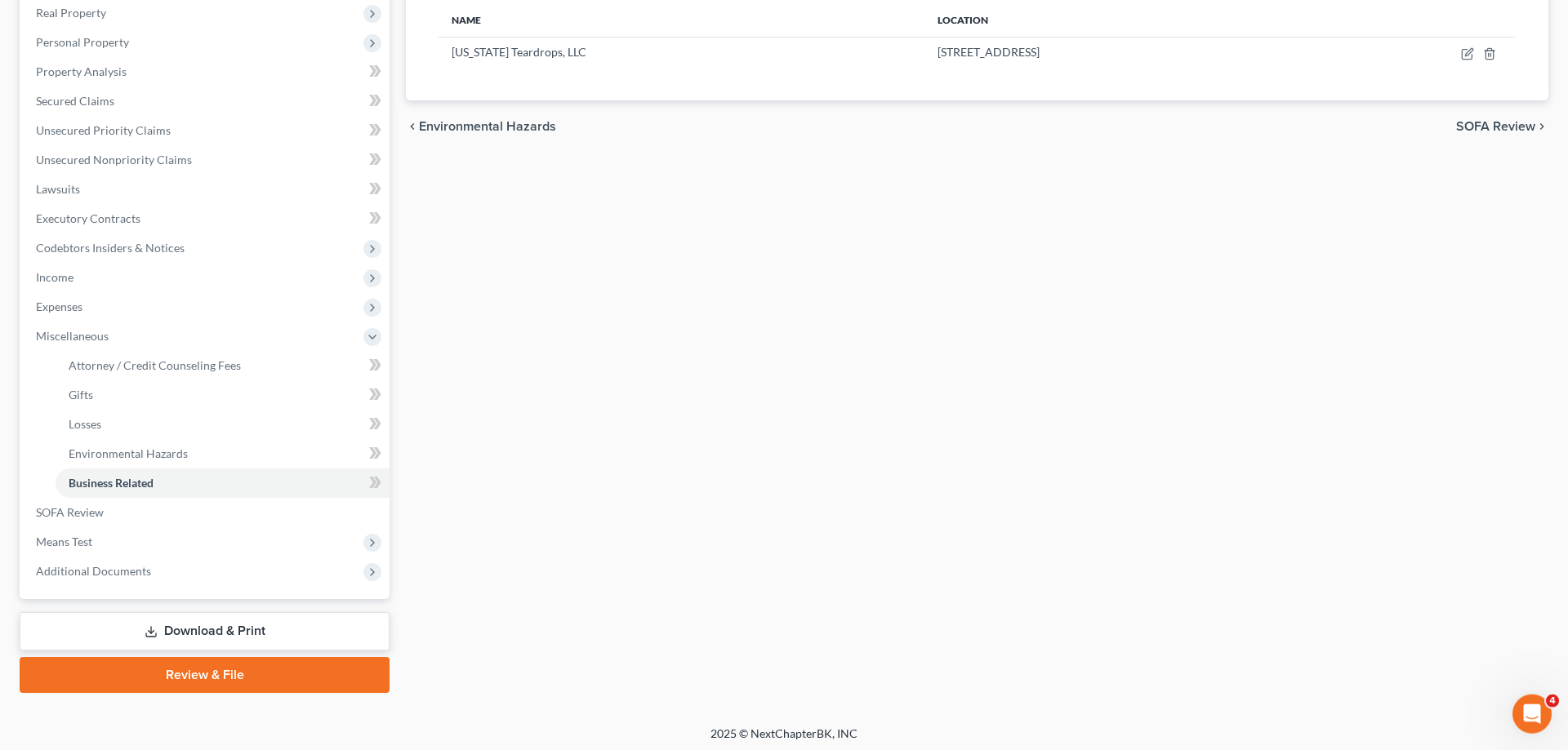
scroll to position [263, 0]
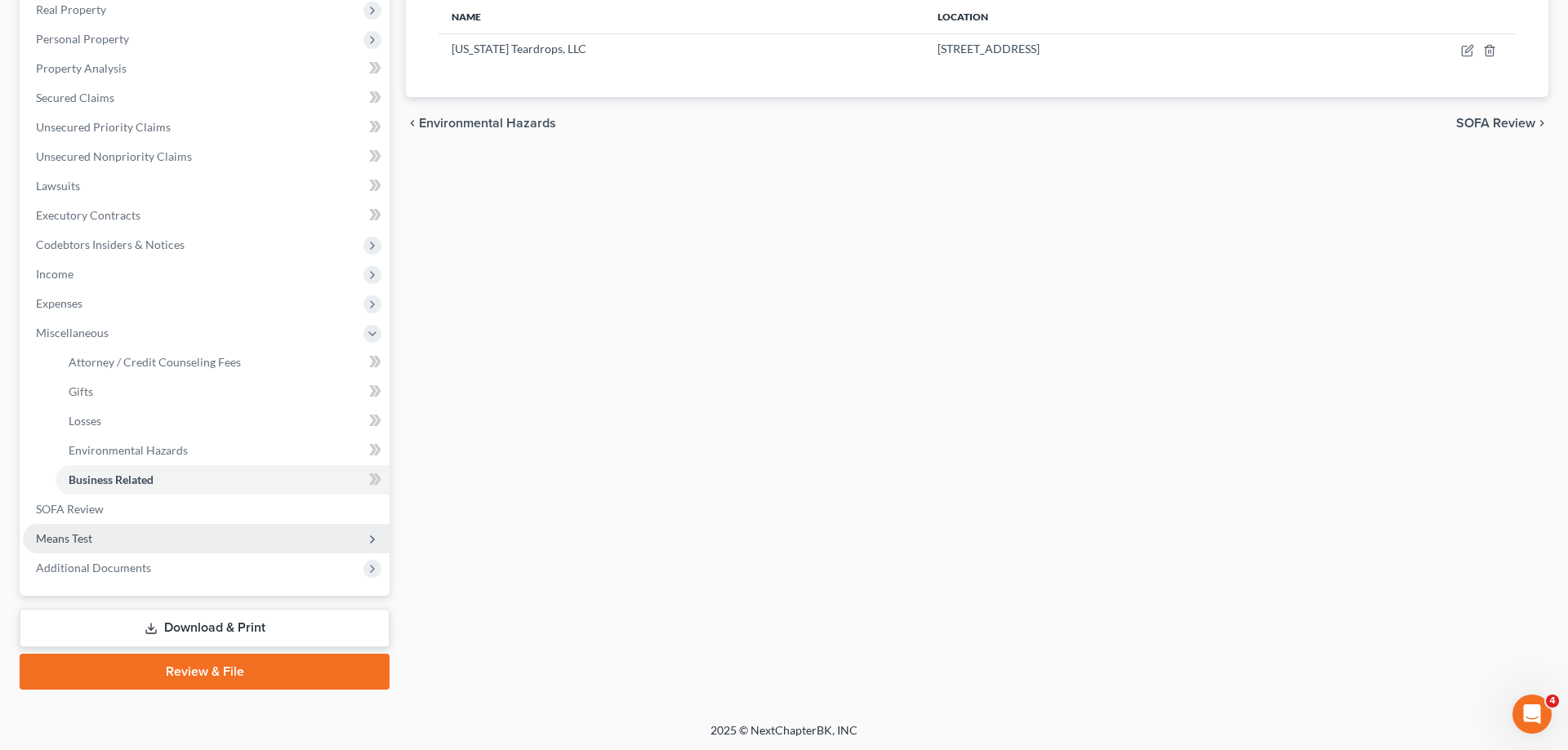
click at [126, 537] on span "Means Test" at bounding box center [206, 539] width 367 height 30
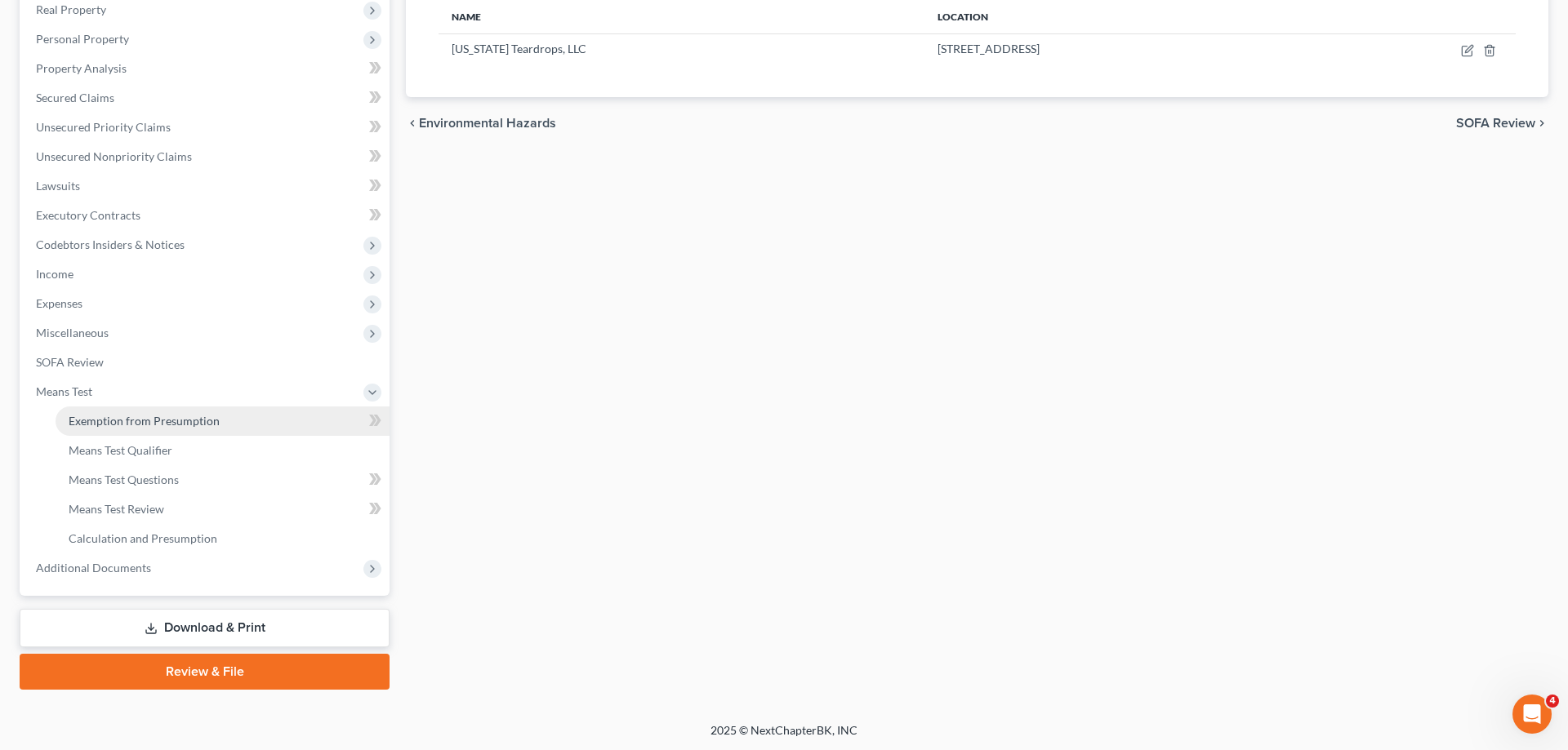
click at [206, 426] on span "Exemption from Presumption" at bounding box center [144, 421] width 151 height 14
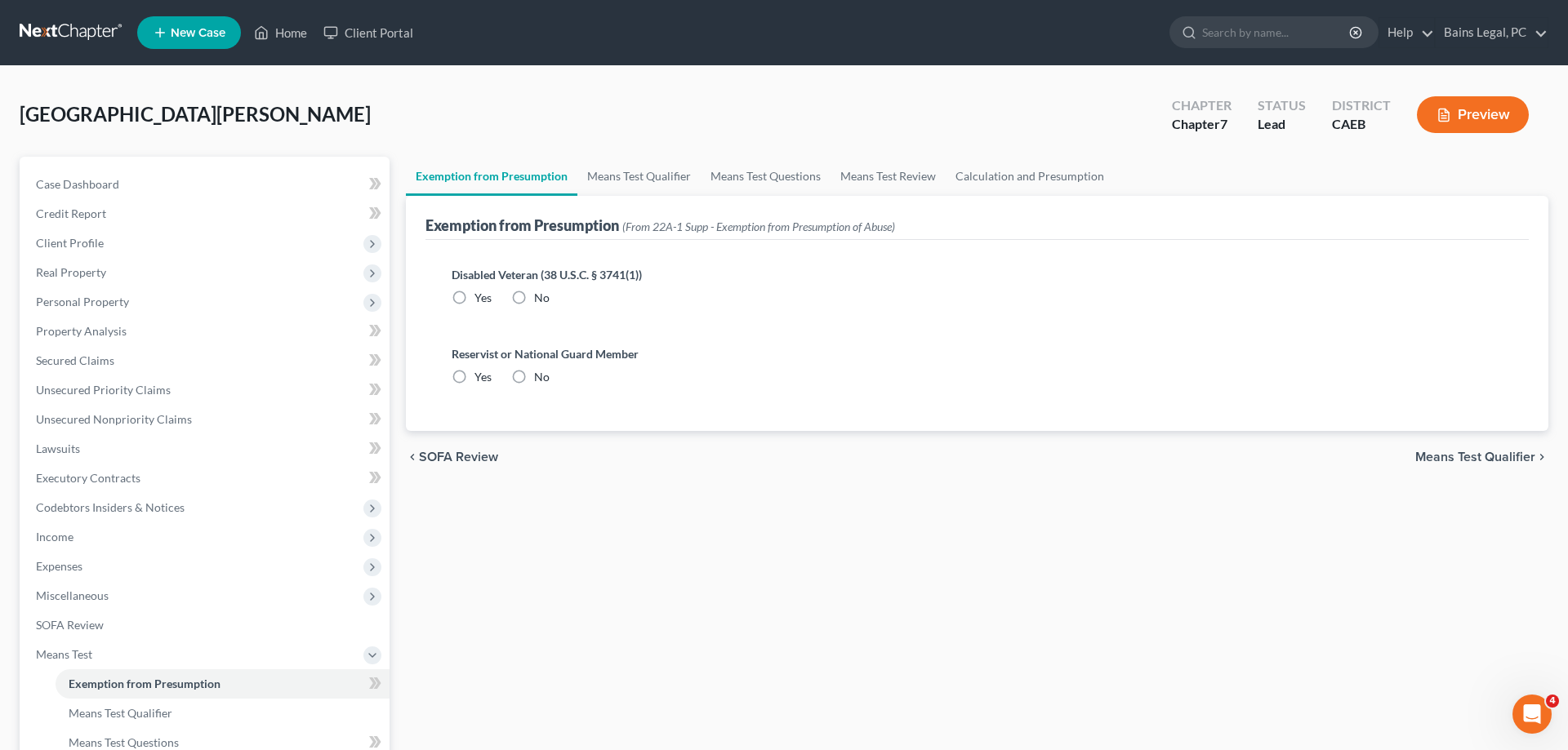
drag, startPoint x: 526, startPoint y: 304, endPoint x: 526, endPoint y: 316, distance: 12.0
click at [534, 304] on label "No" at bounding box center [542, 298] width 16 height 16
click at [540, 300] on input "No" at bounding box center [545, 295] width 11 height 11
radio input "true"
click at [534, 377] on label "No" at bounding box center [542, 376] width 16 height 16
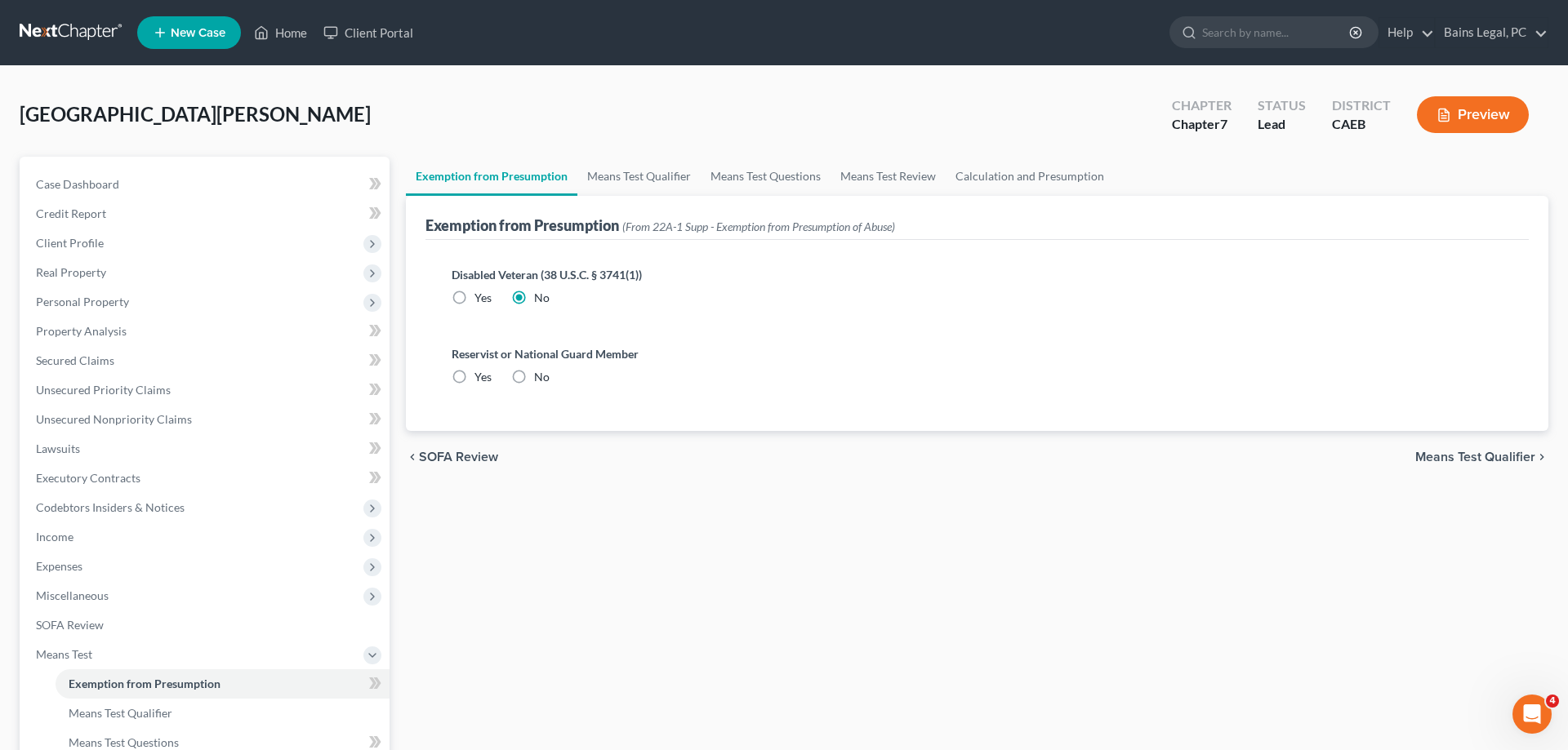
click at [540, 377] on input "No" at bounding box center [545, 374] width 11 height 11
radio input "true"
click at [647, 168] on link "Means Test Qualifier" at bounding box center [639, 176] width 123 height 40
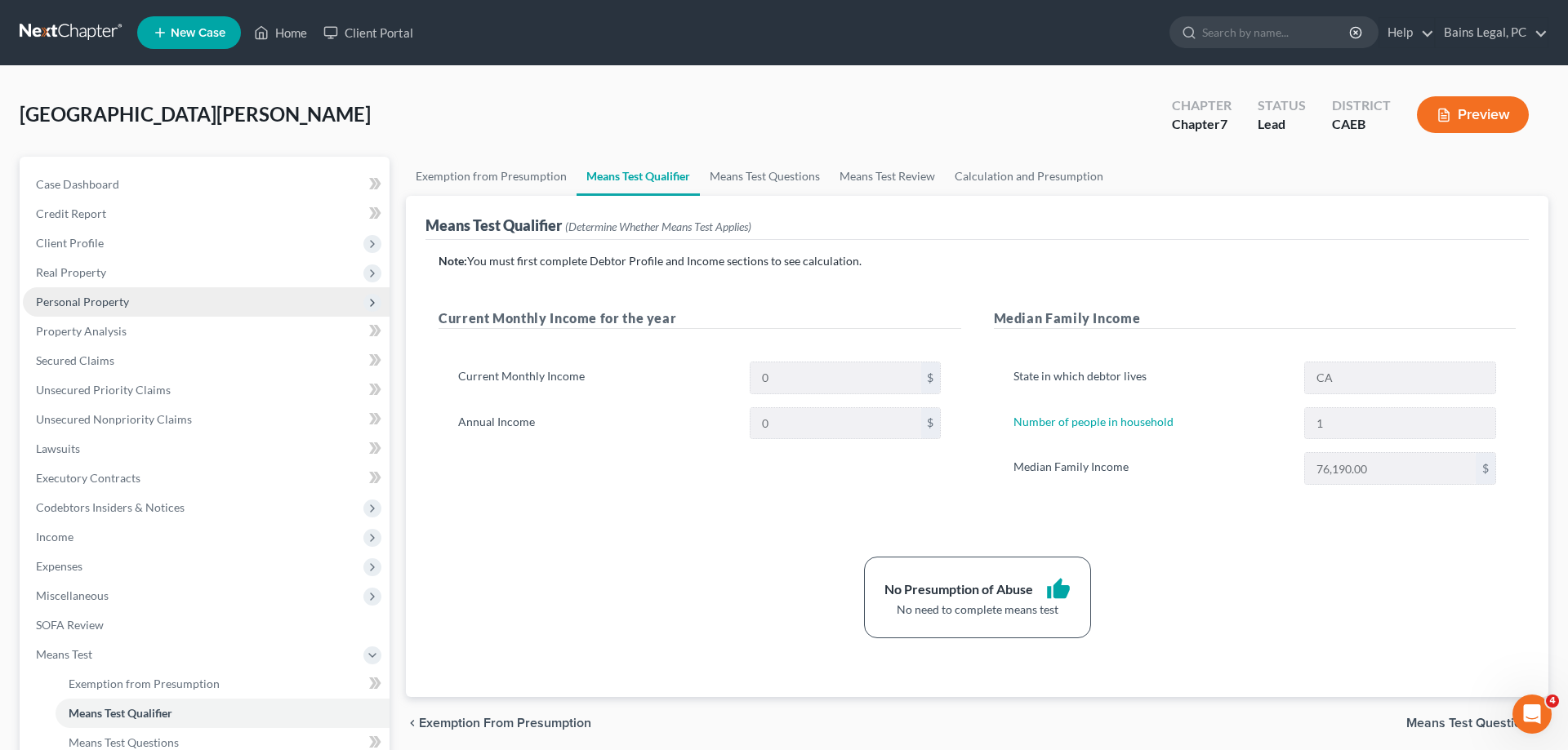
click at [136, 308] on span "Personal Property" at bounding box center [206, 302] width 367 height 30
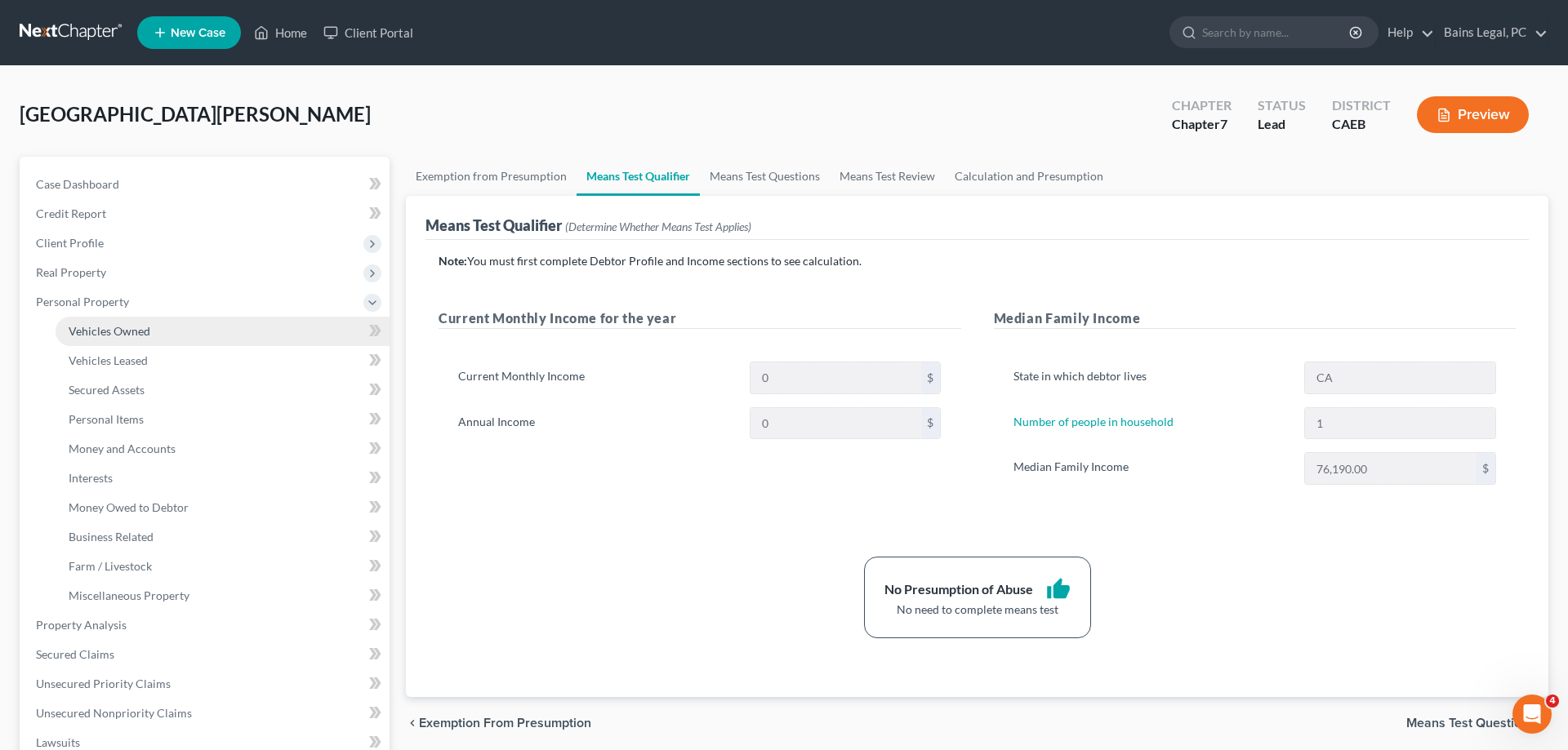
click at [168, 328] on link "Vehicles Owned" at bounding box center [222, 332] width 334 height 30
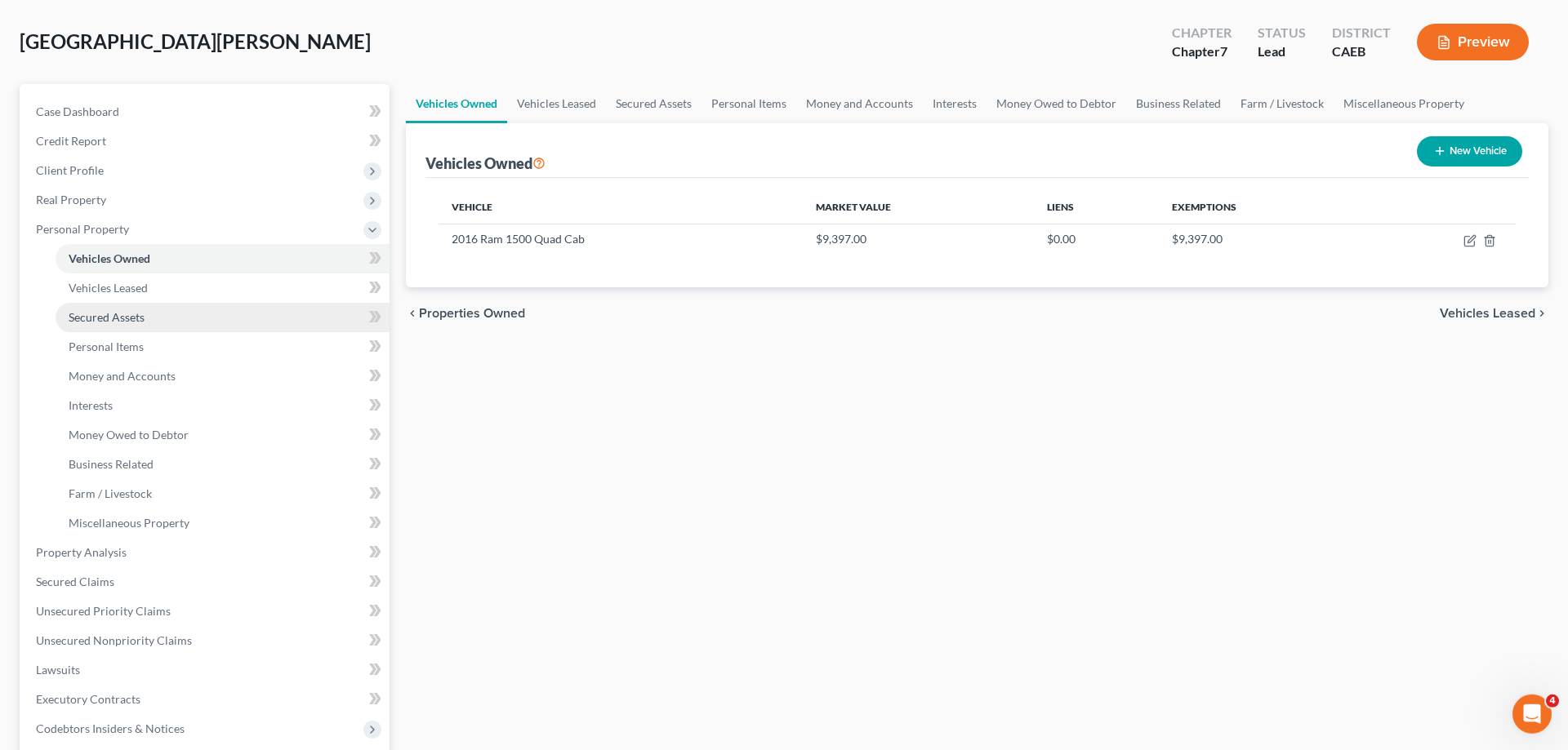
scroll to position [166, 0]
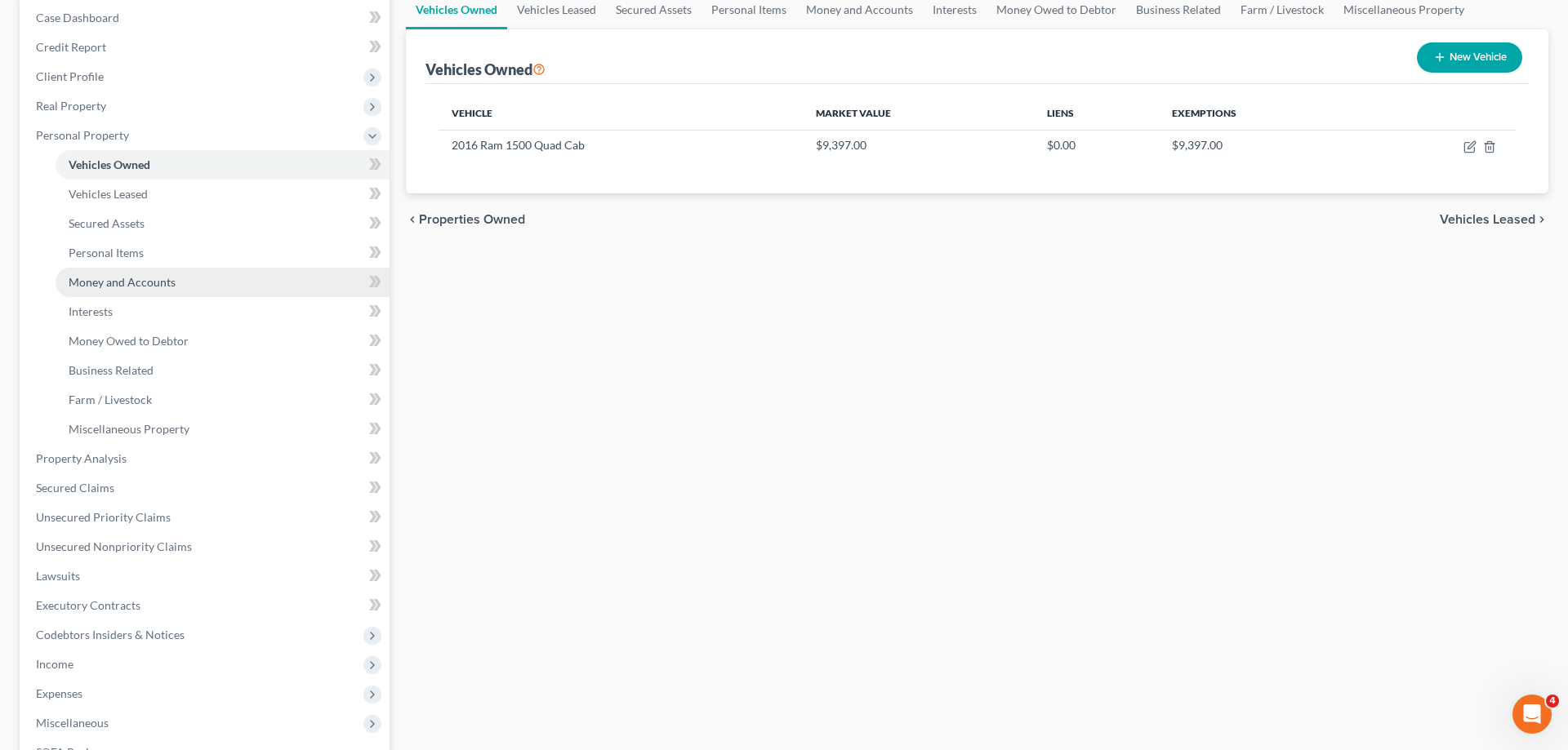
click at [159, 291] on link "Money and Accounts" at bounding box center [222, 282] width 334 height 30
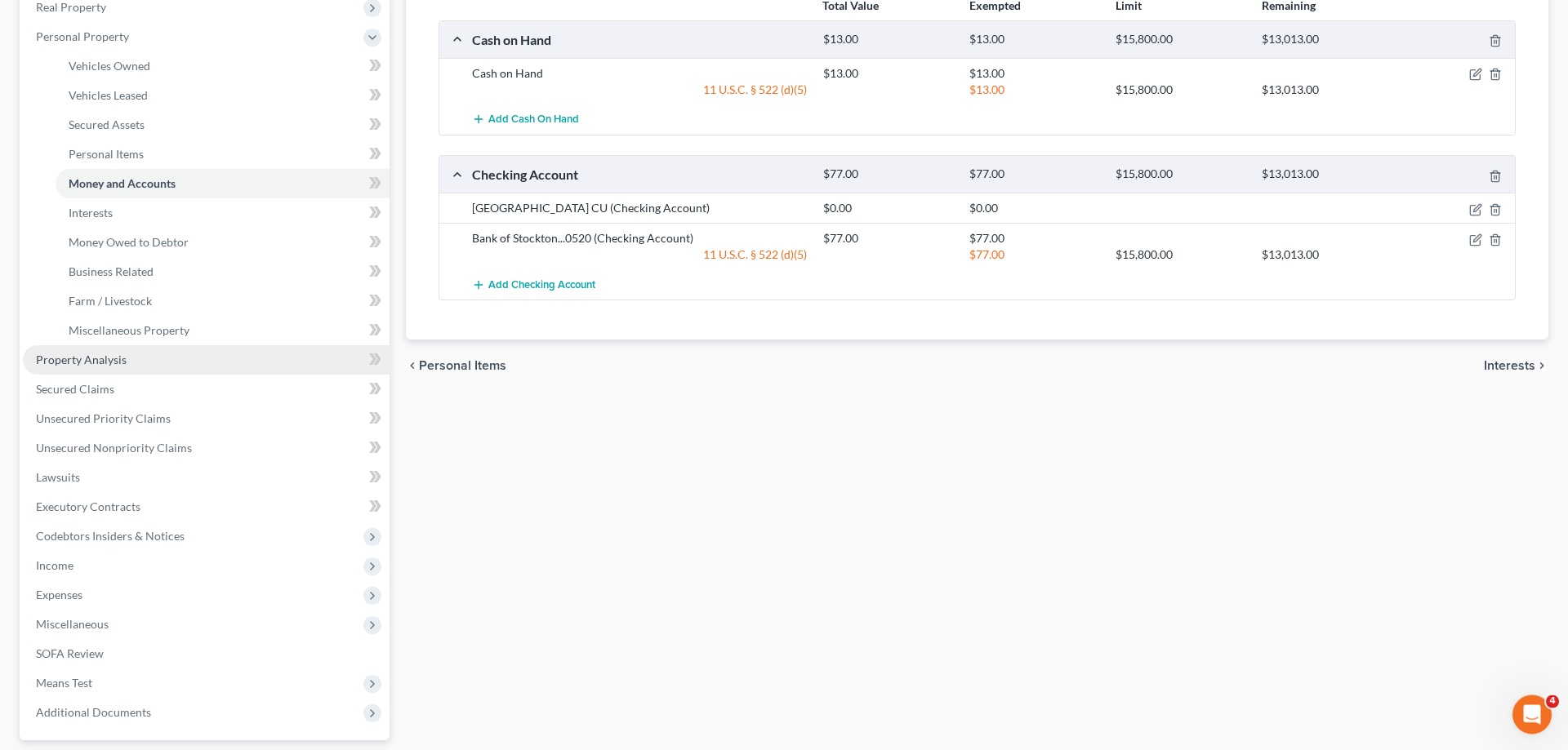
scroll to position [333, 0]
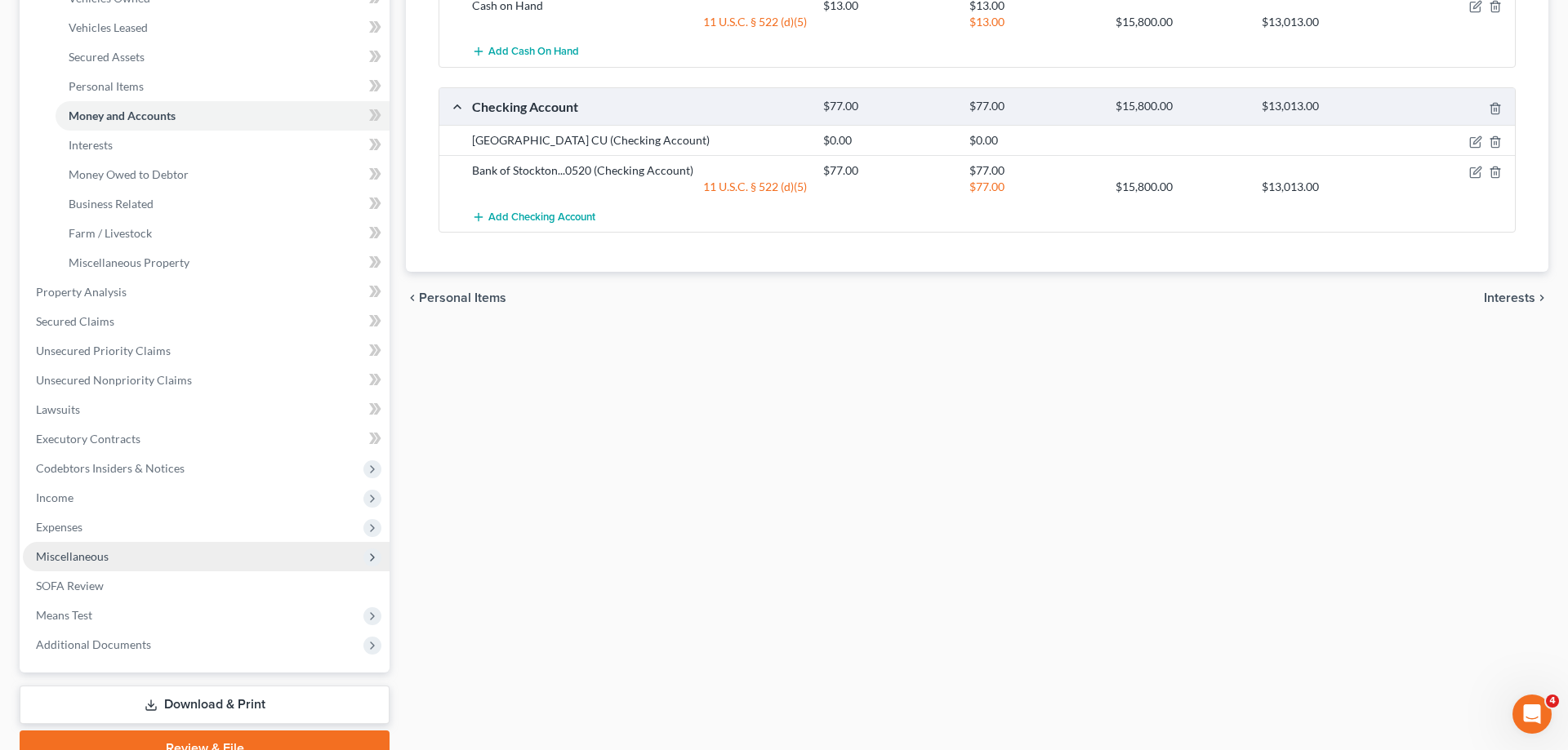
click at [114, 557] on span "Miscellaneous" at bounding box center [206, 557] width 367 height 30
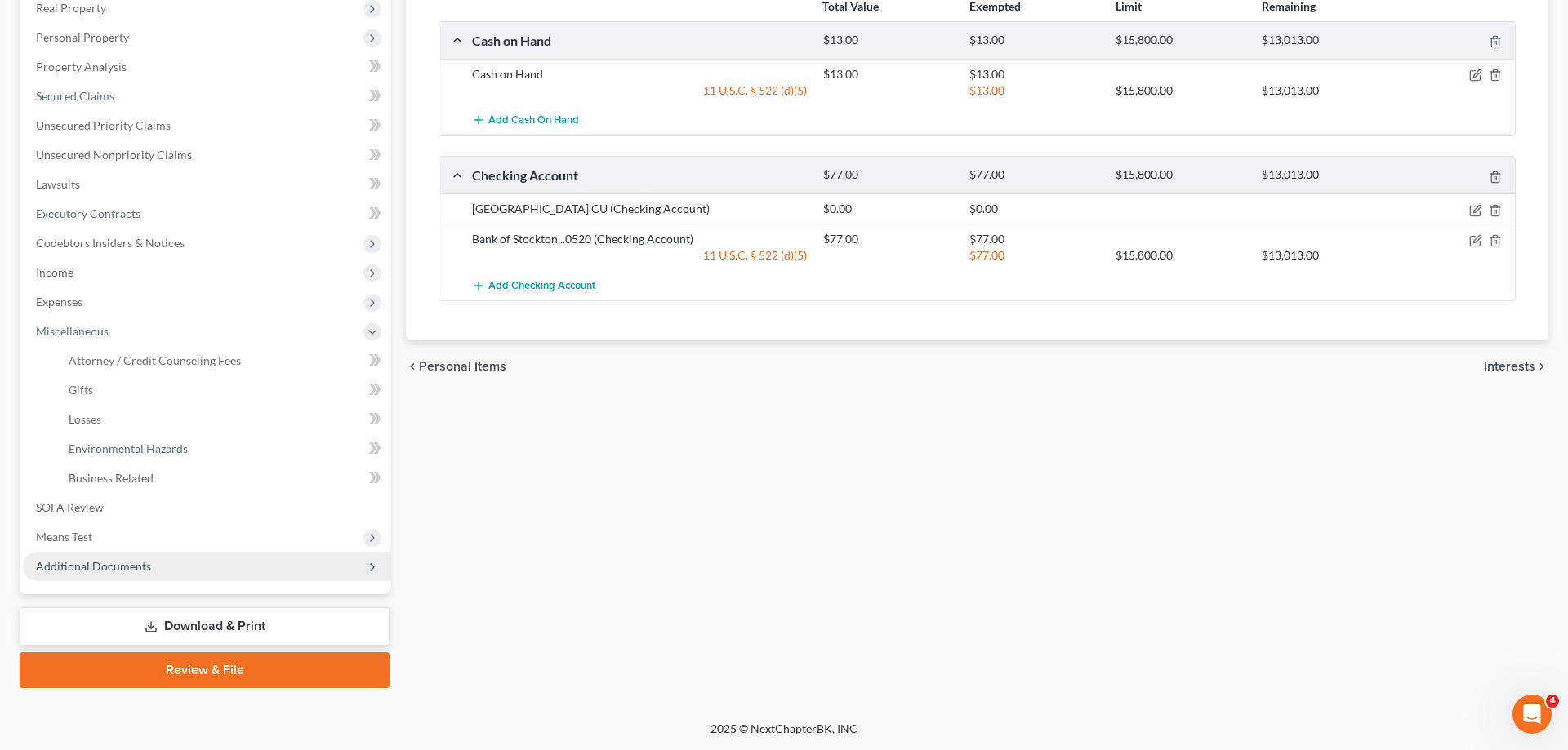
scroll to position [263, 0]
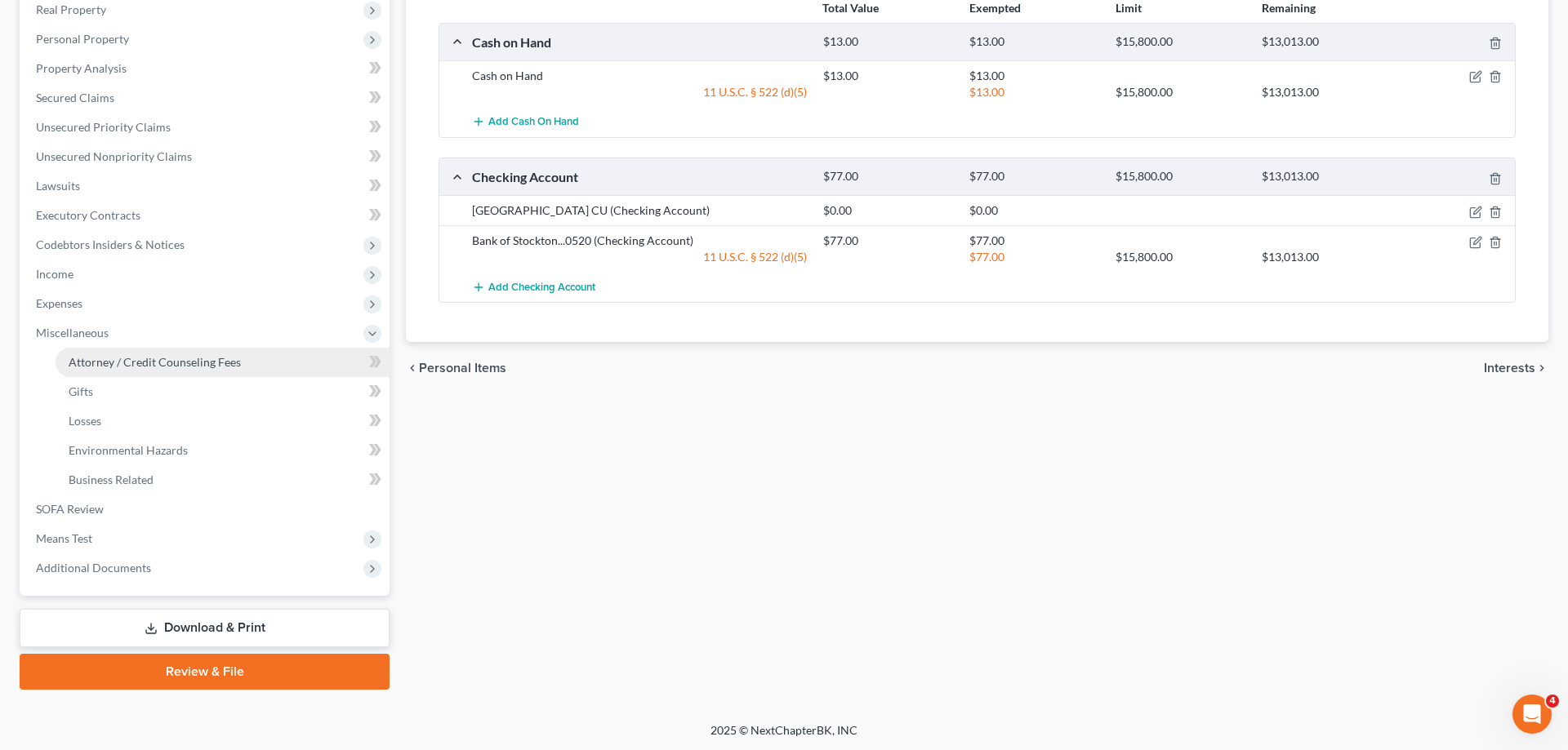
click at [168, 373] on link "Attorney / Credit Counseling Fees" at bounding box center [222, 363] width 334 height 30
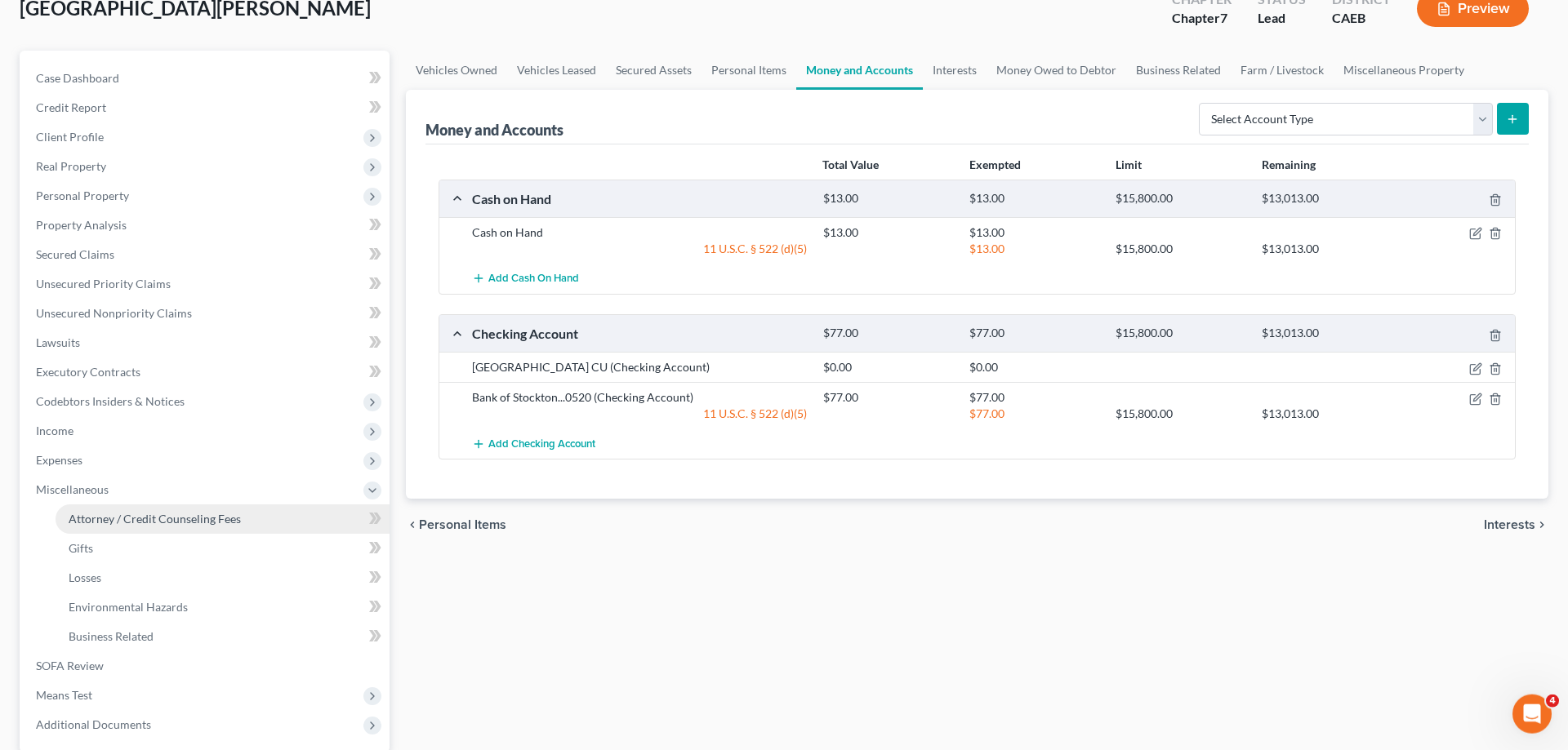
select select "36"
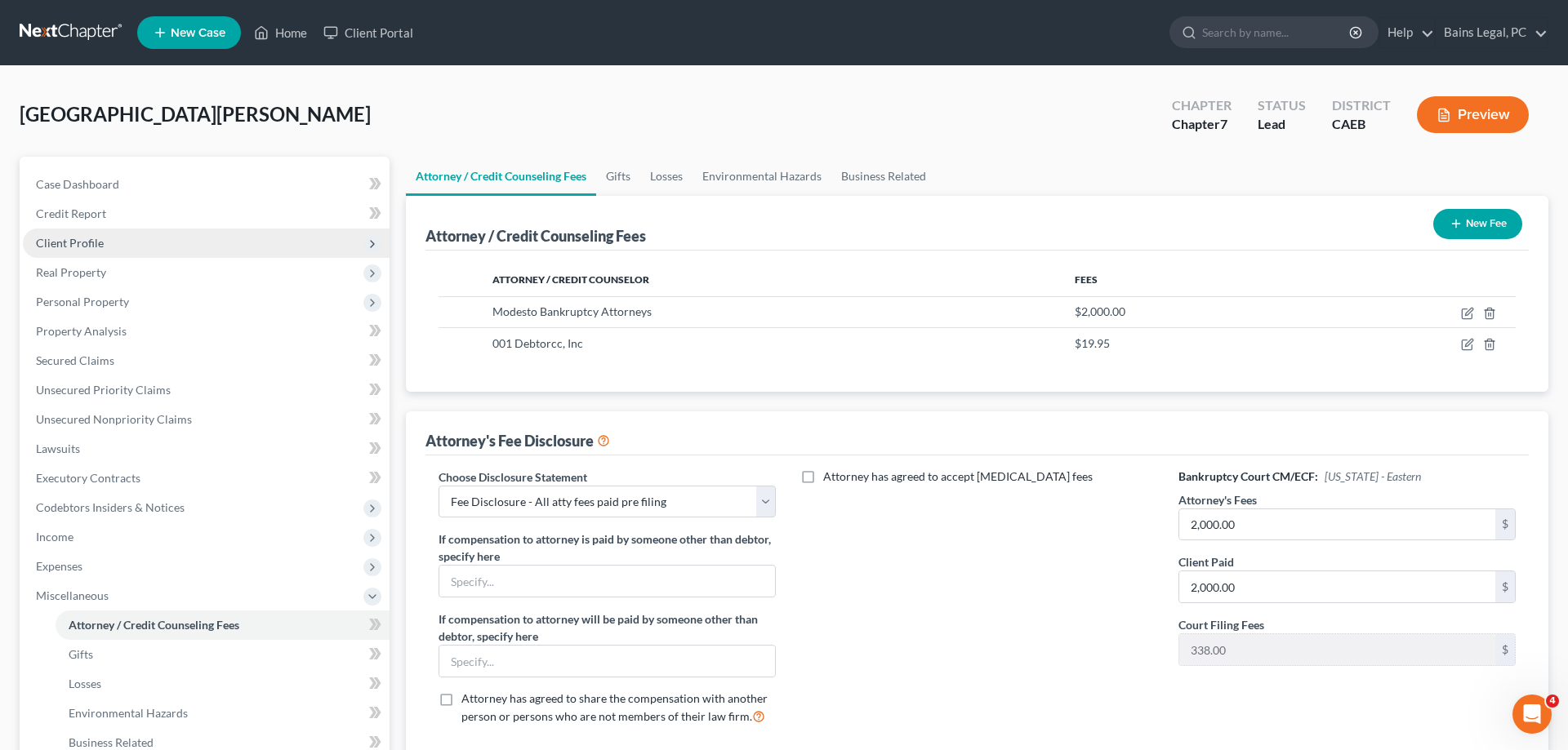
click at [105, 239] on span "Client Profile" at bounding box center [206, 244] width 367 height 30
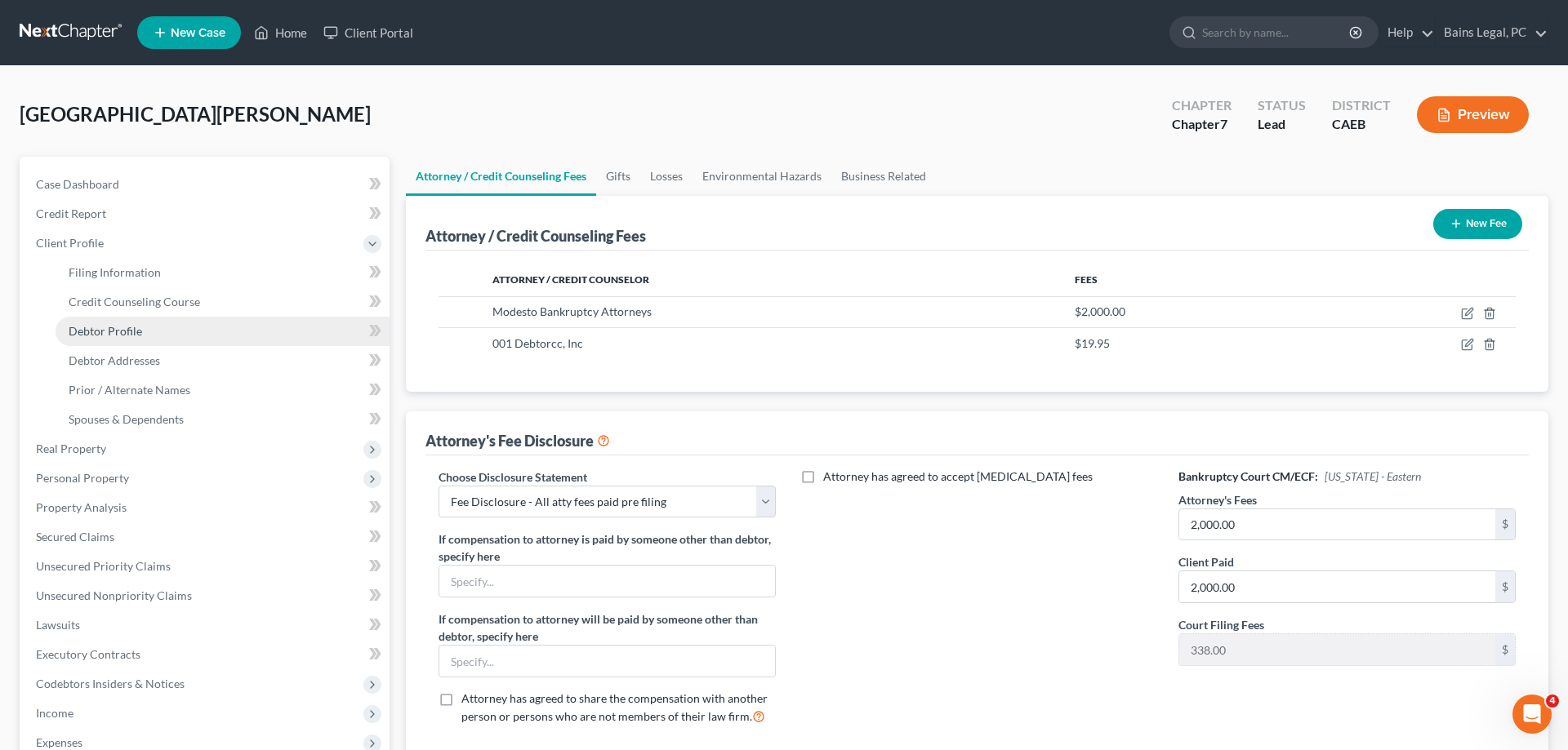
click at [162, 336] on link "Debtor Profile" at bounding box center [222, 332] width 334 height 30
select select "0"
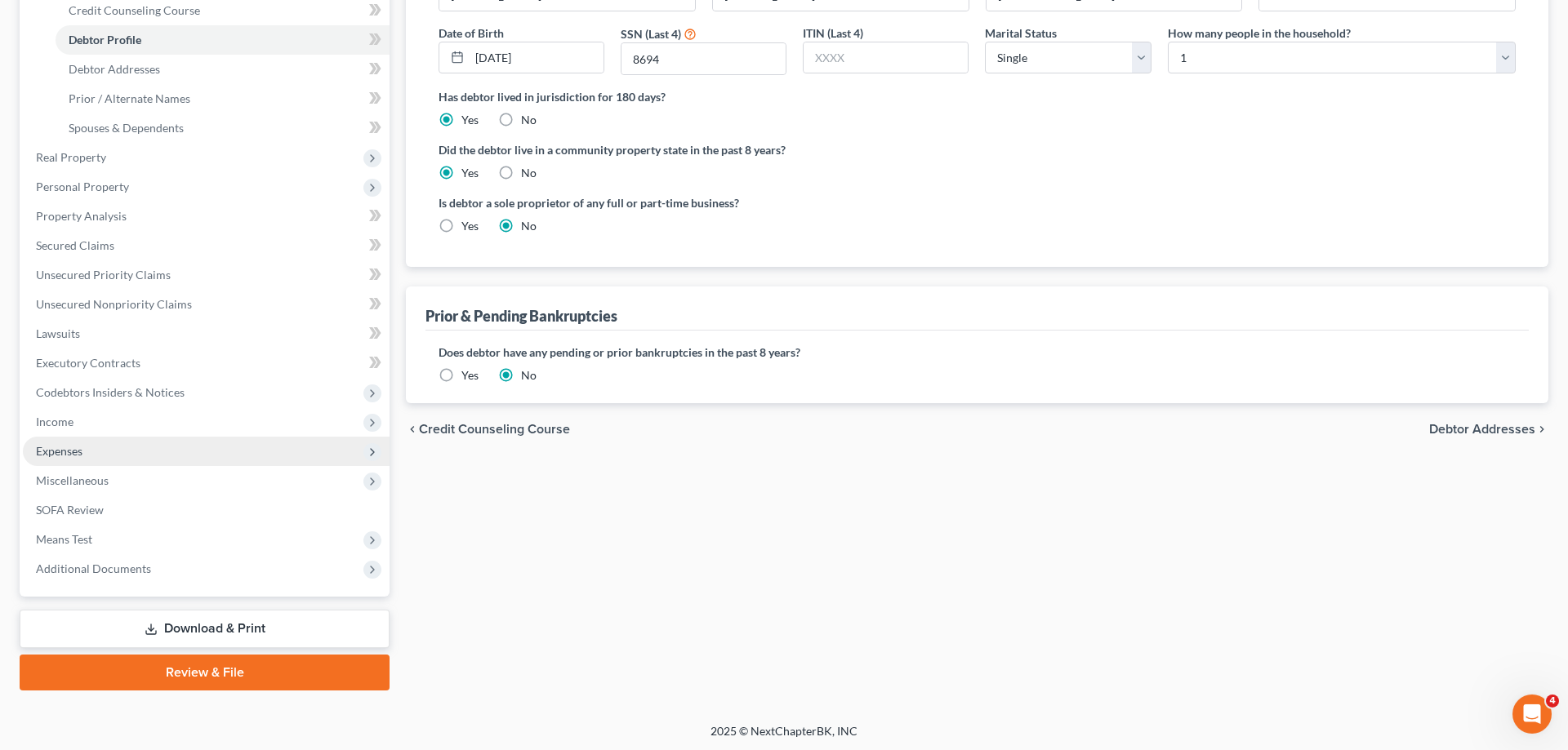
scroll to position [292, 0]
click at [148, 484] on span "Miscellaneous" at bounding box center [206, 481] width 367 height 30
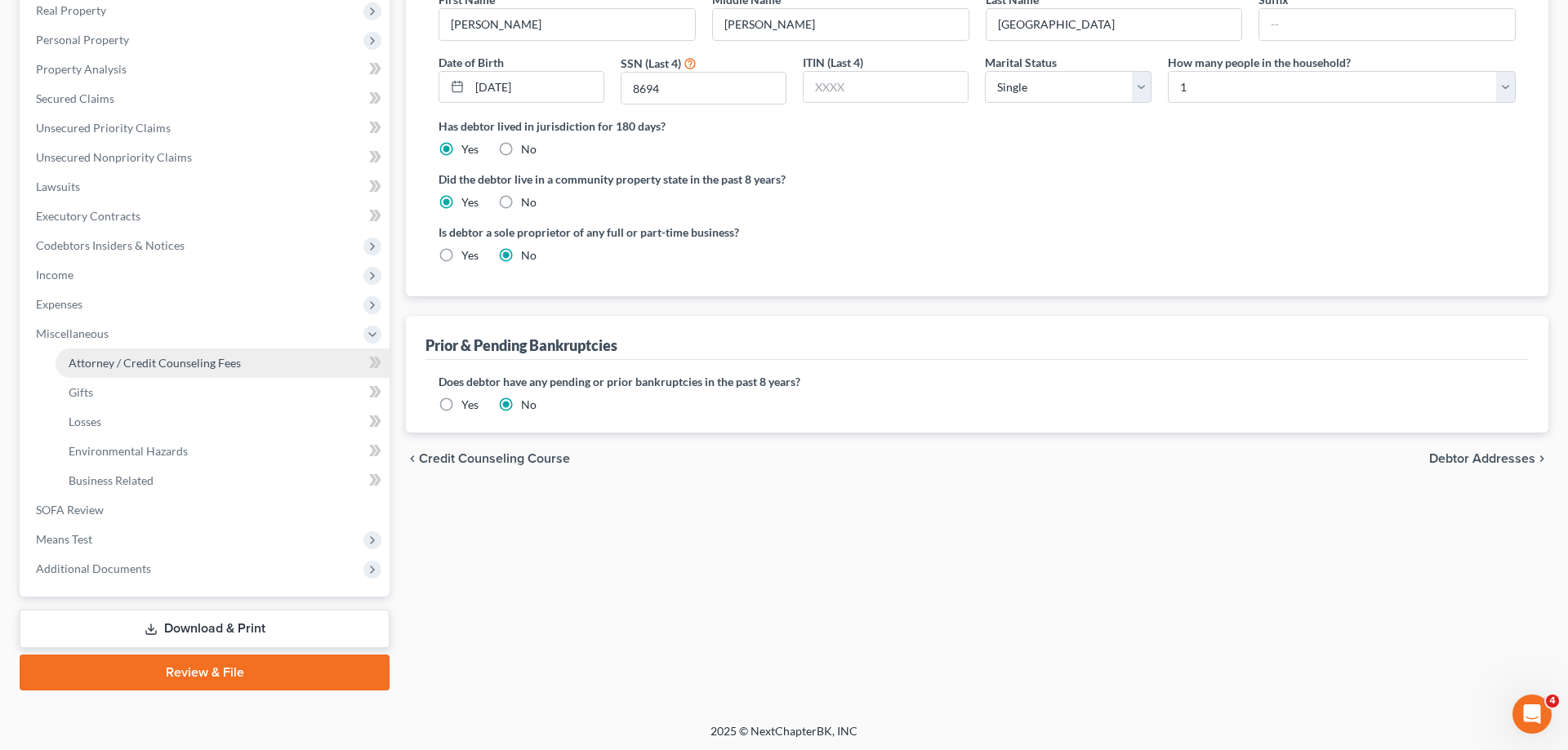
click at [223, 367] on span "Attorney / Credit Counseling Fees" at bounding box center [155, 363] width 172 height 14
select select "36"
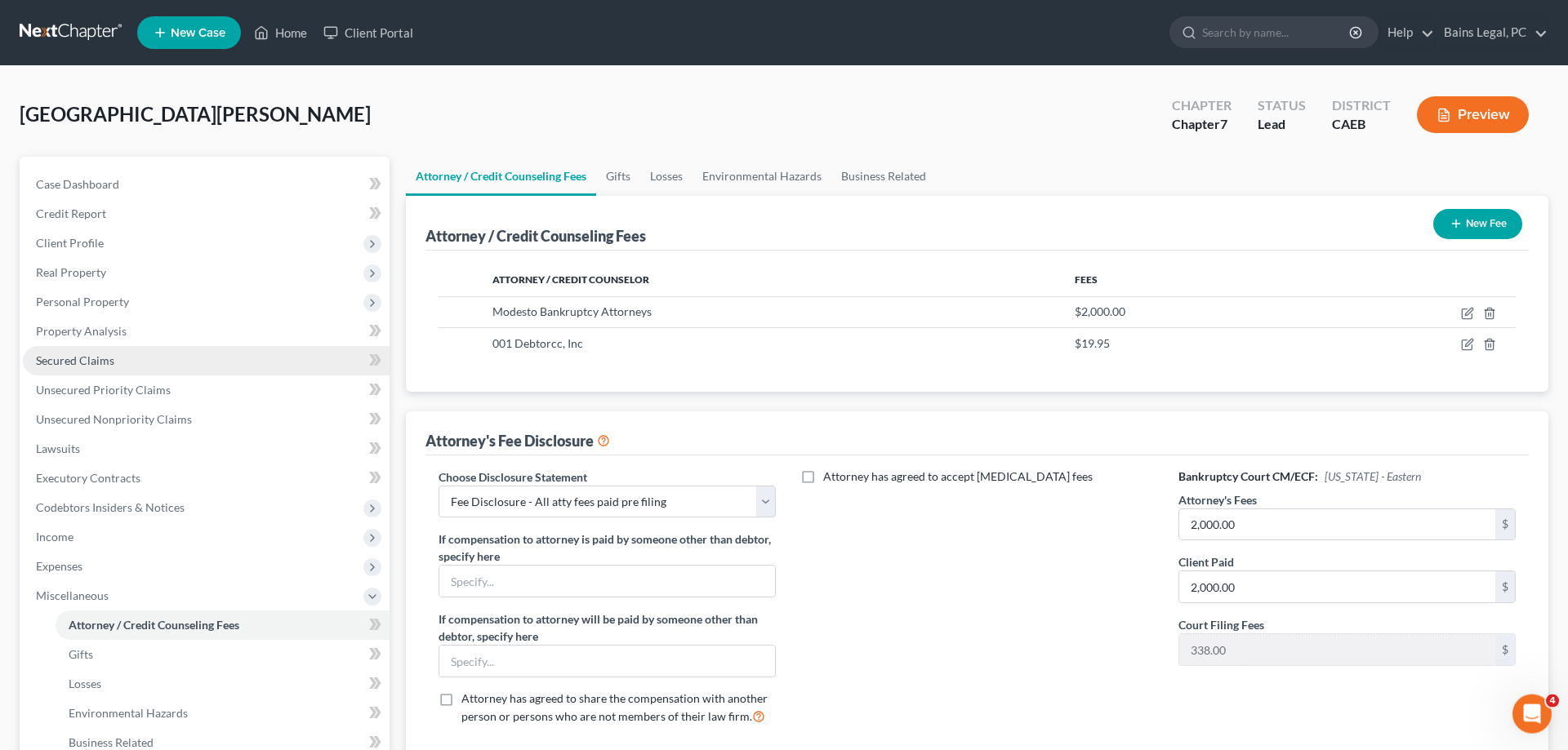
scroll to position [250, 0]
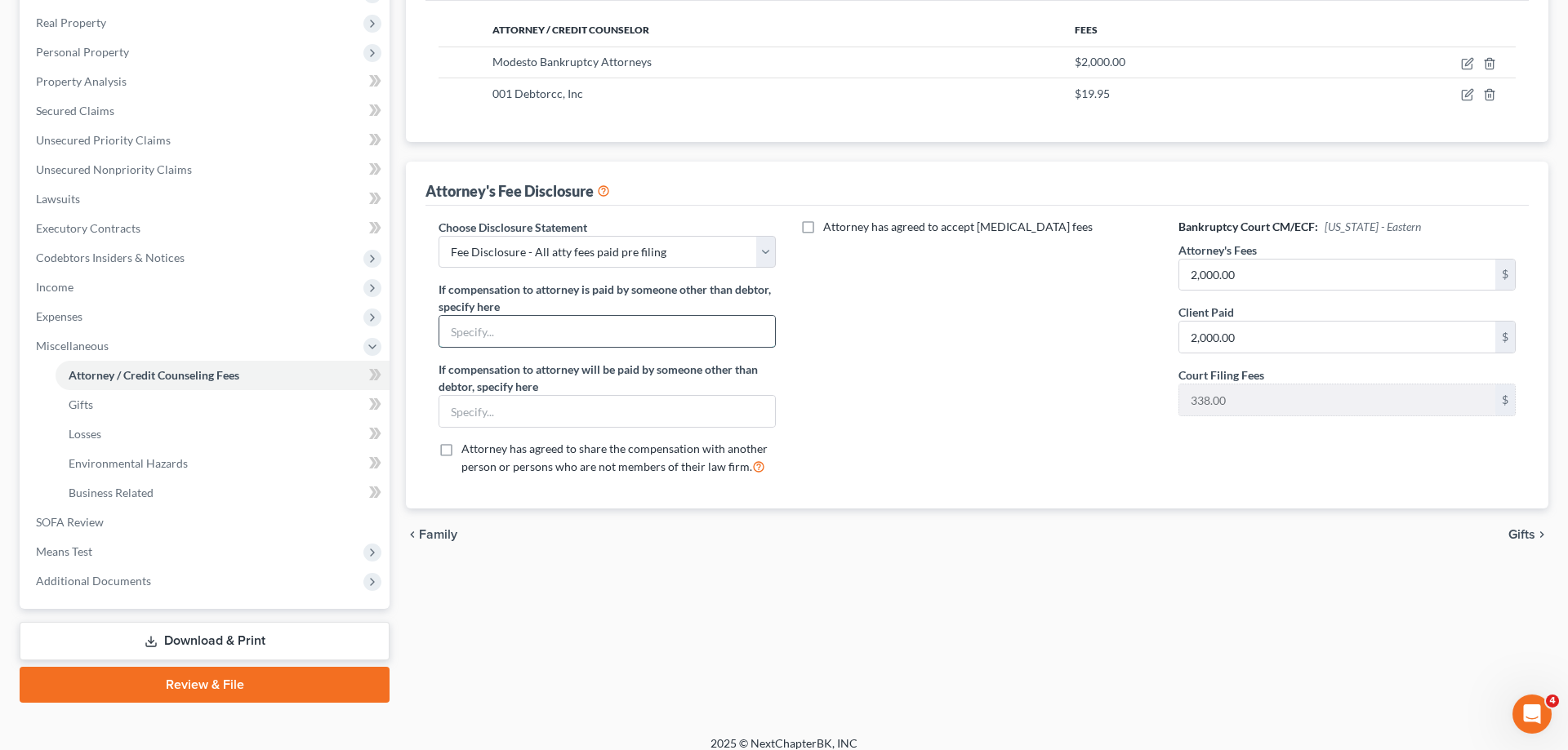
click at [499, 334] on input "text" at bounding box center [607, 331] width 336 height 31
paste input "Anthea Neilson"
type input "Anthea Neilson"
drag, startPoint x: 110, startPoint y: 543, endPoint x: 157, endPoint y: 561, distance: 50.3
click at [111, 543] on span "Means Test" at bounding box center [206, 552] width 367 height 30
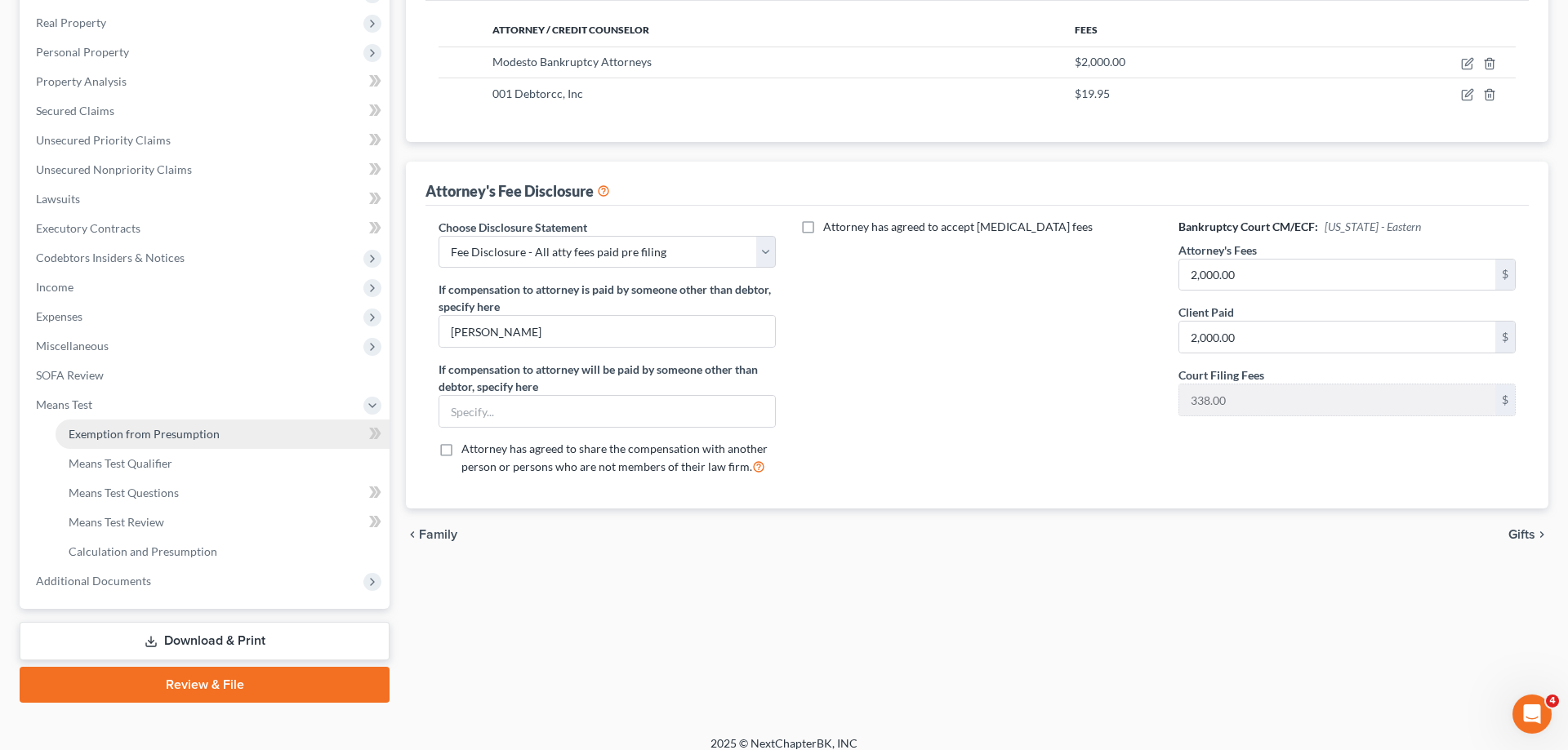
click at [241, 440] on link "Exemption from Presumption" at bounding box center [222, 435] width 334 height 30
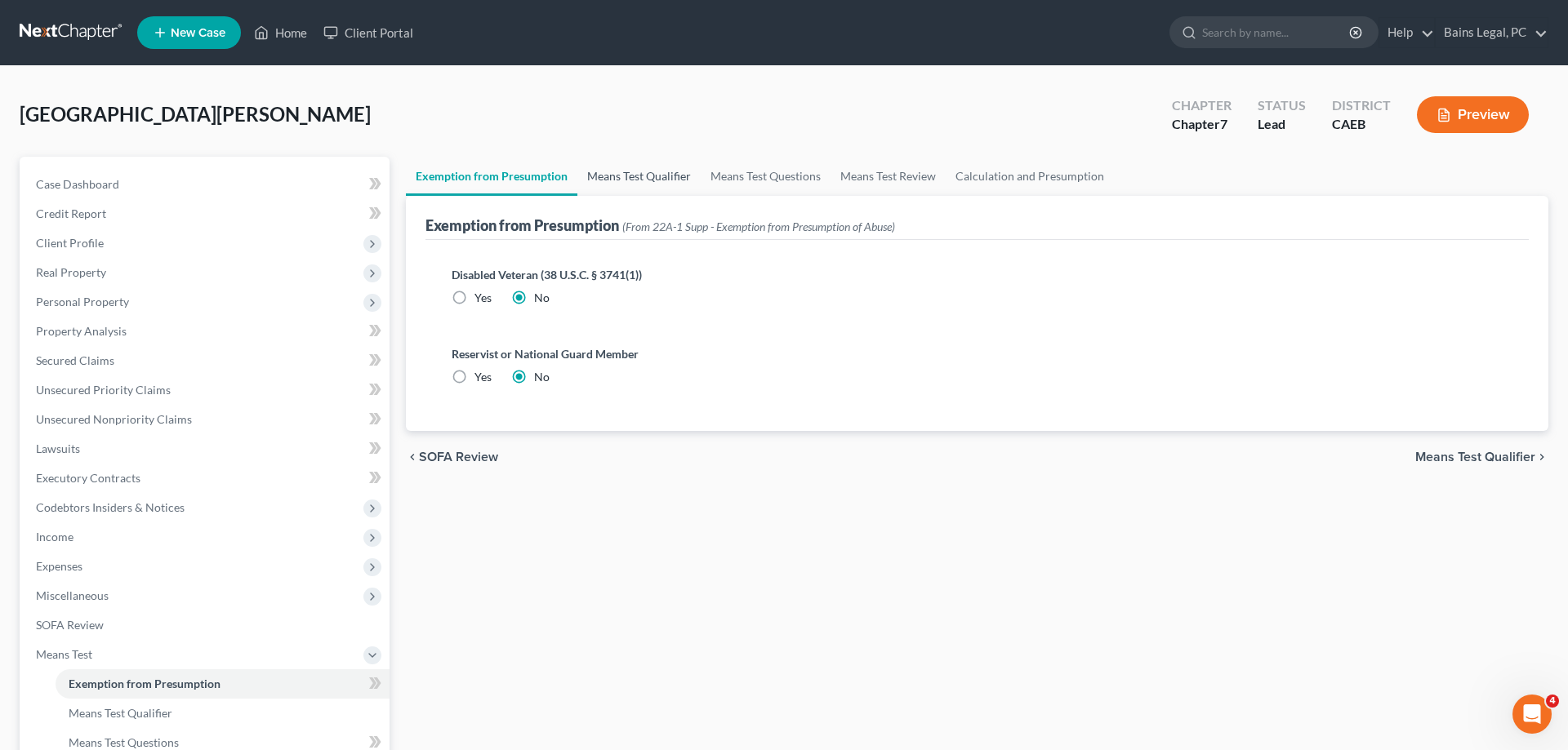
click at [655, 180] on link "Means Test Qualifier" at bounding box center [639, 176] width 123 height 40
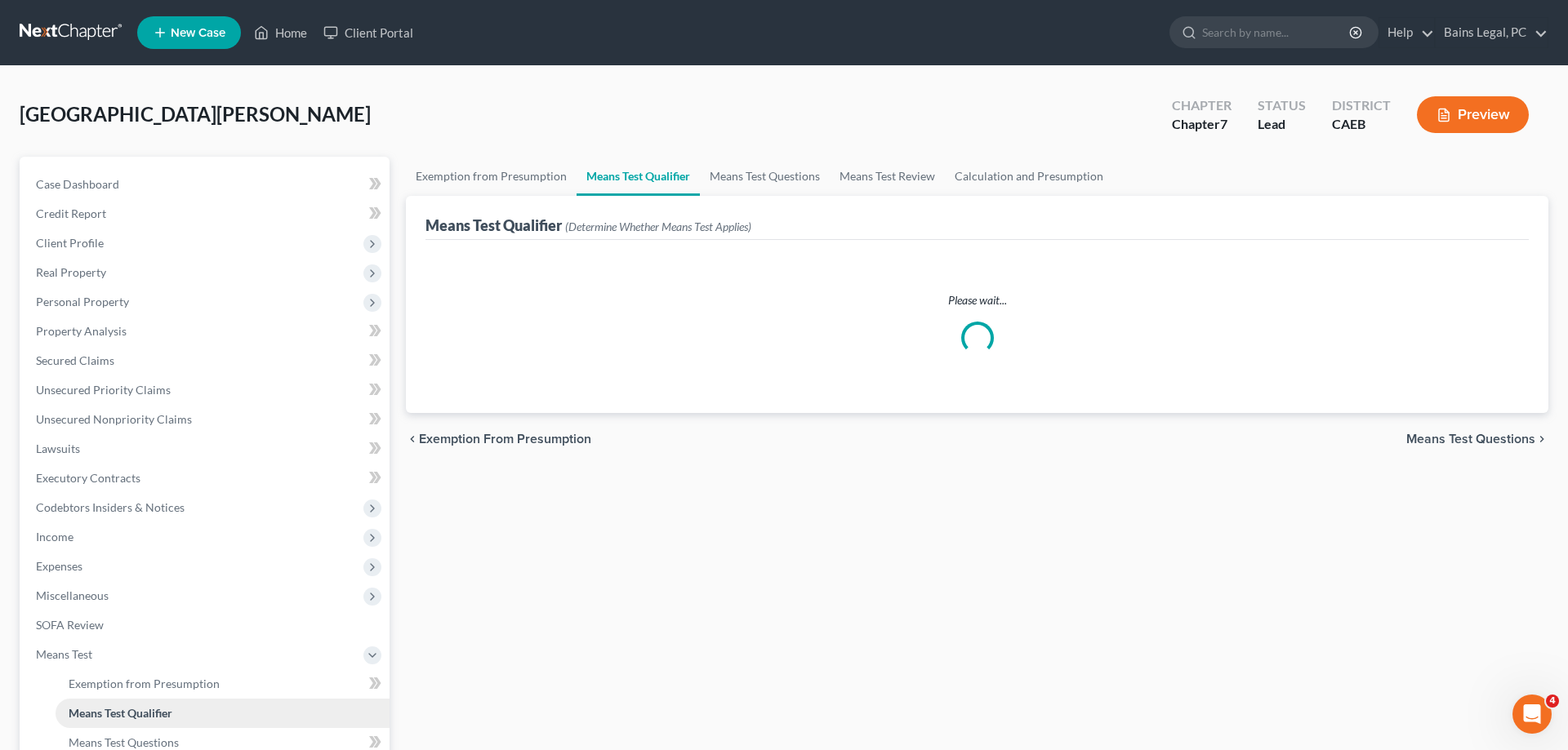
scroll to position [263, 0]
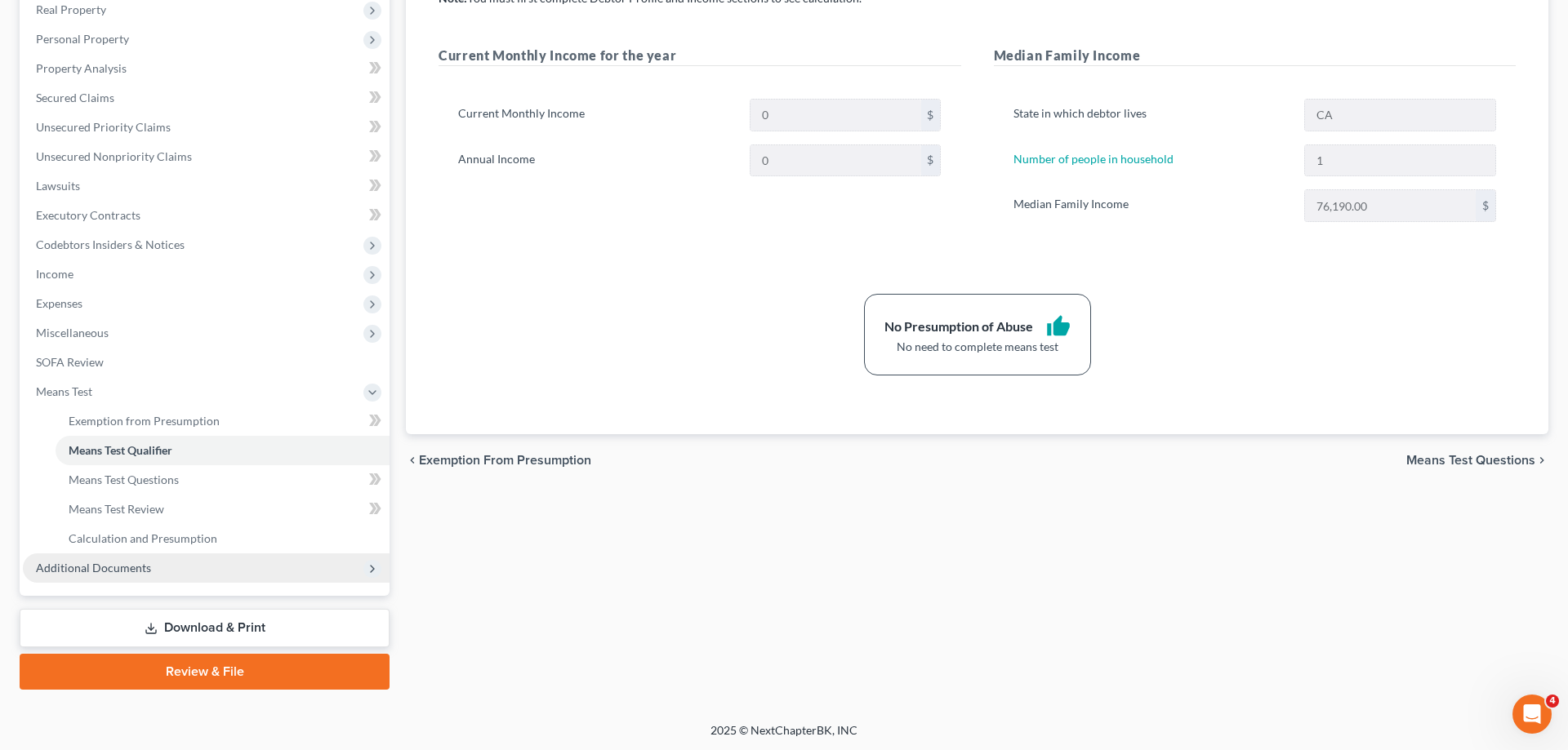
click at [244, 575] on span "Additional Documents" at bounding box center [206, 569] width 367 height 30
click at [168, 457] on link "Forms Library" at bounding box center [222, 451] width 334 height 30
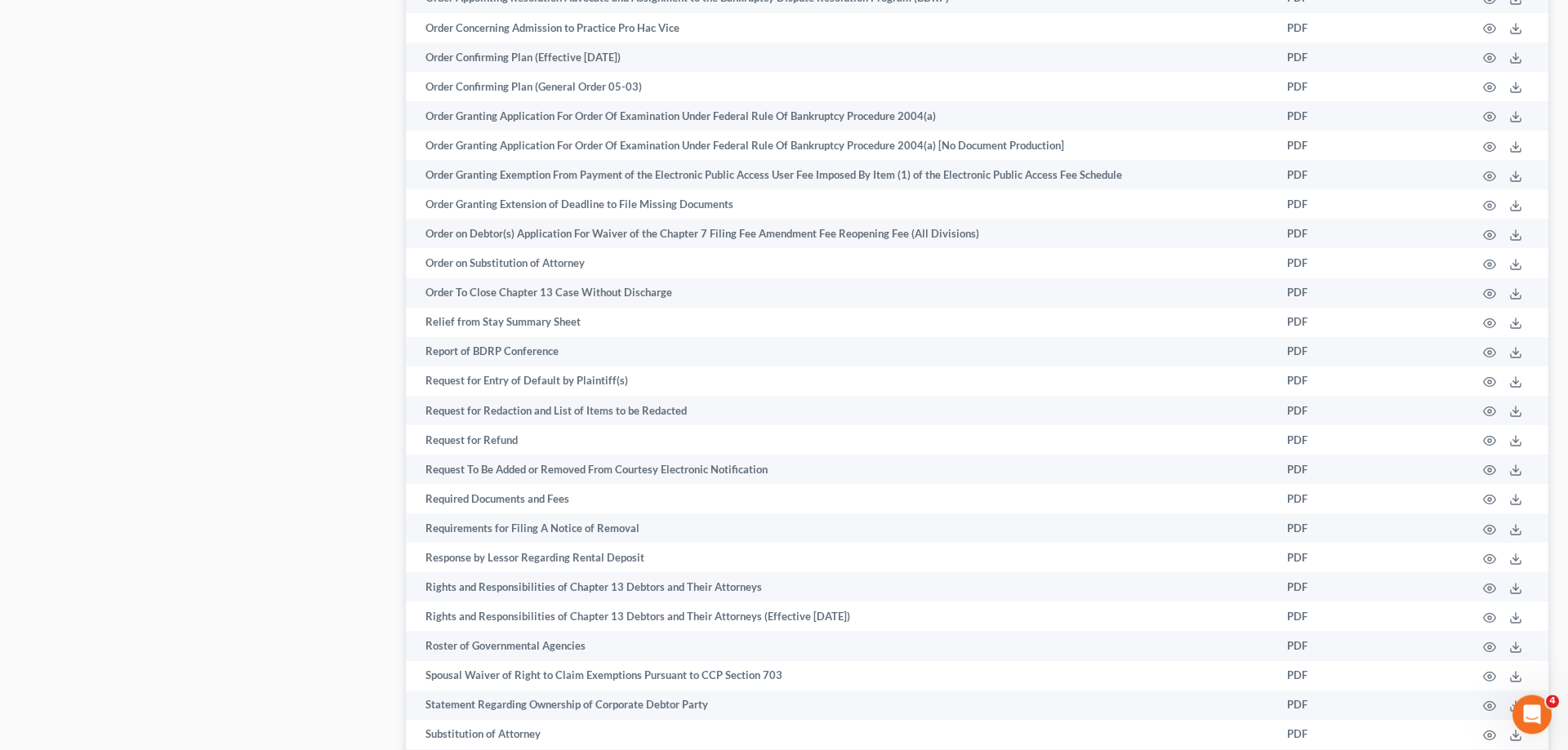
scroll to position [2371, 0]
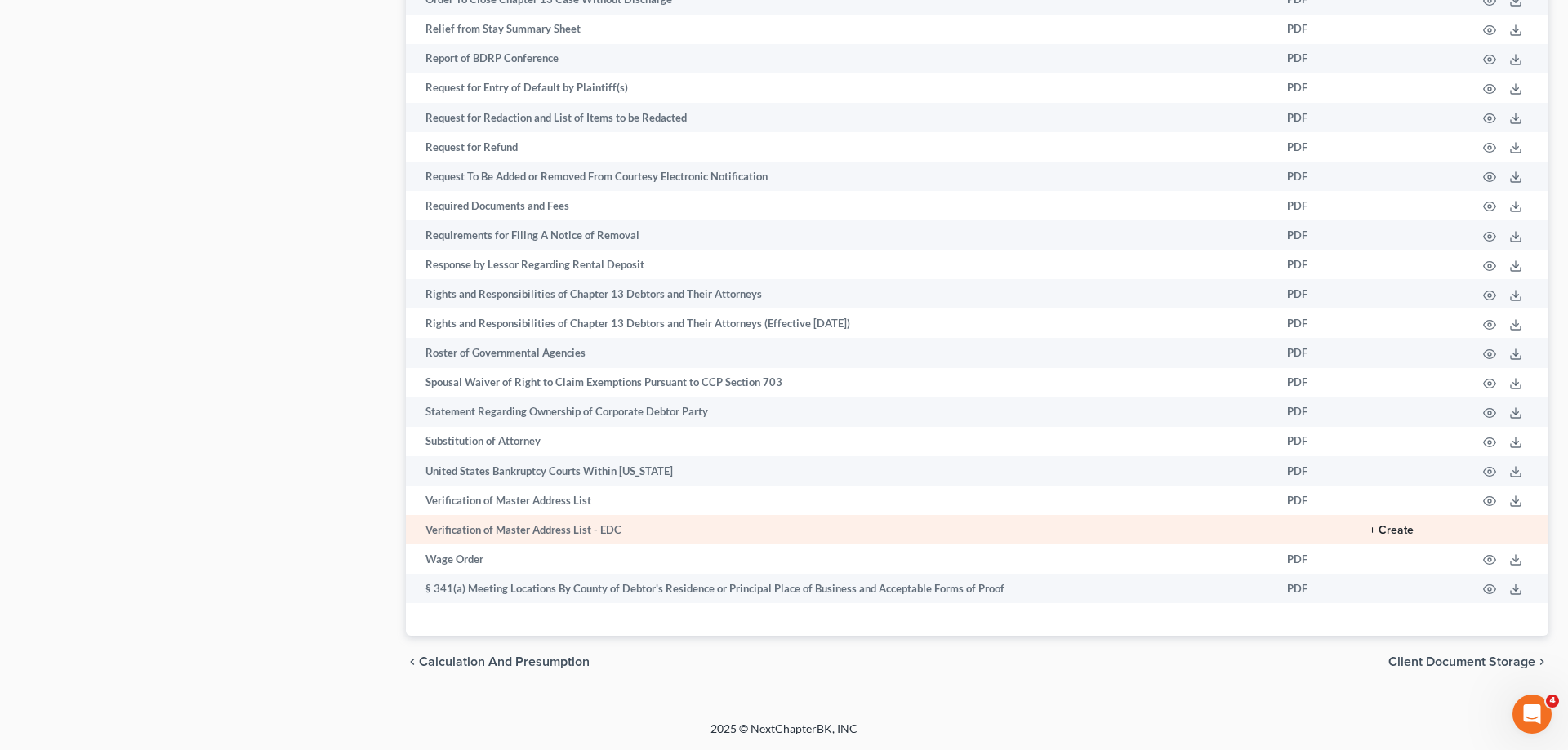
click at [1390, 527] on button "+ Create" at bounding box center [1392, 531] width 44 height 12
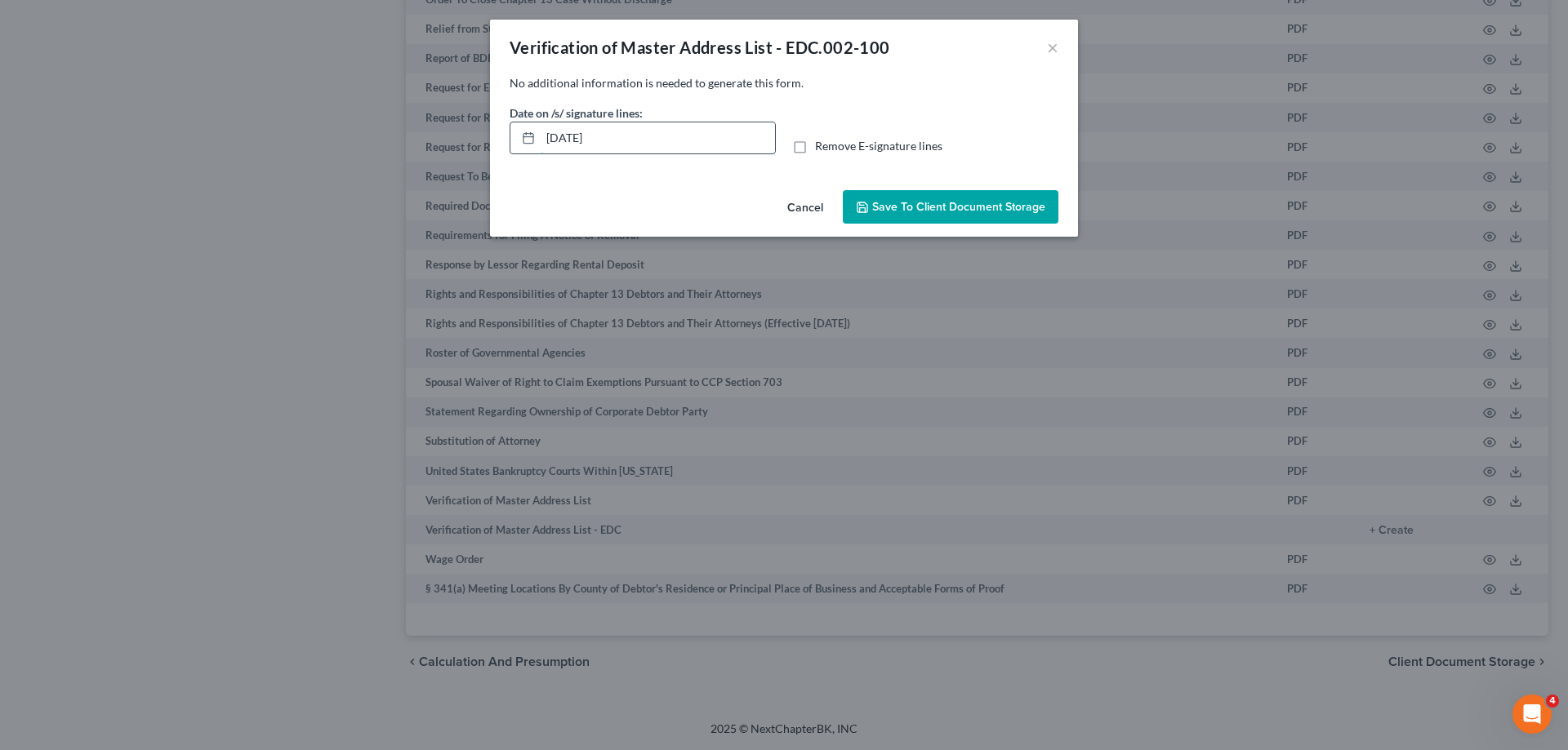
drag, startPoint x: 404, startPoint y: 142, endPoint x: 551, endPoint y: 129, distance: 147.6
click at [540, 134] on input "10/01/2025" at bounding box center [657, 138] width 234 height 31
drag, startPoint x: 804, startPoint y: 149, endPoint x: 851, endPoint y: 168, distance: 50.7
click at [815, 150] on label "Remove E-signature lines" at bounding box center [878, 146] width 128 height 16
click at [822, 149] on input "Remove E-signature lines" at bounding box center [827, 143] width 11 height 11
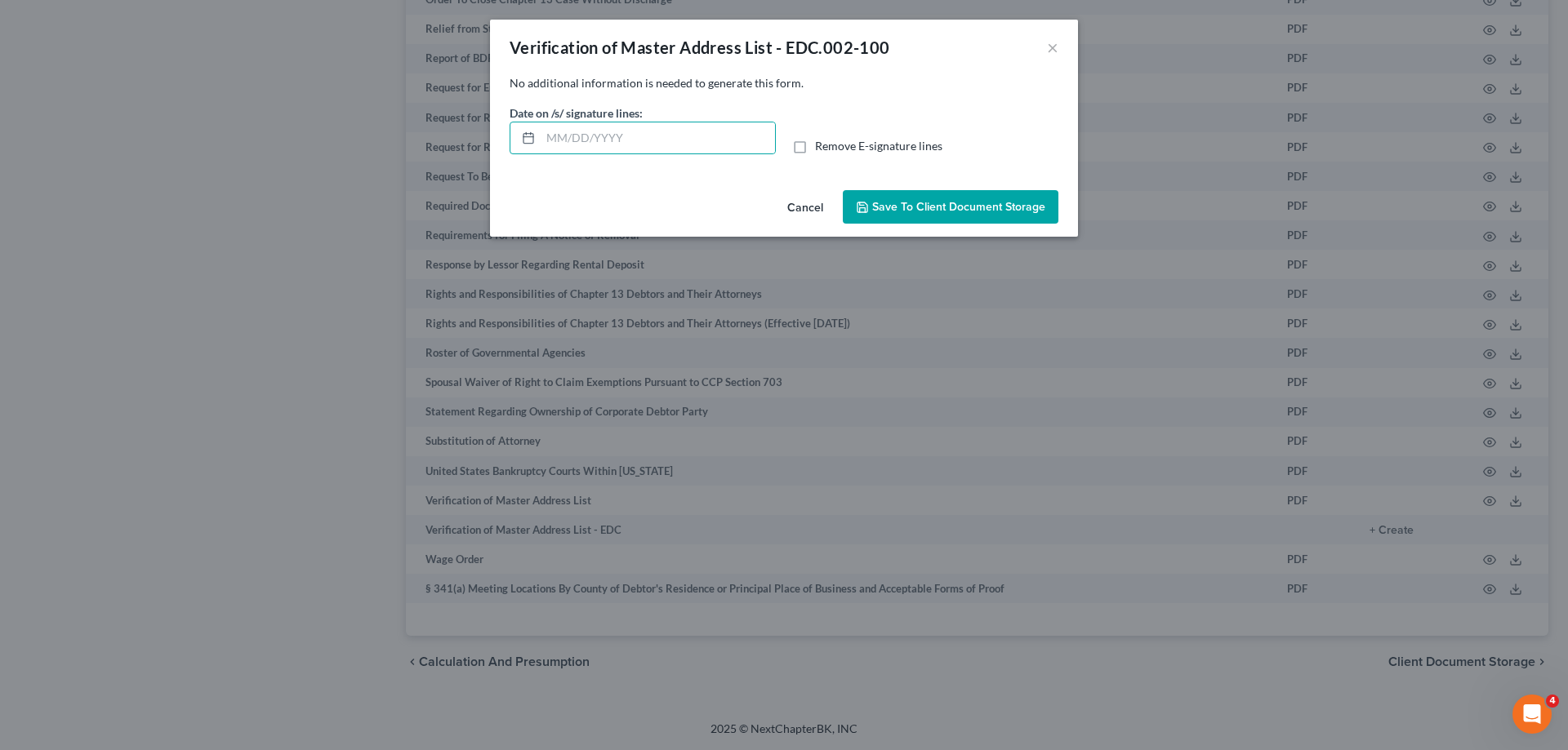
checkbox input "true"
click at [939, 210] on span "Save to Client Document Storage" at bounding box center [958, 207] width 173 height 14
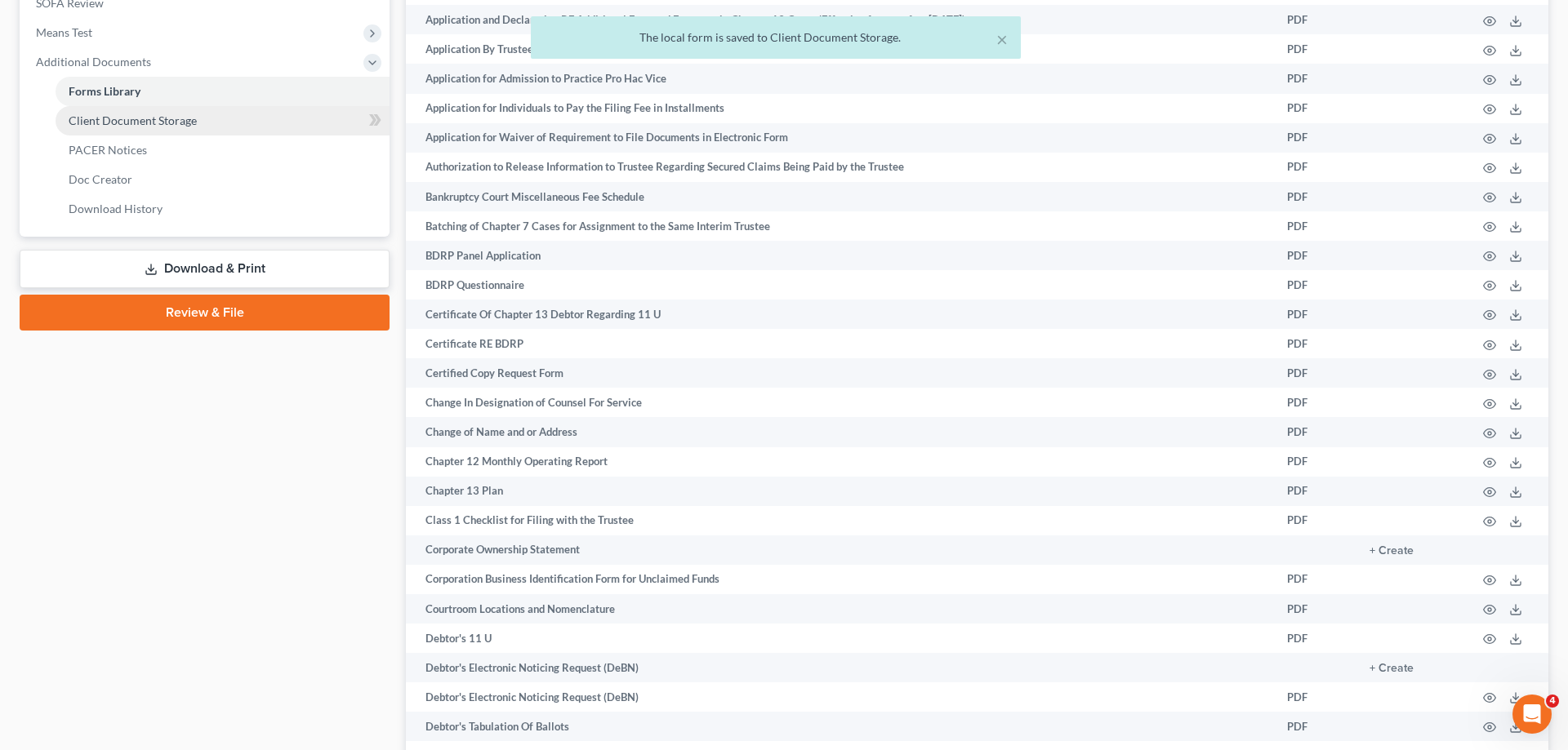
click at [211, 126] on link "Client Document Storage" at bounding box center [222, 121] width 334 height 30
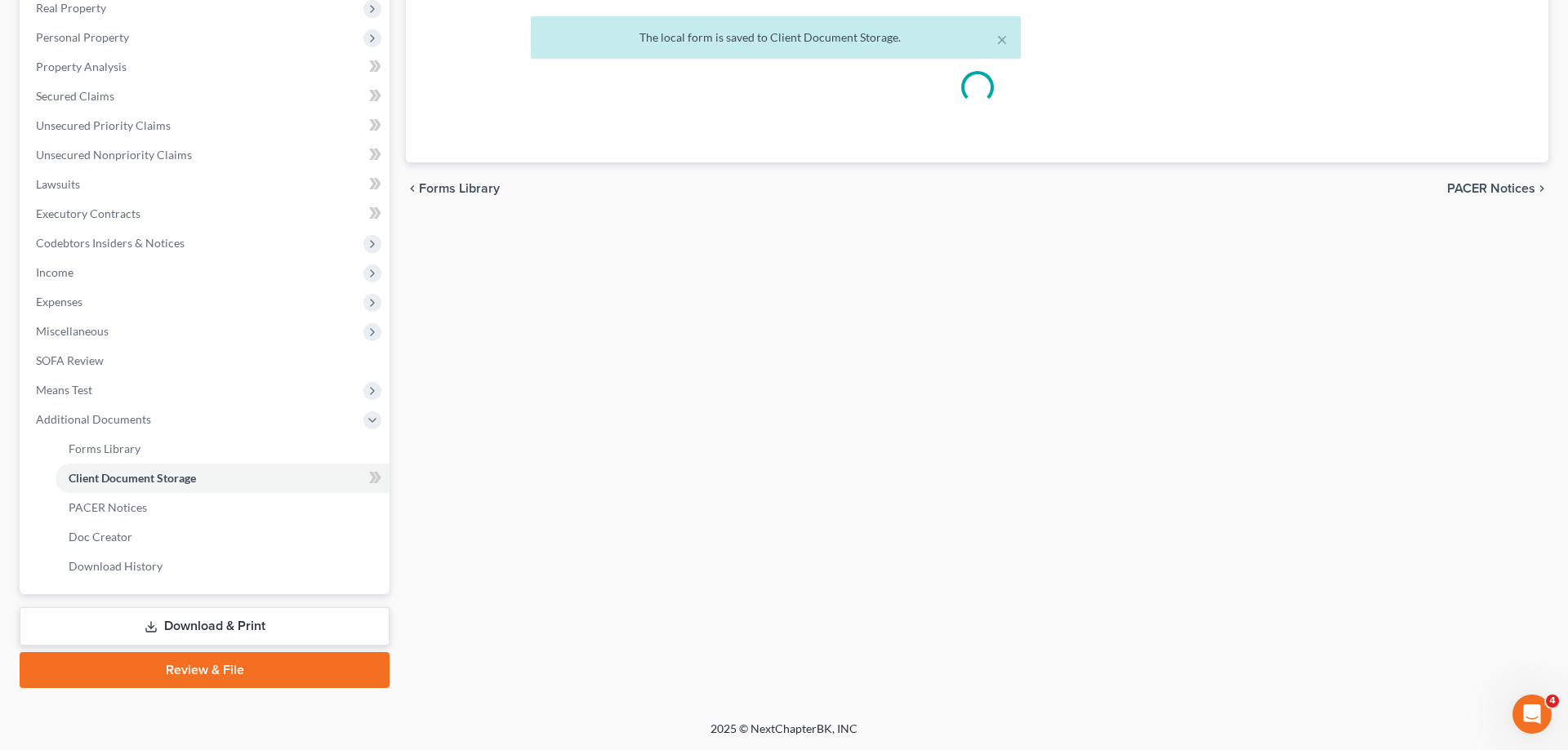
scroll to position [263, 0]
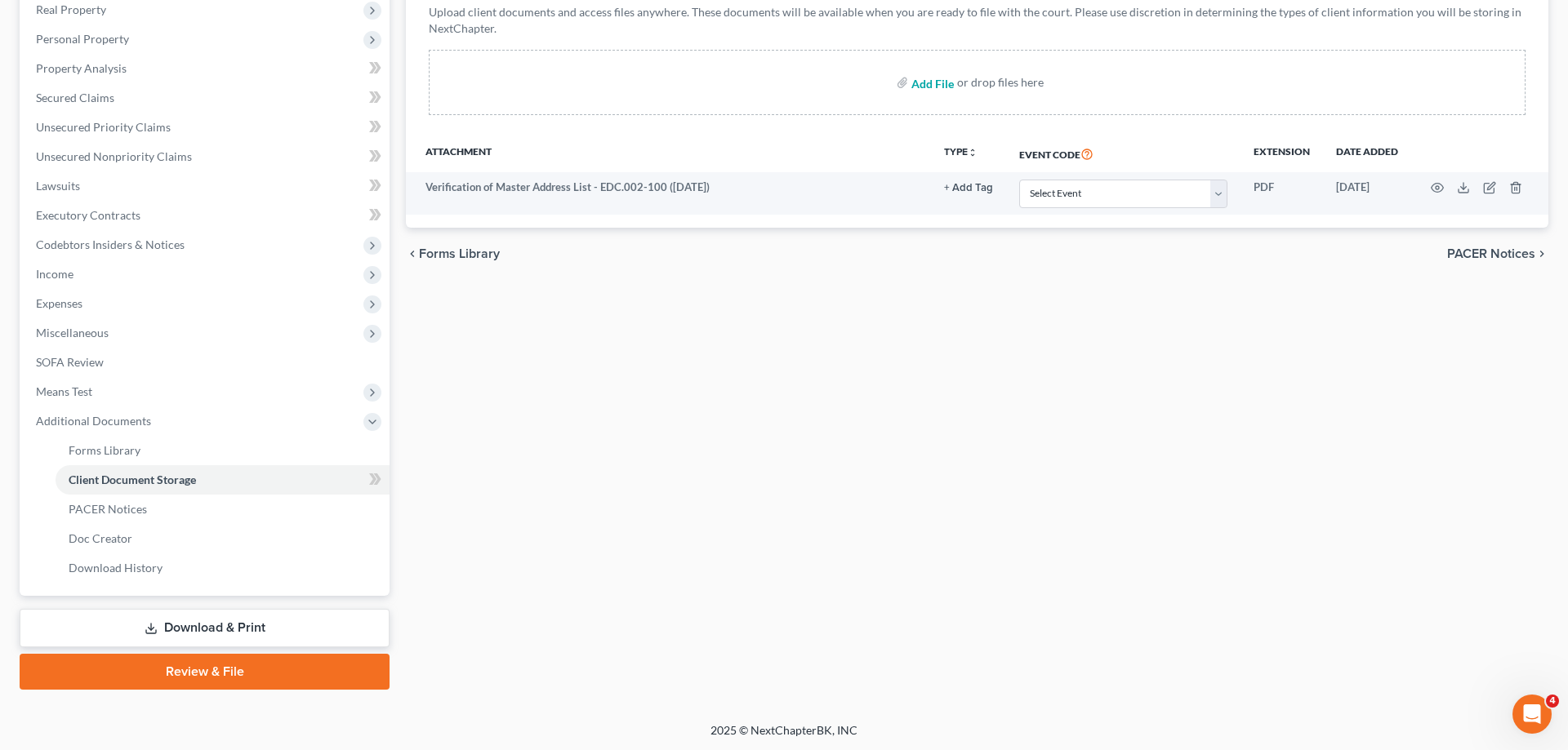
click at [915, 81] on input "file" at bounding box center [932, 82] width 40 height 30
type input "C:\fakepath\15725-CAE-CC-040104816.pdf"
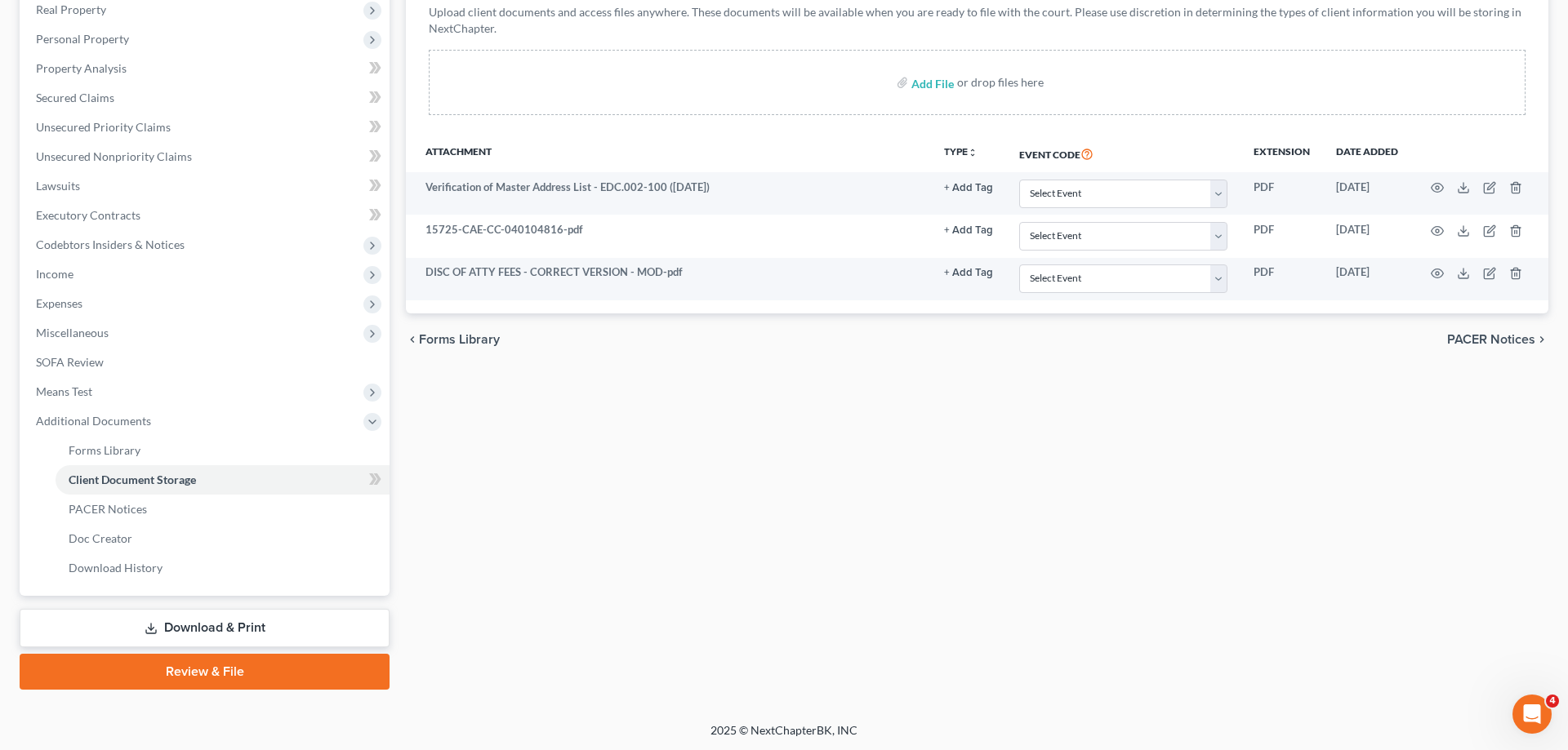
click at [300, 633] on link "Download & Print" at bounding box center [204, 628] width 370 height 39
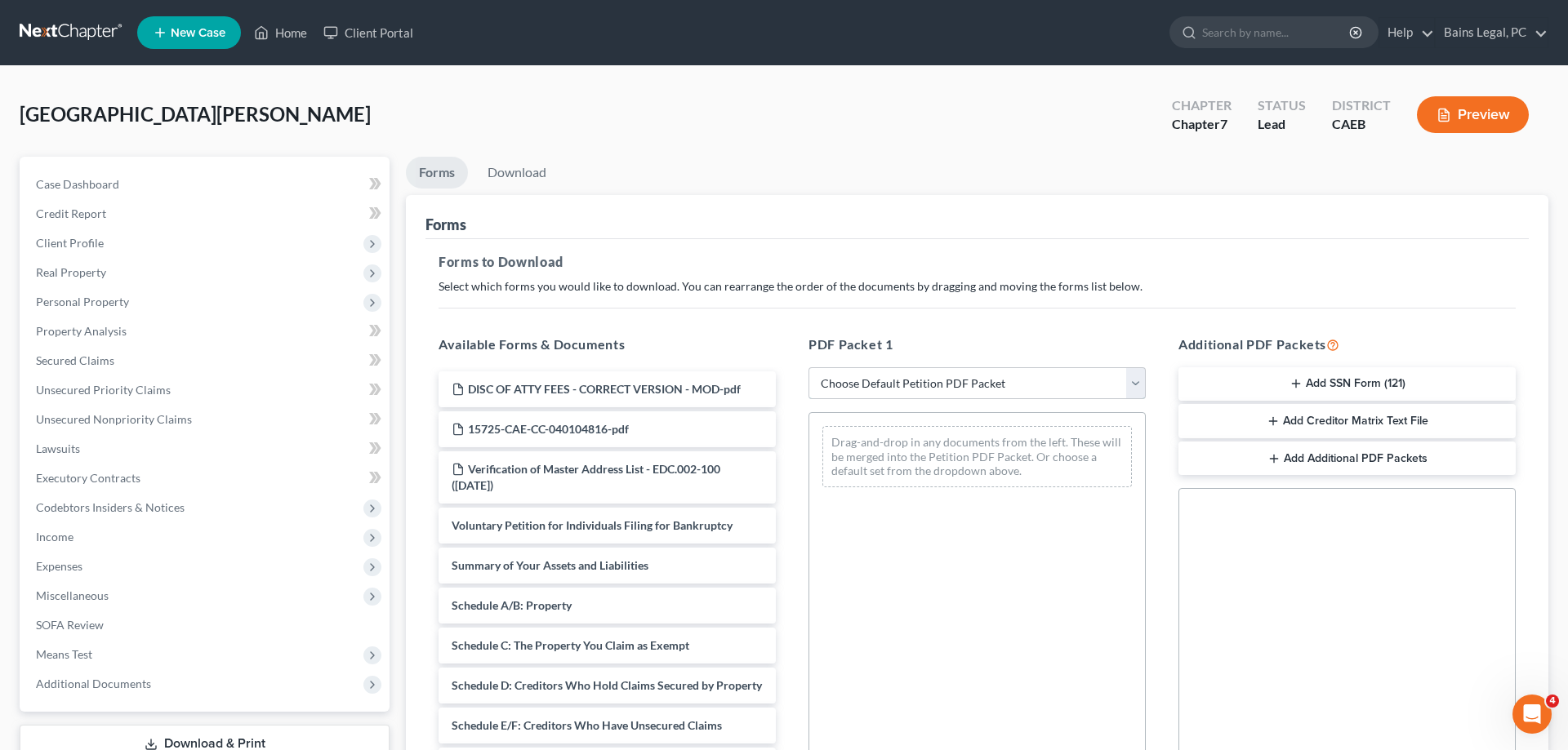
click at [809, 368] on select "Choose Default Petition PDF Packet Complete Bankruptcy Petition (all forms and …" at bounding box center [977, 383] width 337 height 33
select select "0"
click option "Complete Bankruptcy Petition (all forms and schedules)" at bounding box center [0, 0] width 0 height 0
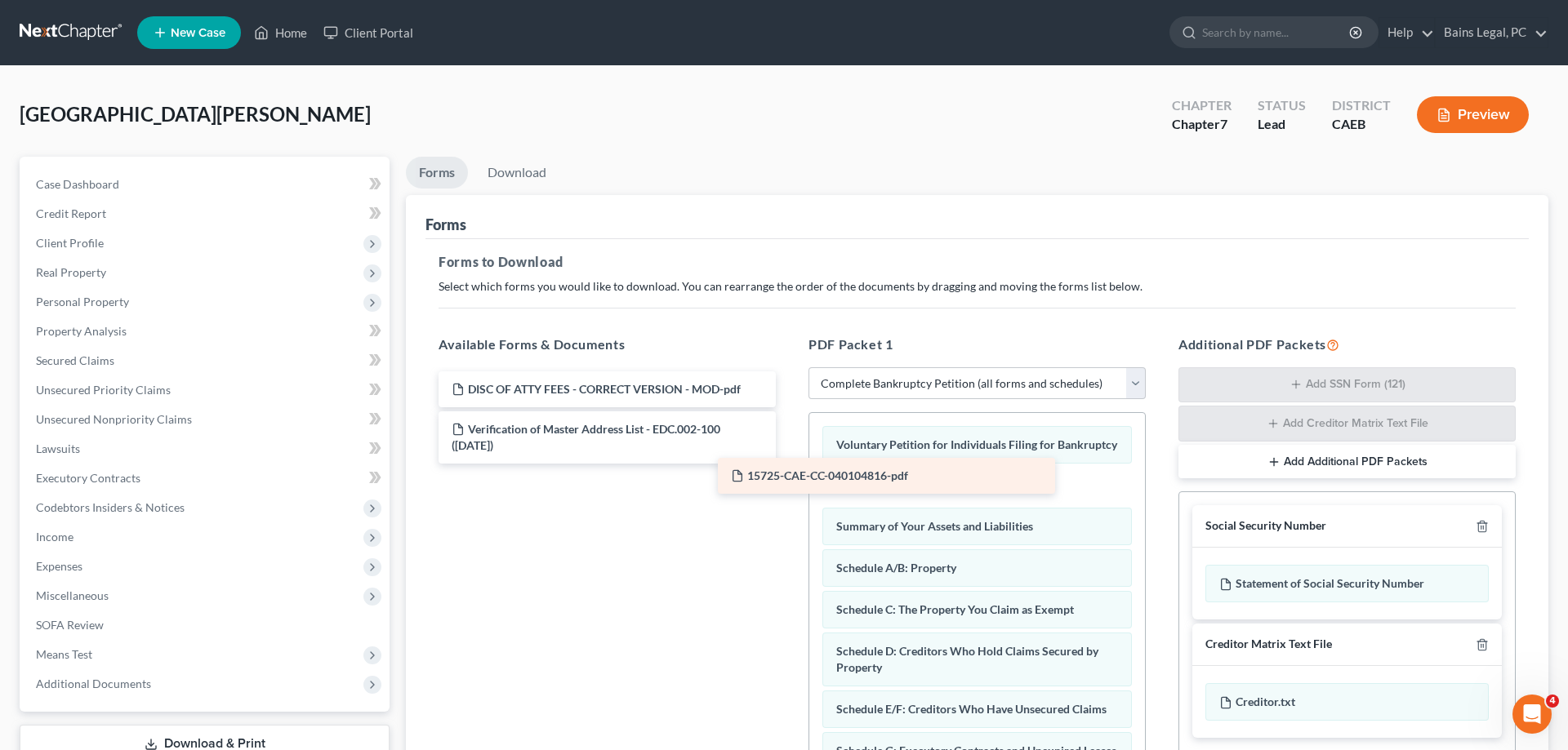
drag, startPoint x: 575, startPoint y: 441, endPoint x: 860, endPoint y: 489, distance: 289.0
click at [789, 464] on div "15725-CAE-CC-040104816-pdf DISC OF ATTY FEES - CORRECT VERSION - MOD-pdf 15725-…" at bounding box center [607, 417] width 364 height 92
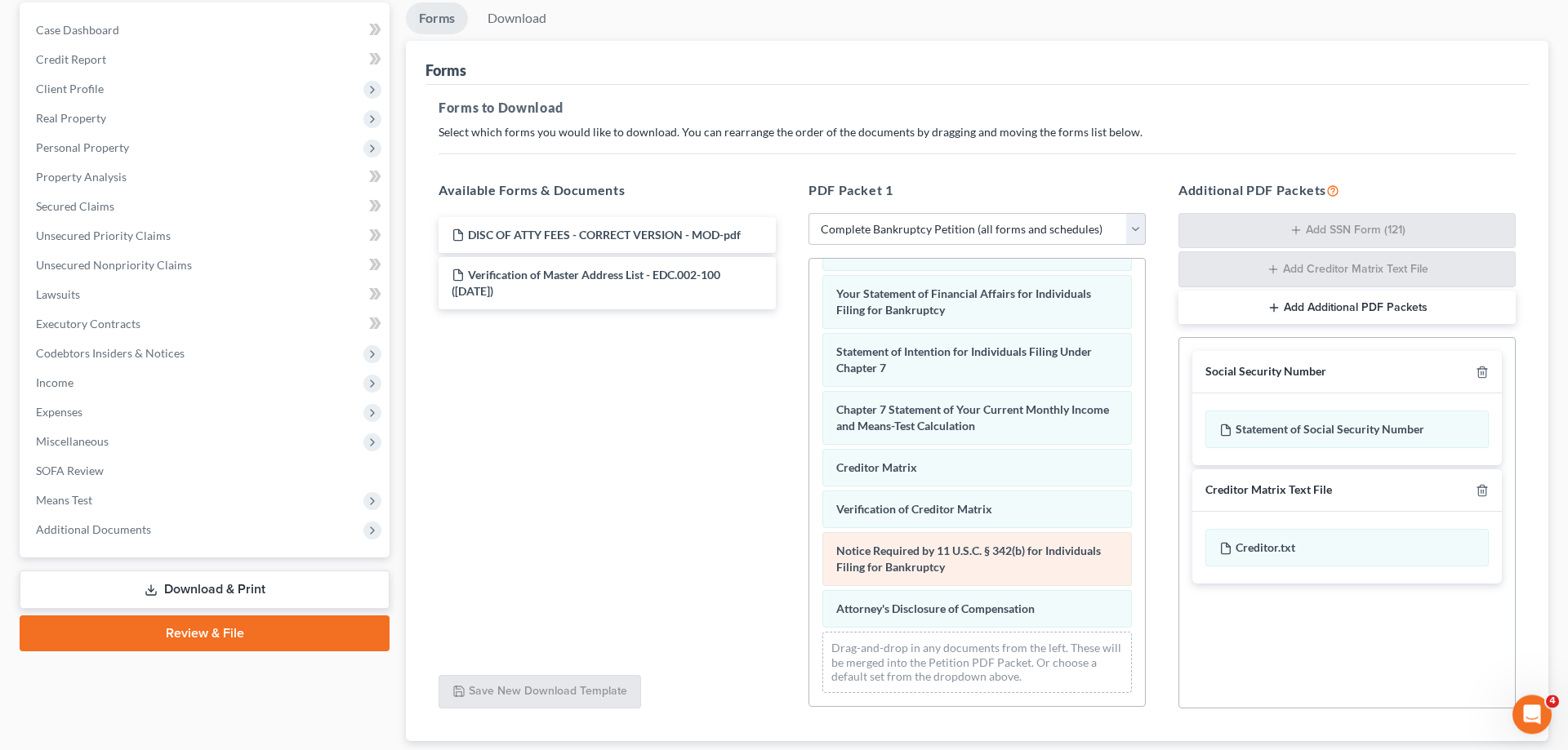
scroll to position [166, 0]
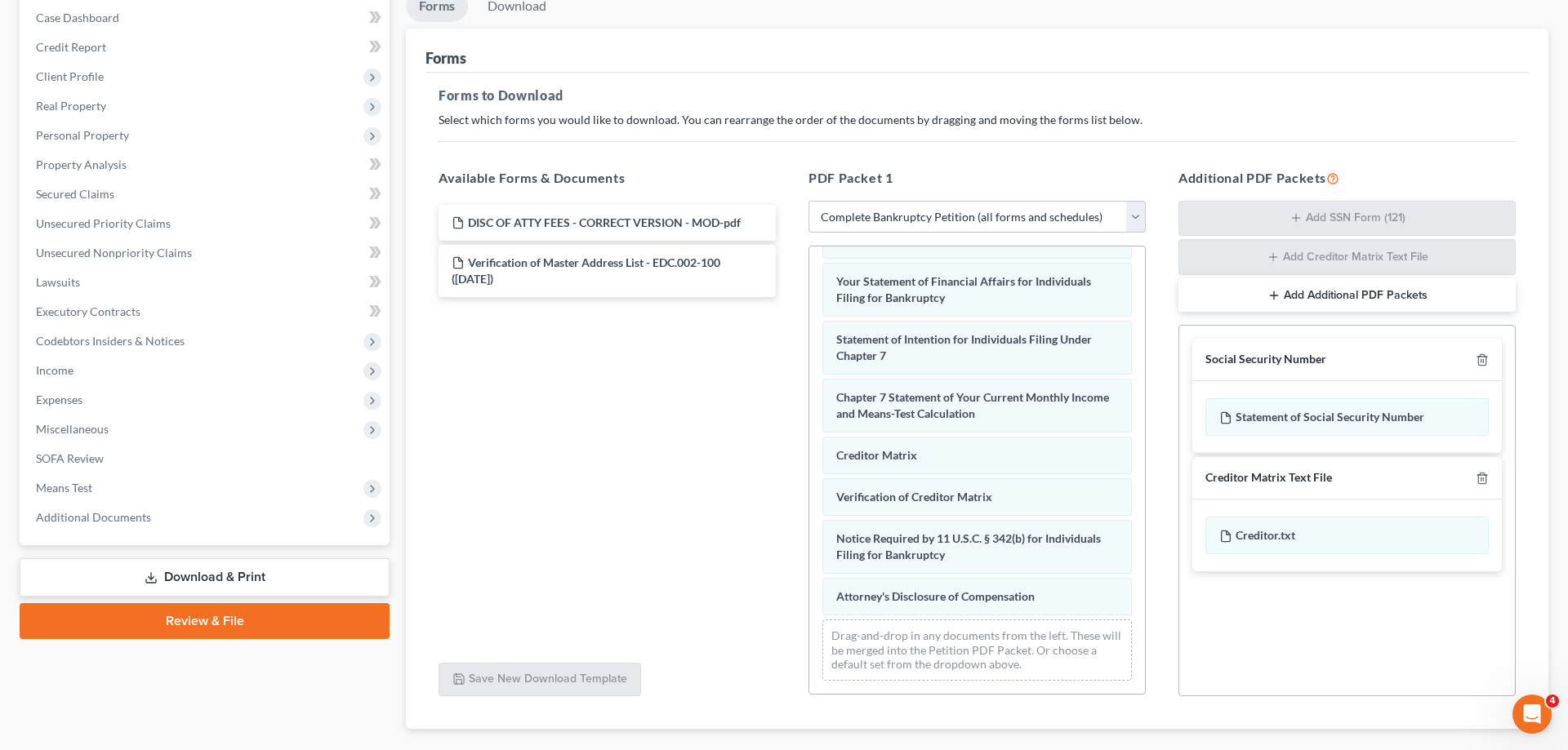
click at [810, 536] on div "Voluntary Petition for Individuals Filing for Bankruptcy 15725-CAE-CC-040104816…" at bounding box center [977, 213] width 336 height 960
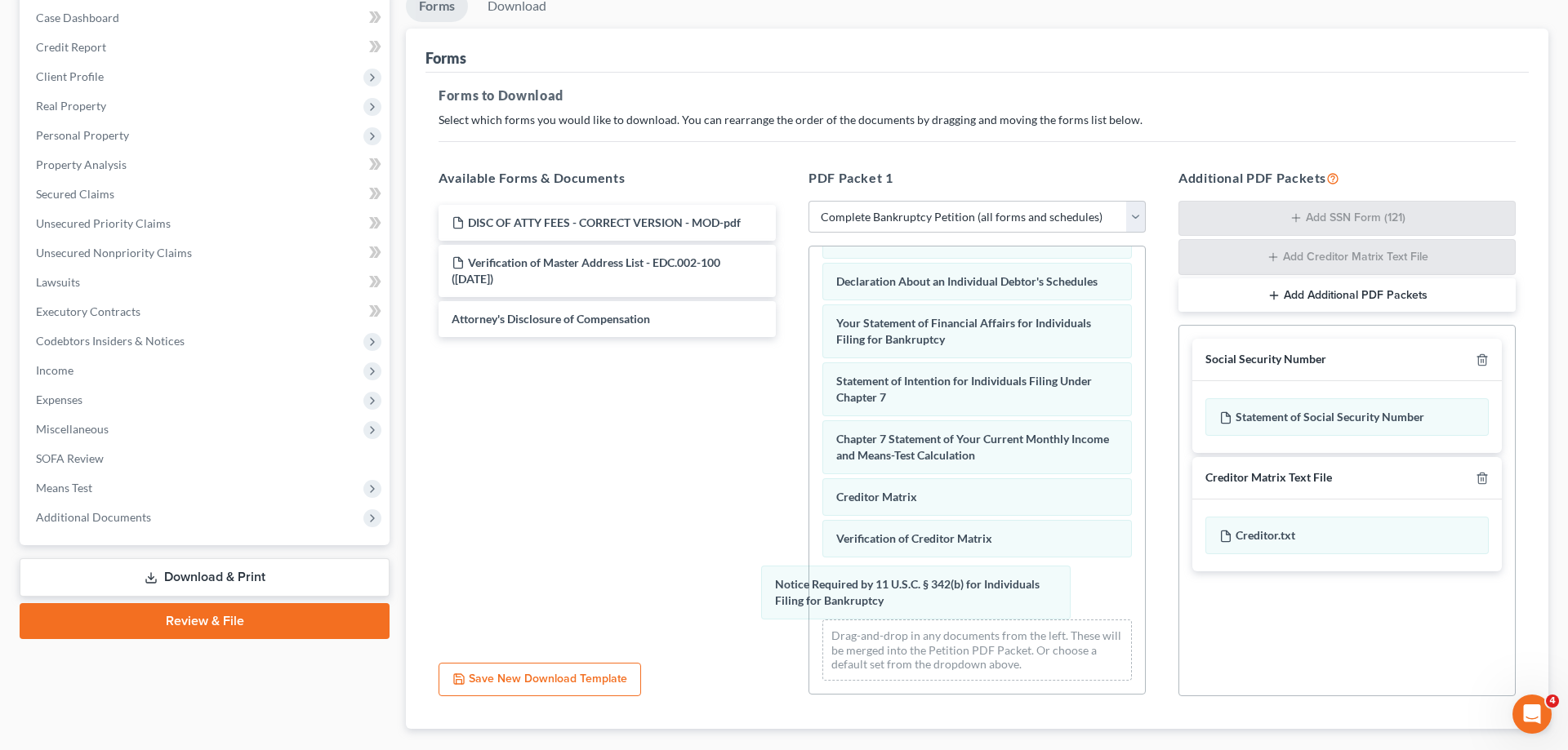
drag, startPoint x: 955, startPoint y: 601, endPoint x: 722, endPoint y: 580, distance: 233.9
click at [810, 591] on div "Notice Required by 11 U.S.C. § 342(b) for Individuals Filing for Bankruptcy Vol…" at bounding box center [977, 234] width 336 height 918
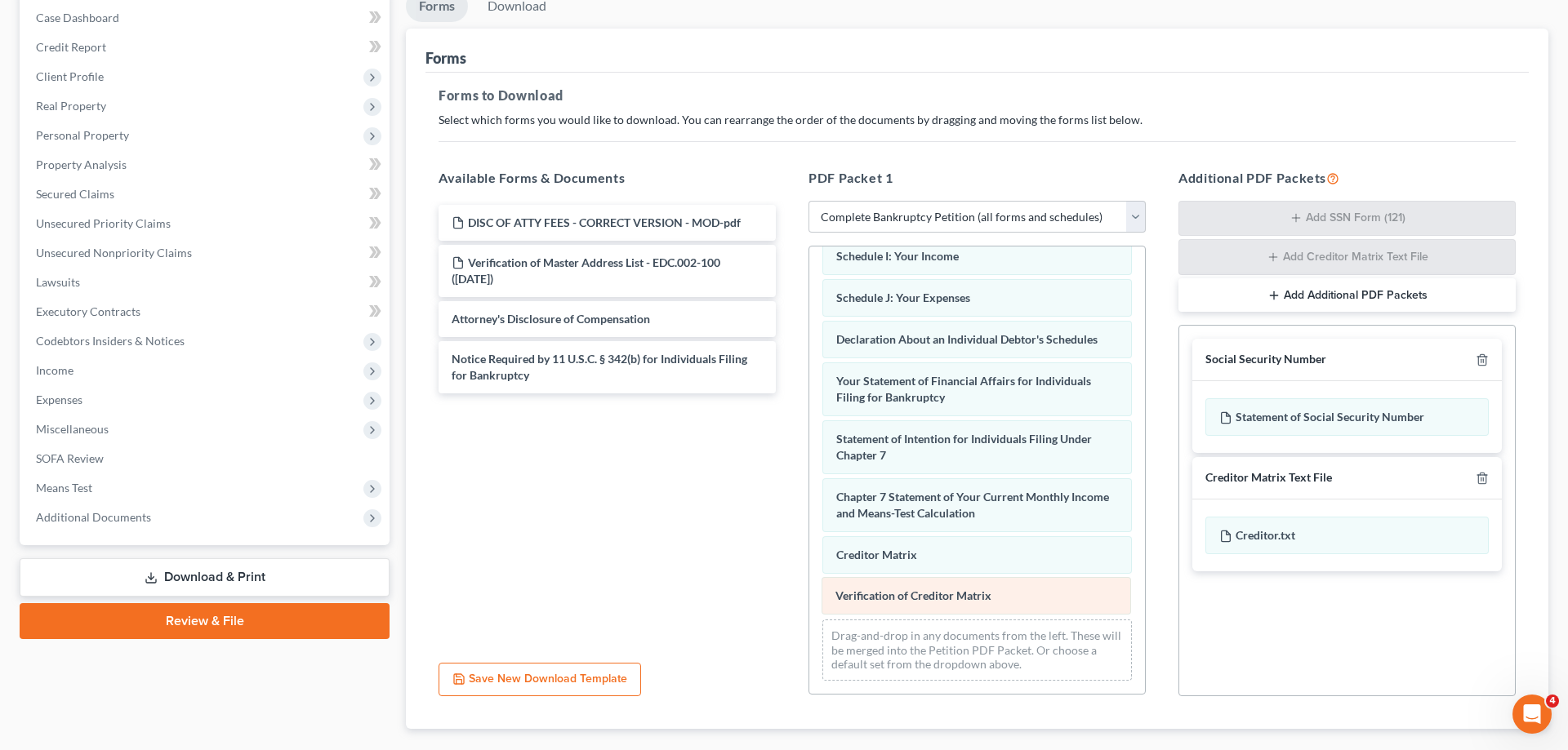
drag, startPoint x: 939, startPoint y: 600, endPoint x: 666, endPoint y: 590, distance: 273.2
click at [810, 611] on div "Verification of Creditor Matrix Voluntary Petition for Individuals Filing for B…" at bounding box center [977, 264] width 336 height 860
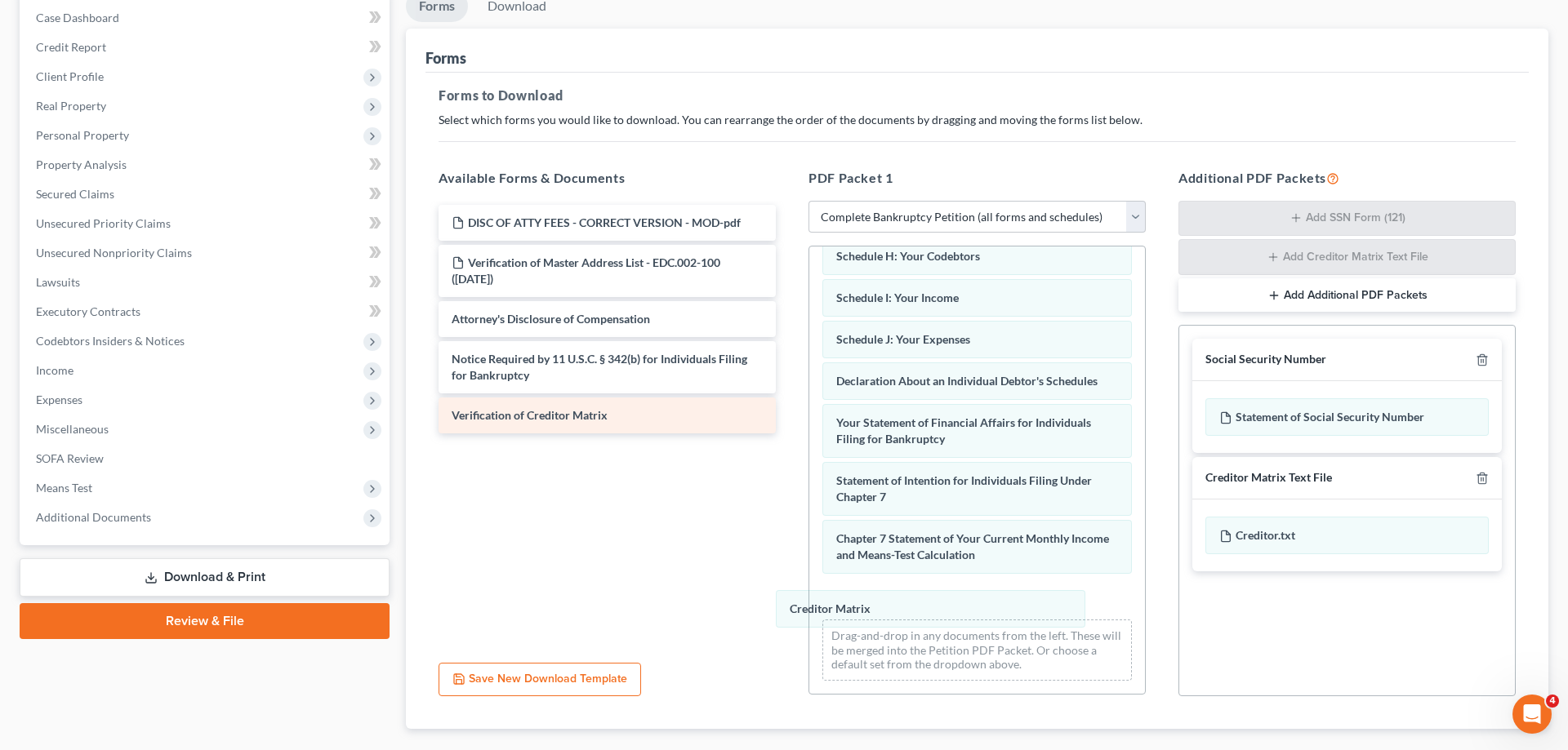
drag, startPoint x: 909, startPoint y: 595, endPoint x: 548, endPoint y: 421, distance: 400.7
click at [810, 498] on div "Creditor Matrix Voluntary Petition for Individuals Filing for Bankruptcy 15725-…" at bounding box center [977, 284] width 336 height 818
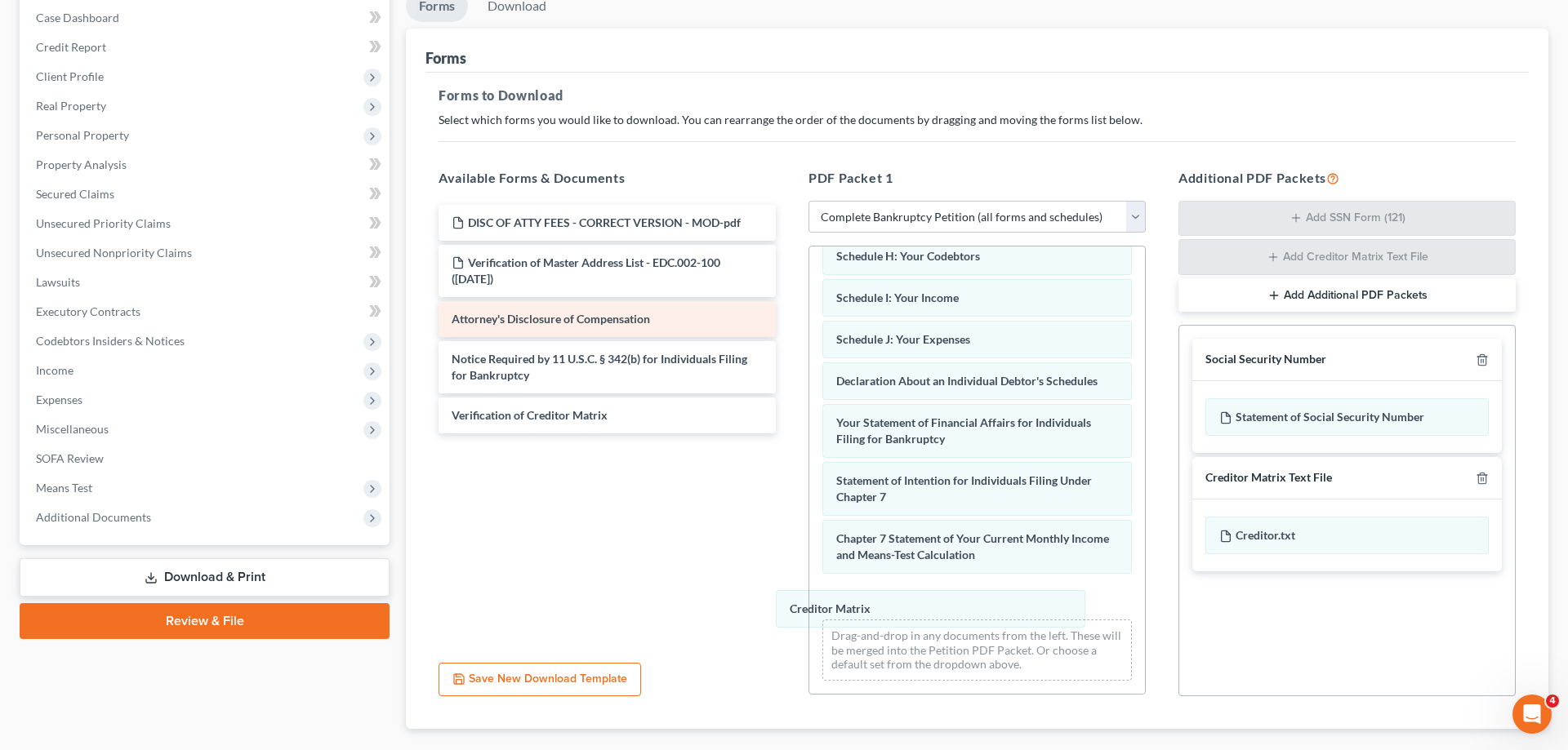
scroll to position [330, 0]
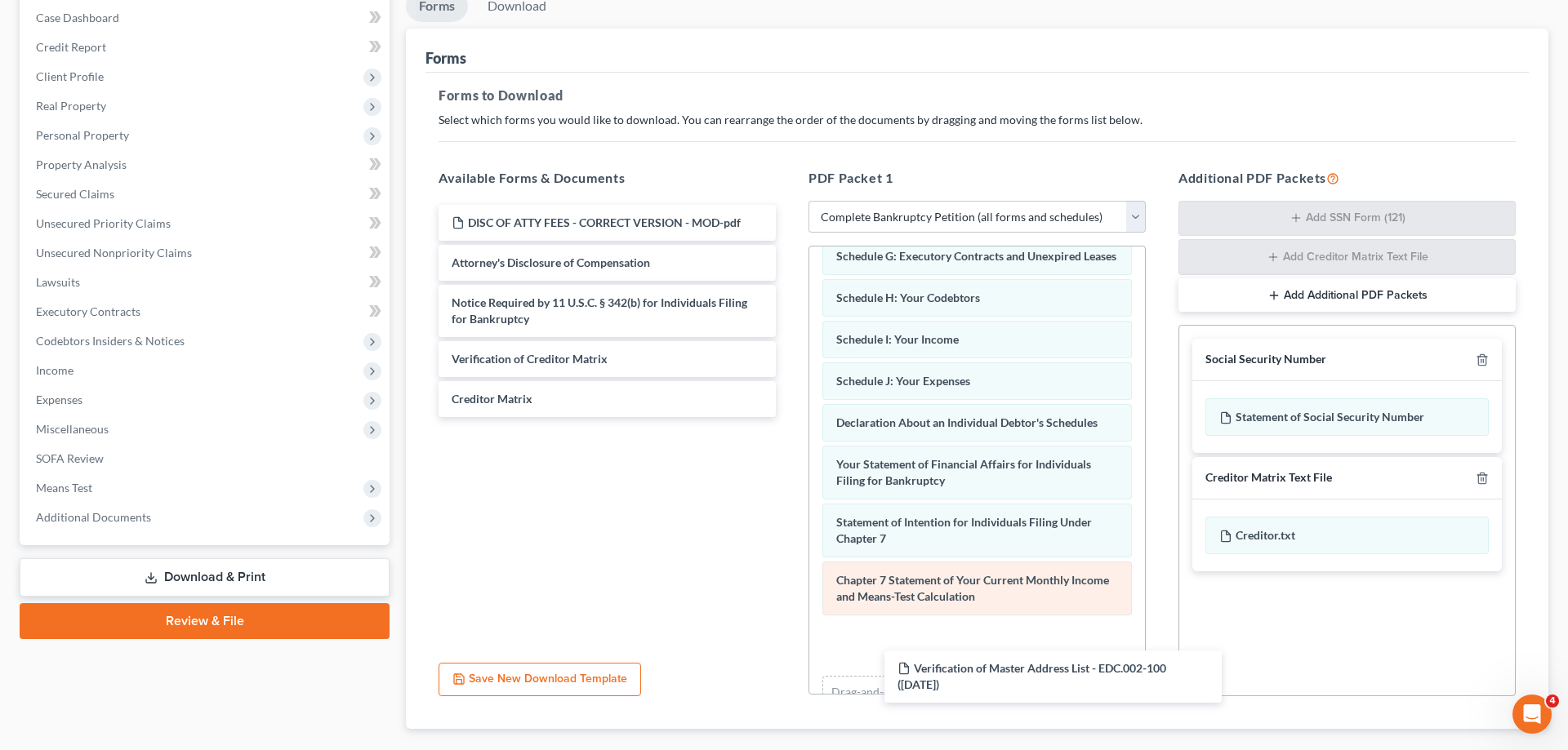
drag, startPoint x: 1121, startPoint y: 581, endPoint x: 995, endPoint y: 593, distance: 126.6
click at [789, 417] on div "Verification of Master Address List - EDC.002-100 (10/01/2025) DISC OF ATTY FEE…" at bounding box center [607, 311] width 364 height 212
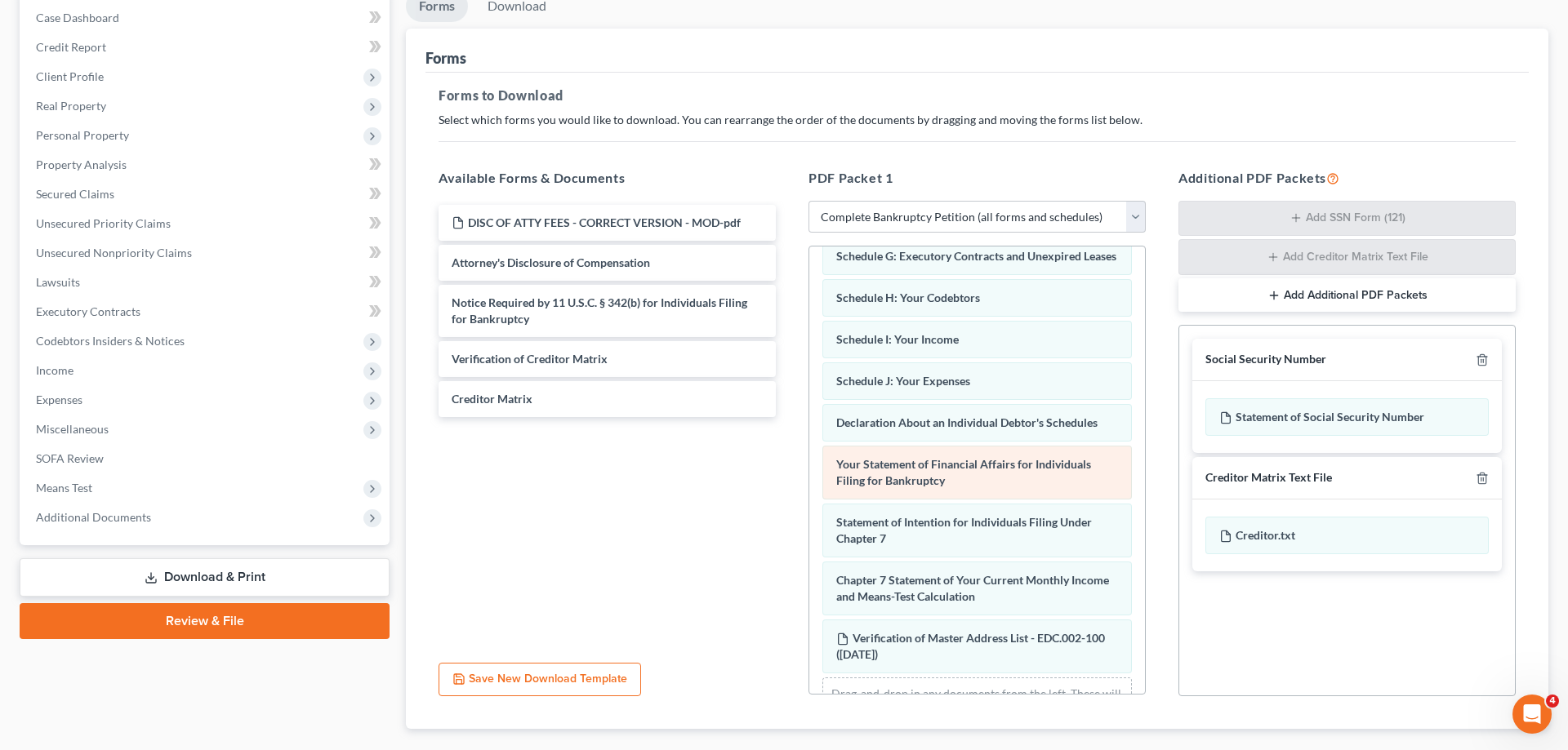
scroll to position [387, 0]
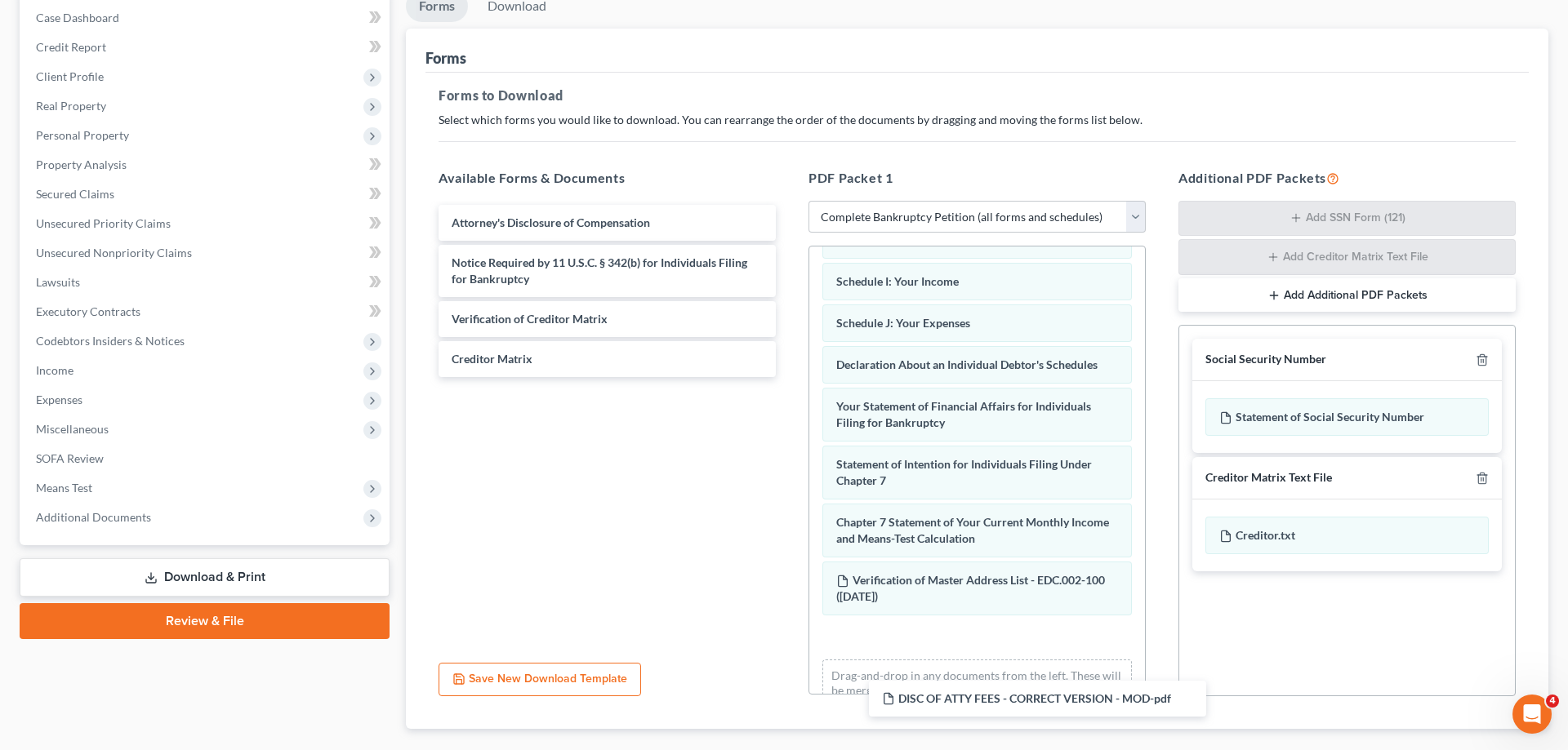
drag, startPoint x: 575, startPoint y: 222, endPoint x: 981, endPoint y: 647, distance: 587.8
click at [789, 377] on div "DISC OF ATTY FEES - CORRECT VERSION - MOD-pdf DISC OF ATTY FEES - CORRECT VERSI…" at bounding box center [607, 291] width 364 height 172
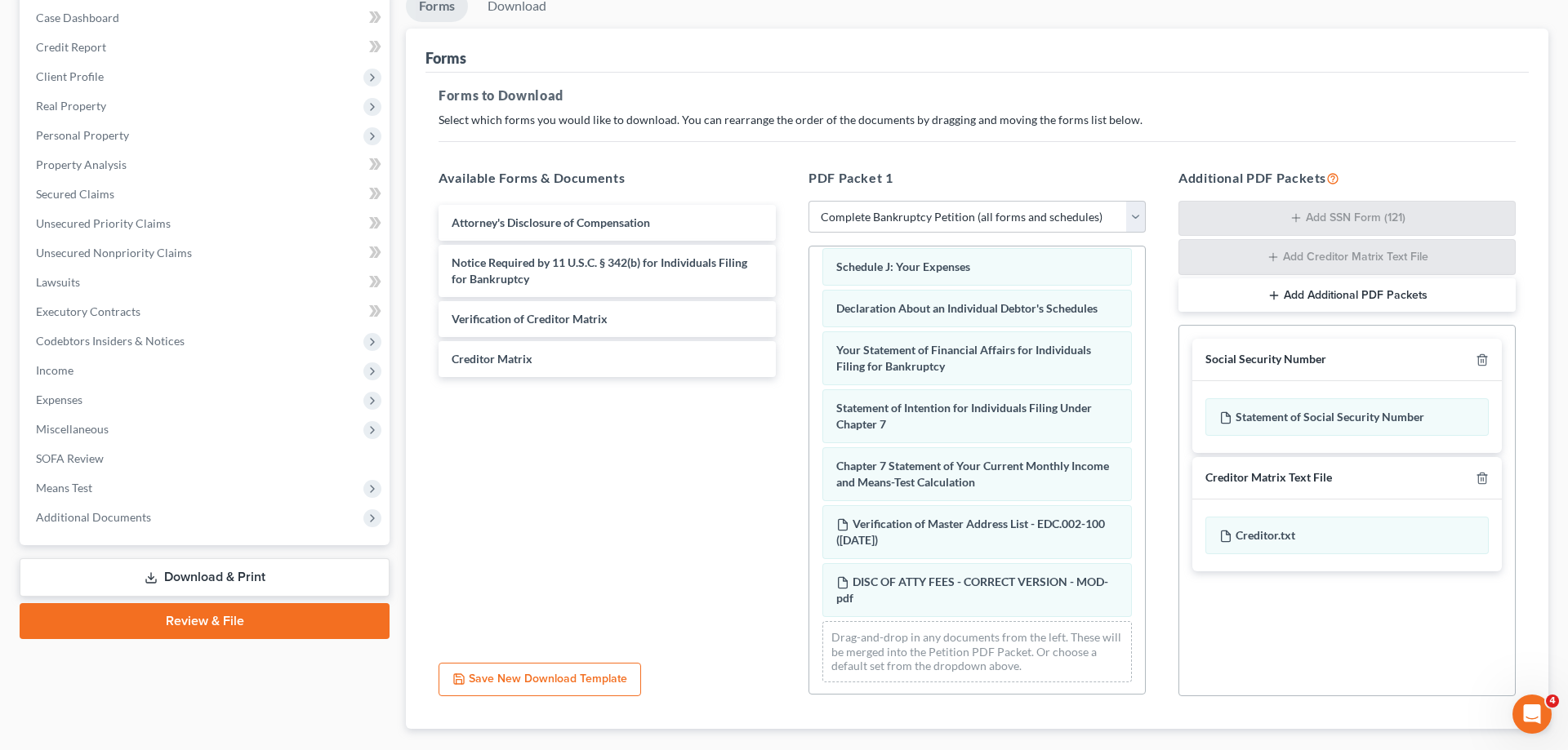
scroll to position [446, 0]
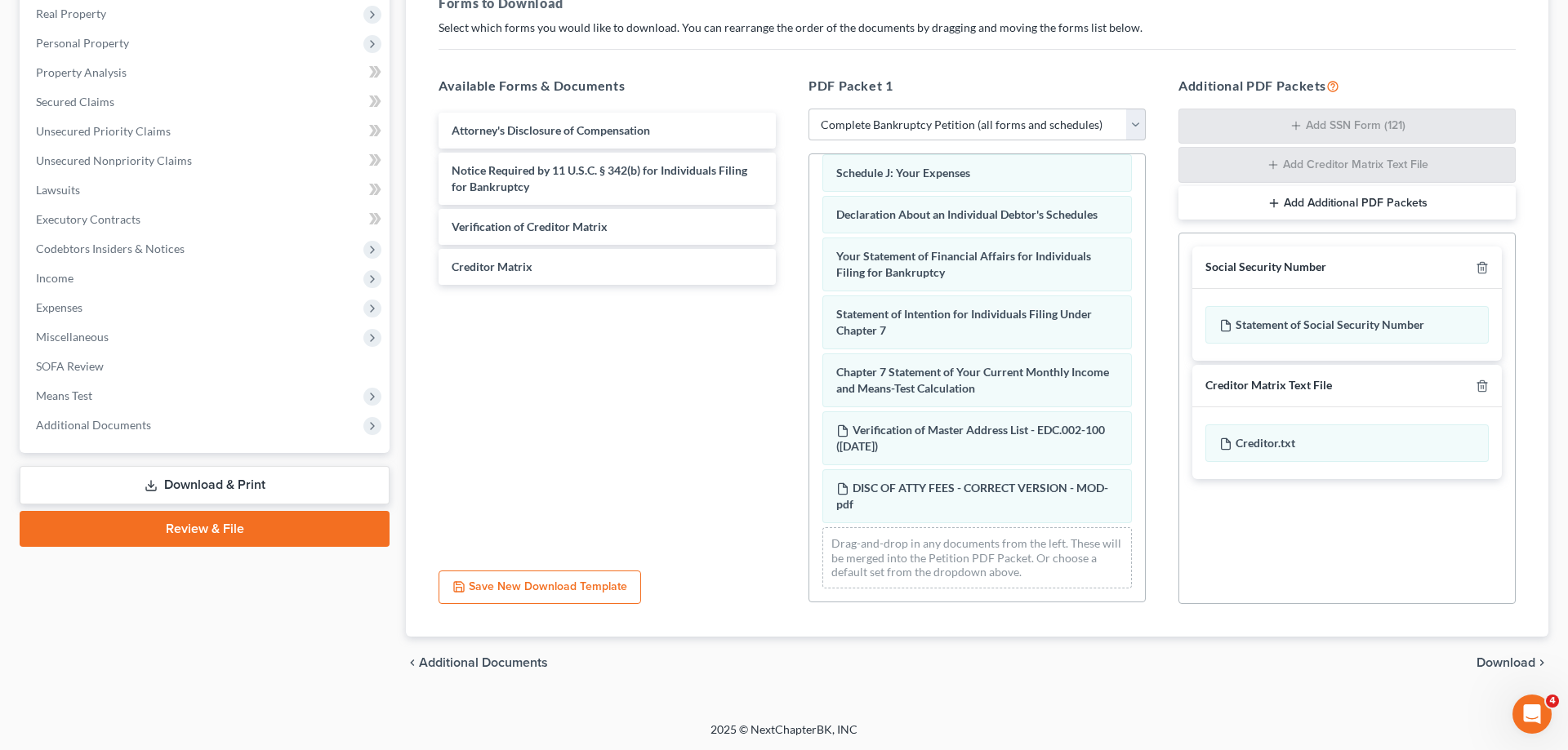
click at [1500, 664] on span "Download" at bounding box center [1506, 662] width 58 height 13
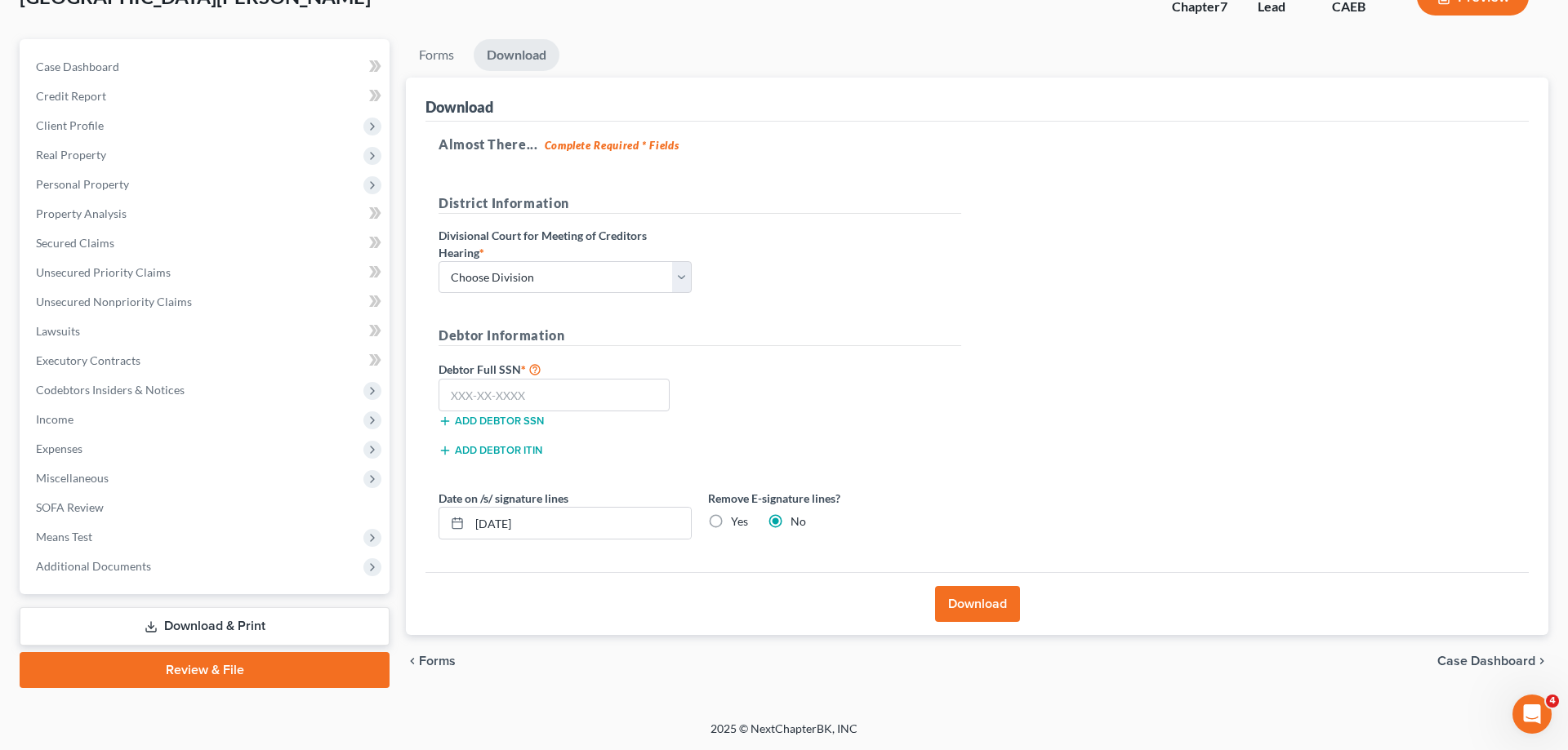
scroll to position [116, 0]
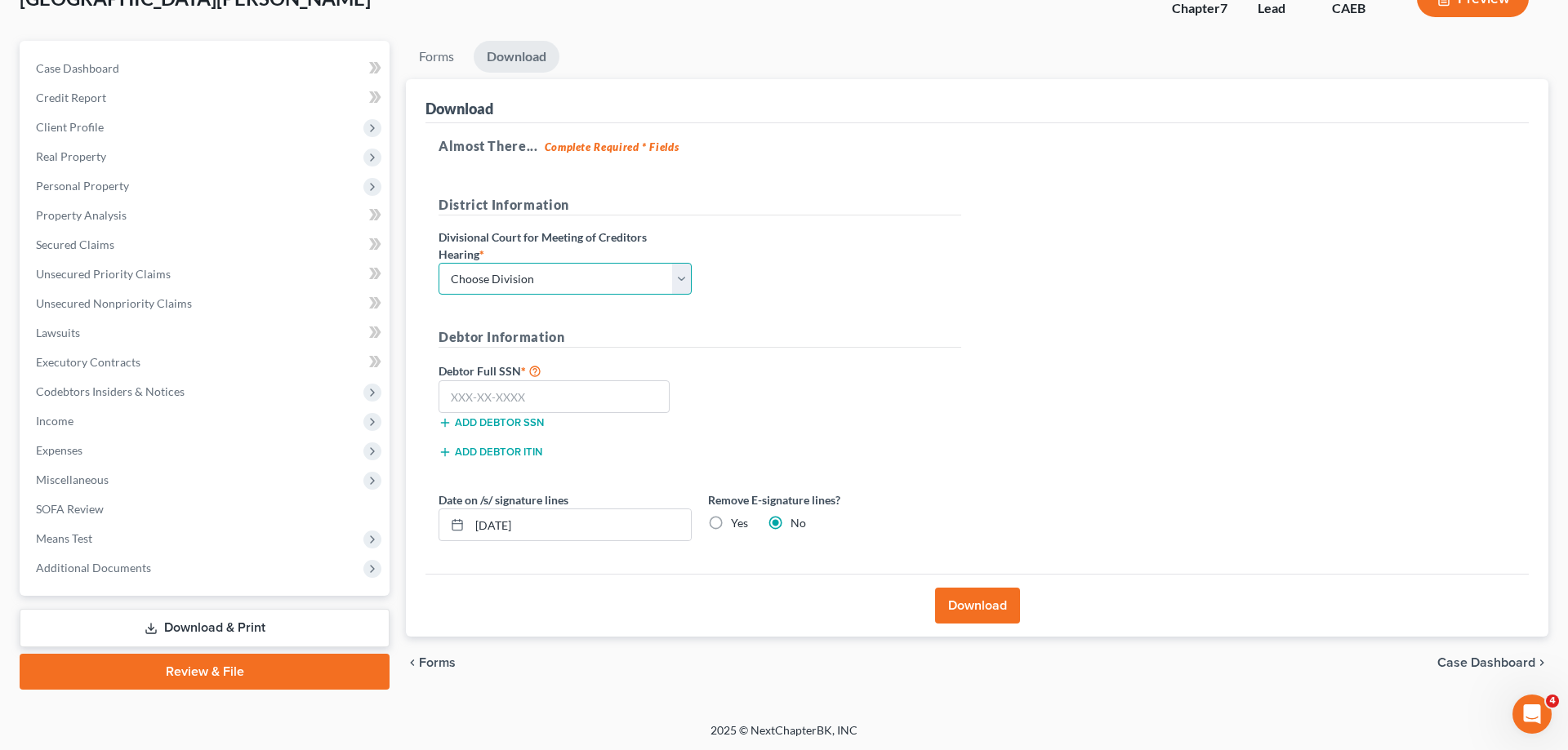
click at [438, 263] on select "Choose Division Fresno Modesto Sacramento" at bounding box center [564, 278] width 253 height 33
select select "1"
click option "Modesto" at bounding box center [0, 0] width 0 height 0
click at [564, 404] on input "text" at bounding box center [553, 396] width 231 height 33
click at [536, 404] on input "text" at bounding box center [553, 396] width 231 height 33
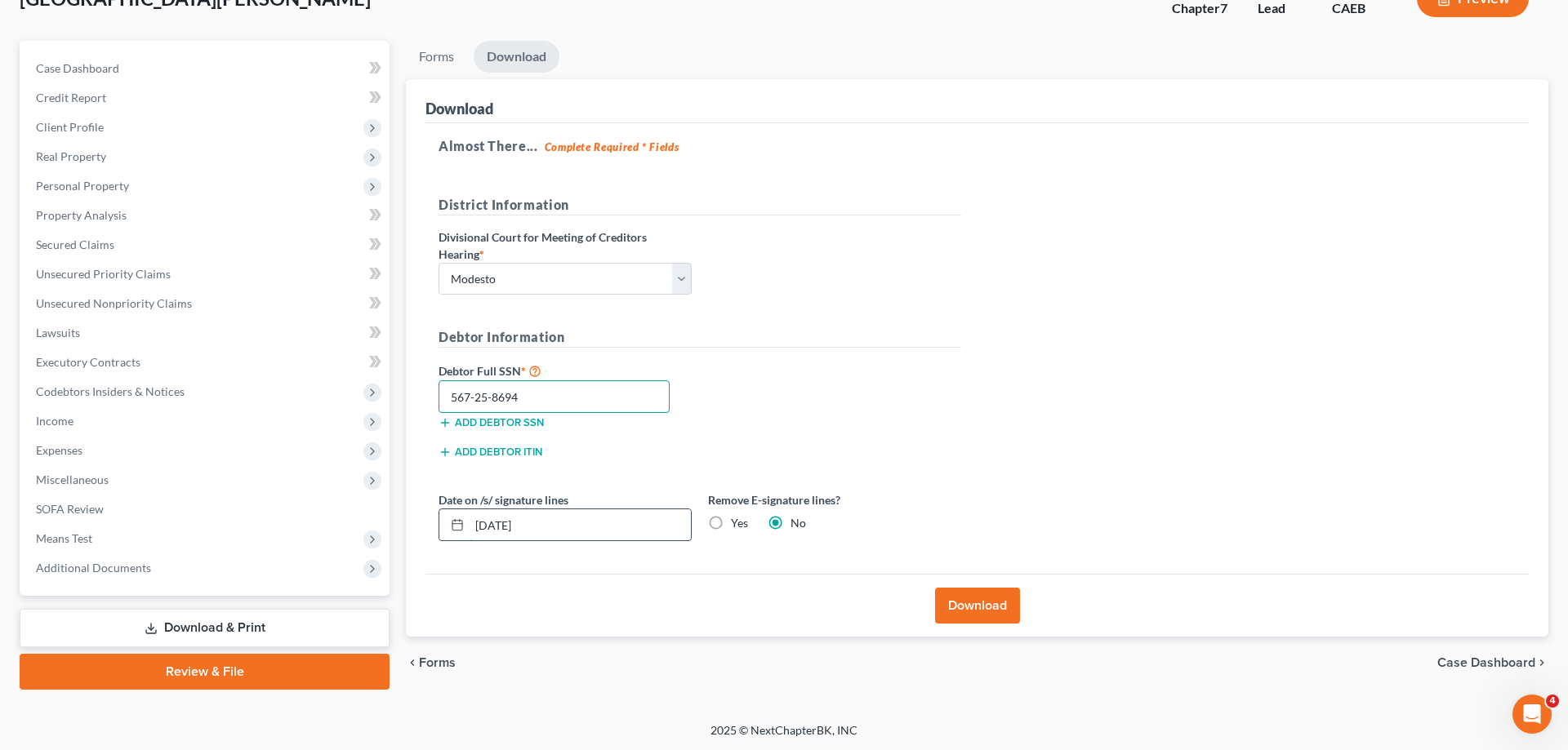
type input "567-25-8694"
drag, startPoint x: 572, startPoint y: 518, endPoint x: 451, endPoint y: 509, distance: 121.3
click at [470, 515] on input "10/01/2025" at bounding box center [580, 524] width 221 height 31
drag, startPoint x: 727, startPoint y: 521, endPoint x: 744, endPoint y: 527, distance: 18.0
click at [730, 522] on label "Yes" at bounding box center [738, 523] width 17 height 16
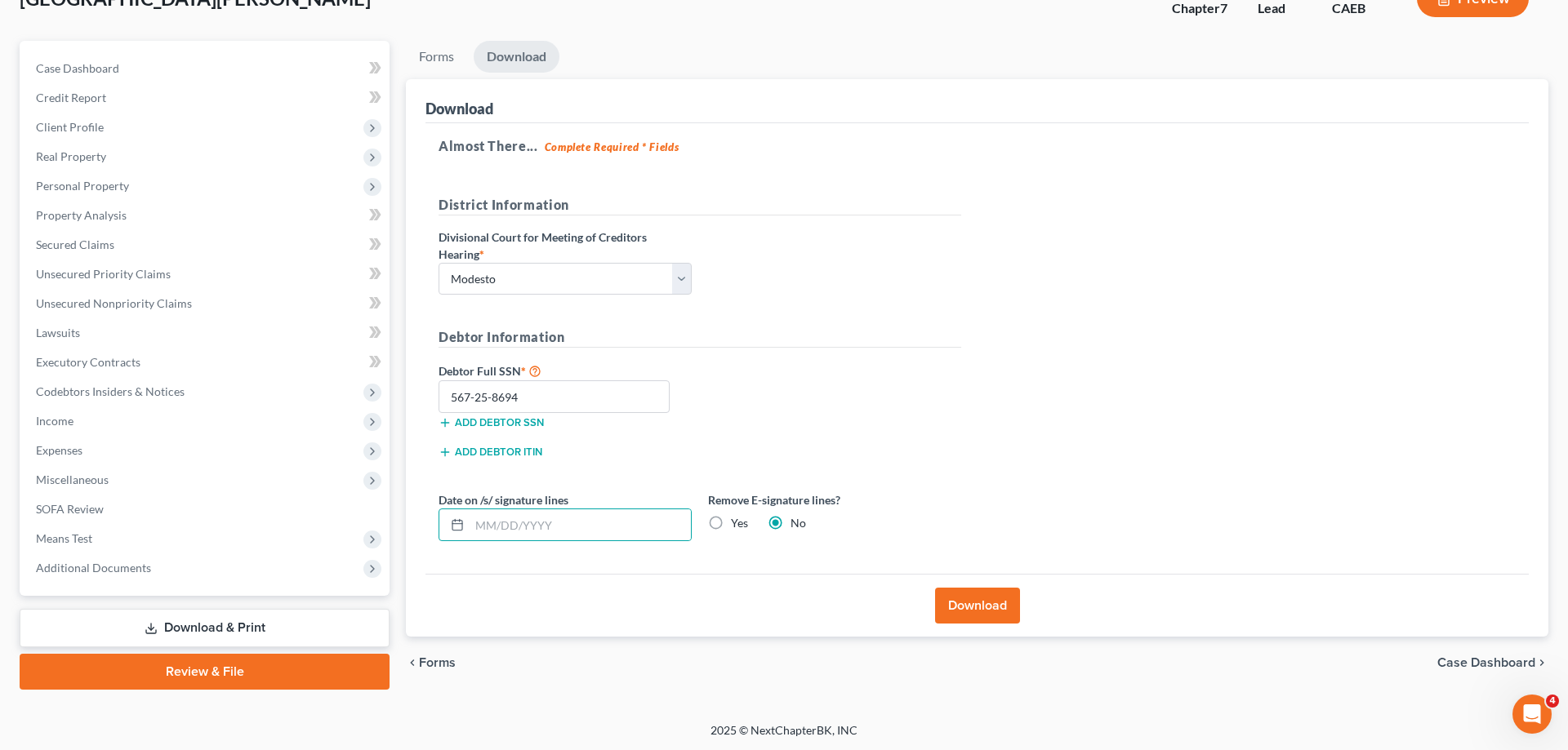
click at [737, 522] on input "Yes" at bounding box center [742, 520] width 11 height 11
radio input "true"
radio input "false"
click at [962, 591] on button "Download" at bounding box center [977, 605] width 85 height 36
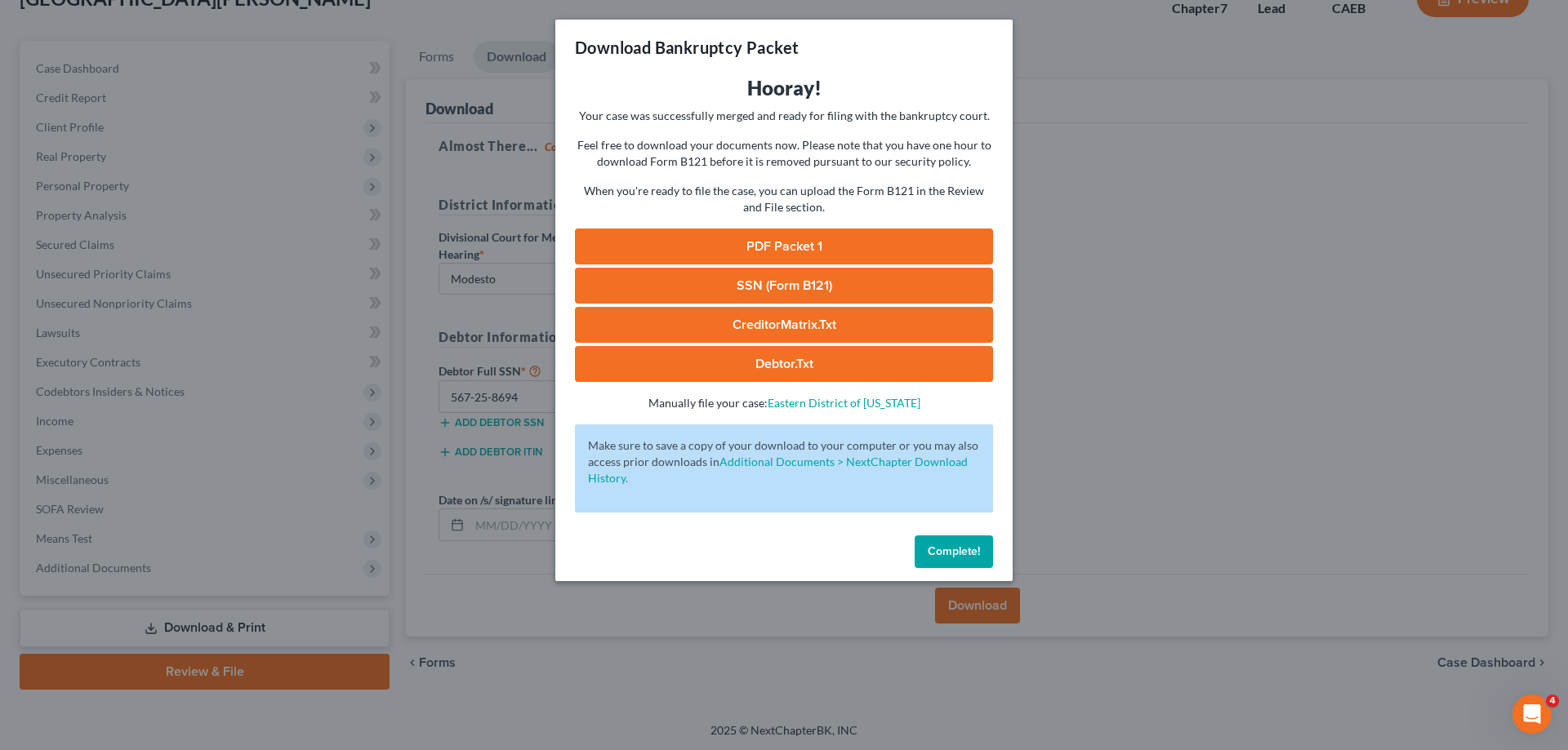
click at [895, 248] on link "PDF Packet 1" at bounding box center [784, 247] width 418 height 36
click at [952, 295] on link "SSN (Form B121)" at bounding box center [784, 285] width 418 height 36
drag, startPoint x: 958, startPoint y: 546, endPoint x: 745, endPoint y: 464, distance: 228.2
click at [957, 545] on span "Complete!" at bounding box center [953, 552] width 53 height 14
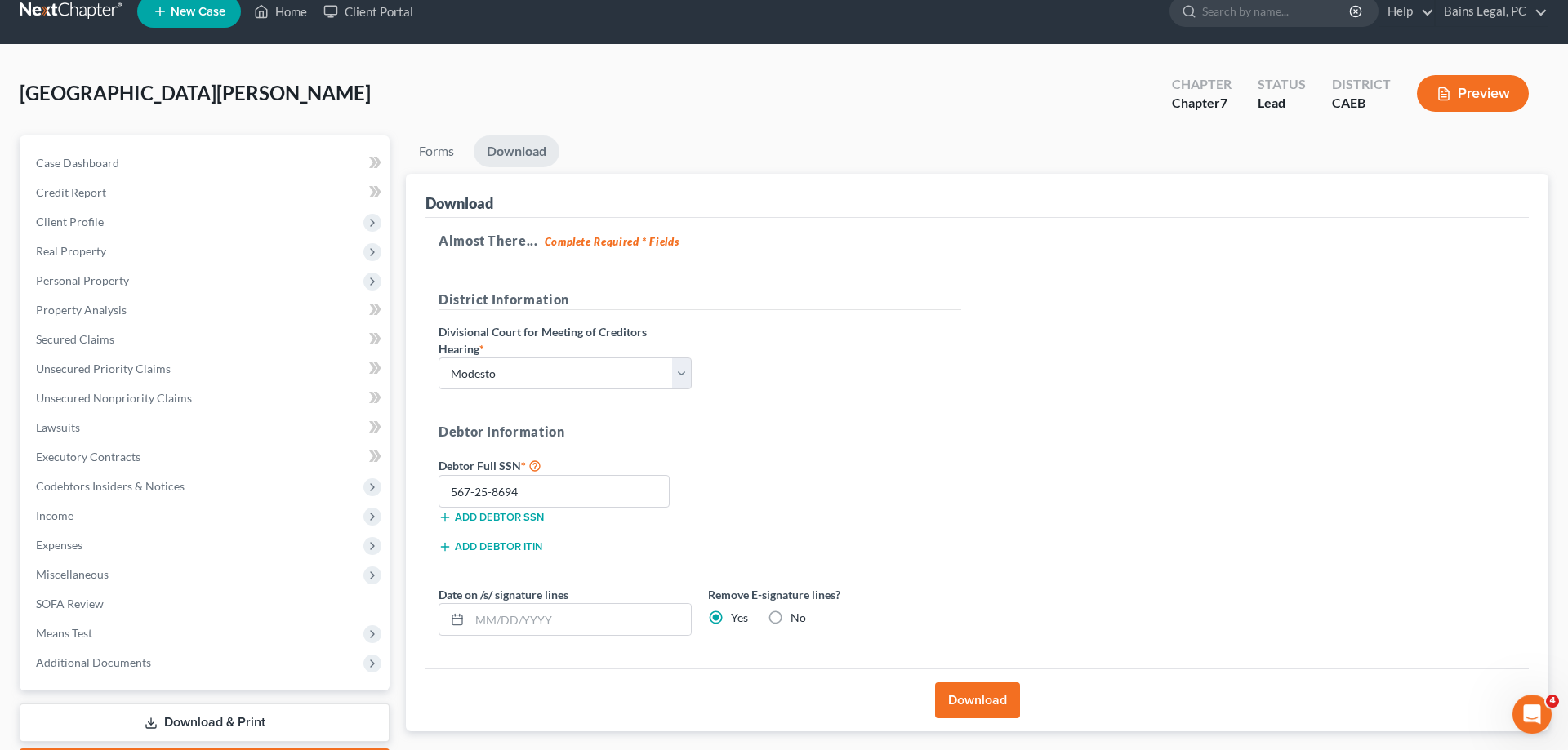
scroll to position [0, 0]
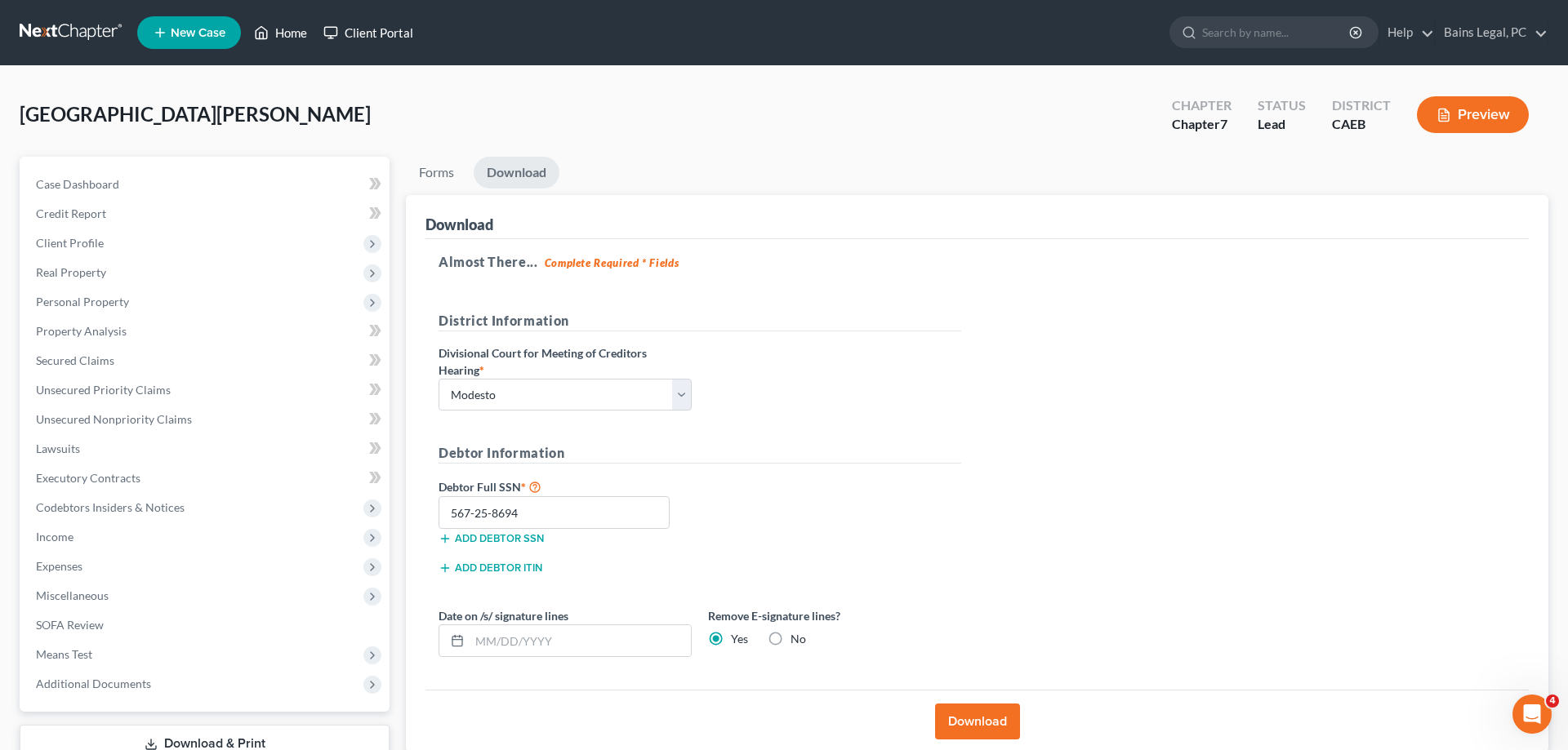
drag, startPoint x: 298, startPoint y: 34, endPoint x: 331, endPoint y: 46, distance: 35.1
click at [298, 33] on link "Home" at bounding box center [280, 33] width 69 height 30
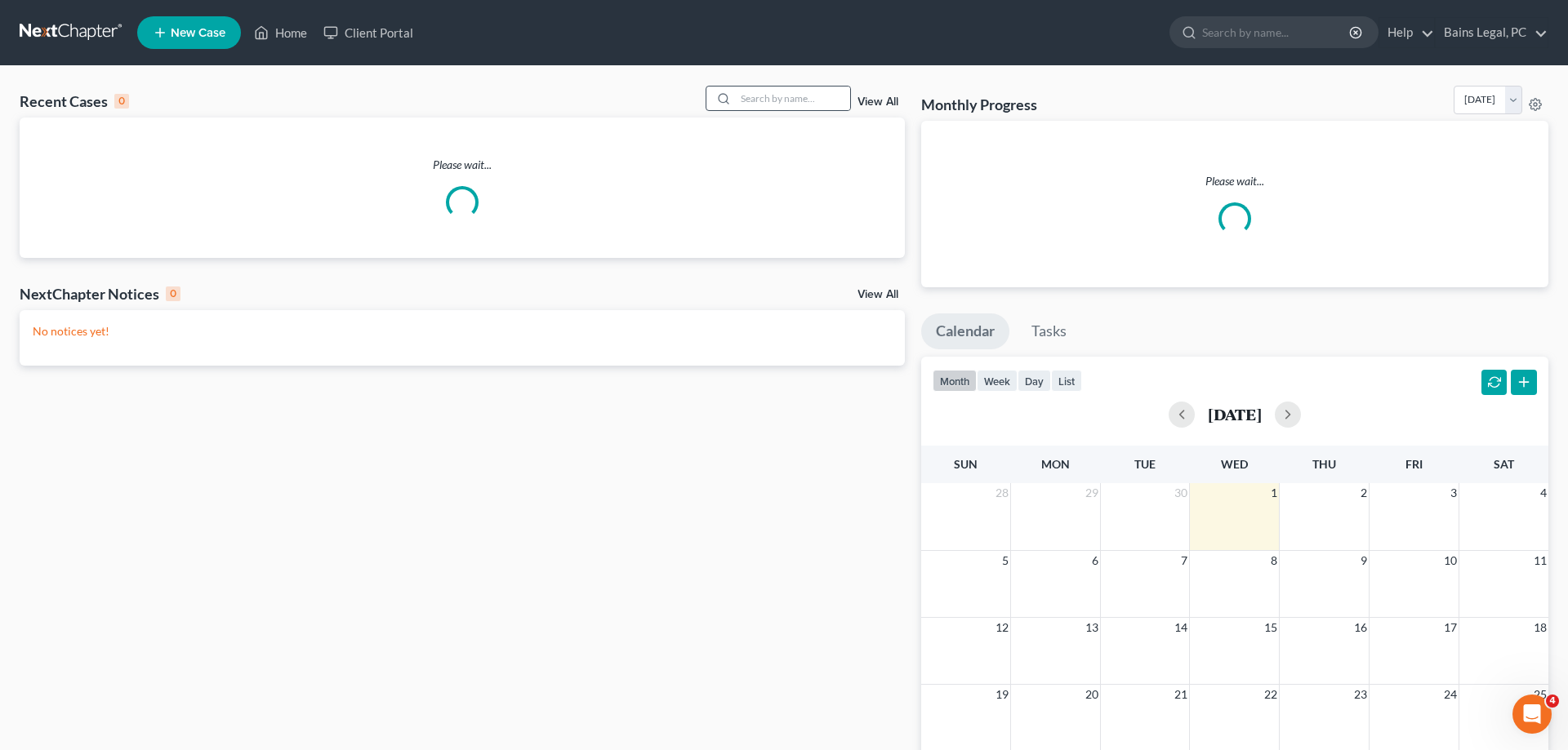
click at [717, 106] on div at bounding box center [722, 98] width 30 height 24
click at [743, 98] on input "search" at bounding box center [792, 98] width 114 height 24
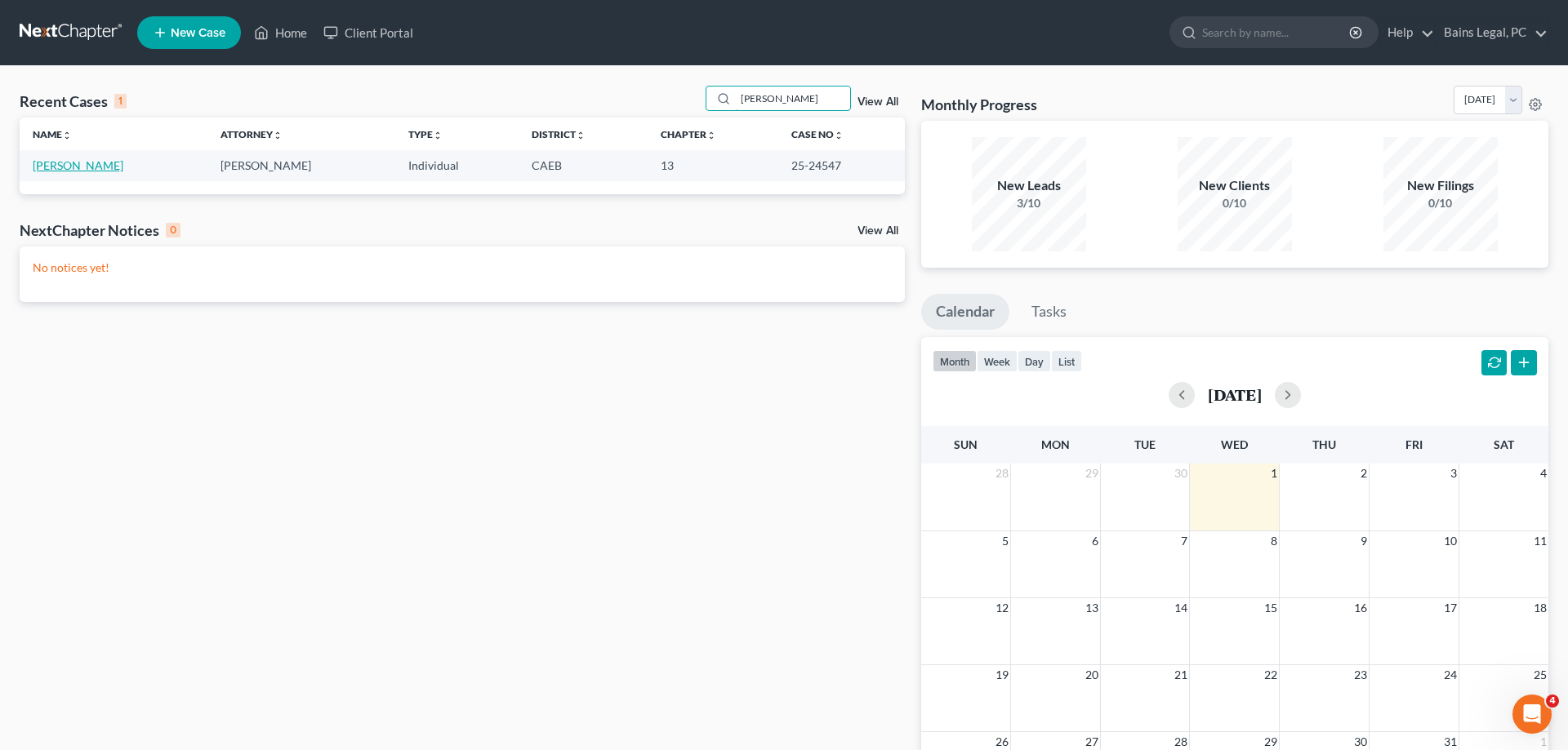
type input "clements"
click at [83, 167] on link "Clements, Angela" at bounding box center [77, 165] width 90 height 14
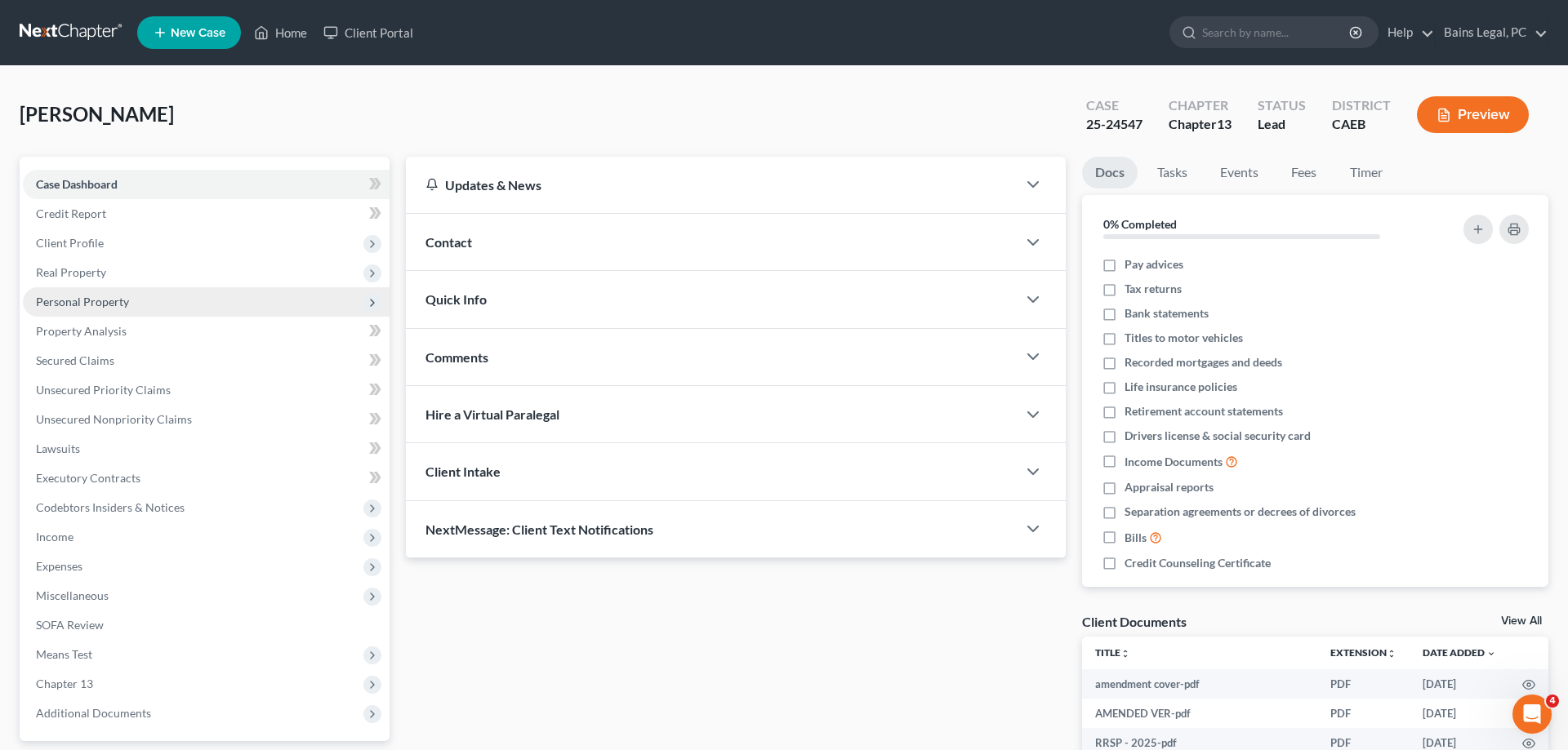
click at [124, 239] on span "Client Profile" at bounding box center [206, 244] width 367 height 30
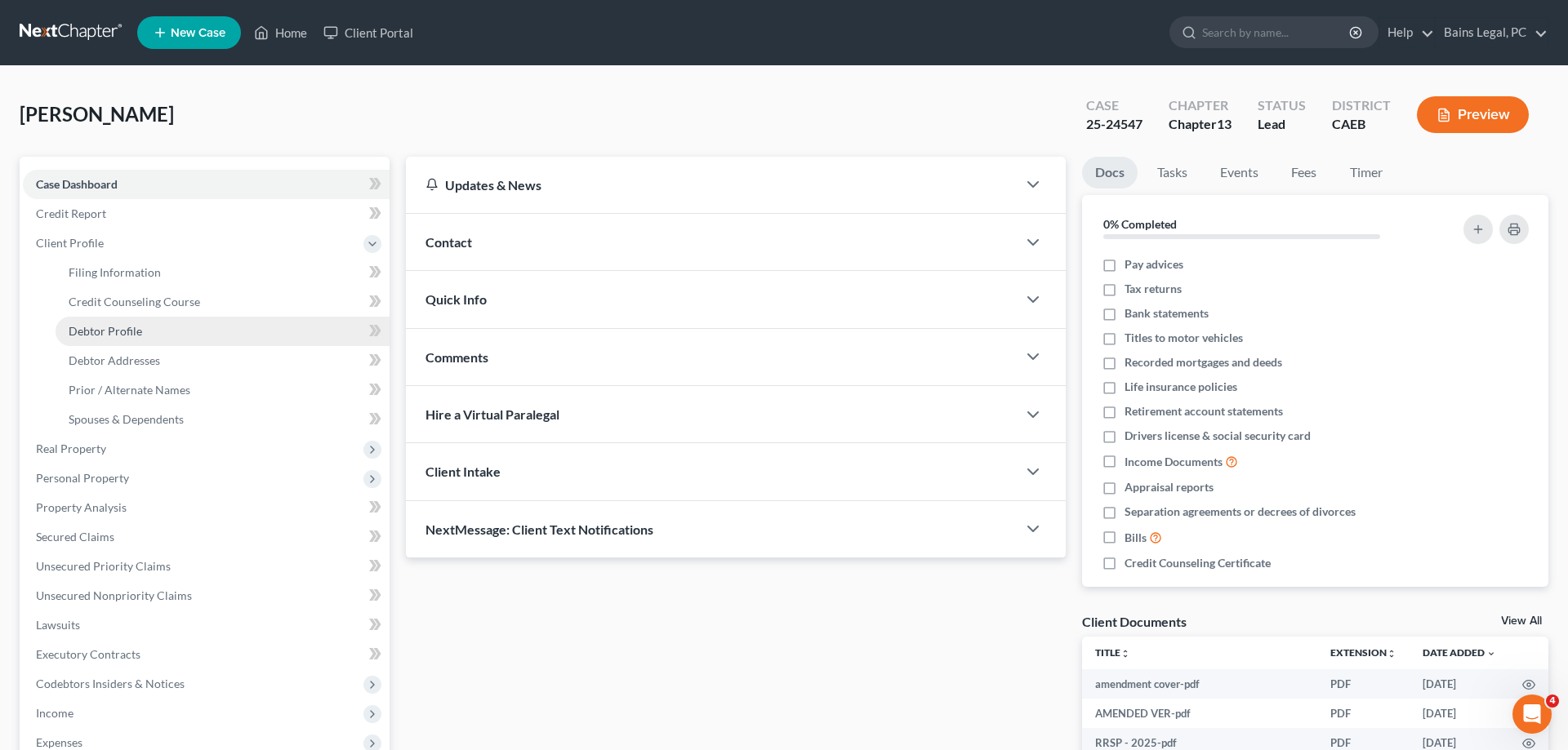
click at [131, 333] on span "Debtor Profile" at bounding box center [105, 331] width 73 height 14
select select "4"
select select "2"
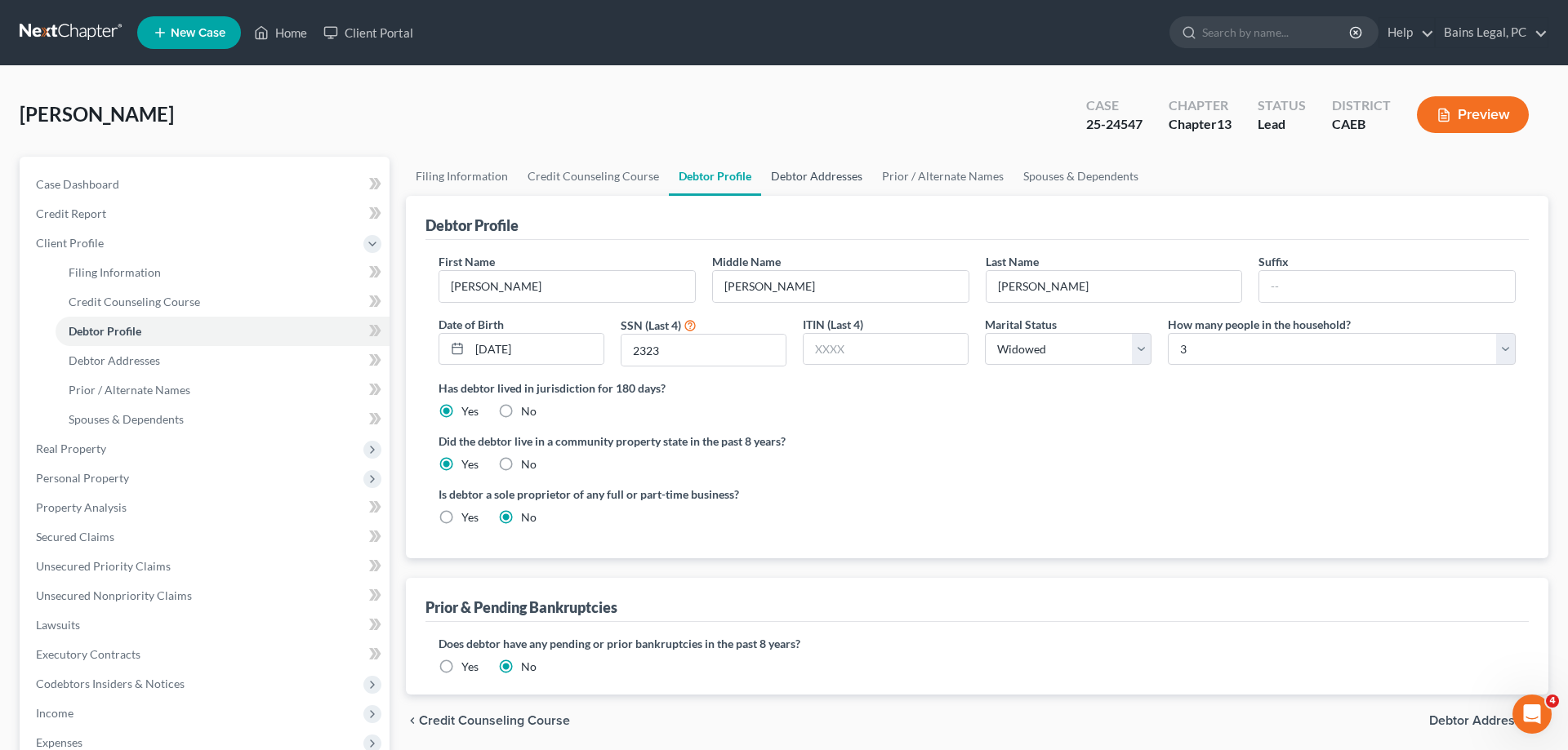
click at [818, 188] on link "Debtor Addresses" at bounding box center [817, 176] width 111 height 40
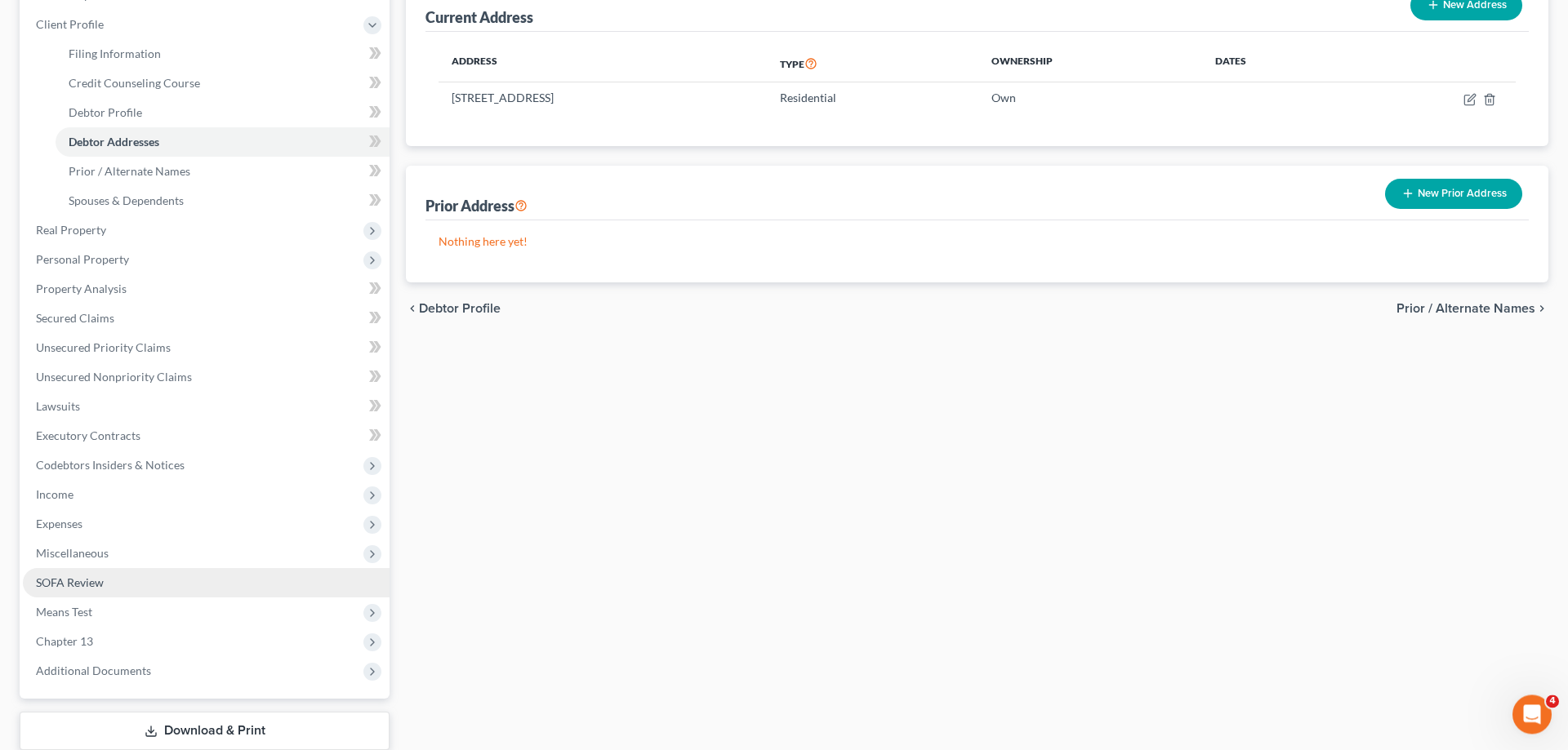
scroll to position [250, 0]
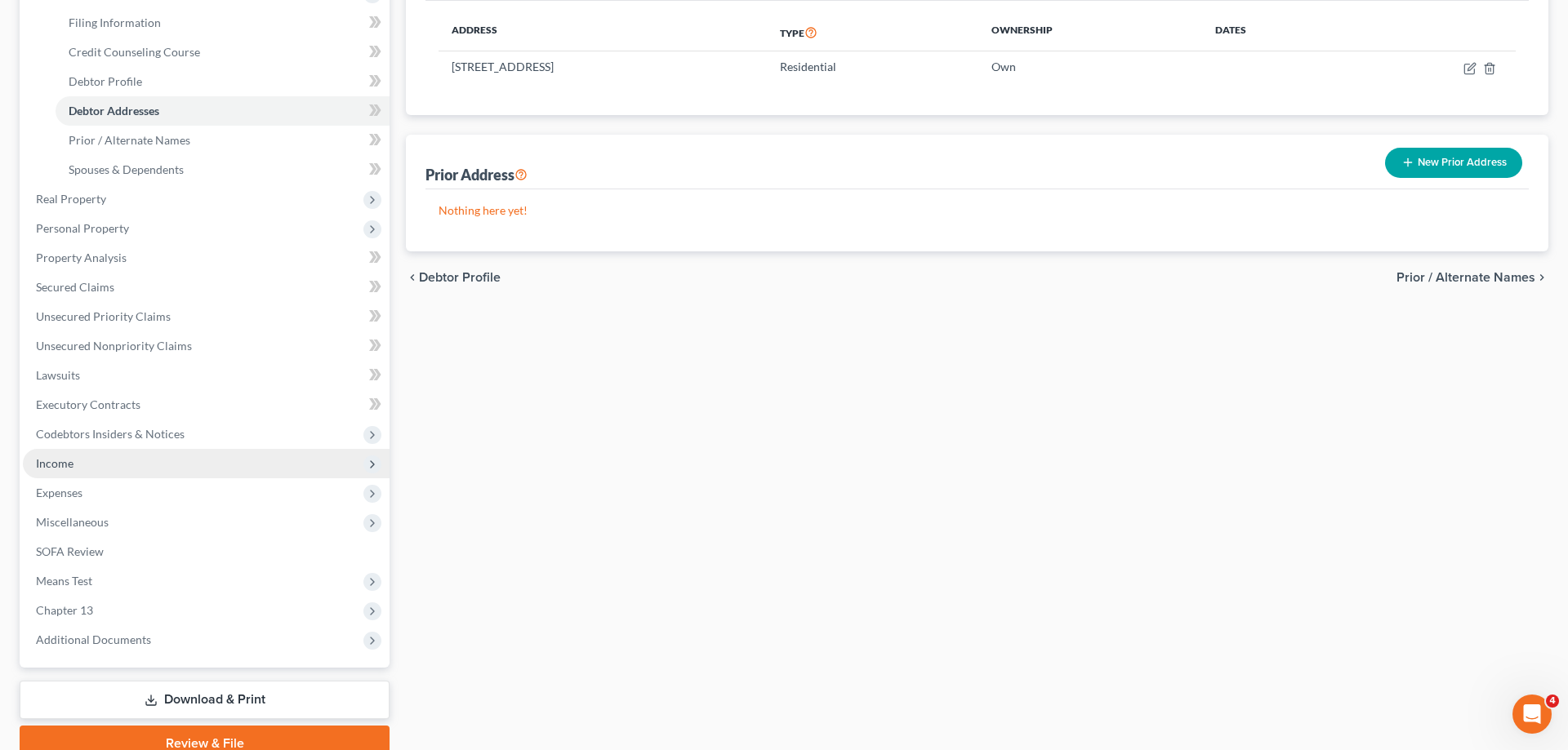
click at [108, 470] on span "Income" at bounding box center [206, 464] width 367 height 30
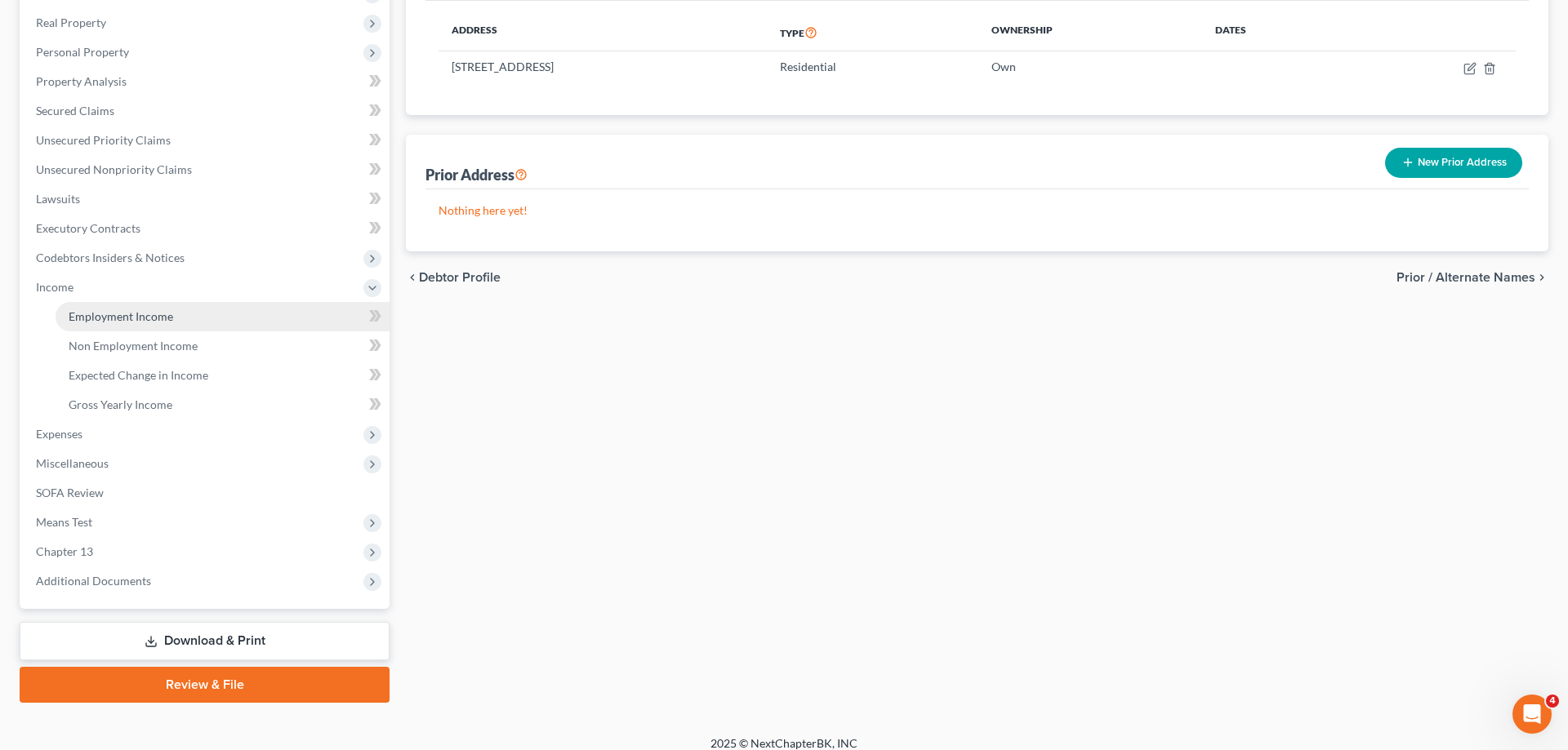
click at [201, 327] on link "Employment Income" at bounding box center [222, 317] width 334 height 30
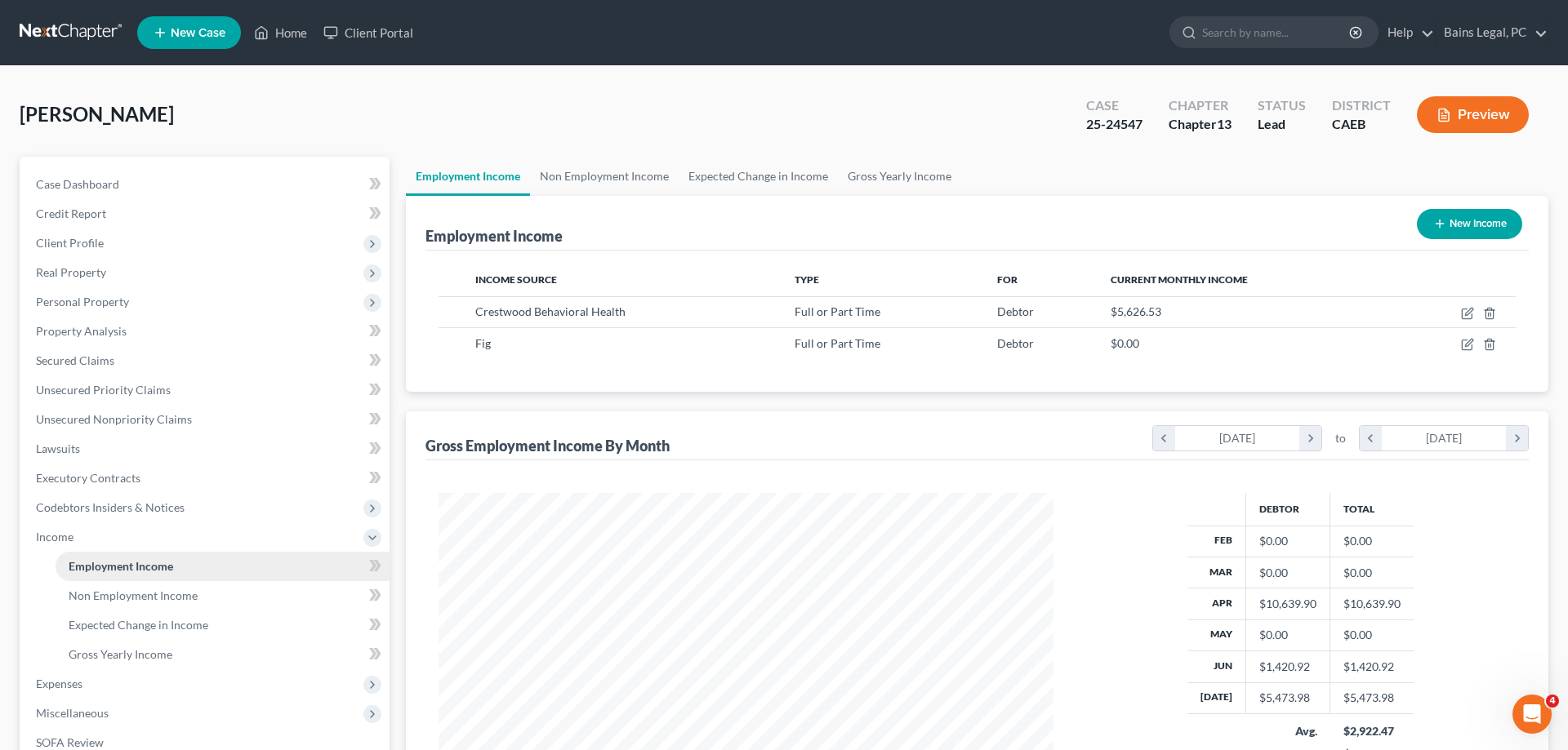
scroll to position [307, 647]
click at [1462, 315] on icon "button" at bounding box center [1467, 314] width 10 height 10
select select "0"
select select "4"
select select "2"
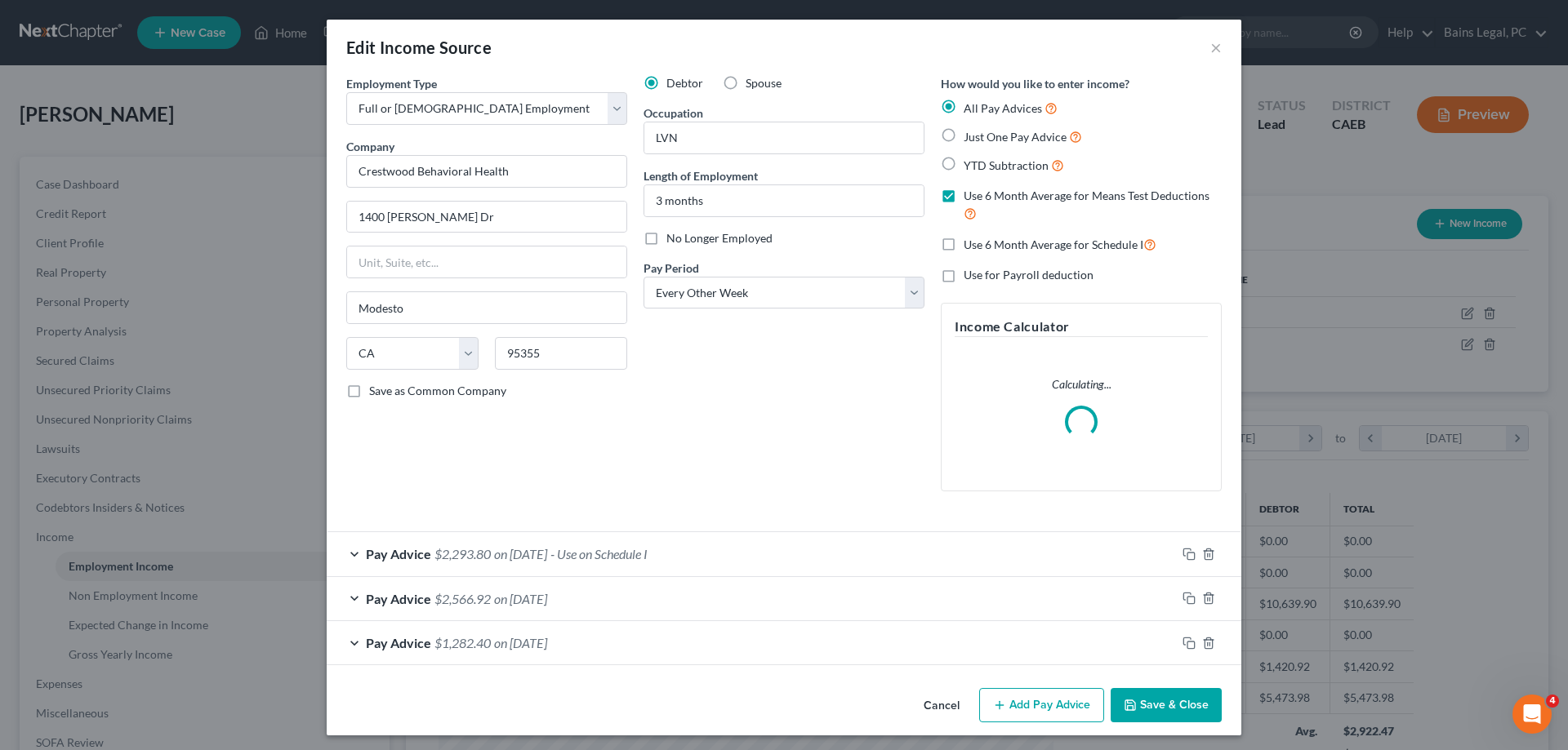
click at [1195, 709] on button "Save & Close" at bounding box center [1167, 705] width 111 height 35
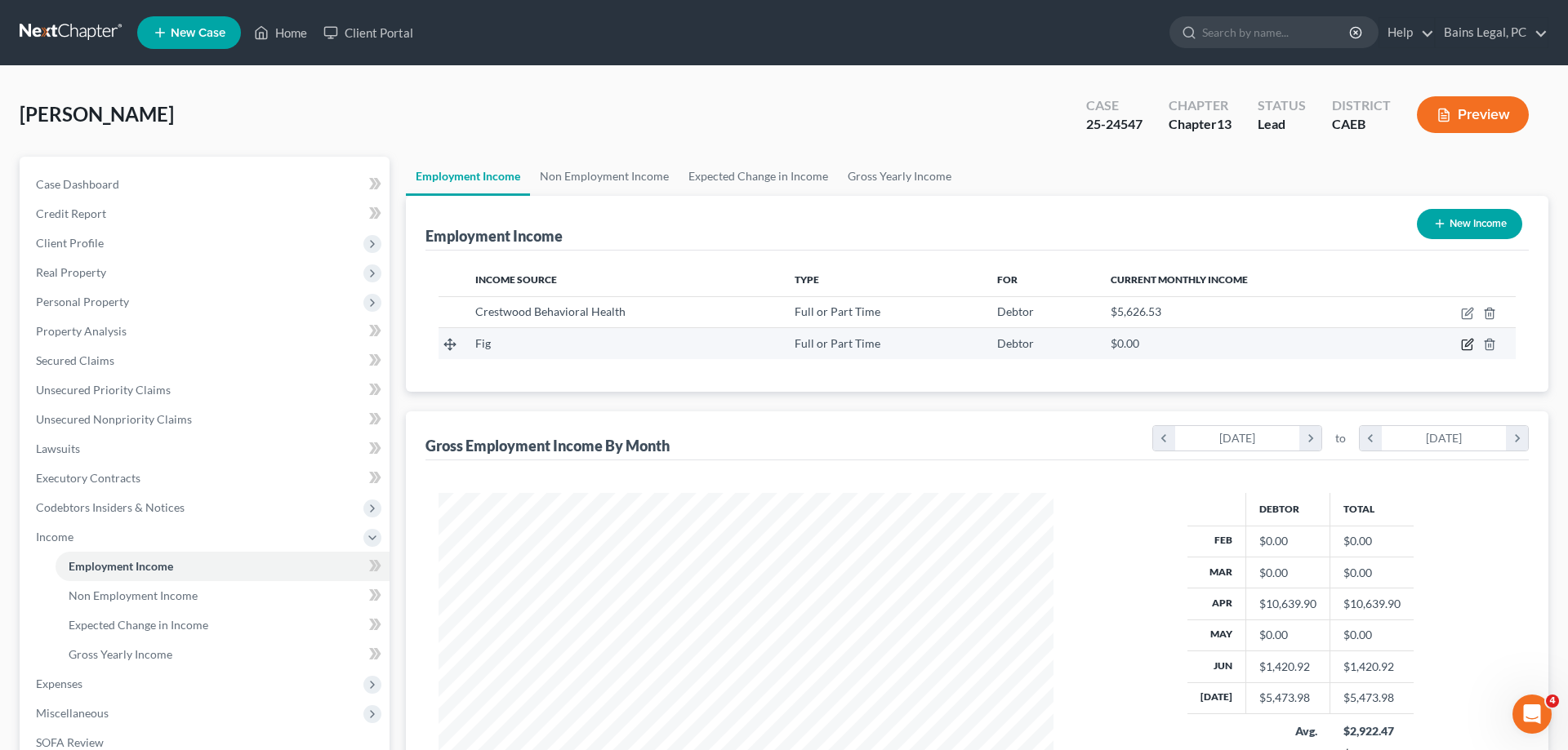
click at [1466, 344] on icon "button" at bounding box center [1467, 344] width 13 height 13
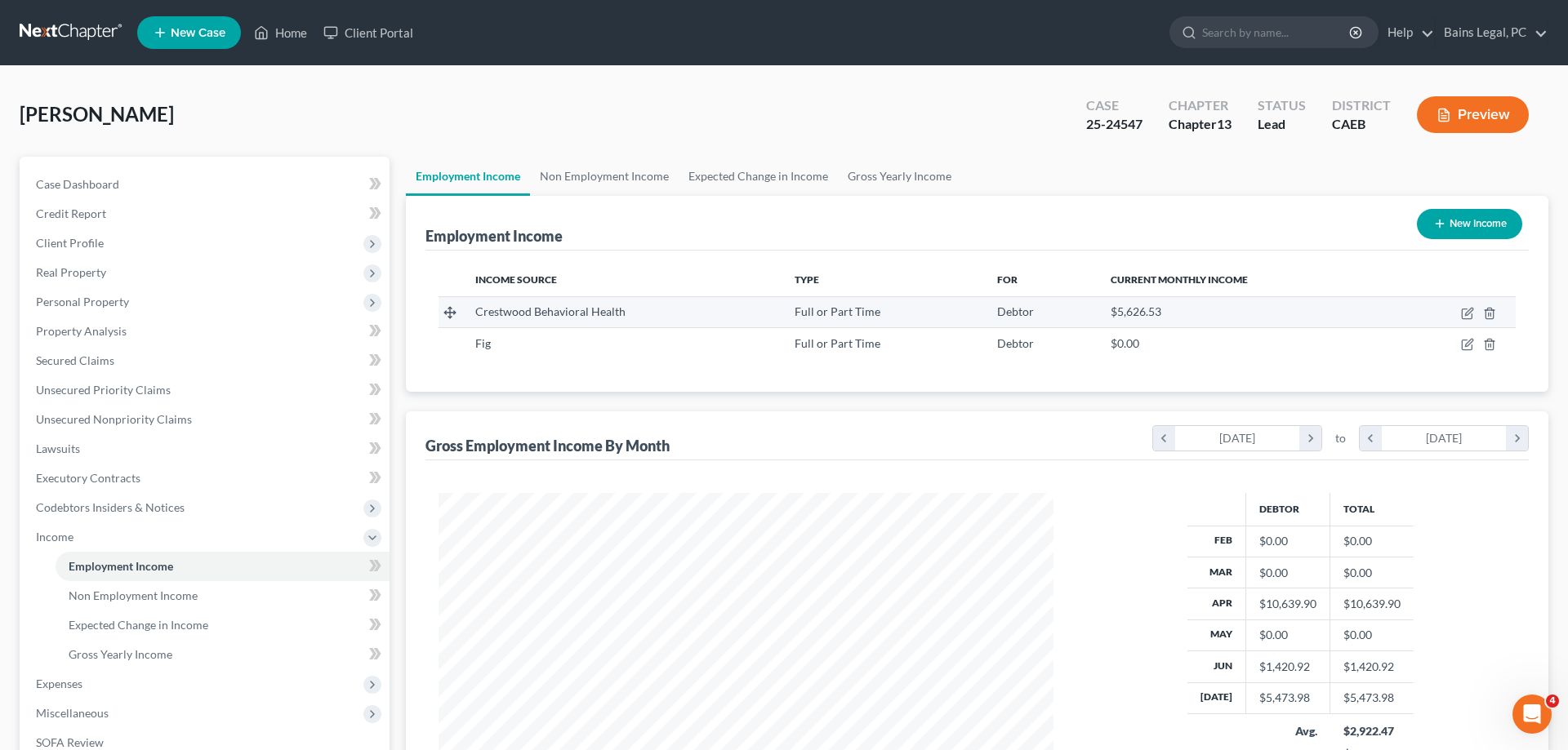
select select "0"
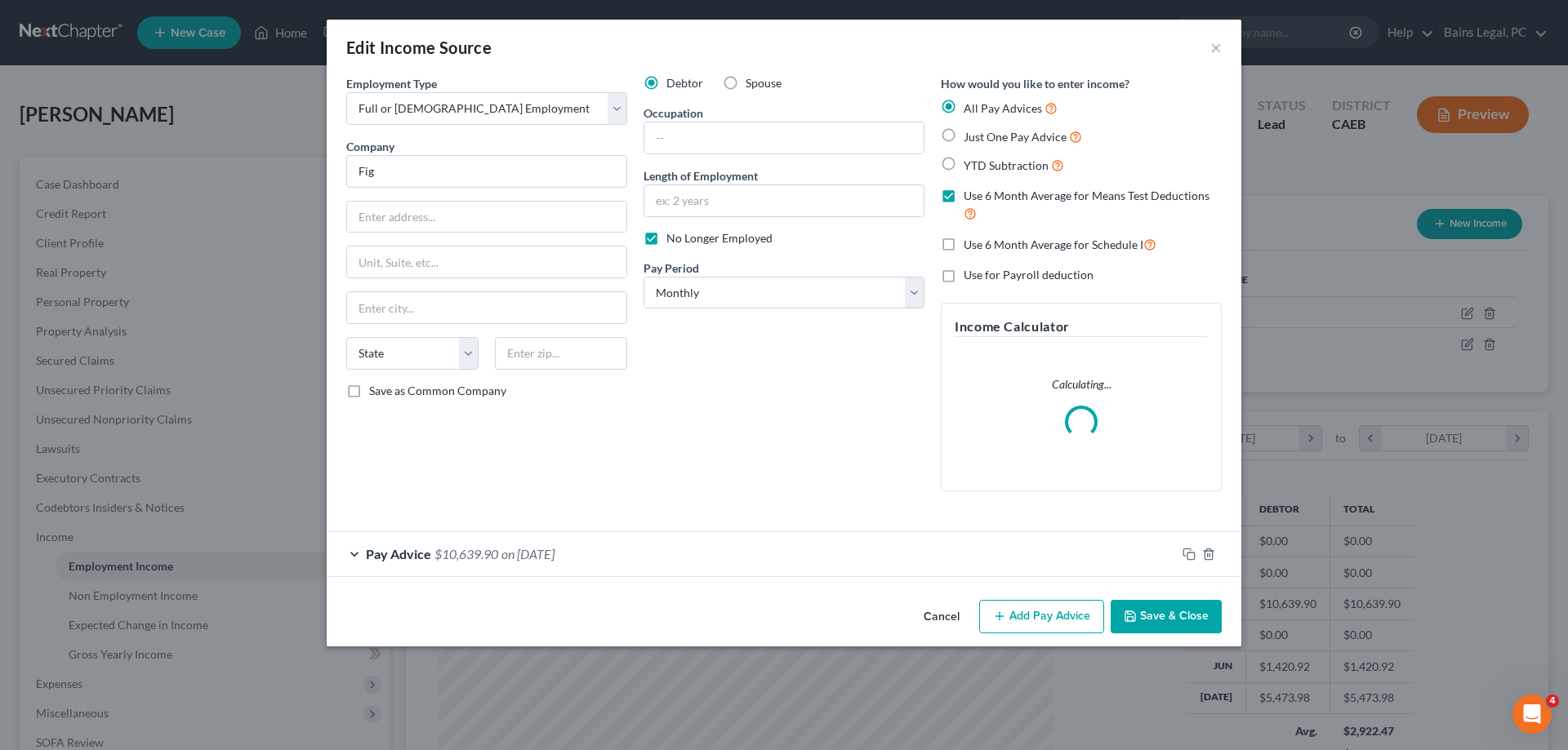
click at [1154, 619] on button "Save & Close" at bounding box center [1167, 617] width 111 height 35
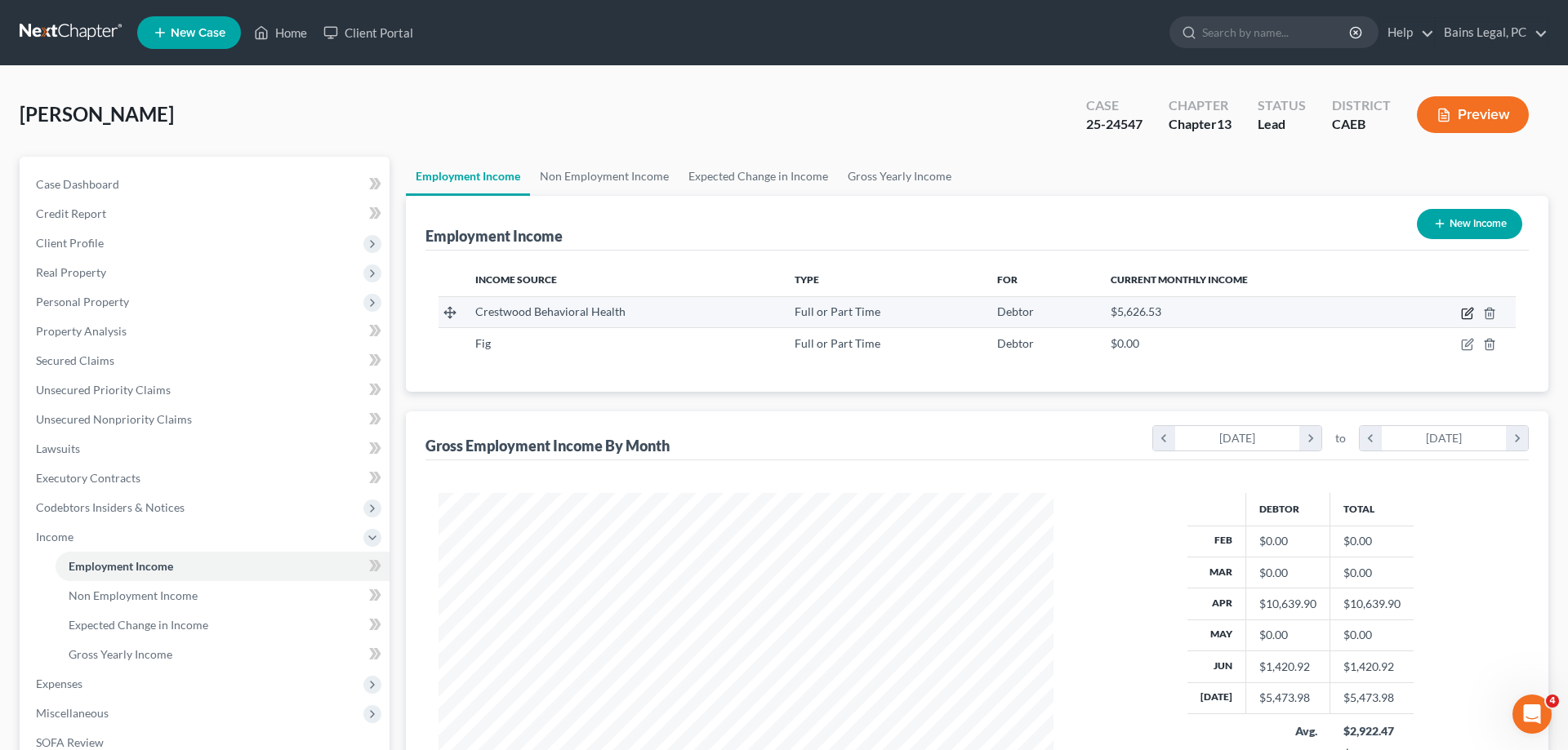
click at [1470, 308] on icon "button" at bounding box center [1467, 313] width 13 height 13
select select "0"
select select "4"
select select "2"
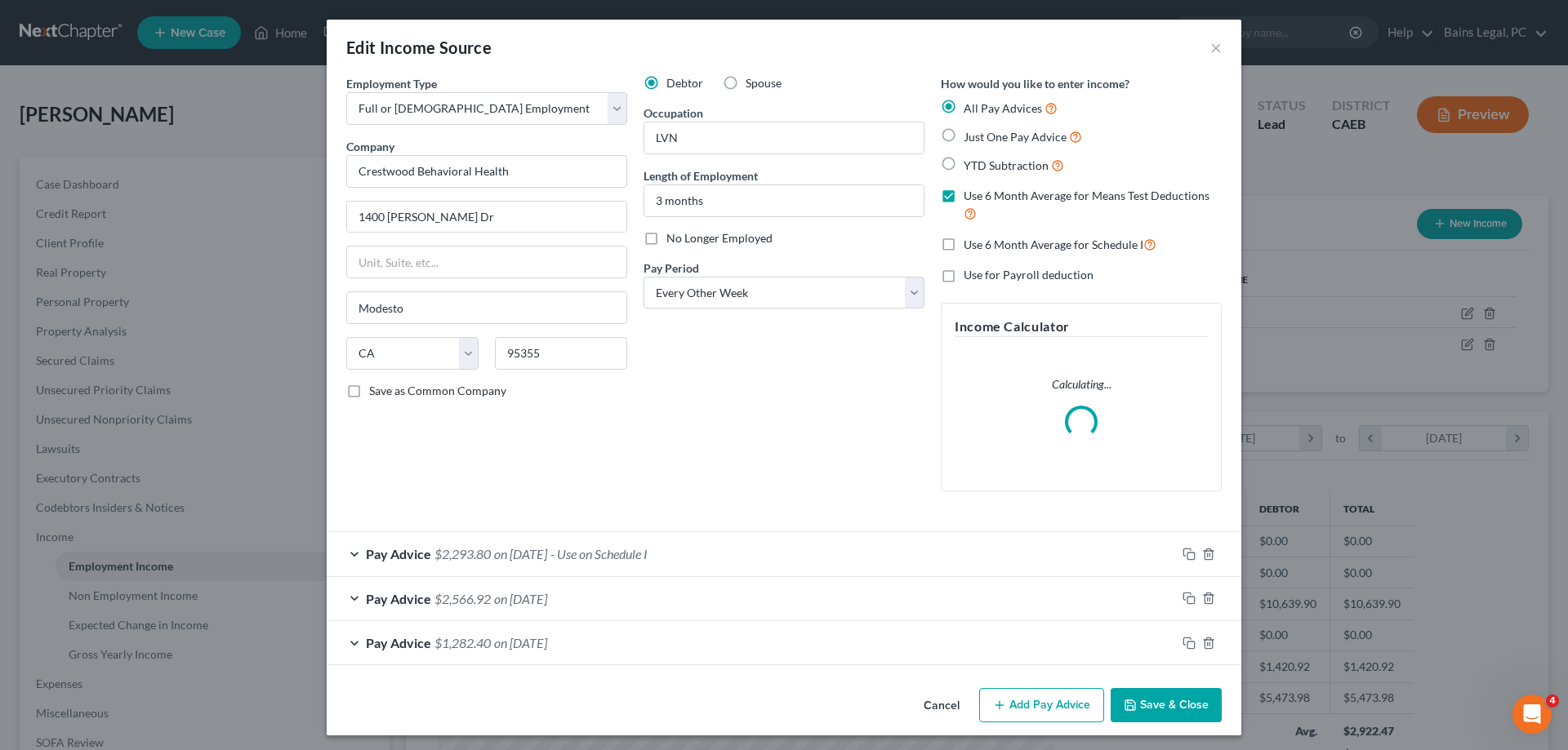
drag, startPoint x: 1163, startPoint y: 696, endPoint x: 1161, endPoint y: 672, distance: 24.1
click at [1163, 696] on button "Save & Close" at bounding box center [1167, 705] width 111 height 35
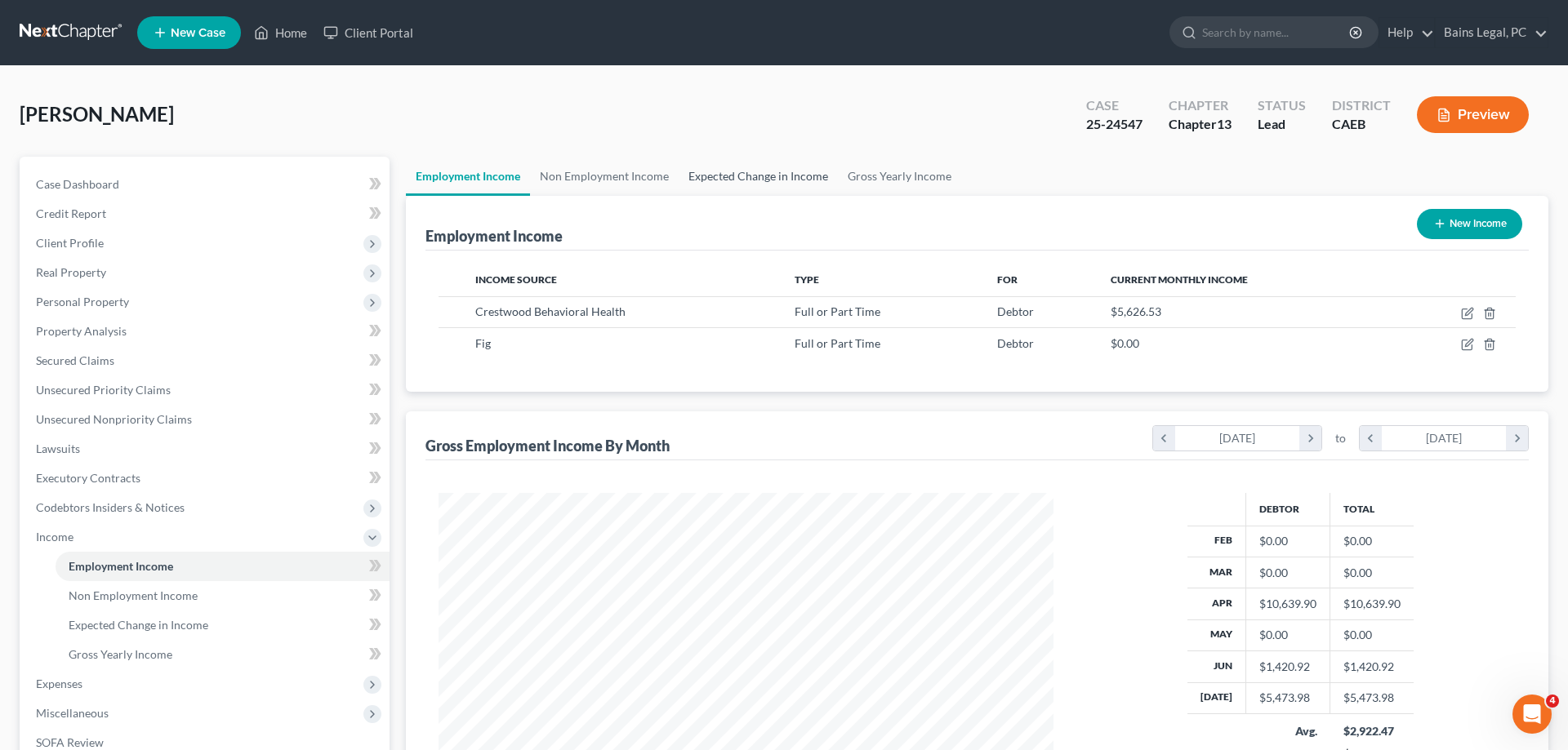
click at [743, 184] on link "Expected Change in Income" at bounding box center [758, 176] width 160 height 40
